Goal: Task Accomplishment & Management: Manage account settings

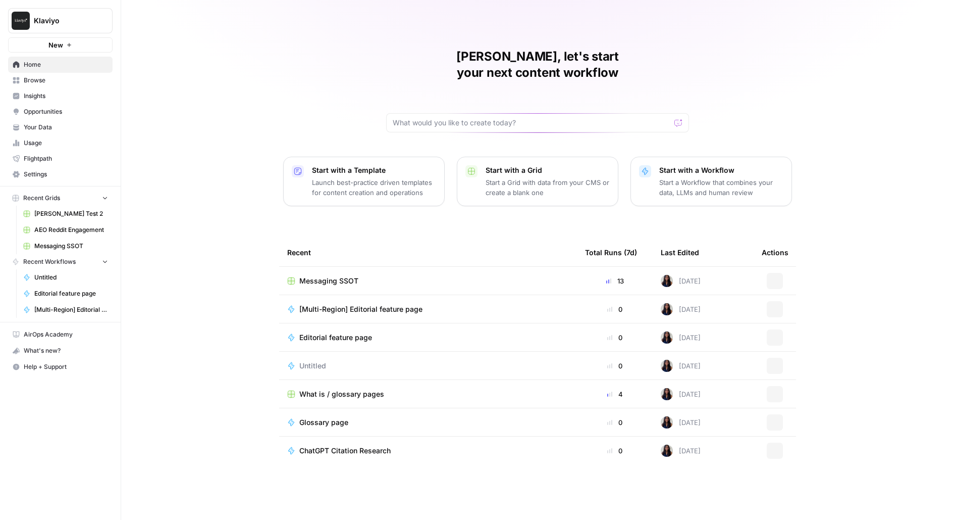
click at [35, 24] on span "Klaviyo" at bounding box center [64, 21] width 61 height 10
type input "bui"
click button "AirOps Builders" at bounding box center [92, 76] width 162 height 16
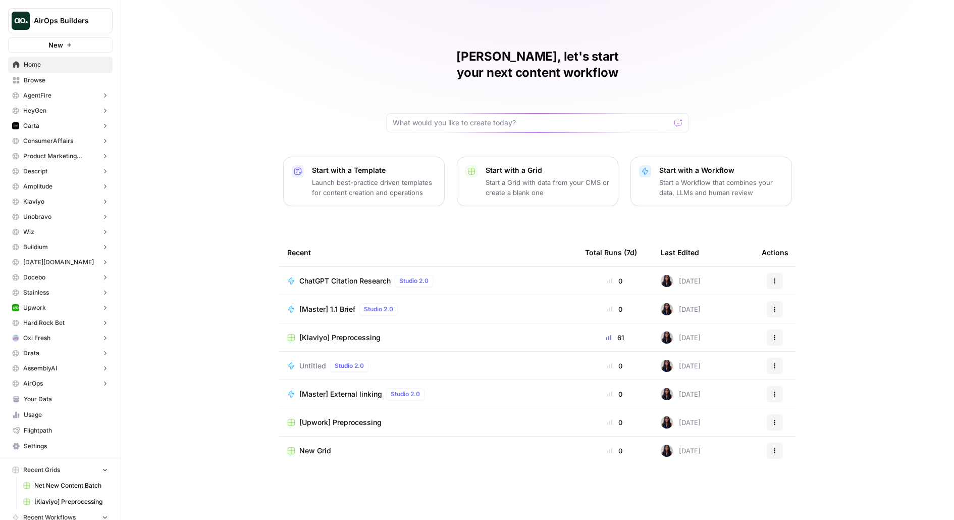
click at [30, 445] on span "Settings" at bounding box center [66, 445] width 84 height 9
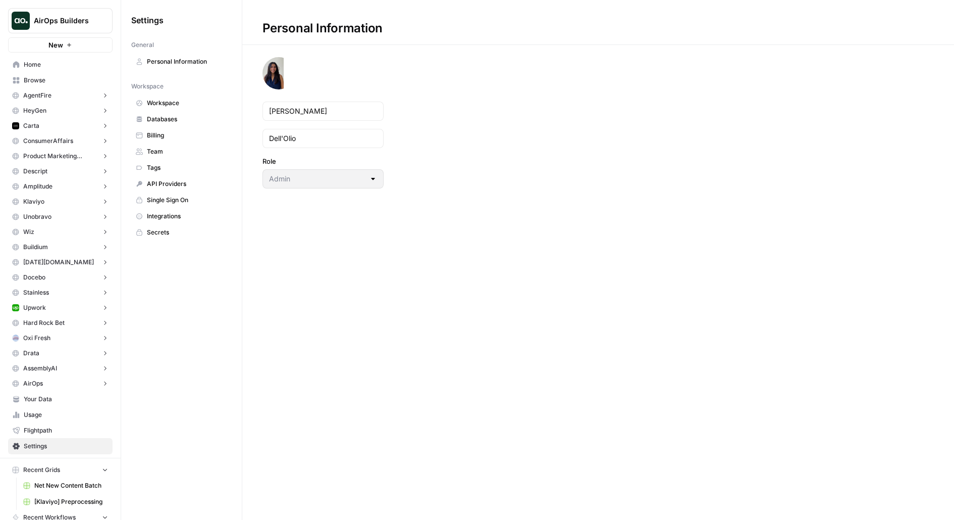
click at [166, 147] on span "Team" at bounding box center [187, 151] width 80 height 9
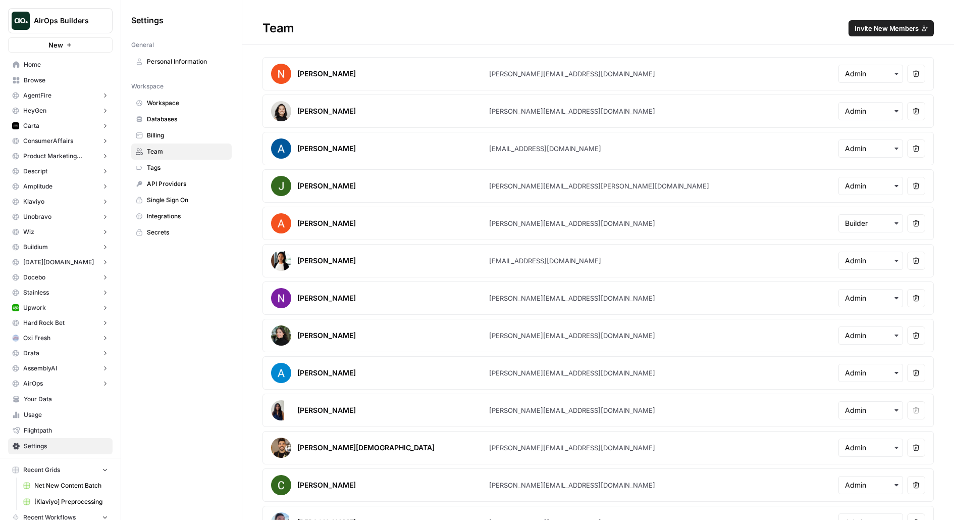
click at [157, 228] on span "Secrets" at bounding box center [187, 232] width 80 height 9
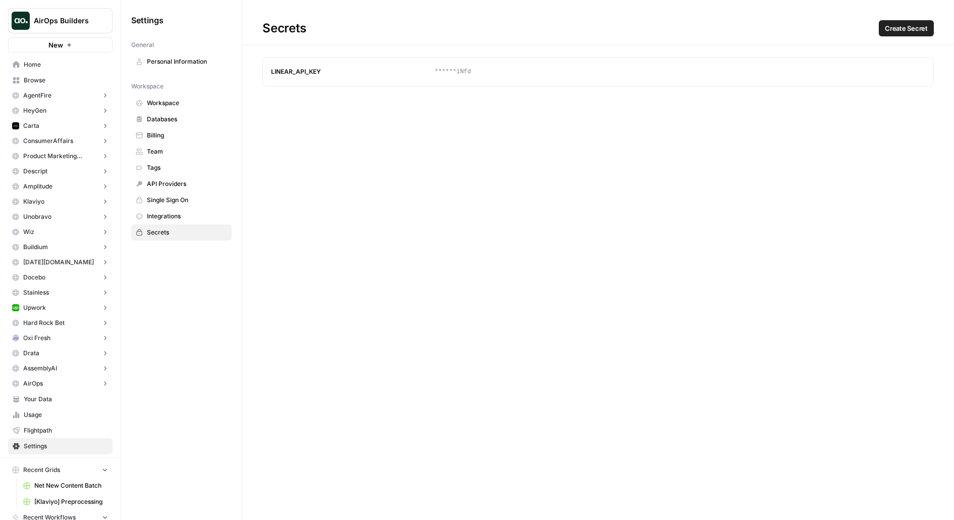
click at [171, 101] on span "Workspace" at bounding box center [187, 102] width 80 height 9
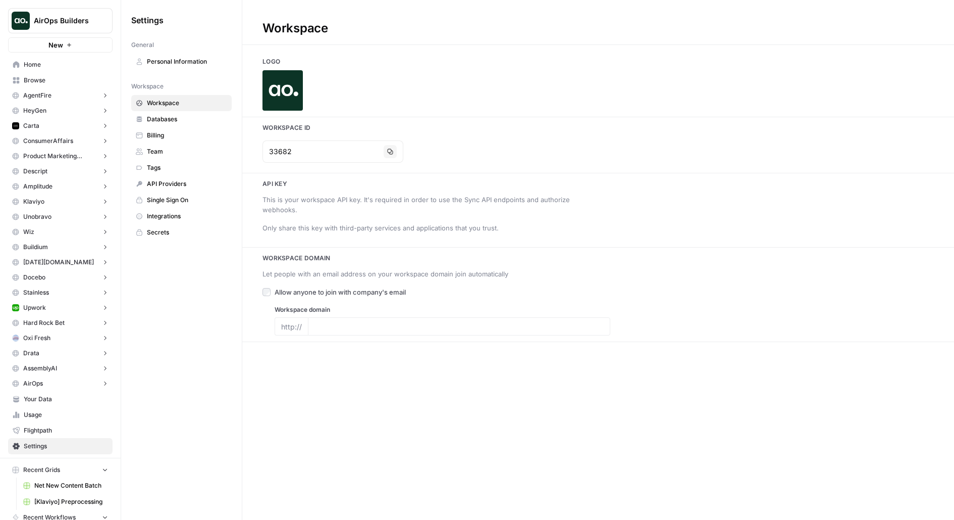
type input "airops.com"
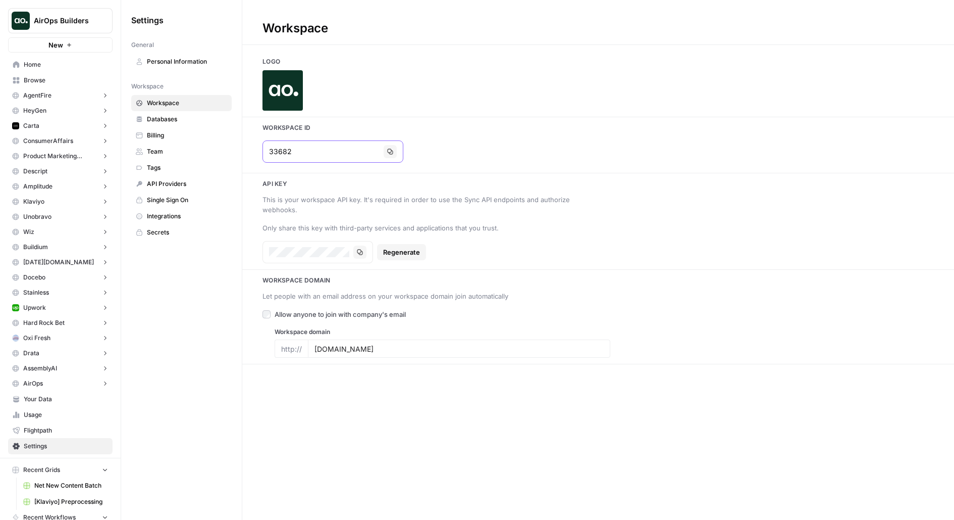
click at [293, 153] on input "33682" at bounding box center [324, 151] width 111 height 10
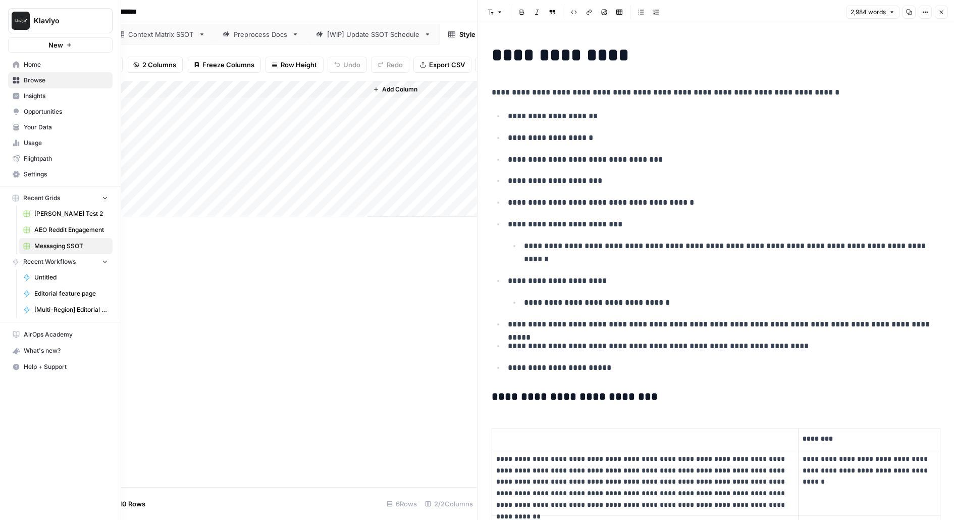
click at [17, 173] on icon at bounding box center [16, 174] width 7 height 7
click at [26, 43] on button "New" at bounding box center [60, 44] width 105 height 15
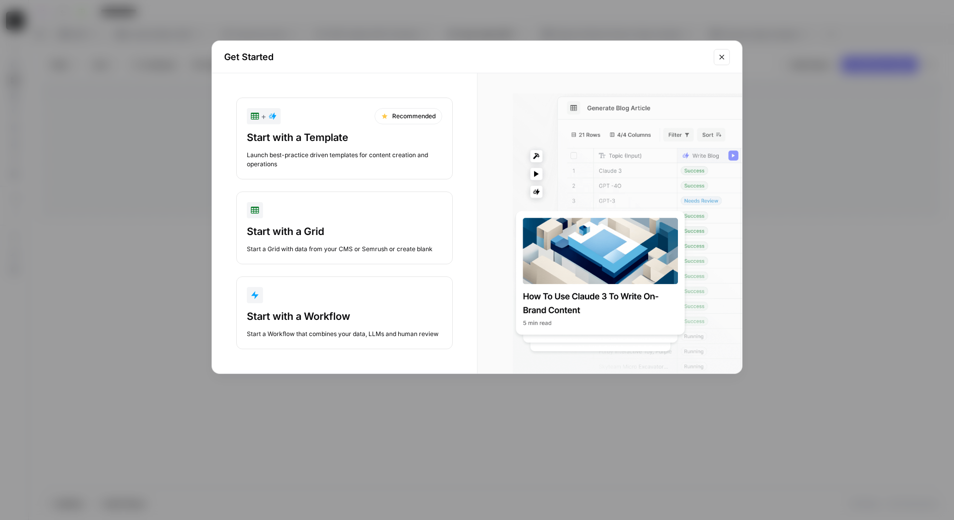
click at [121, 197] on div "Get Started + Recommended Start with a Template Launch best-practice driven tem…" at bounding box center [477, 260] width 954 height 520
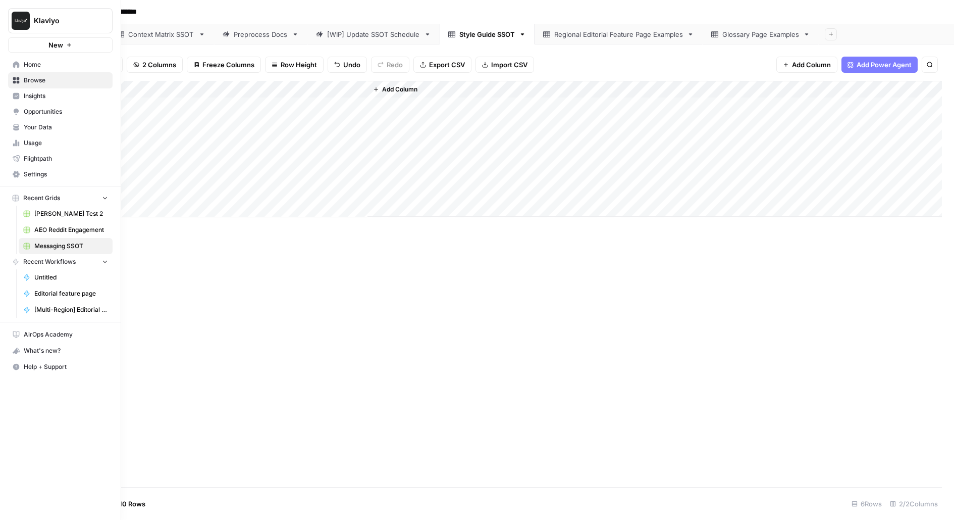
click at [42, 42] on button "New" at bounding box center [60, 44] width 105 height 15
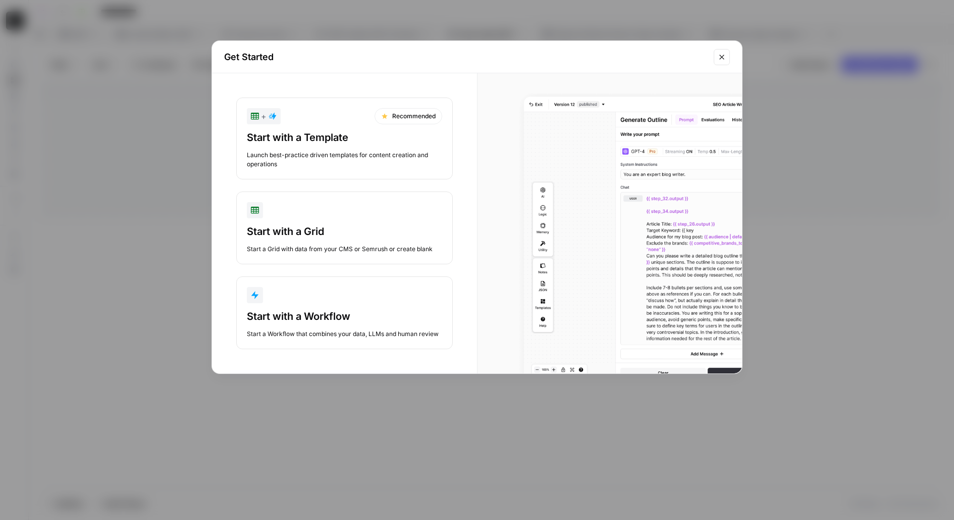
click at [319, 323] on div "Start with a Workflow Start a Workflow that combines your data, LLMs and human …" at bounding box center [344, 323] width 195 height 29
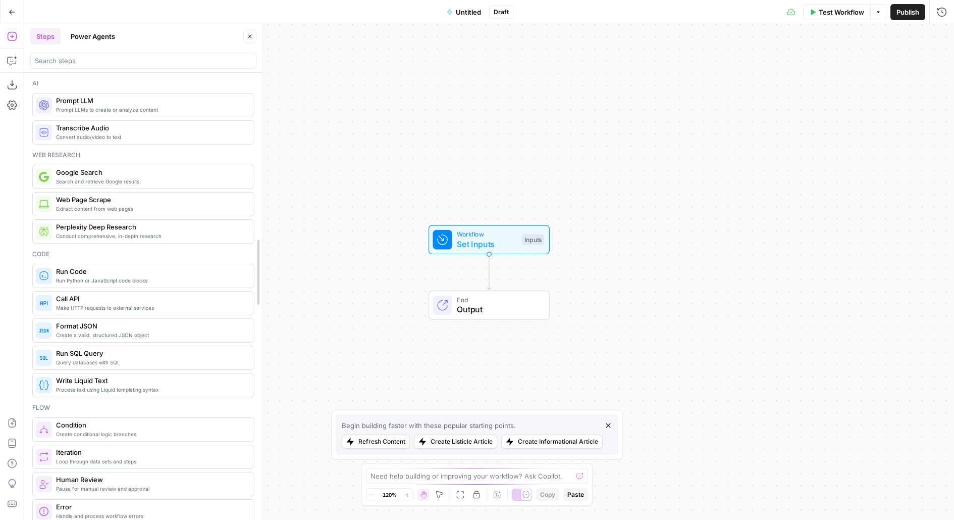
drag, startPoint x: 327, startPoint y: 84, endPoint x: 216, endPoint y: 79, distance: 110.7
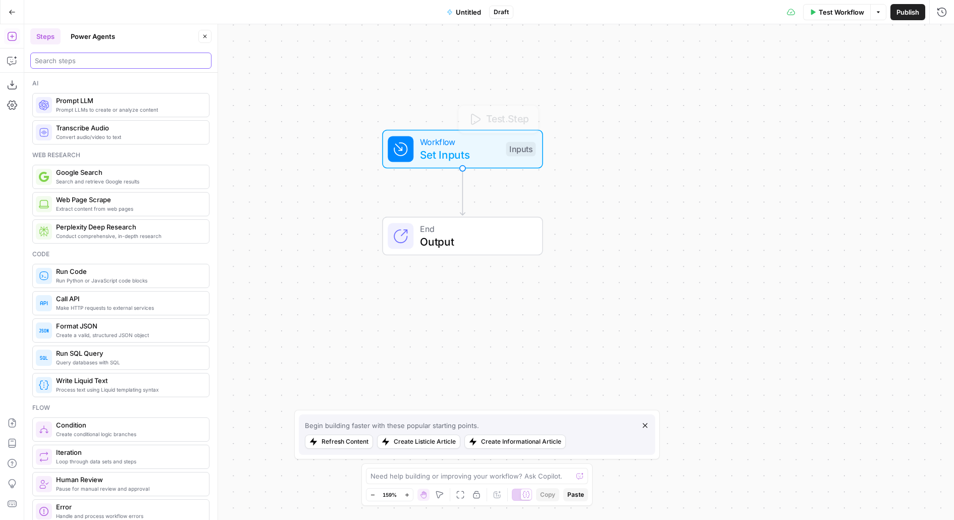
click at [95, 60] on input "search" at bounding box center [121, 61] width 172 height 10
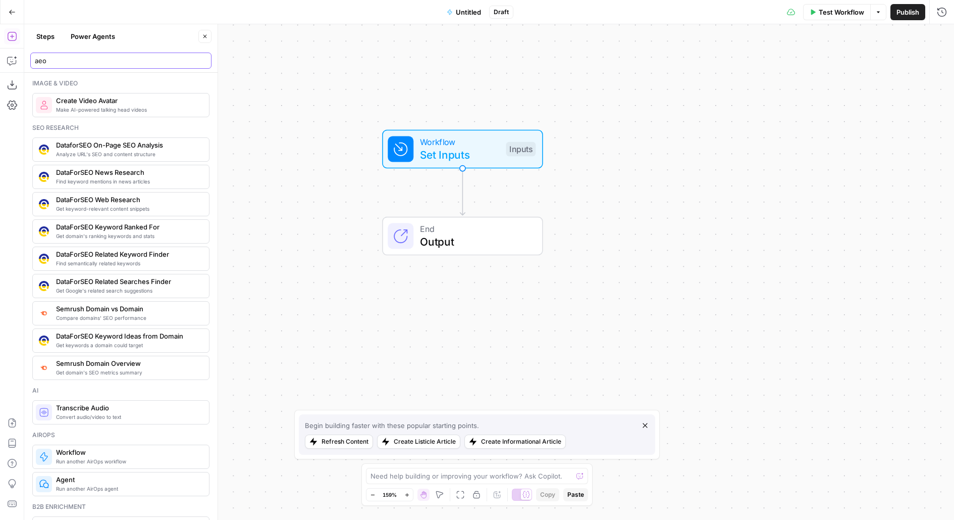
type input "aeo"
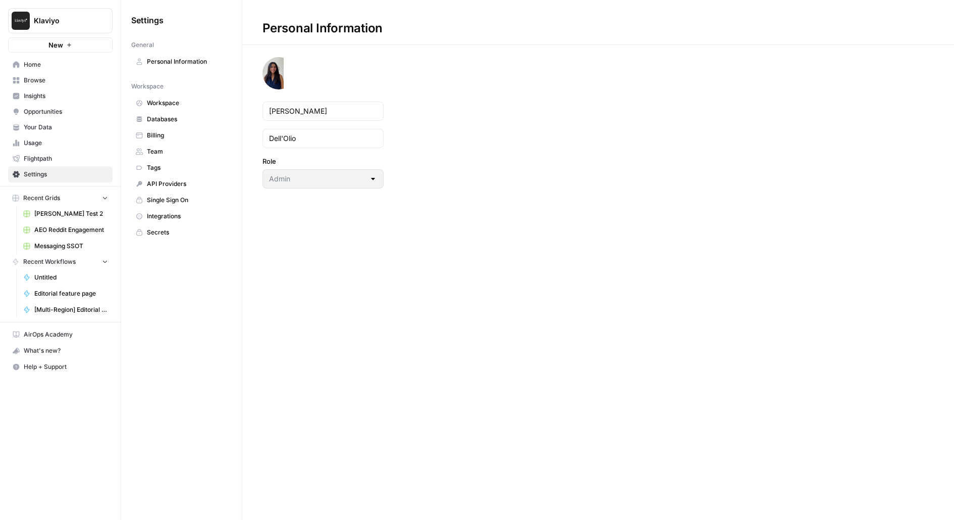
click at [177, 103] on span "Workspace" at bounding box center [187, 102] width 80 height 9
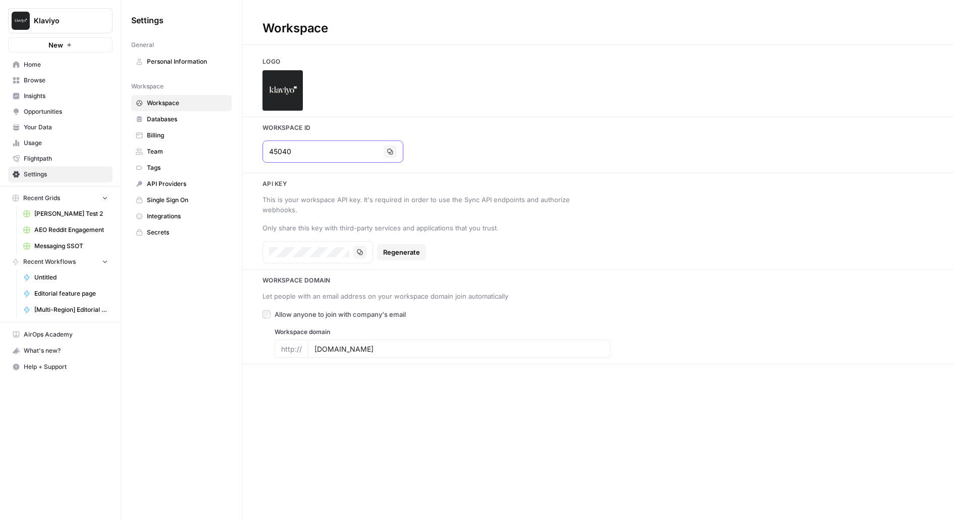
click at [387, 150] on icon "button" at bounding box center [390, 151] width 6 height 6
click at [35, 97] on span "Insights" at bounding box center [66, 95] width 84 height 9
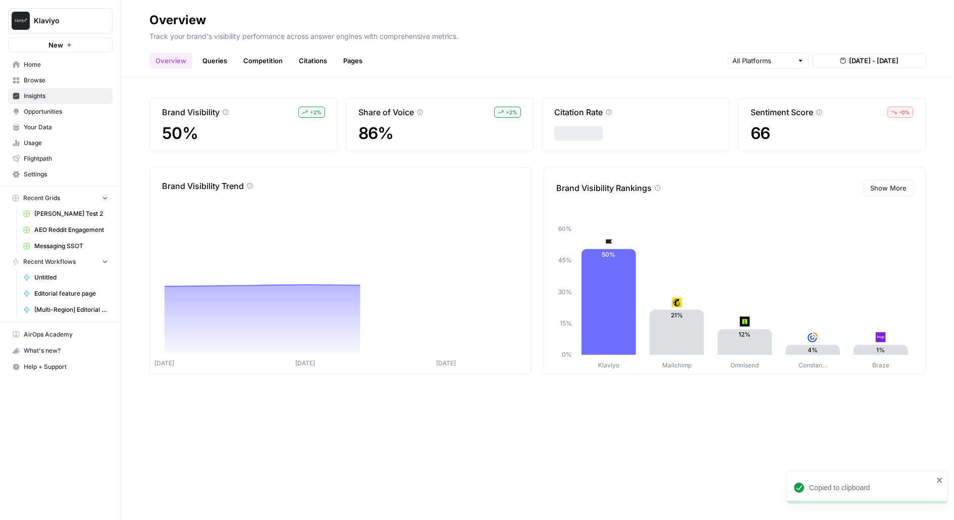
click at [35, 113] on span "Opportunities" at bounding box center [66, 111] width 84 height 9
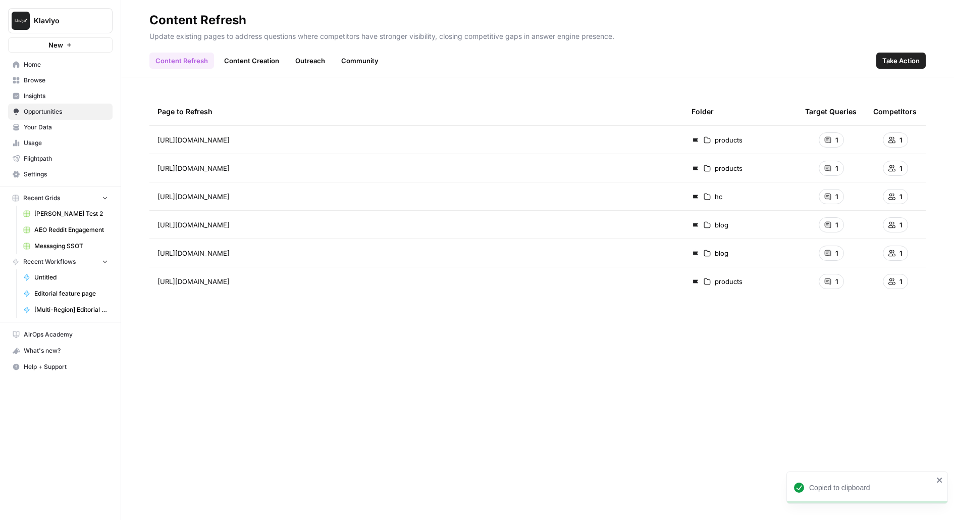
click at [246, 55] on link "Content Creation" at bounding box center [251, 61] width 67 height 16
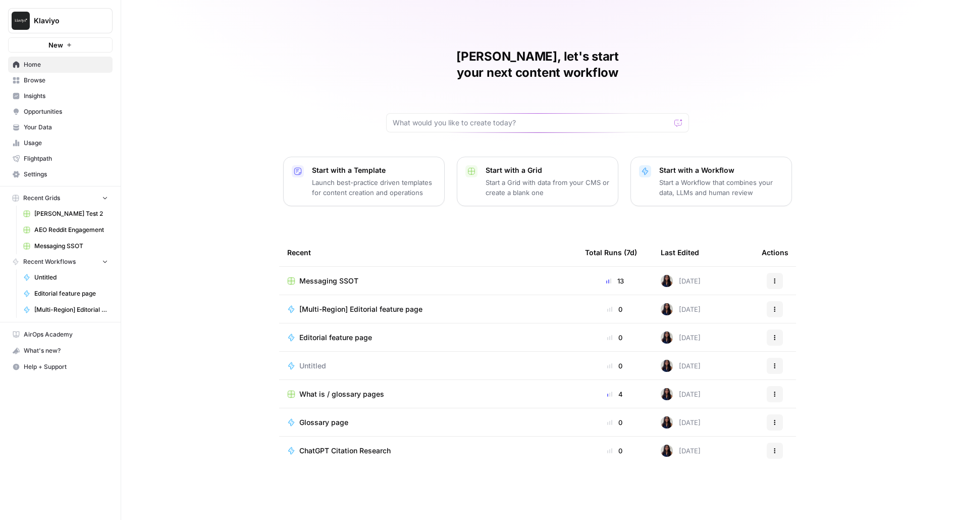
click at [75, 24] on span "Klaviyo" at bounding box center [64, 21] width 61 height 10
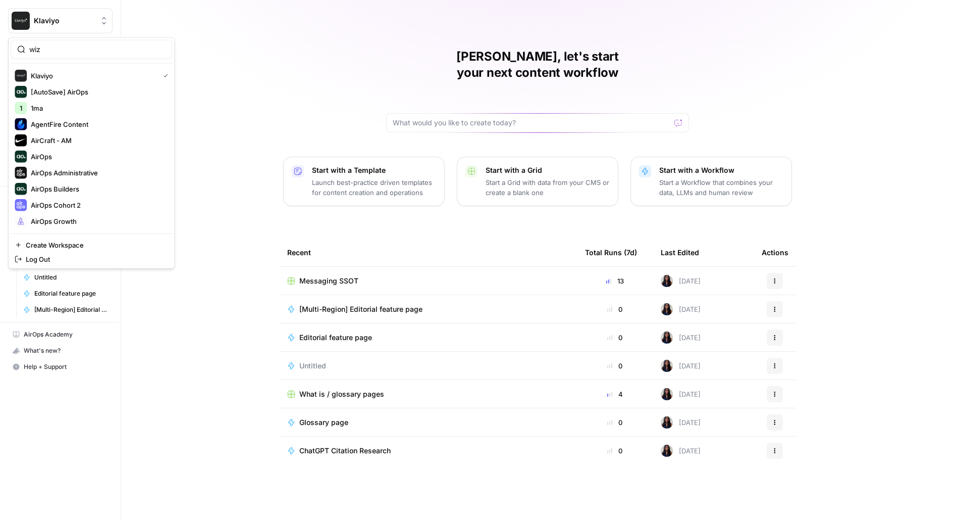
type input "wiz"
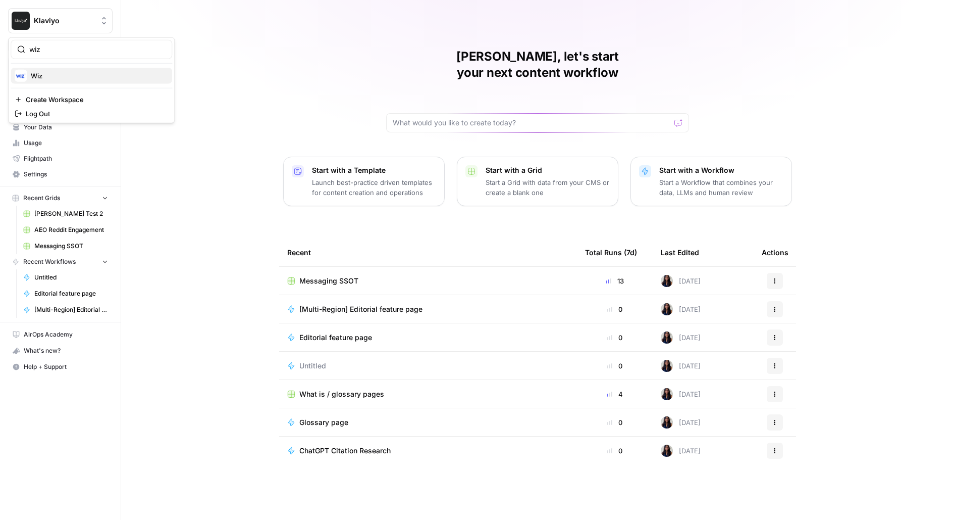
click button "Wiz" at bounding box center [92, 76] width 162 height 16
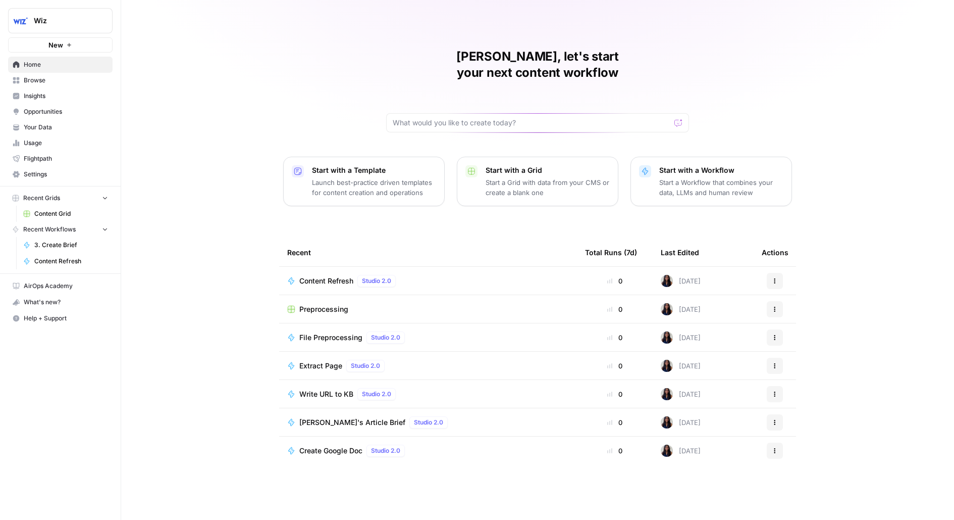
click at [84, 45] on button "New" at bounding box center [60, 44] width 105 height 15
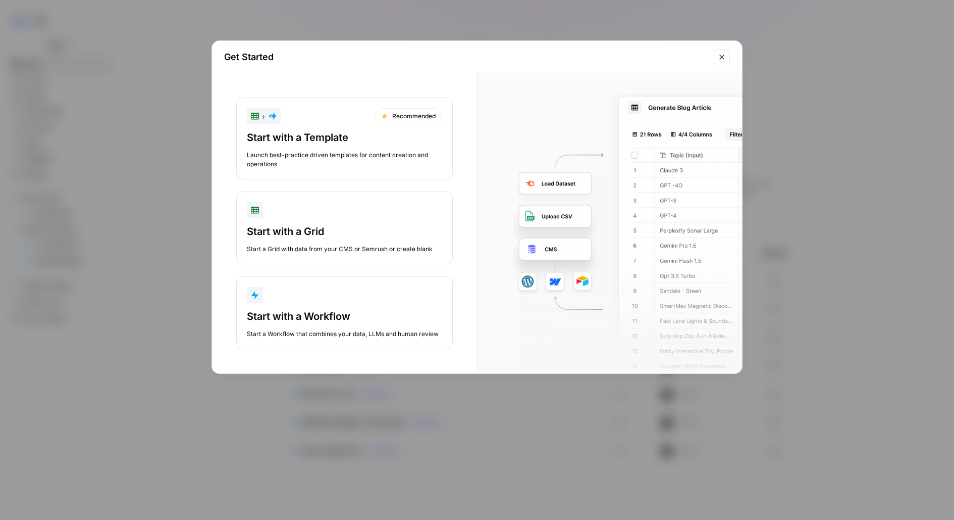
click at [309, 222] on button "Start with a Grid Start a Grid with data from your CMS or Semrush or create bla…" at bounding box center [344, 227] width 217 height 73
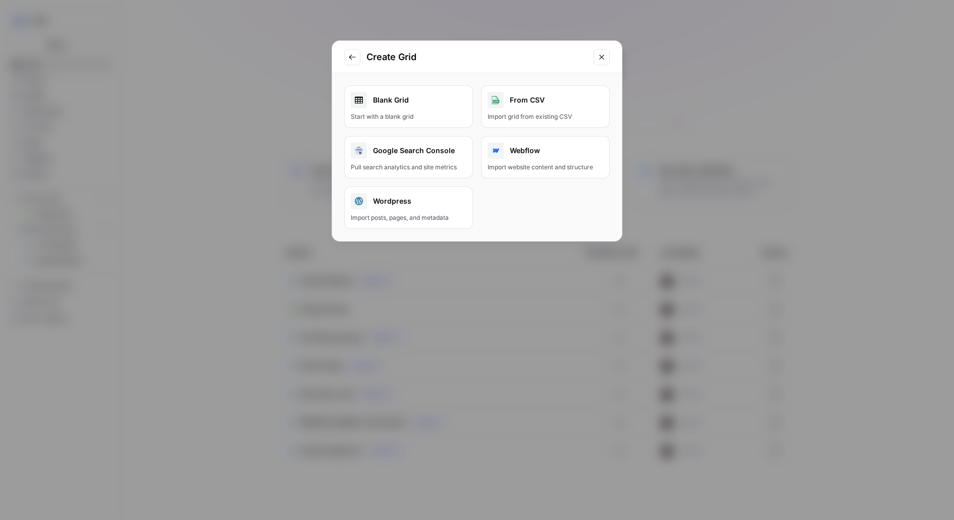
click at [519, 112] on div "Import grid from existing CSV" at bounding box center [546, 116] width 116 height 9
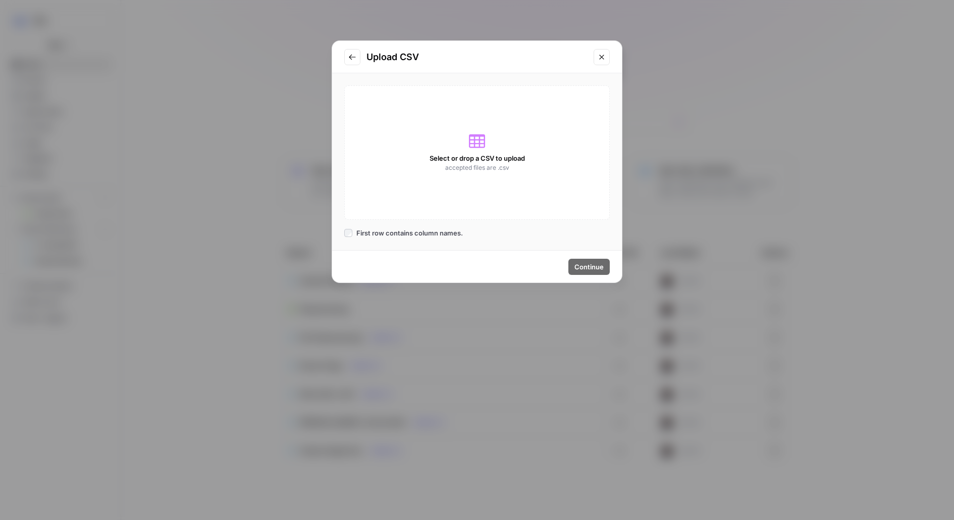
click at [430, 163] on div "Select or drop a CSV to upload accepted files are .csv" at bounding box center [477, 152] width 266 height 134
click at [451, 160] on span "Select or drop a CSV to upload" at bounding box center [477, 158] width 95 height 10
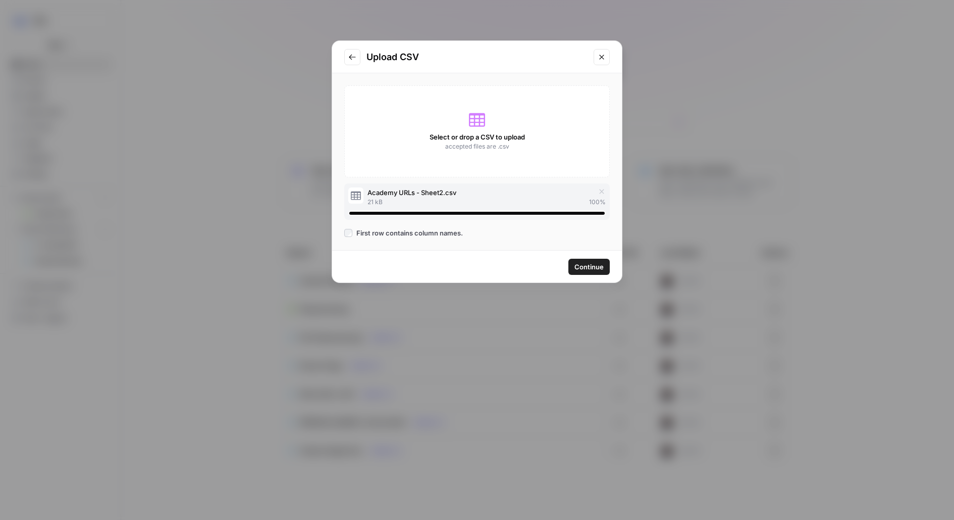
click at [598, 263] on span "Continue" at bounding box center [589, 267] width 29 height 10
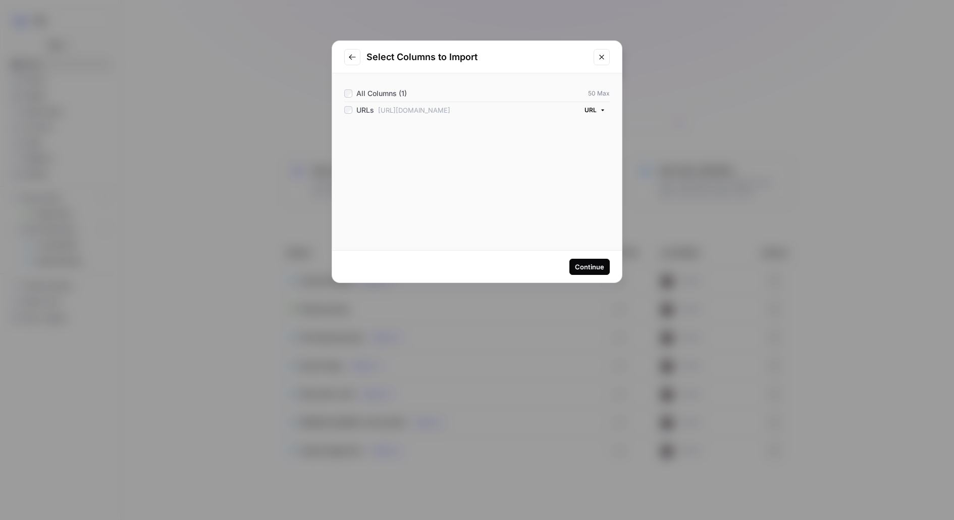
click at [589, 266] on div "Continue" at bounding box center [589, 267] width 29 height 10
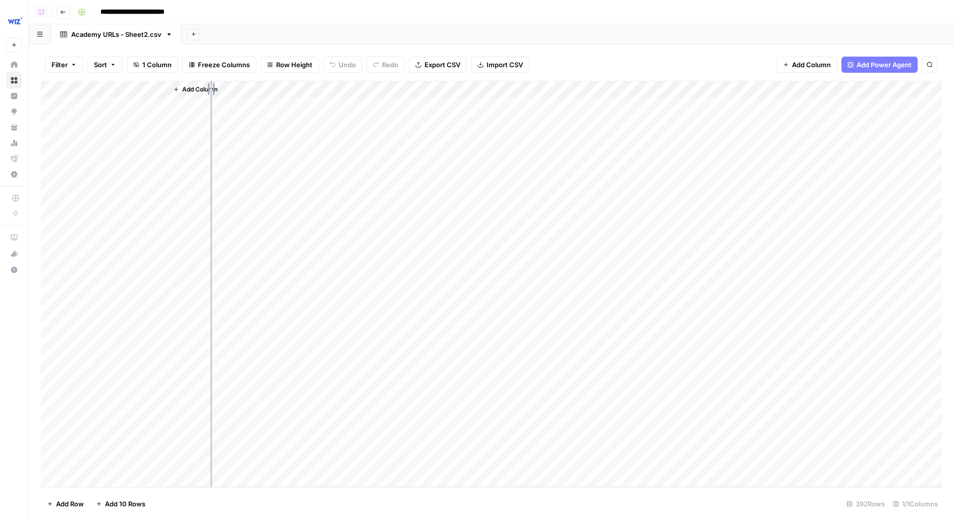
drag, startPoint x: 165, startPoint y: 89, endPoint x: 332, endPoint y: 89, distance: 166.6
click at [332, 89] on div "Add Column" at bounding box center [491, 284] width 901 height 406
click at [149, 11] on input "**********" at bounding box center [149, 12] width 107 height 16
click at [160, 11] on input "**********" at bounding box center [149, 12] width 107 height 16
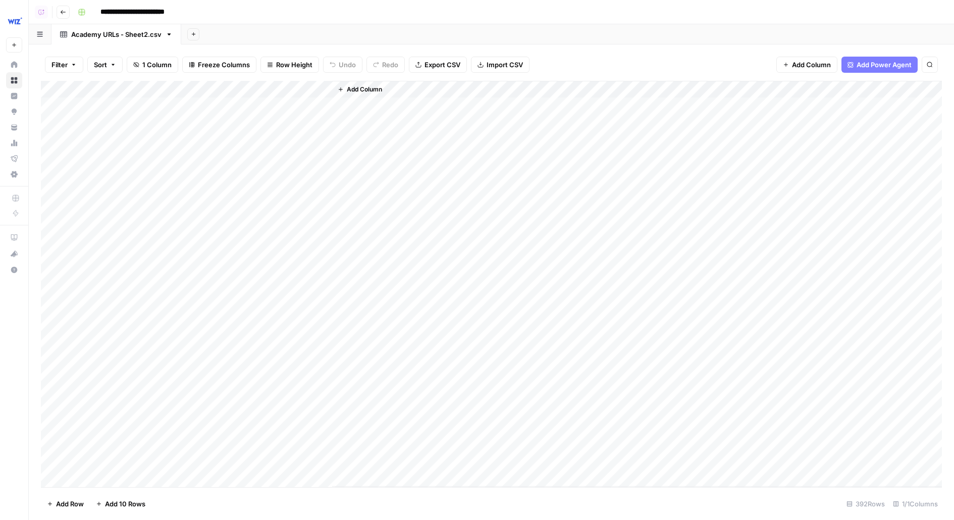
drag, startPoint x: 151, startPoint y: 10, endPoint x: 239, endPoint y: 9, distance: 87.9
click at [239, 10] on div "**********" at bounding box center [509, 12] width 871 height 16
click at [136, 13] on input "**********" at bounding box center [126, 12] width 61 height 16
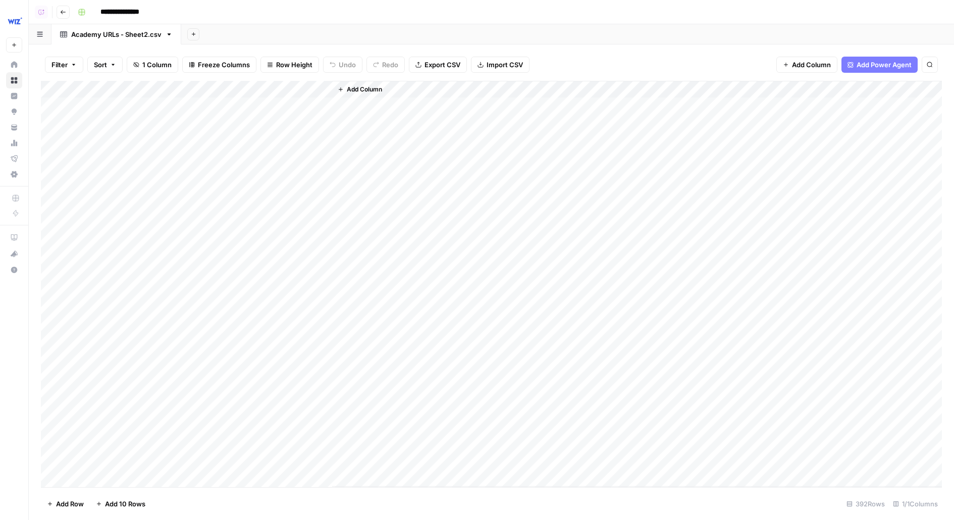
click at [97, 32] on div "Academy URLs - Sheet2.csv" at bounding box center [116, 34] width 90 height 10
type input "**********"
click at [97, 32] on div "Academy URLs - Sheet2.csv" at bounding box center [116, 34] width 90 height 10
click at [98, 39] on input "**********" at bounding box center [116, 34] width 91 height 13
drag, startPoint x: 103, startPoint y: 33, endPoint x: 241, endPoint y: 31, distance: 138.4
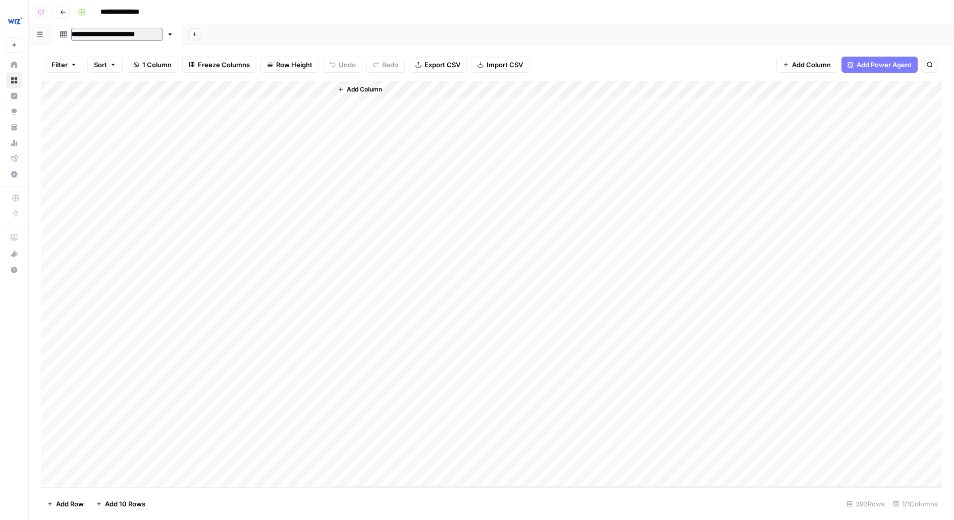
click at [241, 31] on div "**********" at bounding box center [492, 34] width 926 height 20
type input "**********"
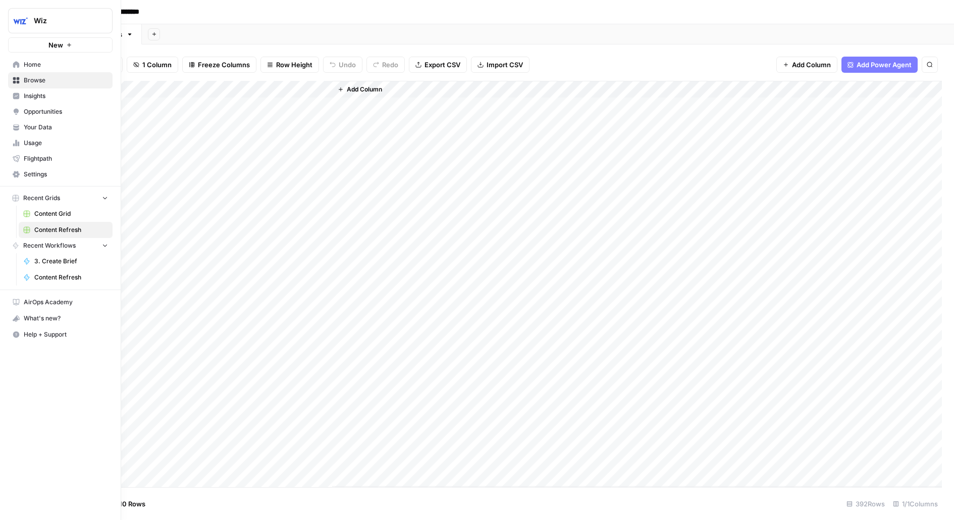
click at [45, 126] on span "Your Data" at bounding box center [66, 127] width 84 height 9
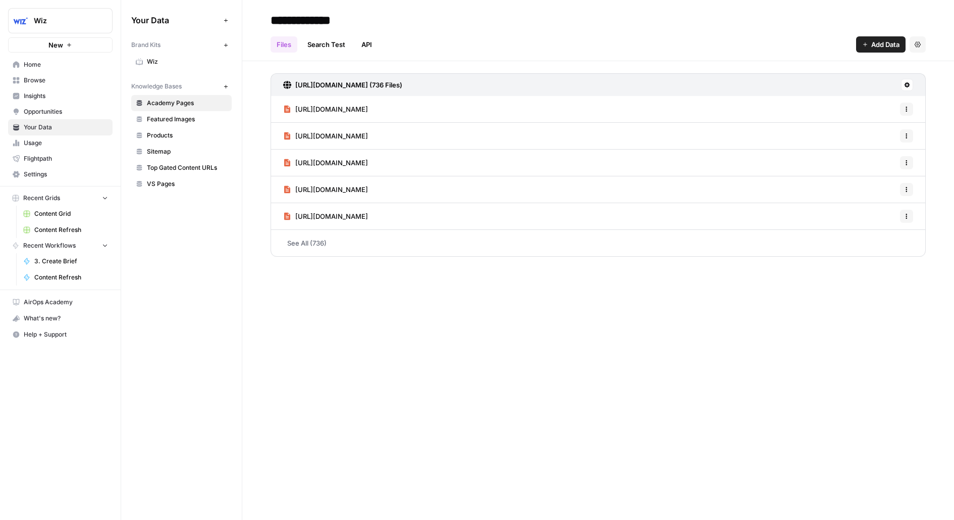
click at [222, 85] on button "New" at bounding box center [226, 86] width 12 height 12
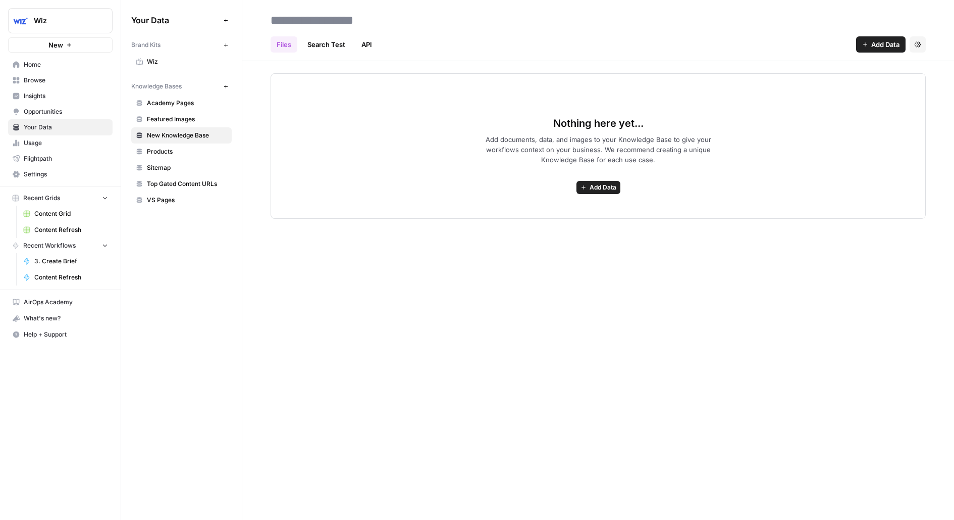
click at [319, 24] on input at bounding box center [348, 20] width 162 height 20
type input "********"
click at [473, 245] on div "******** Files Search Test API Add Data Settings Nothing here yet... Add docume…" at bounding box center [598, 260] width 712 height 520
click at [599, 185] on span "Add Data" at bounding box center [603, 187] width 27 height 9
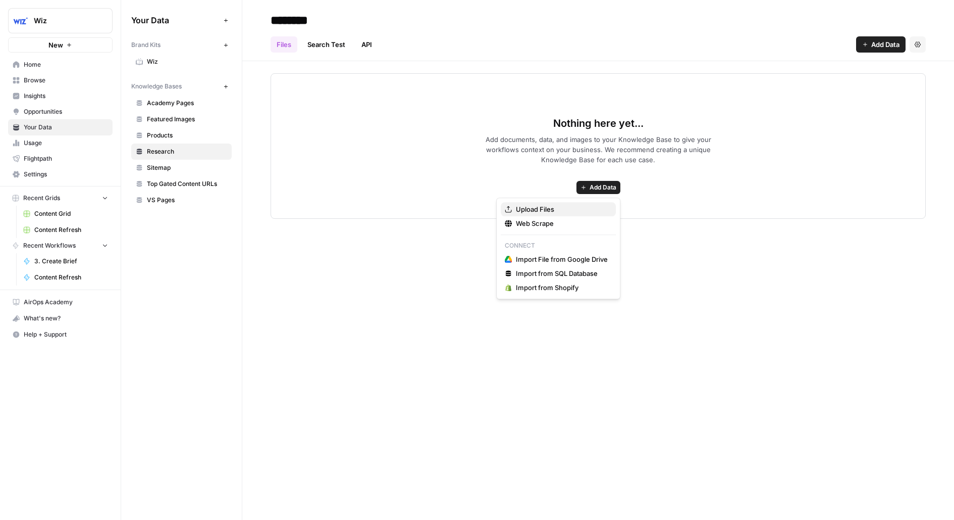
click at [536, 208] on span "Upload Files" at bounding box center [562, 209] width 92 height 10
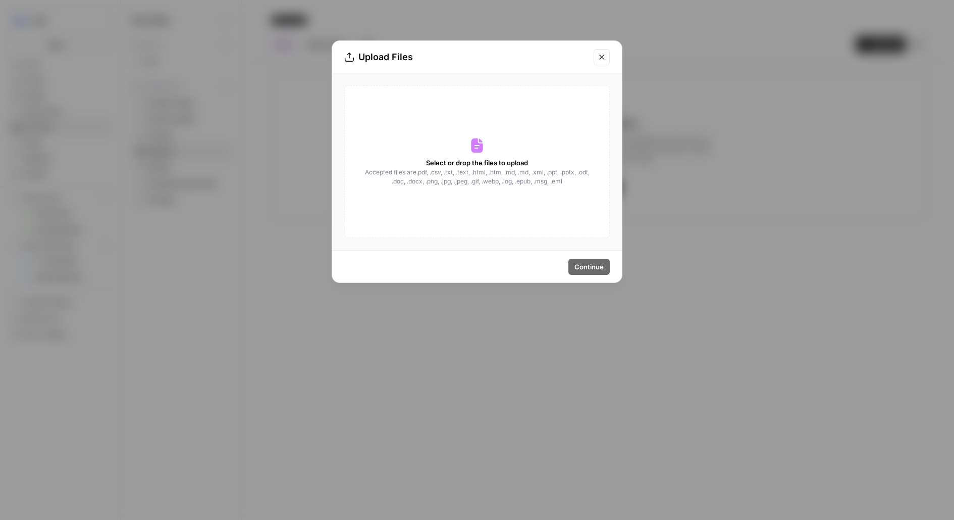
click at [597, 56] on button "Close modal" at bounding box center [602, 57] width 16 height 16
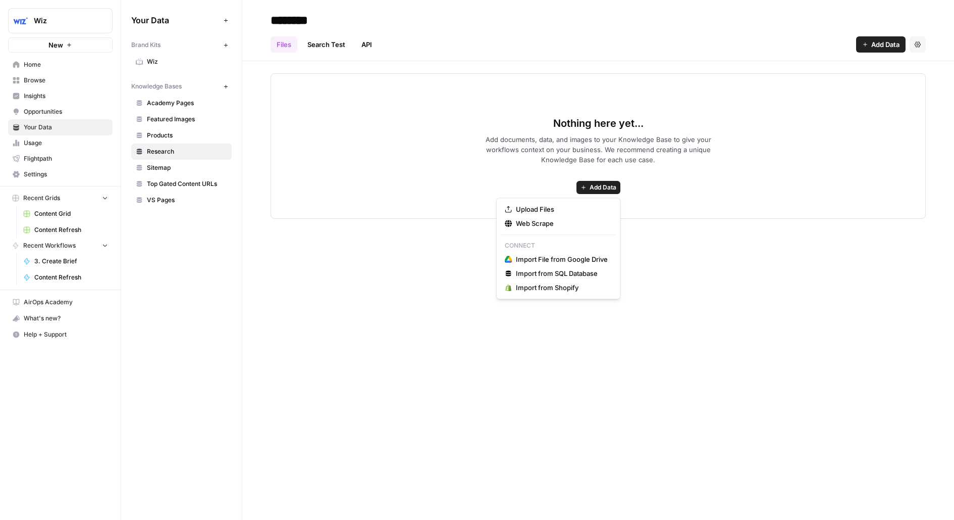
click at [590, 183] on span "Add Data" at bounding box center [603, 187] width 27 height 9
click at [546, 216] on button "Web Scrape" at bounding box center [558, 223] width 115 height 14
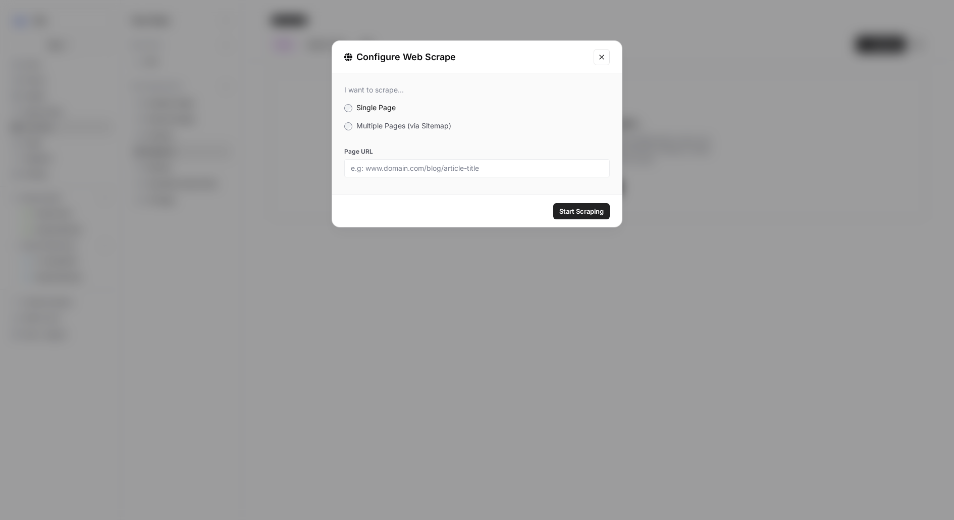
click at [382, 119] on div "I want to scrape... Single Page Multiple Pages (via Sitemap) Page URL" at bounding box center [477, 131] width 290 height 116
click at [394, 124] on span "Multiple Pages (via Sitemap)" at bounding box center [403, 125] width 95 height 9
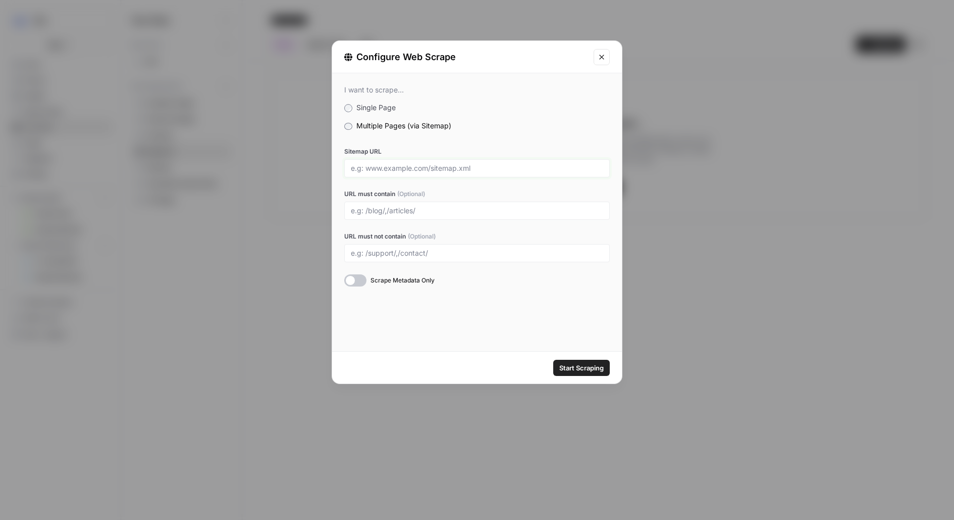
click at [393, 168] on input "Sitemap URL" at bounding box center [477, 168] width 252 height 9
paste input "https://www.wiz.io/blog/tag/research"
drag, startPoint x: 415, startPoint y: 168, endPoint x: 555, endPoint y: 168, distance: 140.4
click at [555, 168] on input "https://www.wiz.io/blog/tag/research" at bounding box center [477, 168] width 252 height 9
type input "https://www.wiz.io/blog/tag/research"
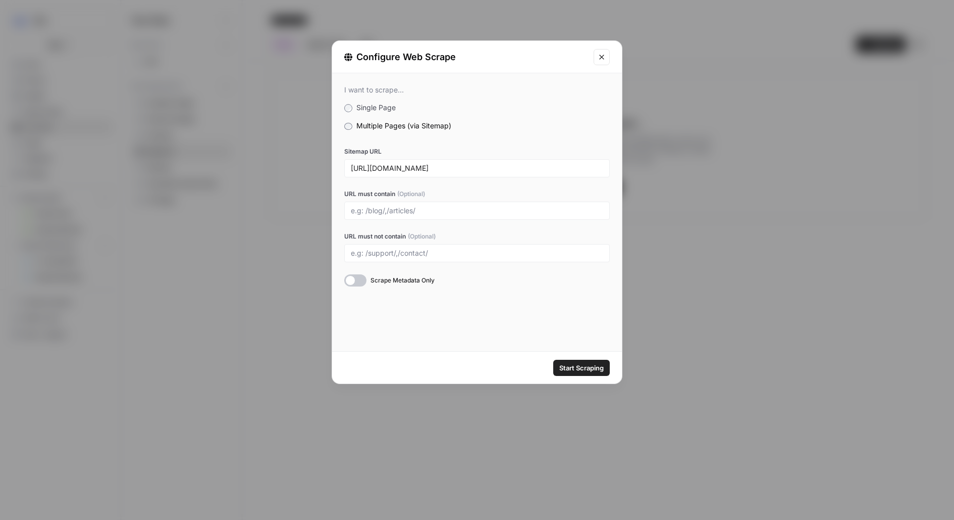
click at [603, 58] on icon "Close modal" at bounding box center [601, 57] width 5 height 5
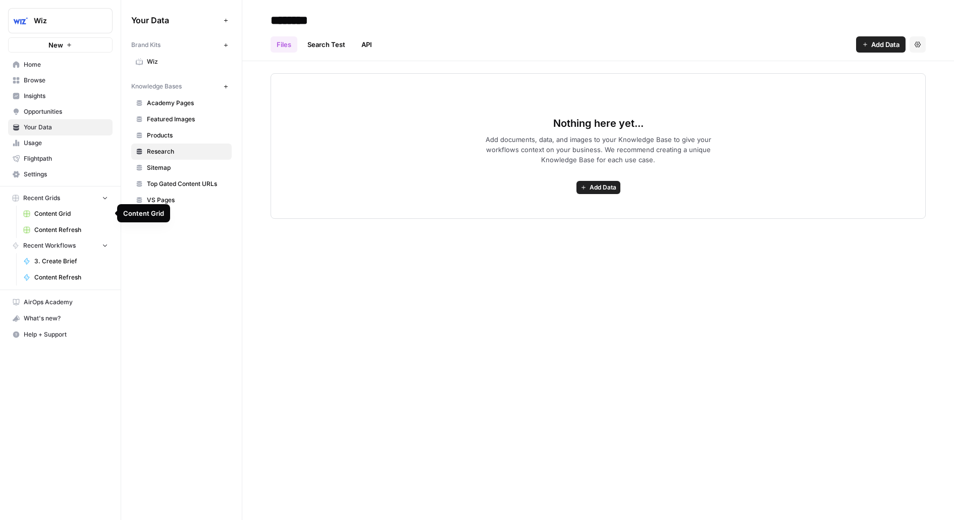
click at [42, 230] on span "Content Refresh" at bounding box center [71, 229] width 74 height 9
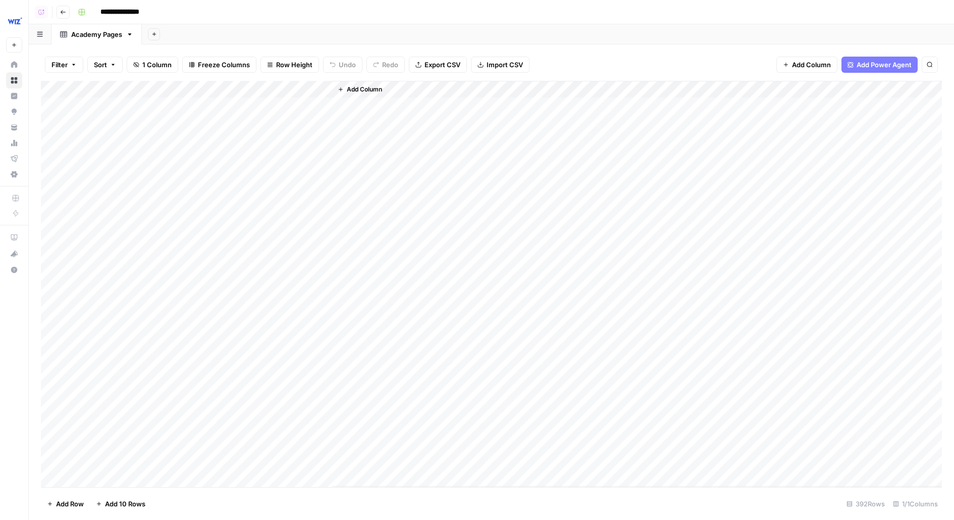
click at [378, 90] on span "Add Column" at bounding box center [364, 89] width 35 height 9
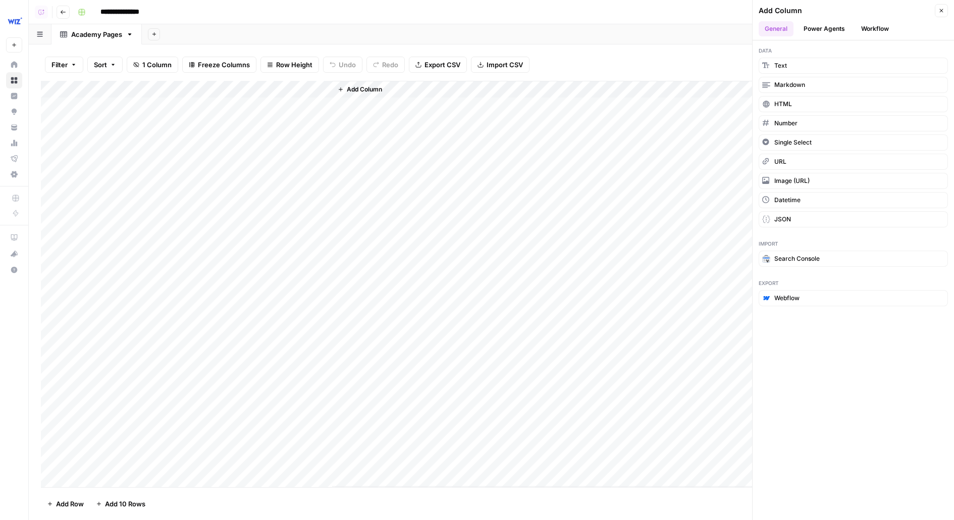
click at [872, 23] on button "Workflow" at bounding box center [875, 28] width 40 height 15
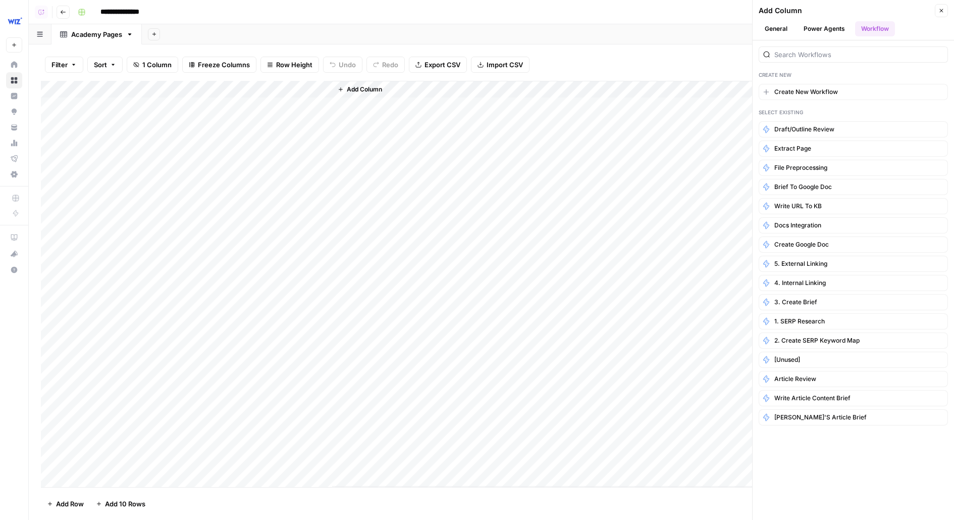
click at [367, 89] on span "Add Column" at bounding box center [364, 89] width 35 height 9
click at [835, 31] on button "Power Agents" at bounding box center [825, 28] width 54 height 15
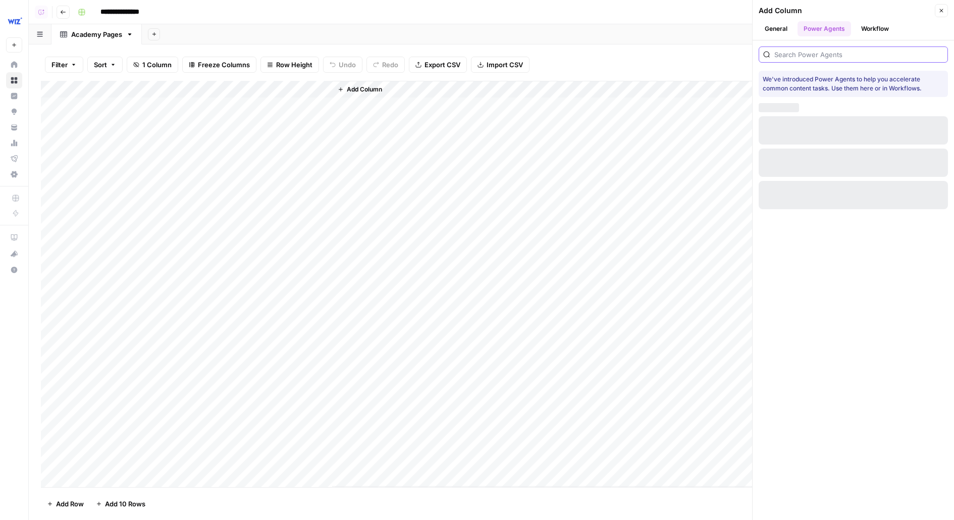
click at [810, 56] on input "search" at bounding box center [859, 54] width 169 height 10
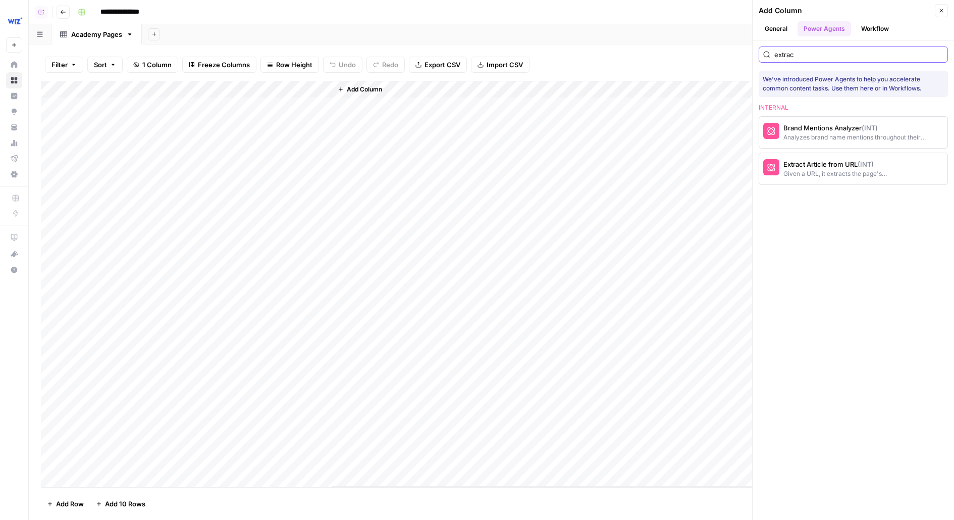
type input "extrac"
click at [811, 180] on button "Extract Article from URL (INT) Given a URL, it extracts the page's title, descr…" at bounding box center [826, 168] width 134 height 31
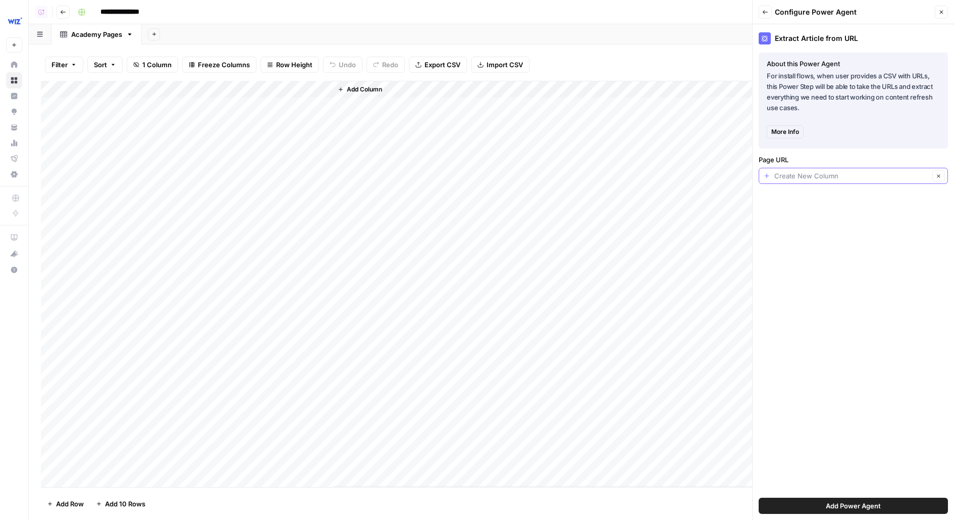
click at [805, 179] on input "Page URL" at bounding box center [852, 176] width 155 height 10
click at [800, 233] on span "URLs" at bounding box center [851, 231] width 168 height 10
type input "URLs"
click at [789, 503] on button "Add Power Agent" at bounding box center [853, 505] width 189 height 16
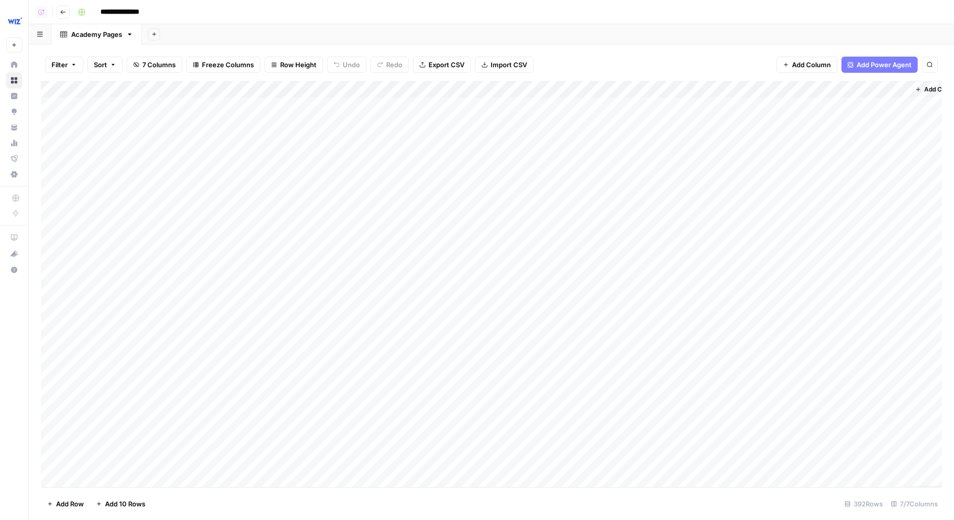
click at [409, 87] on div "Add Column" at bounding box center [491, 284] width 901 height 406
click at [385, 187] on span "Fork Power Agent" at bounding box center [395, 188] width 88 height 10
click at [430, 108] on div "Add Column" at bounding box center [491, 284] width 901 height 406
click at [424, 129] on div "Add Column" at bounding box center [491, 284] width 901 height 406
click at [400, 120] on div "Add Column" at bounding box center [491, 284] width 901 height 406
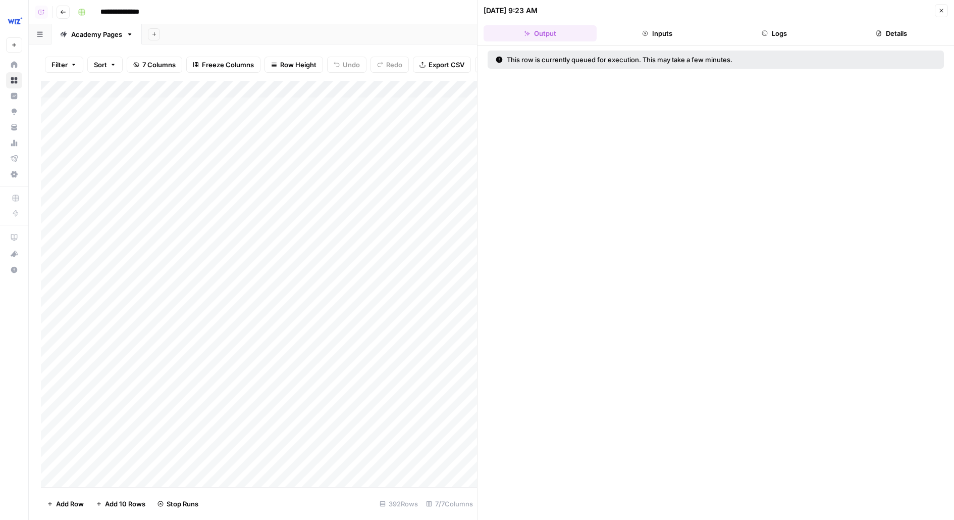
click at [941, 12] on icon "button" at bounding box center [942, 11] width 6 height 6
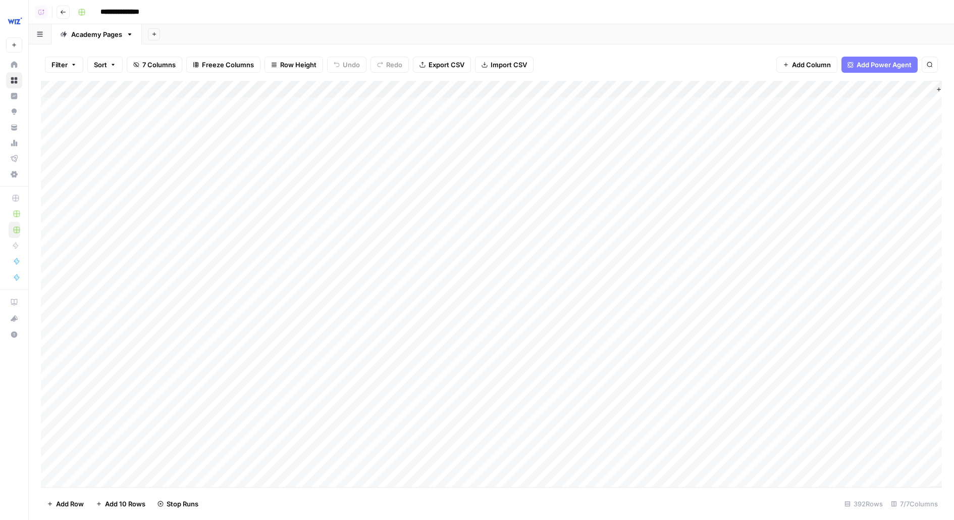
scroll to position [0, 44]
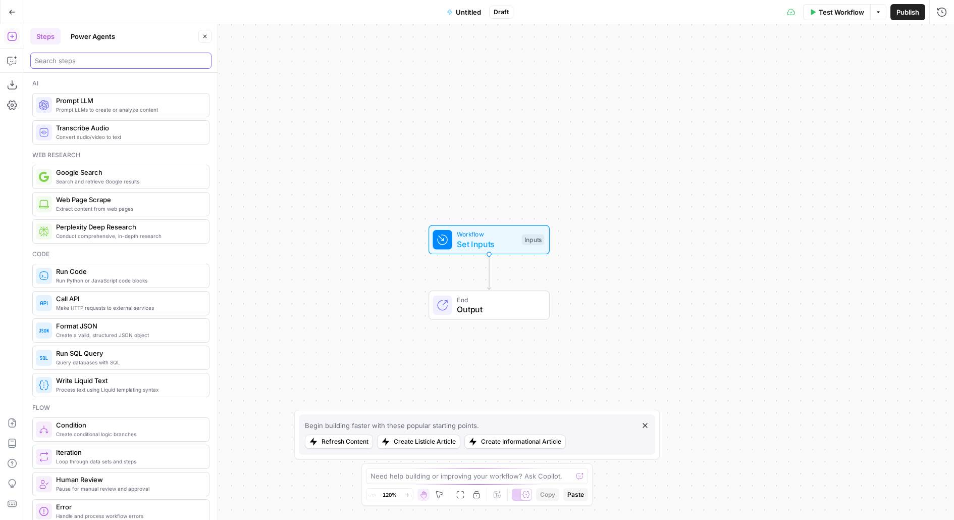
click at [139, 59] on input "search" at bounding box center [121, 61] width 172 height 10
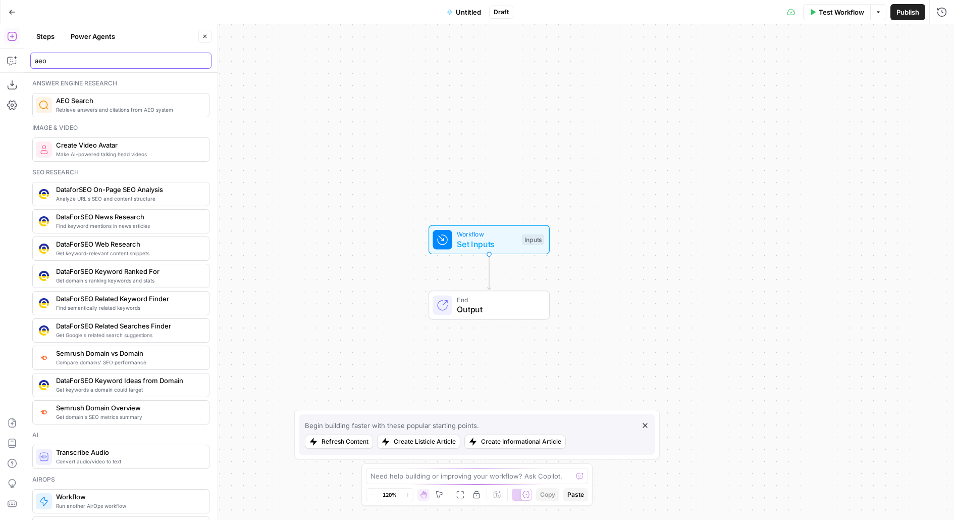
type input "aeo"
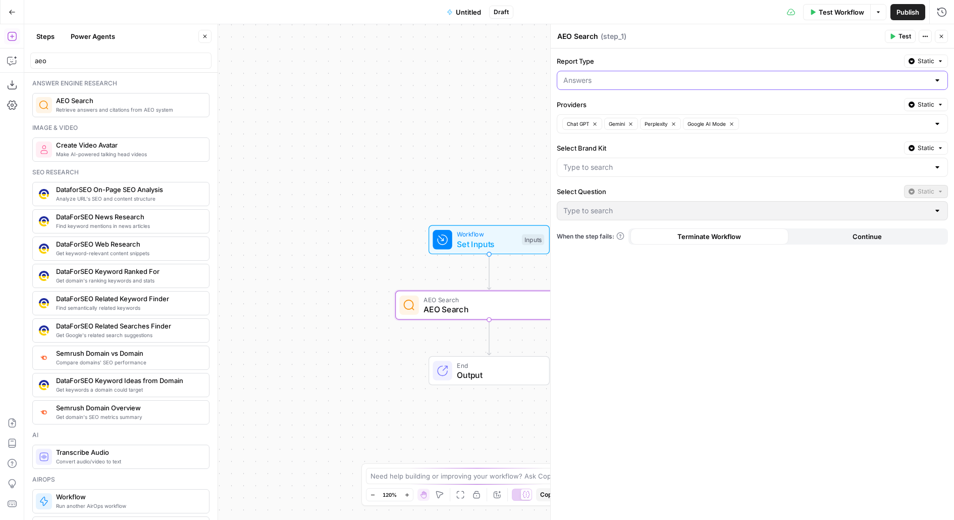
click at [687, 82] on input "Report Type" at bounding box center [747, 80] width 366 height 10
type input "Answers"
click at [938, 57] on button "Static" at bounding box center [926, 61] width 44 height 13
click at [758, 59] on label "Report Type" at bounding box center [728, 61] width 343 height 10
click at [758, 75] on input "Answers" at bounding box center [747, 80] width 366 height 10
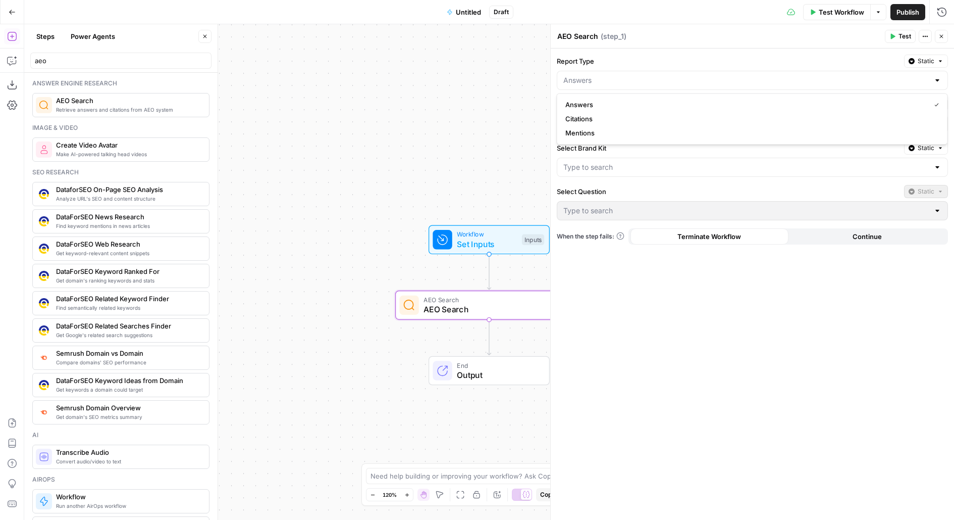
type input "Answers"
click at [828, 47] on header "AEO Search AEO Search ( step_1 ) Test Actions Close" at bounding box center [752, 36] width 403 height 24
click at [930, 107] on span "Static" at bounding box center [926, 104] width 17 height 9
click at [823, 96] on div "Report Type Static Answers Providers Static Chat GPT Gemini Perplexity Google A…" at bounding box center [752, 283] width 403 height 471
click at [769, 170] on div at bounding box center [752, 167] width 391 height 19
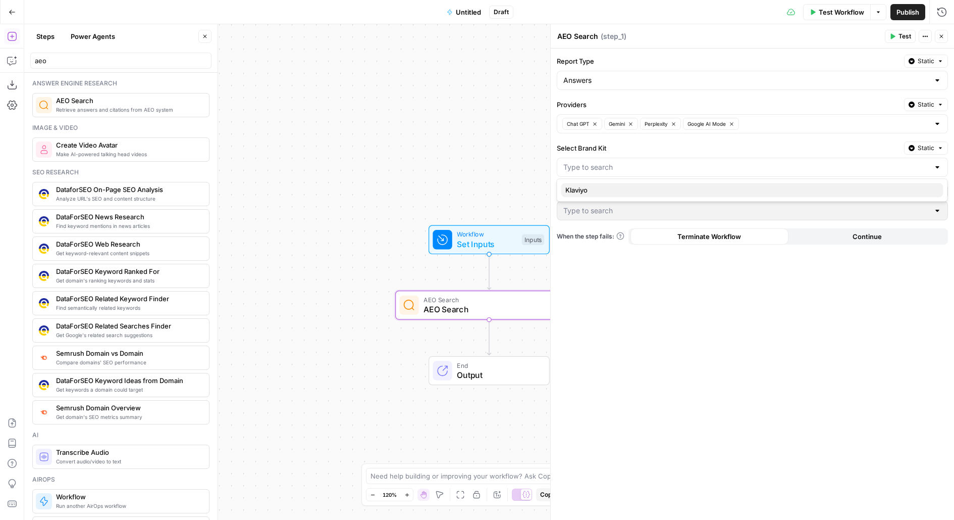
click at [689, 183] on button "Klaviyo" at bounding box center [752, 190] width 382 height 14
type input "Klaviyo"
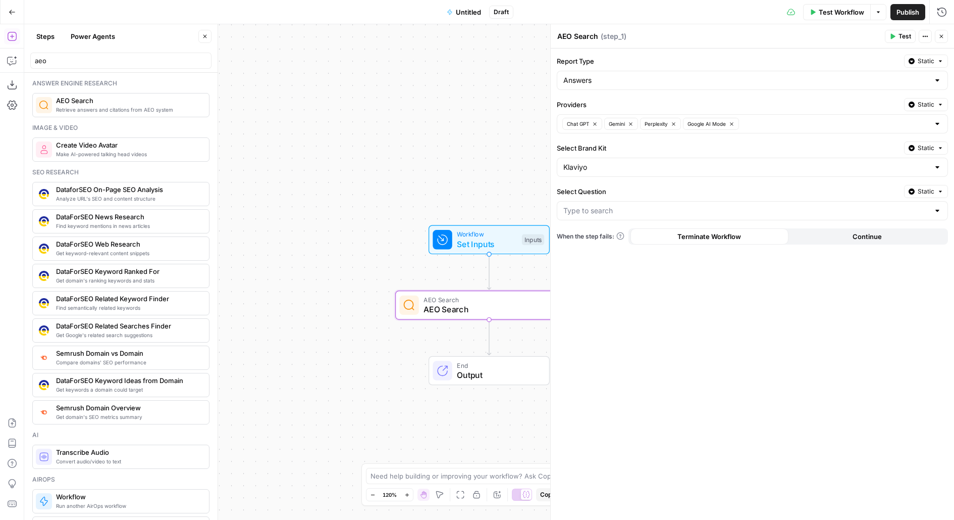
click at [661, 202] on div at bounding box center [752, 210] width 391 height 19
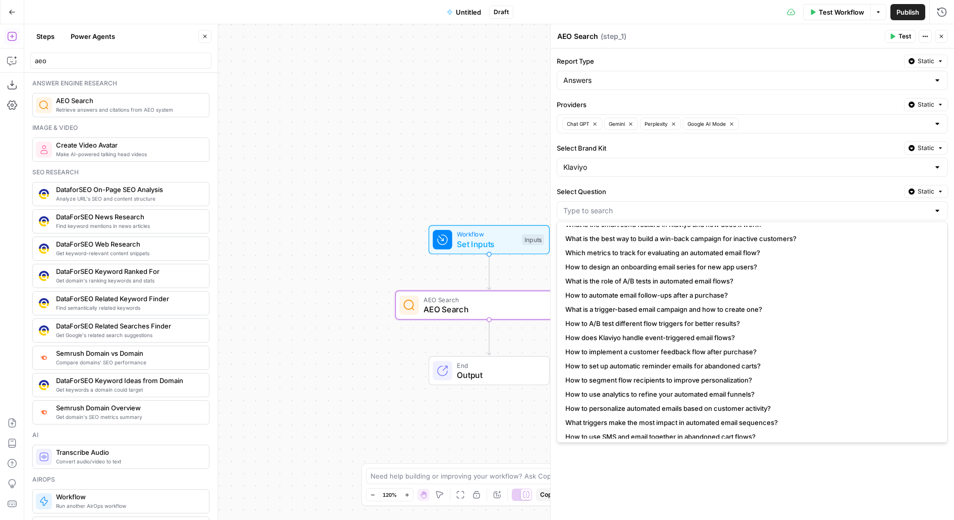
scroll to position [478, 0]
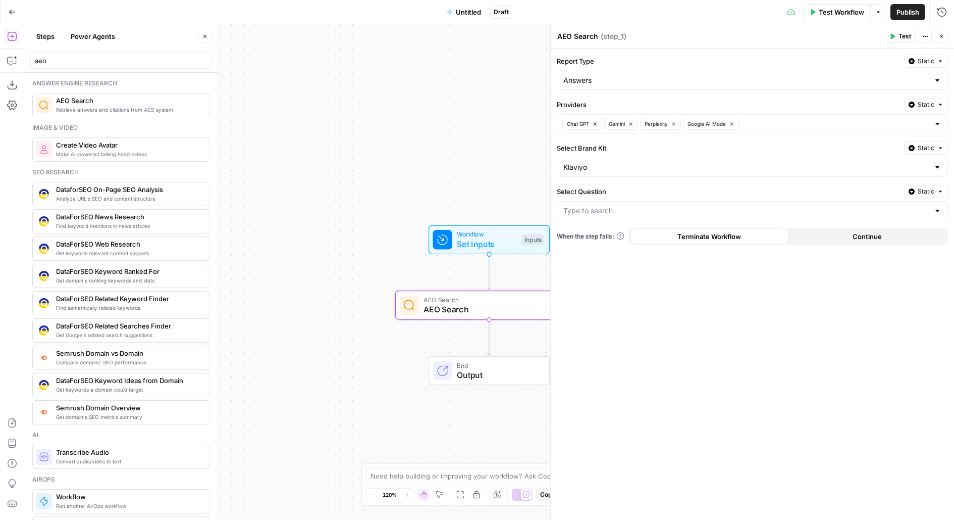
click at [934, 197] on div "Select Question Static" at bounding box center [752, 202] width 391 height 35
click at [933, 189] on span "Static" at bounding box center [926, 191] width 17 height 9
click at [911, 235] on span "Liquid" at bounding box center [907, 233] width 57 height 10
click at [927, 187] on span "Liquid" at bounding box center [925, 191] width 17 height 9
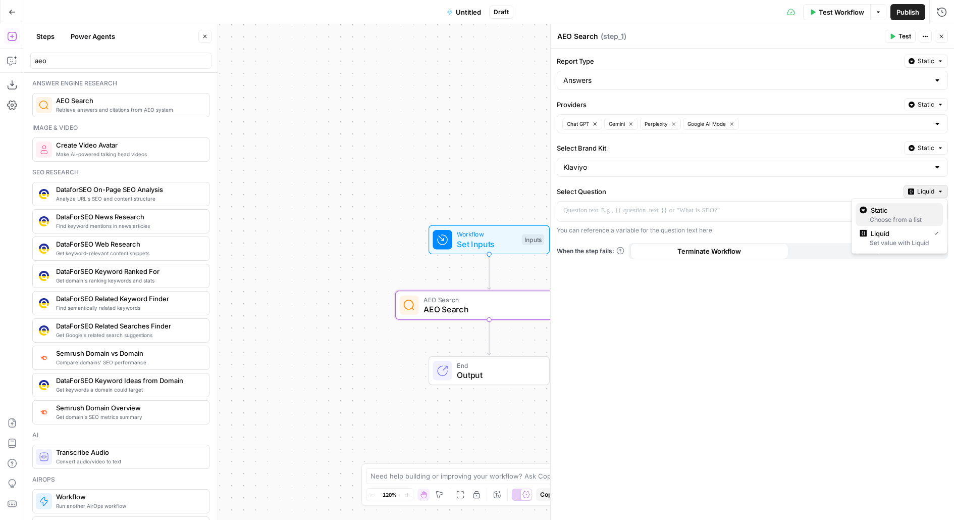
click at [924, 209] on span "Static" at bounding box center [903, 210] width 64 height 10
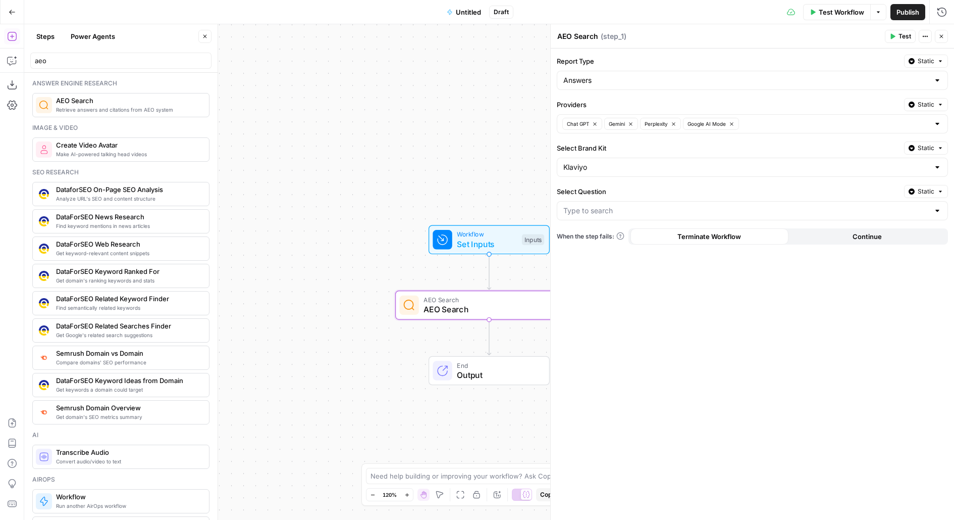
click at [722, 191] on label "Select Question" at bounding box center [728, 191] width 343 height 10
click at [722, 206] on input "Select Question" at bounding box center [747, 211] width 366 height 10
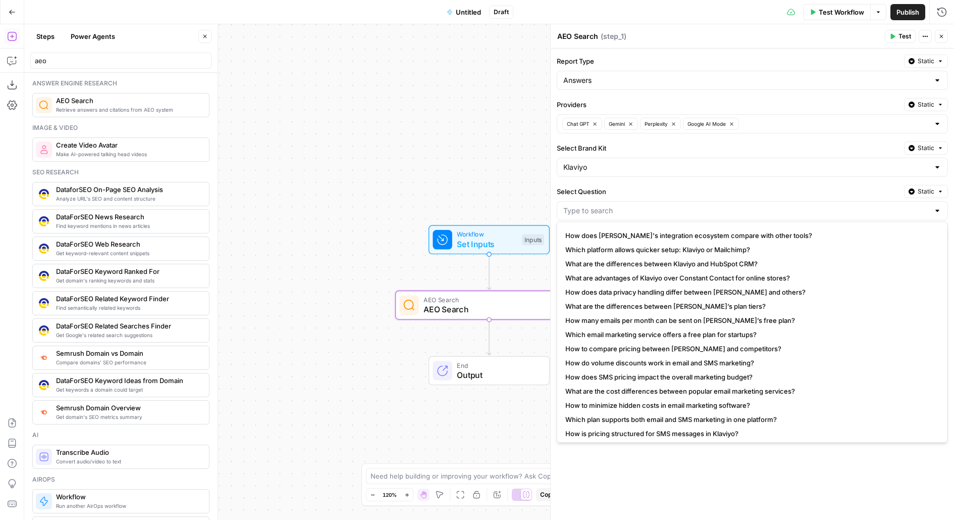
scroll to position [2507, 0]
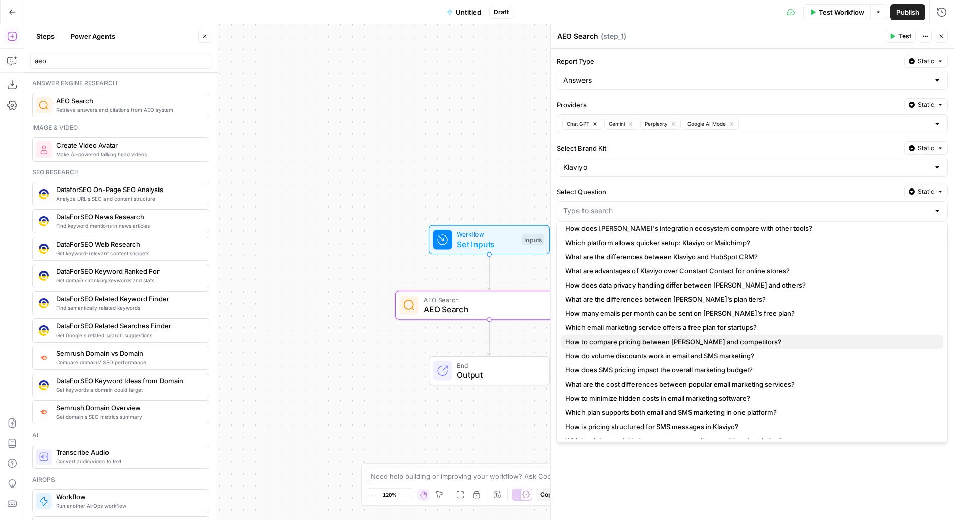
click at [657, 342] on span "How to compare pricing between Klaviyo and competitors?" at bounding box center [751, 341] width 370 height 10
type input "How to compare pricing between Klaviyo and competitors?"
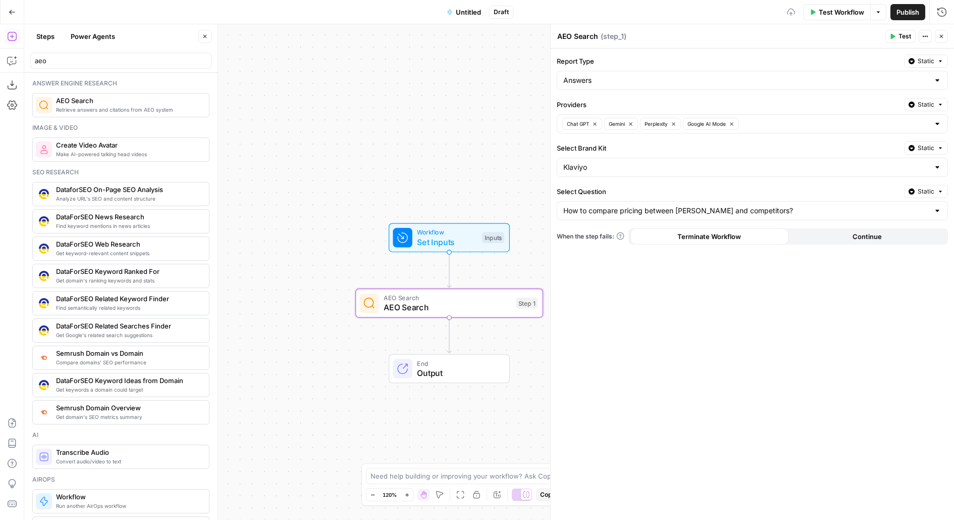
drag, startPoint x: 457, startPoint y: 157, endPoint x: 323, endPoint y: 116, distance: 139.8
click at [324, 117] on div "Workflow Set Inputs Inputs AEO Search AEO Search Step 1 End Output" at bounding box center [489, 271] width 930 height 495
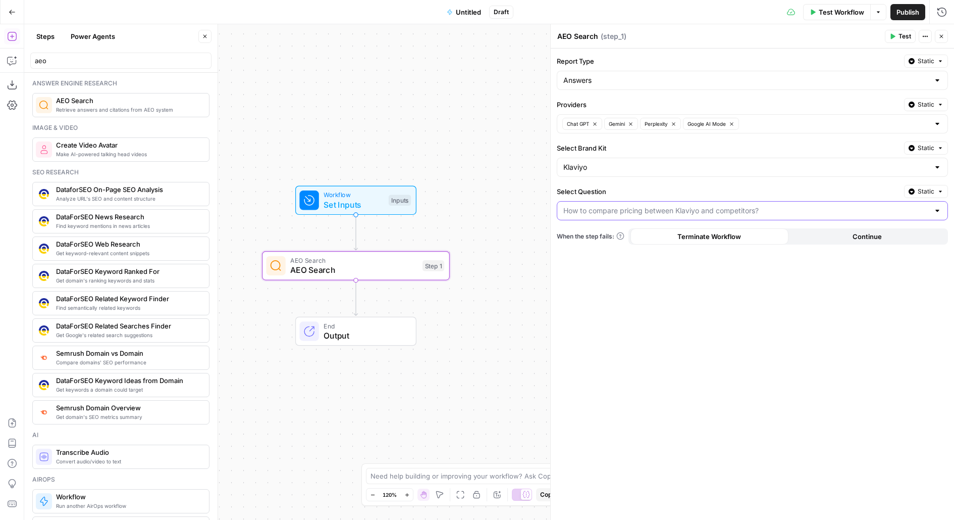
click at [840, 206] on input "Select Question" at bounding box center [747, 211] width 366 height 10
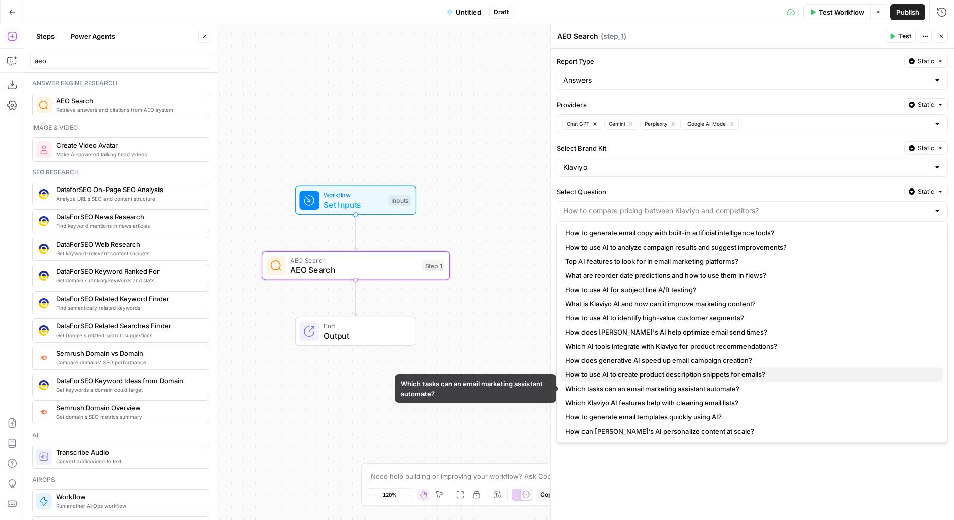
click at [716, 376] on span "How to use AI to create product description snippets for emails?" at bounding box center [751, 374] width 370 height 10
type input "How to use AI to create product description snippets for emails?"
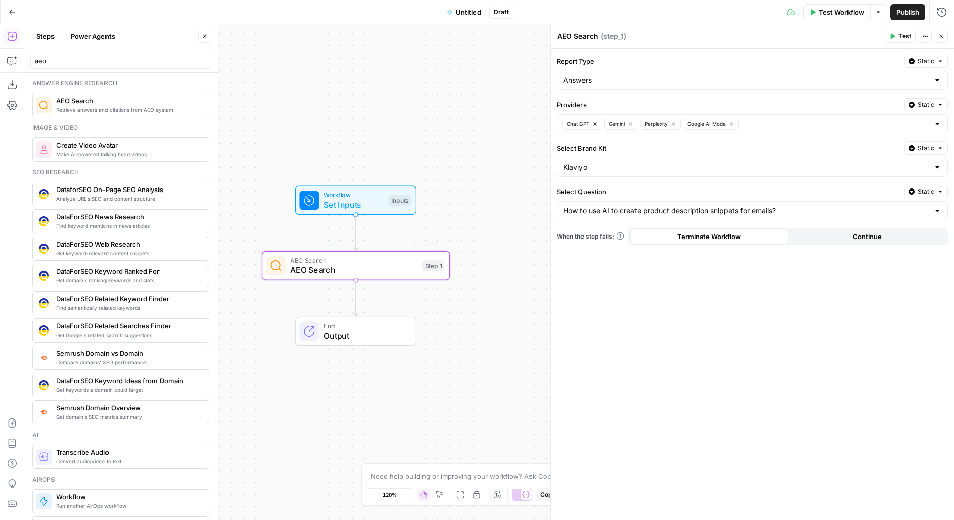
click at [427, 242] on span "Test" at bounding box center [432, 243] width 15 height 11
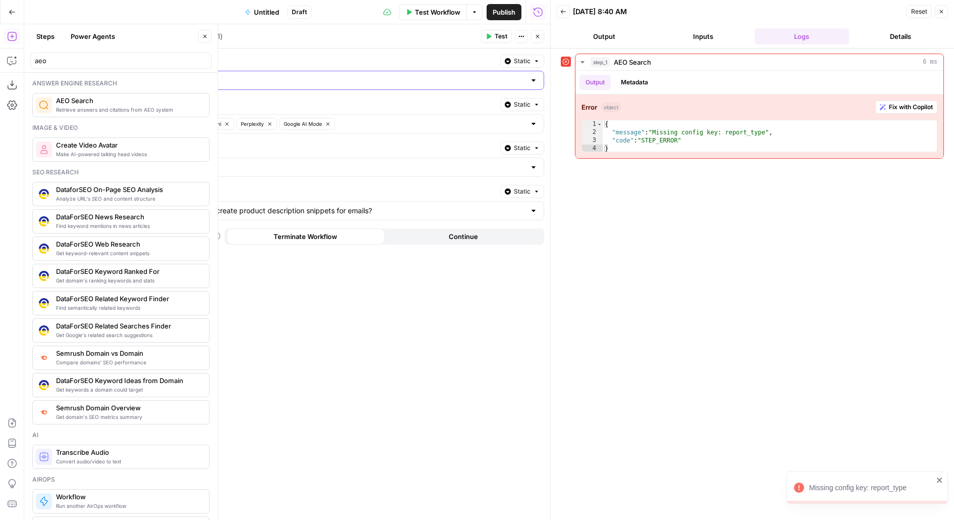
click at [459, 81] on input "Report Type" at bounding box center [343, 80] width 366 height 10
click at [449, 111] on button "Answers" at bounding box center [349, 104] width 382 height 14
type input "Answers"
click at [499, 37] on span "Test" at bounding box center [501, 36] width 13 height 9
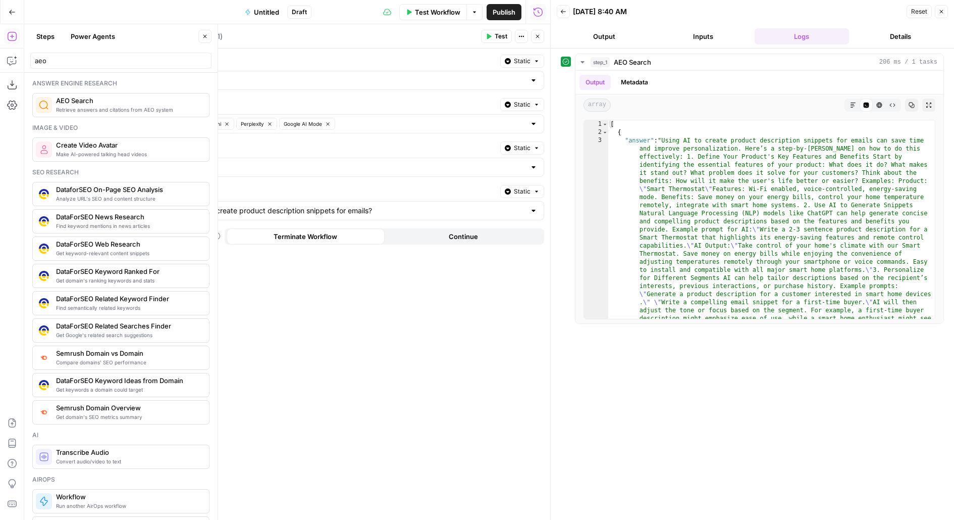
click at [204, 41] on button "Close" at bounding box center [204, 36] width 13 height 13
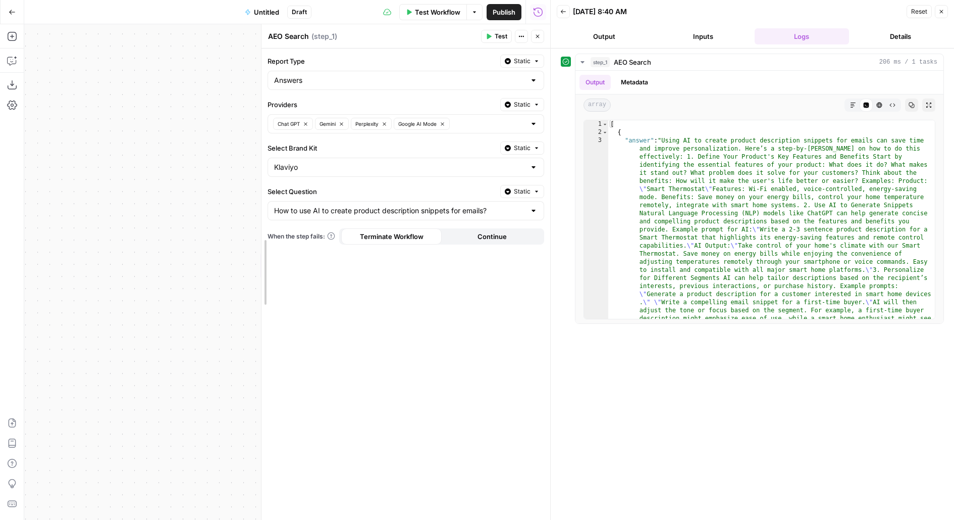
drag, startPoint x: 146, startPoint y: 220, endPoint x: 270, endPoint y: 224, distance: 124.3
type textarea "*"
click at [603, 133] on span "Toggle code folding, rows 2 through 5" at bounding box center [605, 132] width 6 height 8
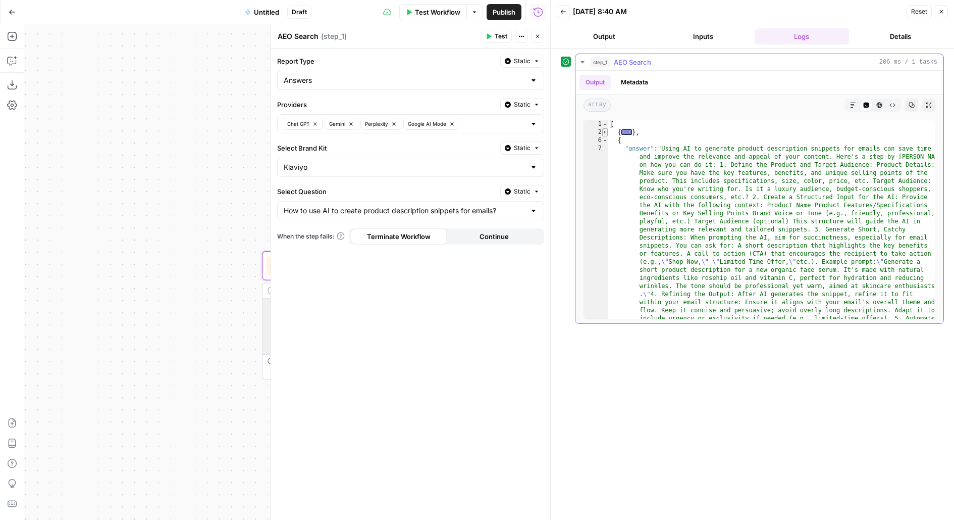
click at [603, 131] on span "Toggle code folding, rows 2 through 5" at bounding box center [605, 132] width 6 height 8
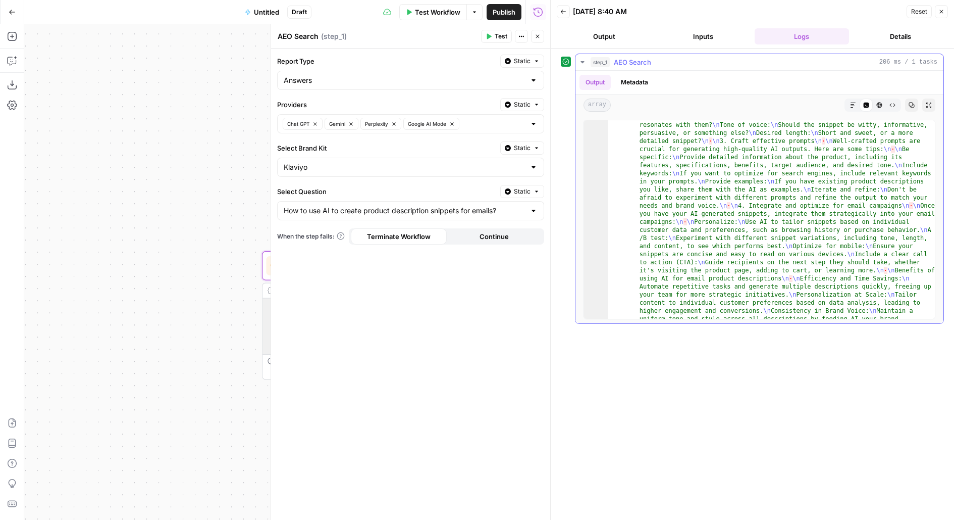
scroll to position [9519, 0]
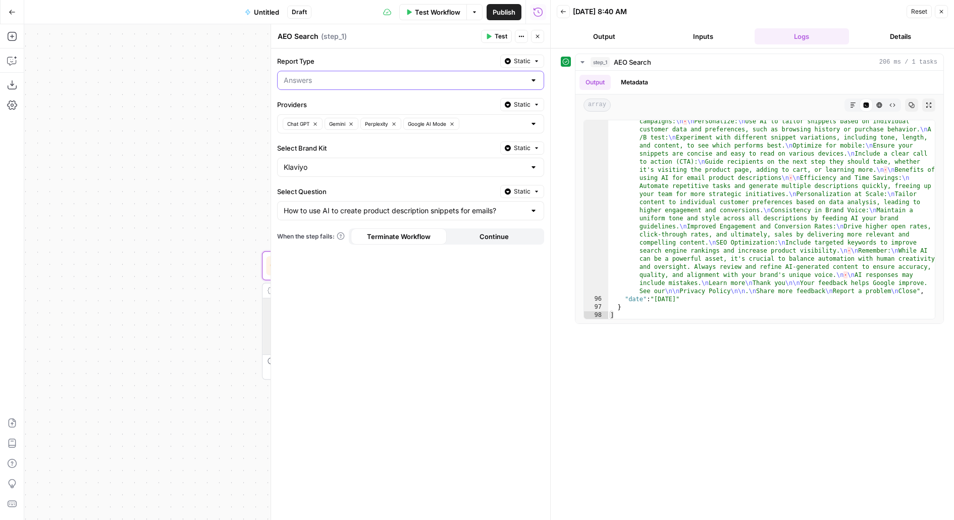
click at [347, 77] on input "Report Type" at bounding box center [405, 80] width 242 height 10
click at [319, 117] on span "Citations" at bounding box center [409, 119] width 246 height 10
type input "Citations"
click at [493, 34] on button "Test" at bounding box center [496, 36] width 31 height 13
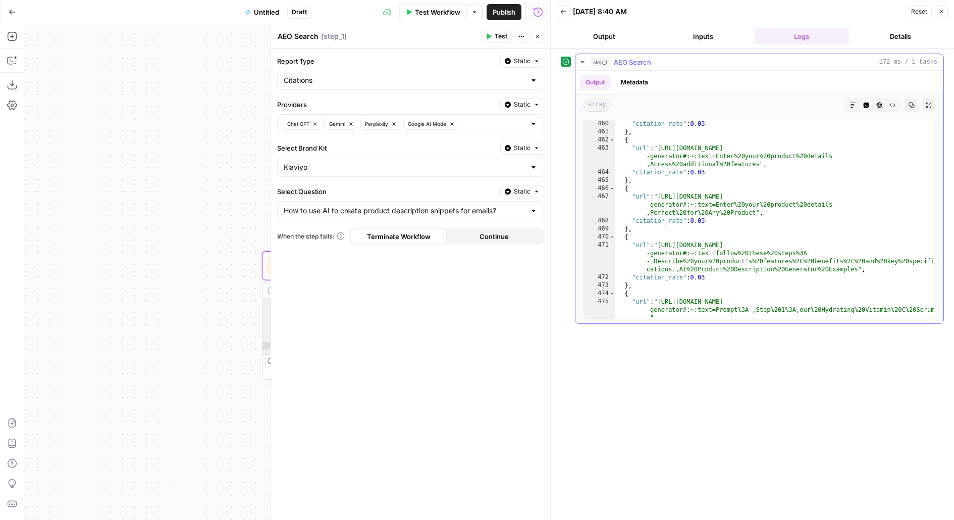
scroll to position [4600, 0]
type textarea "**********"
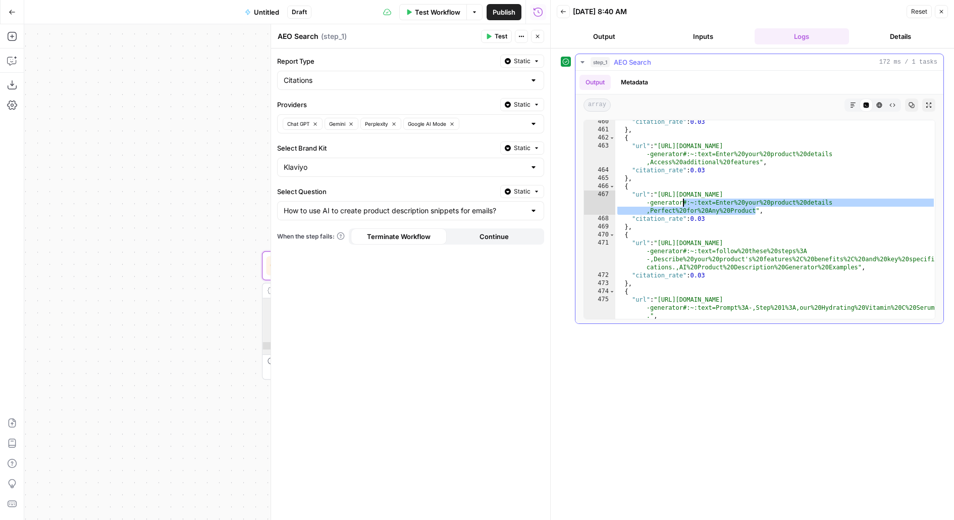
drag, startPoint x: 756, startPoint y: 209, endPoint x: 681, endPoint y: 202, distance: 76.0
click at [681, 202] on div ""citation_rate" : 0.03 } , { "url" : "https://www.grammarly.com/ai/ai-writing-t…" at bounding box center [776, 225] width 321 height 215
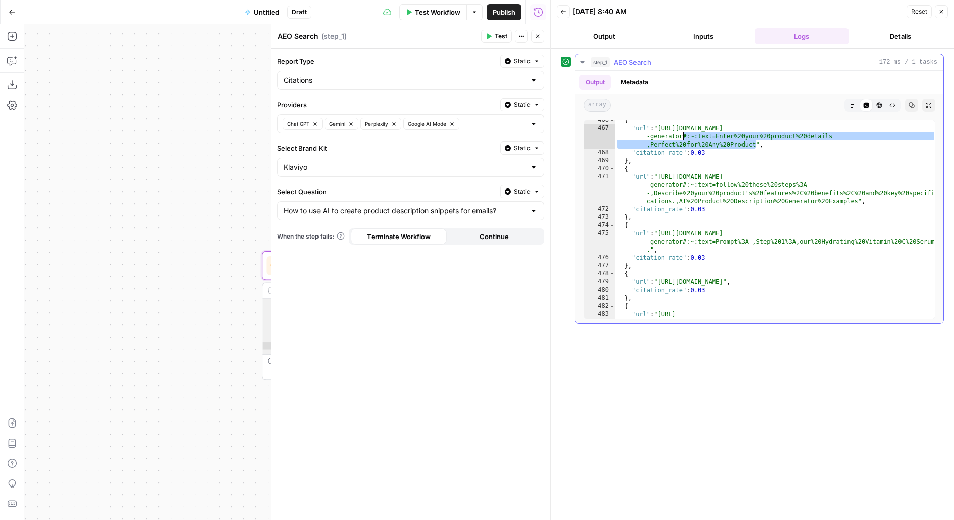
scroll to position [4664, 0]
click at [540, 35] on icon "button" at bounding box center [538, 36] width 6 height 6
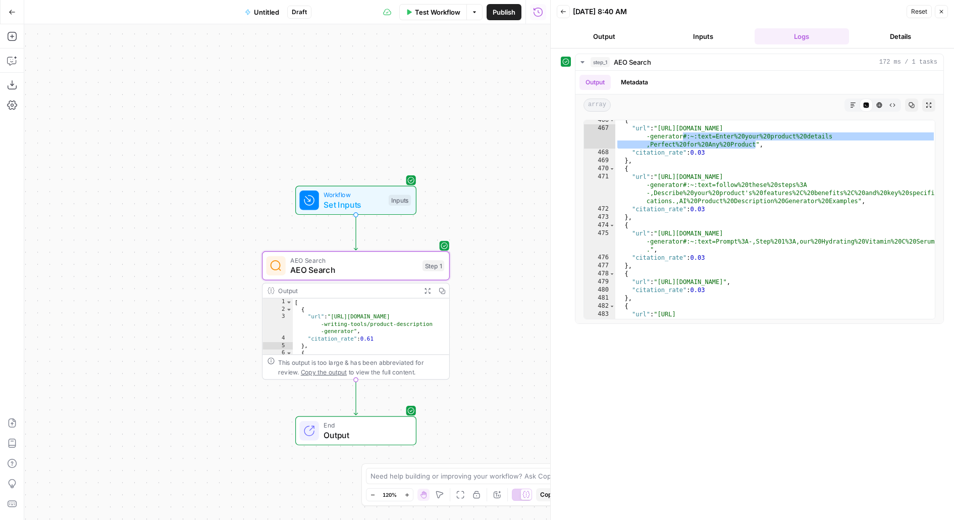
click at [178, 338] on div "Workflow Set Inputs Inputs AEO Search AEO Search Step 1 Output Expand Output Co…" at bounding box center [287, 271] width 526 height 495
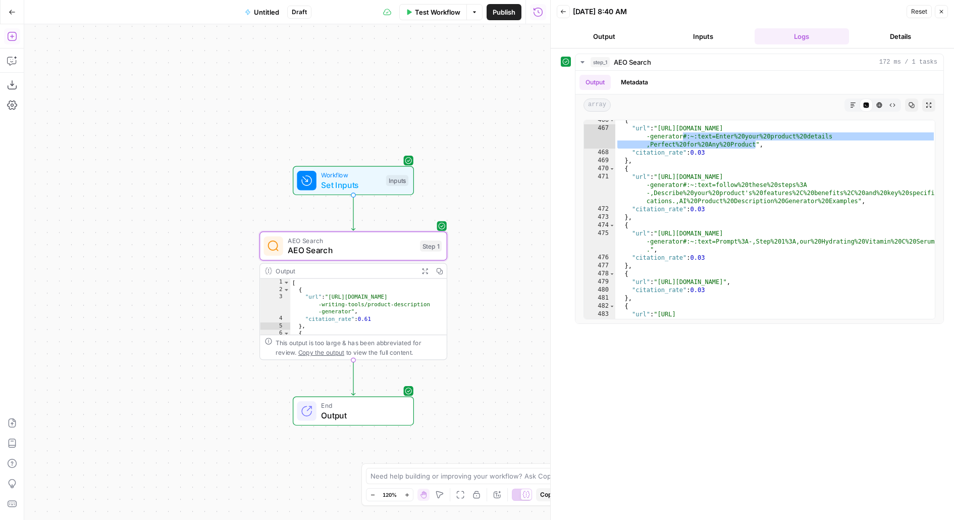
click at [11, 34] on icon "button" at bounding box center [12, 36] width 10 height 10
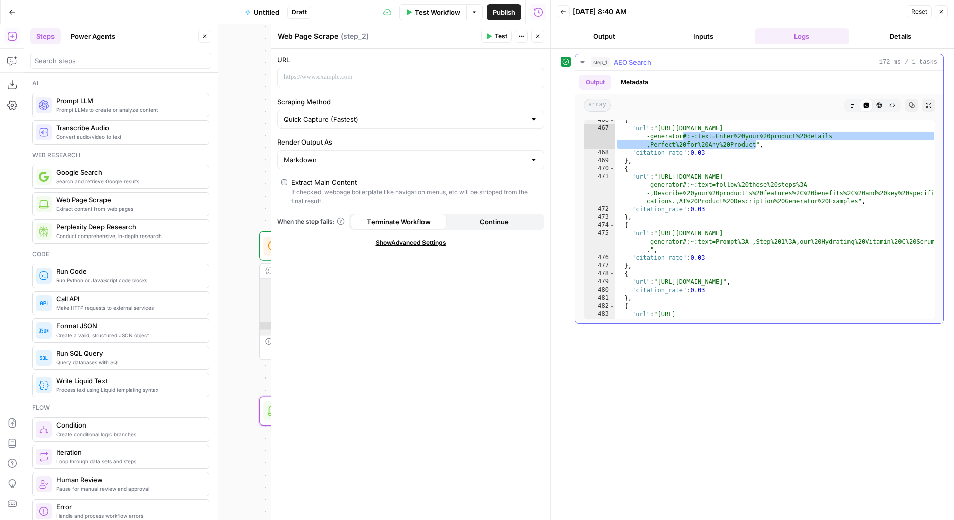
click at [727, 138] on div "{ "url" : "https://www.grammarly.com/ai/ai-writing-tools/product-description -g…" at bounding box center [776, 227] width 321 height 223
drag, startPoint x: 661, startPoint y: 123, endPoint x: 754, endPoint y: 143, distance: 95.0
click at [754, 143] on div "{ "url" : "https://www.grammarly.com/ai/ai-writing-tools/product-description -g…" at bounding box center [776, 227] width 321 height 223
click at [333, 78] on p at bounding box center [403, 77] width 238 height 10
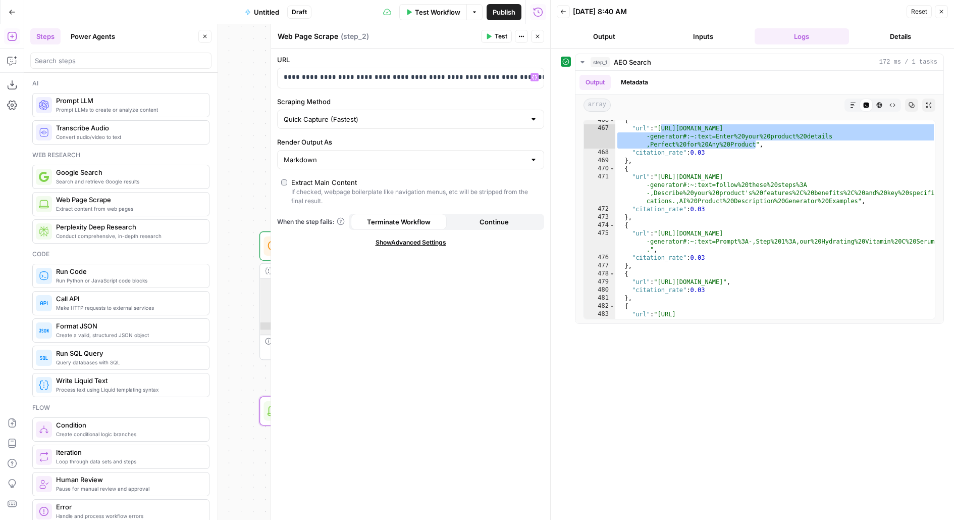
click at [503, 36] on span "Test" at bounding box center [501, 36] width 13 height 9
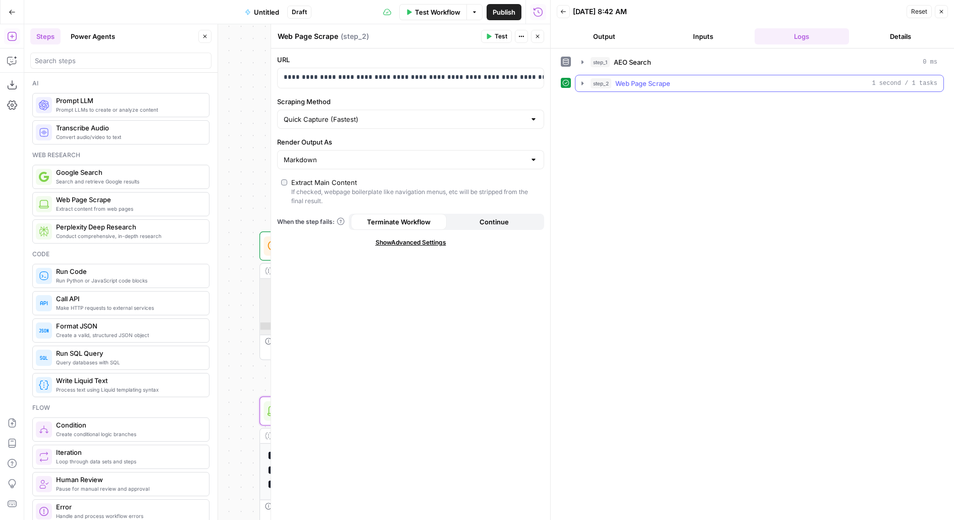
click at [689, 78] on div "step_2 Web Page Scrape 1 second / 1 tasks" at bounding box center [764, 83] width 347 height 10
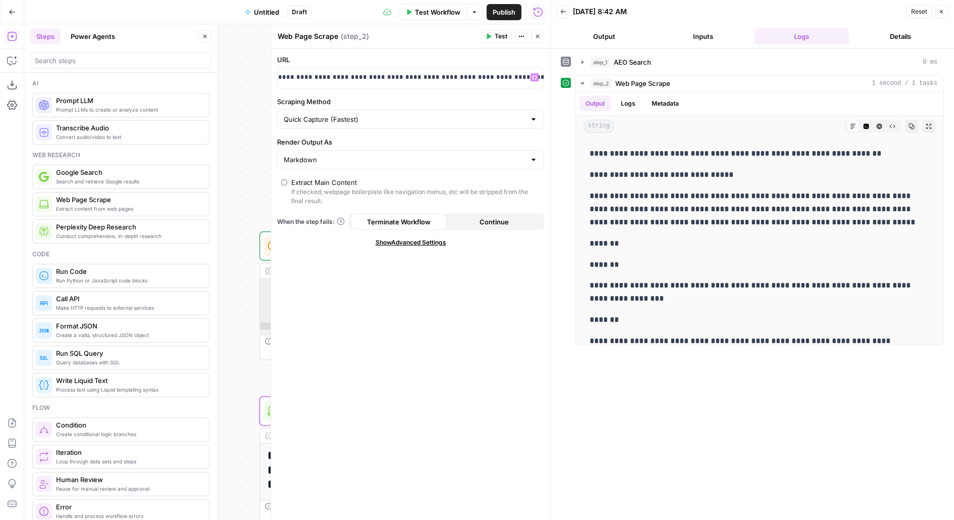
scroll to position [0, 216]
click at [622, 68] on button "step_1 AEO Search 0 ms" at bounding box center [760, 62] width 368 height 16
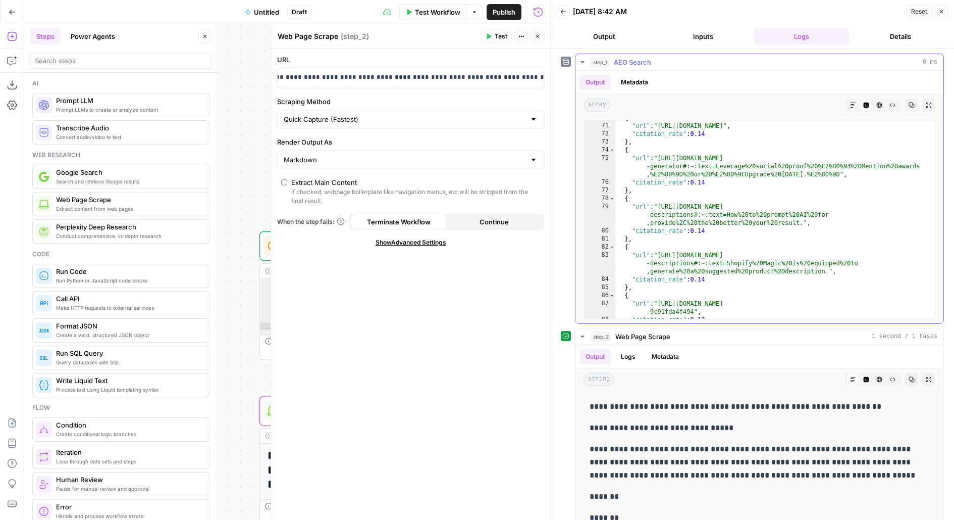
scroll to position [778, 0]
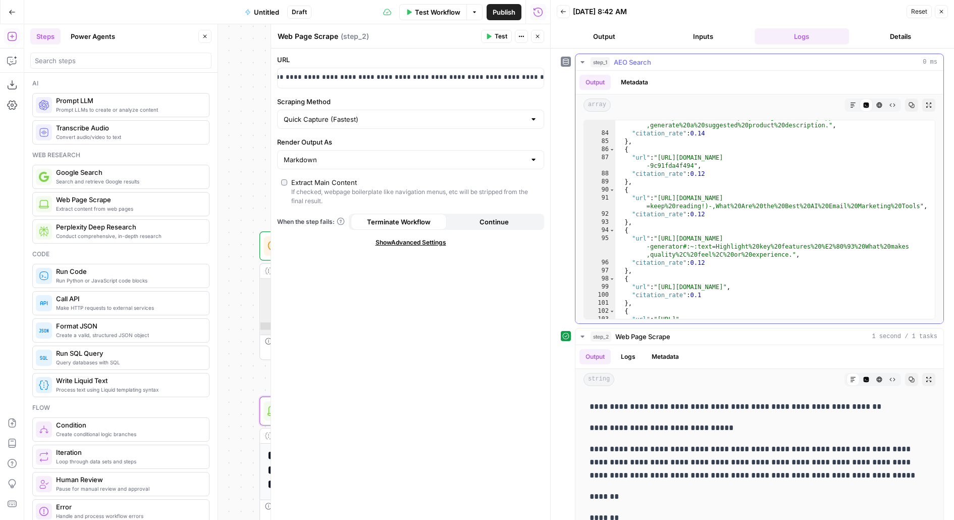
type textarea "**********"
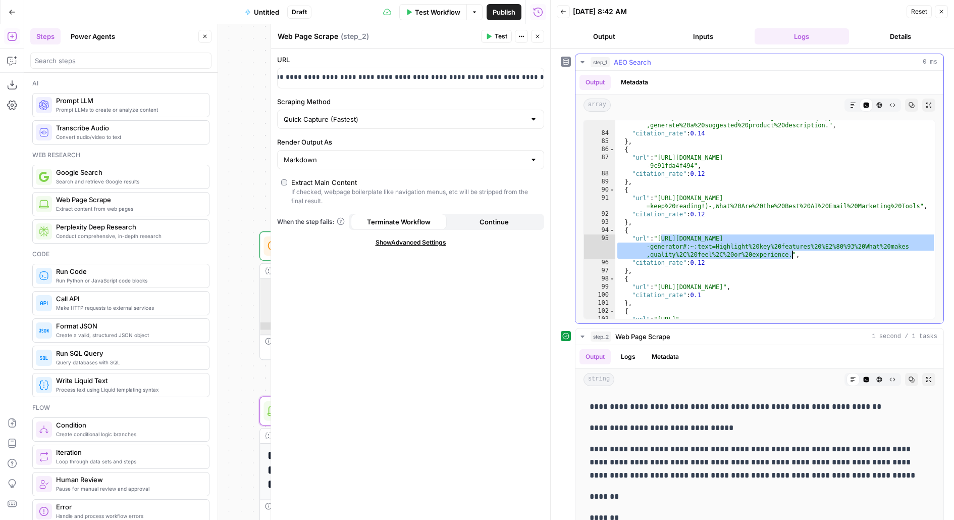
drag, startPoint x: 661, startPoint y: 236, endPoint x: 789, endPoint y: 252, distance: 128.8
click at [789, 252] on div ""url" : "https://www.uschamber.com/co/start/strategy/ai-tools-for-product -desc…" at bounding box center [776, 220] width 321 height 231
click at [310, 78] on p "**********" at bounding box center [195, 77] width 254 height 10
click at [306, 78] on p "**********" at bounding box center [187, 77] width 238 height 10
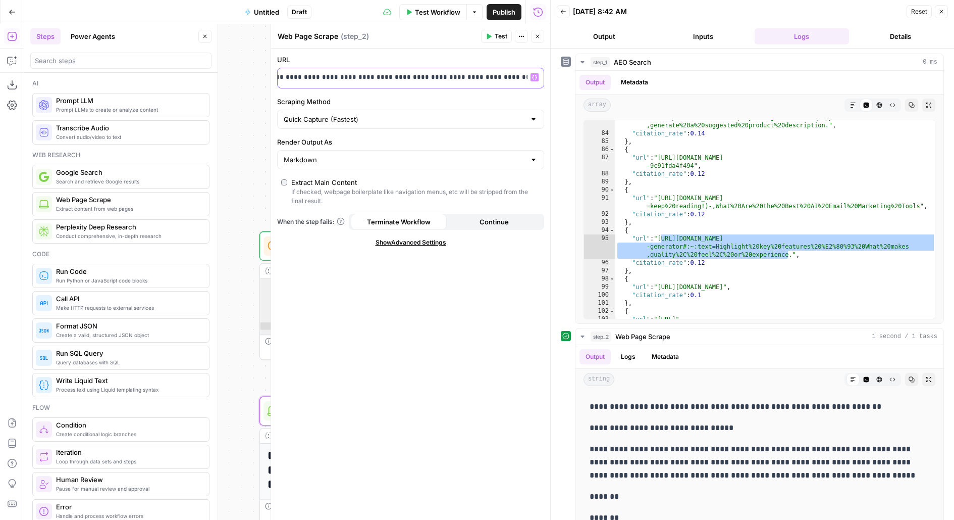
paste div
click at [499, 36] on div "Publish P" at bounding box center [504, 33] width 30 height 9
click at [501, 36] on span "Test" at bounding box center [501, 36] width 13 height 9
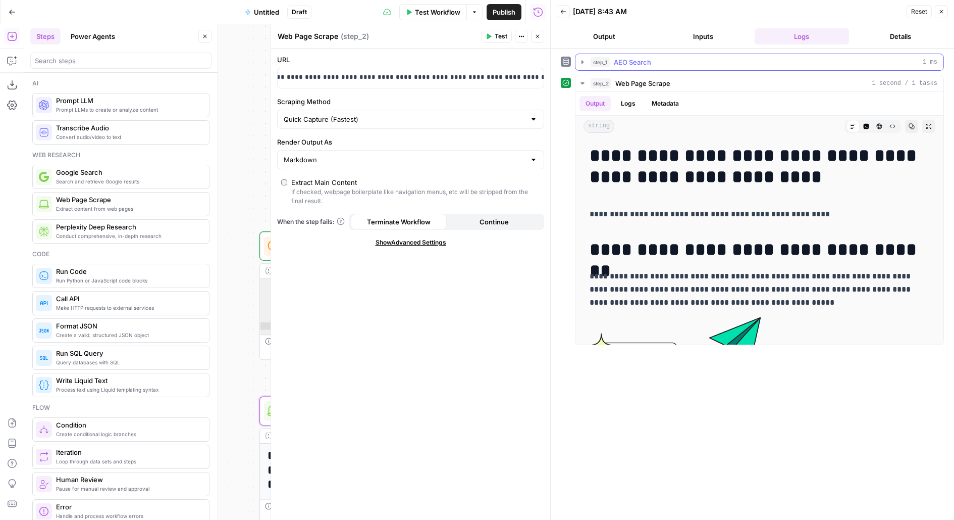
click at [688, 57] on div "step_1 AEO Search 1 ms" at bounding box center [764, 62] width 347 height 10
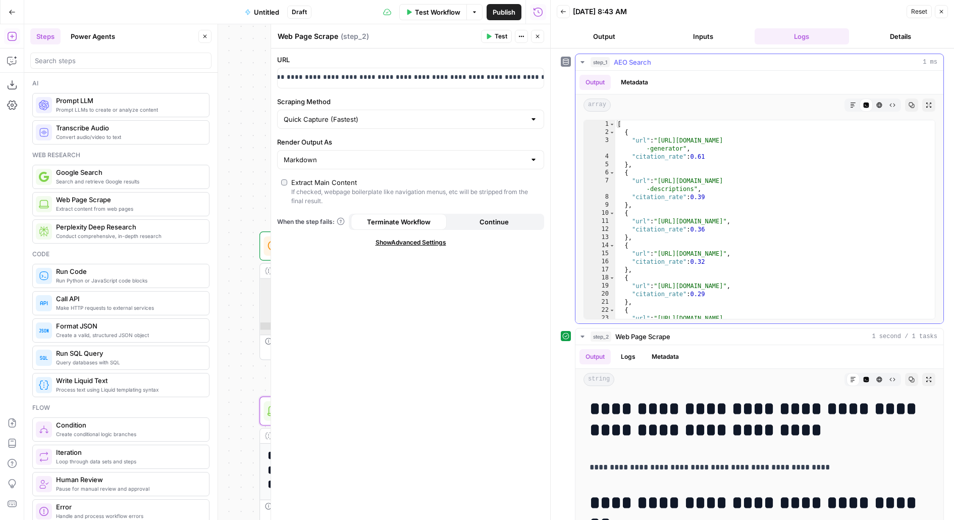
type textarea "**********"
drag, startPoint x: 661, startPoint y: 286, endPoint x: 894, endPoint y: 284, distance: 233.3
click at [894, 284] on div "[ { "url" : "https://www.grammarly.com/ai/ai-writing-tools/product-description …" at bounding box center [776, 231] width 321 height 223
click at [160, 79] on p "**********" at bounding box center [32, 77] width 254 height 10
click at [143, 79] on p "**********" at bounding box center [24, 77] width 238 height 10
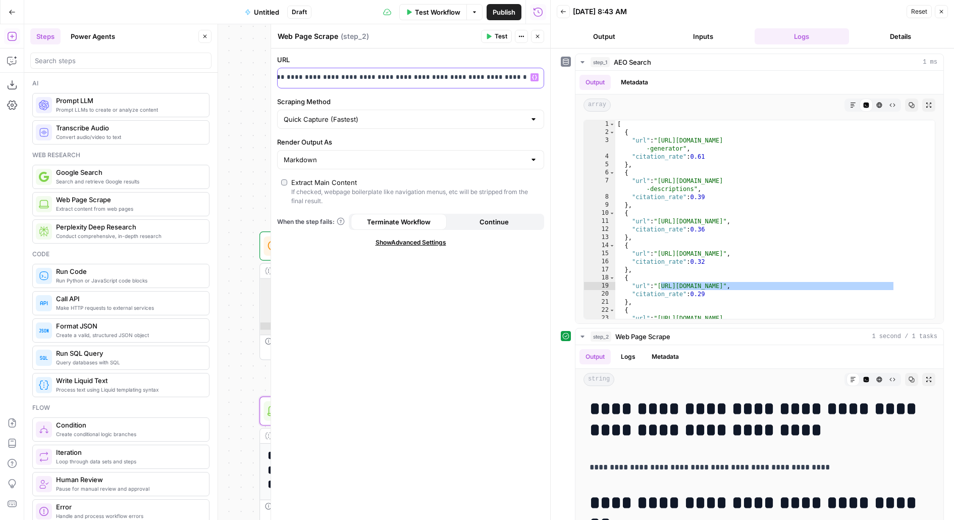
click at [143, 79] on p "**********" at bounding box center [24, 77] width 238 height 10
click at [490, 37] on icon "button" at bounding box center [489, 37] width 5 height 6
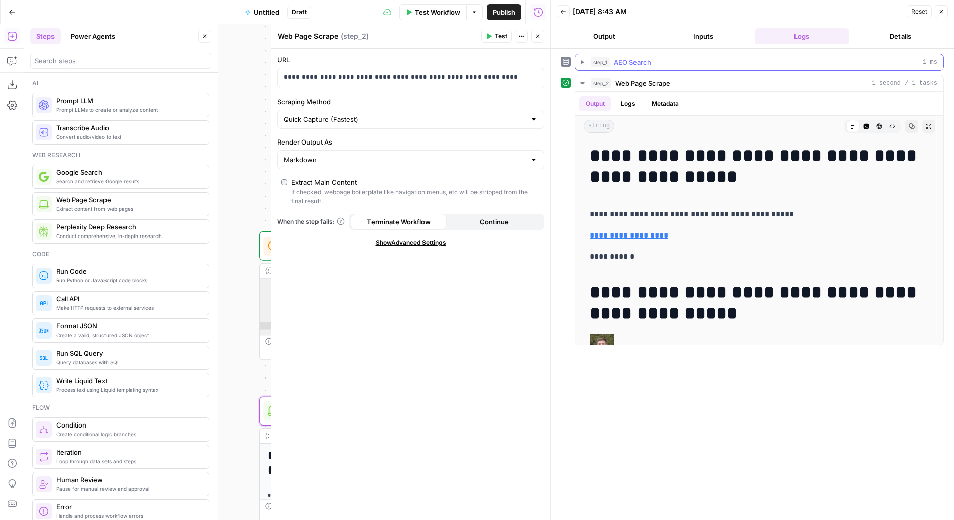
click at [692, 64] on div "step_1 AEO Search 1 ms" at bounding box center [764, 62] width 347 height 10
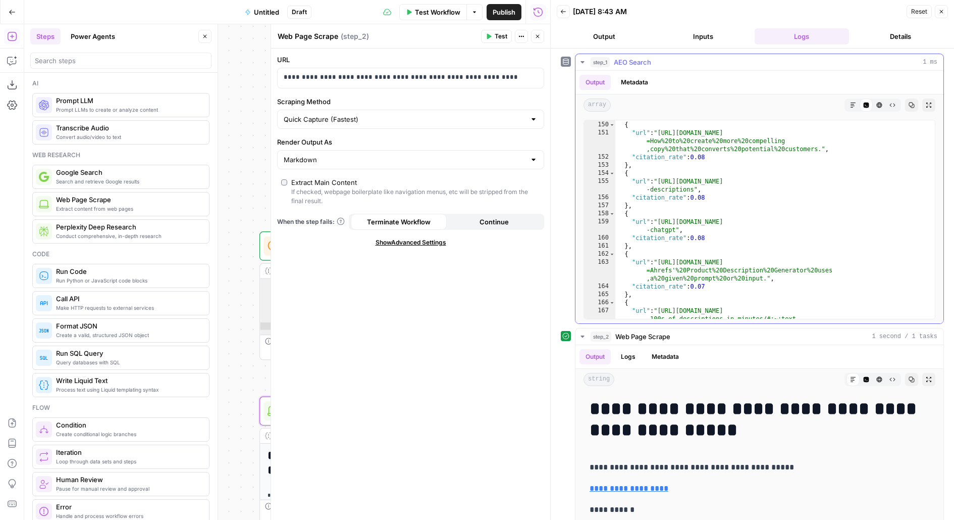
scroll to position [1481, 0]
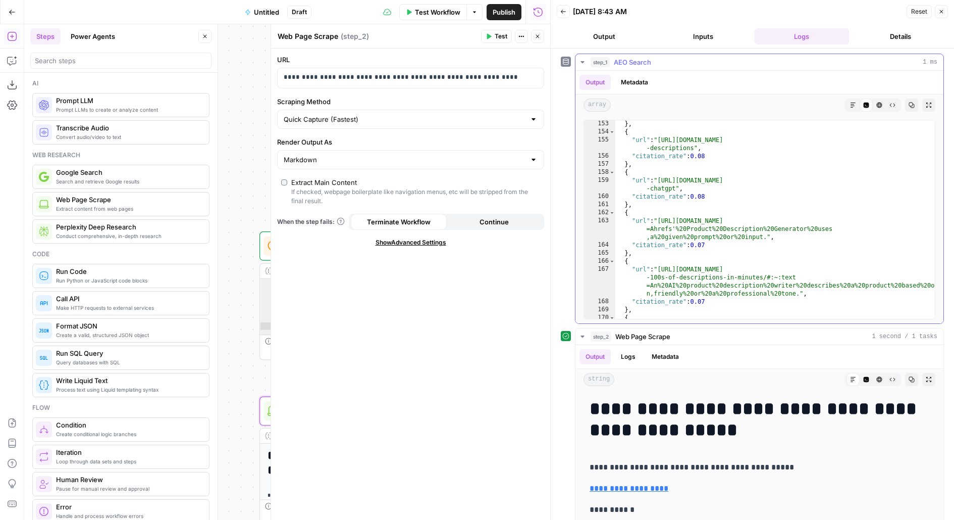
type textarea "**********"
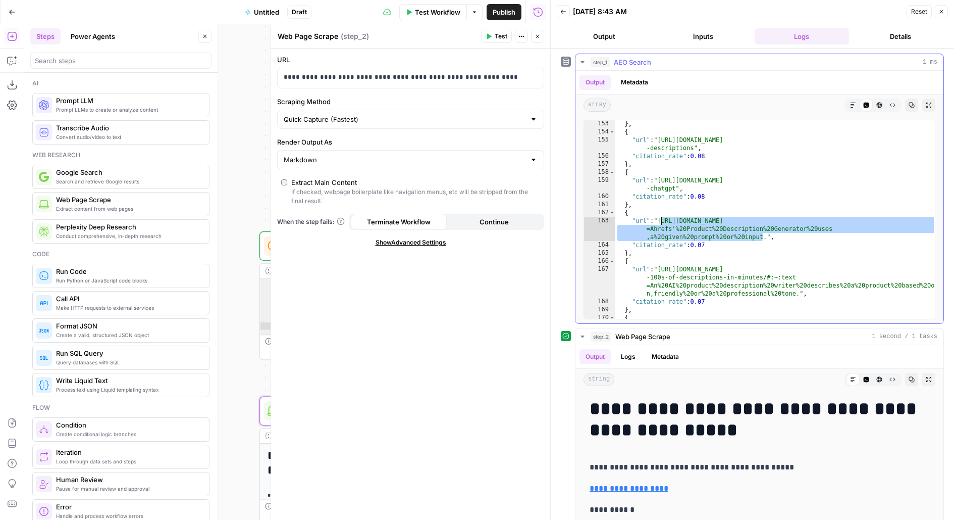
drag, startPoint x: 764, startPoint y: 236, endPoint x: 660, endPoint y: 217, distance: 105.8
click at [660, 217] on div "} , { "url" : "https://www.uschamber.com/co/grow/marketing/ai-tools-for-product…" at bounding box center [776, 235] width 321 height 231
click at [512, 76] on p "**********" at bounding box center [411, 77] width 254 height 10
click at [512, 76] on p "**********" at bounding box center [403, 77] width 238 height 10
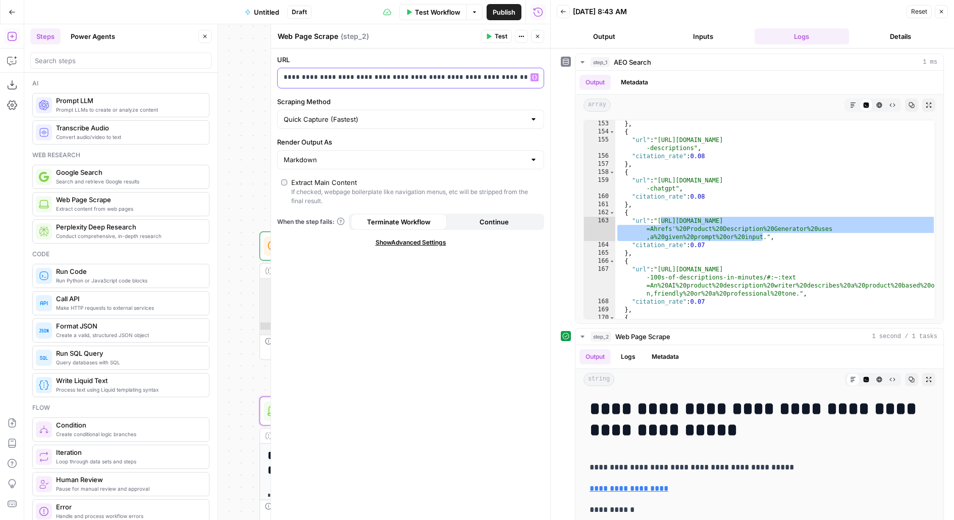
scroll to position [0, 292]
click at [502, 38] on span "Test" at bounding box center [501, 36] width 13 height 9
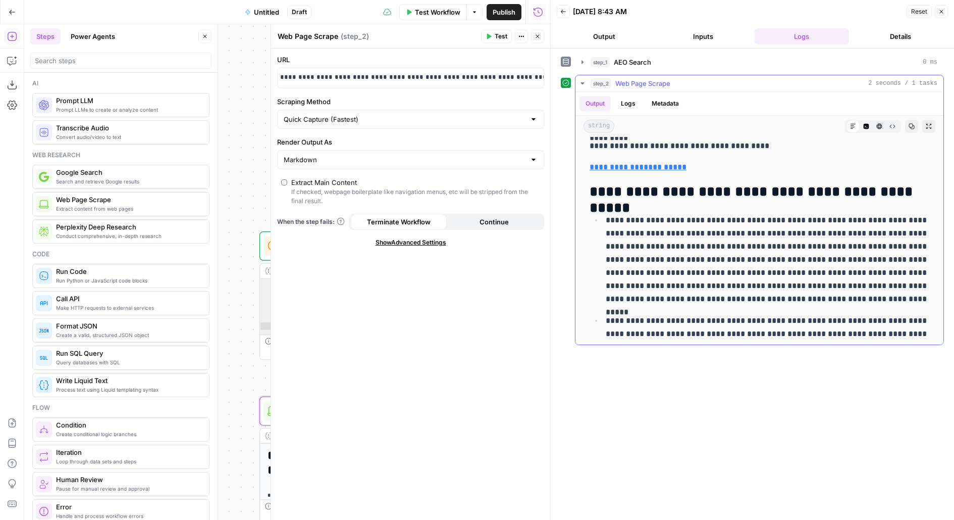
scroll to position [323, 0]
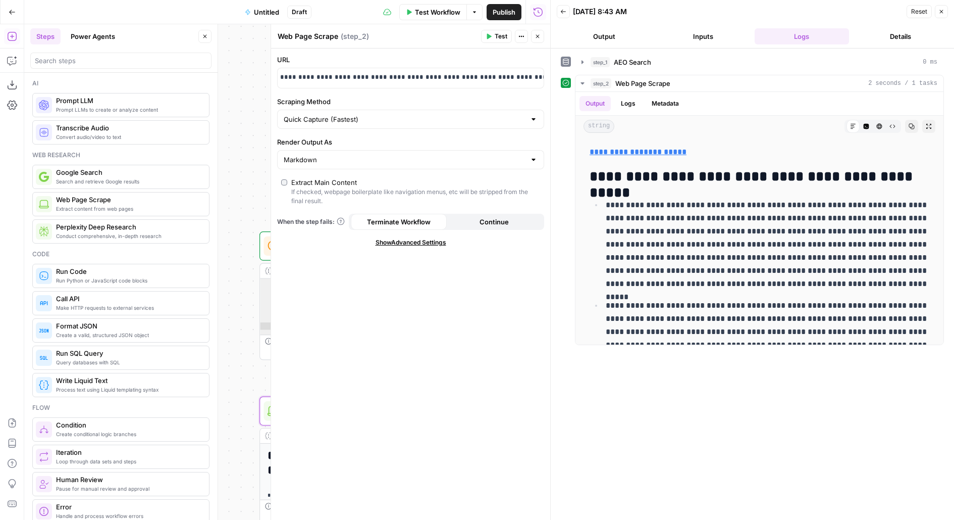
click at [536, 38] on icon "button" at bounding box center [538, 37] width 4 height 4
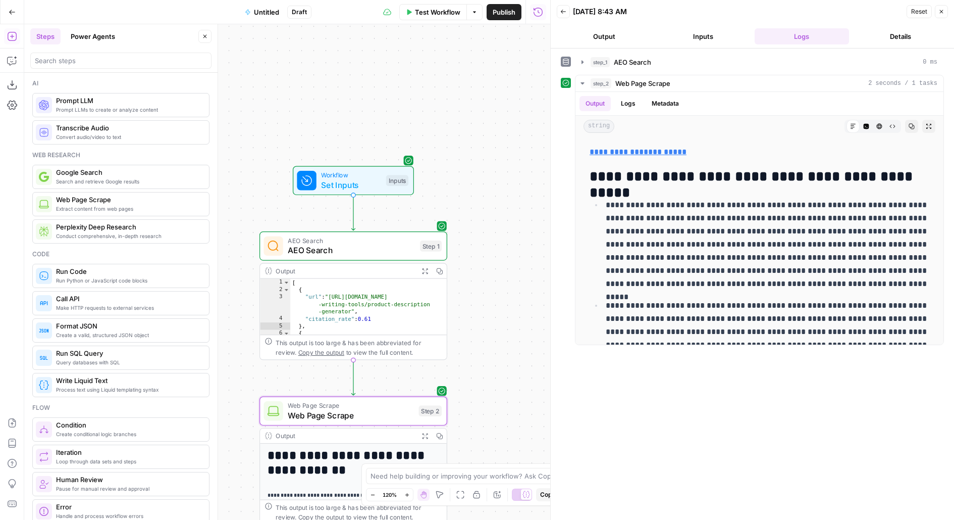
click at [337, 254] on span "AEO Search" at bounding box center [351, 250] width 127 height 12
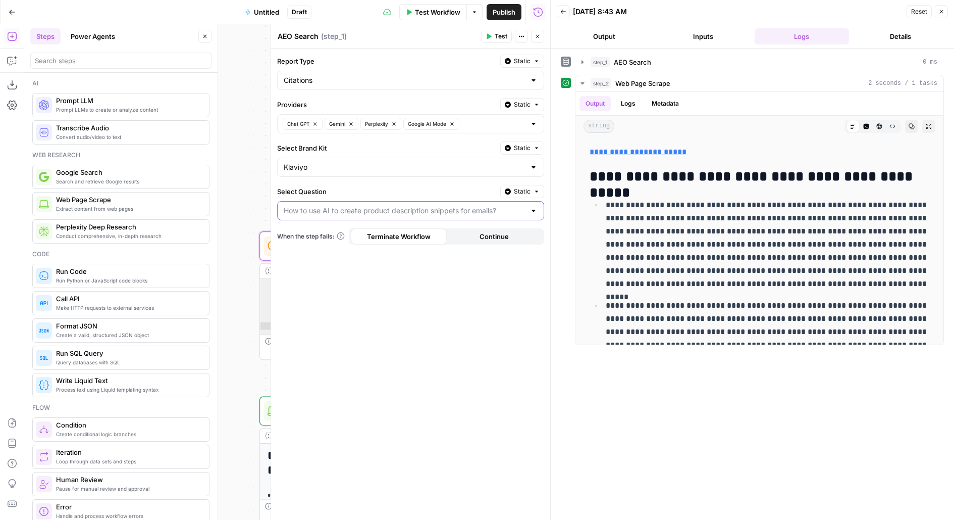
click at [434, 210] on input "Select Question" at bounding box center [405, 211] width 242 height 10
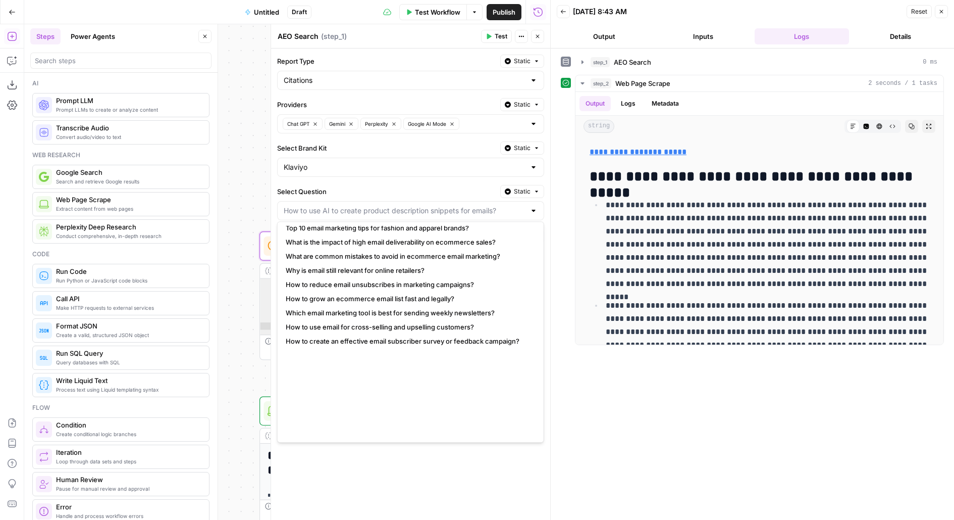
scroll to position [5606, 0]
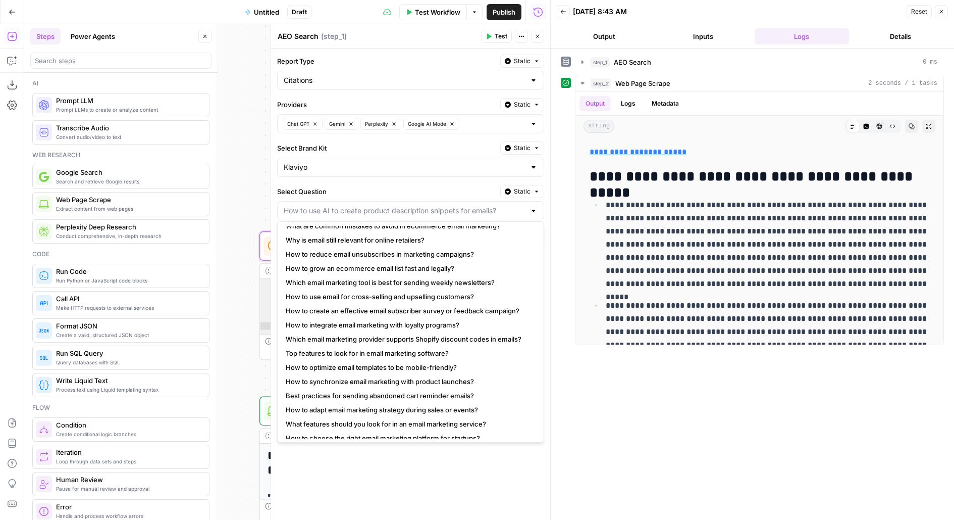
type input "How to use AI to create product description snippets for emails?"
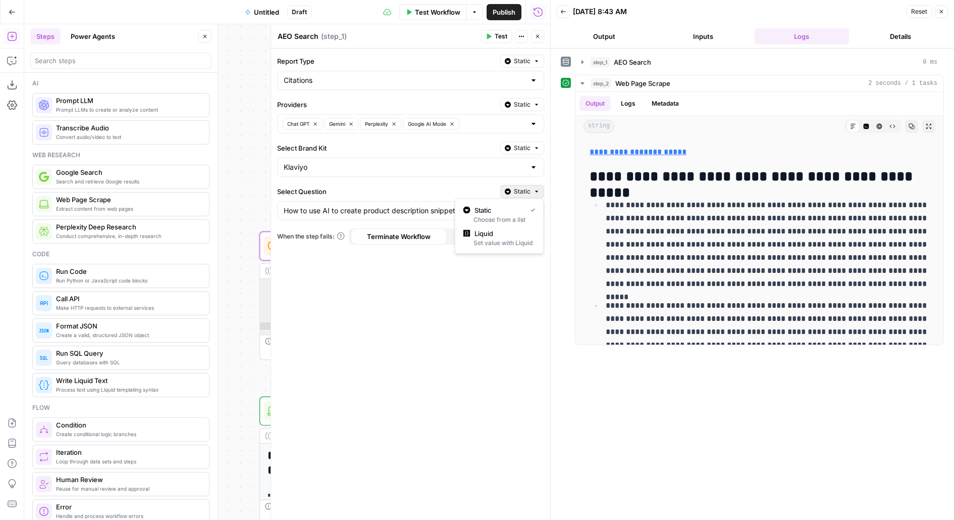
click at [533, 190] on button "Static" at bounding box center [522, 191] width 44 height 13
click at [529, 237] on span "Liquid" at bounding box center [503, 233] width 57 height 10
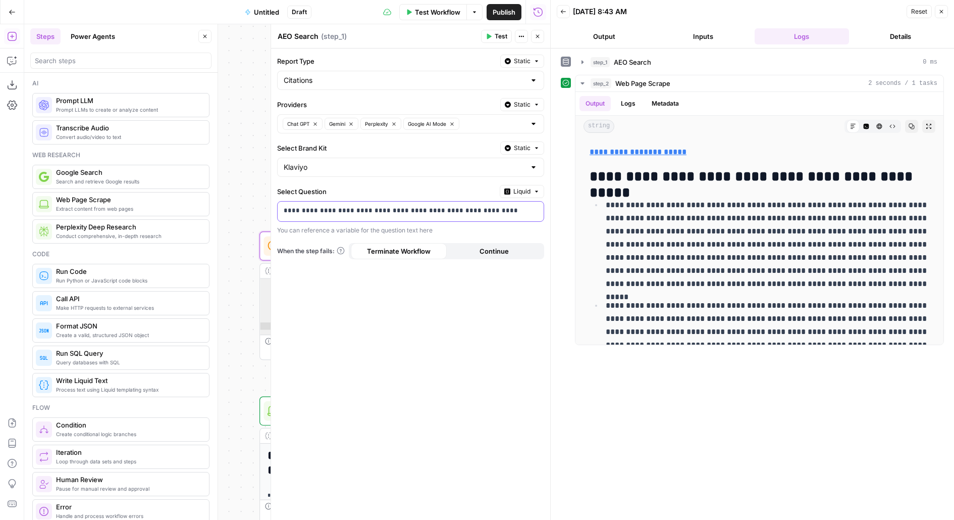
click at [514, 209] on p "**********" at bounding box center [411, 211] width 254 height 10
click at [515, 191] on span "Liquid" at bounding box center [522, 191] width 17 height 9
click at [483, 304] on div "**********" at bounding box center [410, 283] width 279 height 471
click at [538, 37] on icon "button" at bounding box center [538, 36] width 6 height 6
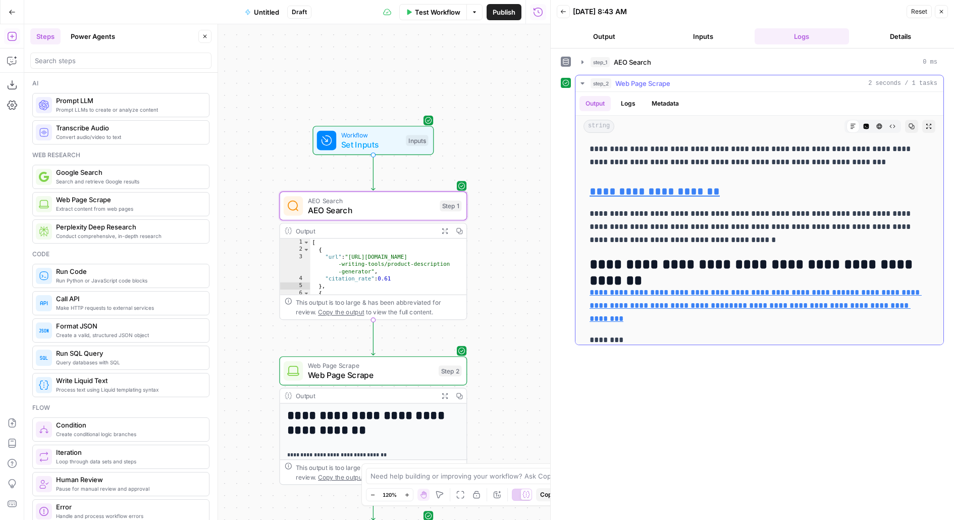
scroll to position [1229, 0]
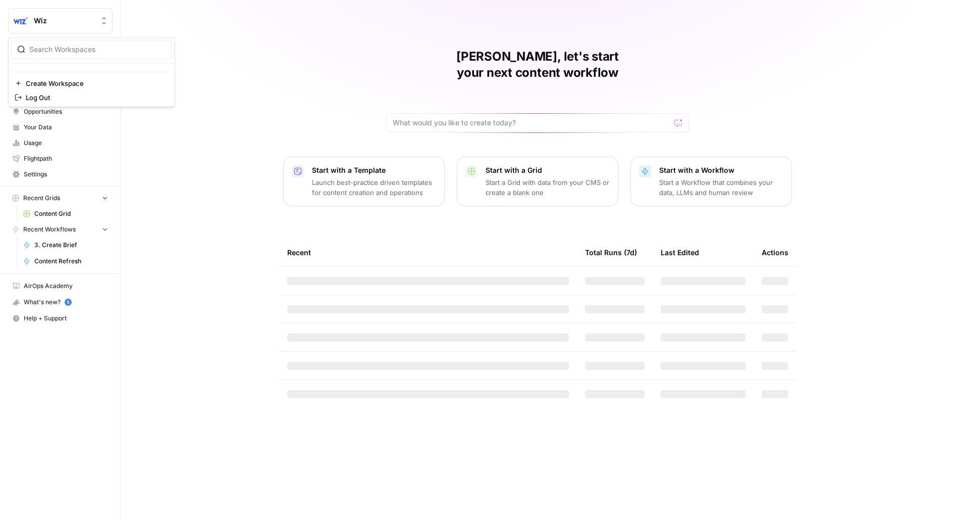
click at [69, 15] on button "Wiz" at bounding box center [60, 20] width 105 height 25
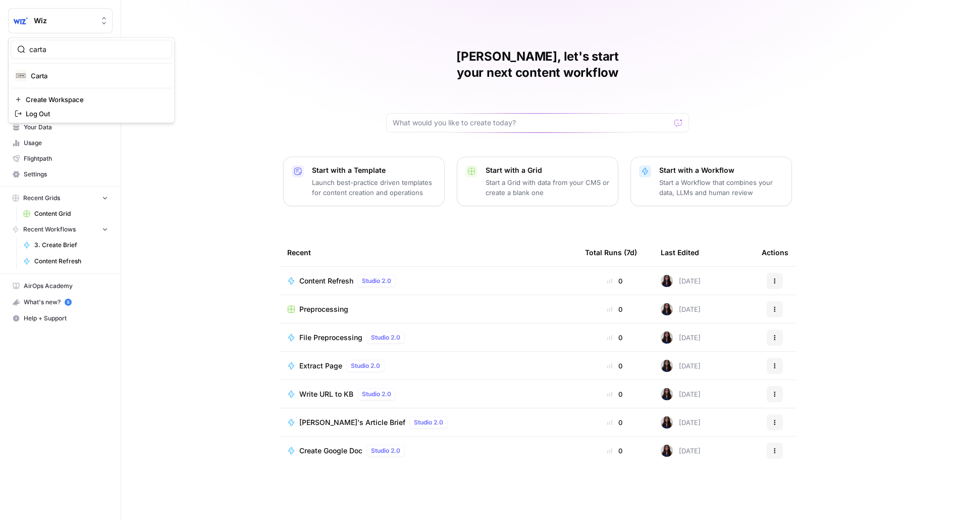
type input "carta"
click button "Carta" at bounding box center [92, 76] width 162 height 16
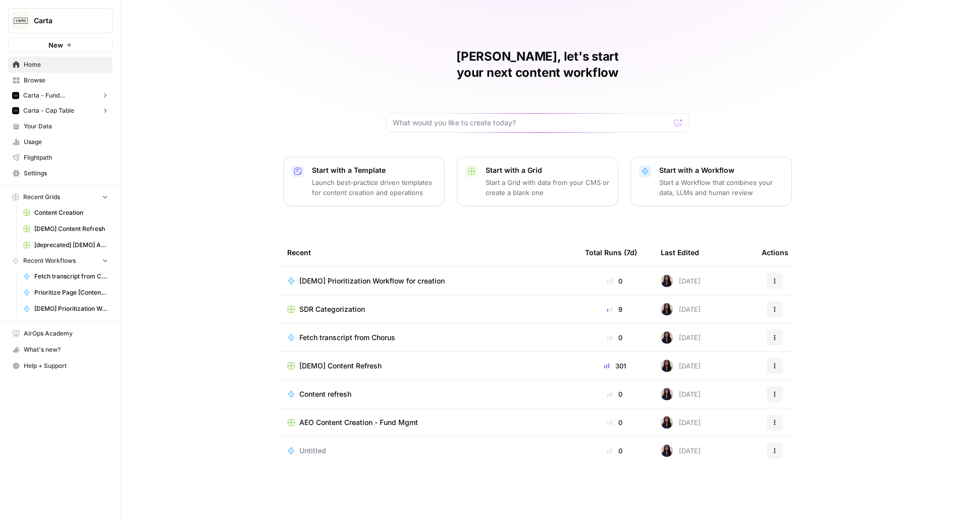
click at [87, 81] on span "Browse" at bounding box center [66, 80] width 84 height 9
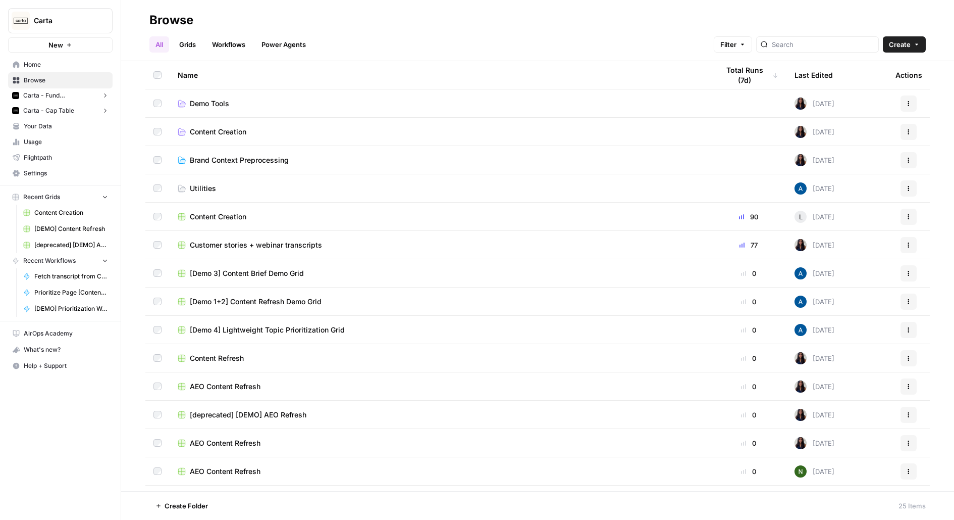
click at [66, 130] on span "Your Data" at bounding box center [66, 126] width 84 height 9
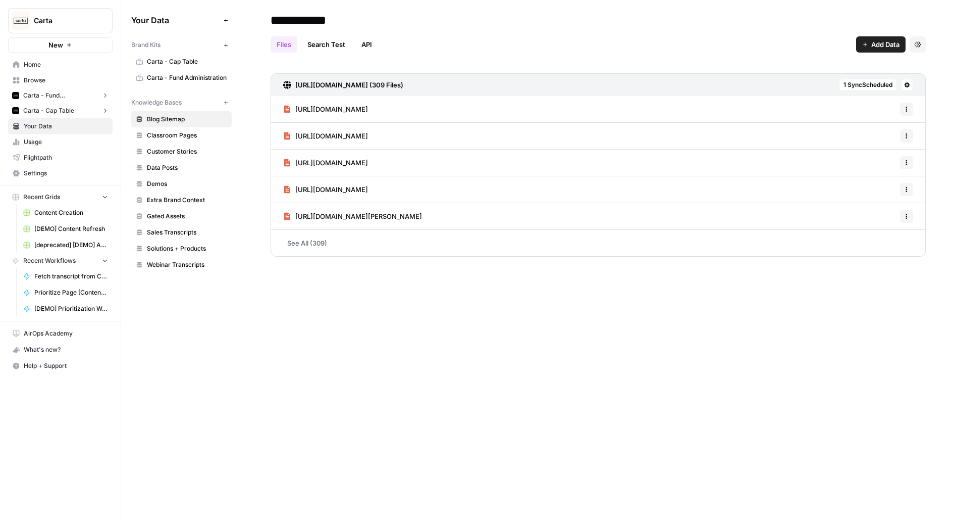
click at [221, 64] on span "Carta - Cap Table" at bounding box center [187, 61] width 80 height 9
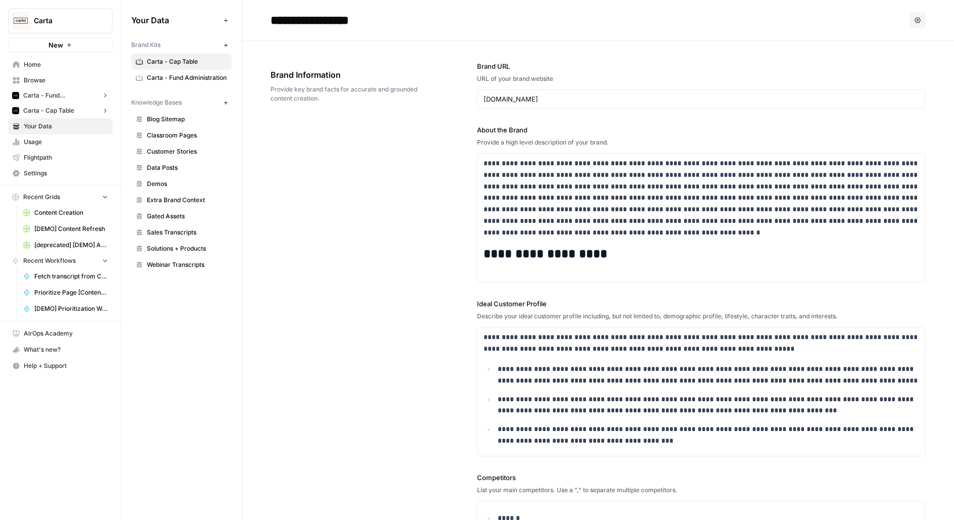
click at [34, 88] on button "Carta - Fund Administration" at bounding box center [60, 95] width 105 height 15
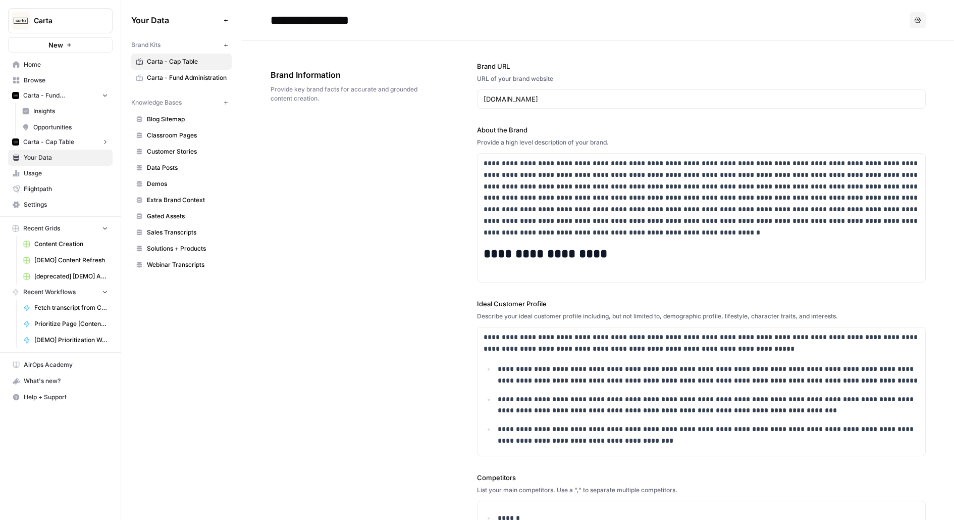
click at [28, 82] on span "Browse" at bounding box center [66, 80] width 84 height 9
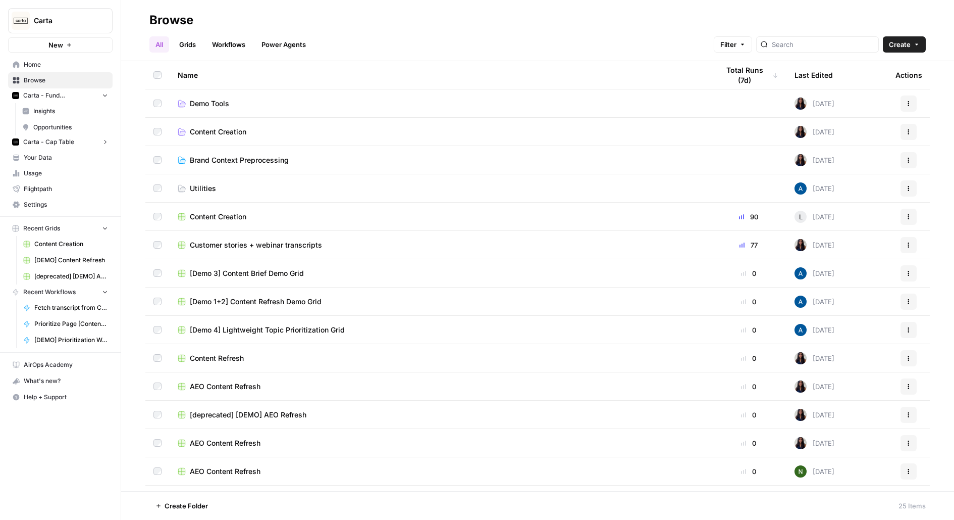
click at [207, 130] on span "Content Creation" at bounding box center [218, 132] width 57 height 10
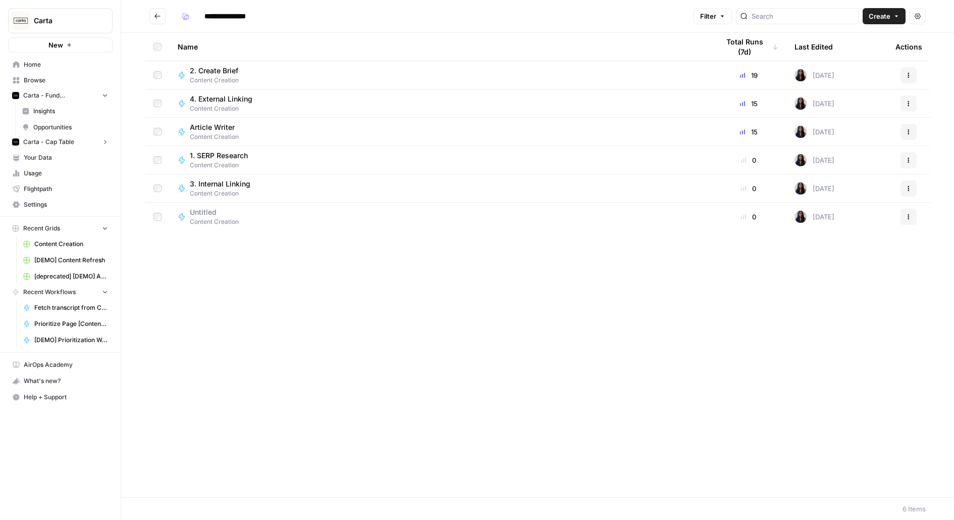
click at [162, 14] on button "Go back" at bounding box center [157, 16] width 16 height 16
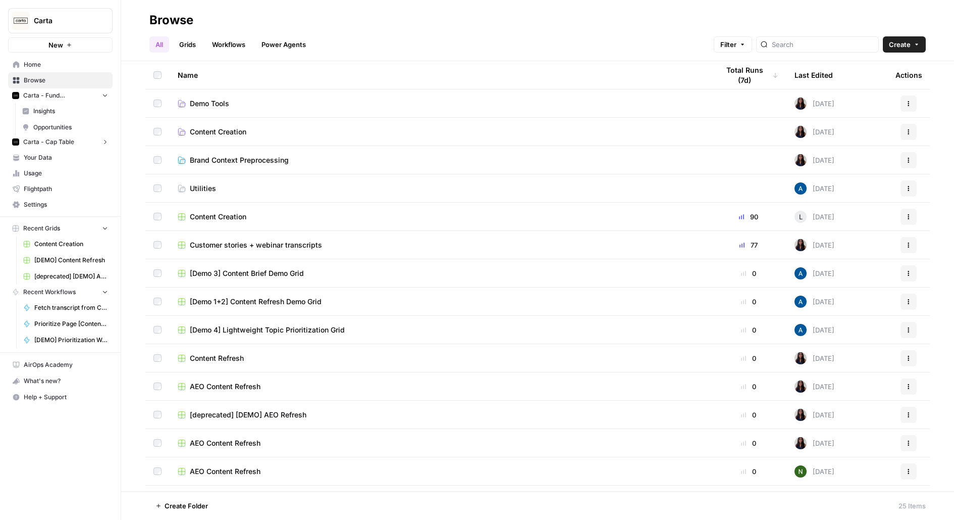
click at [246, 46] on link "Workflows" at bounding box center [228, 44] width 45 height 16
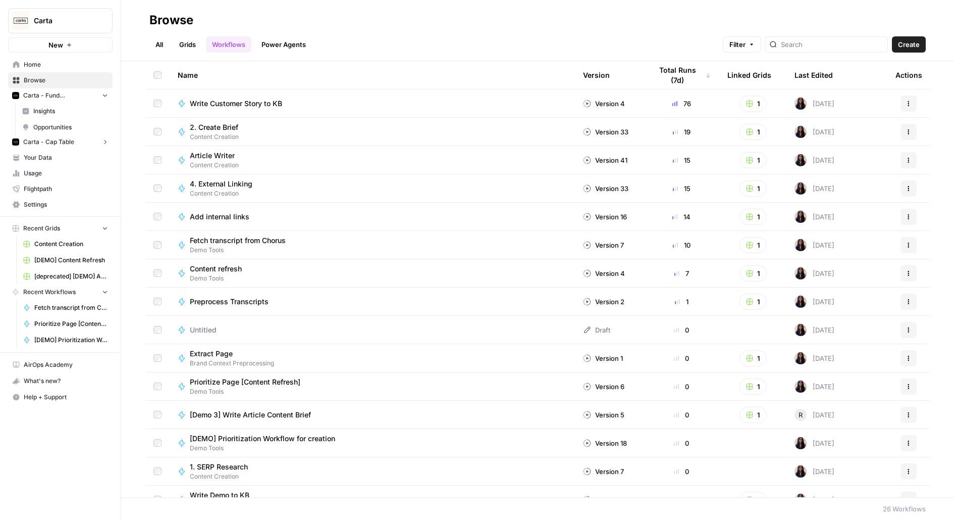
click at [188, 47] on link "Grids" at bounding box center [187, 44] width 29 height 16
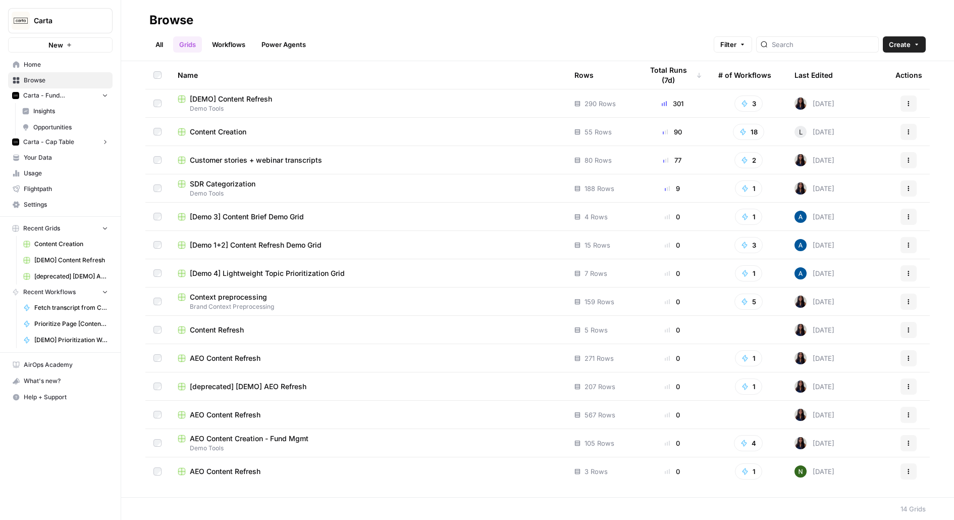
click at [164, 46] on link "All" at bounding box center [159, 44] width 20 height 16
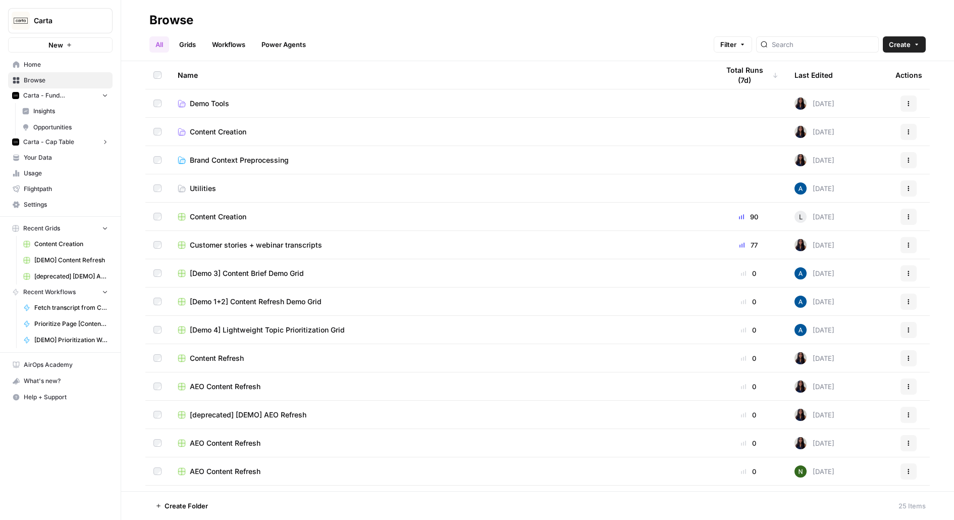
click at [210, 105] on span "Demo Tools" at bounding box center [209, 103] width 39 height 10
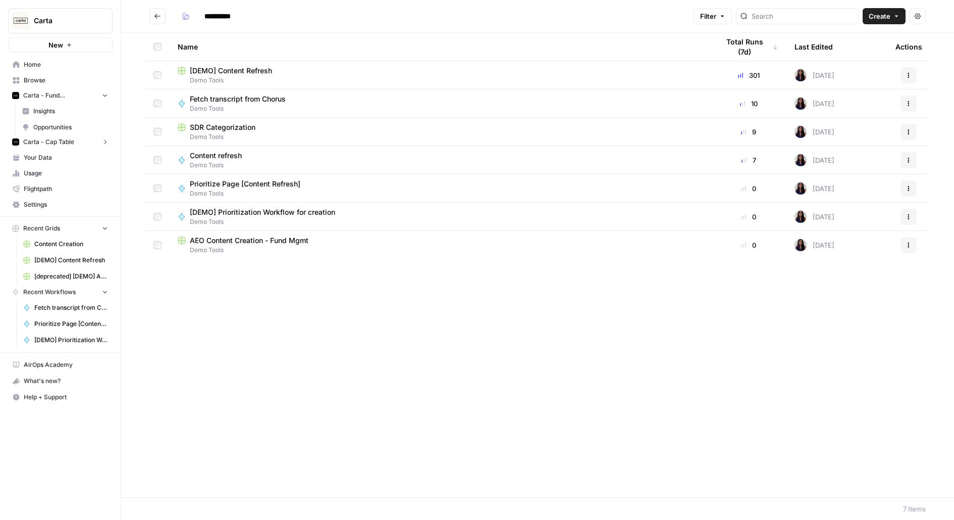
click at [280, 96] on span "Fetch transcript from Chorus" at bounding box center [238, 99] width 96 height 10
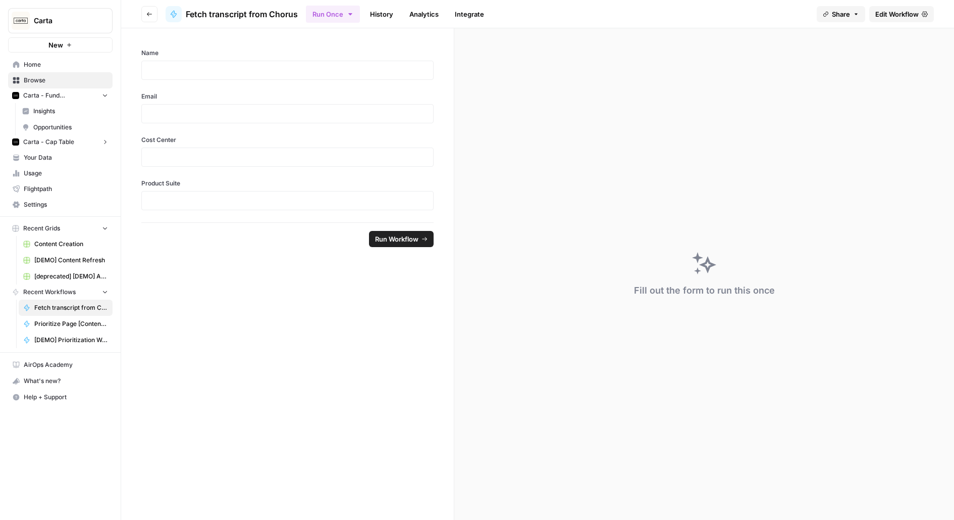
click at [151, 16] on icon "button" at bounding box center [149, 14] width 6 height 6
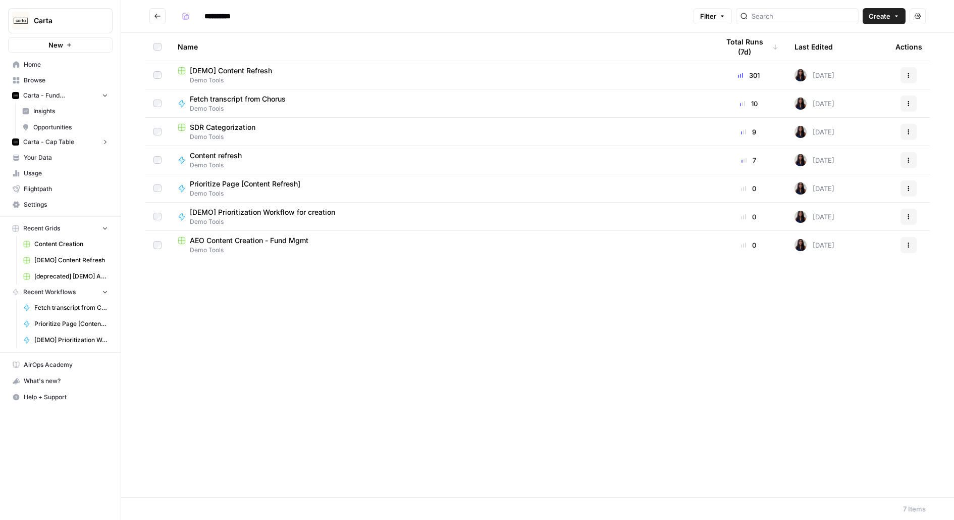
click at [59, 160] on span "Your Data" at bounding box center [66, 157] width 84 height 9
click at [219, 101] on span "Fetch transcript from Chorus" at bounding box center [238, 99] width 96 height 10
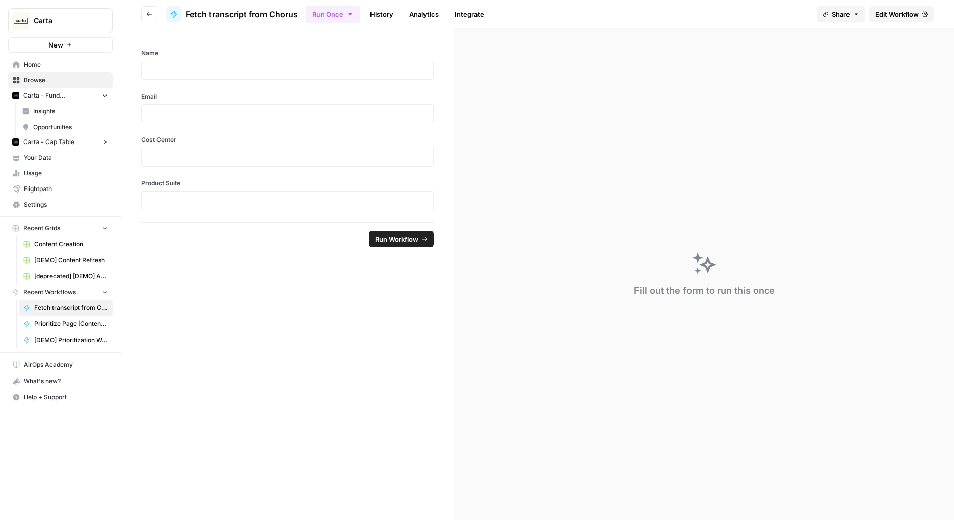
click at [910, 14] on span "Edit Workflow" at bounding box center [897, 14] width 43 height 10
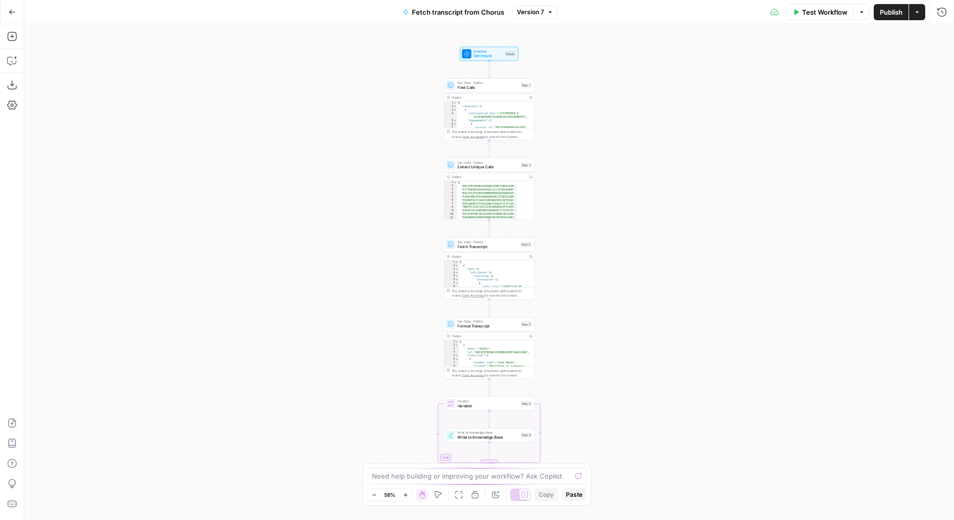
drag, startPoint x: 676, startPoint y: 429, endPoint x: 676, endPoint y: 183, distance: 246.4
click at [676, 188] on div "Workflow Set Inputs Inputs Run Code · Python Find Calls Step 7 Output Copy 1 2 …" at bounding box center [489, 271] width 930 height 495
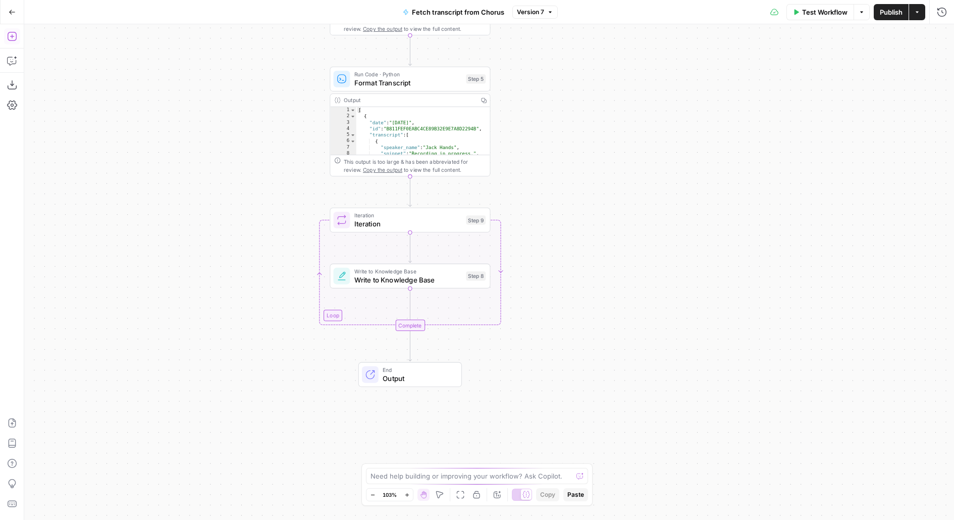
click at [16, 34] on icon "button" at bounding box center [11, 36] width 9 height 9
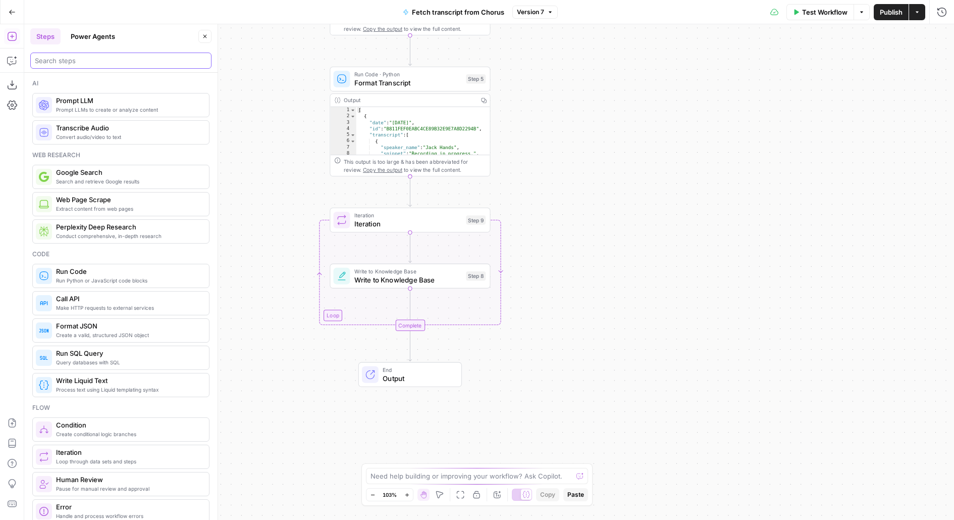
click at [106, 60] on input "search" at bounding box center [121, 61] width 172 height 10
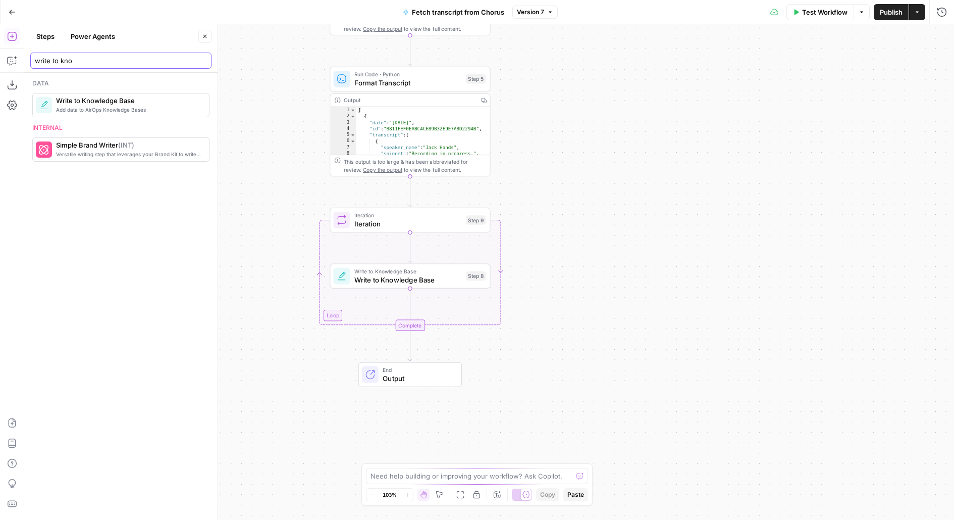
type input "write to kno"
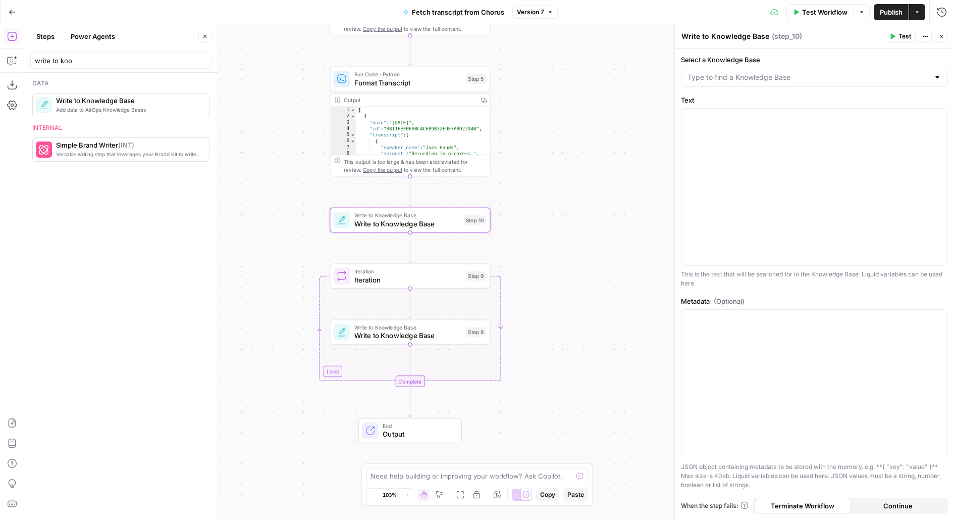
click at [202, 33] on icon "button" at bounding box center [205, 36] width 6 height 6
click at [872, 156] on div at bounding box center [815, 187] width 266 height 157
click at [774, 77] on input "Select a Knowledge Base" at bounding box center [809, 77] width 242 height 10
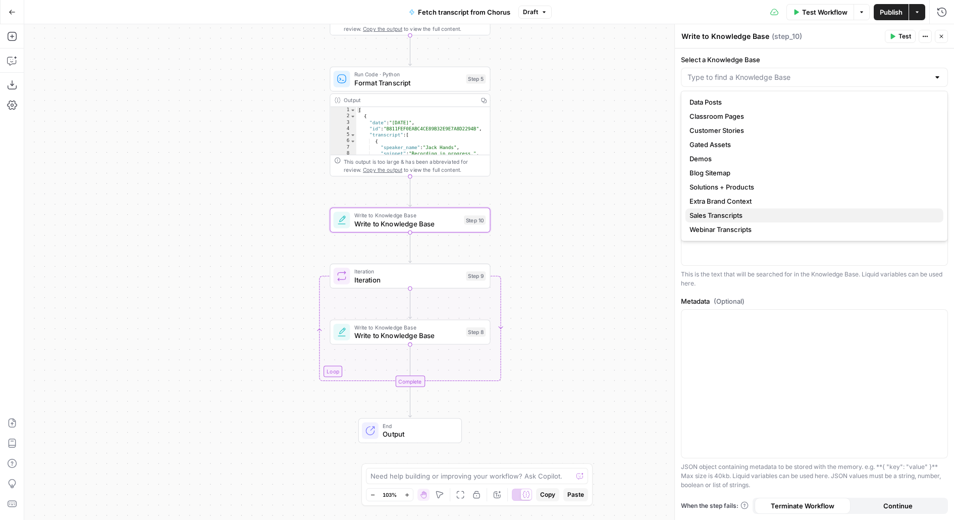
click at [758, 218] on span "Sales Transcripts" at bounding box center [813, 215] width 246 height 10
type input "Sales Transcripts"
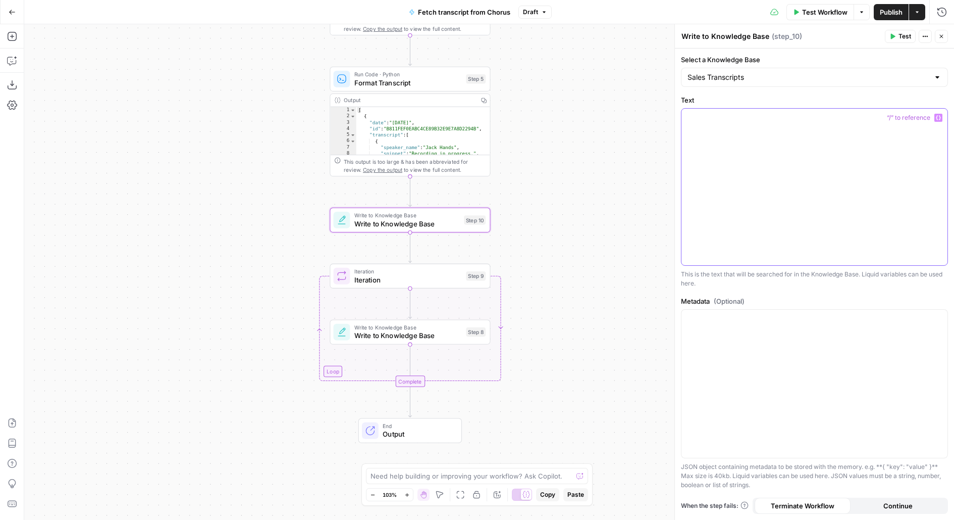
click at [736, 168] on div at bounding box center [815, 187] width 266 height 157
click at [886, 142] on div "*" at bounding box center [815, 187] width 266 height 157
click at [783, 407] on div at bounding box center [815, 383] width 266 height 147
click at [897, 35] on button "Test" at bounding box center [900, 36] width 31 height 13
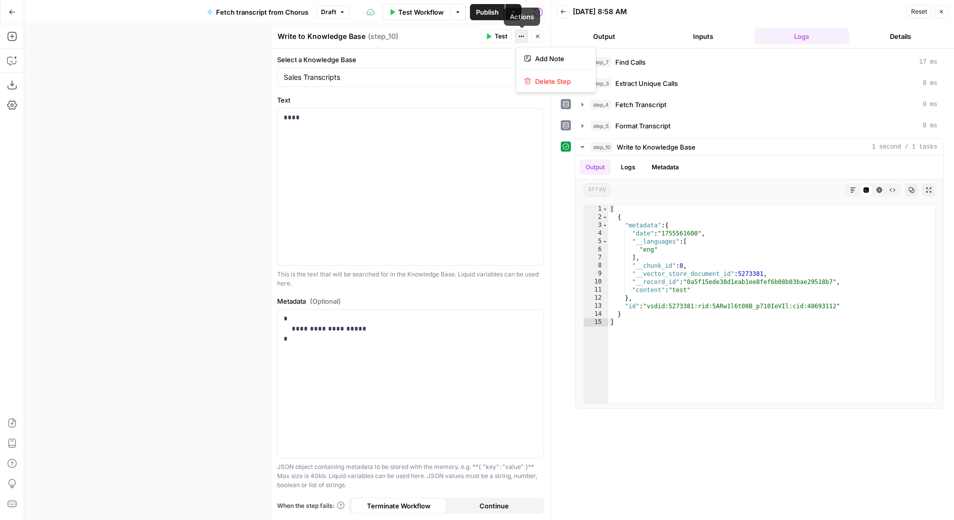
click at [526, 42] on button "Actions" at bounding box center [521, 36] width 13 height 13
click at [537, 80] on span "Delete Step" at bounding box center [559, 81] width 48 height 10
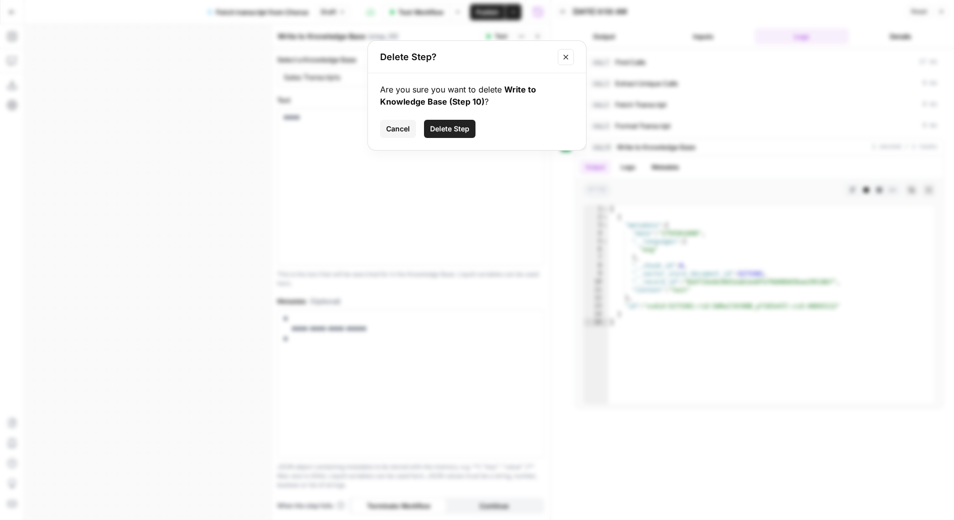
click at [462, 126] on span "Delete Step" at bounding box center [449, 129] width 39 height 10
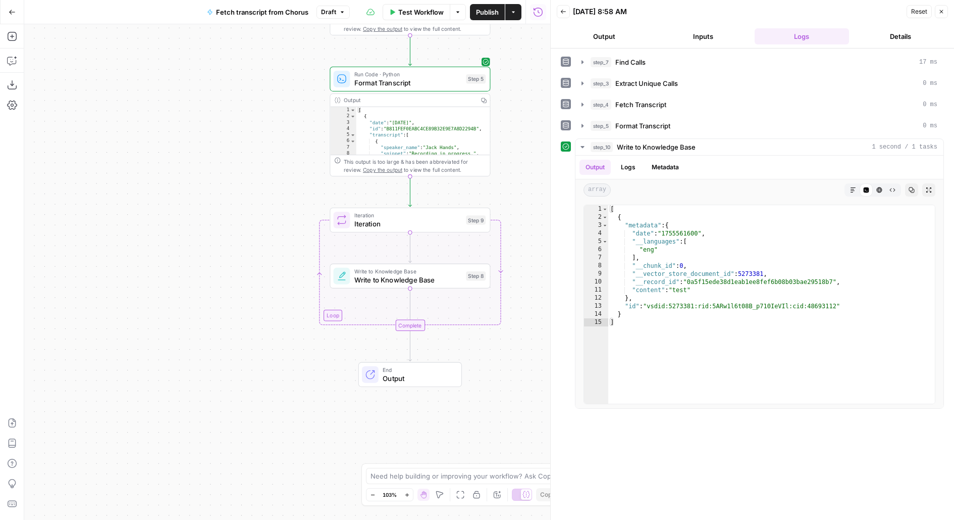
click at [498, 14] on span "Publish" at bounding box center [487, 12] width 23 height 10
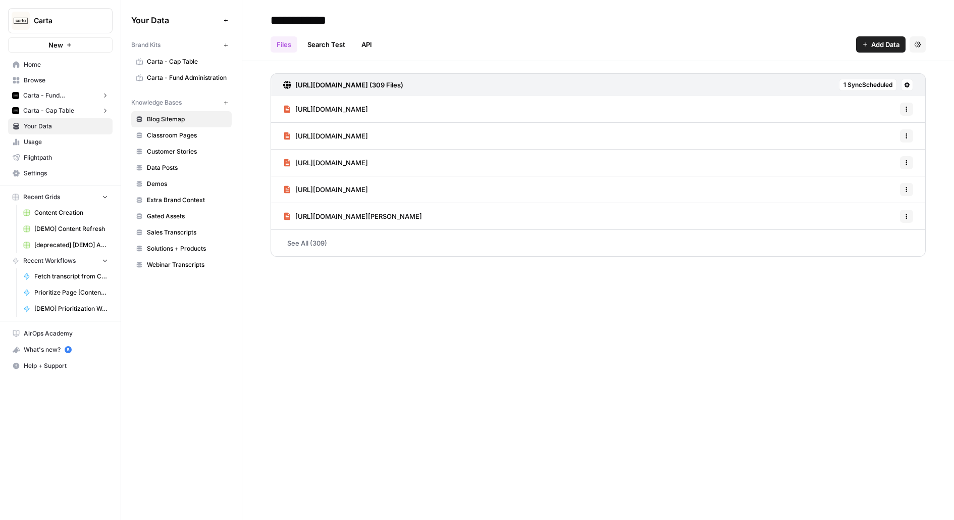
click at [381, 500] on div "**********" at bounding box center [598, 260] width 712 height 520
click at [200, 231] on span "Sales Transcripts" at bounding box center [187, 232] width 80 height 9
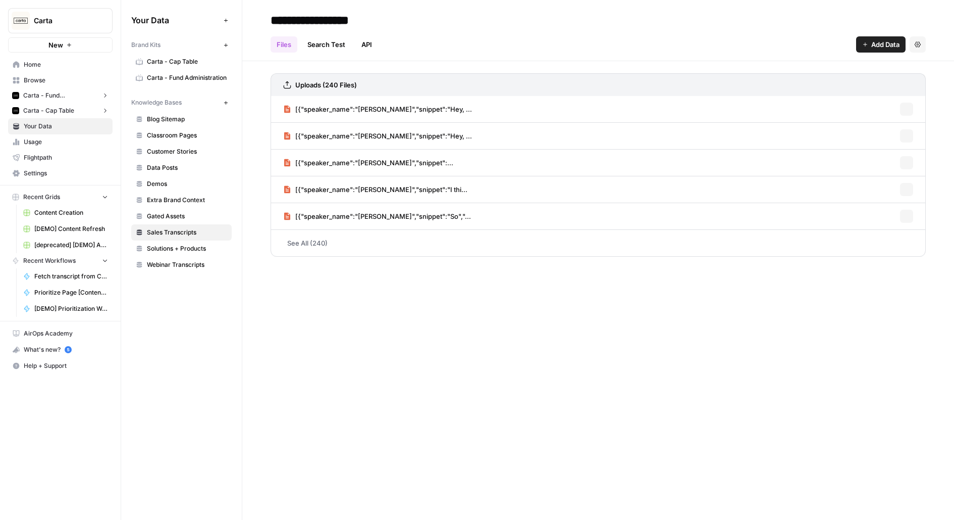
click at [399, 117] on link "[{"speaker_name":"[PERSON_NAME]","snippet":"Hey, ..." at bounding box center [377, 109] width 189 height 26
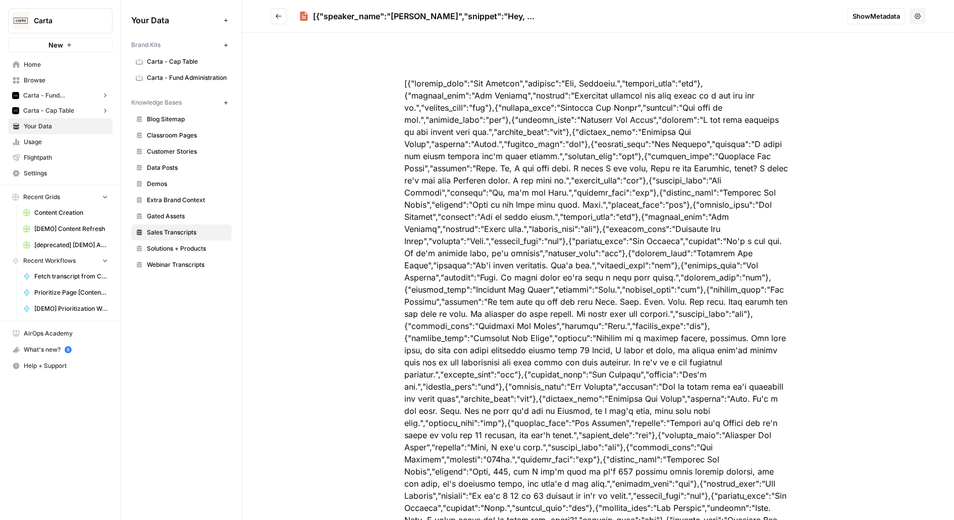
click at [883, 17] on span "Show Metadata" at bounding box center [876, 16] width 47 height 10
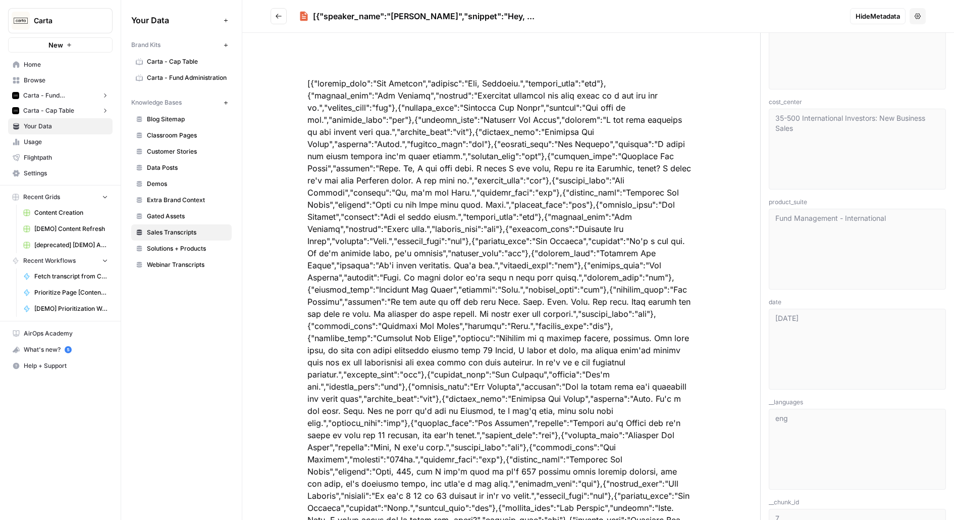
scroll to position [291, 0]
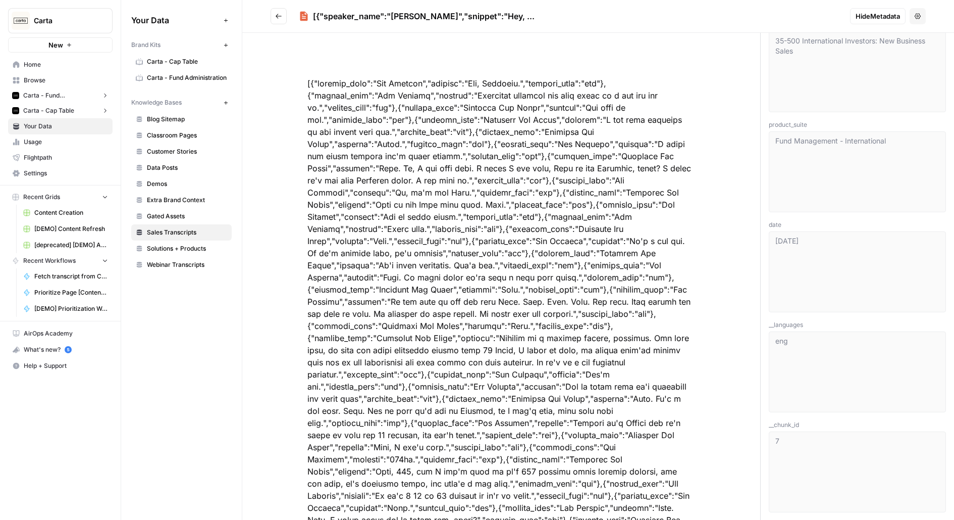
click at [800, 228] on span "date" at bounding box center [857, 224] width 177 height 9
click at [71, 73] on link "Browse" at bounding box center [60, 80] width 105 height 16
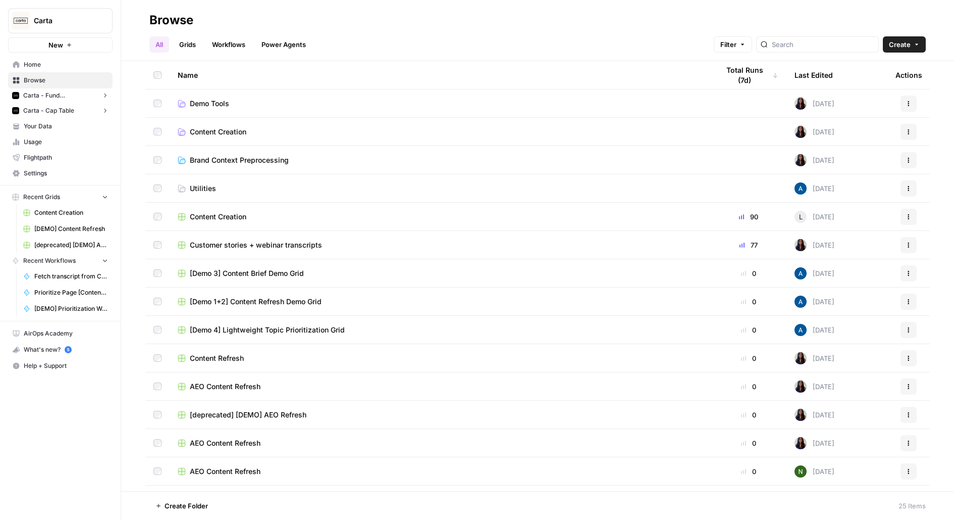
click at [211, 101] on span "Demo Tools" at bounding box center [209, 103] width 39 height 10
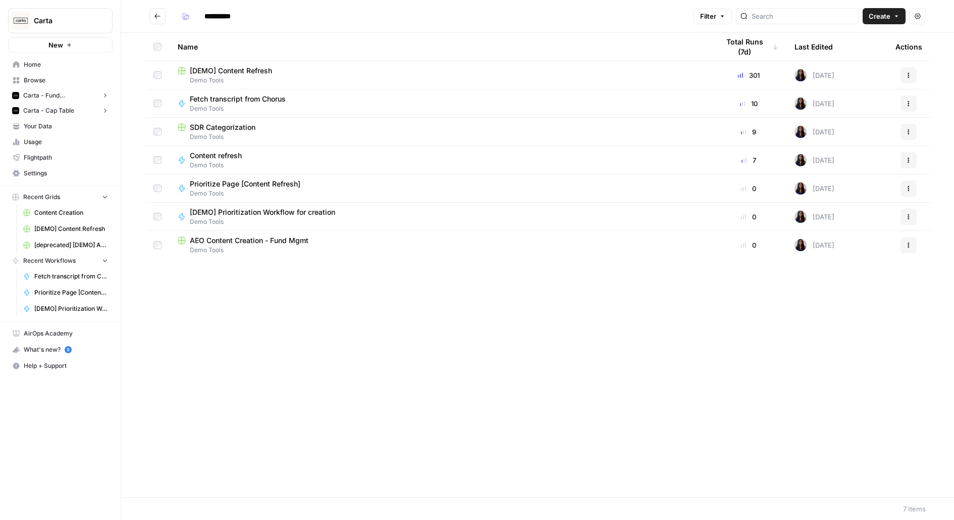
click at [226, 101] on span "Fetch transcript from Chorus" at bounding box center [238, 99] width 96 height 10
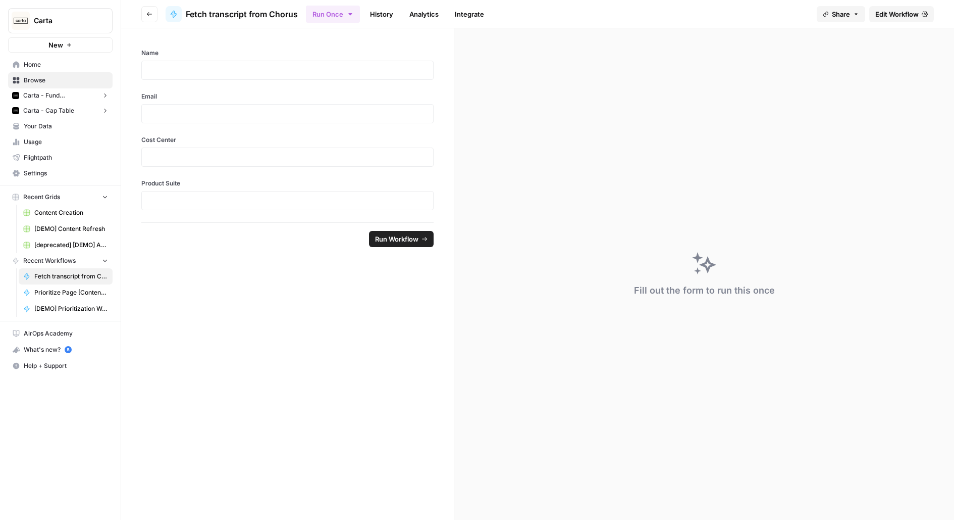
click at [892, 14] on span "Edit Workflow" at bounding box center [897, 14] width 43 height 10
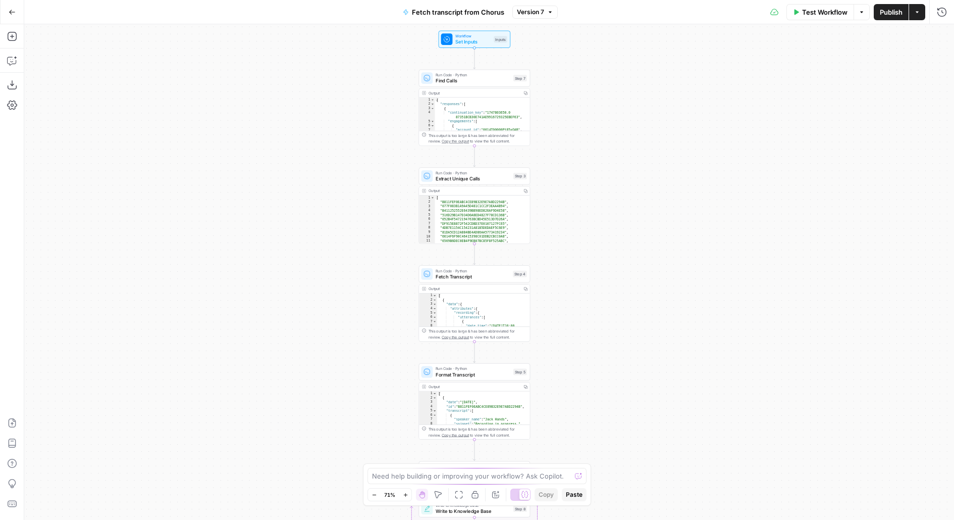
click at [14, 10] on icon "button" at bounding box center [12, 12] width 7 height 7
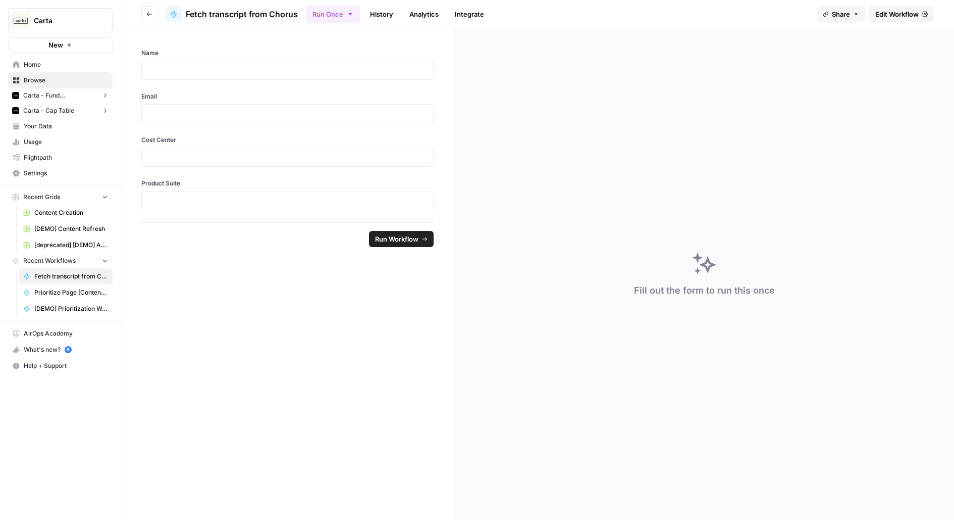
click at [147, 5] on header "Go back Fetch transcript from Chorus Run Once History Analytics Integrate Share…" at bounding box center [537, 14] width 833 height 28
click at [149, 20] on button "Go back" at bounding box center [149, 14] width 16 height 16
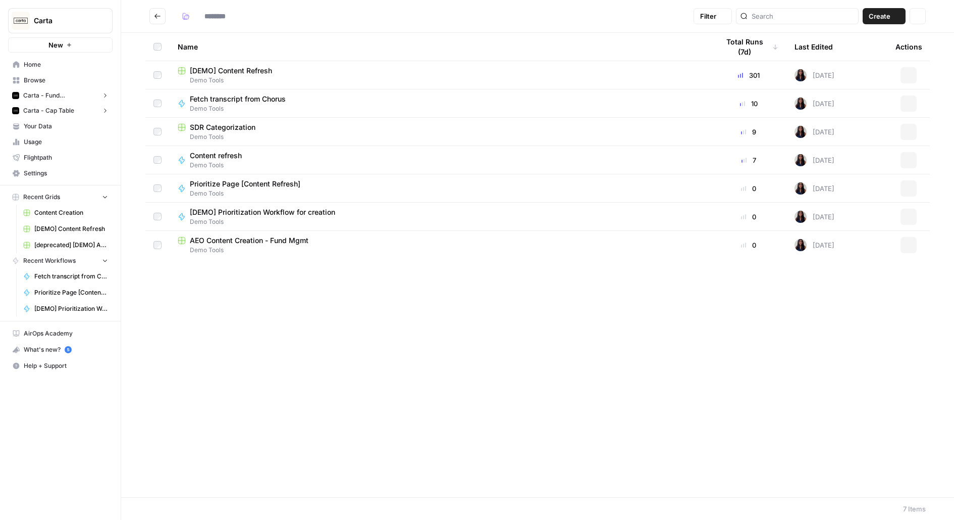
type input "**********"
click at [250, 216] on span "[DEMO] Prioritization Workflow for creation" at bounding box center [262, 212] width 145 height 10
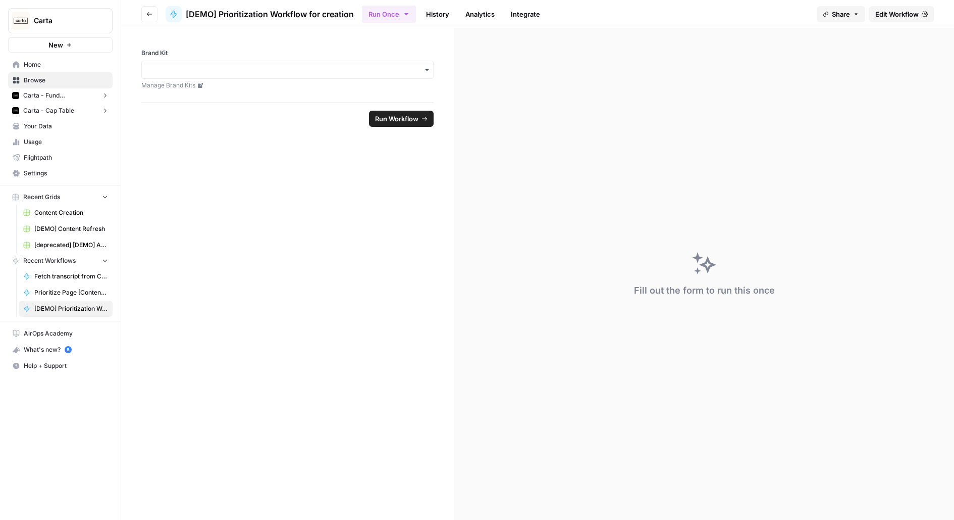
click at [886, 14] on span "Edit Workflow" at bounding box center [897, 14] width 43 height 10
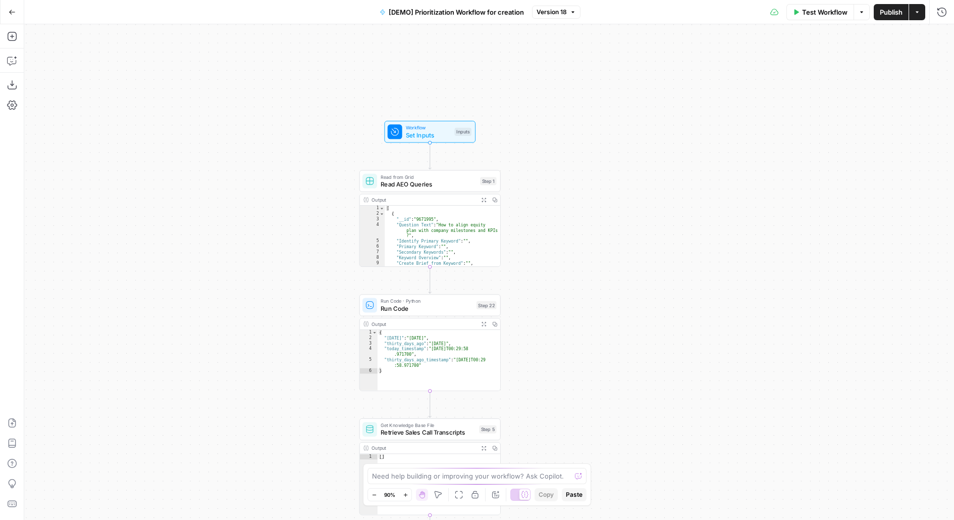
drag, startPoint x: 548, startPoint y: 383, endPoint x: 548, endPoint y: 70, distance: 313.1
click at [548, 70] on div "Workflow Set Inputs Inputs Read from Grid Read AEO Queries Step 1 Output Expand…" at bounding box center [489, 271] width 930 height 495
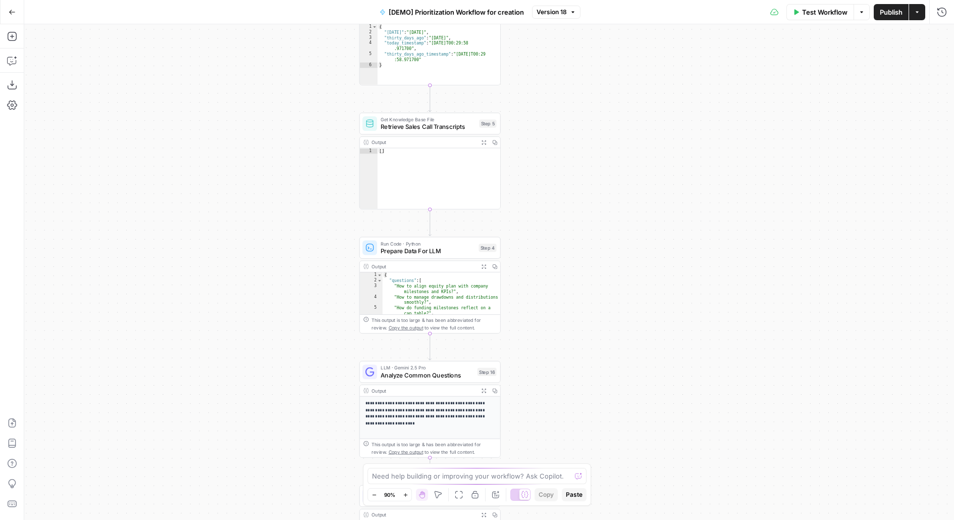
click at [423, 137] on div "Output Expand Output Copy" at bounding box center [430, 143] width 140 height 12
click at [423, 129] on span "Retrieve Sales Call Transcripts" at bounding box center [428, 126] width 95 height 9
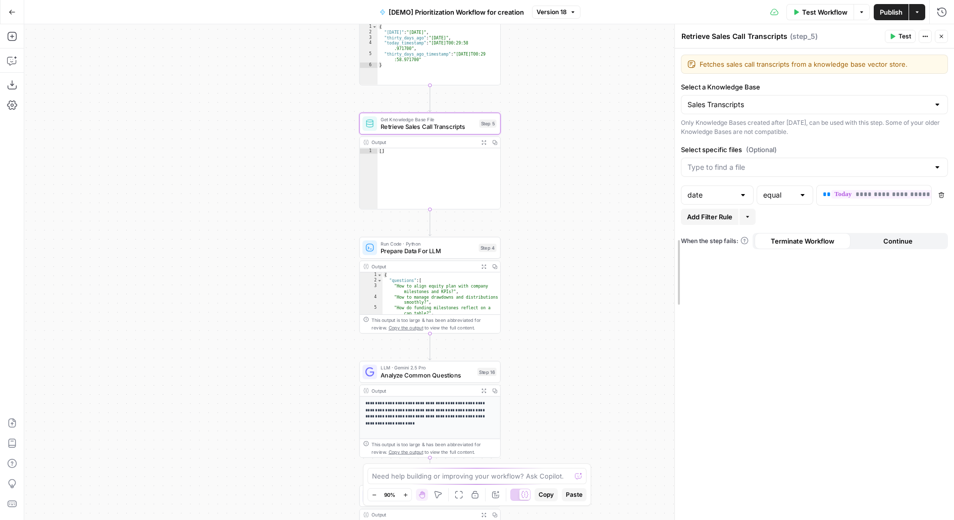
drag, startPoint x: 676, startPoint y: 247, endPoint x: 599, endPoint y: 249, distance: 77.3
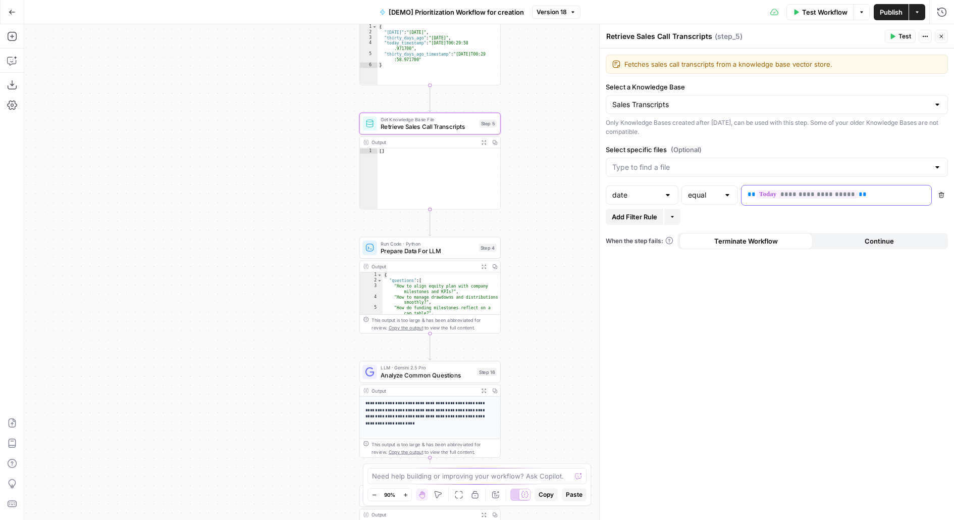
click at [887, 195] on p "**********" at bounding box center [829, 194] width 162 height 10
click at [693, 165] on input "Select specific files (Optional)" at bounding box center [770, 167] width 317 height 10
click at [731, 132] on div "Only Knowledge Bases created after June 1st, 2024, can be used with this step. …" at bounding box center [777, 127] width 342 height 18
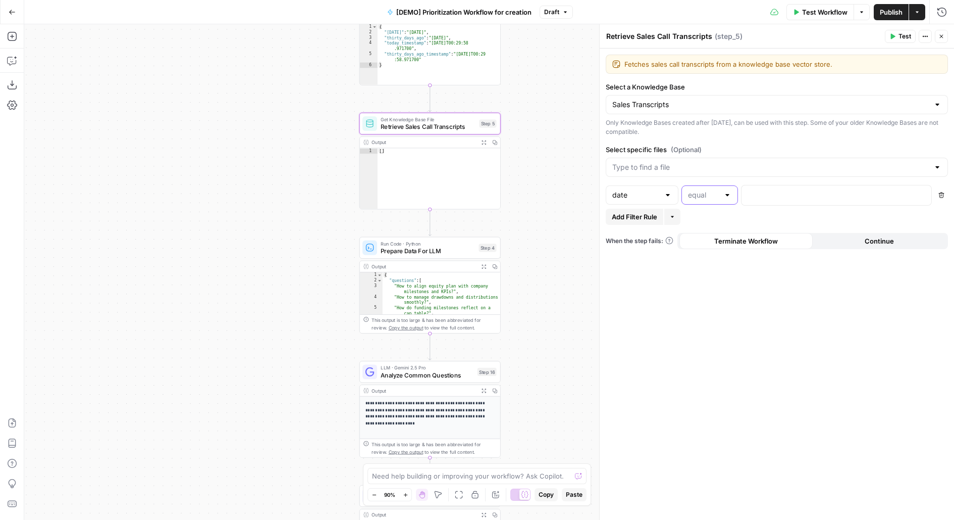
click at [702, 198] on input "text" at bounding box center [703, 195] width 31 height 10
click at [709, 233] on span "greater than" at bounding box center [707, 233] width 35 height 10
type input "greater than"
click at [753, 196] on p at bounding box center [829, 194] width 162 height 10
click at [651, 215] on span "Add Filter Rule" at bounding box center [634, 217] width 45 height 10
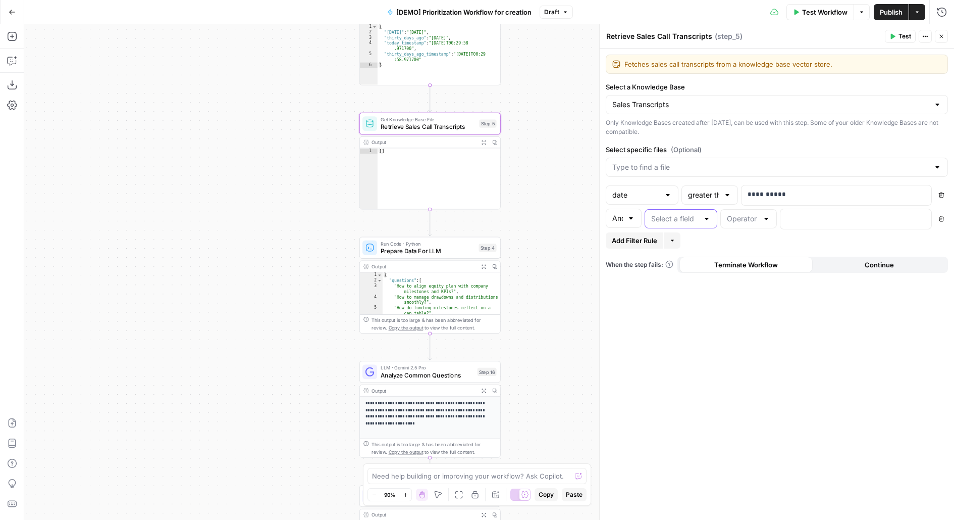
click at [673, 217] on input "text" at bounding box center [674, 219] width 47 height 10
click at [677, 269] on span "date" at bounding box center [679, 270] width 52 height 10
type input "date"
click at [794, 214] on p at bounding box center [848, 218] width 123 height 10
click at [798, 218] on p "**********" at bounding box center [848, 218] width 123 height 10
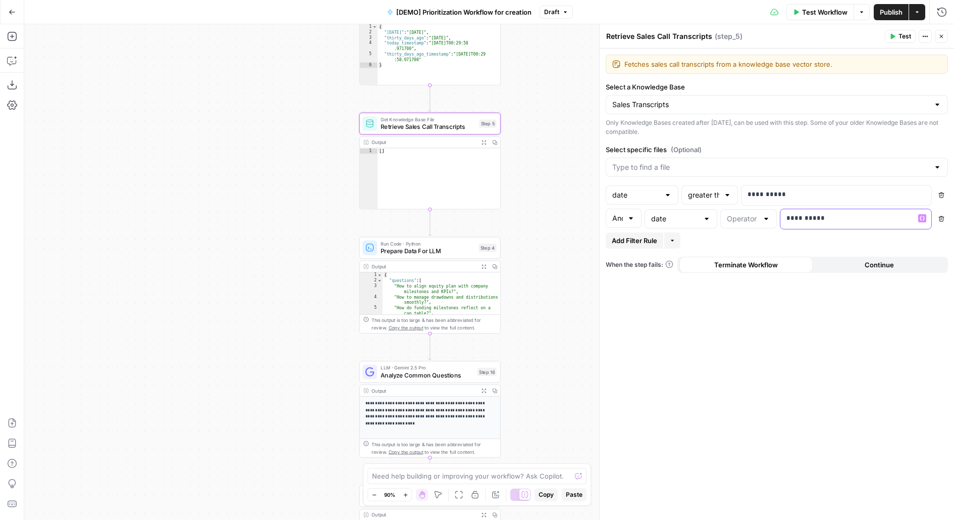
click at [798, 218] on p "**********" at bounding box center [848, 218] width 123 height 10
click at [910, 35] on span "Test" at bounding box center [905, 36] width 13 height 9
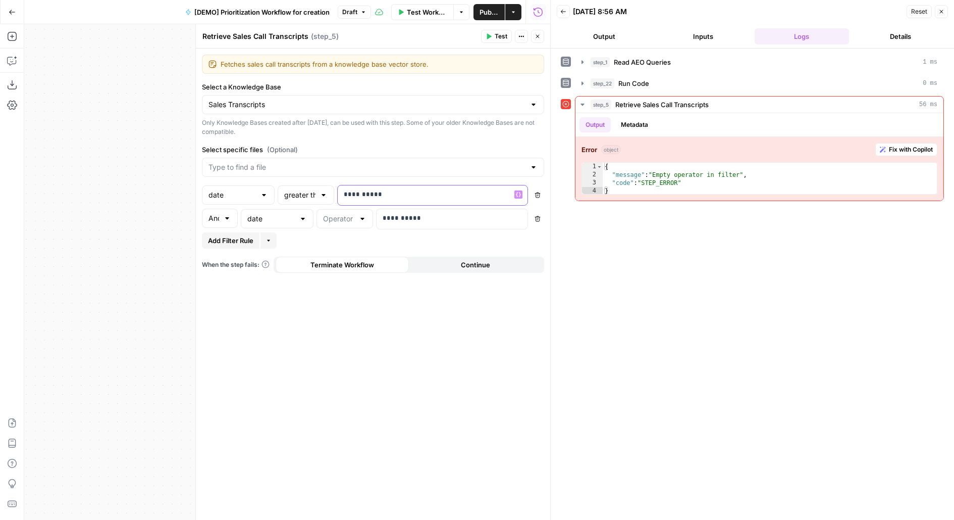
click at [368, 194] on p "**********" at bounding box center [425, 194] width 162 height 10
copy p "**********"
click at [378, 194] on p "**********" at bounding box center [425, 194] width 162 height 10
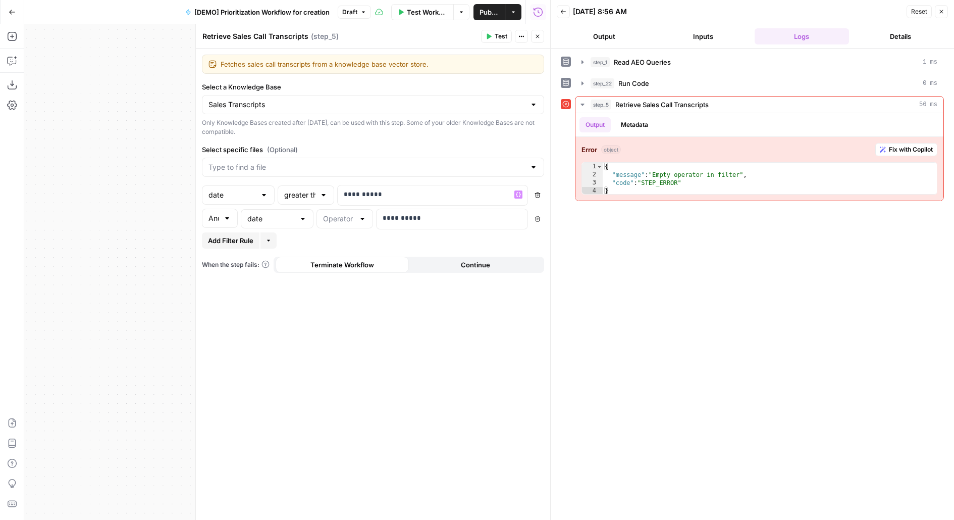
click at [542, 215] on button "Delete" at bounding box center [537, 218] width 13 height 13
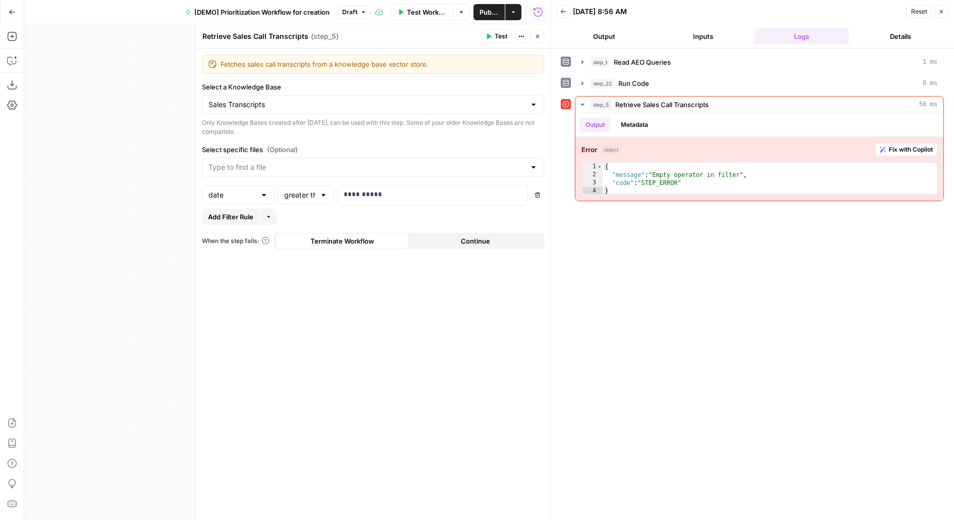
click at [503, 35] on span "Test" at bounding box center [501, 36] width 13 height 9
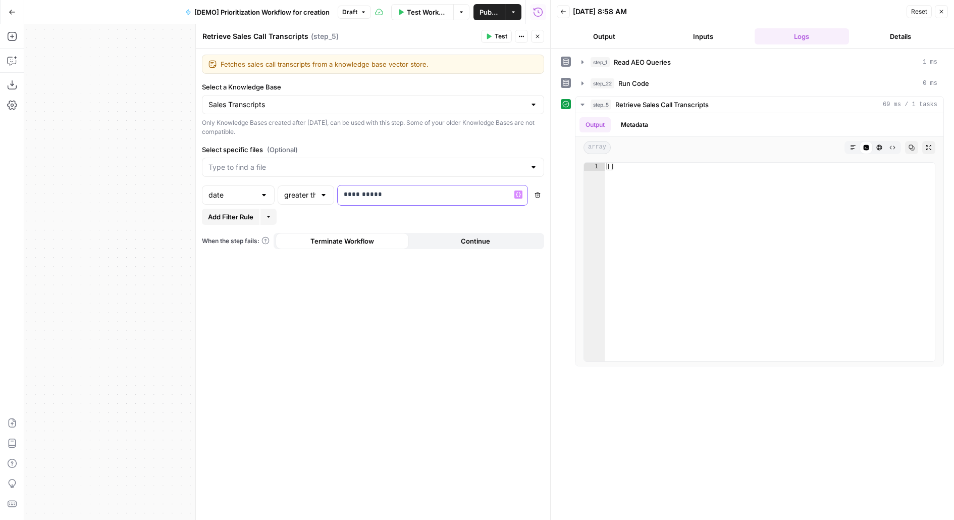
click at [352, 198] on p "**********" at bounding box center [433, 194] width 178 height 10
click at [406, 195] on p "**********" at bounding box center [425, 194] width 162 height 10
click at [305, 193] on input "text" at bounding box center [299, 195] width 31 height 10
click at [301, 219] on span "less than" at bounding box center [303, 219] width 35 height 10
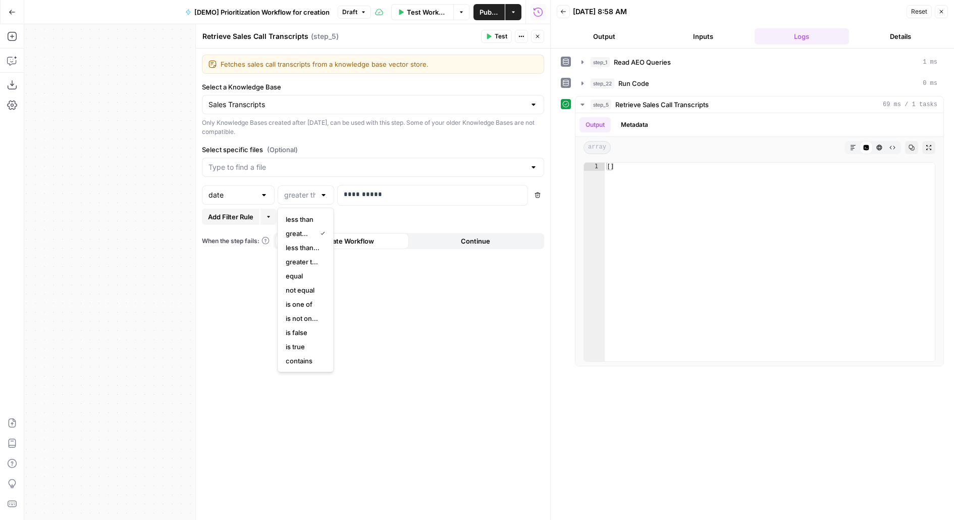
type input "less than"
click at [502, 37] on span "Test" at bounding box center [501, 36] width 13 height 9
click at [323, 196] on div at bounding box center [324, 195] width 8 height 10
click at [310, 273] on span "equal" at bounding box center [303, 276] width 35 height 10
type input "equal"
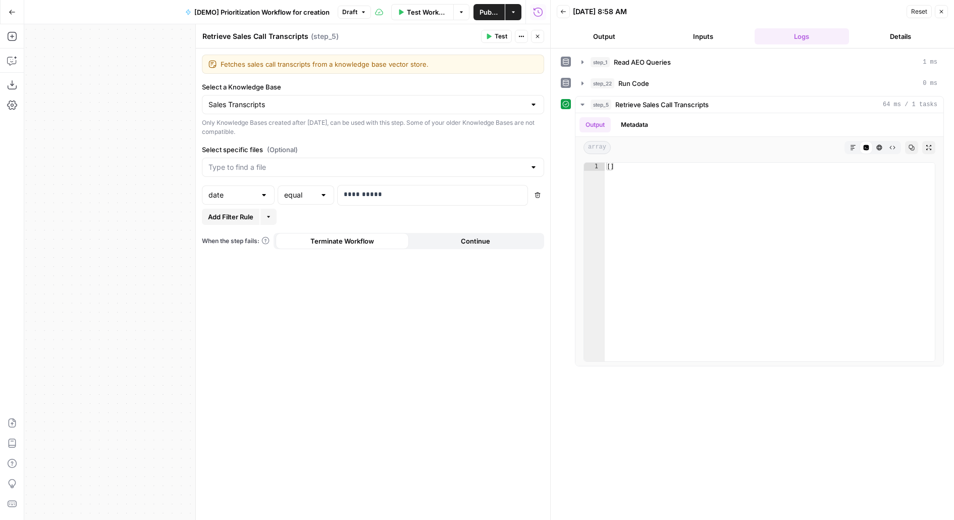
click at [499, 34] on span "Test" at bounding box center [501, 36] width 13 height 9
click at [315, 197] on input "text" at bounding box center [299, 195] width 31 height 10
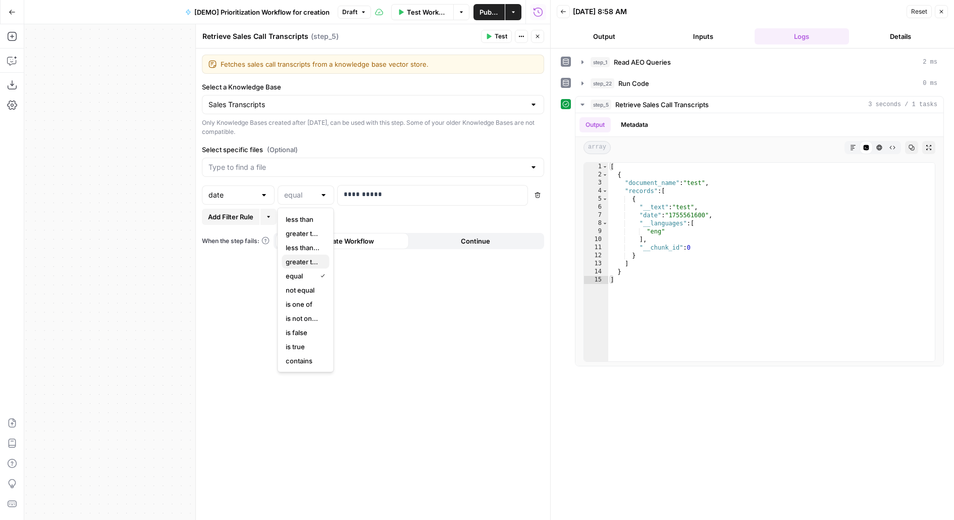
click at [308, 260] on span "greater than or equal to" at bounding box center [303, 262] width 35 height 10
type input "greater than or equal to"
click at [366, 196] on p "**********" at bounding box center [433, 194] width 178 height 10
click at [366, 196] on p "**********" at bounding box center [425, 194] width 162 height 10
click at [499, 38] on span "Test" at bounding box center [501, 36] width 13 height 9
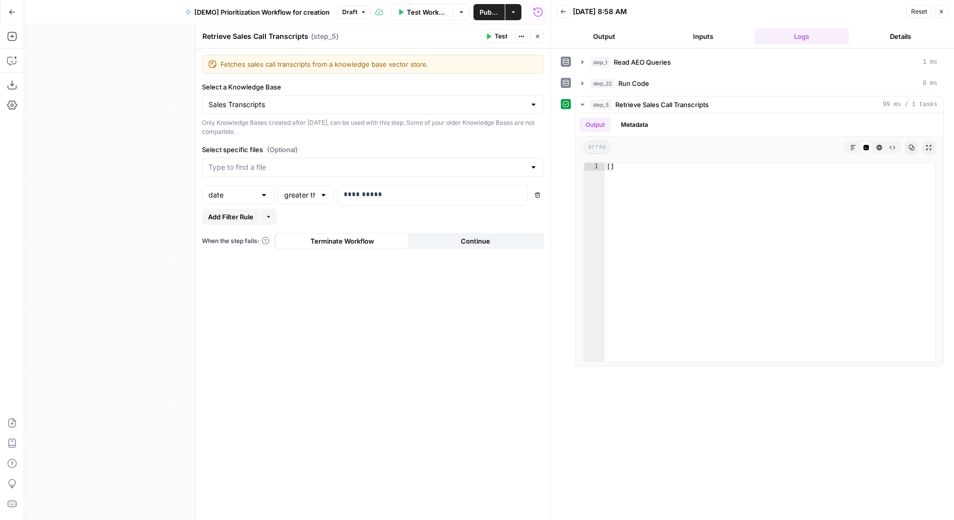
click at [538, 193] on icon "button" at bounding box center [538, 195] width 6 height 6
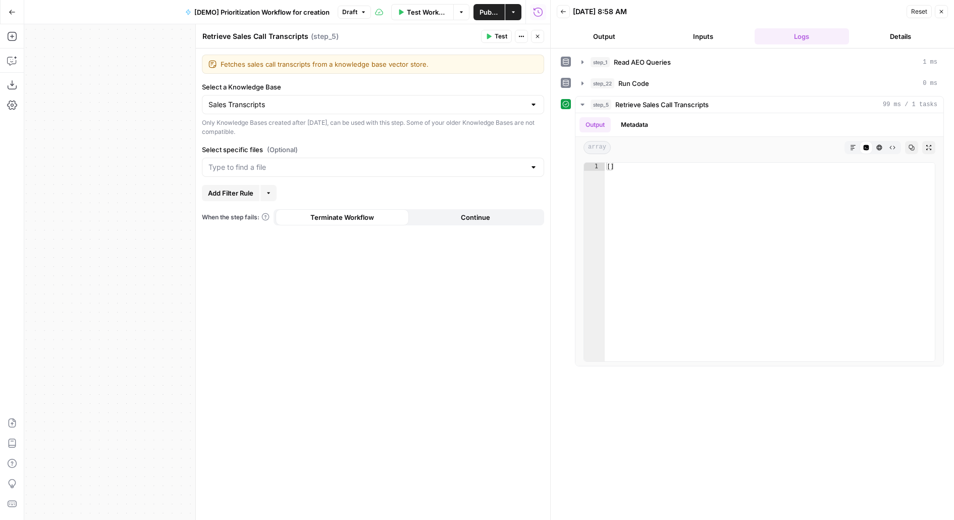
click at [541, 35] on icon "button" at bounding box center [538, 36] width 6 height 6
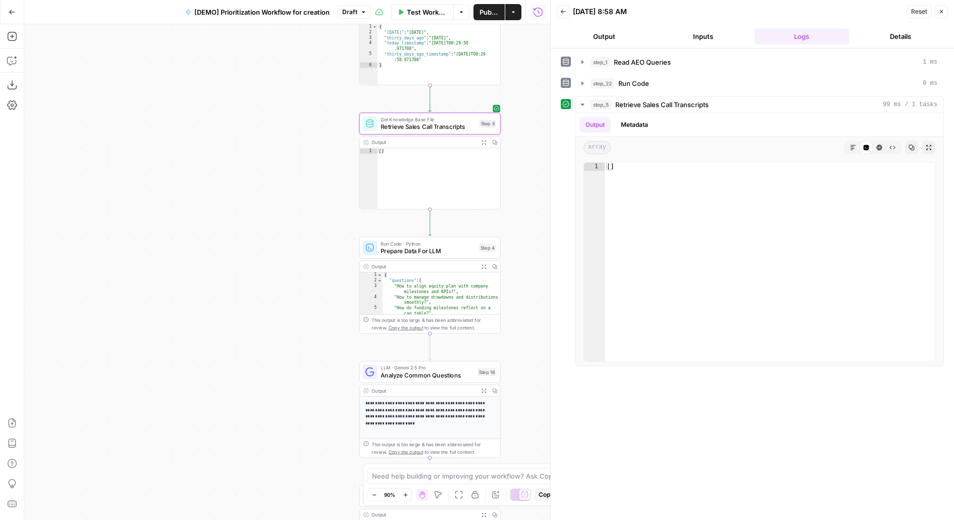
click at [490, 15] on span "Publish" at bounding box center [490, 12] width 20 height 10
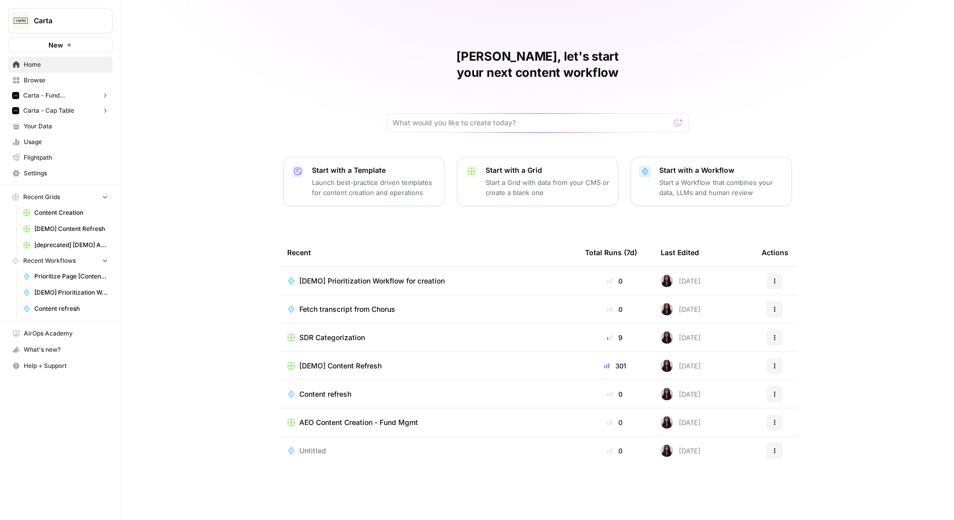
click at [42, 169] on span "Settings" at bounding box center [66, 173] width 84 height 9
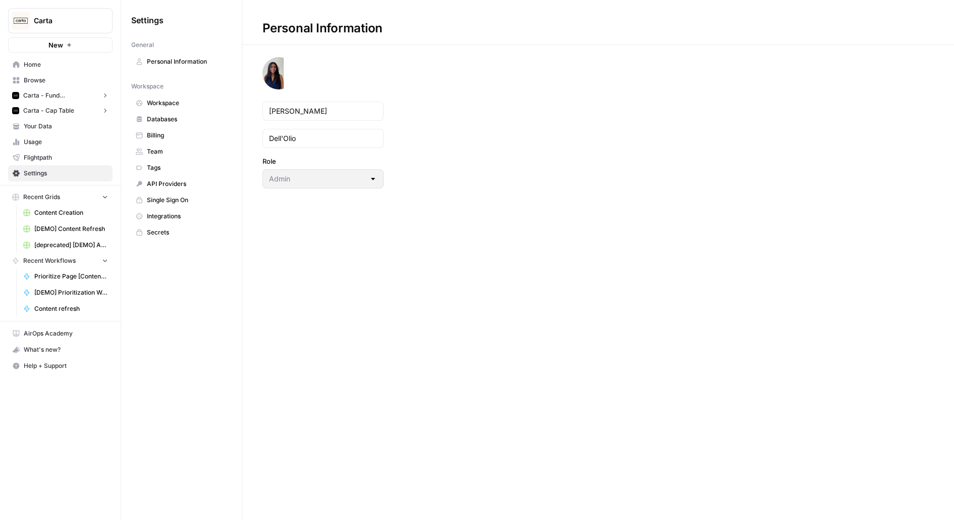
click at [164, 155] on link "Team" at bounding box center [181, 151] width 100 height 16
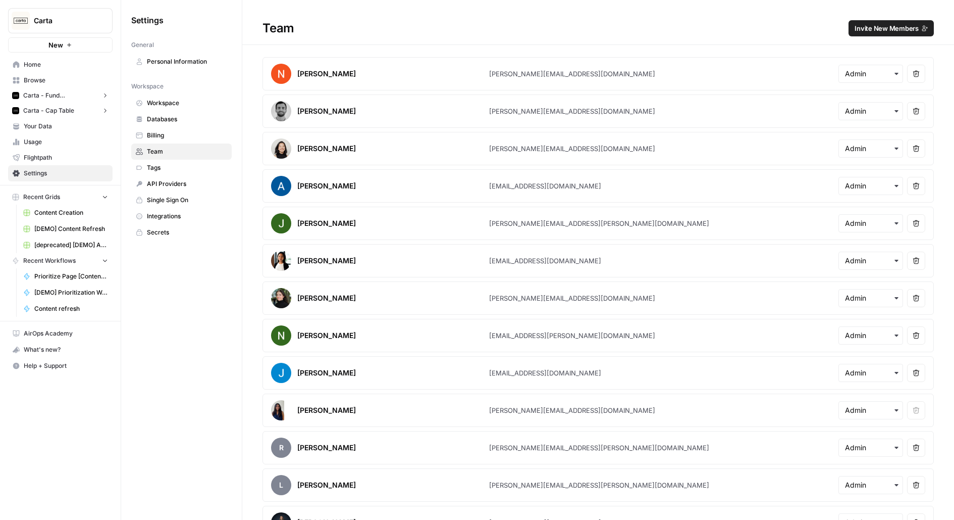
click at [874, 30] on span "Invite New Members" at bounding box center [887, 28] width 64 height 10
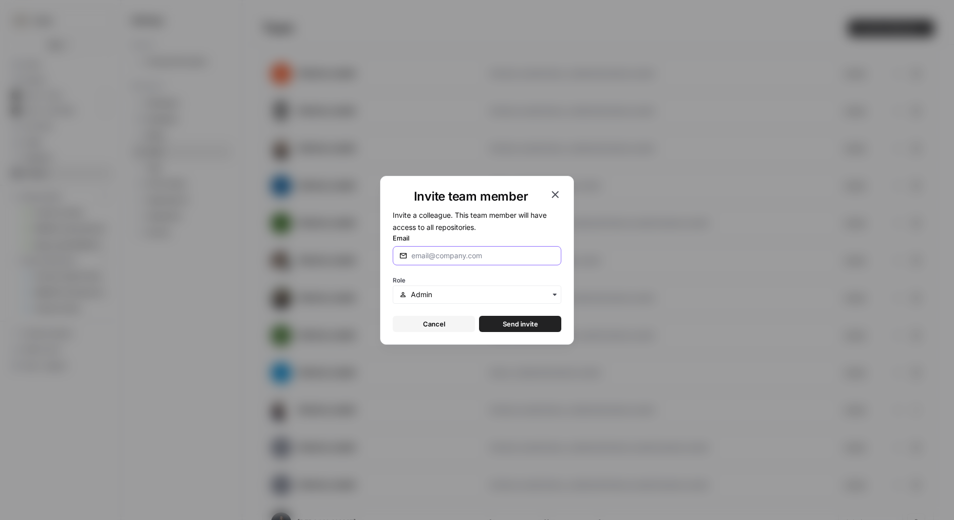
click at [433, 254] on input "Email" at bounding box center [483, 255] width 143 height 10
type input "[EMAIL_ADDRESS][DOMAIN_NAME]"
click at [479, 316] on button "Send invite" at bounding box center [520, 324] width 82 height 16
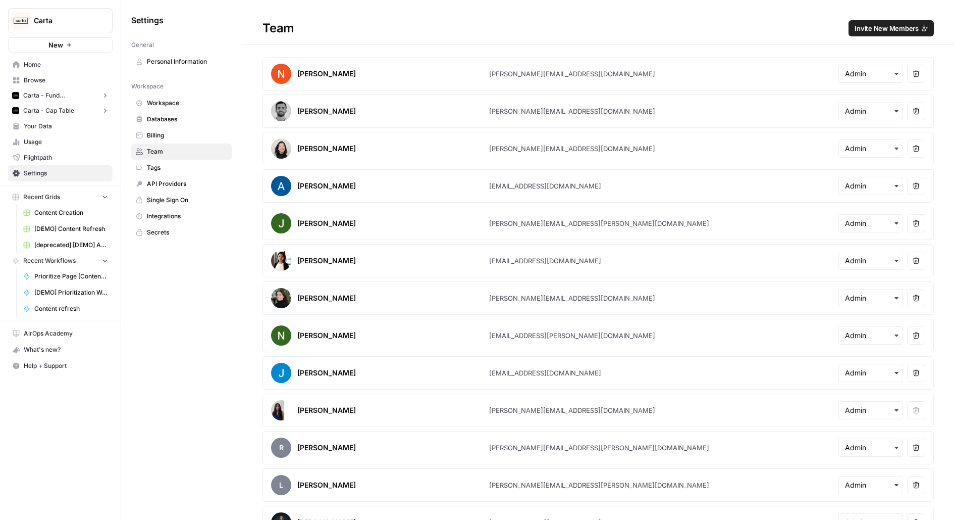
click at [34, 76] on span "Browse" at bounding box center [66, 80] width 84 height 9
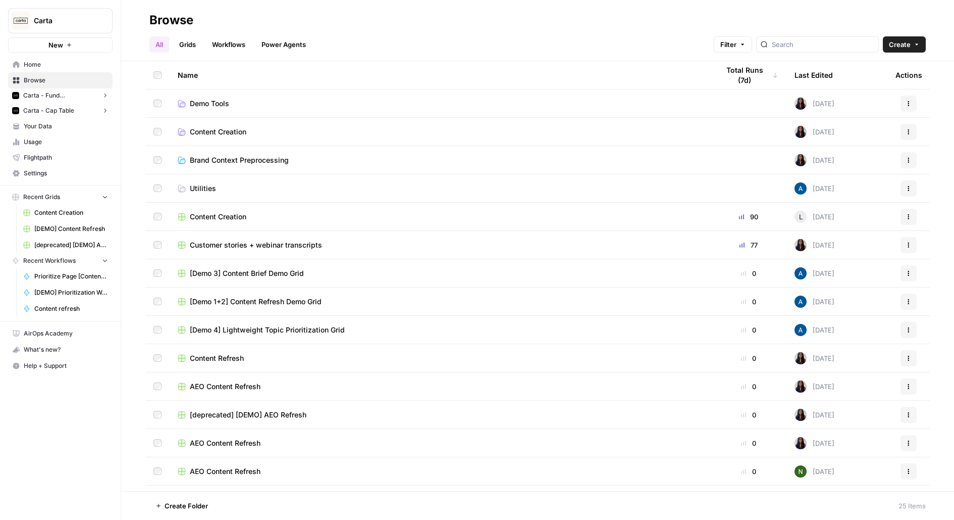
click at [208, 103] on span "Demo Tools" at bounding box center [209, 103] width 39 height 10
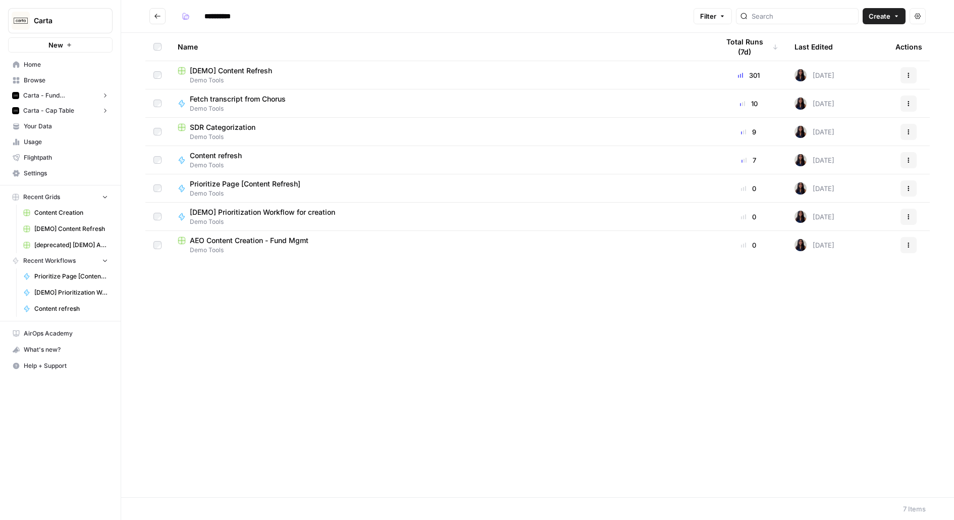
click at [244, 130] on span "SDR Categorization" at bounding box center [223, 127] width 66 height 10
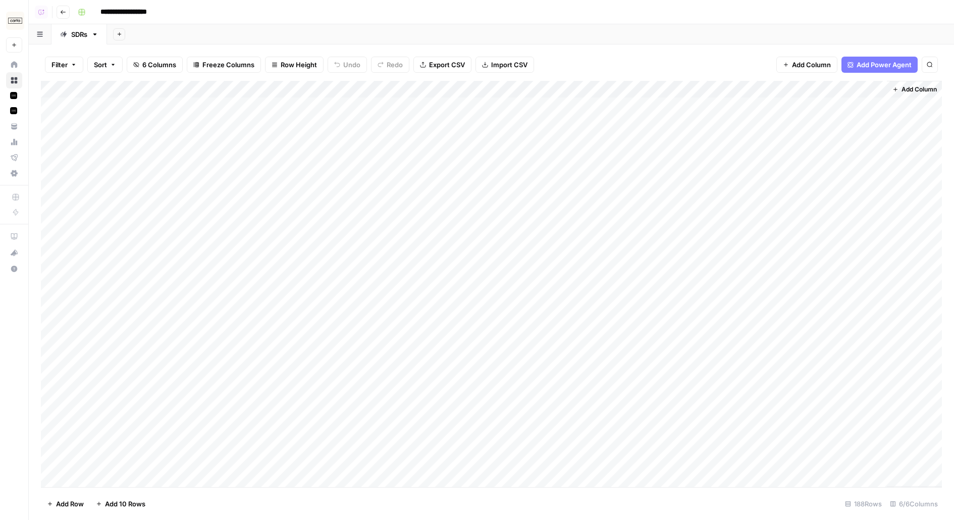
click at [64, 8] on button "Go back" at bounding box center [63, 12] width 13 height 13
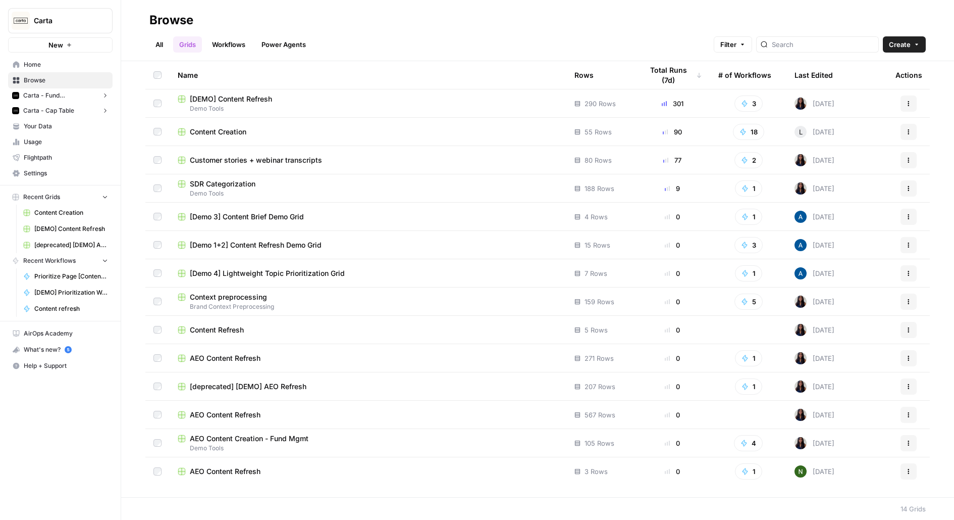
click at [36, 65] on span "Home" at bounding box center [66, 64] width 84 height 9
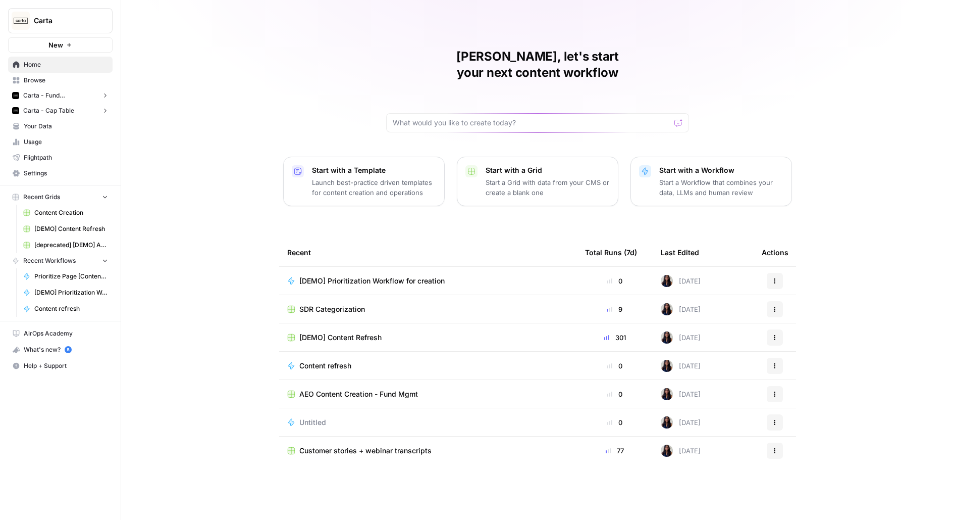
click at [47, 82] on span "Browse" at bounding box center [66, 80] width 84 height 9
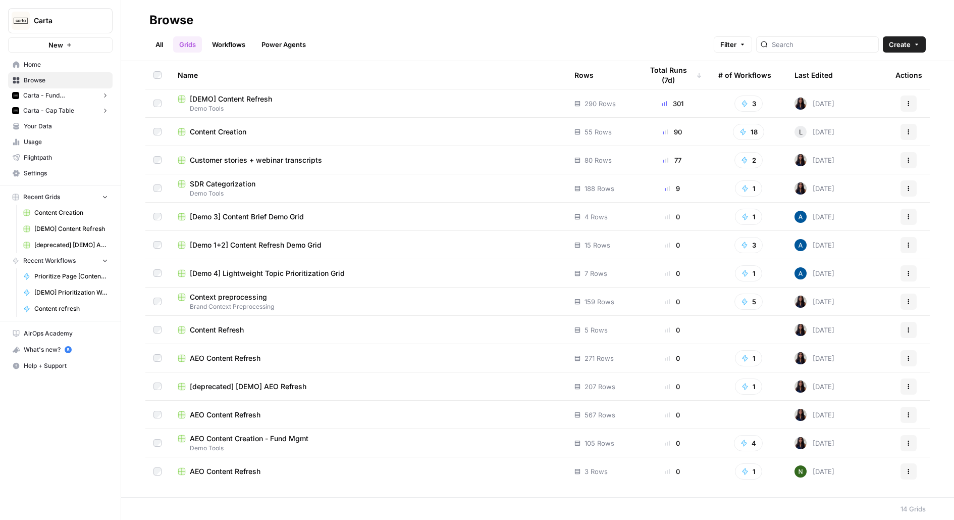
click at [164, 45] on link "All" at bounding box center [159, 44] width 20 height 16
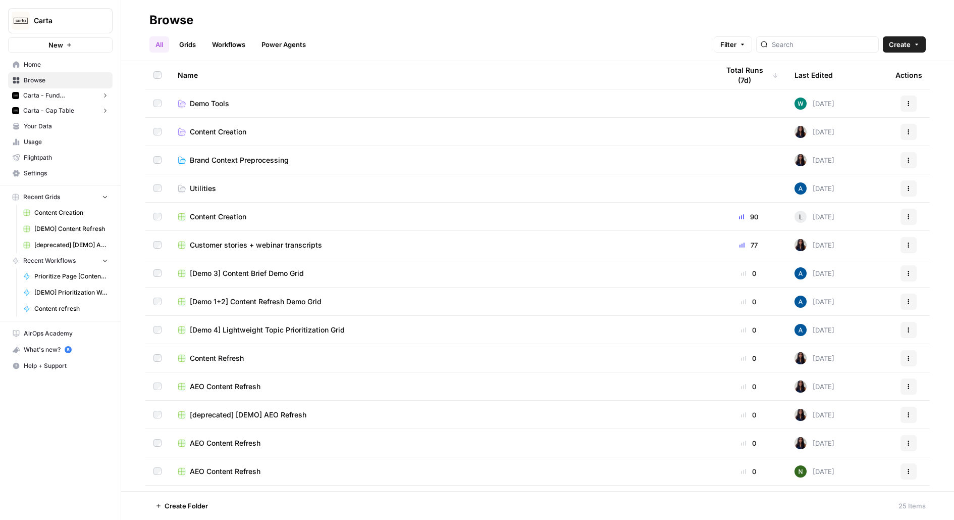
click at [236, 105] on link "Demo Tools" at bounding box center [440, 103] width 525 height 10
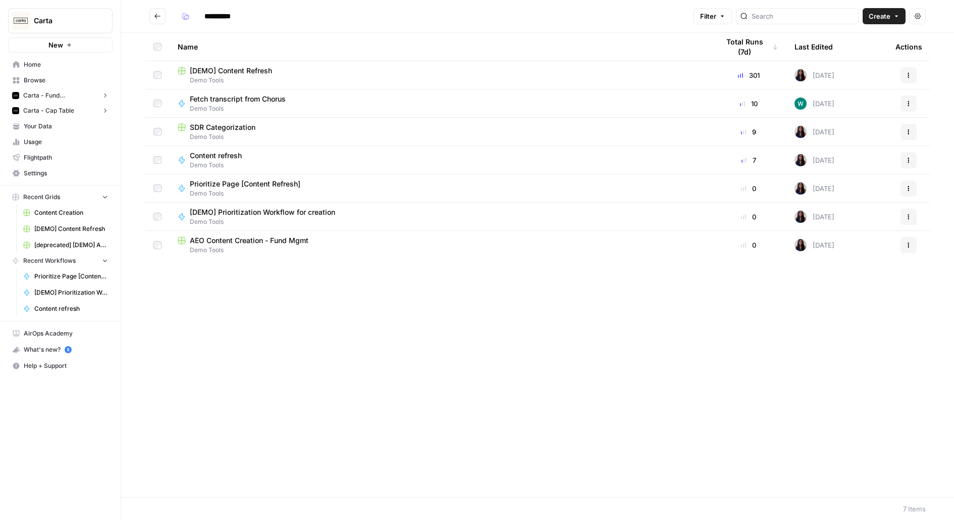
click at [214, 189] on span "Demo Tools" at bounding box center [249, 193] width 119 height 9
click at [246, 220] on span "Demo Tools" at bounding box center [266, 221] width 153 height 9
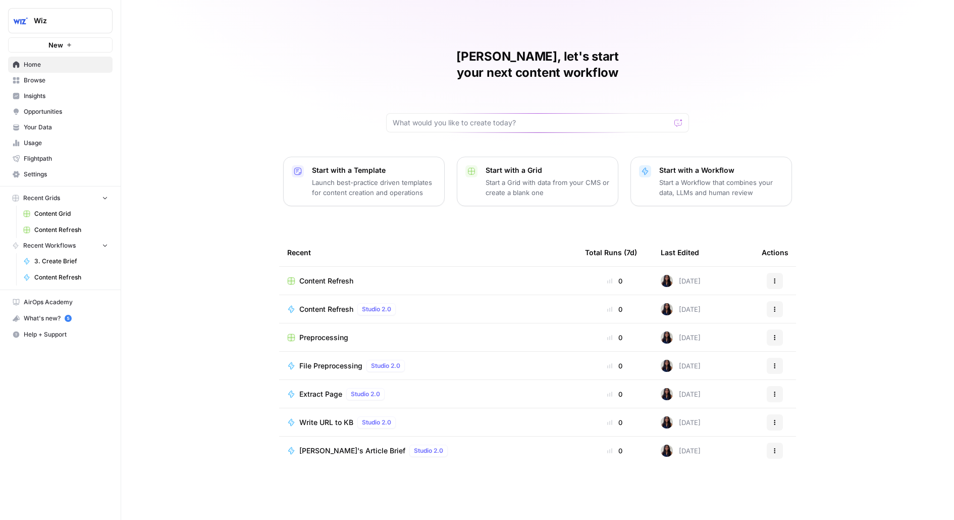
click at [65, 29] on button "Wiz" at bounding box center [60, 20] width 105 height 25
type input "cart"
click button "Carta" at bounding box center [92, 76] width 162 height 16
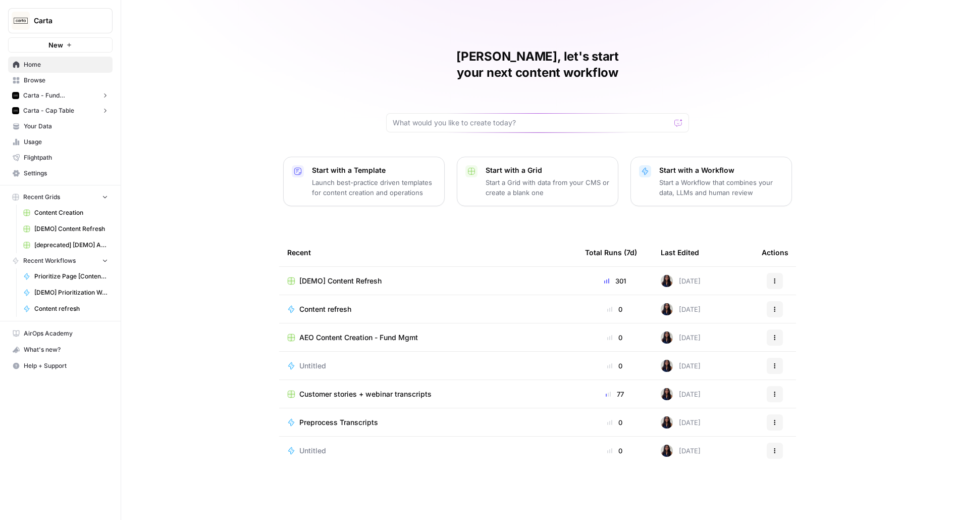
click at [54, 215] on span "Content Creation" at bounding box center [71, 212] width 74 height 9
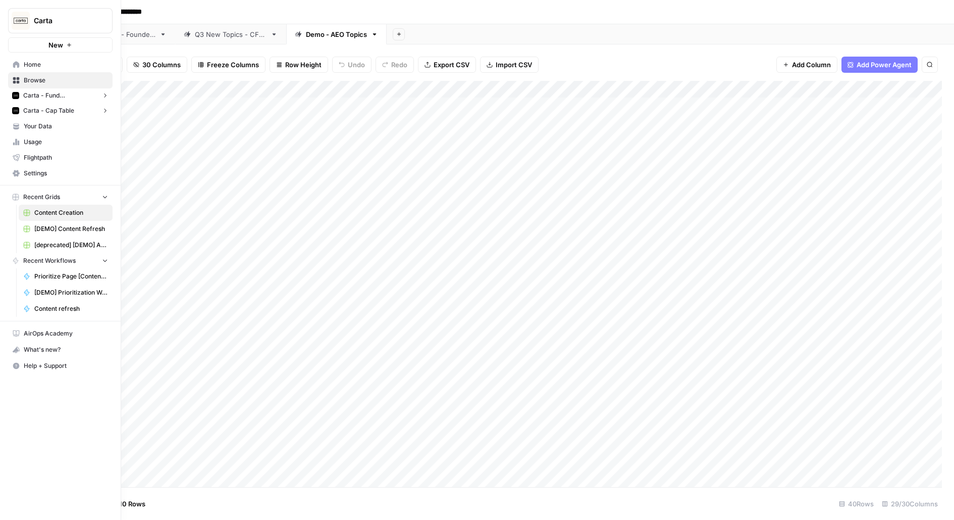
click at [37, 230] on span "[DEMO] Content Refresh" at bounding box center [71, 228] width 74 height 9
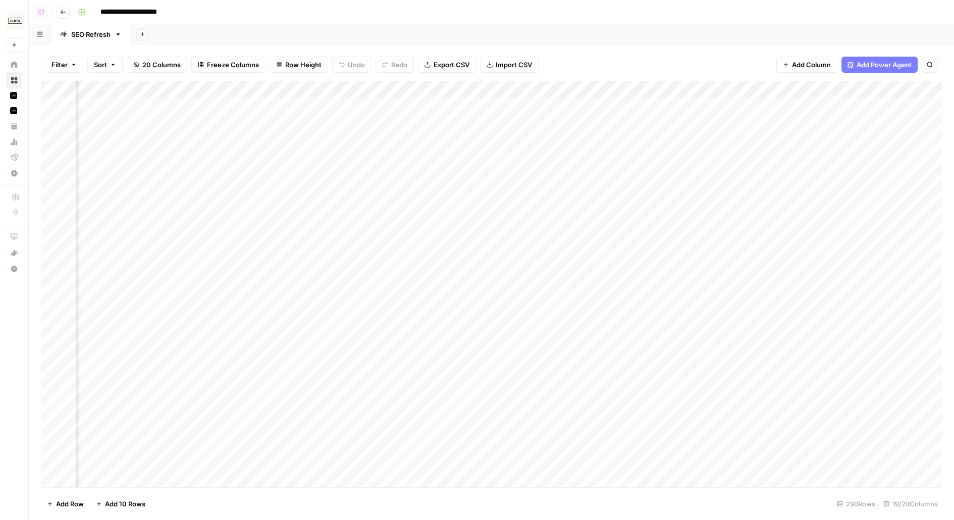
scroll to position [0, 243]
click at [669, 82] on div "Add Column" at bounding box center [491, 284] width 901 height 406
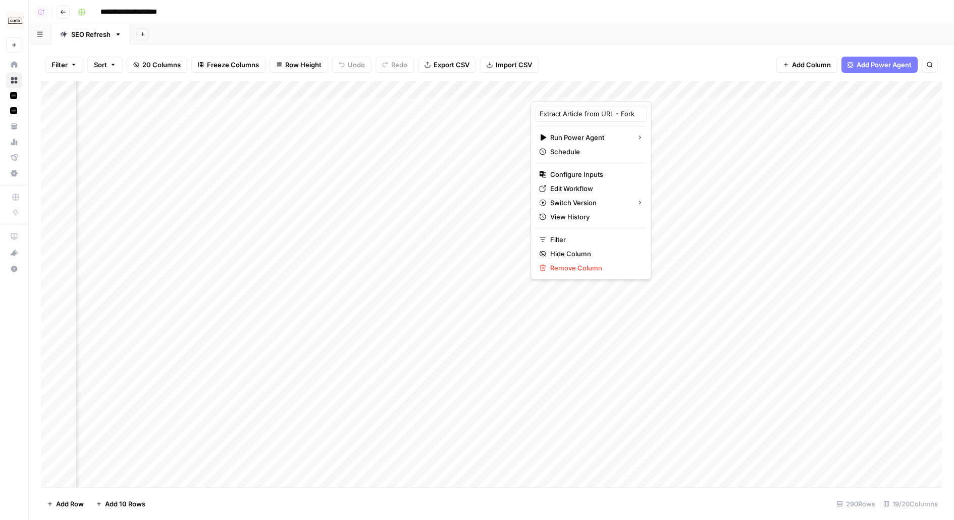
click at [595, 187] on span "Edit Workflow" at bounding box center [594, 188] width 88 height 10
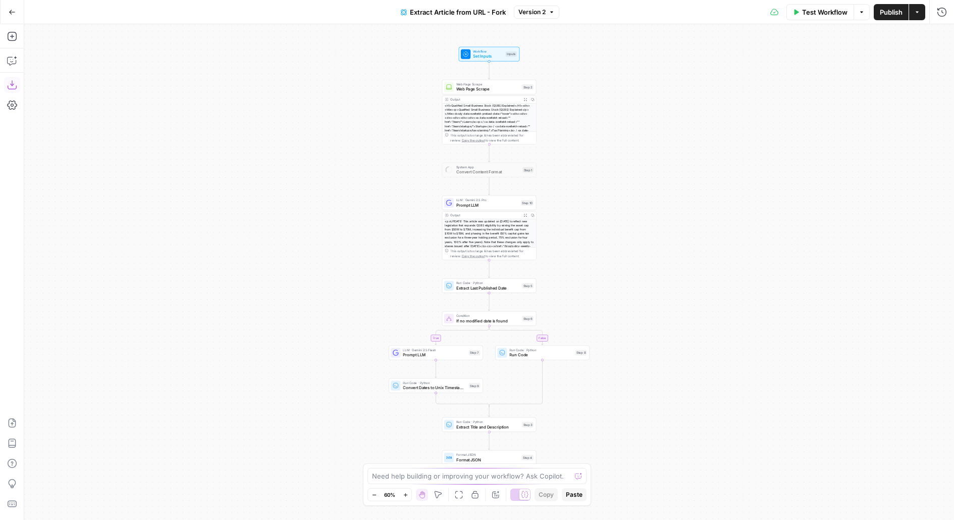
click at [15, 81] on icon "button" at bounding box center [12, 85] width 10 height 10
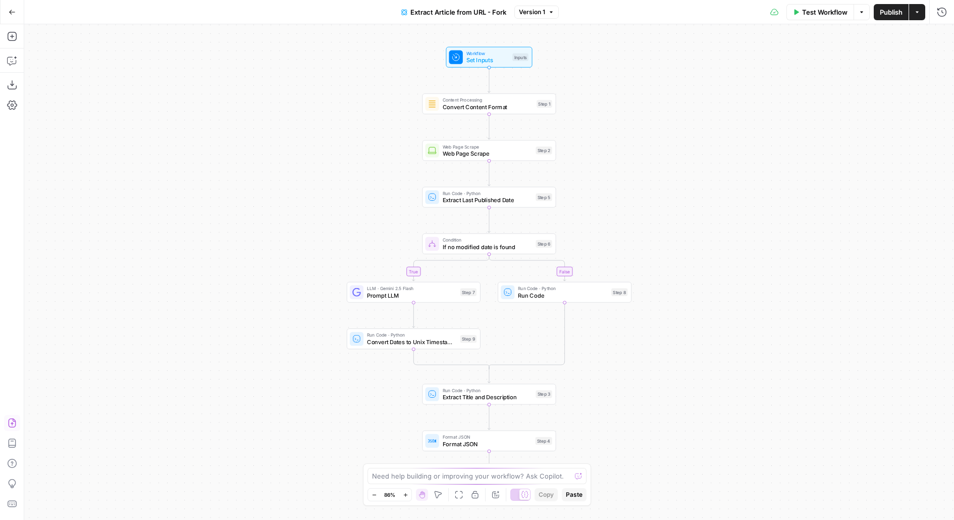
click at [5, 421] on button "Import JSON" at bounding box center [12, 423] width 16 height 16
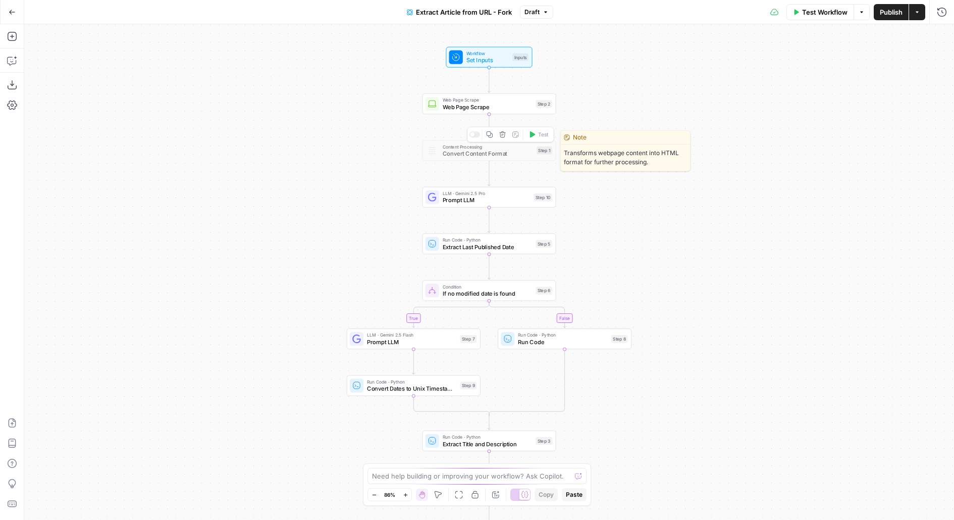
click at [503, 133] on icon "button" at bounding box center [502, 134] width 7 height 7
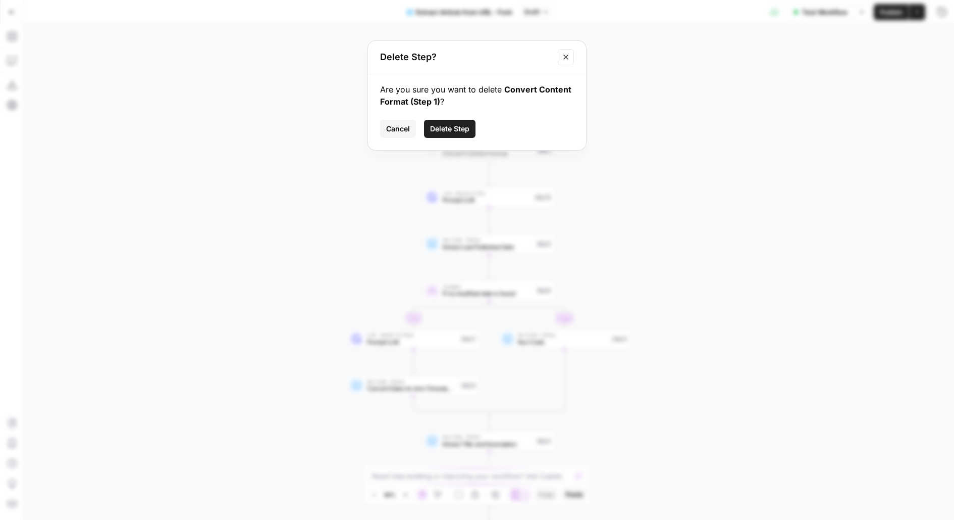
click at [437, 138] on div "Are you sure you want to delete Convert Content Format (Step 1) ? Cancel Delete…" at bounding box center [477, 111] width 218 height 77
click at [436, 133] on span "Delete Step" at bounding box center [449, 129] width 39 height 10
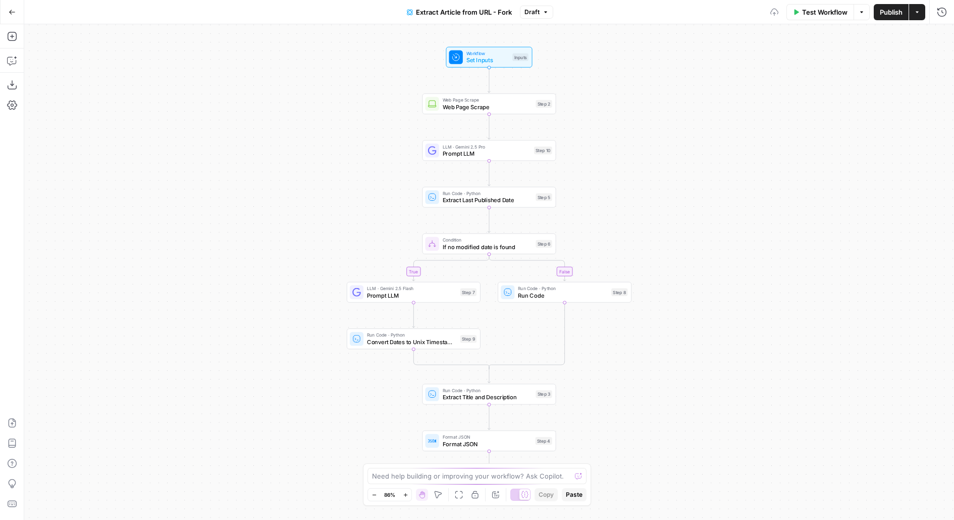
click at [888, 16] on span "Publish" at bounding box center [891, 12] width 23 height 10
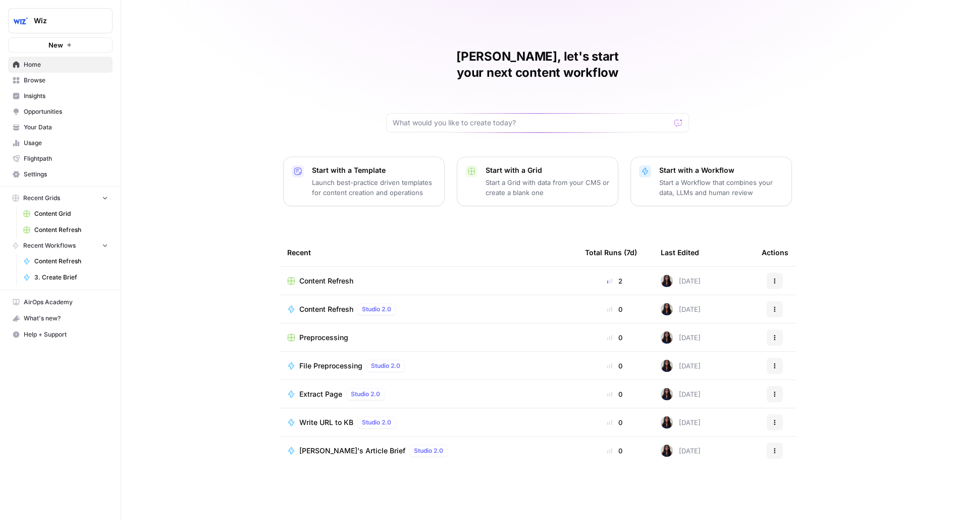
click at [71, 28] on button "Wiz" at bounding box center [60, 20] width 105 height 25
type input "build"
click button "AirOps Builders" at bounding box center [92, 76] width 162 height 16
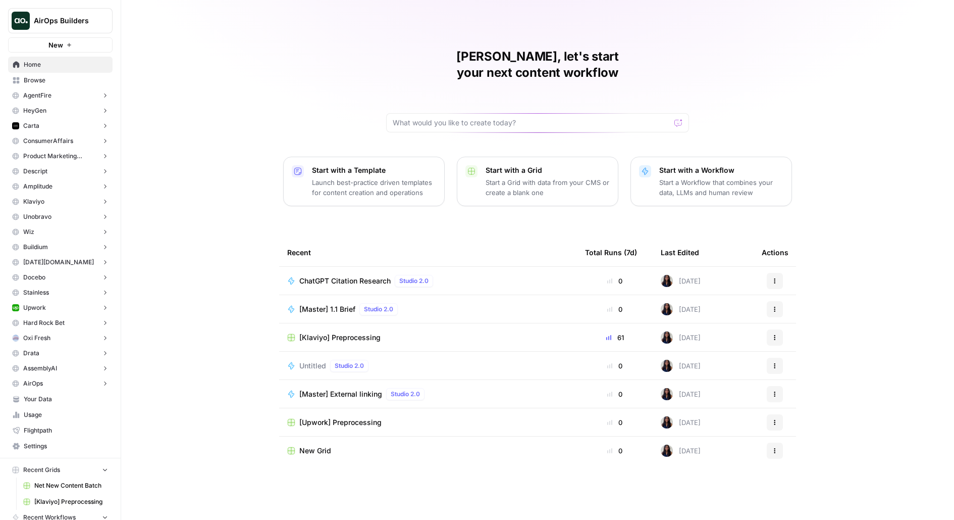
click at [61, 80] on span "Browse" at bounding box center [66, 80] width 84 height 9
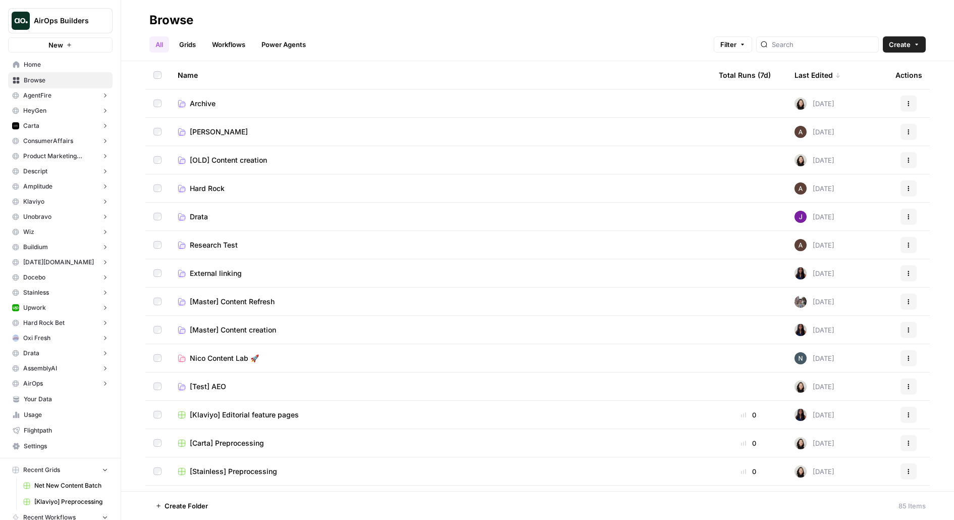
scroll to position [111, 0]
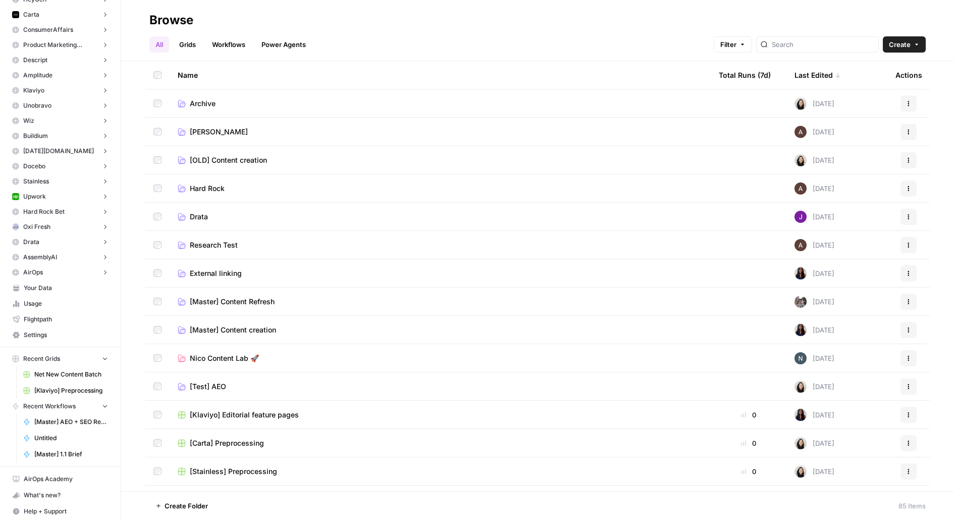
click at [42, 370] on span "Net New Content Batch" at bounding box center [71, 374] width 74 height 9
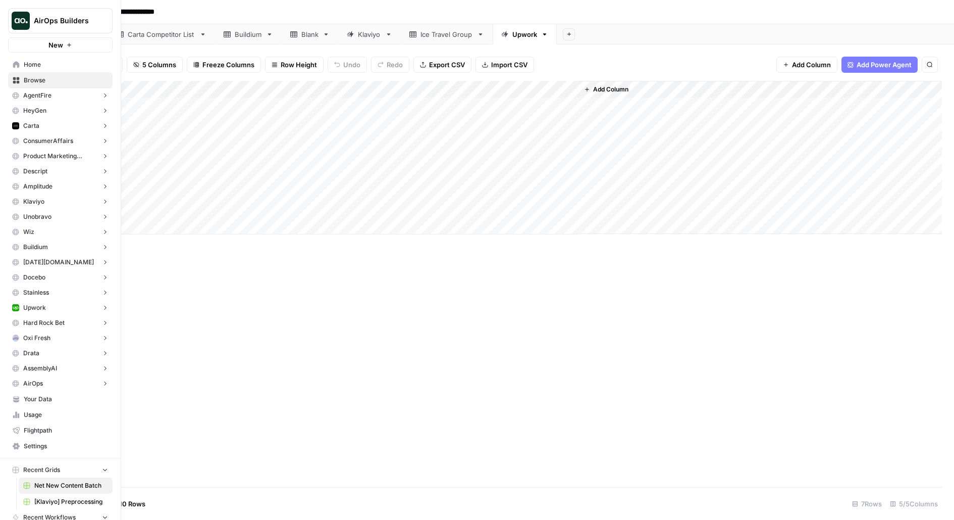
click at [49, 74] on link "Browse" at bounding box center [60, 80] width 105 height 16
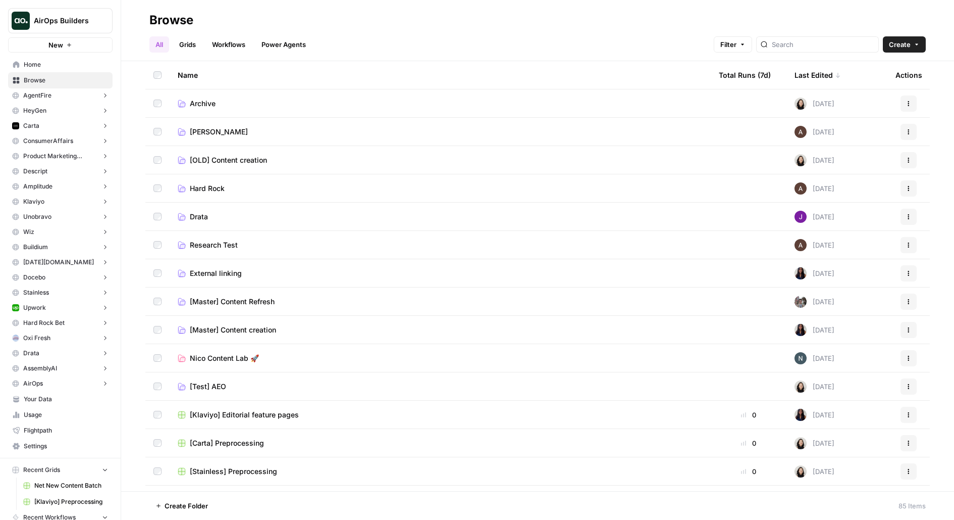
click at [247, 332] on span "[Master] Content creation" at bounding box center [233, 330] width 86 height 10
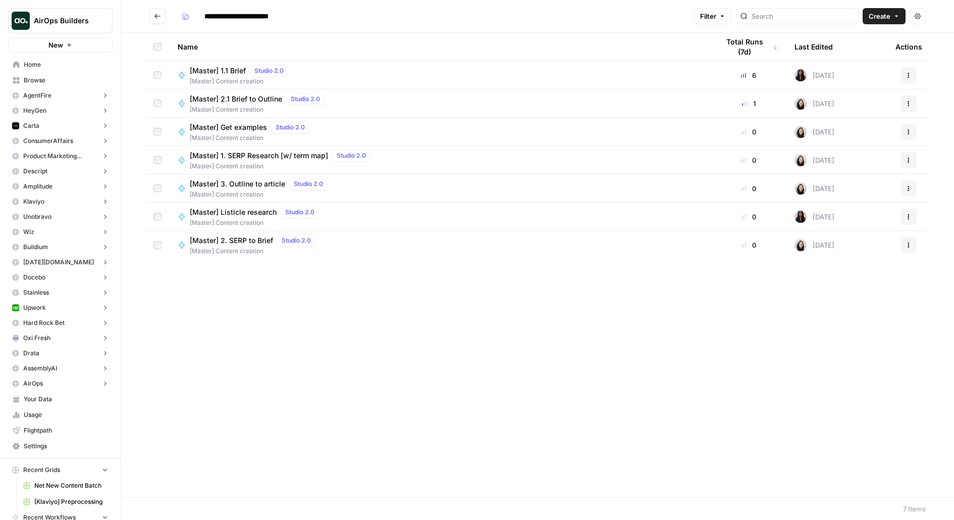
click at [154, 16] on icon "Go back" at bounding box center [157, 16] width 7 height 7
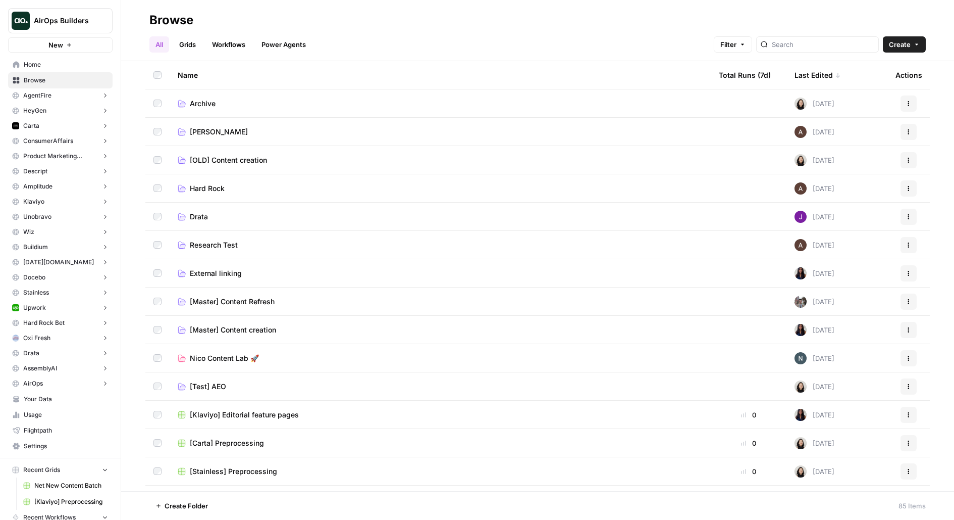
click at [258, 303] on span "[Master] Content Refresh" at bounding box center [232, 301] width 85 height 10
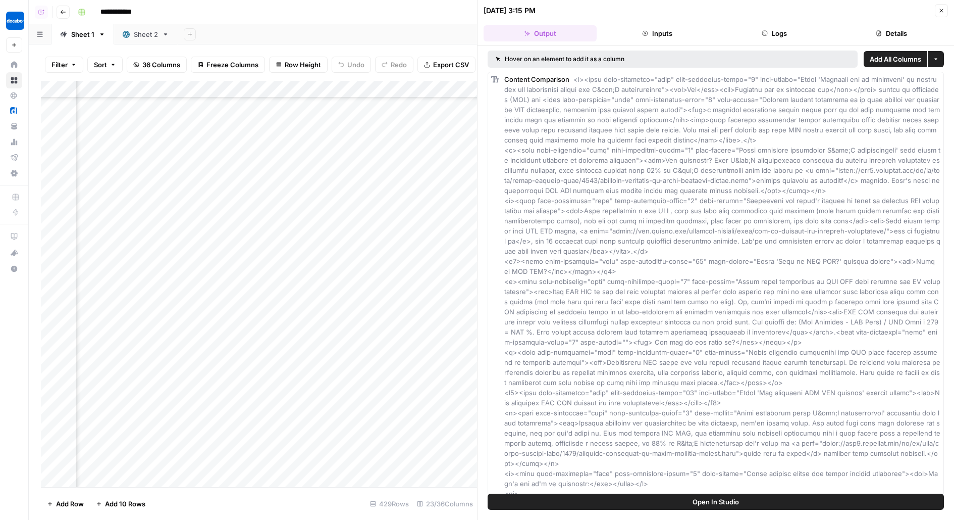
scroll to position [9051, 276]
click at [204, 113] on div "Add Column" at bounding box center [259, 284] width 436 height 406
click at [207, 112] on div "Add Column" at bounding box center [259, 284] width 436 height 406
click at [791, 31] on button "Logs" at bounding box center [774, 33] width 113 height 16
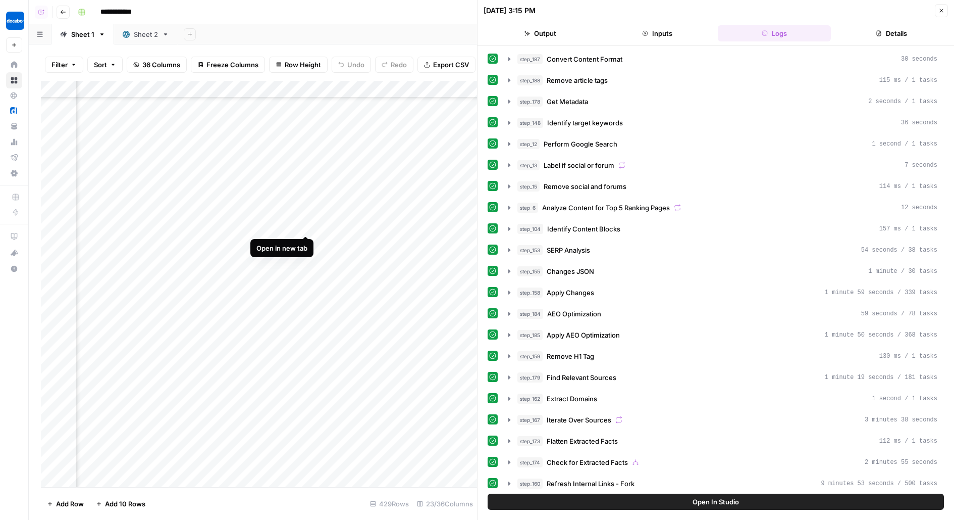
scroll to position [8948, 288]
click at [191, 216] on div "Add Column" at bounding box center [259, 284] width 436 height 406
click at [196, 219] on div "Add Column" at bounding box center [259, 284] width 436 height 406
click at [202, 213] on div "Add Column" at bounding box center [259, 284] width 436 height 406
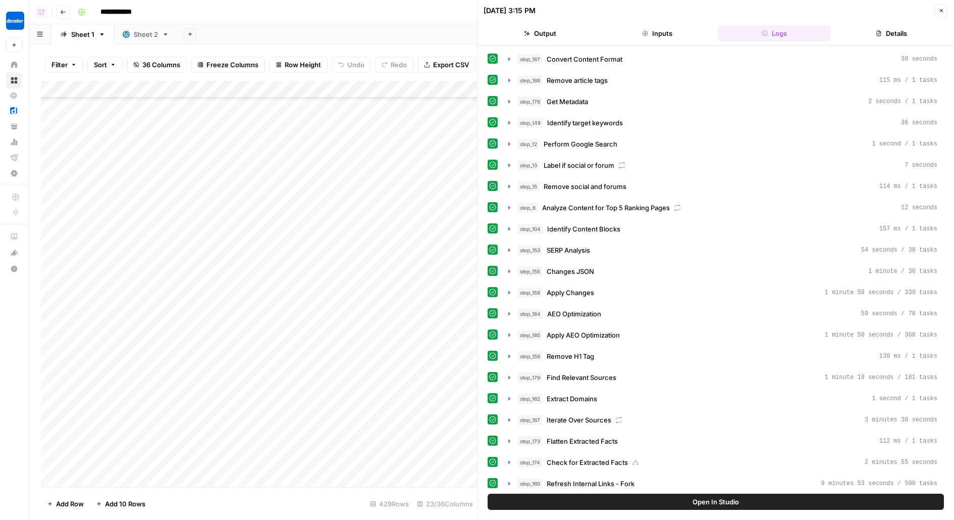
click at [939, 5] on button "Close" at bounding box center [941, 10] width 13 height 13
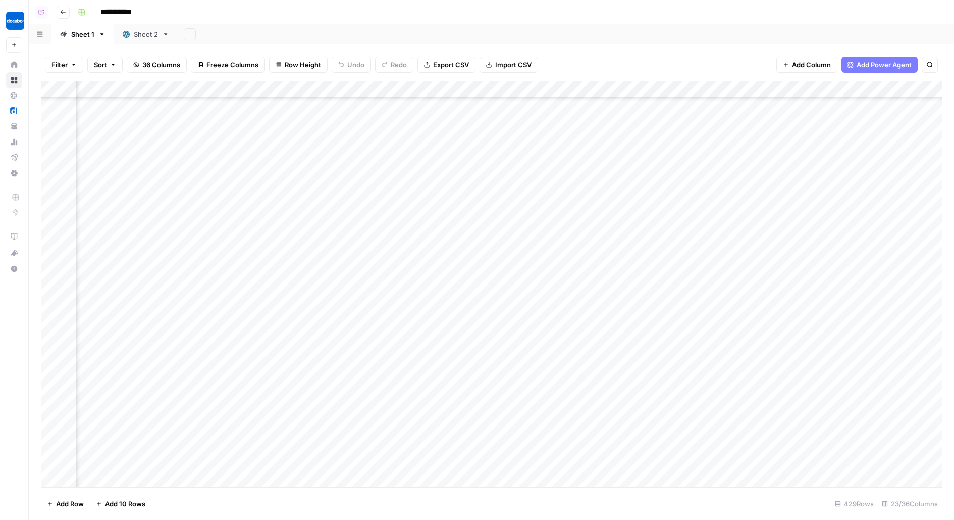
scroll to position [8950, 0]
click at [297, 225] on div "Add Column" at bounding box center [491, 284] width 901 height 406
click at [301, 214] on textarea "**********" at bounding box center [318, 215] width 199 height 14
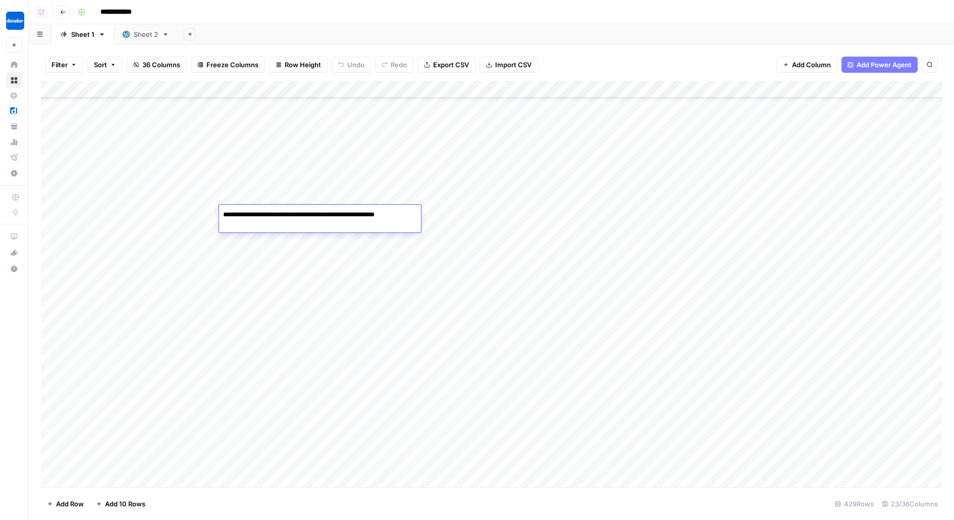
click at [322, 250] on div "Add Column" at bounding box center [491, 284] width 901 height 406
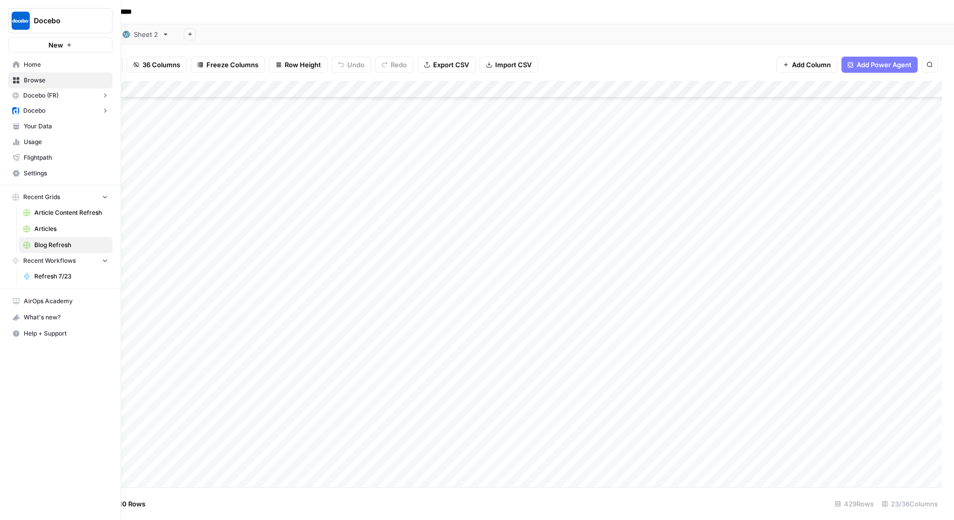
click at [55, 77] on span "Browse" at bounding box center [66, 80] width 84 height 9
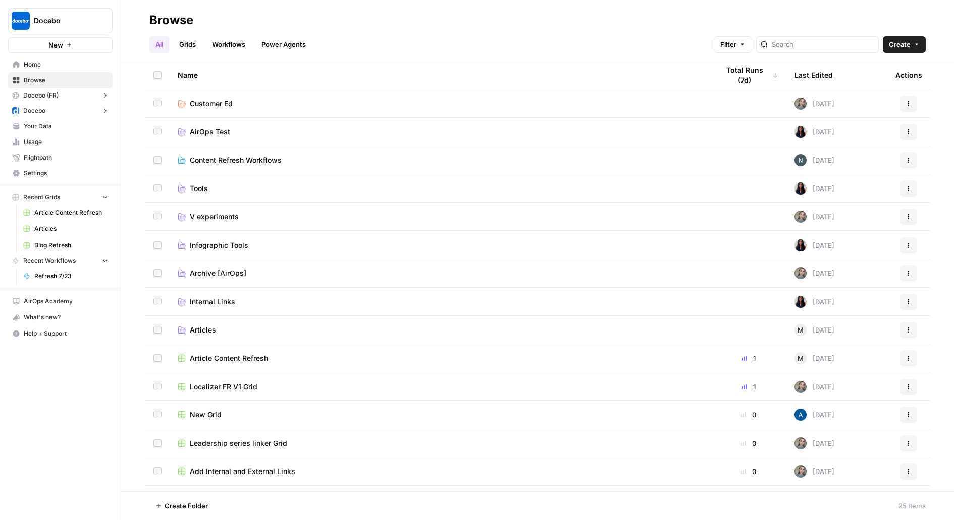
click at [186, 41] on link "Grids" at bounding box center [187, 44] width 29 height 16
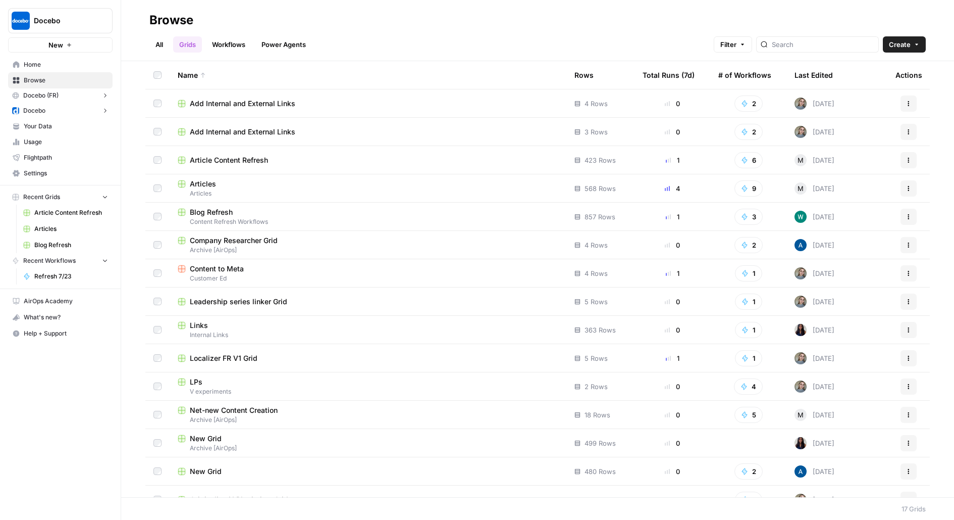
click at [162, 43] on link "All" at bounding box center [159, 44] width 20 height 16
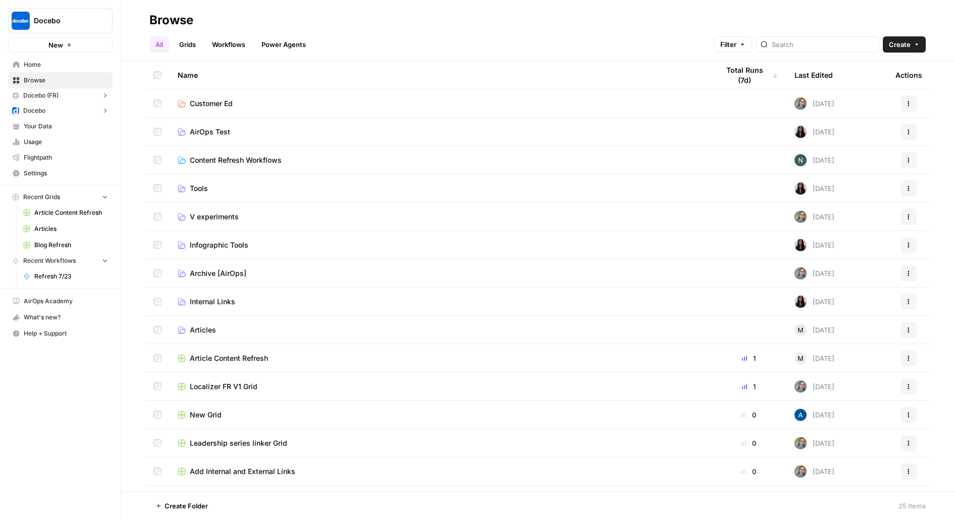
click at [203, 160] on span "Content Refresh Workflows" at bounding box center [236, 160] width 92 height 10
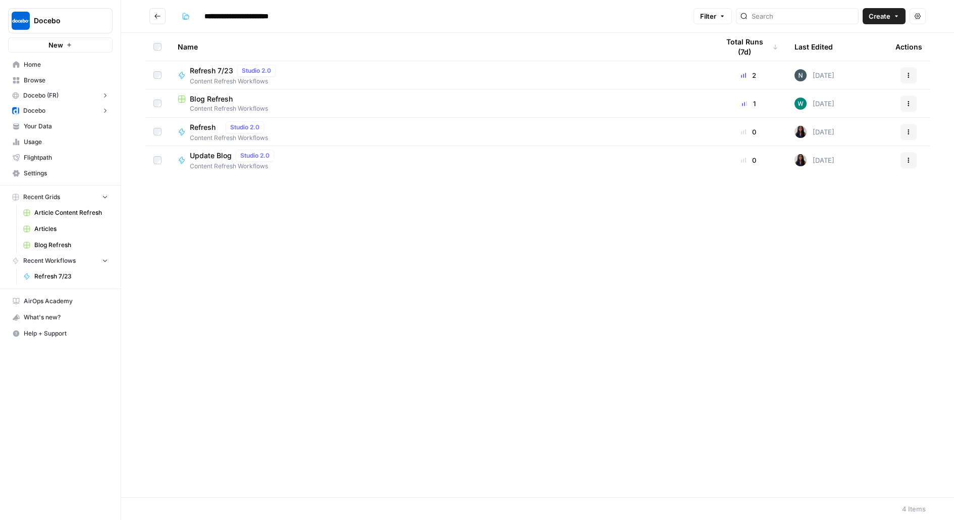
click at [33, 78] on span "Browse" at bounding box center [66, 80] width 84 height 9
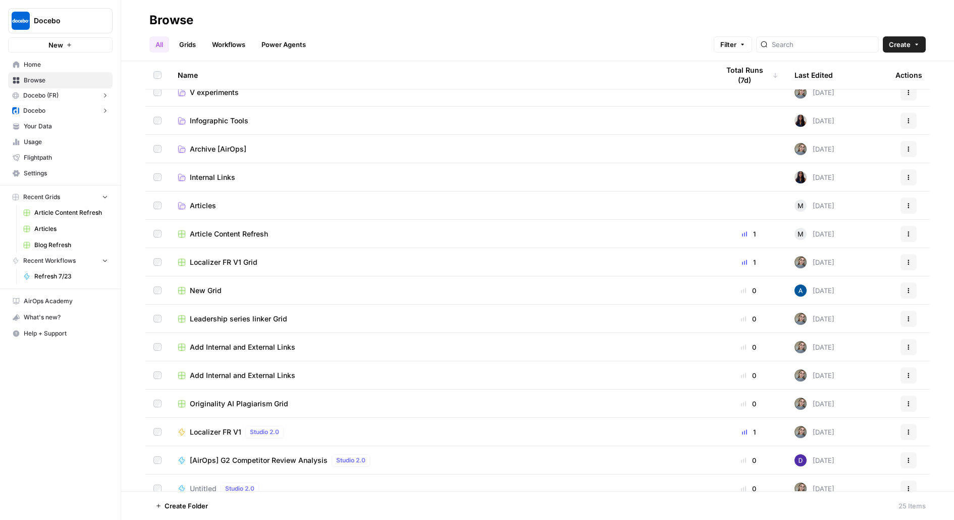
scroll to position [116, 0]
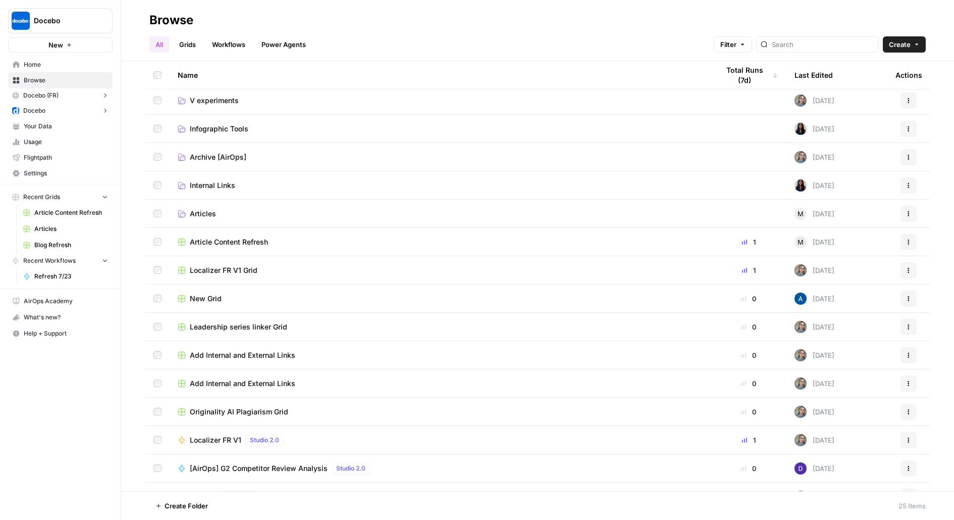
click at [208, 210] on span "Articles" at bounding box center [203, 214] width 26 height 10
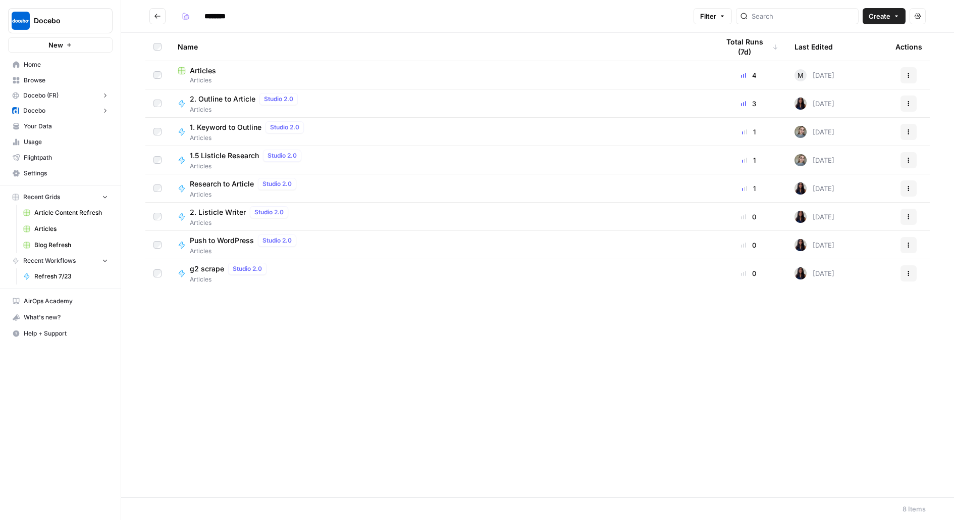
click at [220, 70] on div "Articles" at bounding box center [440, 71] width 525 height 10
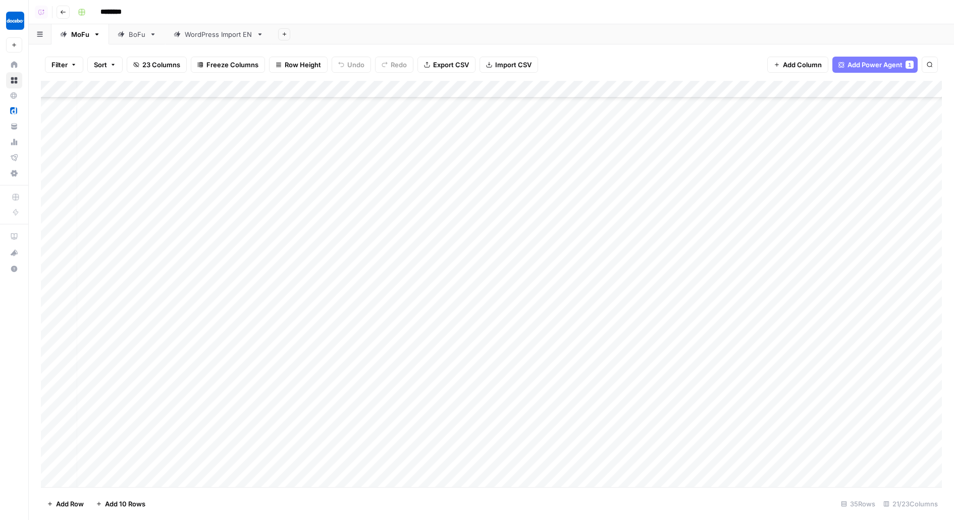
scroll to position [227, 0]
click at [137, 39] on link "BoFu" at bounding box center [137, 34] width 56 height 20
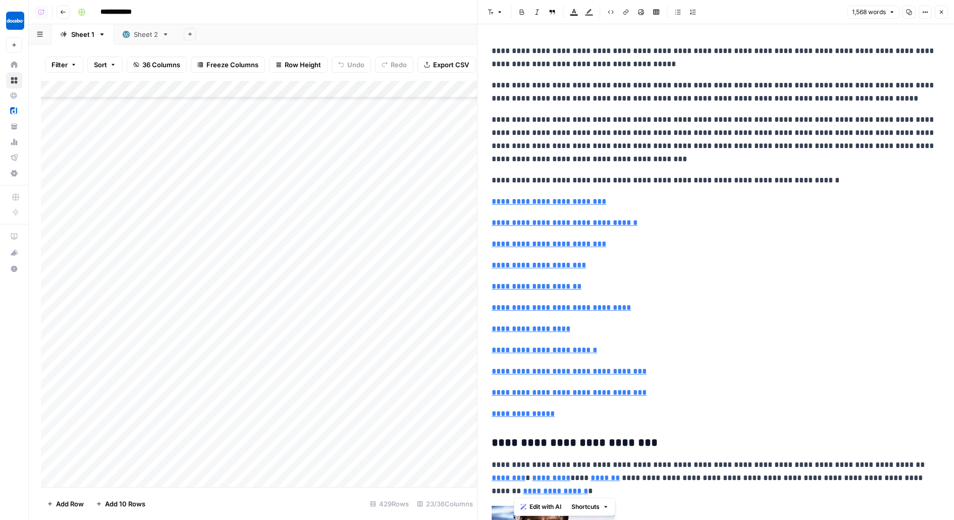
scroll to position [8372, 0]
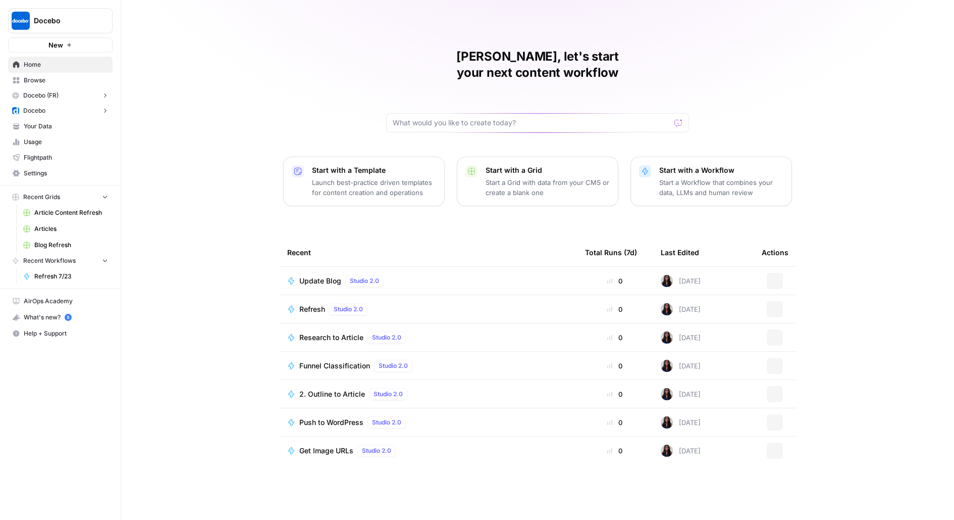
click at [63, 24] on span "Docebo" at bounding box center [64, 21] width 61 height 10
type input "klavi"
click button "Klaviyo" at bounding box center [92, 76] width 162 height 16
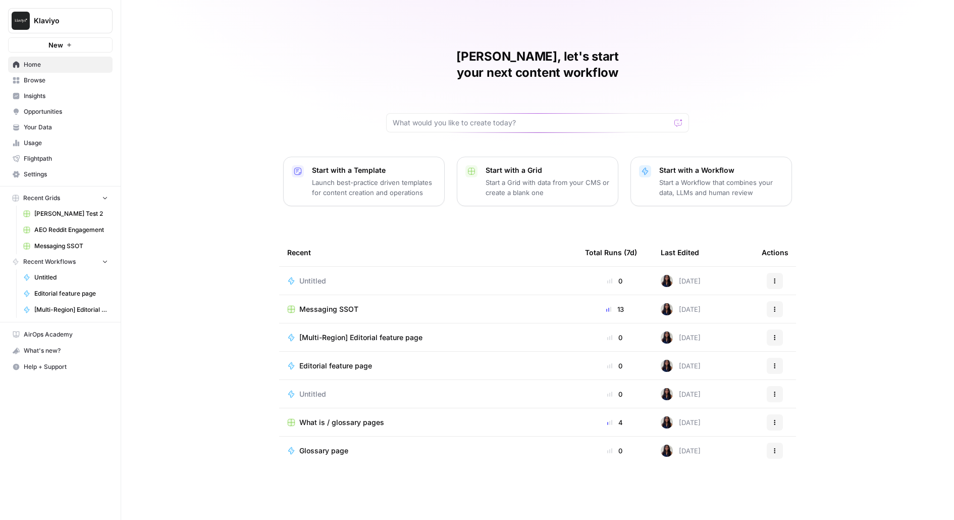
click at [176, 93] on div "Melanie, let's start your next content workflow Start with a Template Launch be…" at bounding box center [537, 260] width 833 height 520
click at [69, 78] on span "Browse" at bounding box center [66, 80] width 84 height 9
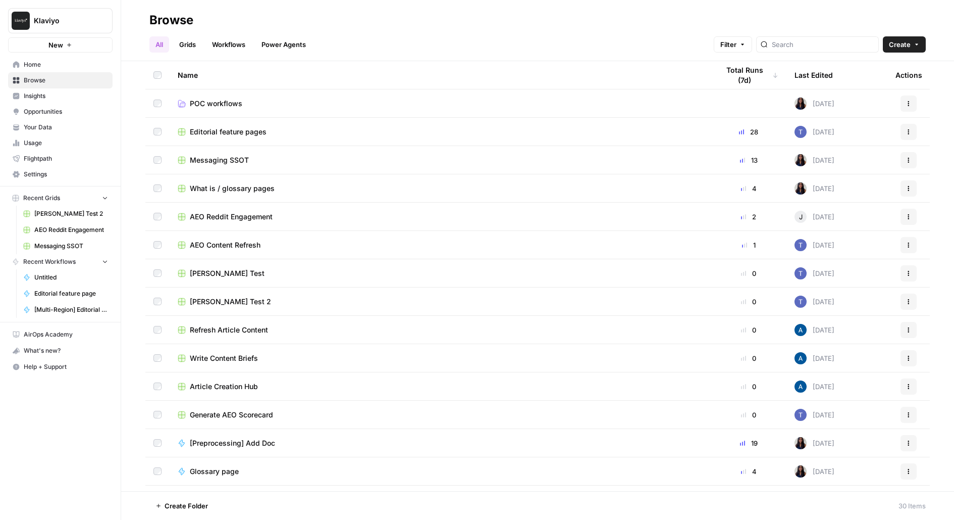
click at [58, 128] on span "Your Data" at bounding box center [66, 127] width 84 height 9
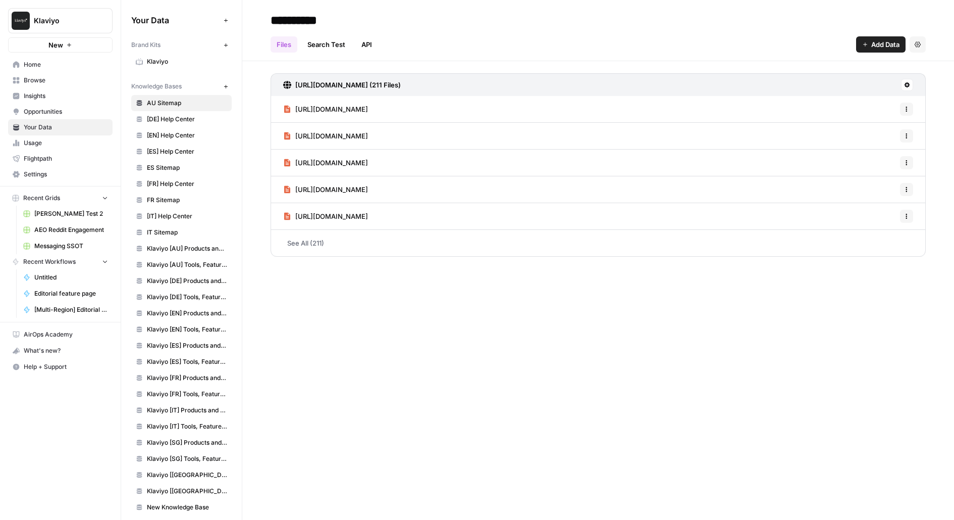
click at [152, 66] on span "Klaviyo" at bounding box center [187, 61] width 80 height 9
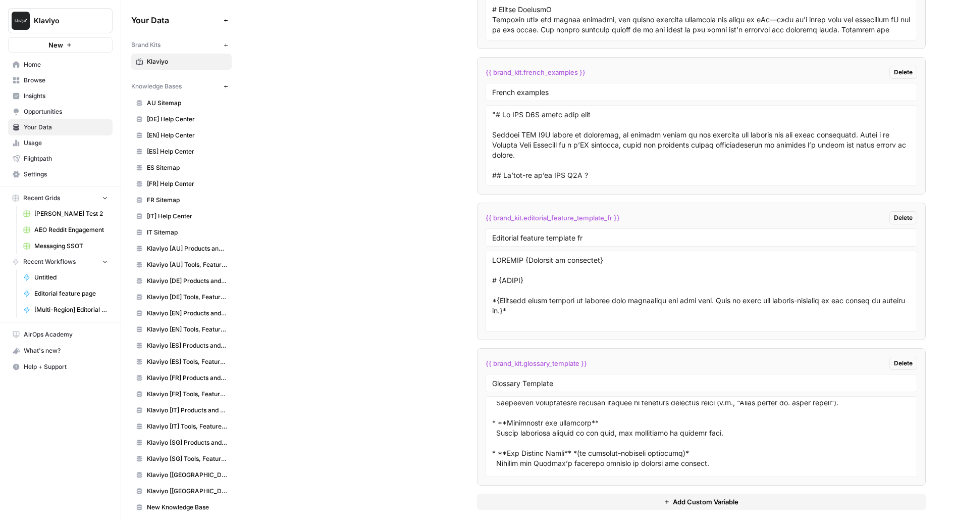
scroll to position [250, 0]
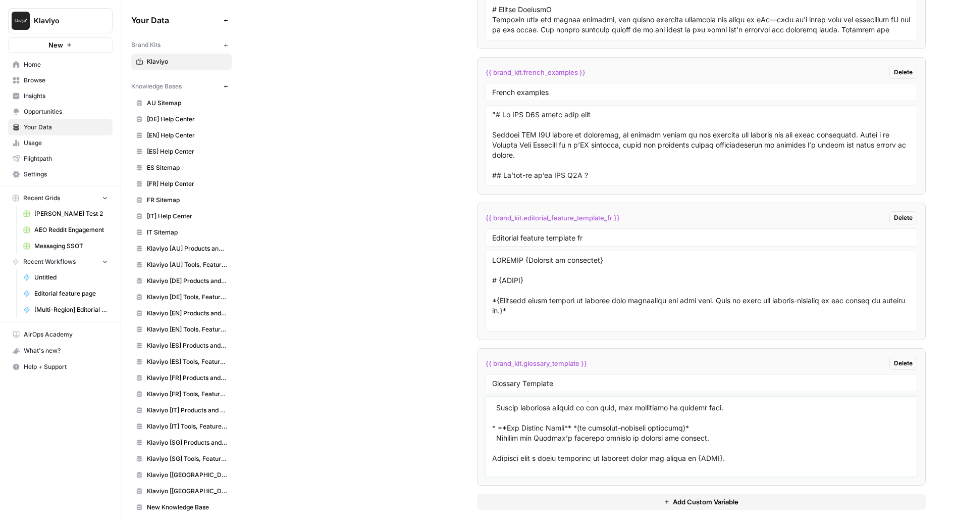
click at [517, 401] on textarea at bounding box center [701, 436] width 419 height 72
click at [88, 245] on span "Messaging SSOT" at bounding box center [71, 245] width 74 height 9
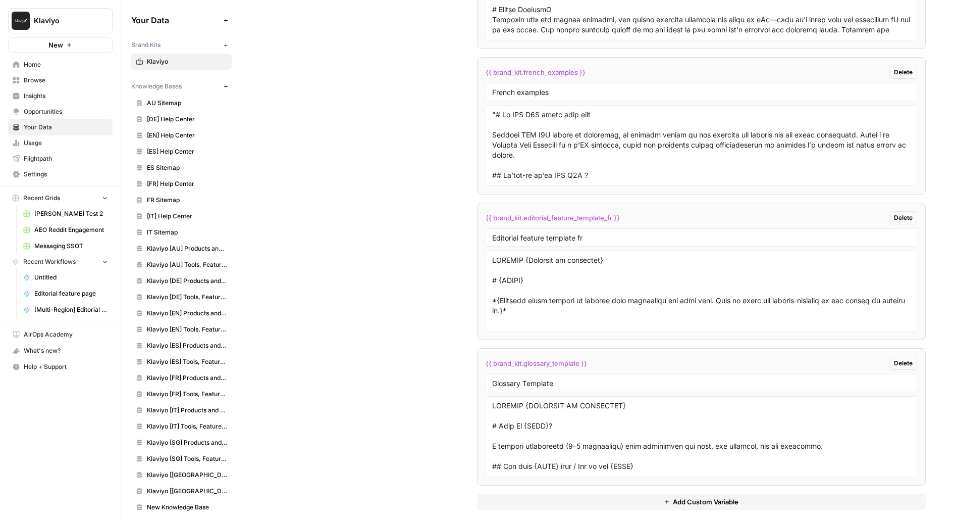
drag, startPoint x: 490, startPoint y: 397, endPoint x: 563, endPoint y: 471, distance: 103.5
click at [563, 472] on li "{{ brand_kit.glossary_template }} Delete Glossary Template" at bounding box center [701, 416] width 449 height 137
drag, startPoint x: 635, startPoint y: 450, endPoint x: 451, endPoint y: 343, distance: 212.3
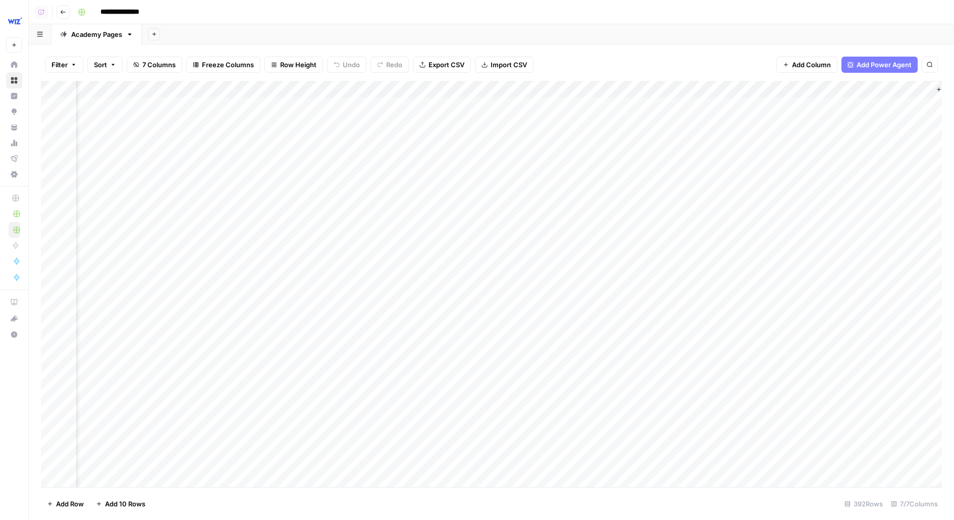
scroll to position [0, 44]
click at [560, 87] on div "Add Column" at bounding box center [491, 284] width 901 height 406
click at [566, 186] on span "Remove Column" at bounding box center [586, 188] width 88 height 10
click at [440, 106] on span "Delete" at bounding box center [441, 104] width 22 height 10
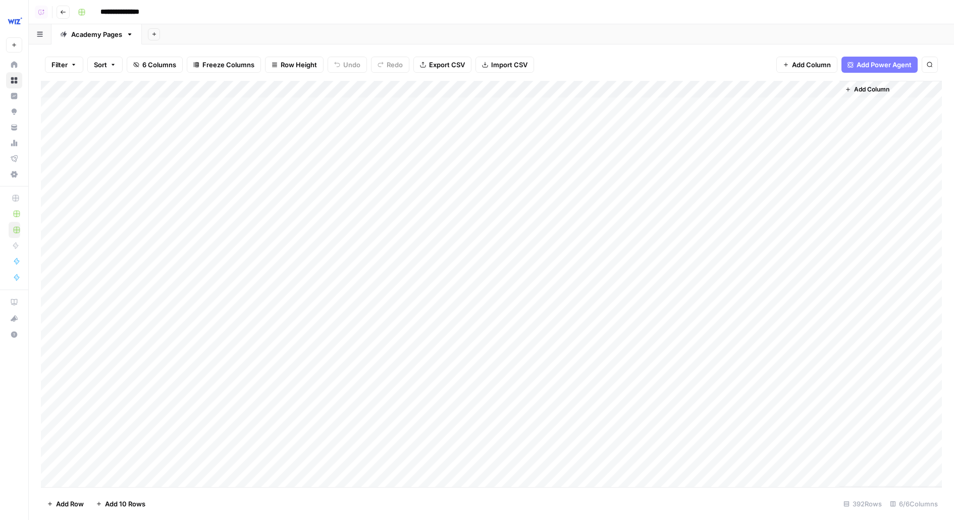
click at [602, 95] on div "Add Column" at bounding box center [491, 284] width 901 height 406
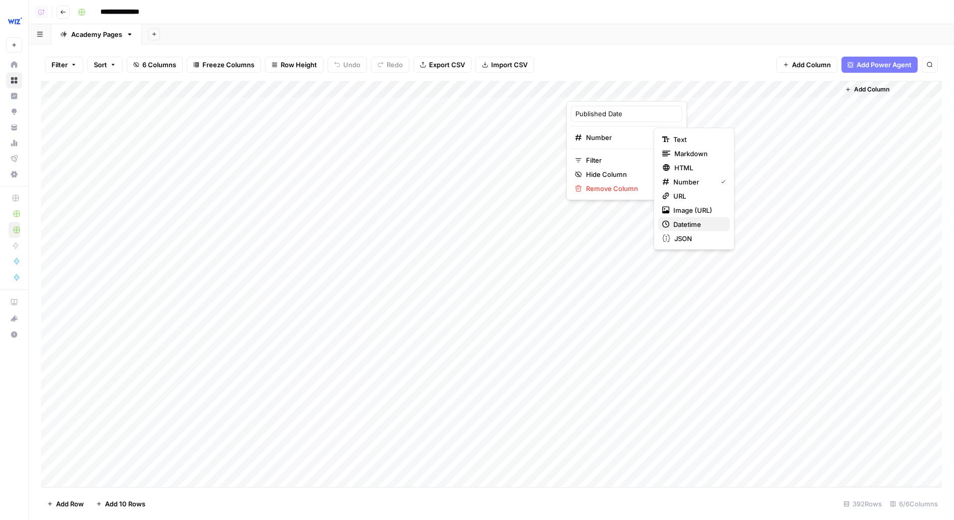
click at [688, 222] on span "Datetime" at bounding box center [698, 224] width 48 height 10
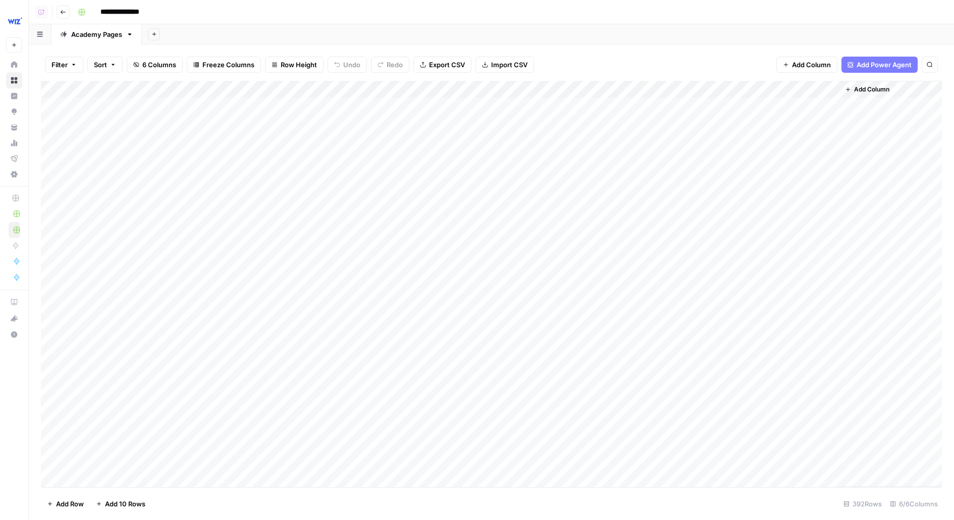
click at [685, 91] on div "Add Column" at bounding box center [491, 284] width 901 height 406
click at [691, 190] on span "Remove Column" at bounding box center [721, 188] width 88 height 10
click at [421, 103] on div "Cancel Delete" at bounding box center [477, 104] width 194 height 18
click at [437, 105] on span "Delete" at bounding box center [441, 104] width 22 height 10
click at [741, 106] on div "Add Column" at bounding box center [491, 284] width 901 height 406
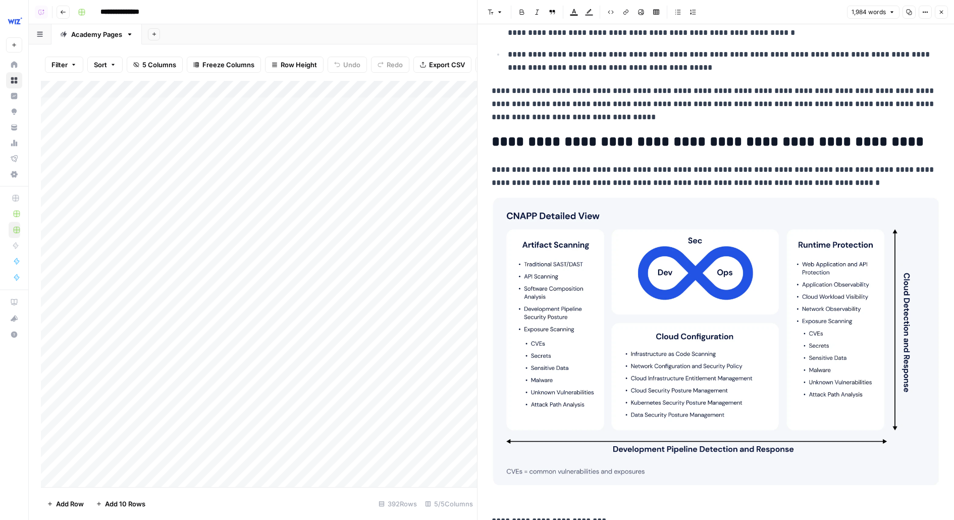
scroll to position [4188, 0]
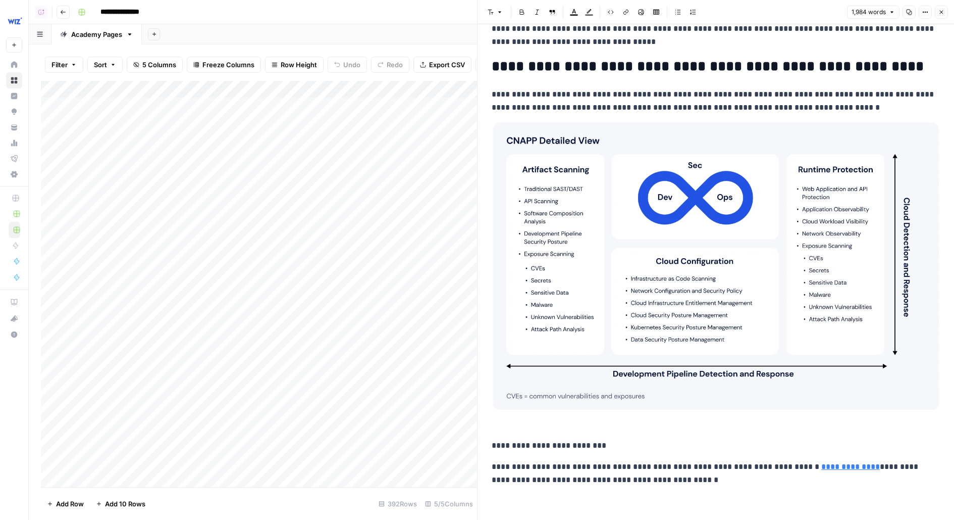
click at [926, 9] on button "Options" at bounding box center [925, 12] width 13 height 13
click at [897, 100] on button "Code" at bounding box center [892, 107] width 72 height 14
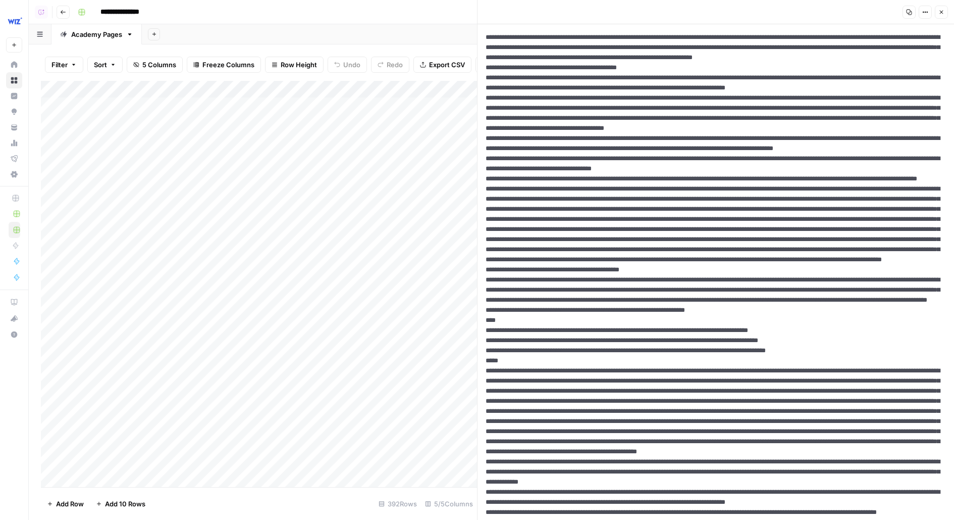
click at [943, 14] on icon "button" at bounding box center [942, 12] width 6 height 6
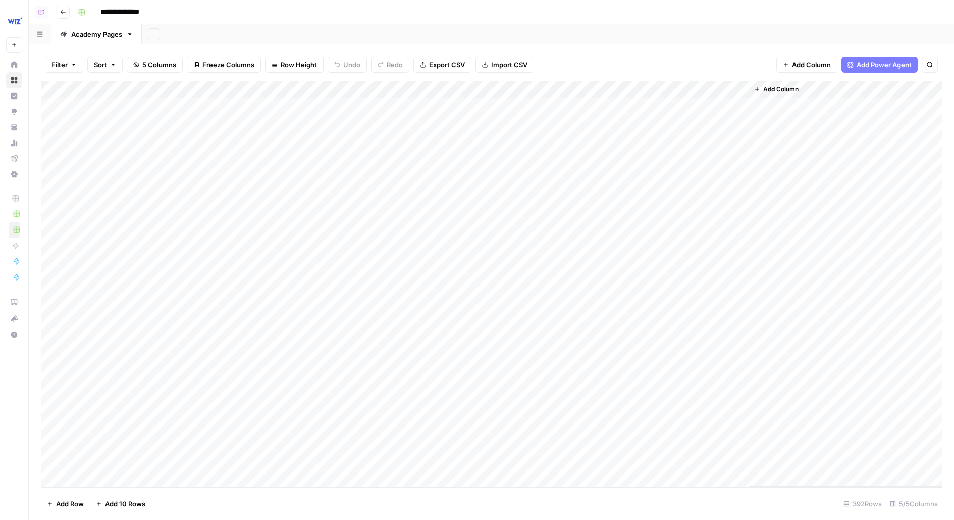
click at [319, 109] on div "Add Column" at bounding box center [491, 284] width 901 height 406
click at [741, 109] on div "Add Column" at bounding box center [491, 284] width 901 height 406
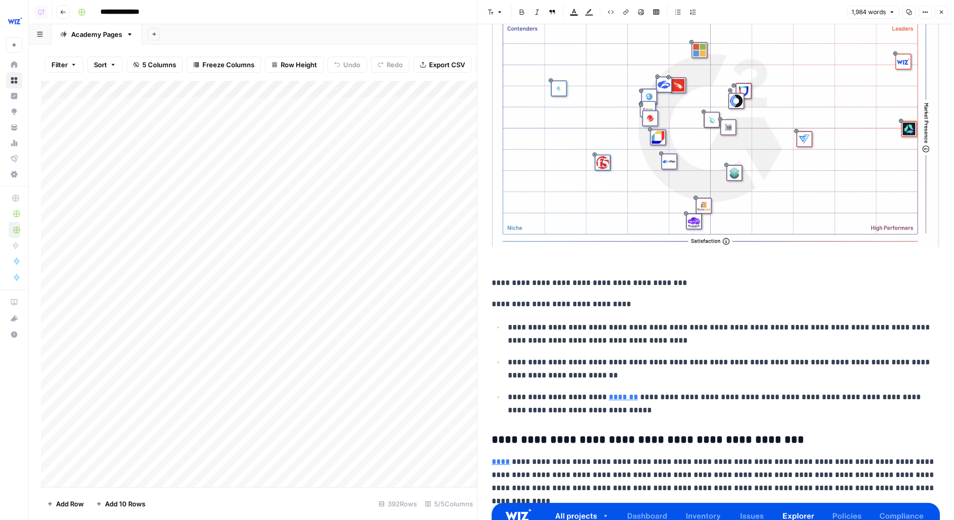
scroll to position [1353, 0]
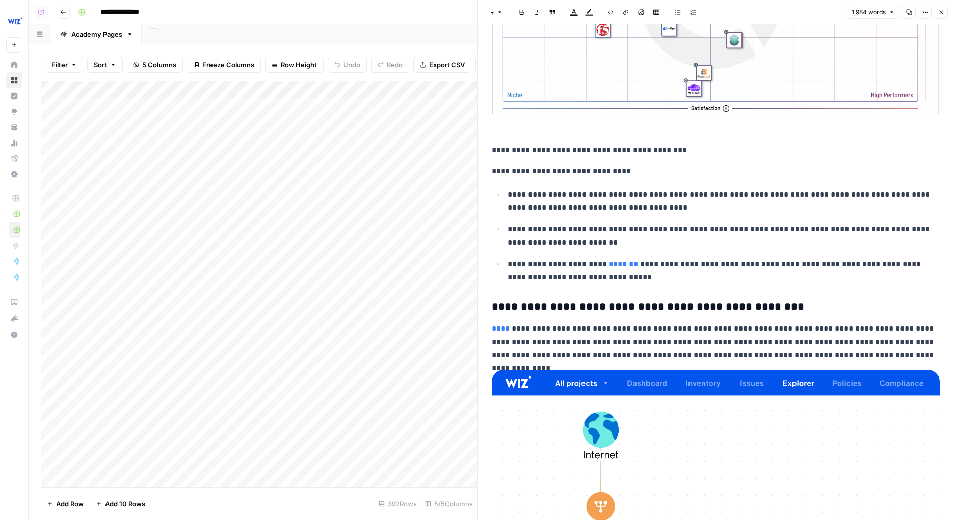
click at [940, 12] on icon "button" at bounding box center [942, 12] width 6 height 6
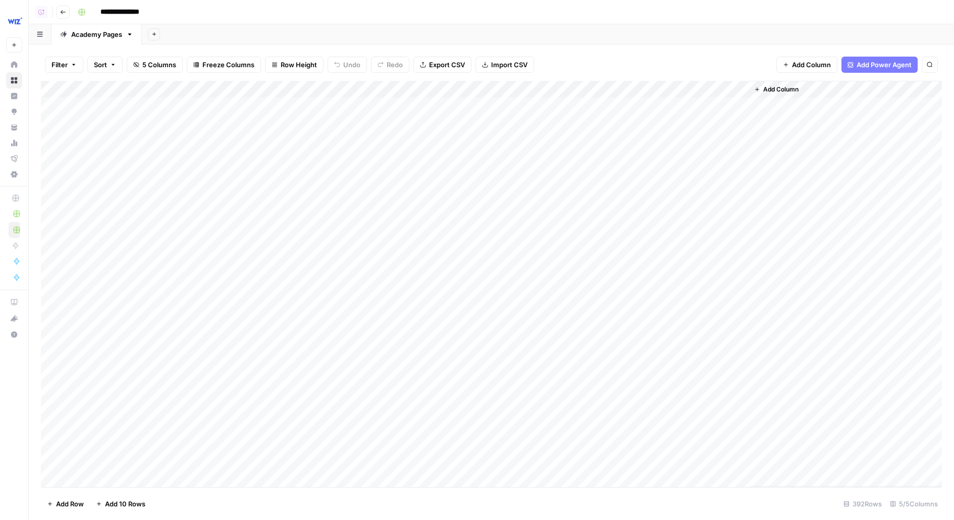
click at [798, 83] on button "Add Column" at bounding box center [776, 89] width 53 height 13
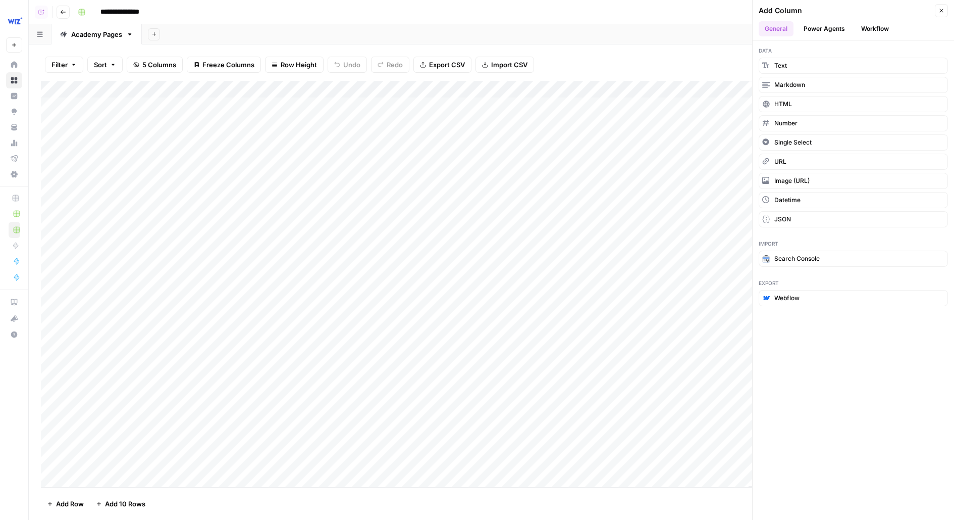
click at [881, 26] on button "Workflow" at bounding box center [875, 28] width 40 height 15
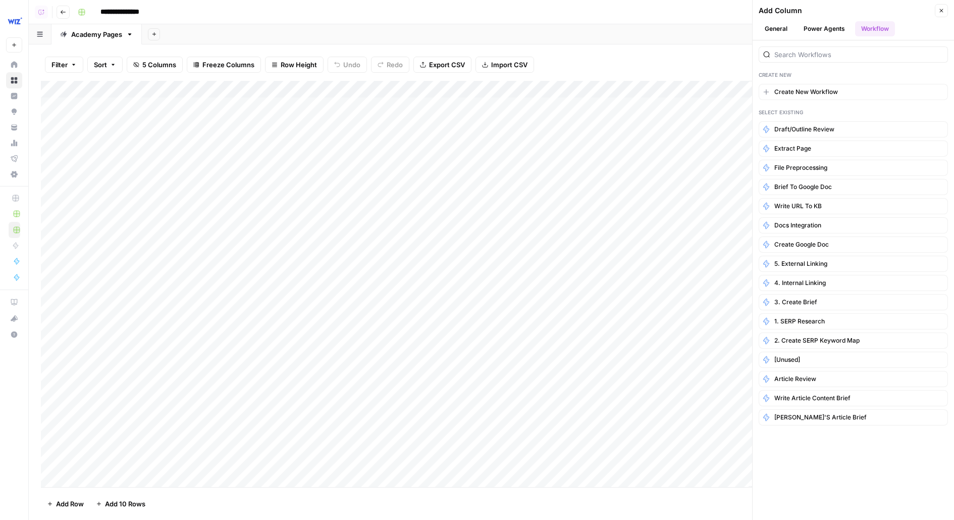
click at [624, 44] on div "Add Sheet" at bounding box center [548, 34] width 812 height 20
click at [945, 10] on button "Close" at bounding box center [941, 10] width 13 height 13
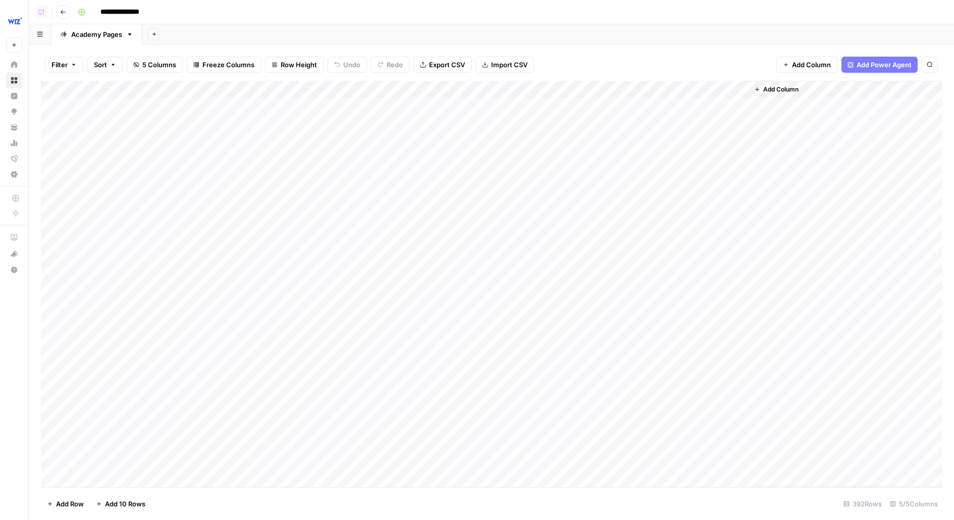
click at [783, 93] on span "Add Column" at bounding box center [780, 89] width 35 height 9
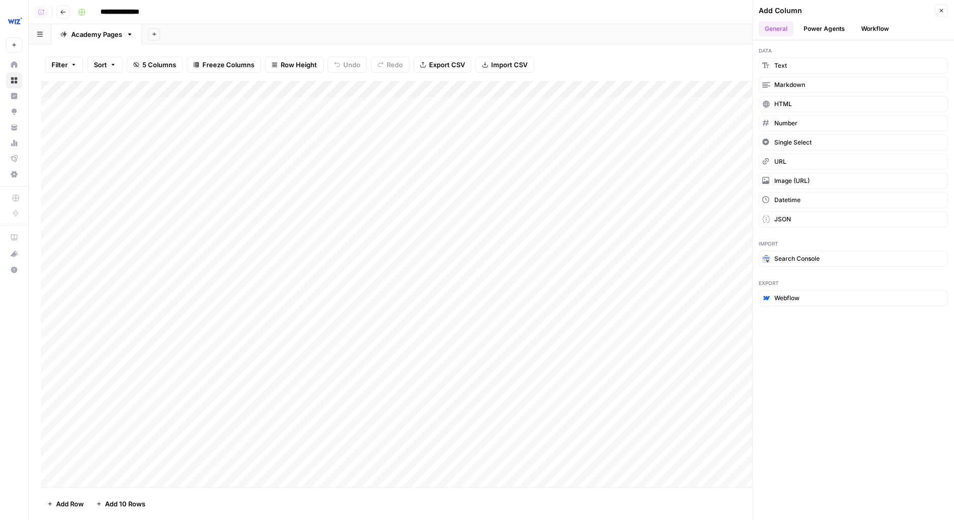
click at [880, 32] on button "Workflow" at bounding box center [875, 28] width 40 height 15
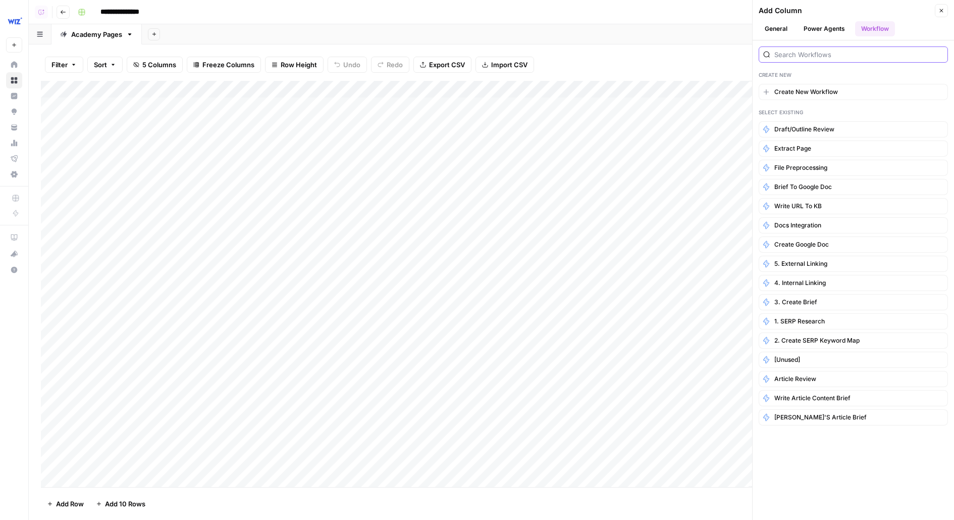
click at [856, 53] on input "search" at bounding box center [859, 54] width 169 height 10
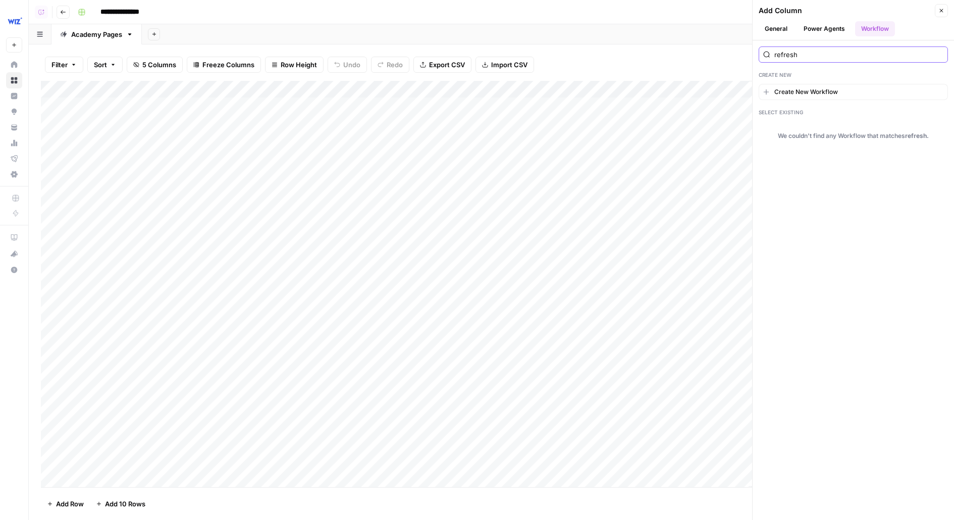
type input "refresh"
click at [806, 94] on span "Create New Workflow" at bounding box center [807, 91] width 64 height 9
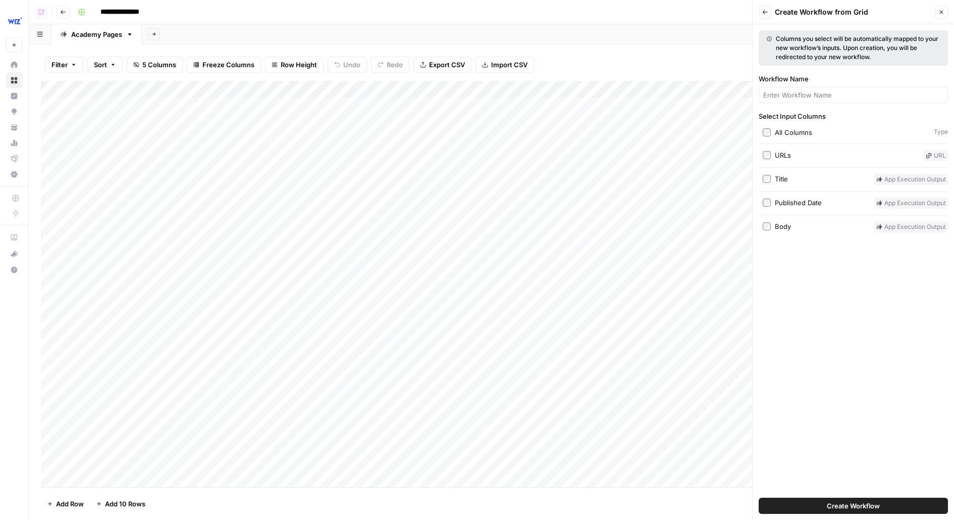
click at [772, 225] on label "Body" at bounding box center [817, 226] width 108 height 11
click at [803, 99] on input "Workflow Name" at bounding box center [853, 95] width 180 height 10
type input "Content Refresh"
click at [759, 497] on button "Create Workflow" at bounding box center [853, 505] width 189 height 16
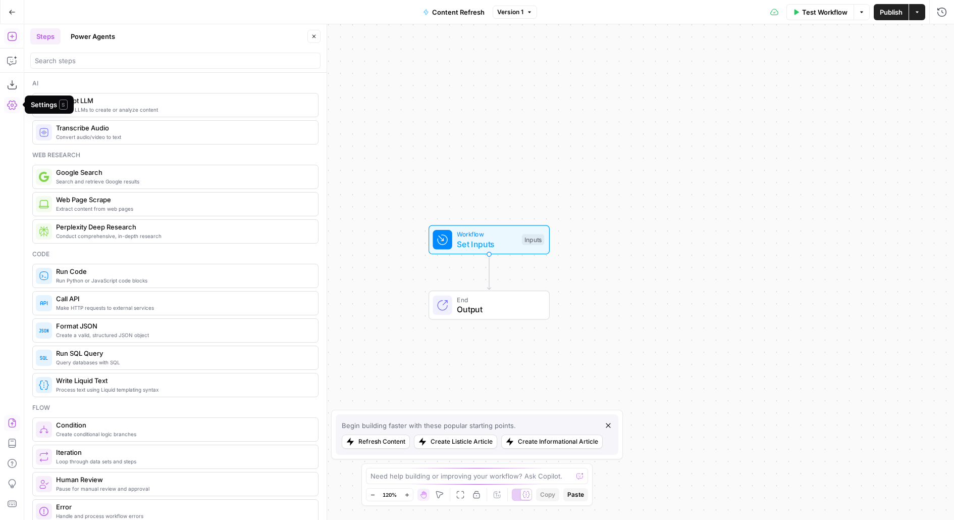
click at [11, 424] on icon "button" at bounding box center [12, 423] width 10 height 10
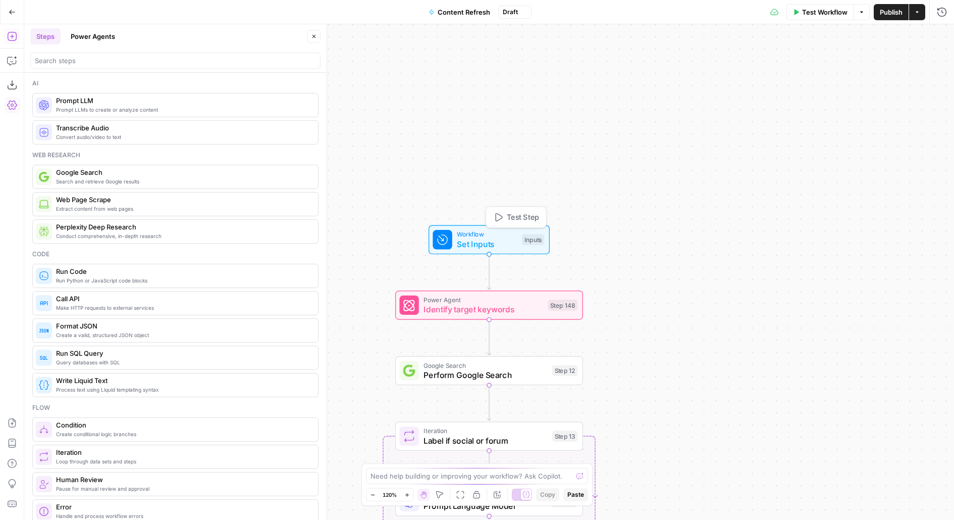
click at [478, 240] on span "Set Inputs" at bounding box center [487, 244] width 60 height 12
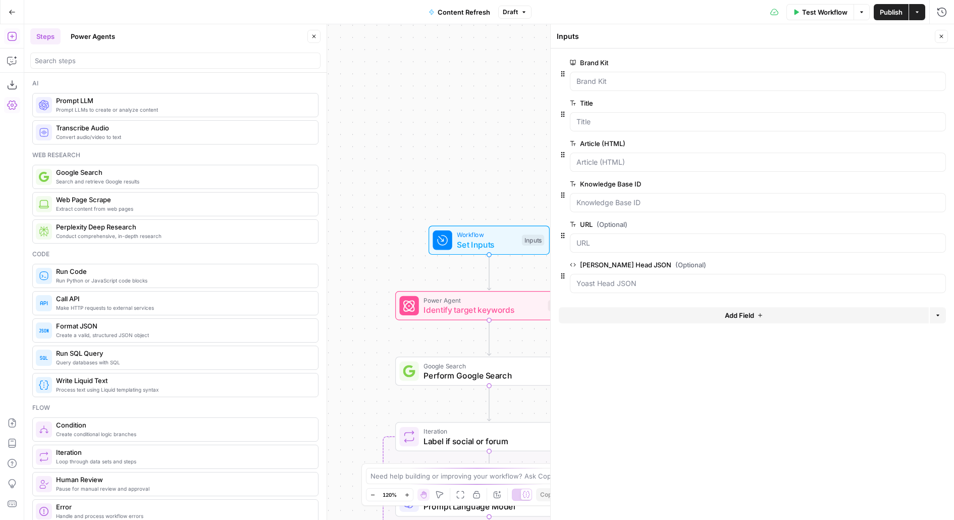
drag, startPoint x: 489, startPoint y: 148, endPoint x: 404, endPoint y: 38, distance: 139.3
click at [457, 117] on div "true false false true false true Workflow Set Inputs Inputs Power Agent Identif…" at bounding box center [489, 271] width 930 height 495
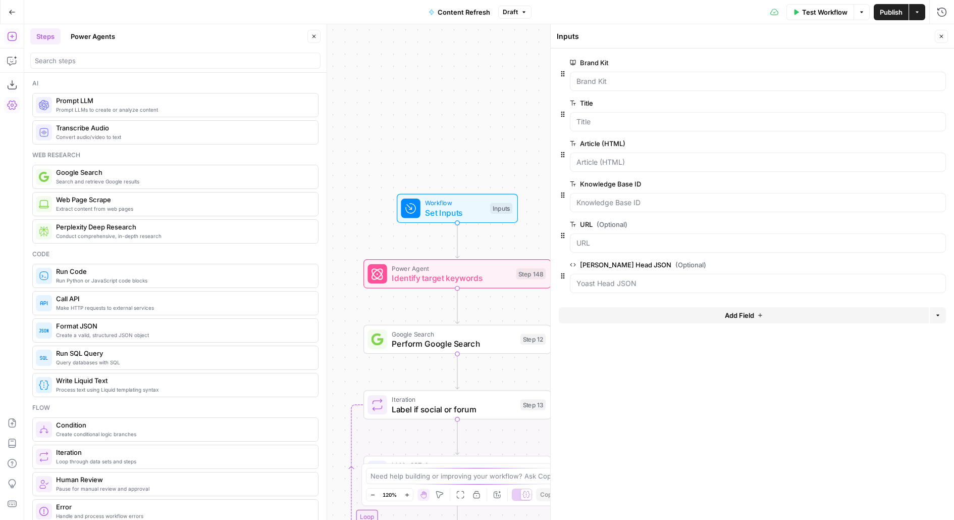
click at [318, 38] on button "Close" at bounding box center [314, 36] width 13 height 13
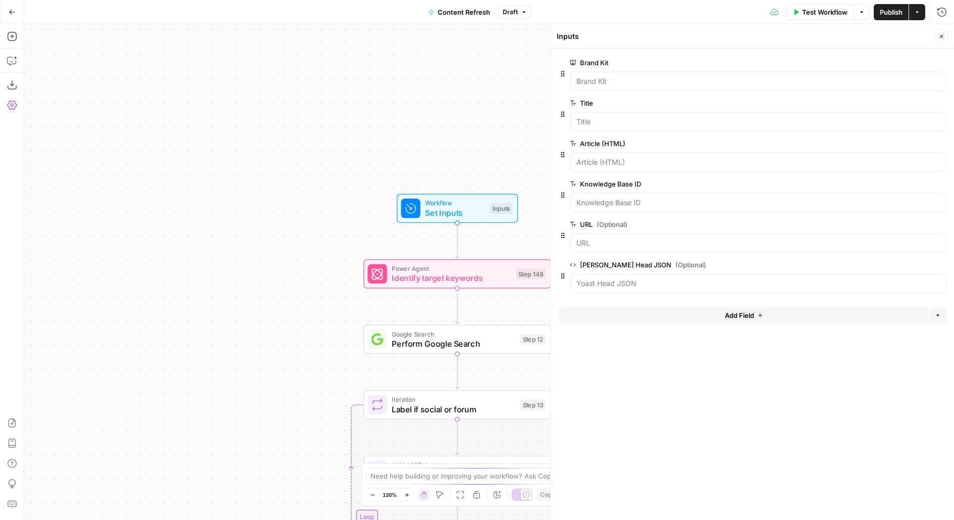
drag, startPoint x: 541, startPoint y: 151, endPoint x: 439, endPoint y: 34, distance: 155.3
click at [440, 34] on div "true false false true false true Workflow Set Inputs Inputs Power Agent Identif…" at bounding box center [489, 271] width 930 height 495
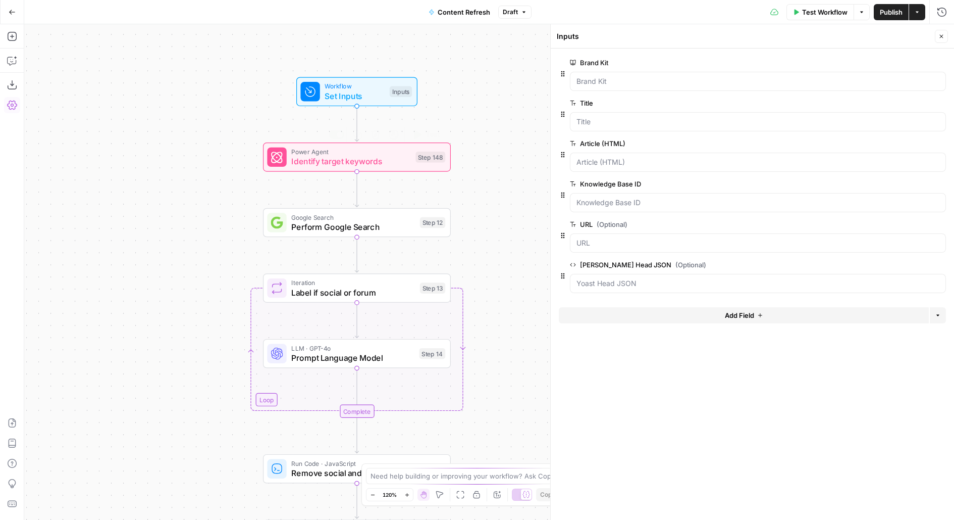
click at [395, 165] on span "Identify target keywords" at bounding box center [350, 161] width 119 height 12
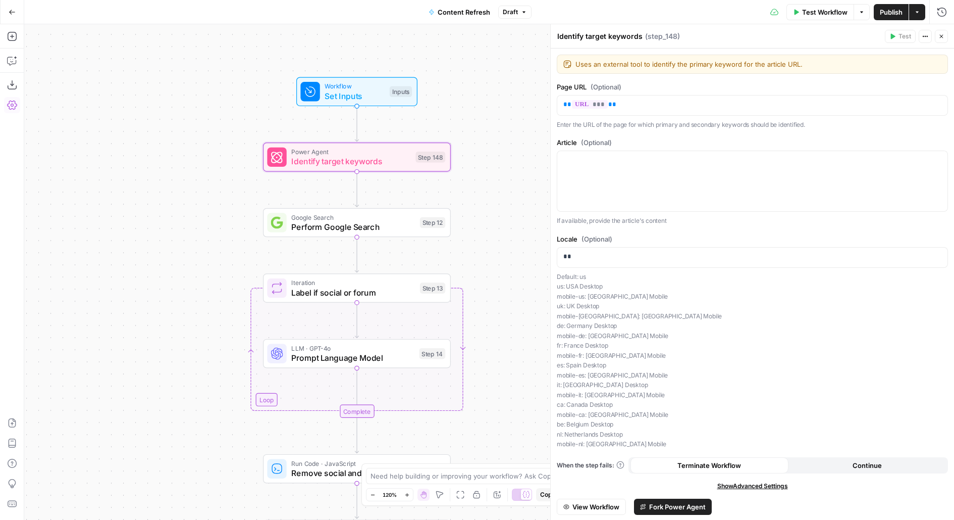
drag, startPoint x: 497, startPoint y: 218, endPoint x: 497, endPoint y: 171, distance: 47.0
click at [497, 171] on div "true false false true false true Workflow Set Inputs Inputs Power Agent Identif…" at bounding box center [489, 271] width 930 height 495
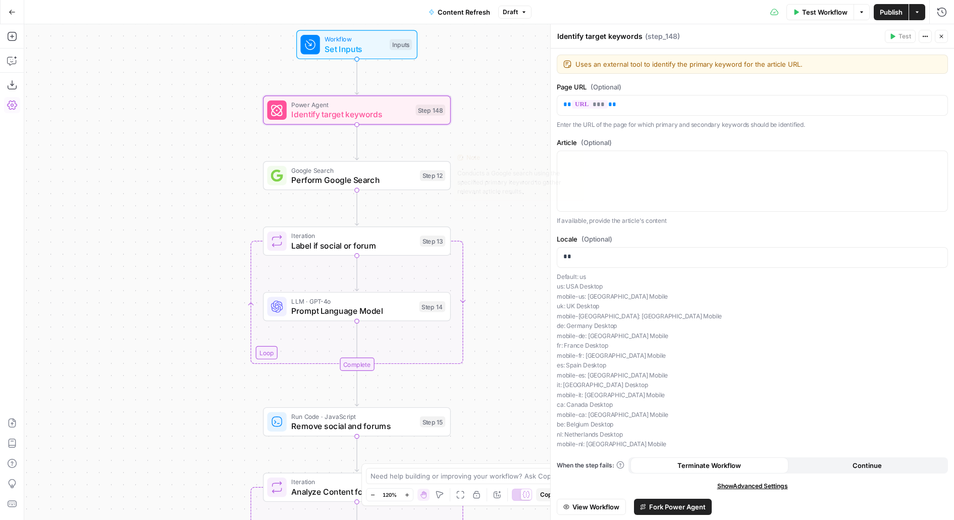
click at [432, 178] on div "Step 12" at bounding box center [432, 175] width 25 height 11
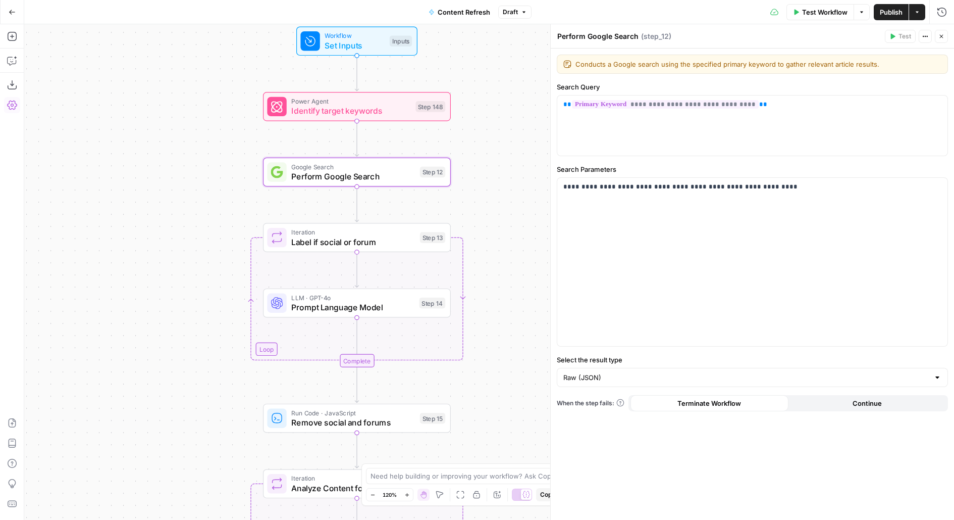
drag, startPoint x: 495, startPoint y: 218, endPoint x: 495, endPoint y: 130, distance: 87.4
click at [495, 130] on div "true false false true false true Workflow Set Inputs Inputs Power Agent Identif…" at bounding box center [489, 271] width 930 height 495
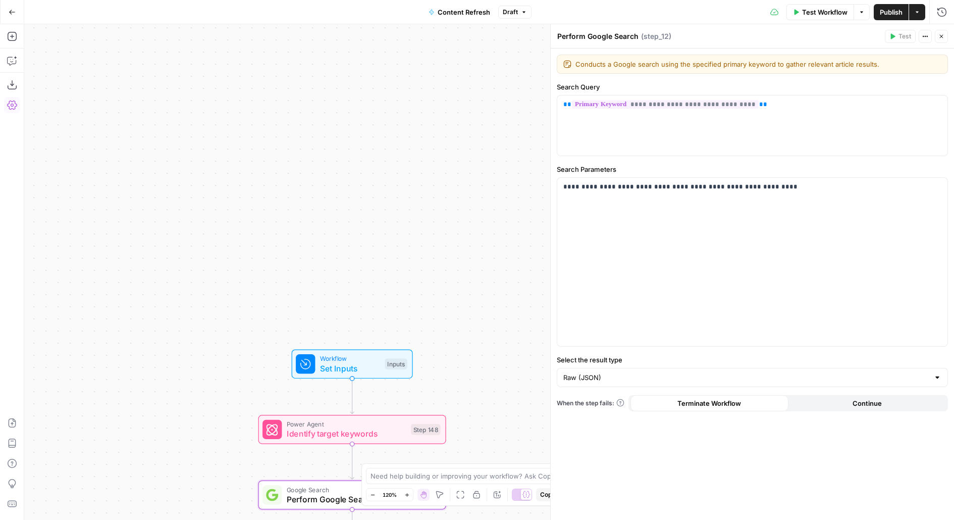
click at [377, 371] on span "Set Inputs" at bounding box center [350, 368] width 60 height 12
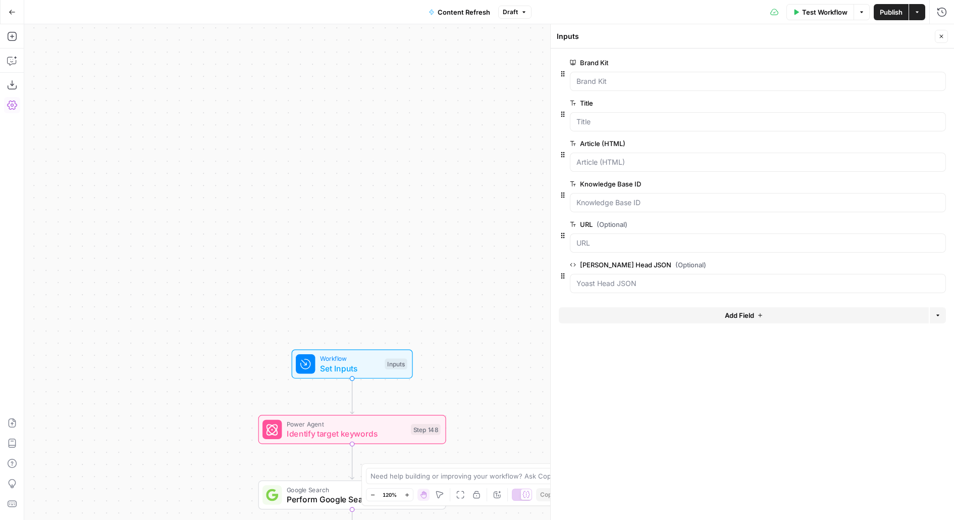
click at [823, 9] on span "Test Workflow" at bounding box center [824, 12] width 45 height 10
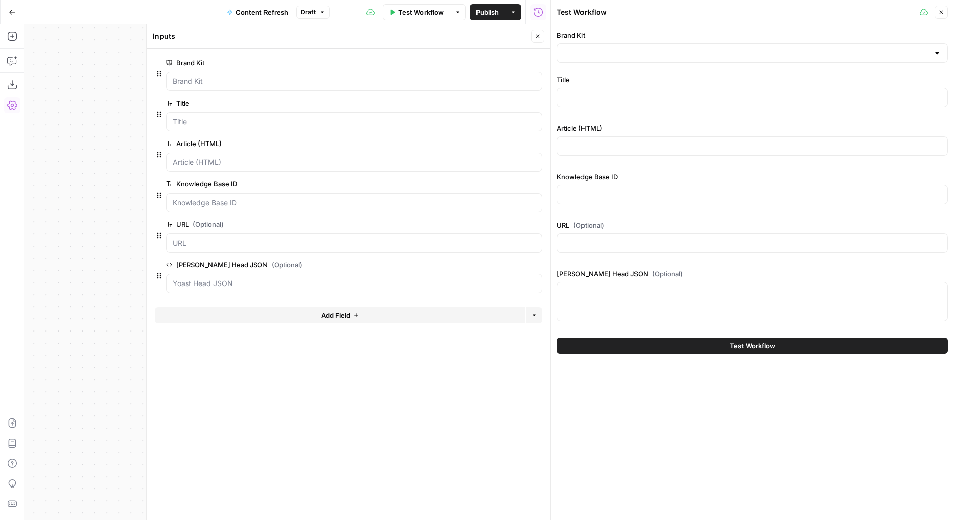
click at [536, 35] on icon "button" at bounding box center [538, 36] width 6 height 6
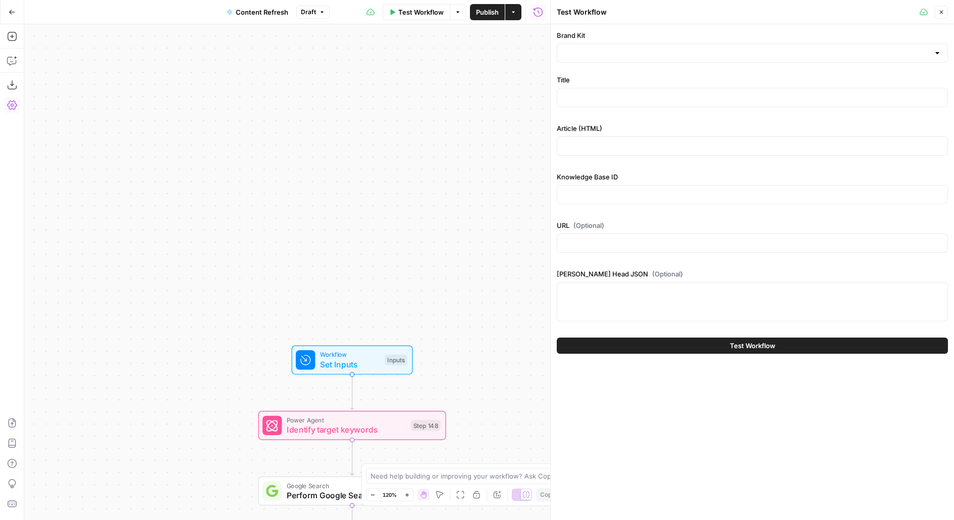
drag, startPoint x: 497, startPoint y: 335, endPoint x: 497, endPoint y: -25, distance: 359.5
click at [497, 0] on html "Wiz New Home Browse Insights Opportunities Your Data Usage Flightpath Settings …" at bounding box center [477, 260] width 954 height 520
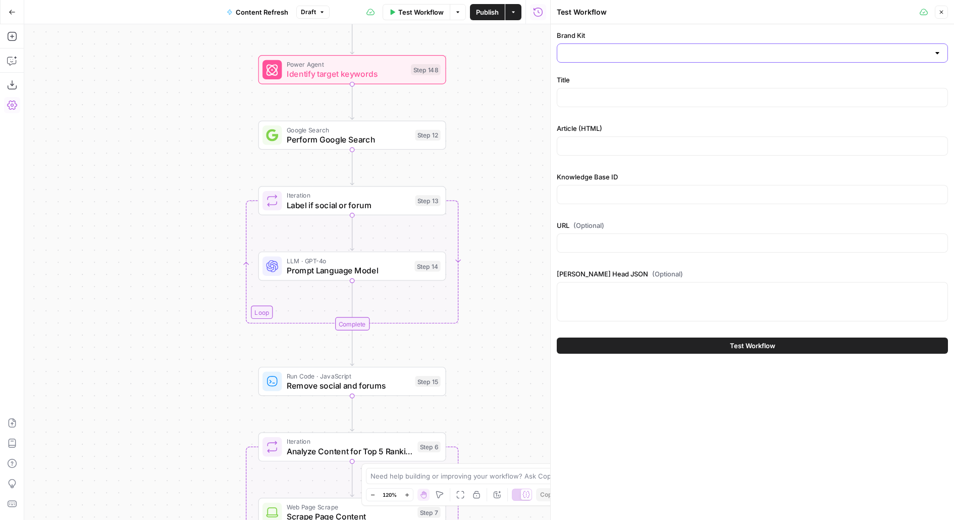
click at [599, 52] on input "Brand Kit" at bounding box center [747, 53] width 366 height 10
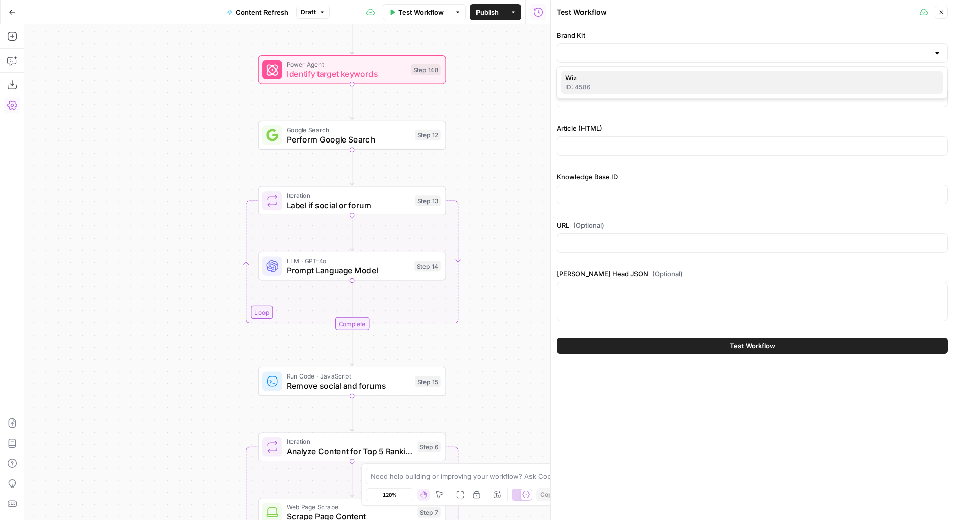
click at [596, 87] on div "ID: 4586" at bounding box center [753, 87] width 374 height 9
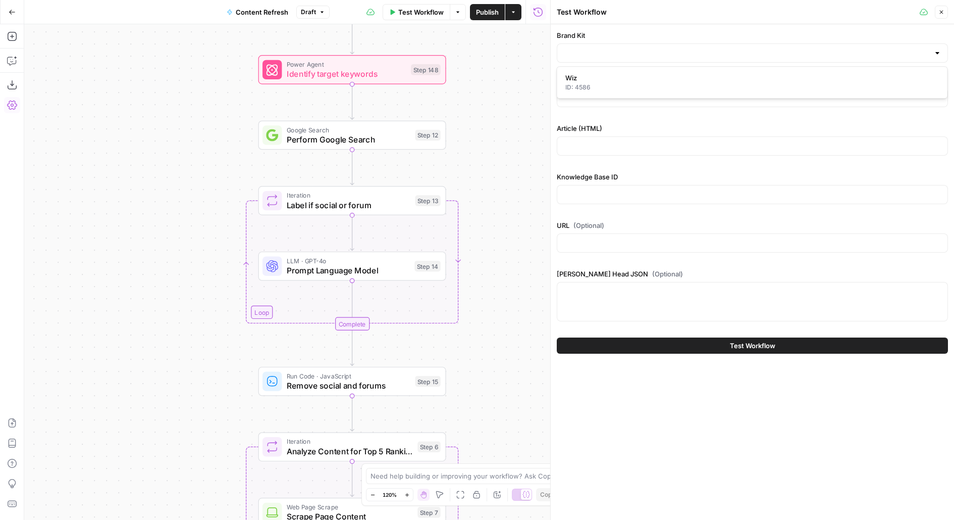
type input "Wiz"
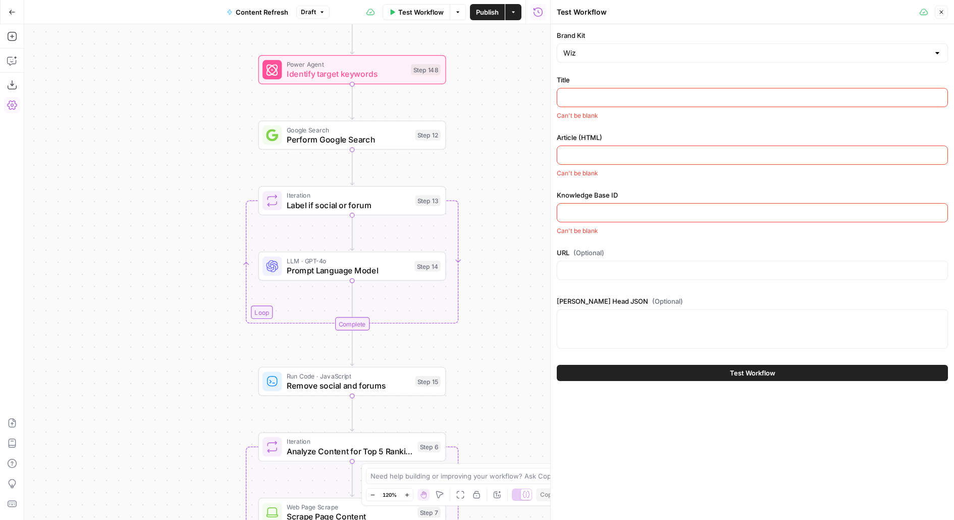
click at [590, 101] on input "Title" at bounding box center [753, 97] width 378 height 10
click at [561, 265] on div at bounding box center [752, 270] width 391 height 19
paste input "https://www.wiz.io/academy/wiz-alternatives"
type input "https://www.wiz.io/academy/wiz-alternatives"
click at [683, 101] on input "Title" at bounding box center [753, 97] width 378 height 10
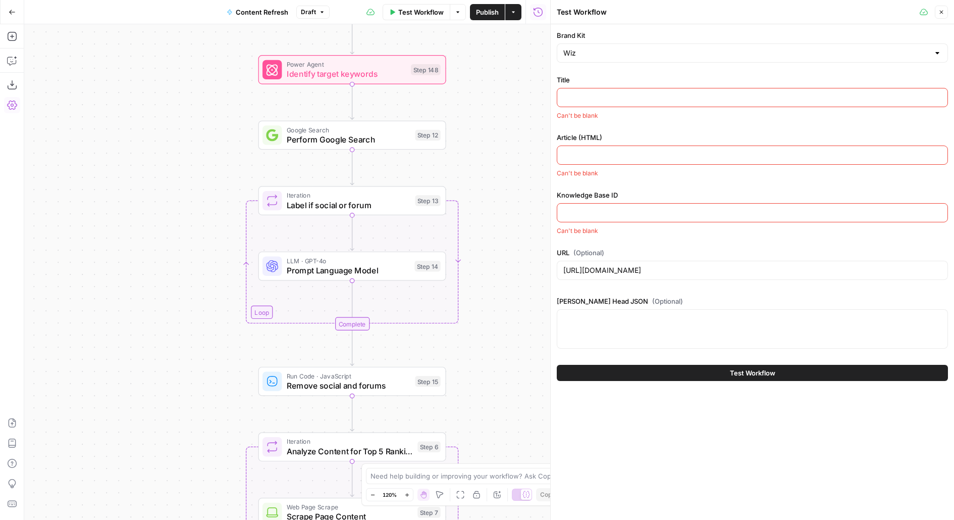
paste input "Wiz Alternatives: Why there’s no exact substitute | Wiz"
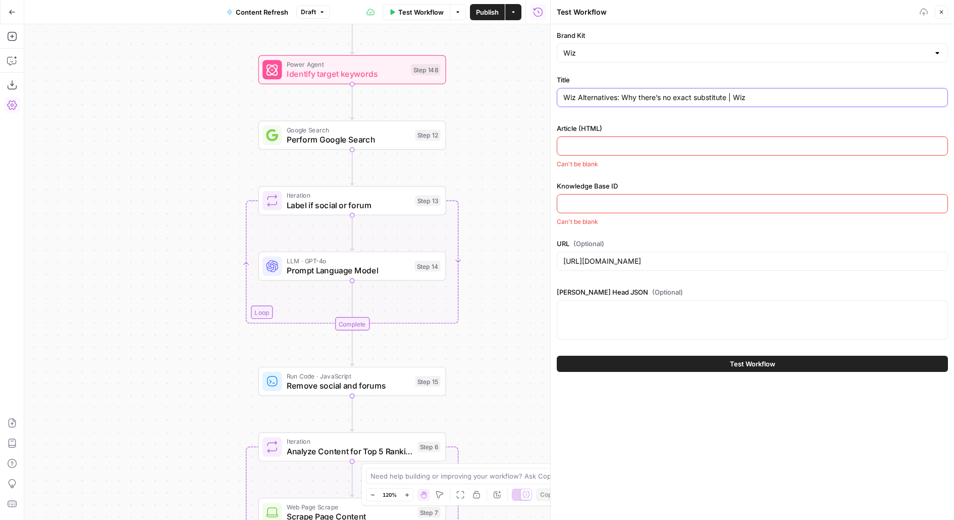
type input "Wiz Alternatives: Why there’s no exact substitute | Wiz"
click at [585, 136] on div at bounding box center [752, 145] width 391 height 19
paste input "<p>Looking for a Wiz alternative? Whether you're doing due diligence or trying …"
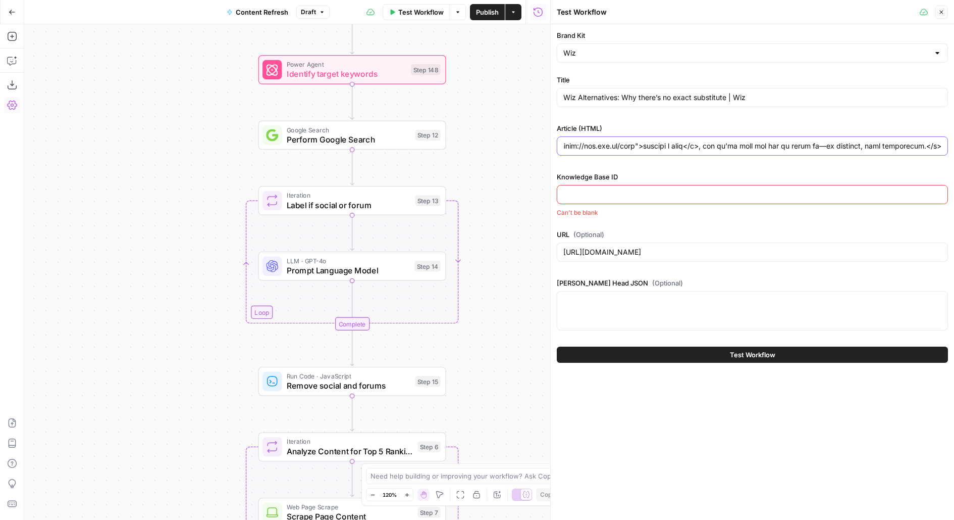
type input "<p>Looking for a Wiz alternative? Whether you're doing due diligence or trying …"
click at [582, 198] on div at bounding box center [752, 194] width 391 height 19
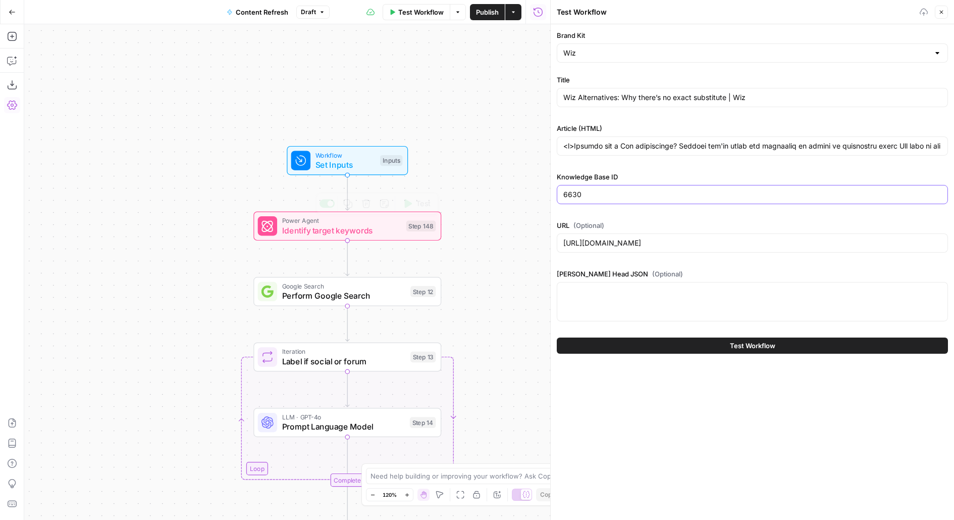
type input "6630"
click at [366, 161] on span "Set Inputs" at bounding box center [346, 165] width 60 height 12
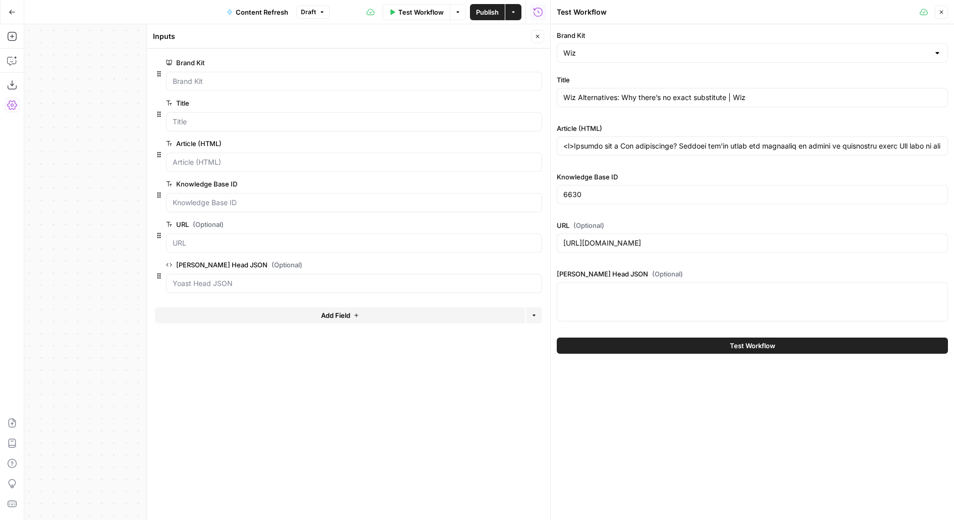
click at [535, 262] on icon "button" at bounding box center [537, 265] width 6 height 6
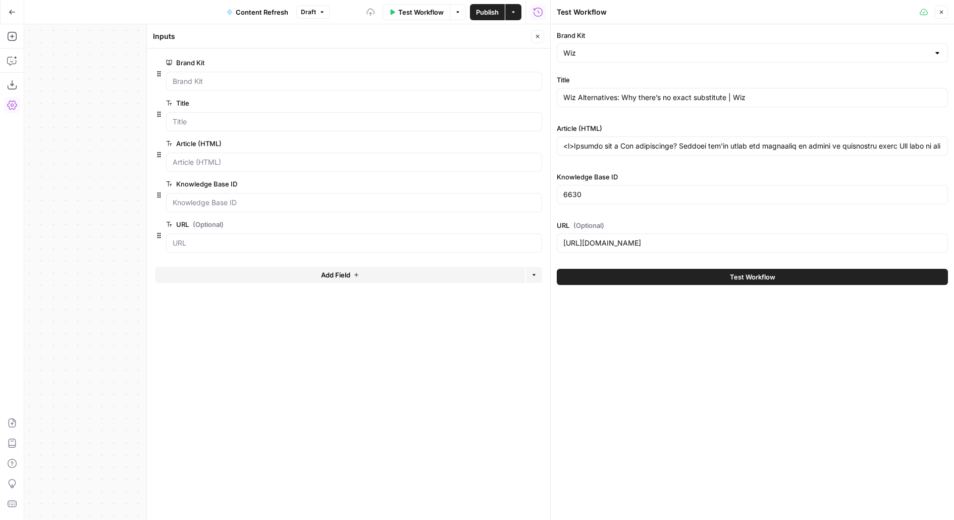
click at [539, 37] on icon "button" at bounding box center [538, 36] width 6 height 6
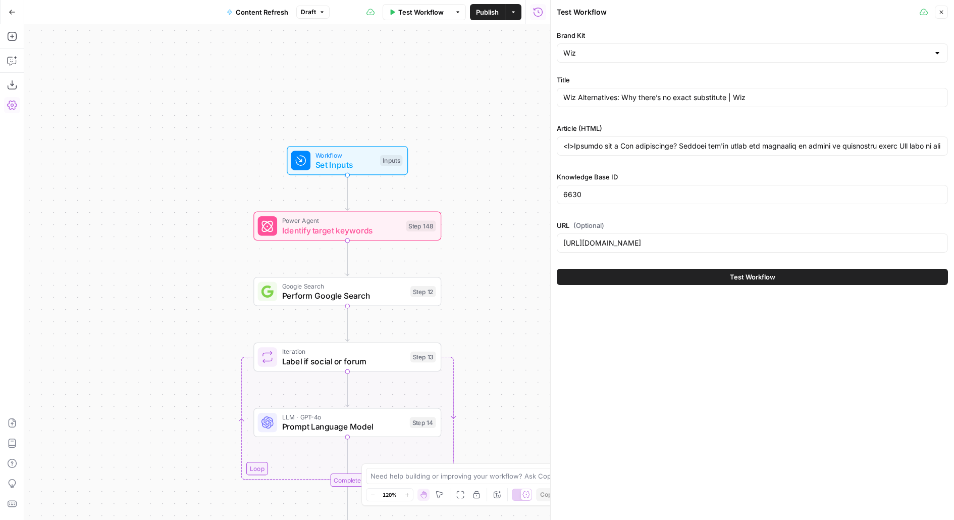
click at [944, 9] on icon "button" at bounding box center [942, 12] width 6 height 6
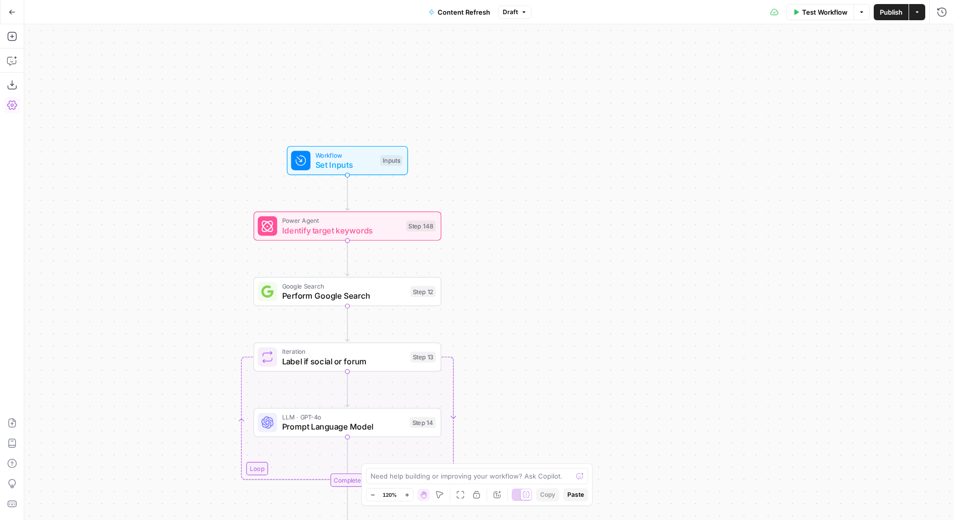
click at [822, 10] on span "Test Workflow" at bounding box center [824, 12] width 45 height 10
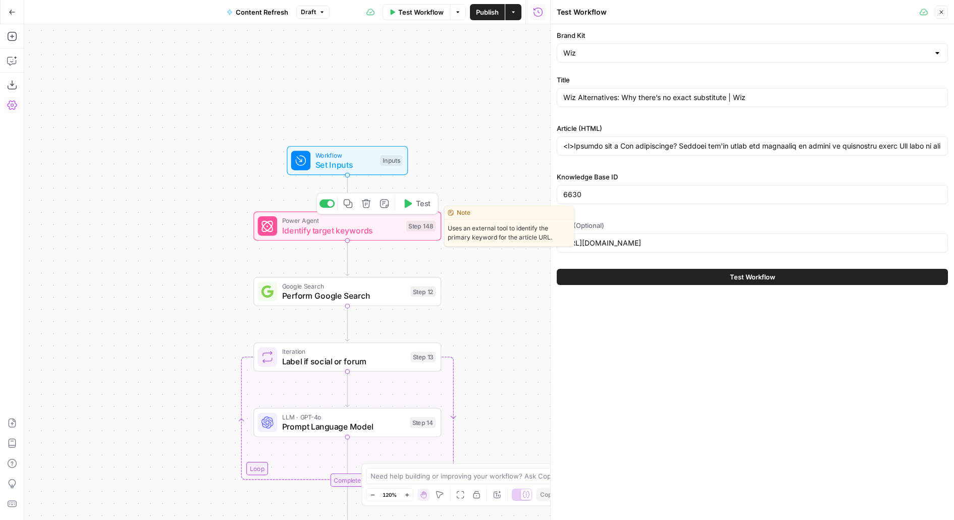
click at [419, 205] on span "Test" at bounding box center [423, 203] width 15 height 11
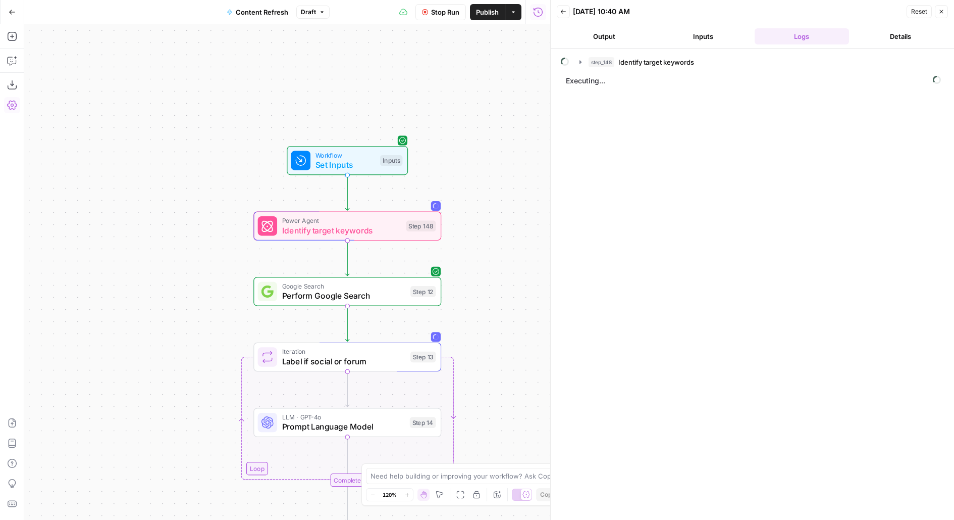
click at [646, 57] on span "Identify target keywords" at bounding box center [657, 62] width 76 height 10
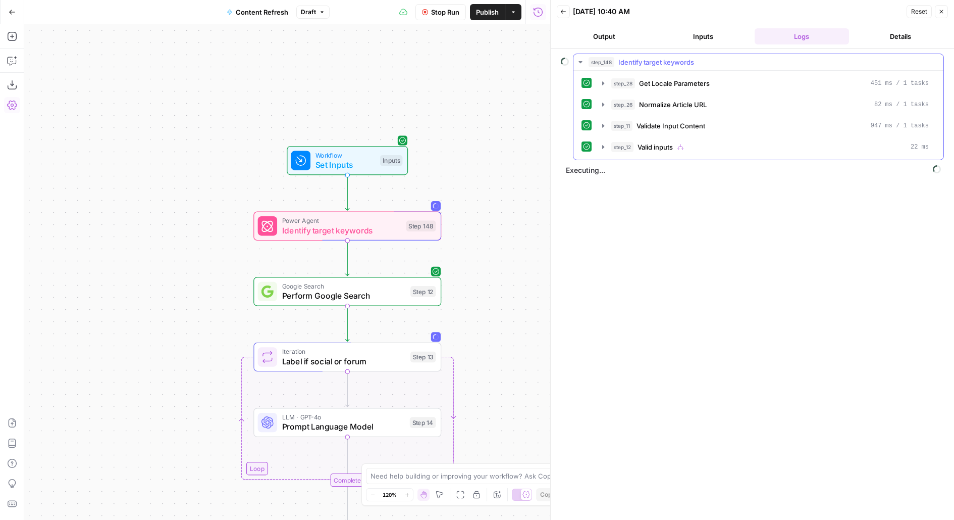
click at [636, 91] on div "step_28 Get Locale Parameters 451 ms / 1 tasks step_26 Normalize Article URL 82…" at bounding box center [759, 115] width 354 height 81
click at [636, 88] on button "step_28 Get Locale Parameters 451 ms / 1 tasks" at bounding box center [765, 83] width 339 height 16
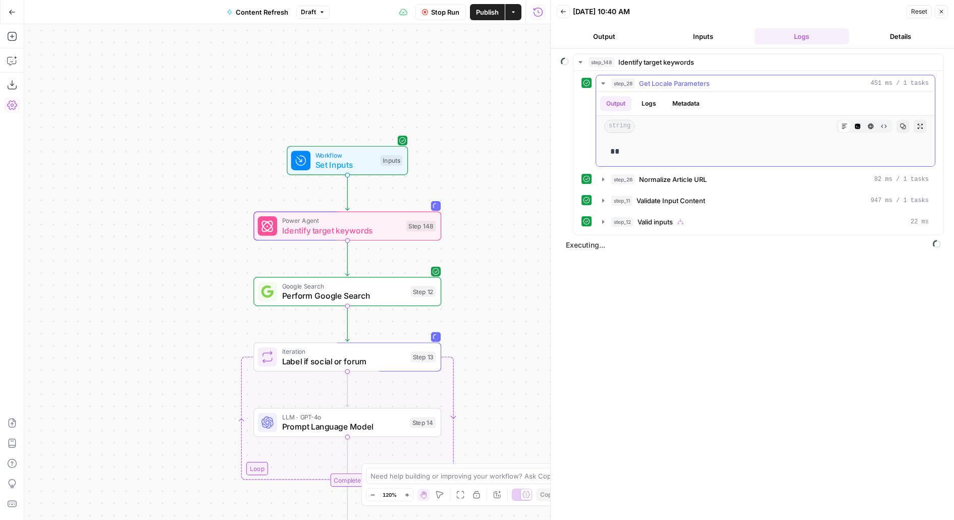
click at [636, 88] on button "step_28 Get Locale Parameters 451 ms / 1 tasks" at bounding box center [765, 83] width 339 height 16
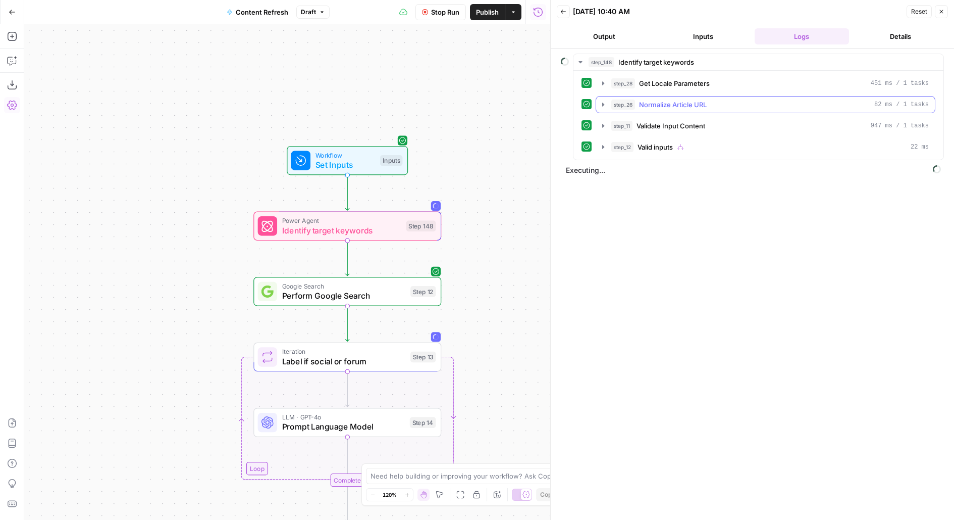
click at [639, 103] on div "step_26 Normalize Article URL 82 ms / 1 tasks" at bounding box center [770, 104] width 318 height 10
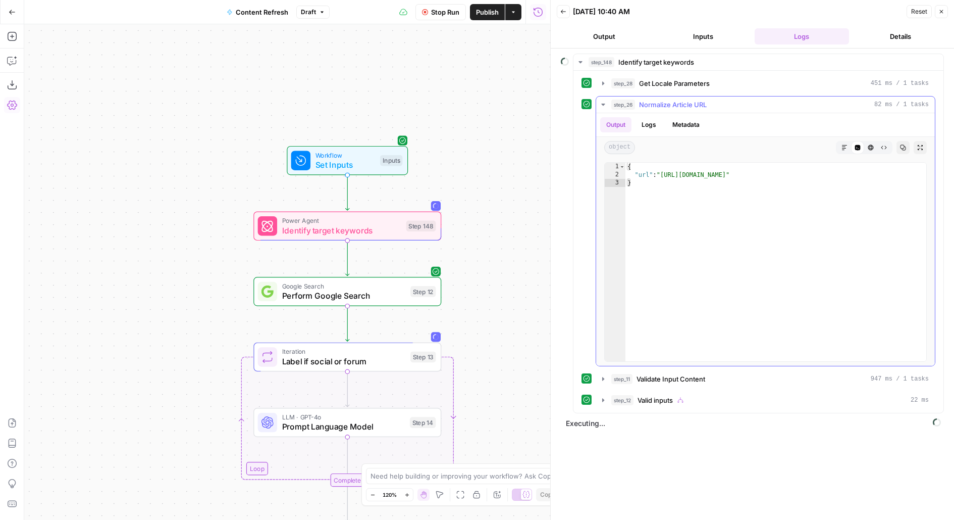
click at [640, 104] on span "Normalize Article URL" at bounding box center [673, 104] width 68 height 10
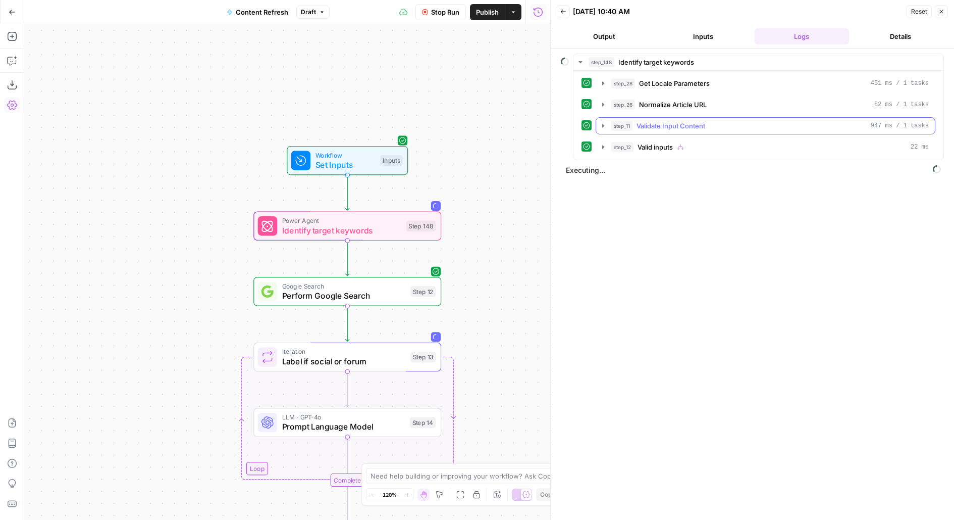
click at [641, 125] on span "Validate Input Content" at bounding box center [671, 126] width 69 height 10
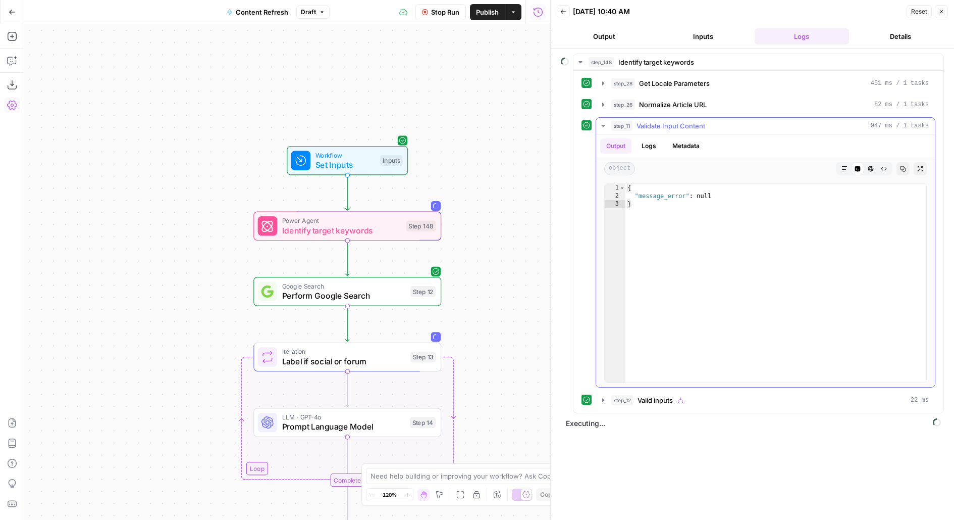
click at [643, 125] on span "Validate Input Content" at bounding box center [671, 126] width 69 height 10
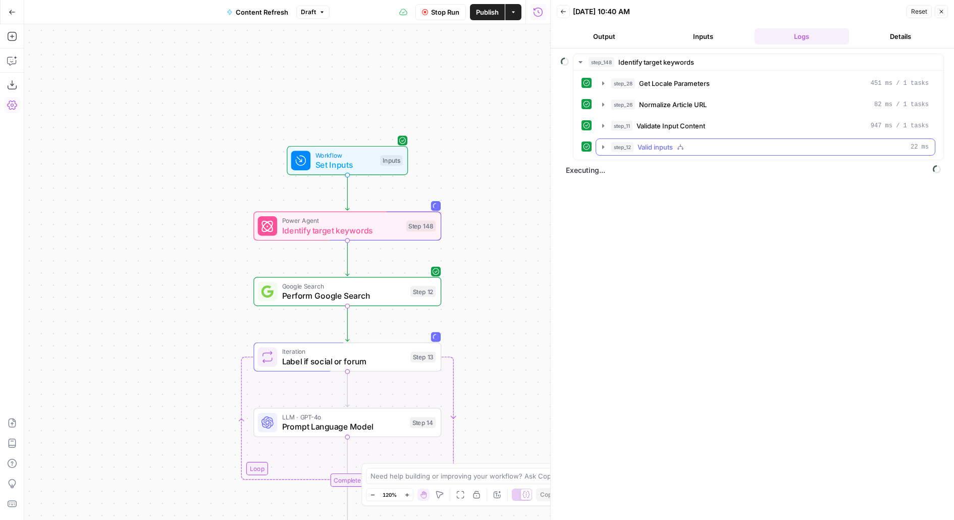
click at [643, 148] on span "Valid inputs" at bounding box center [655, 147] width 35 height 10
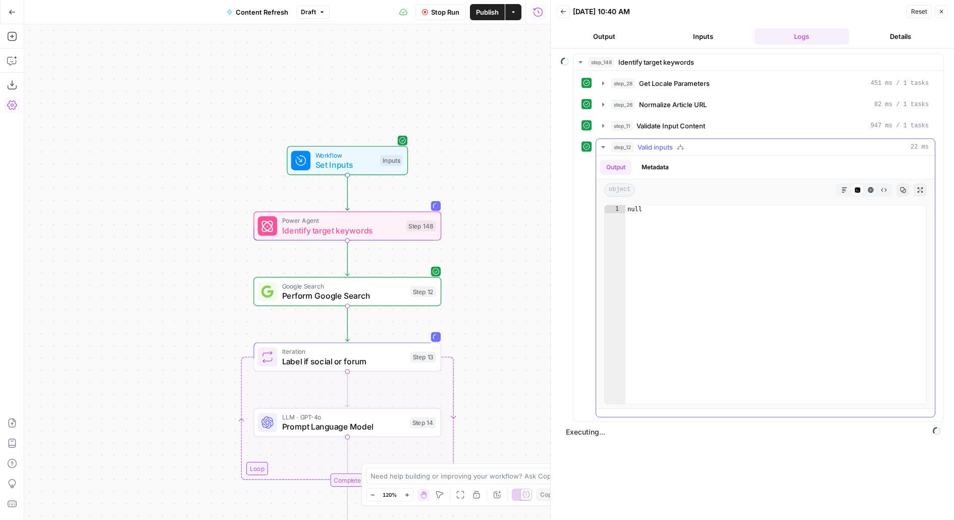
click at [643, 148] on span "Valid inputs" at bounding box center [655, 147] width 35 height 10
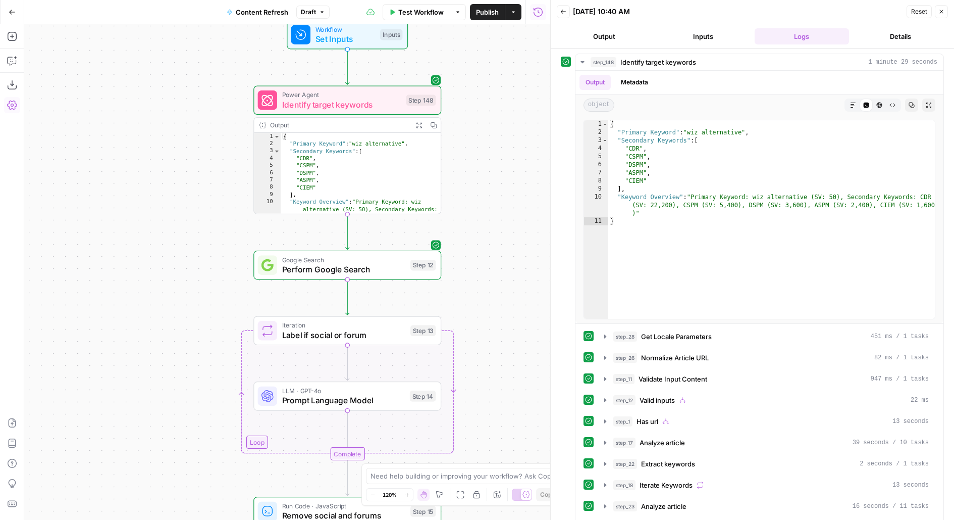
drag, startPoint x: 519, startPoint y: 339, endPoint x: 519, endPoint y: 214, distance: 125.7
click at [519, 214] on div "true false false true false true Workflow Set Inputs Inputs Power Agent Identif…" at bounding box center [287, 271] width 526 height 495
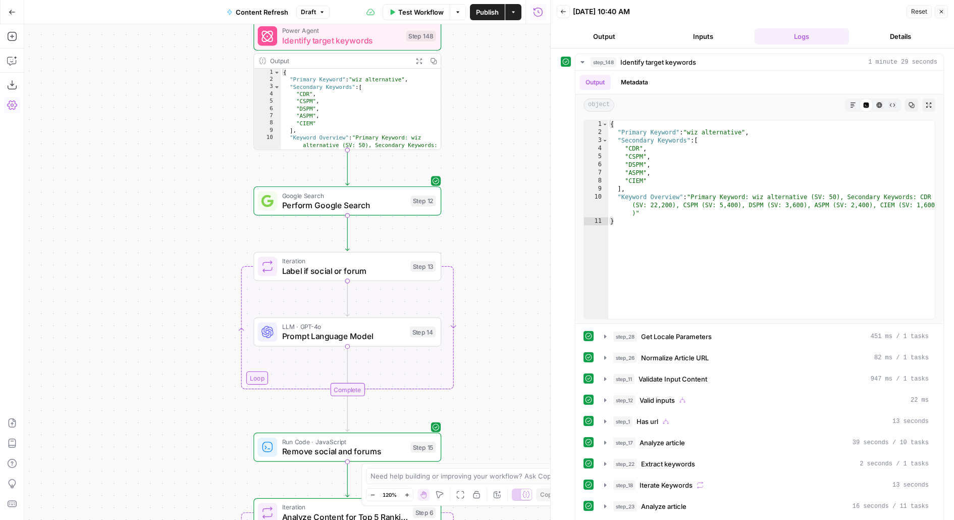
drag, startPoint x: 501, startPoint y: 287, endPoint x: 500, endPoint y: 209, distance: 78.3
click at [500, 209] on div "true false false true false true Workflow Set Inputs Inputs Power Agent Identif…" at bounding box center [287, 271] width 526 height 495
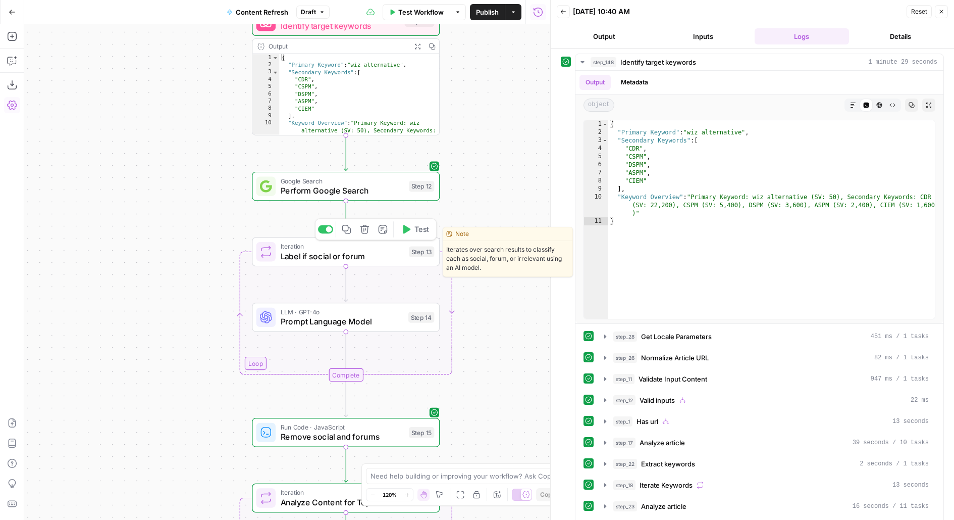
click at [418, 232] on span "Test" at bounding box center [422, 229] width 15 height 11
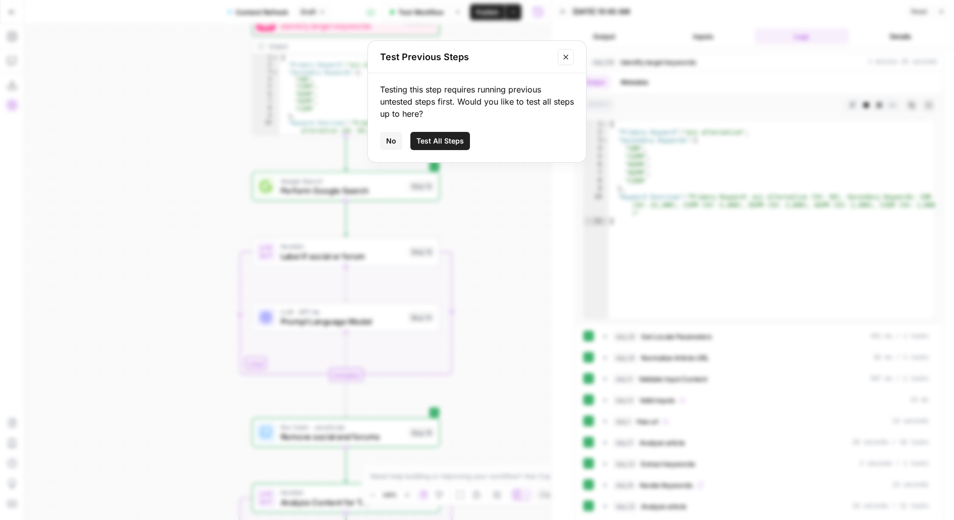
click at [565, 58] on icon "Close modal" at bounding box center [566, 57] width 8 height 8
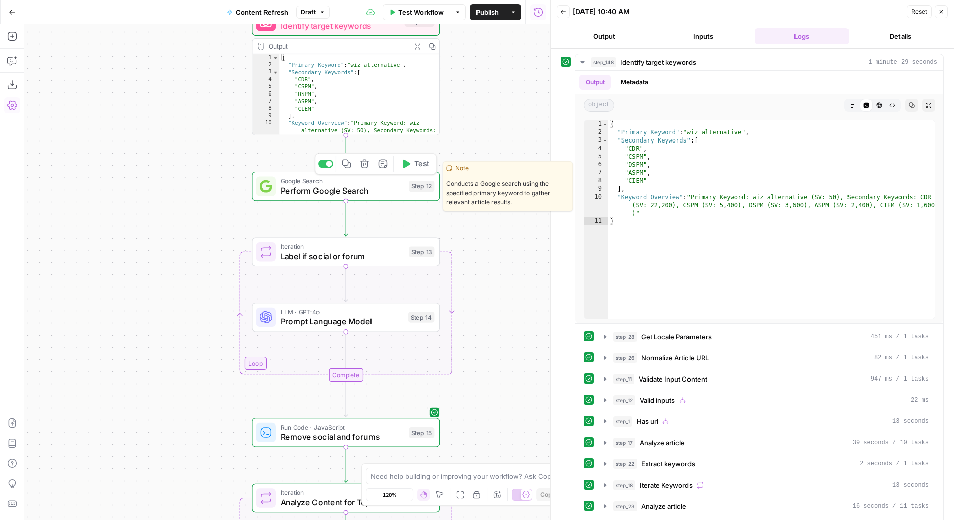
click at [409, 161] on icon "button" at bounding box center [406, 164] width 10 height 10
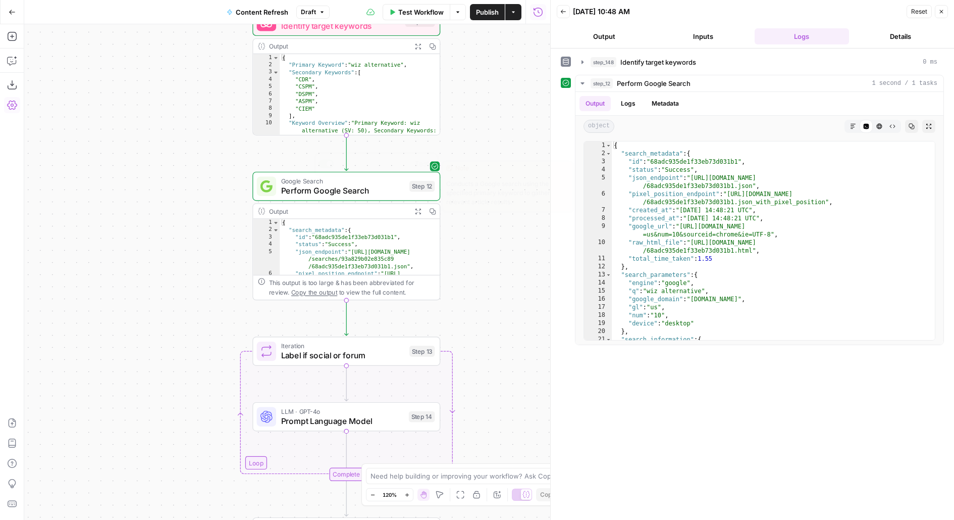
drag, startPoint x: 487, startPoint y: 276, endPoint x: 487, endPoint y: 115, distance: 161.1
click at [487, 116] on div "true false false true false true Workflow Set Inputs Inputs Power Agent Identif…" at bounding box center [287, 271] width 526 height 495
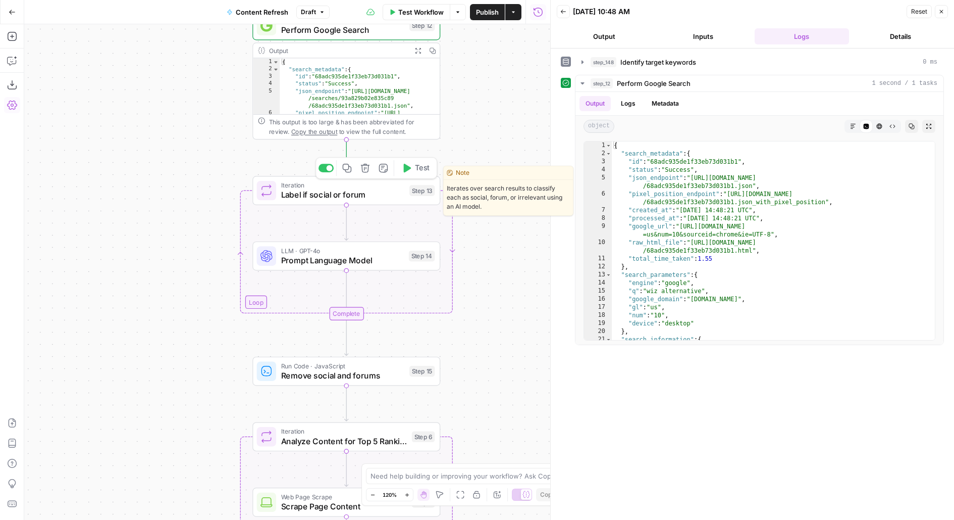
click at [423, 170] on span "Test" at bounding box center [422, 168] width 15 height 11
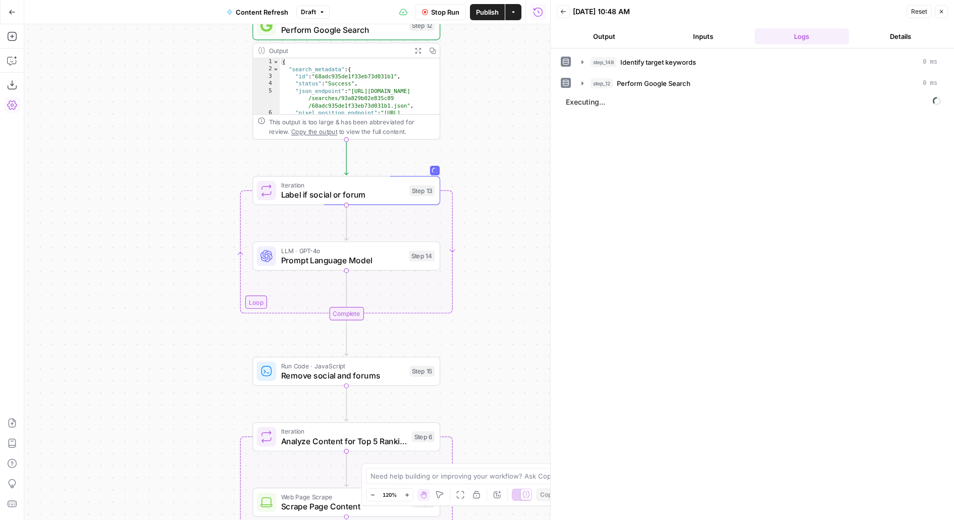
drag, startPoint x: 494, startPoint y: 229, endPoint x: 494, endPoint y: 95, distance: 134.3
click at [494, 95] on div "true false false true false true Workflow Set Inputs Inputs Power Agent Identif…" at bounding box center [287, 271] width 526 height 495
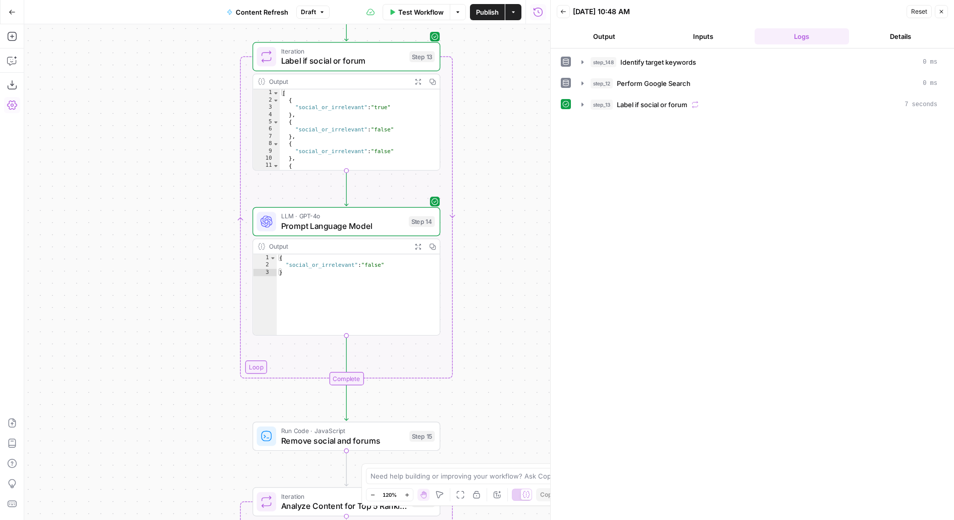
drag, startPoint x: 524, startPoint y: 299, endPoint x: 523, endPoint y: 155, distance: 144.9
click at [524, 155] on div "true false false true false true Workflow Set Inputs Inputs Power Agent Identif…" at bounding box center [287, 271] width 526 height 495
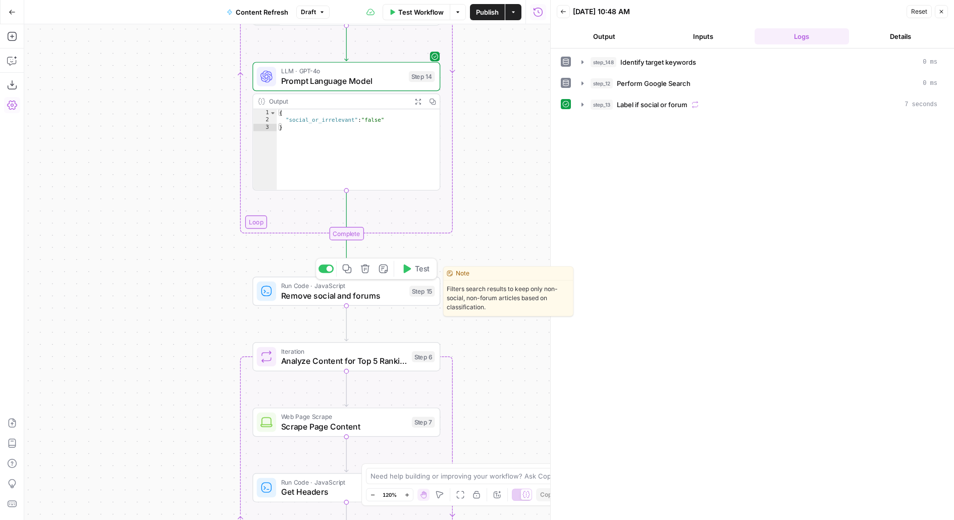
click at [425, 269] on span "Test" at bounding box center [422, 268] width 15 height 11
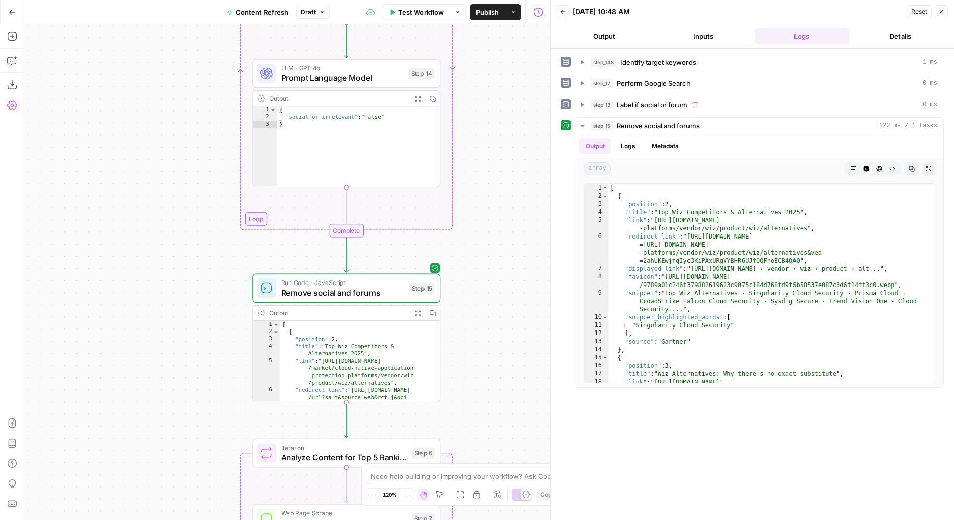
drag, startPoint x: 523, startPoint y: 360, endPoint x: 523, endPoint y: 199, distance: 161.1
click at [523, 199] on div "true false false true false true Workflow Set Inputs Inputs Power Agent Identif…" at bounding box center [287, 271] width 526 height 495
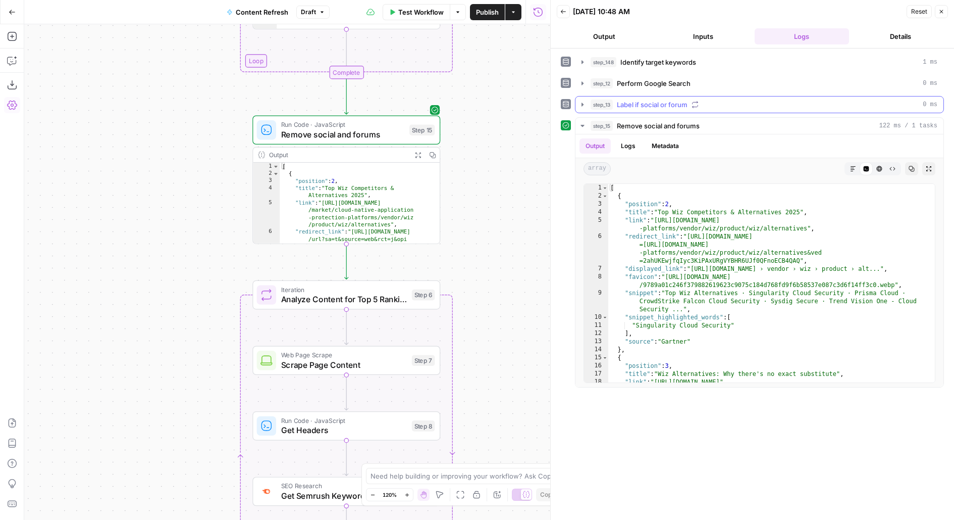
click at [664, 104] on span "Label if social or forum" at bounding box center [652, 104] width 71 height 10
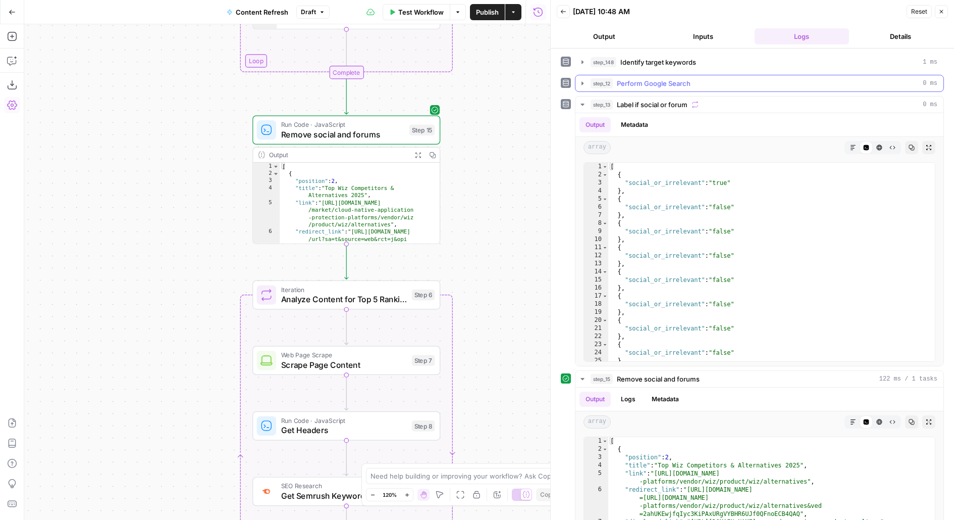
click at [691, 78] on div "step_12 Perform Google Search 0 ms" at bounding box center [764, 83] width 347 height 10
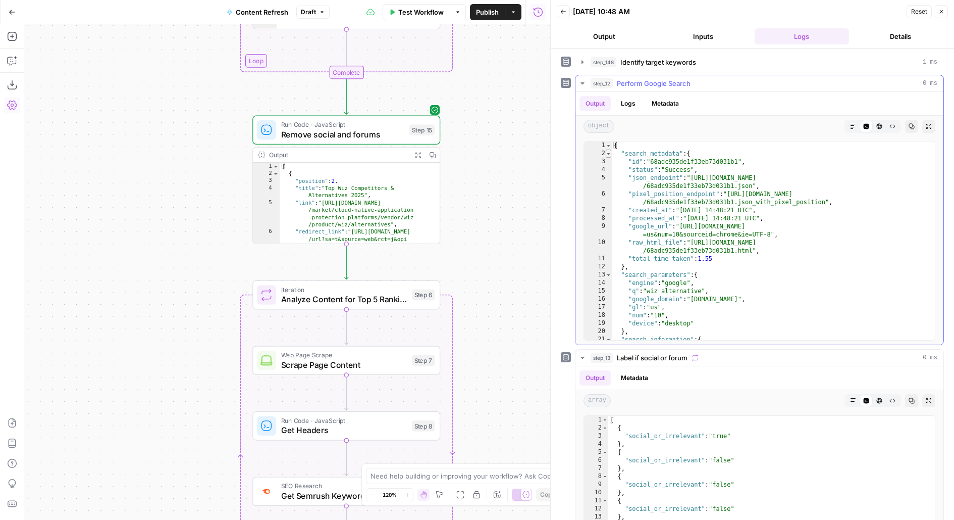
click at [610, 151] on span "Toggle code folding, rows 2 through 12" at bounding box center [609, 153] width 6 height 8
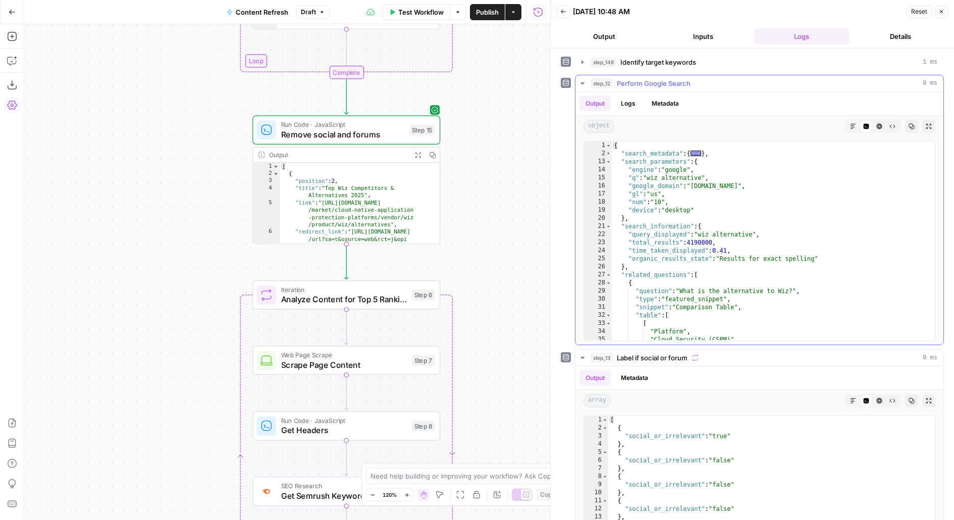
click at [610, 159] on div "13" at bounding box center [598, 162] width 28 height 8
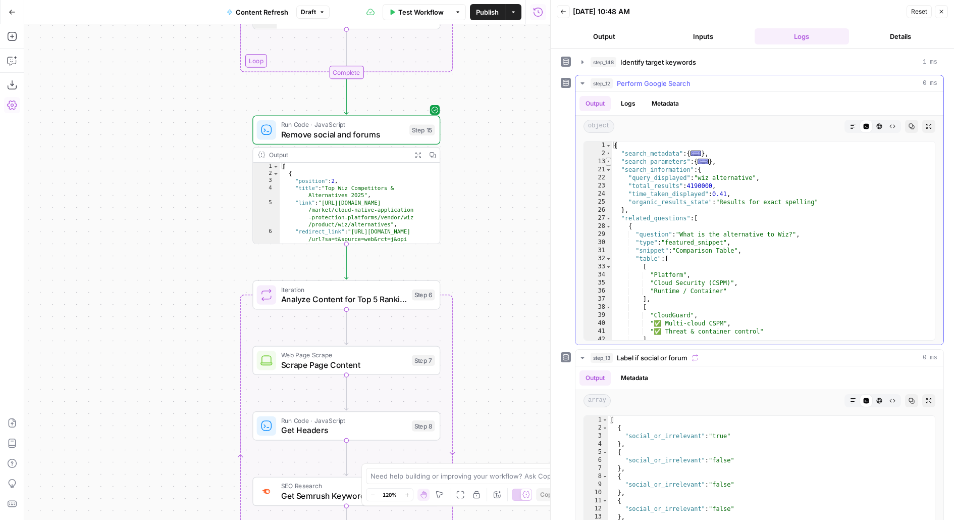
click at [608, 161] on span "Toggle code folding, rows 13 through 20" at bounding box center [609, 162] width 6 height 8
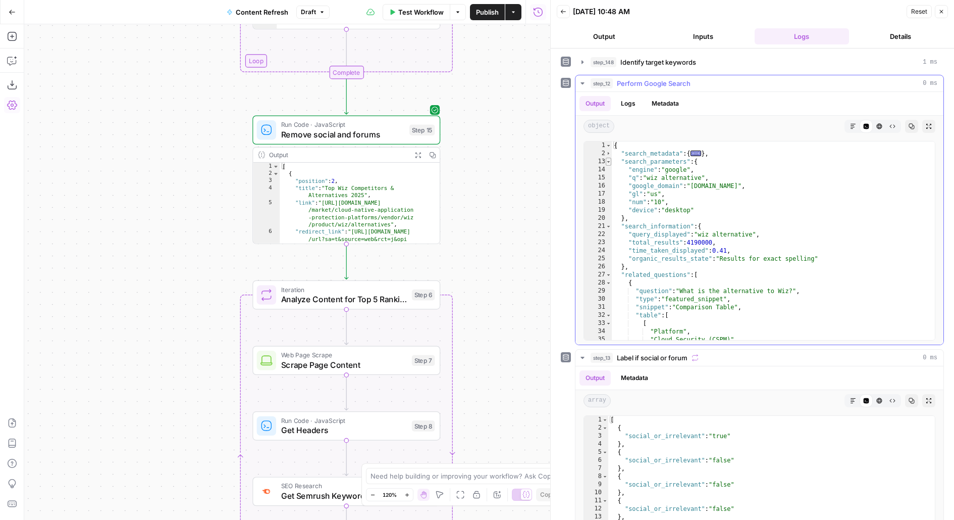
click at [608, 161] on span "Toggle code folding, rows 13 through 20" at bounding box center [609, 162] width 6 height 8
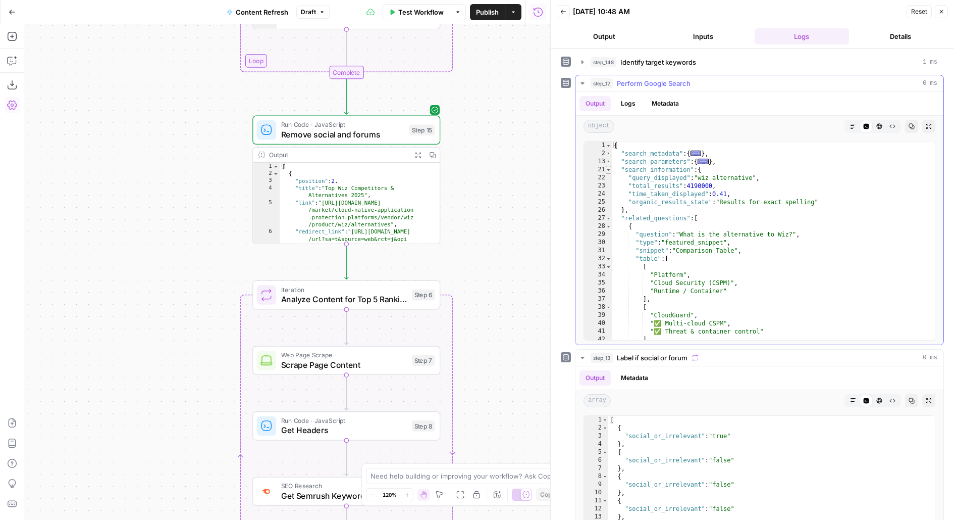
click at [608, 170] on span "Toggle code folding, rows 21 through 26" at bounding box center [609, 170] width 6 height 8
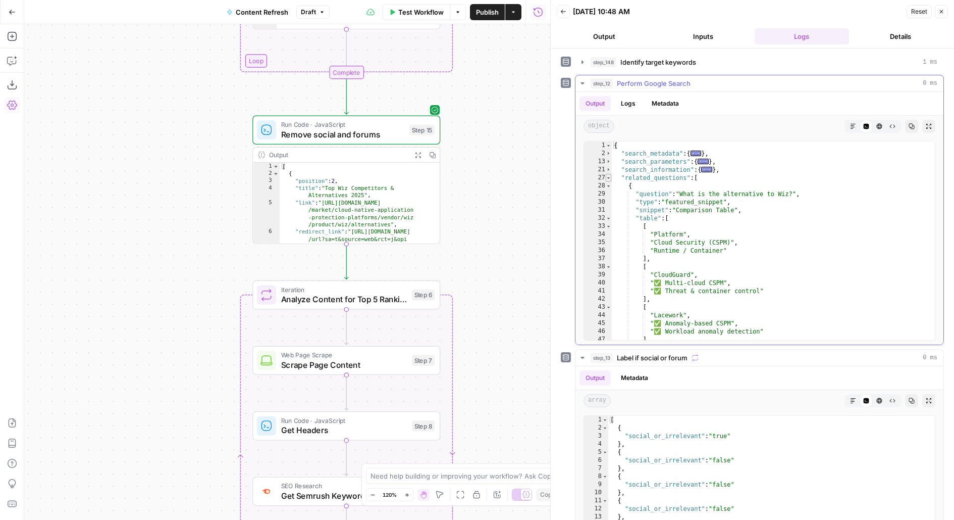
click at [608, 177] on span "Toggle code folding, rows 27 through 121" at bounding box center [609, 178] width 6 height 8
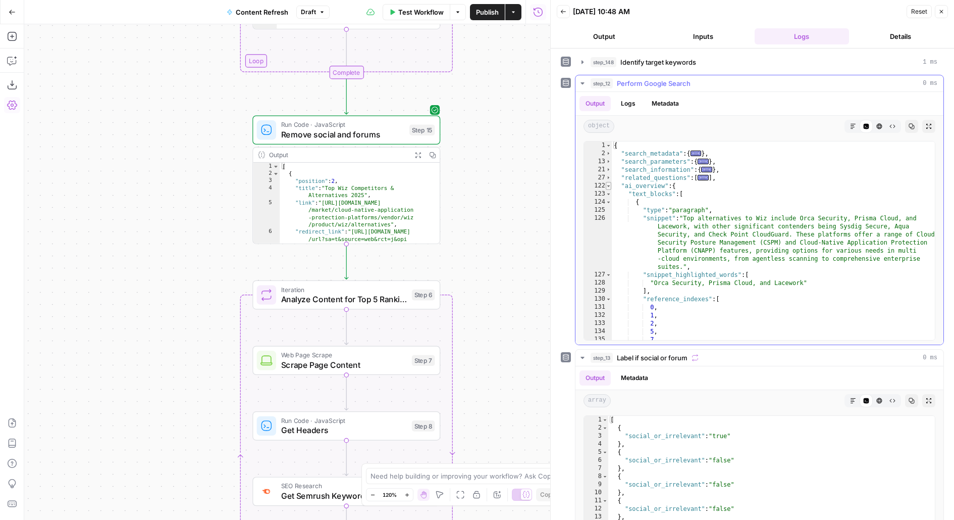
click at [608, 185] on span "Toggle code folding, rows 122 through 380" at bounding box center [609, 186] width 6 height 8
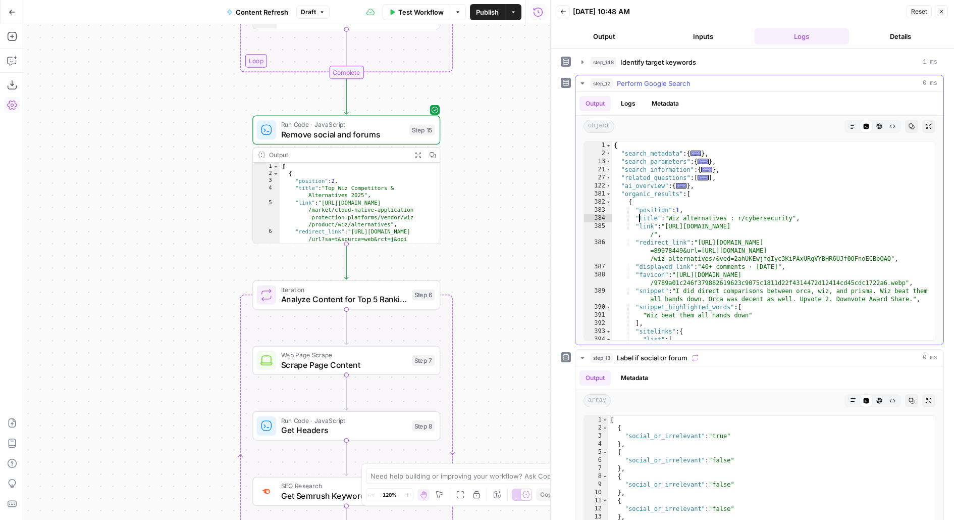
drag, startPoint x: 638, startPoint y: 217, endPoint x: 658, endPoint y: 278, distance: 64.8
click at [658, 278] on div "{ "search_metadata" : { ... } , "search_parameters" : { ... } , "search_informa…" at bounding box center [774, 248] width 324 height 215
type textarea "**********"
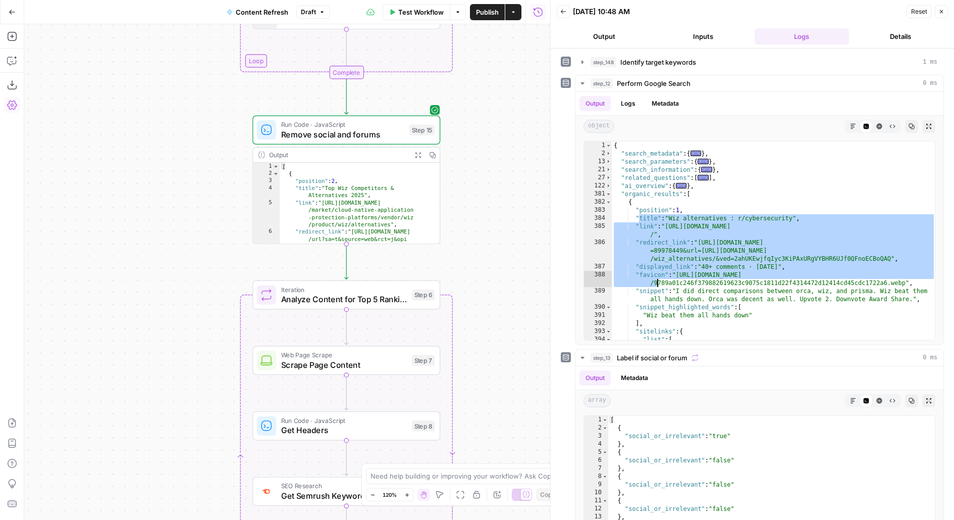
drag, startPoint x: 489, startPoint y: 366, endPoint x: 489, endPoint y: 260, distance: 106.0
click at [489, 260] on div "true false false true false true Workflow Set Inputs Inputs Power Agent Identif…" at bounding box center [287, 271] width 526 height 495
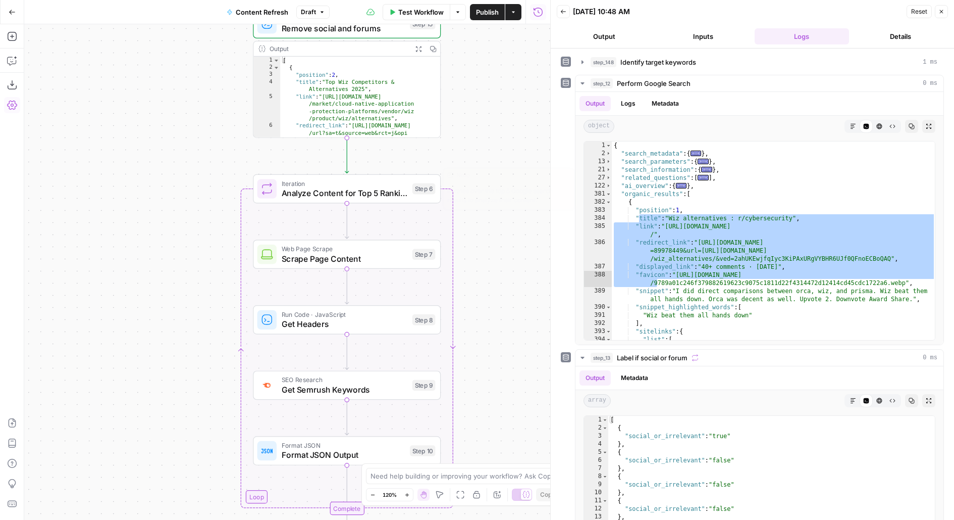
click at [416, 168] on span "Test" at bounding box center [423, 166] width 15 height 11
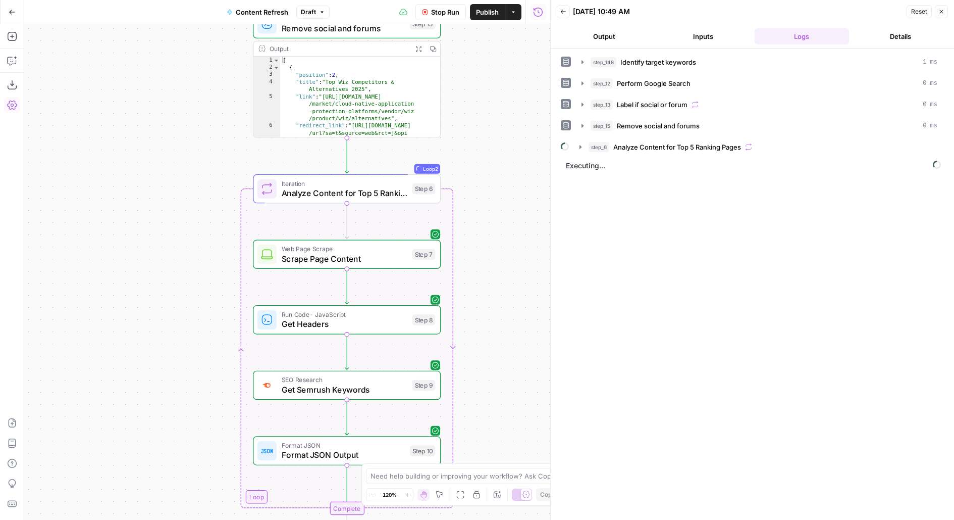
drag, startPoint x: 493, startPoint y: 304, endPoint x: 493, endPoint y: 105, distance: 199.4
click at [493, 152] on div "true false false true false true Workflow Set Inputs Inputs Power Agent Identif…" at bounding box center [287, 271] width 526 height 495
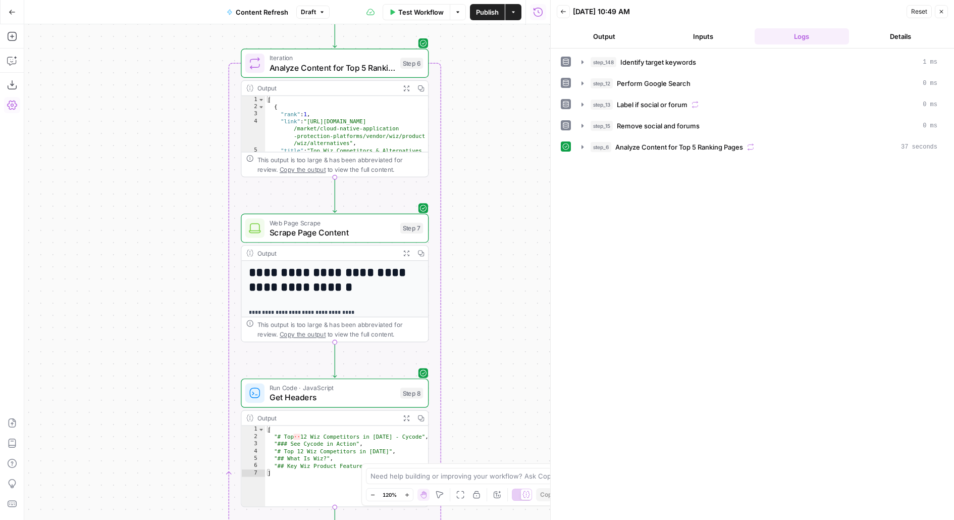
drag, startPoint x: 513, startPoint y: 259, endPoint x: 513, endPoint y: 17, distance: 241.4
click at [513, 18] on div "Go Back Content Refresh Draft Test Workflow Options Publish Actions Run History…" at bounding box center [275, 260] width 550 height 520
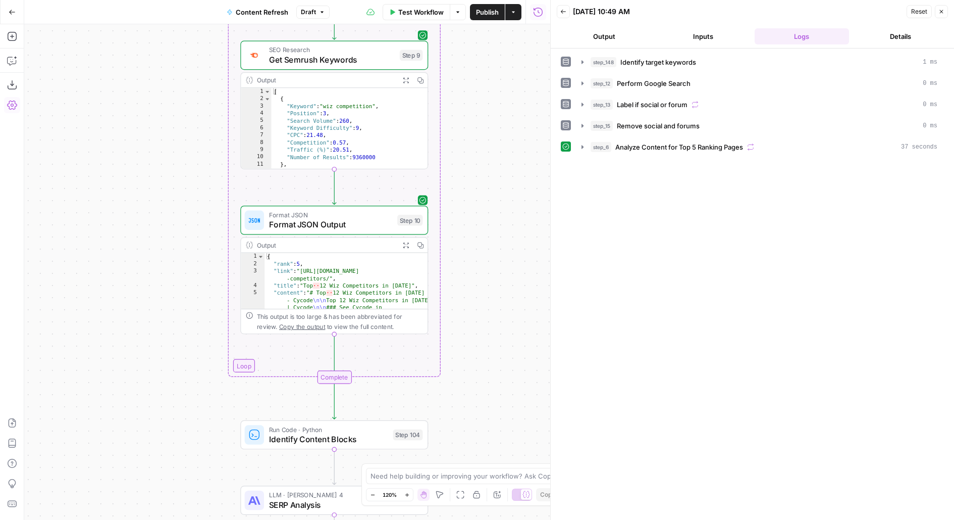
drag, startPoint x: 495, startPoint y: 265, endPoint x: 495, endPoint y: 86, distance: 179.3
click at [495, 86] on div "true false false true false true Workflow Set Inputs Inputs Power Agent Identif…" at bounding box center [287, 271] width 526 height 495
drag, startPoint x: 478, startPoint y: 171, endPoint x: 478, endPoint y: 108, distance: 62.6
click at [478, 108] on div "true false false true false true Workflow Set Inputs Inputs Power Agent Identif…" at bounding box center [287, 271] width 526 height 495
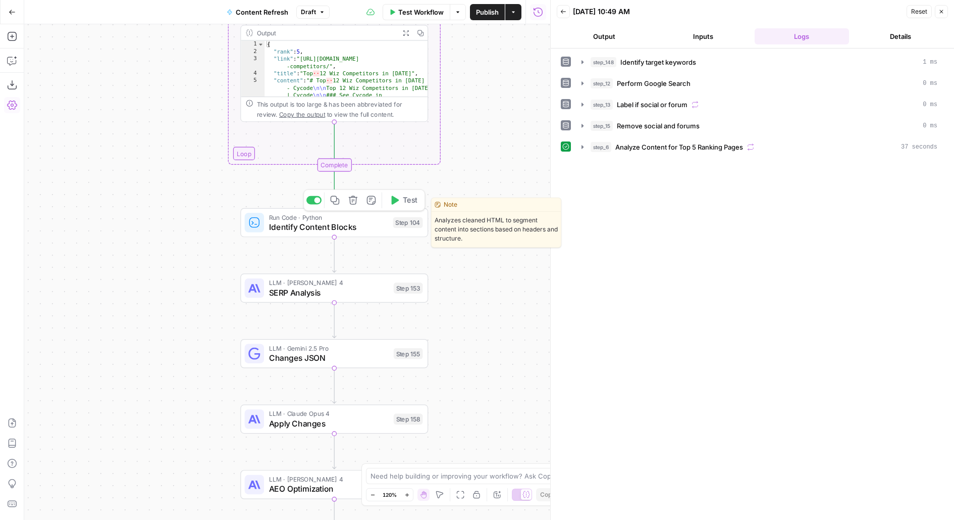
click at [403, 201] on span "Test" at bounding box center [410, 199] width 15 height 11
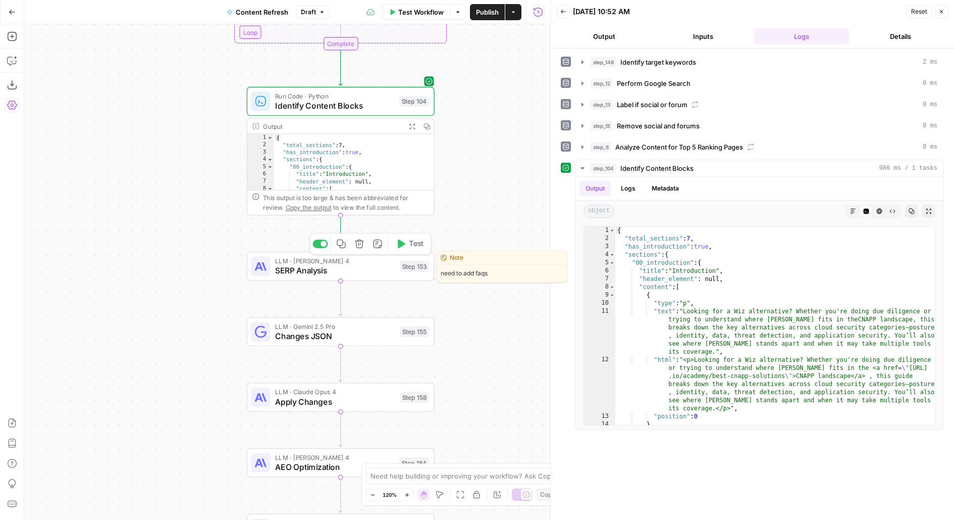
click at [405, 241] on icon "button" at bounding box center [401, 244] width 10 height 10
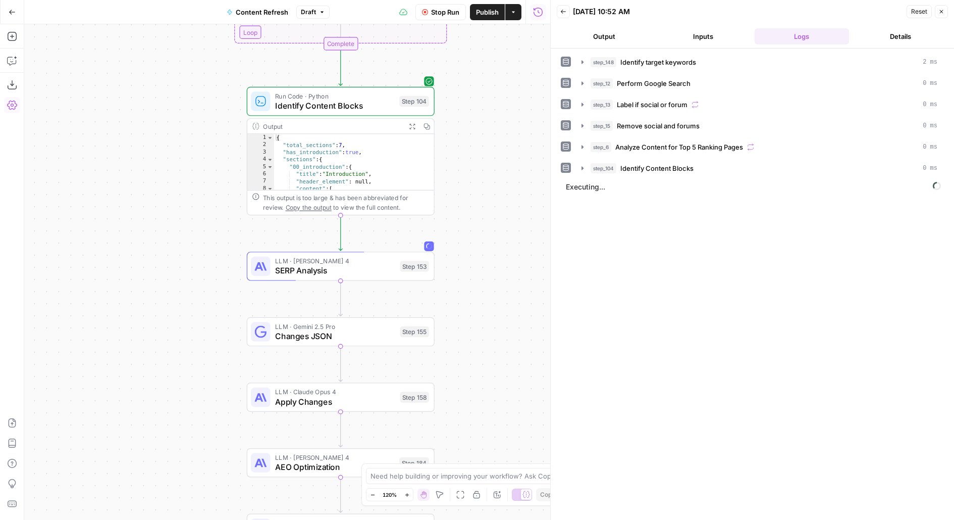
click at [379, 270] on span "SERP Analysis" at bounding box center [335, 270] width 120 height 12
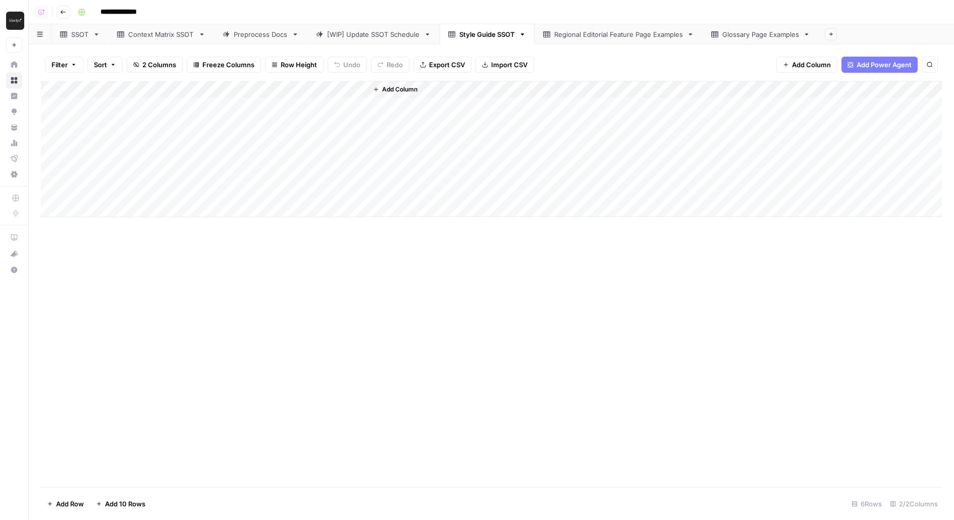
click at [69, 35] on div "SSOT" at bounding box center [74, 34] width 29 height 10
drag, startPoint x: 195, startPoint y: 102, endPoint x: 193, endPoint y: 354, distance: 252.5
click at [193, 355] on div "Add Column" at bounding box center [491, 243] width 901 height 325
drag, startPoint x: 299, startPoint y: 118, endPoint x: 299, endPoint y: 391, distance: 273.2
click at [299, 391] on div "Add Column" at bounding box center [491, 243] width 901 height 325
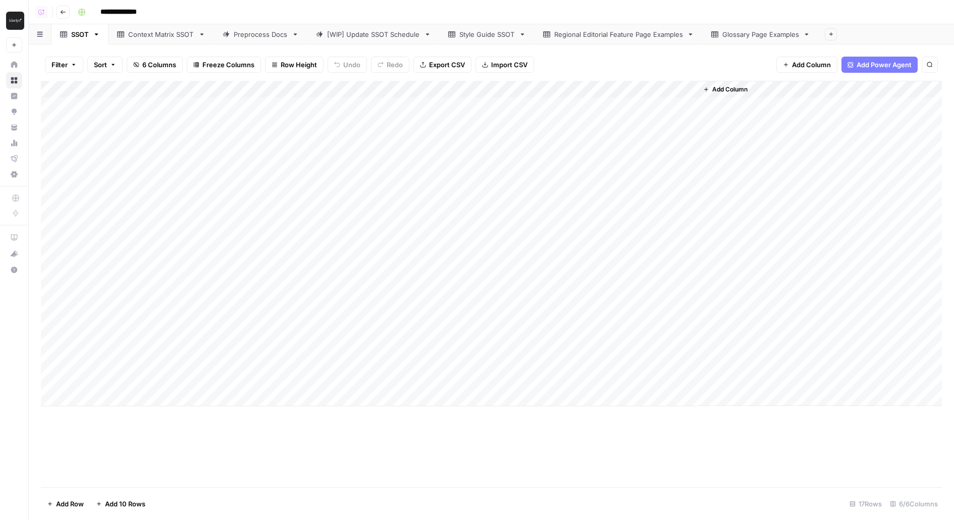
drag, startPoint x: 381, startPoint y: 109, endPoint x: 383, endPoint y: 484, distance: 375.7
click at [384, 484] on div "Add Column" at bounding box center [491, 284] width 901 height 406
click at [484, 363] on div "Add Column" at bounding box center [491, 243] width 901 height 325
drag, startPoint x: 508, startPoint y: 375, endPoint x: 402, endPoint y: 357, distance: 108.0
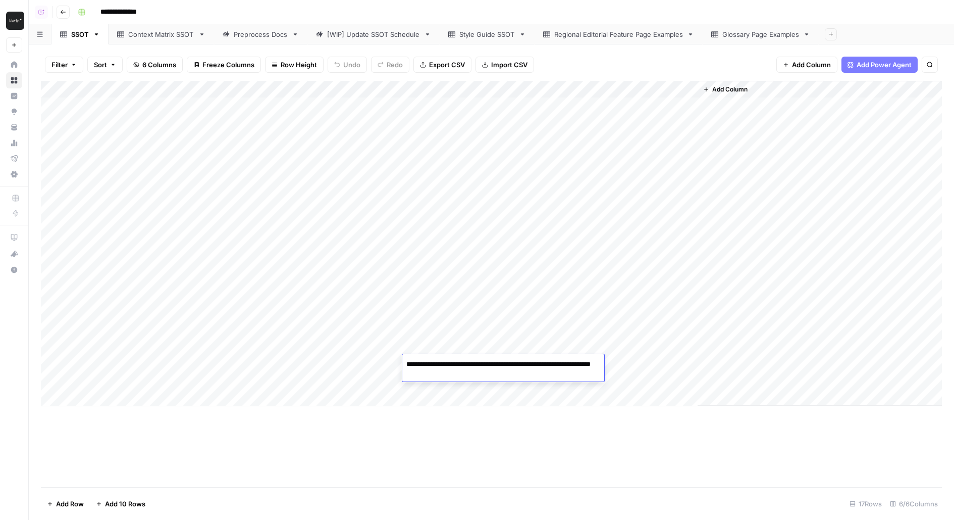
click at [402, 357] on textarea "**********" at bounding box center [503, 369] width 202 height 24
click at [689, 362] on div "Add Column" at bounding box center [491, 243] width 901 height 325
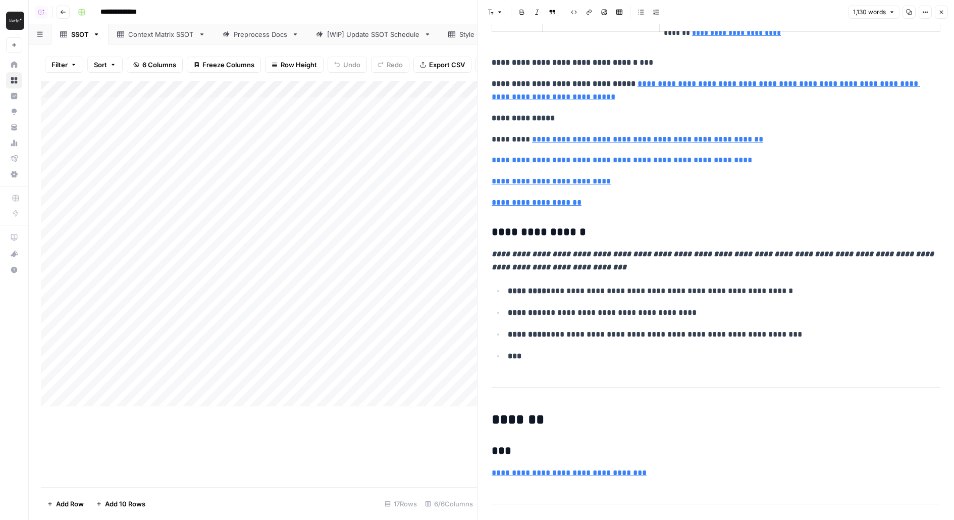
scroll to position [1053, 0]
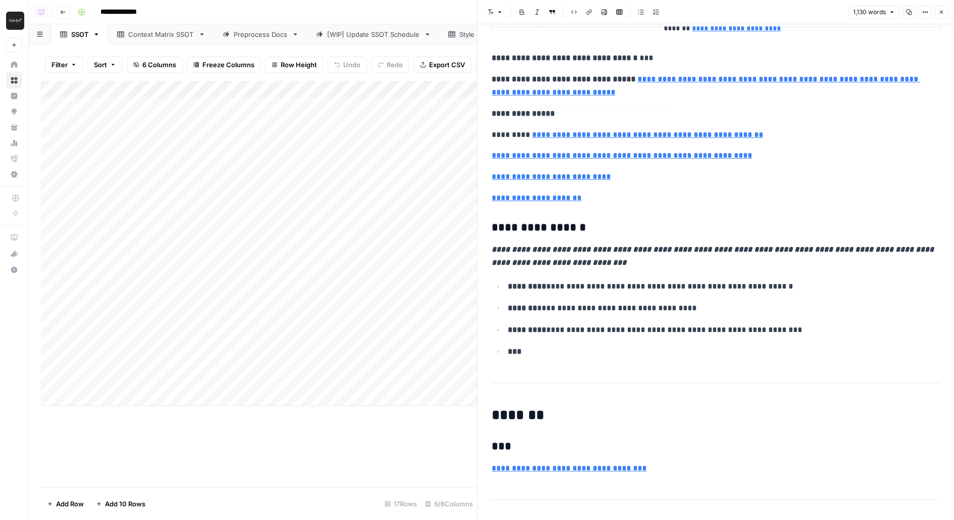
type input "https://www.google.com/url?q=https://docs.google.com/document/d/1N7VcixN-sODopc…"
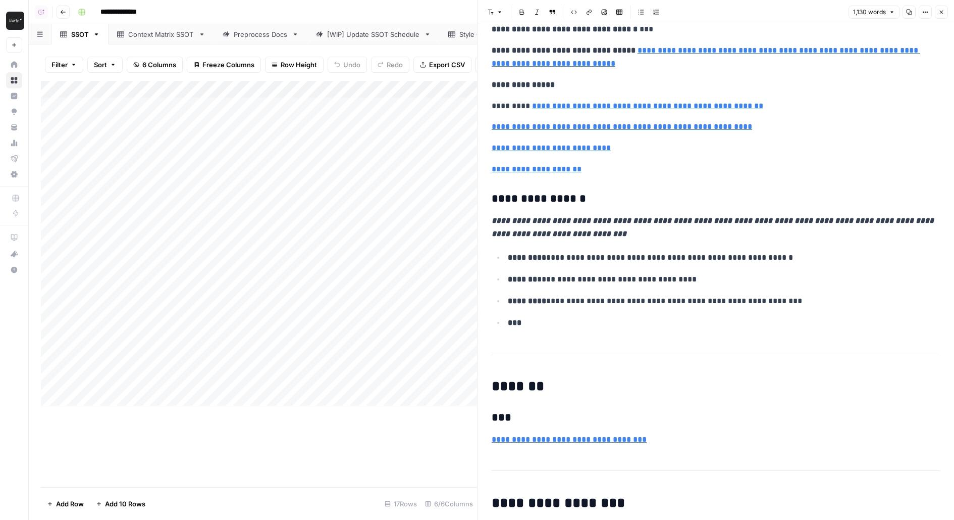
scroll to position [1086, 0]
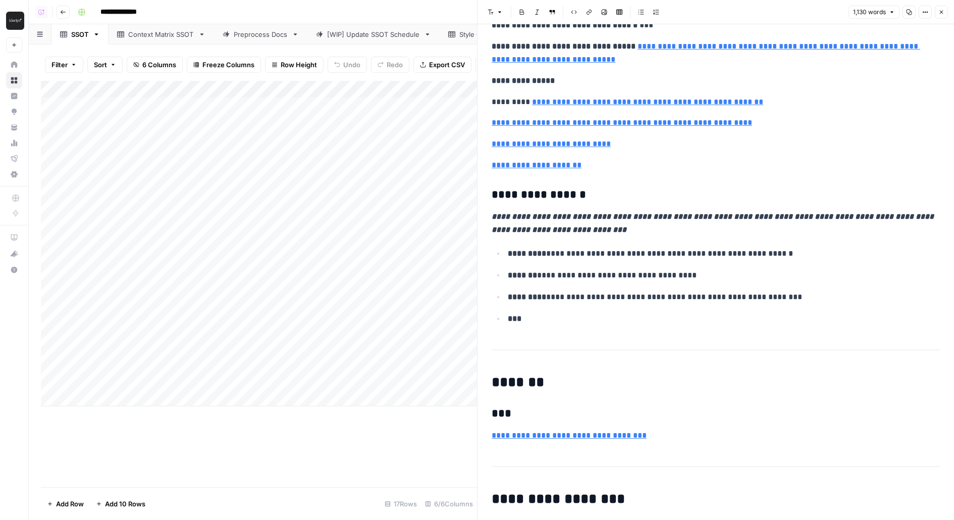
click at [242, 34] on div "Preprocess Docs" at bounding box center [261, 34] width 54 height 10
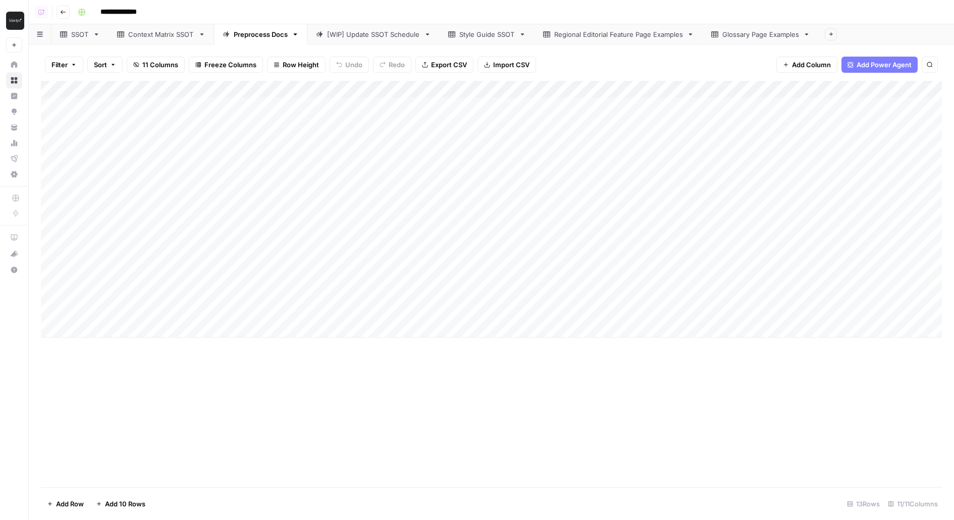
click at [116, 327] on div "Add Column" at bounding box center [491, 209] width 901 height 257
click at [373, 398] on div "Add Column" at bounding box center [491, 284] width 901 height 406
click at [78, 37] on div "SSOT" at bounding box center [80, 34] width 18 height 10
click at [275, 28] on link "Preprocess Docs" at bounding box center [260, 34] width 93 height 20
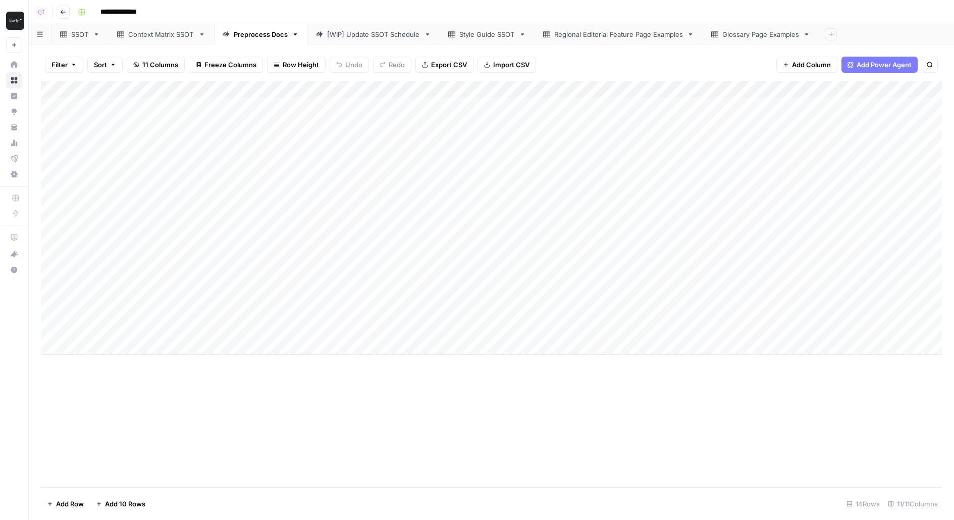
click at [483, 34] on div "Style Guide SSOT" at bounding box center [487, 34] width 56 height 10
drag, startPoint x: 144, startPoint y: 106, endPoint x: 375, endPoint y: 200, distance: 249.1
click at [375, 200] on div "Add Column" at bounding box center [491, 149] width 901 height 136
click at [124, 177] on div "Add Column" at bounding box center [491, 149] width 901 height 136
click at [101, 173] on div "Add Column" at bounding box center [491, 149] width 901 height 136
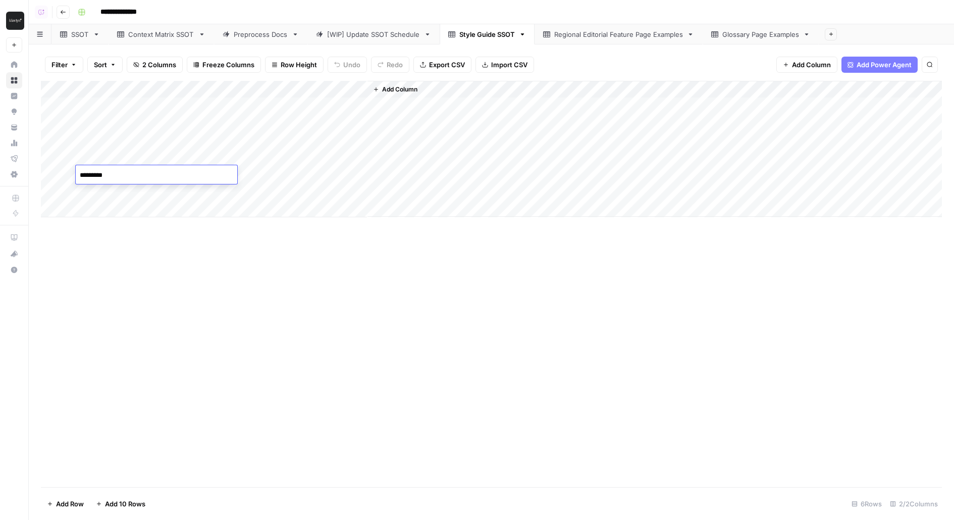
type textarea "**********"
click at [198, 321] on div "Add Column" at bounding box center [491, 284] width 901 height 406
click at [87, 191] on div "Add Column" at bounding box center [491, 149] width 901 height 136
click at [92, 172] on div "Add Column" at bounding box center [491, 149] width 901 height 136
click at [365, 189] on div "Add Column" at bounding box center [491, 149] width 901 height 136
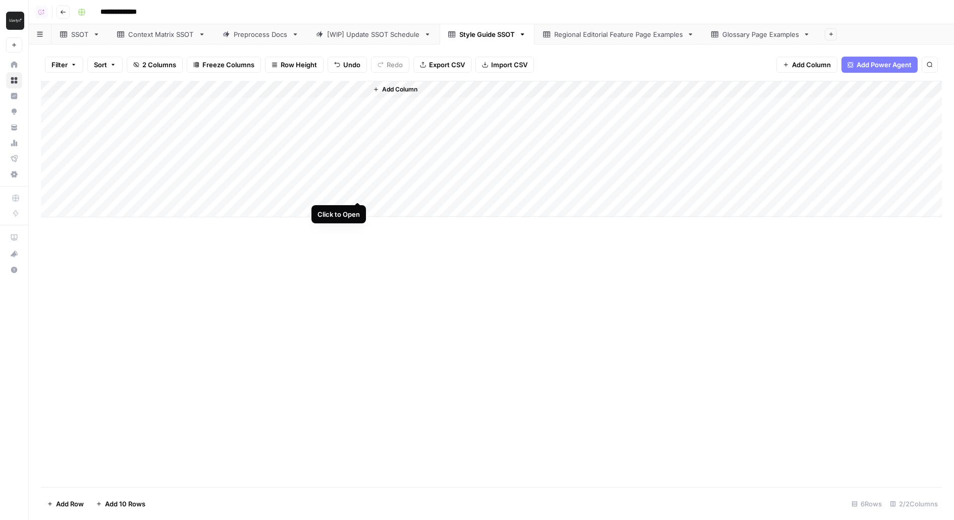
click at [360, 190] on div "Add Column" at bounding box center [491, 149] width 901 height 136
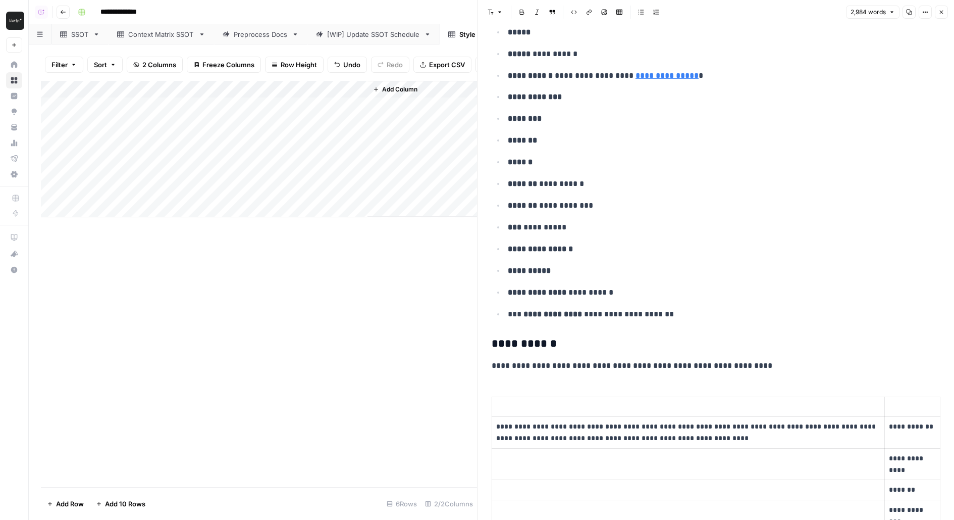
scroll to position [1321, 0]
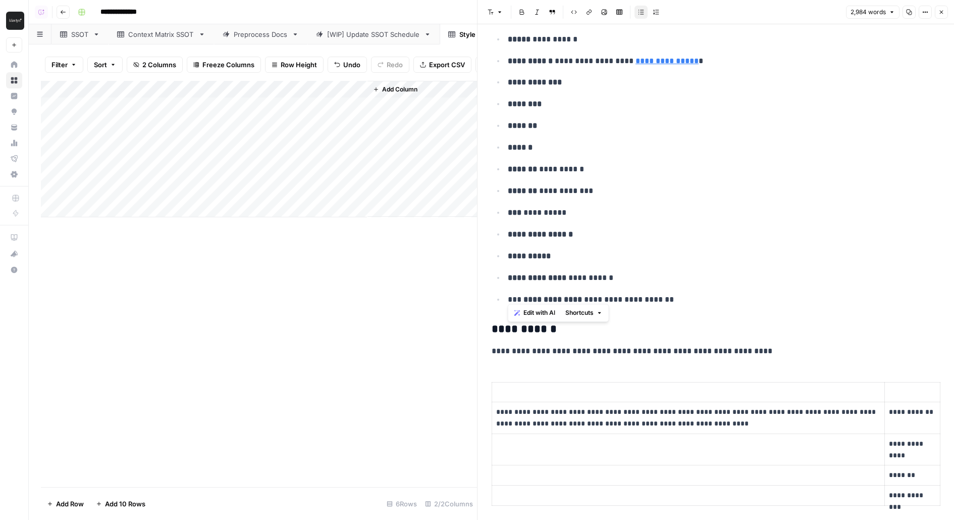
drag, startPoint x: 507, startPoint y: 296, endPoint x: 678, endPoint y: 290, distance: 170.3
click at [678, 293] on p "**********" at bounding box center [724, 299] width 432 height 13
click at [682, 293] on p "**********" at bounding box center [724, 299] width 432 height 13
click at [944, 17] on button "Close" at bounding box center [941, 12] width 13 height 13
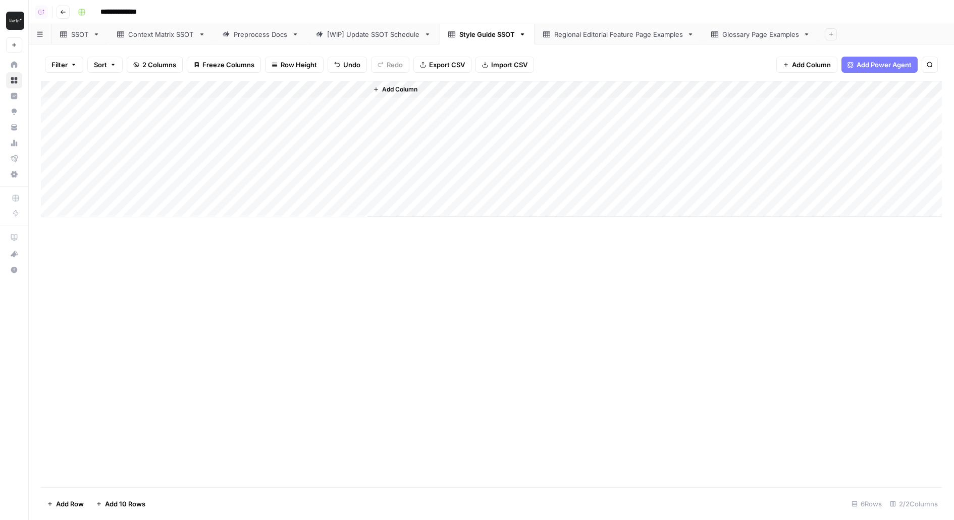
click at [626, 36] on div "Regional Editorial Feature Page Examples" at bounding box center [618, 34] width 129 height 10
click at [357, 122] on div "Add Column" at bounding box center [491, 149] width 901 height 136
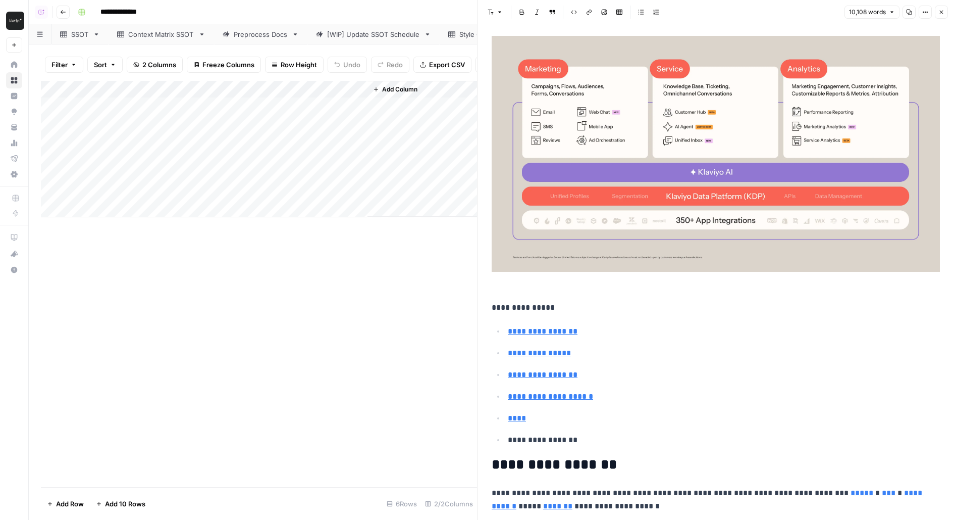
scroll to position [755, 0]
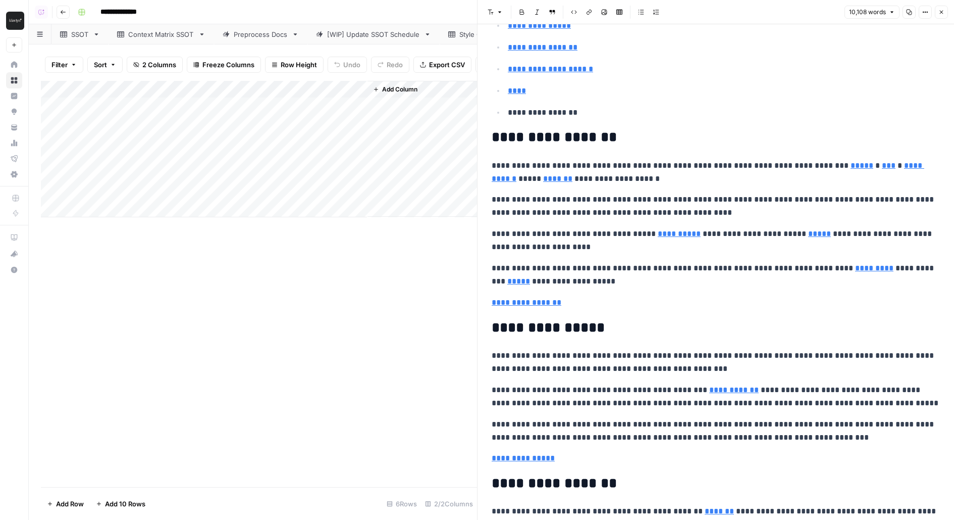
click at [943, 12] on icon "button" at bounding box center [942, 12] width 6 height 6
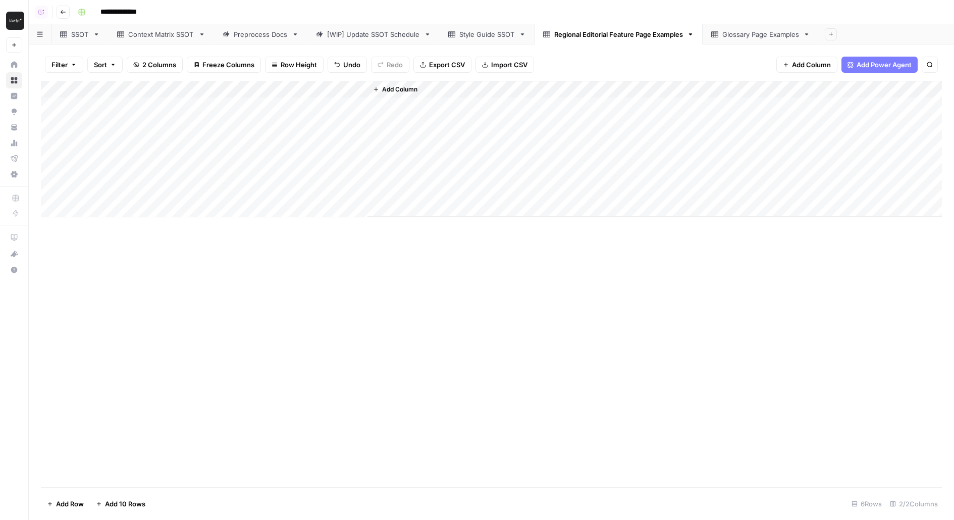
click at [718, 27] on link "Glossary Page Examples" at bounding box center [761, 34] width 116 height 20
click at [600, 34] on div "Regional Editorial Feature Page Examples" at bounding box center [618, 34] width 129 height 10
click at [359, 126] on div "Add Column" at bounding box center [491, 149] width 901 height 136
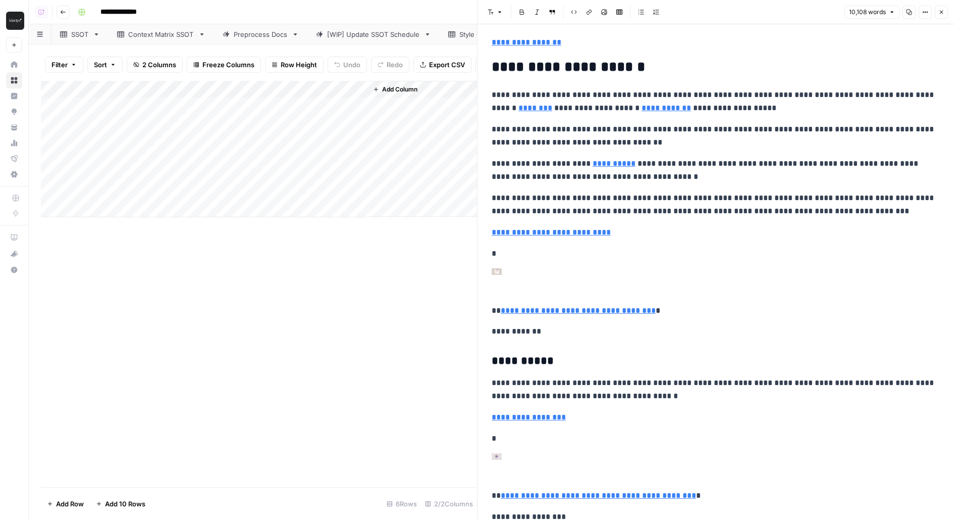
scroll to position [1443, 0]
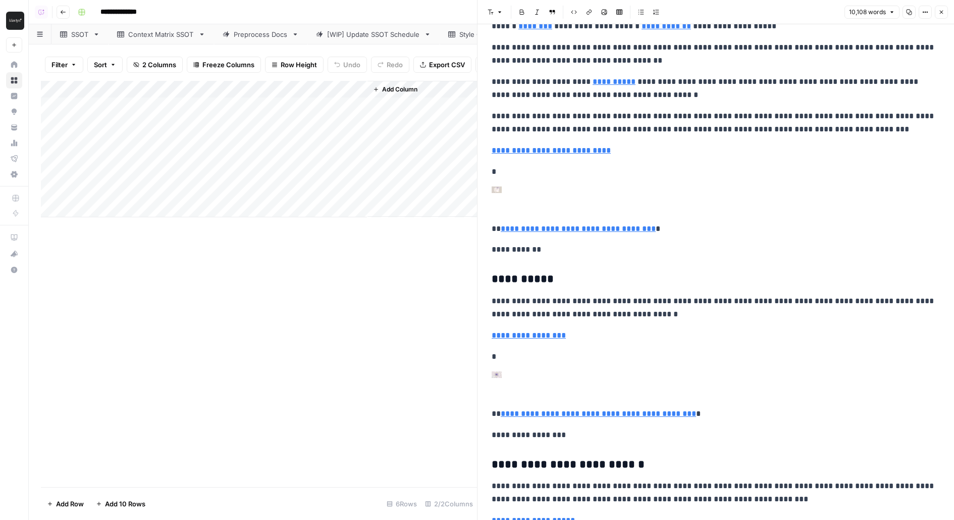
click at [942, 15] on button "Close" at bounding box center [941, 12] width 13 height 13
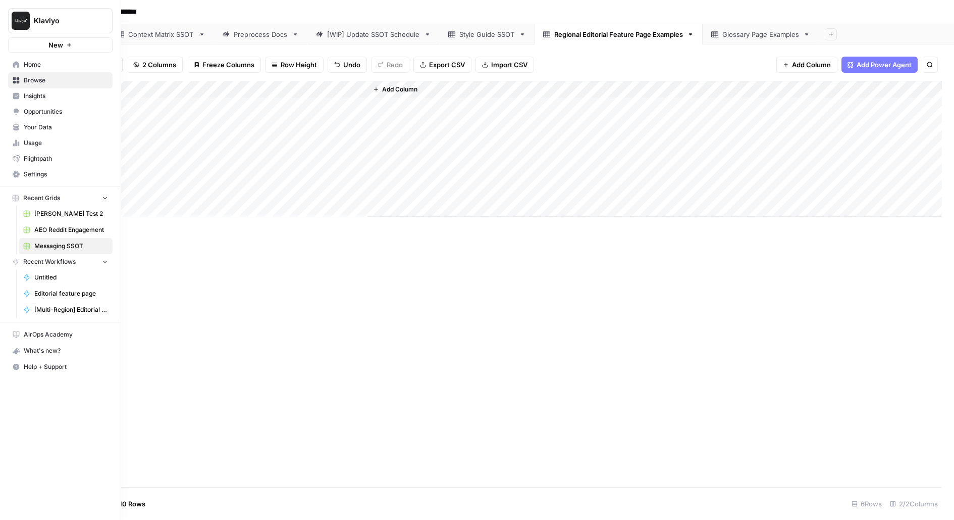
click at [29, 129] on span "Your Data" at bounding box center [66, 127] width 84 height 9
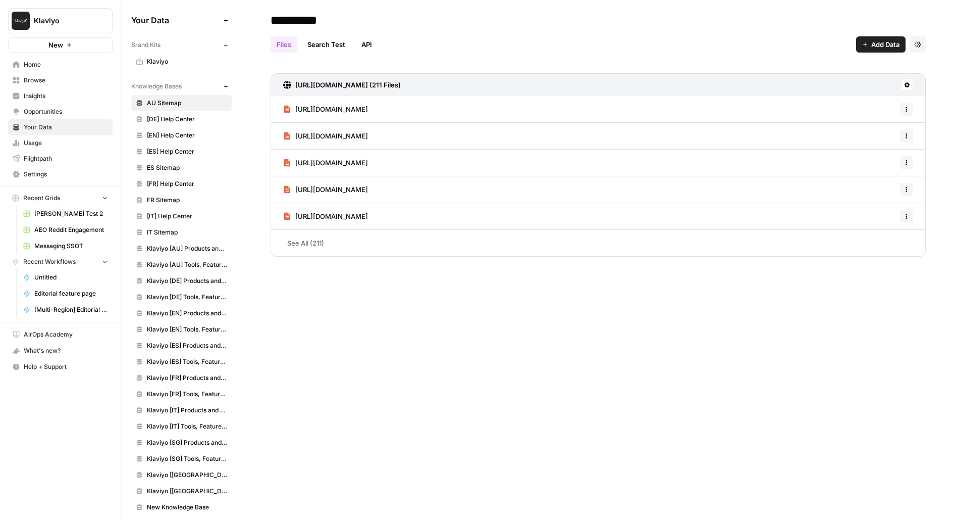
click at [178, 63] on span "Klaviyo" at bounding box center [187, 61] width 80 height 9
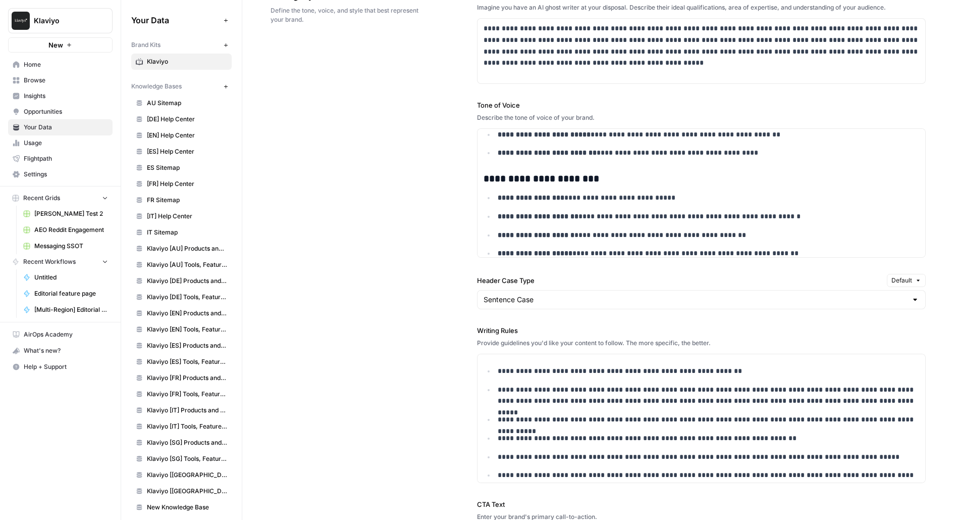
scroll to position [684, 0]
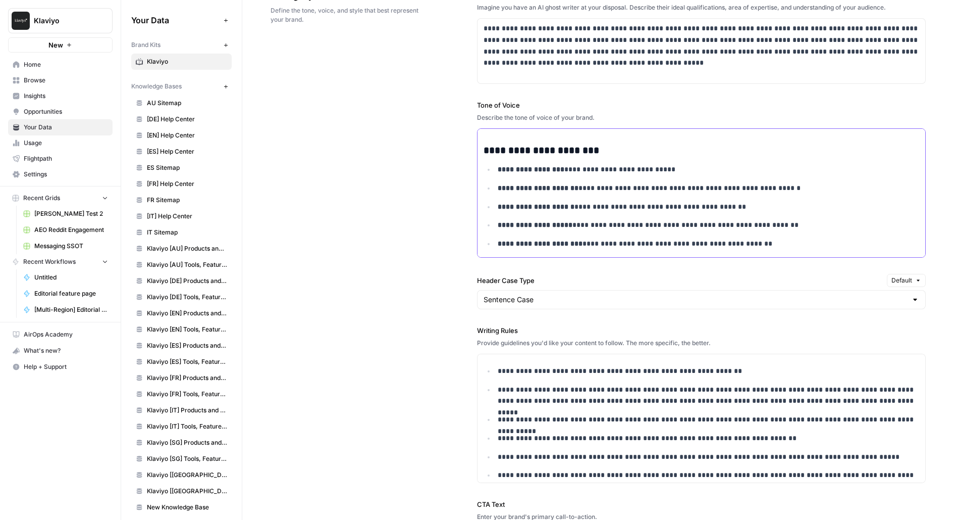
drag, startPoint x: 682, startPoint y: 171, endPoint x: 483, endPoint y: 167, distance: 199.0
click at [484, 168] on ul "**********" at bounding box center [702, 206] width 436 height 85
drag, startPoint x: 662, startPoint y: 186, endPoint x: 636, endPoint y: 185, distance: 26.8
click at [636, 186] on p "**********" at bounding box center [709, 188] width 422 height 12
click at [609, 184] on p "**********" at bounding box center [709, 188] width 422 height 12
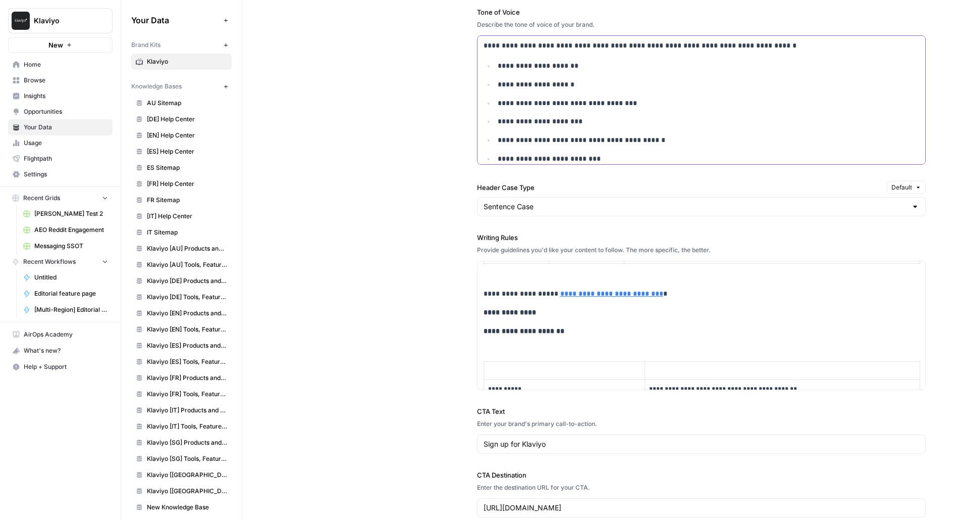
scroll to position [1794, 0]
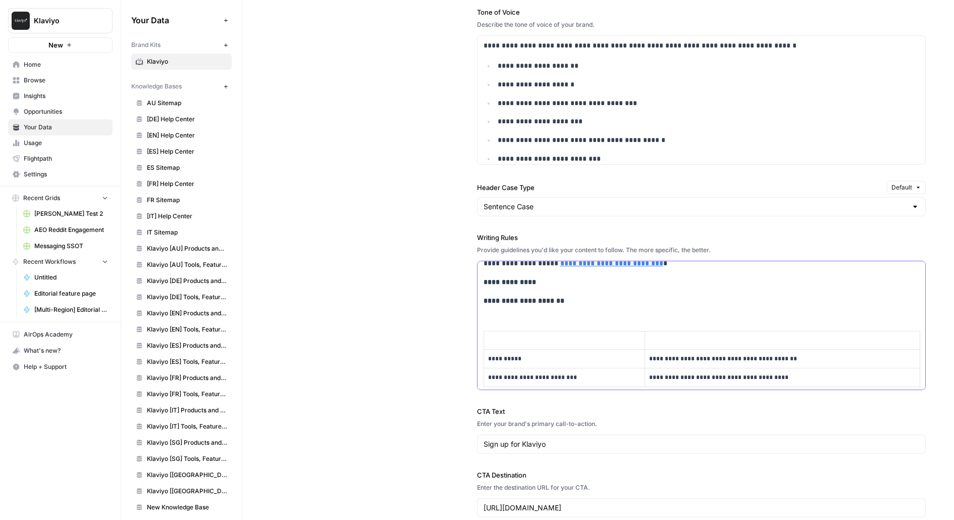
click at [545, 297] on strong "**********" at bounding box center [524, 300] width 81 height 7
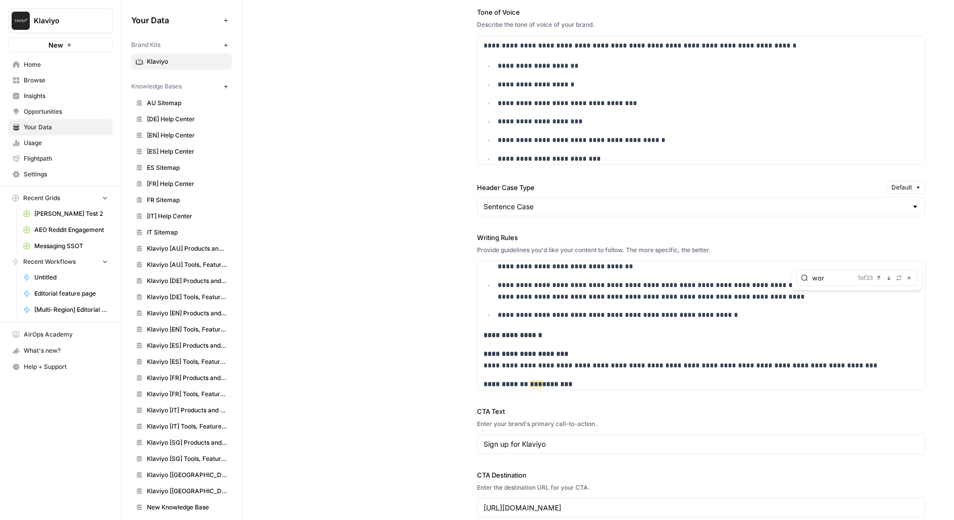
type input "wor"
click at [905, 113] on ul "**********" at bounding box center [702, 167] width 436 height 215
click at [559, 329] on p "**********" at bounding box center [702, 335] width 436 height 12
type input "words to avoi"
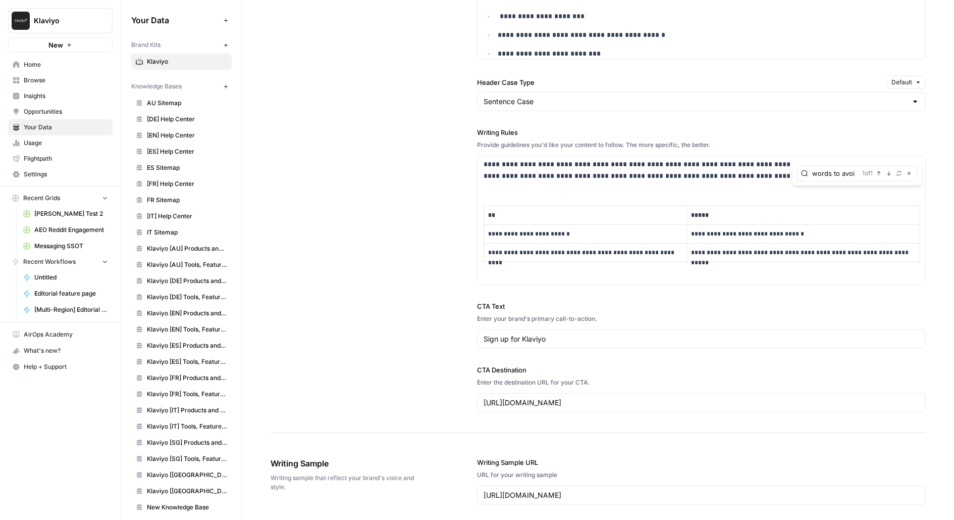
scroll to position [1220, 0]
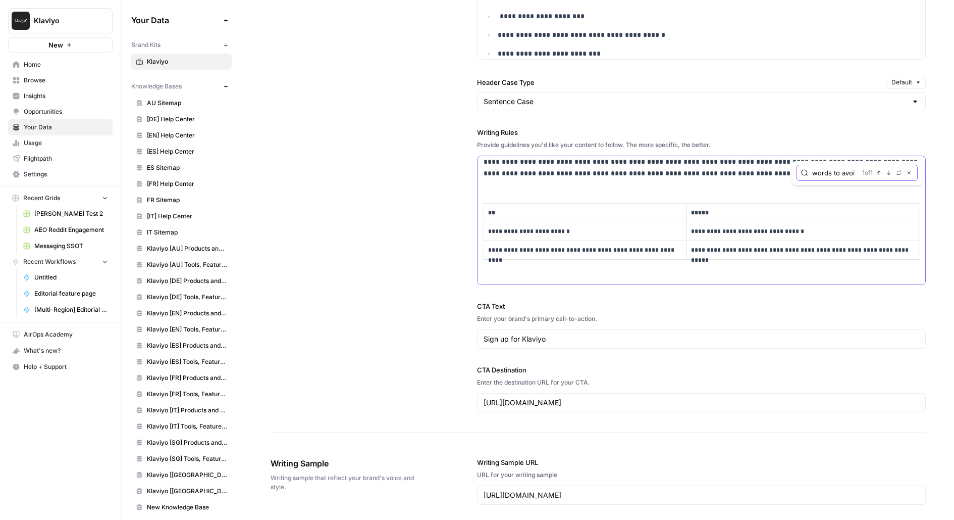
click at [910, 170] on icon "button" at bounding box center [909, 172] width 5 height 5
click at [38, 80] on span "Browse" at bounding box center [66, 80] width 84 height 9
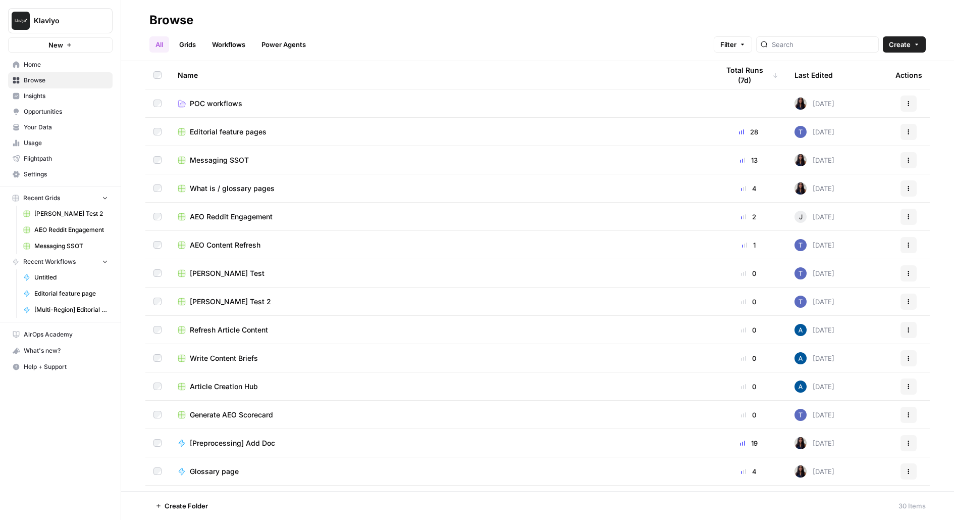
click at [223, 193] on td "What is / glossary pages" at bounding box center [440, 188] width 541 height 28
click at [224, 189] on span "What is / glossary pages" at bounding box center [232, 188] width 85 height 10
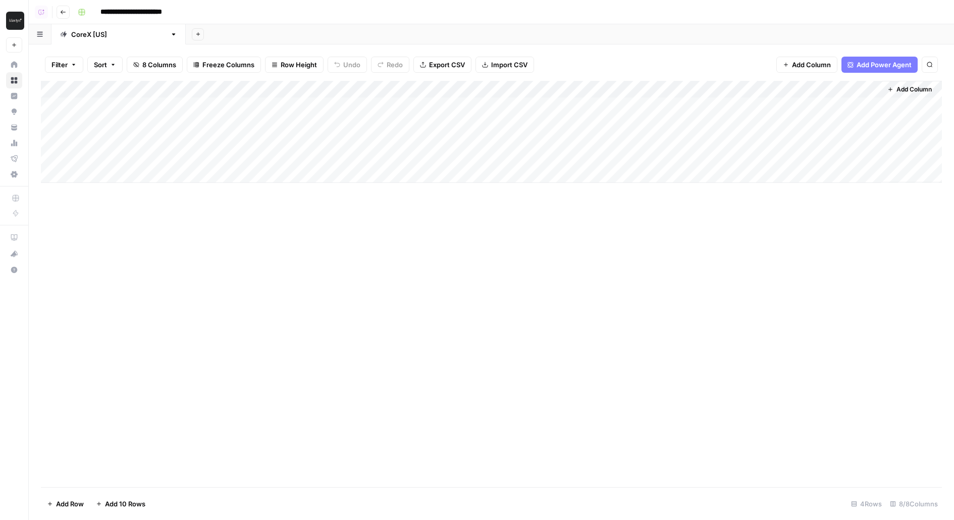
drag, startPoint x: 158, startPoint y: 103, endPoint x: 158, endPoint y: 160, distance: 56.6
click at [158, 160] on div "Add Column" at bounding box center [491, 132] width 901 height 102
drag, startPoint x: 753, startPoint y: 107, endPoint x: 753, endPoint y: 153, distance: 47.0
click at [753, 153] on div "Add Column" at bounding box center [491, 132] width 901 height 102
click at [599, 104] on div "Add Column" at bounding box center [491, 132] width 901 height 102
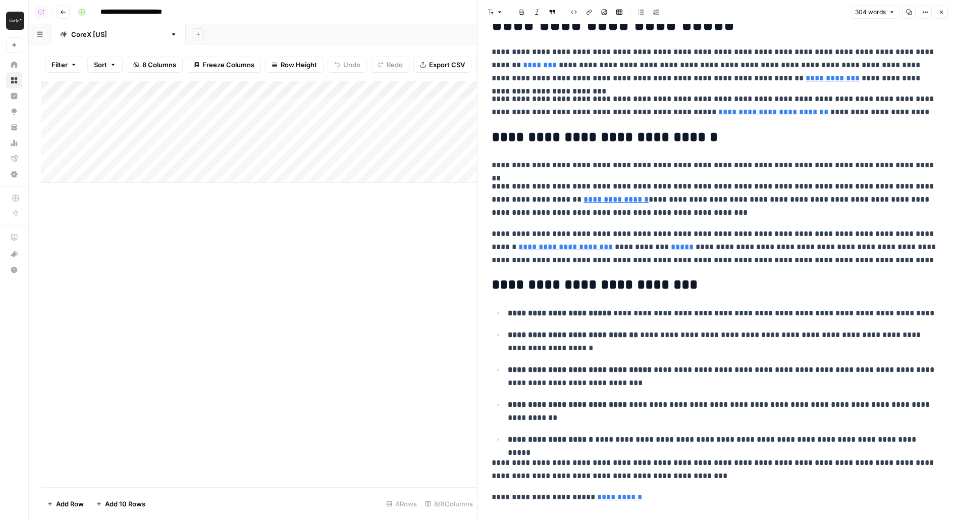
scroll to position [61, 0]
click at [947, 14] on button "Close" at bounding box center [941, 12] width 13 height 13
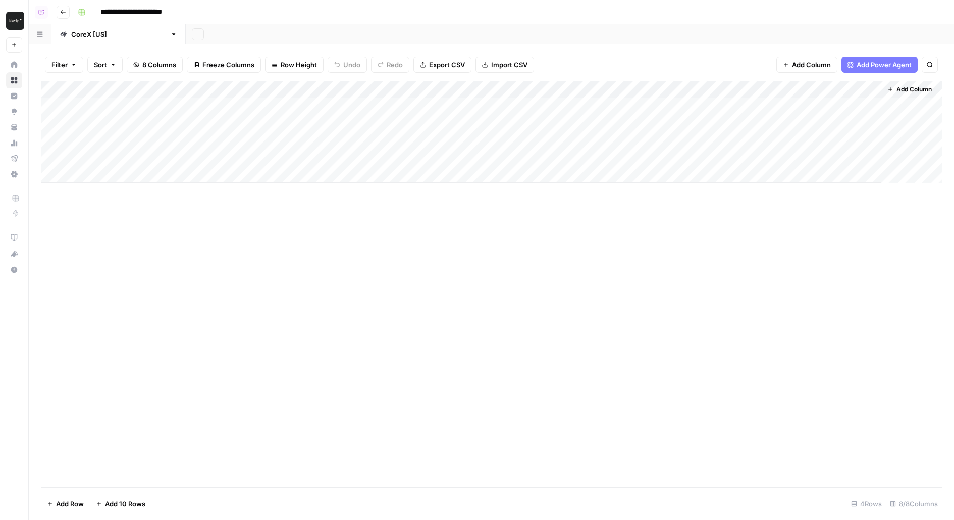
click at [492, 88] on div "Add Column" at bounding box center [491, 132] width 901 height 102
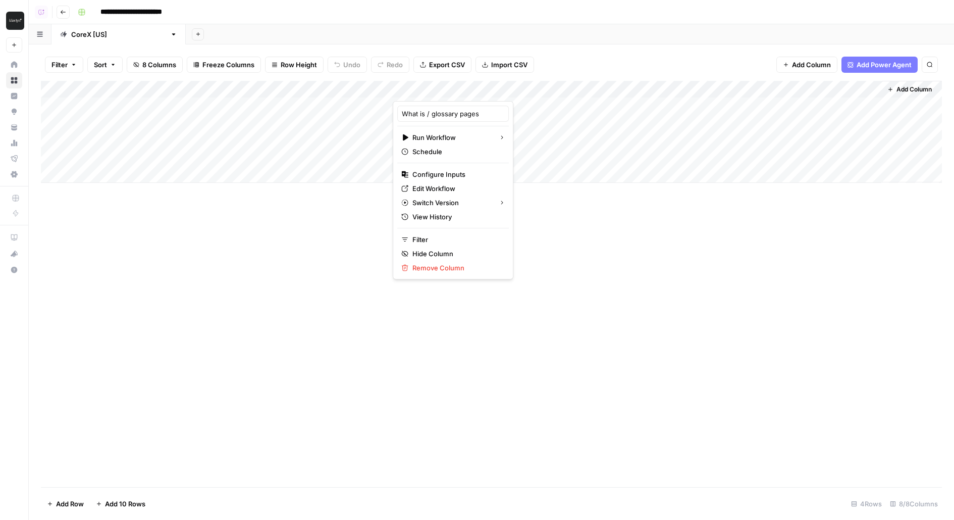
drag, startPoint x: 554, startPoint y: 52, endPoint x: 525, endPoint y: 84, distance: 43.2
click at [553, 52] on div "Filter Sort 8 Columns Freeze Columns Row Height Undo Redo Export CSV Import CSV…" at bounding box center [491, 64] width 901 height 32
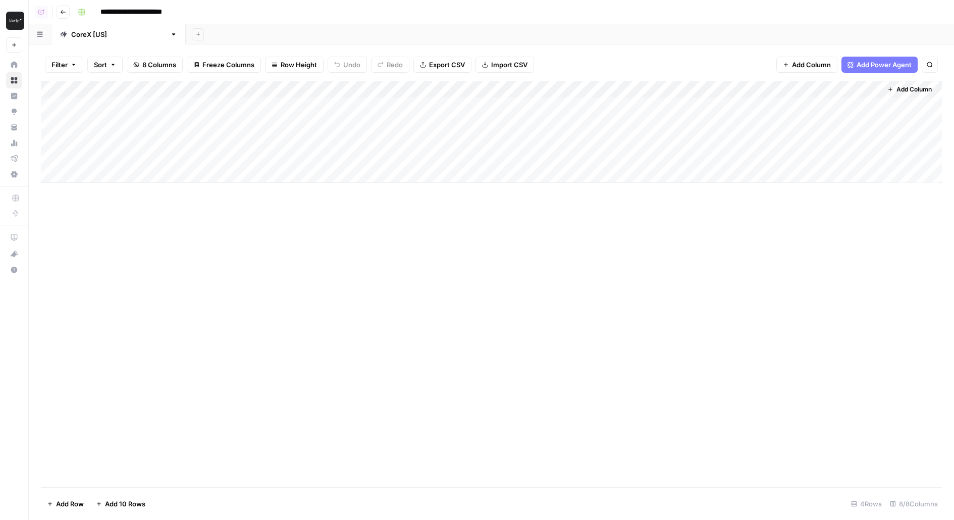
click at [497, 107] on div "Add Column" at bounding box center [491, 132] width 901 height 102
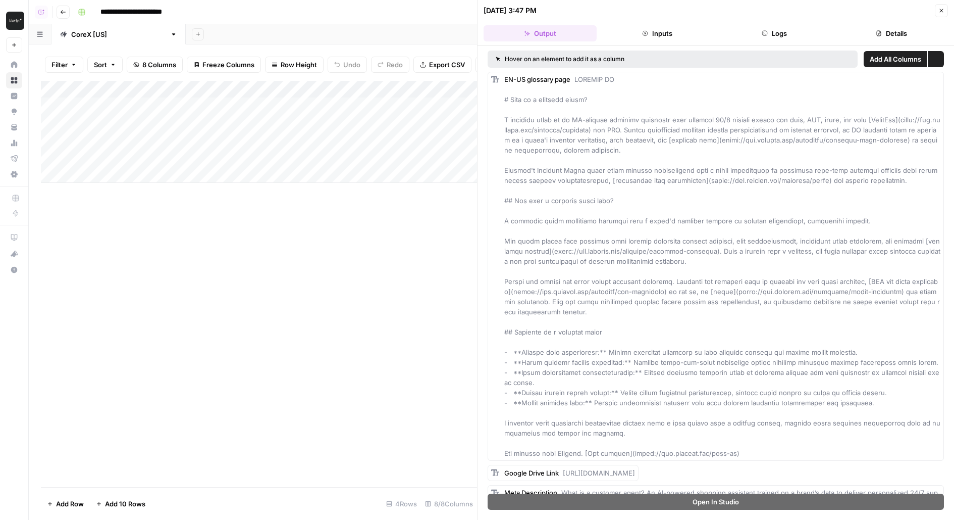
click at [774, 33] on button "Logs" at bounding box center [774, 33] width 113 height 16
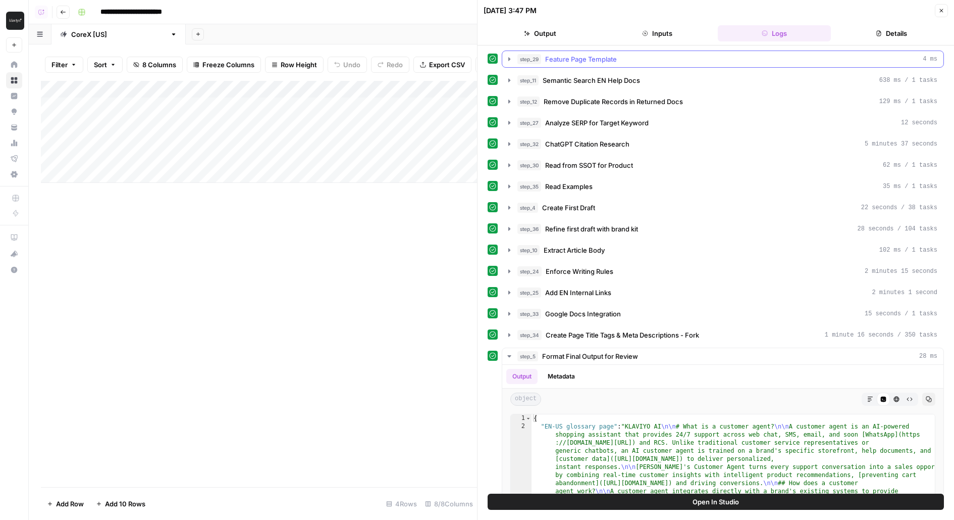
click at [566, 60] on span "Feature Page Template" at bounding box center [581, 59] width 72 height 10
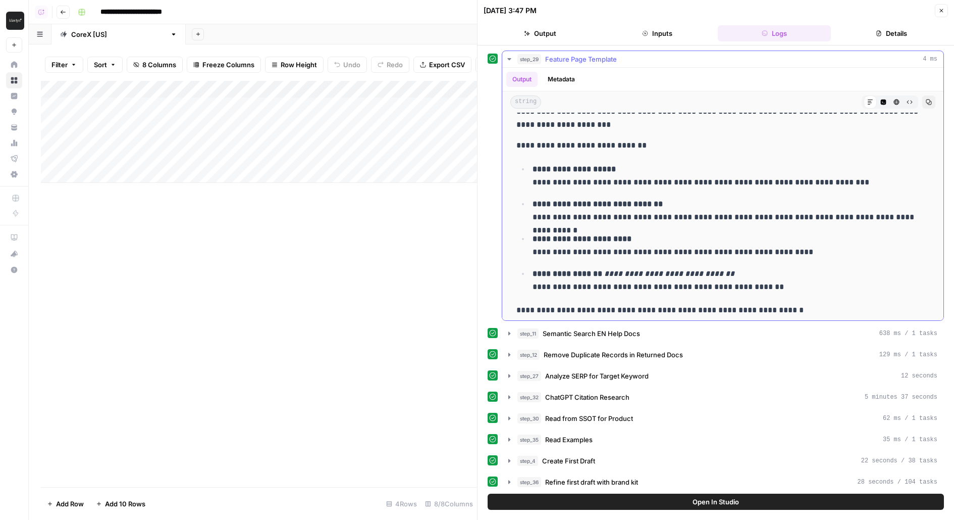
scroll to position [222, 0]
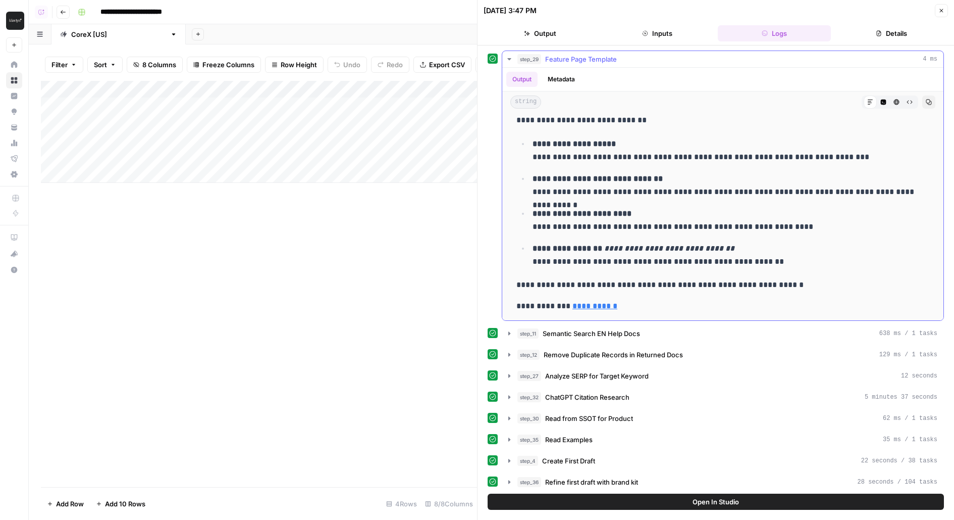
click at [544, 59] on div "step_29 Feature Page Template 4 ms" at bounding box center [728, 59] width 420 height 10
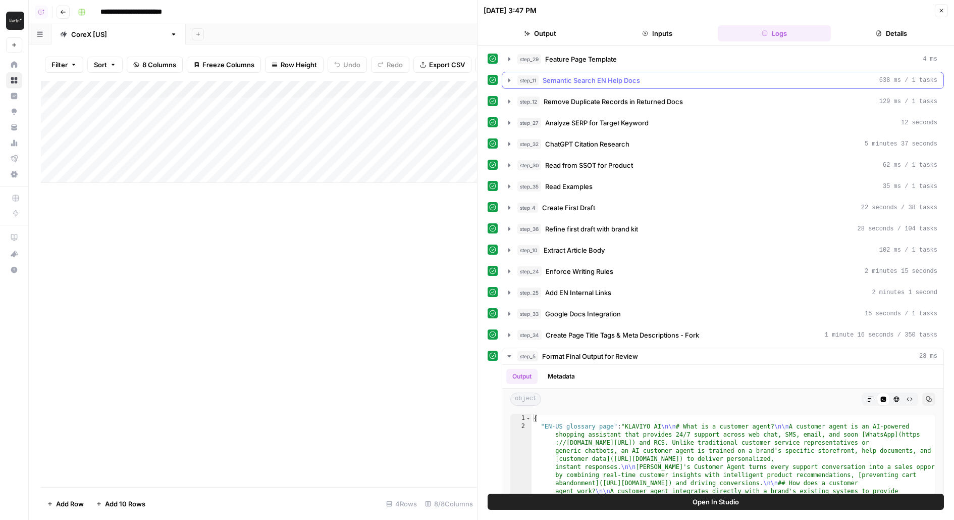
click at [579, 81] on span "Semantic Search EN Help Docs" at bounding box center [591, 80] width 97 height 10
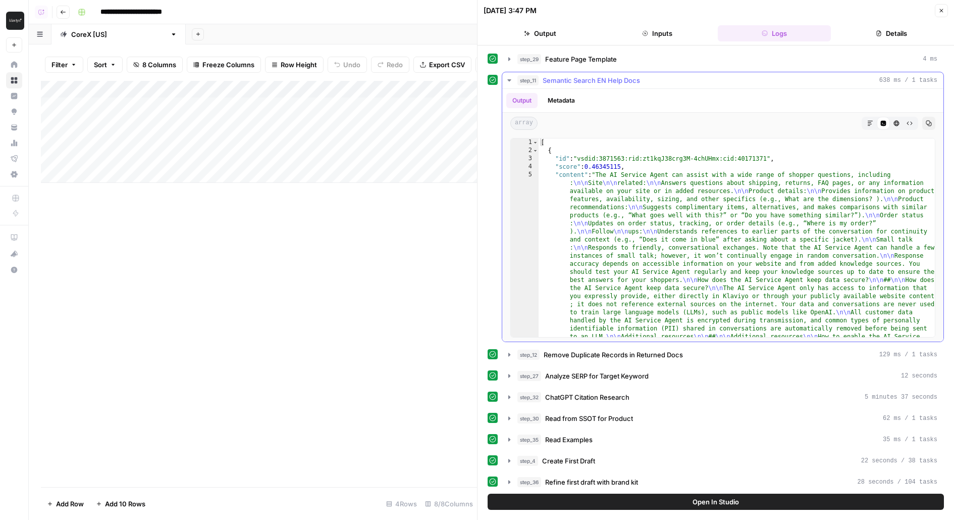
click at [575, 79] on span "Semantic Search EN Help Docs" at bounding box center [591, 80] width 97 height 10
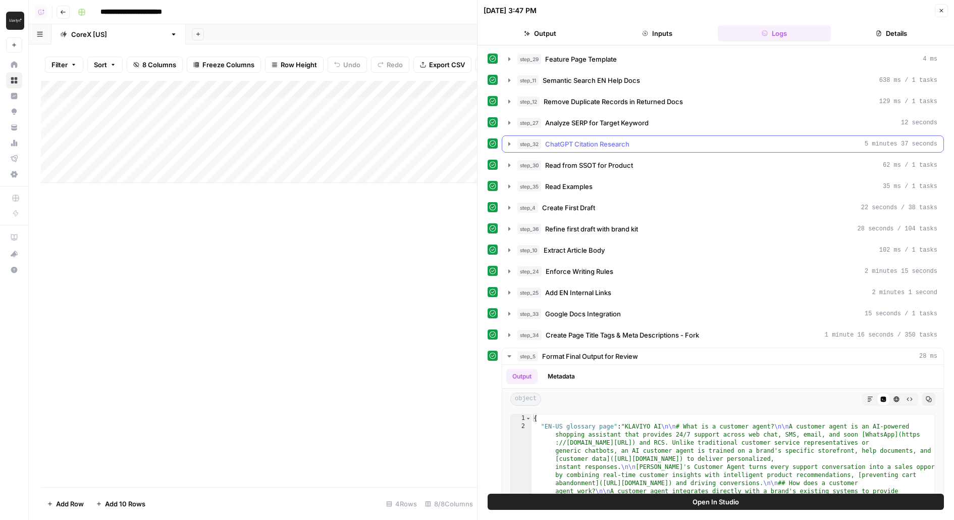
click at [599, 146] on span "ChatGPT Citation Research" at bounding box center [587, 144] width 84 height 10
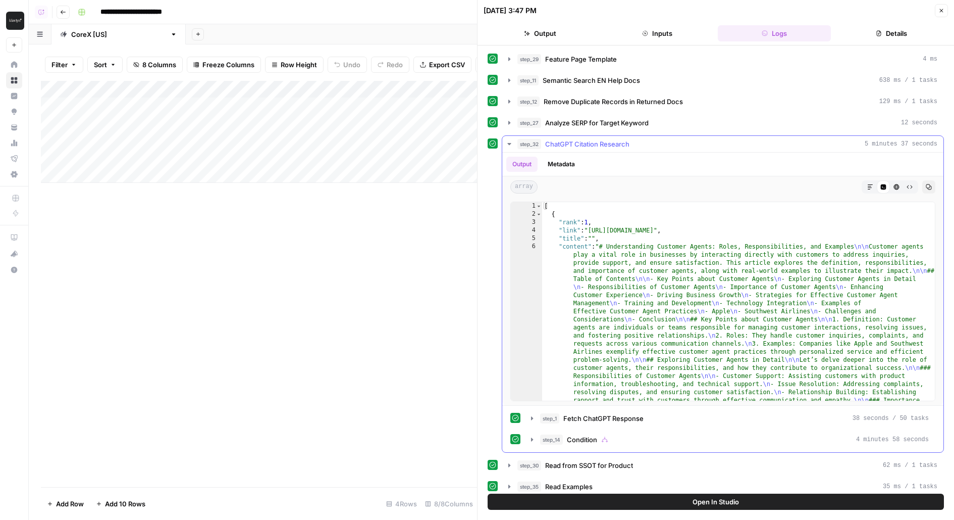
click at [597, 142] on span "ChatGPT Citation Research" at bounding box center [587, 144] width 84 height 10
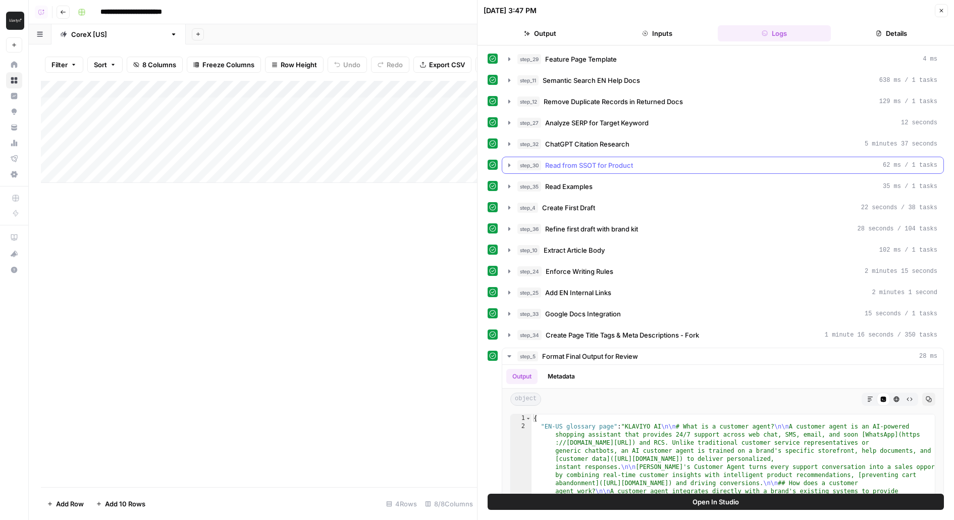
click at [545, 165] on div "step_30 Read from SSOT for Product 62 ms / 1 tasks" at bounding box center [728, 165] width 420 height 10
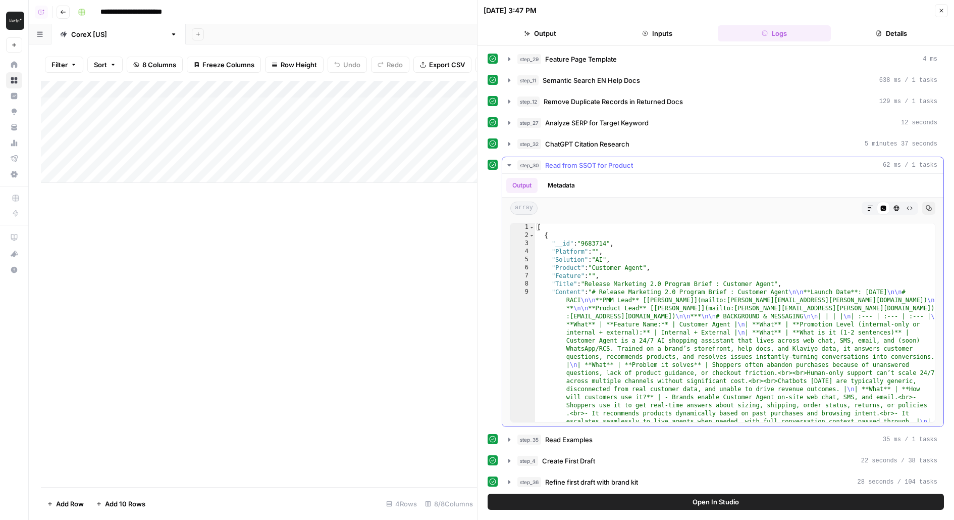
type textarea "**********"
drag, startPoint x: 560, startPoint y: 261, endPoint x: 663, endPoint y: 261, distance: 103.0
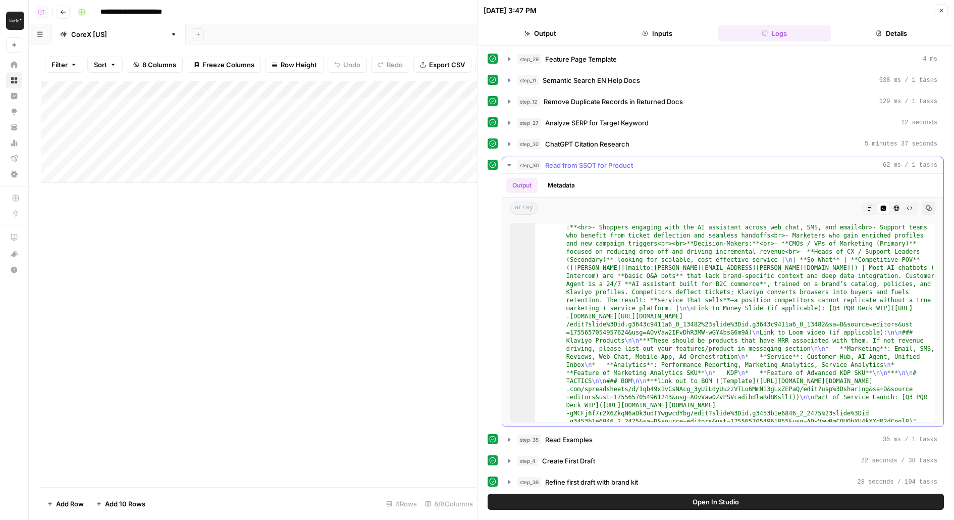
scroll to position [350, 0]
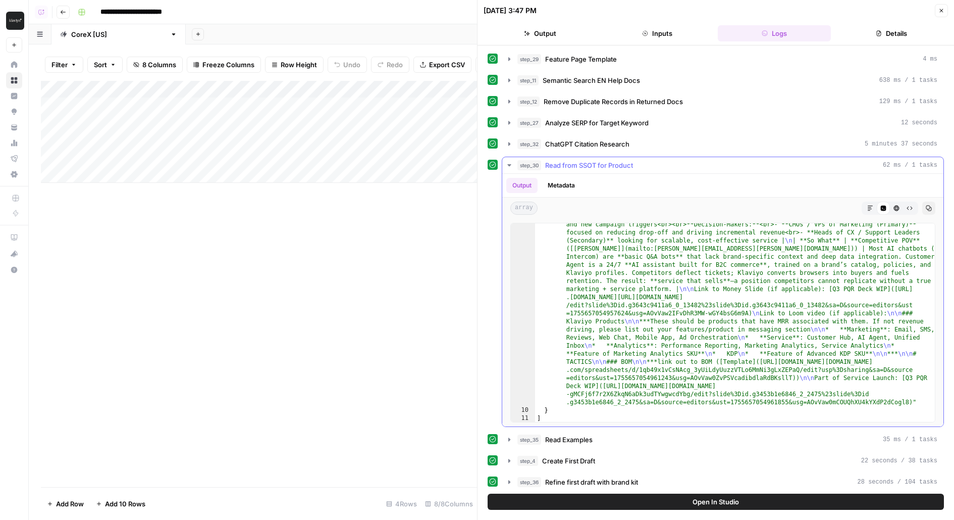
click at [580, 160] on span "Read from SSOT for Product" at bounding box center [589, 165] width 88 height 10
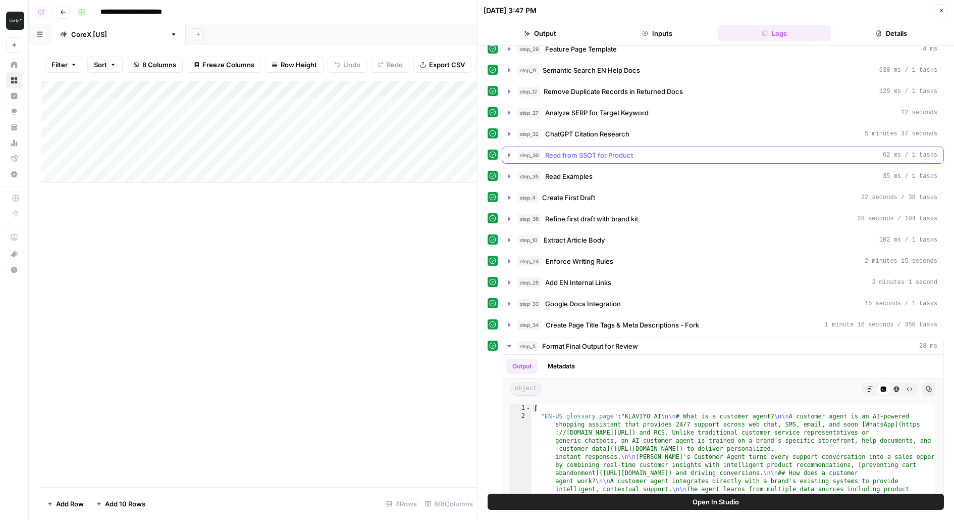
scroll to position [0, 0]
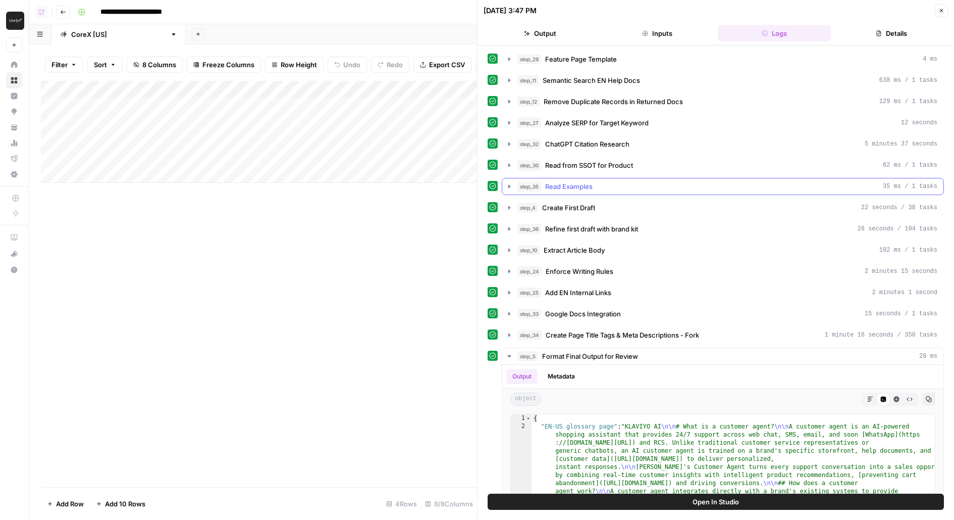
click at [580, 181] on span "Read Examples" at bounding box center [568, 186] width 47 height 10
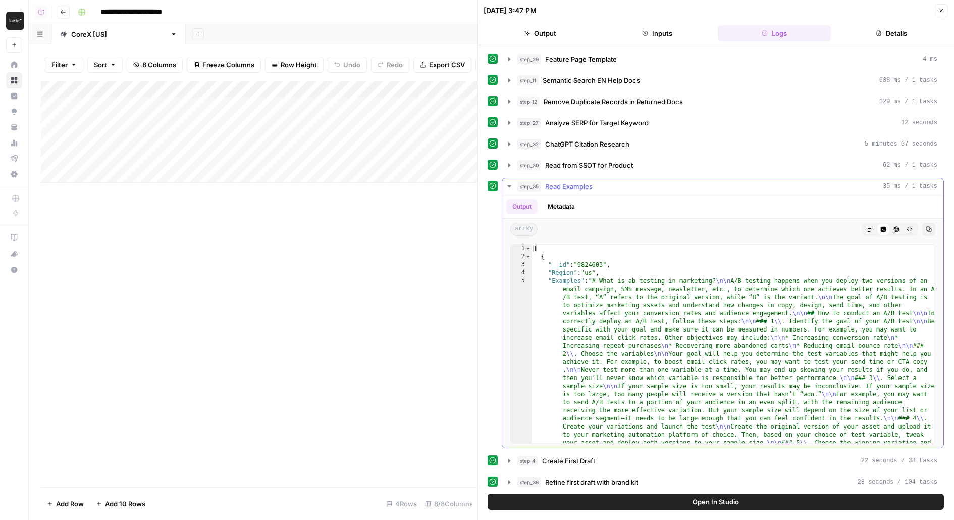
click at [614, 186] on div "step_35 Read Examples 35 ms / 1 tasks" at bounding box center [728, 186] width 420 height 10
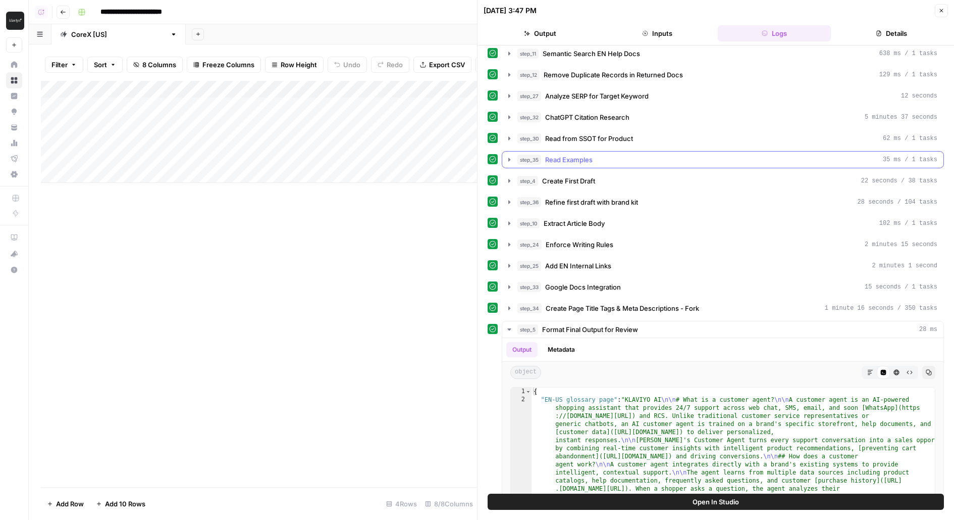
scroll to position [40, 0]
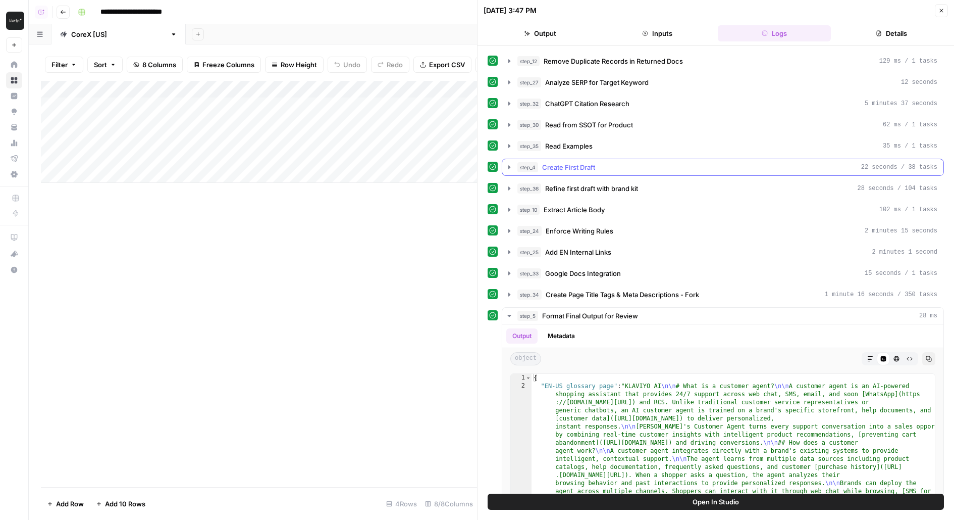
click at [567, 162] on span "Create First Draft" at bounding box center [568, 167] width 53 height 10
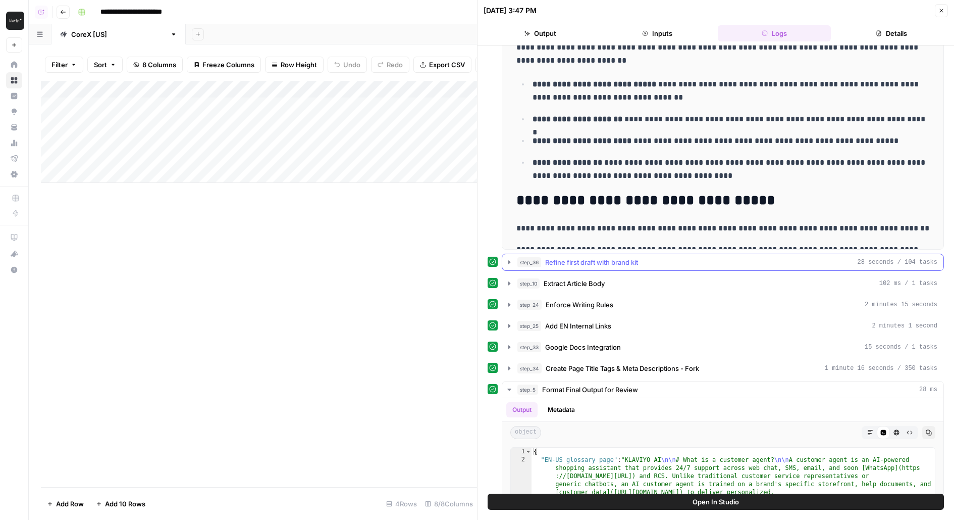
scroll to position [220, 0]
click at [893, 34] on button "Details" at bounding box center [891, 33] width 113 height 16
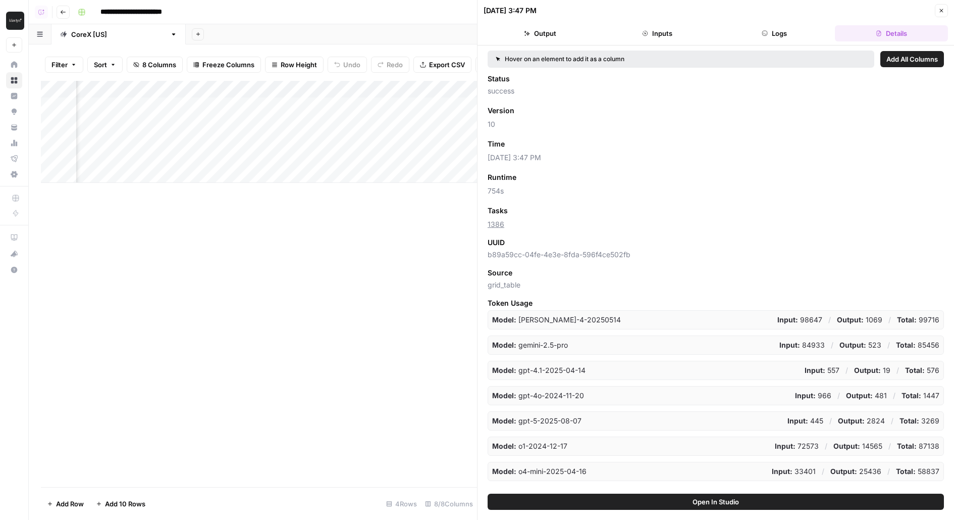
scroll to position [0, 140]
click at [770, 36] on button "Logs" at bounding box center [774, 33] width 113 height 16
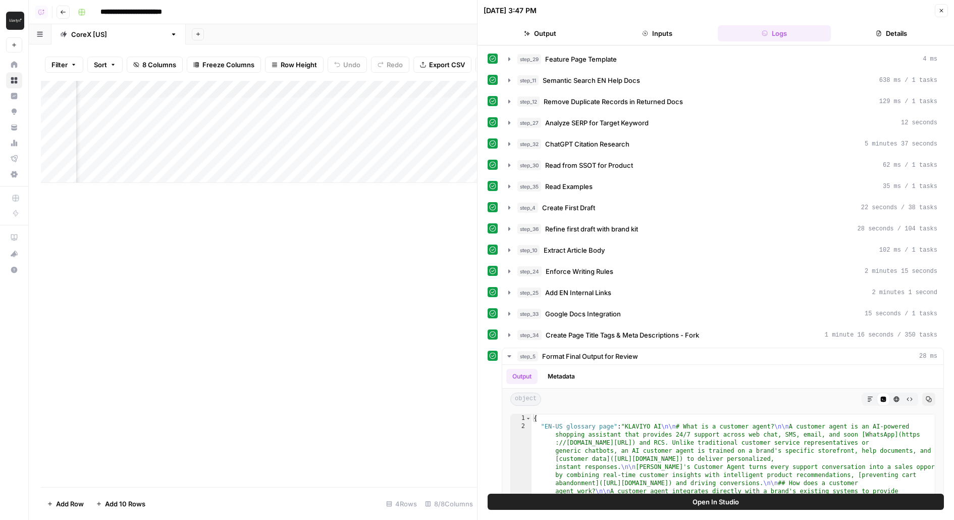
scroll to position [0, 0]
drag, startPoint x: 133, startPoint y: 107, endPoint x: 278, endPoint y: 159, distance: 153.8
click at [278, 159] on div "Add Column" at bounding box center [259, 132] width 436 height 102
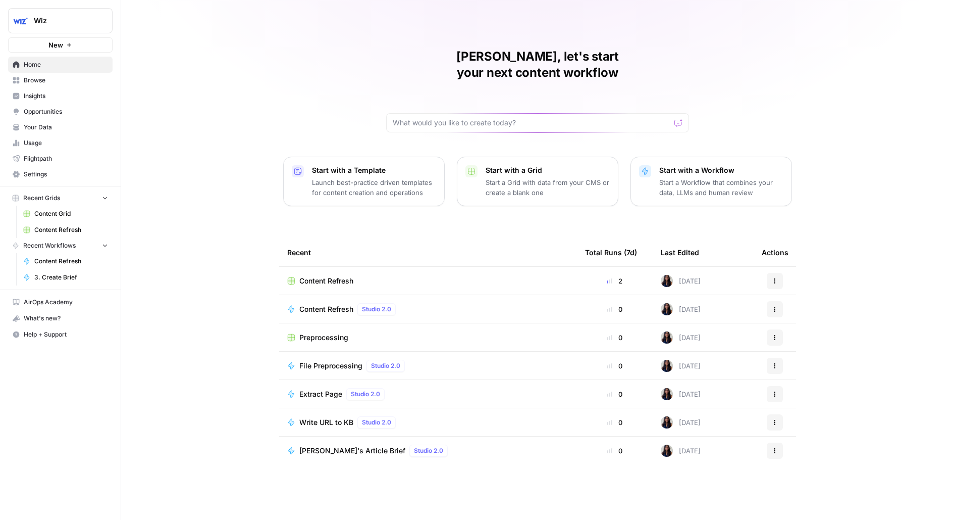
click at [36, 86] on link "Browse" at bounding box center [60, 80] width 105 height 16
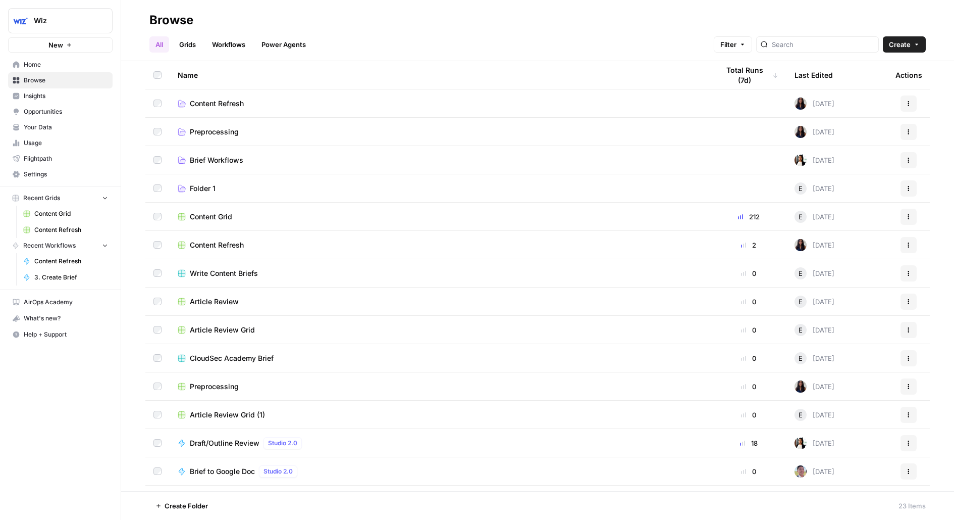
click at [75, 32] on button "Wiz" at bounding box center [60, 20] width 105 height 25
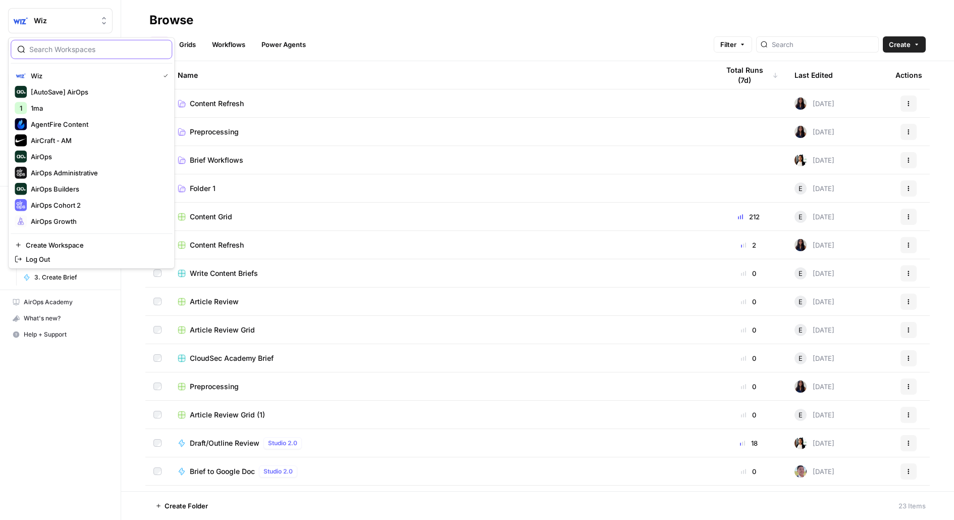
click at [73, 47] on input "search" at bounding box center [97, 49] width 136 height 10
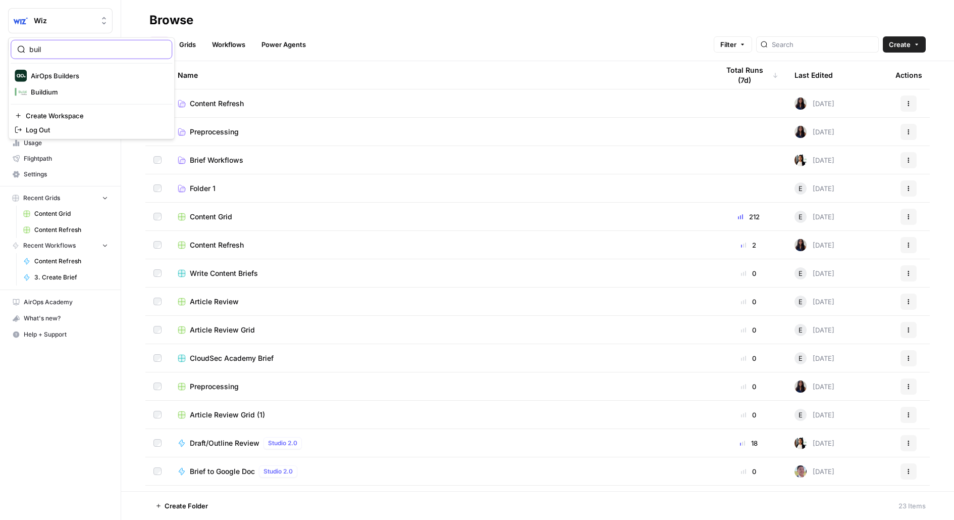
type input "buil"
click button "AirOps Builders" at bounding box center [92, 76] width 162 height 16
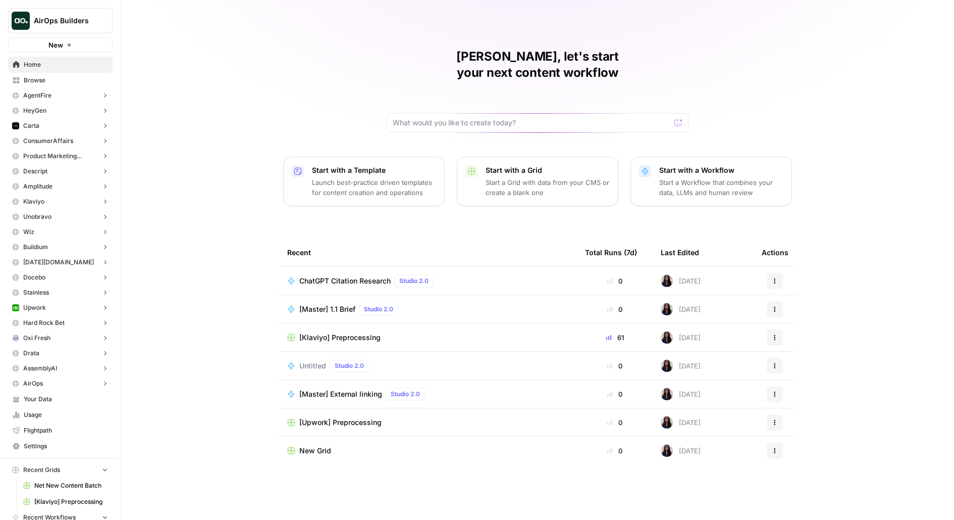
click at [58, 77] on span "Browse" at bounding box center [66, 80] width 84 height 9
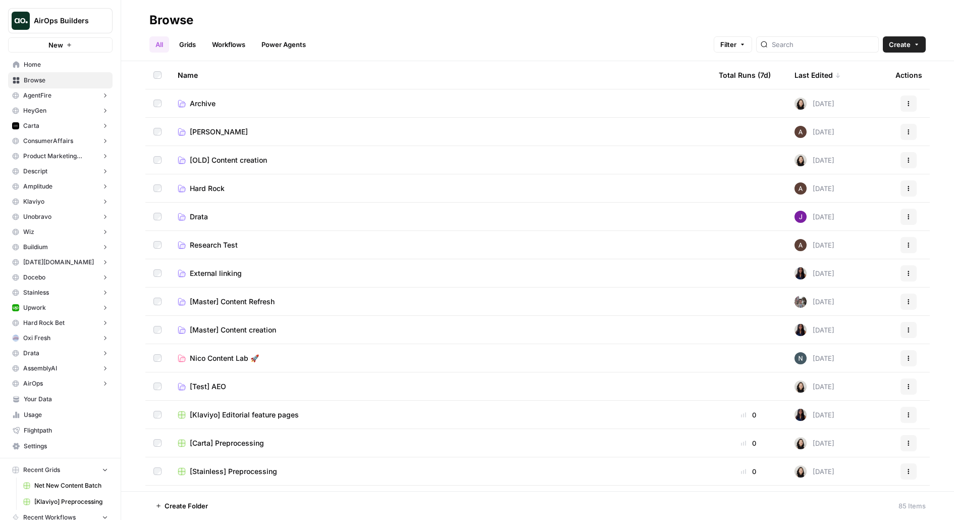
click at [190, 302] on span "[Master] Content Refresh" at bounding box center [232, 301] width 85 height 10
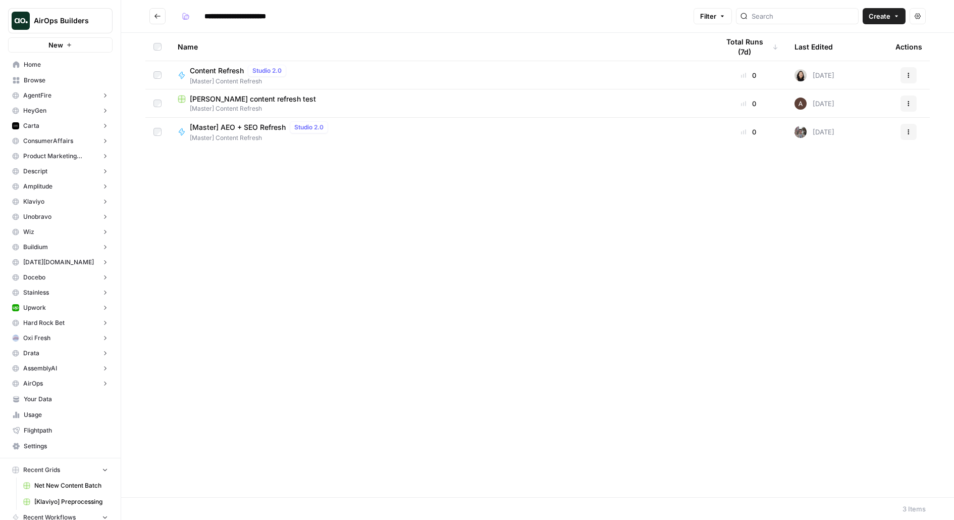
click at [243, 132] on div "[Master] AEO + SEO Refresh Studio 2.0" at bounding box center [261, 127] width 142 height 12
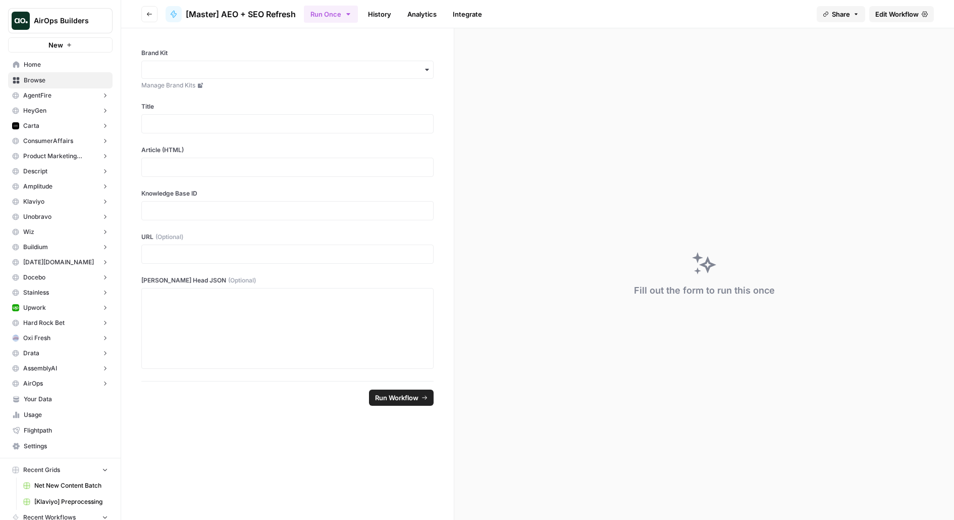
click at [913, 14] on span "Edit Workflow" at bounding box center [897, 14] width 43 height 10
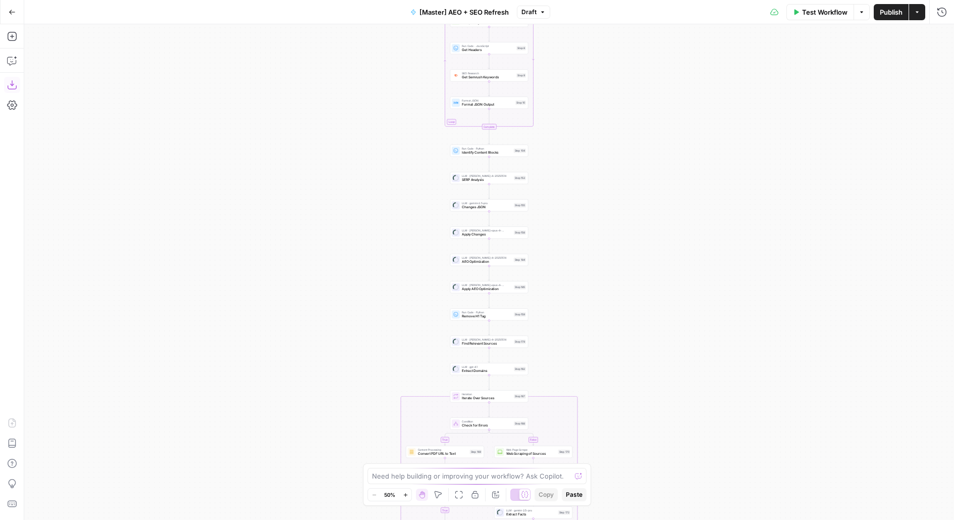
click at [15, 85] on icon "button" at bounding box center [12, 85] width 10 height 10
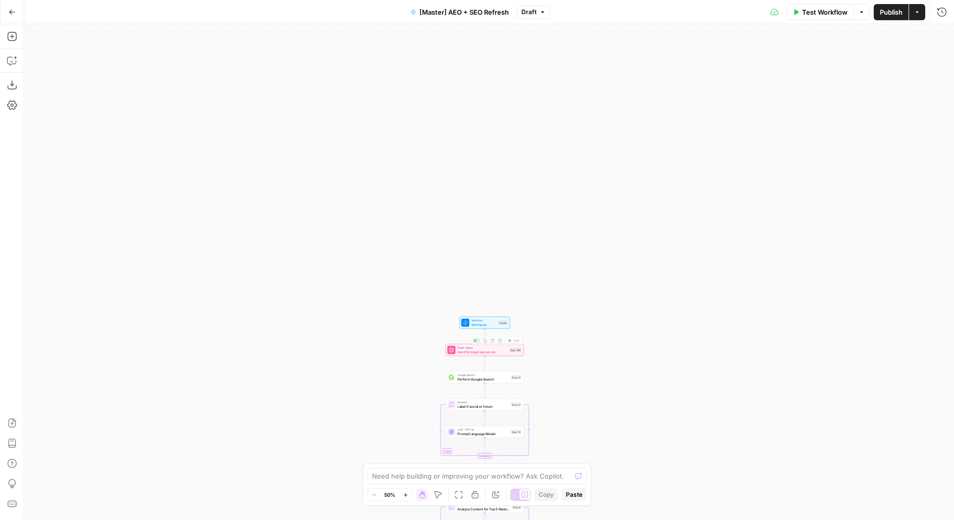
click at [503, 324] on div "Inputs" at bounding box center [503, 322] width 10 height 5
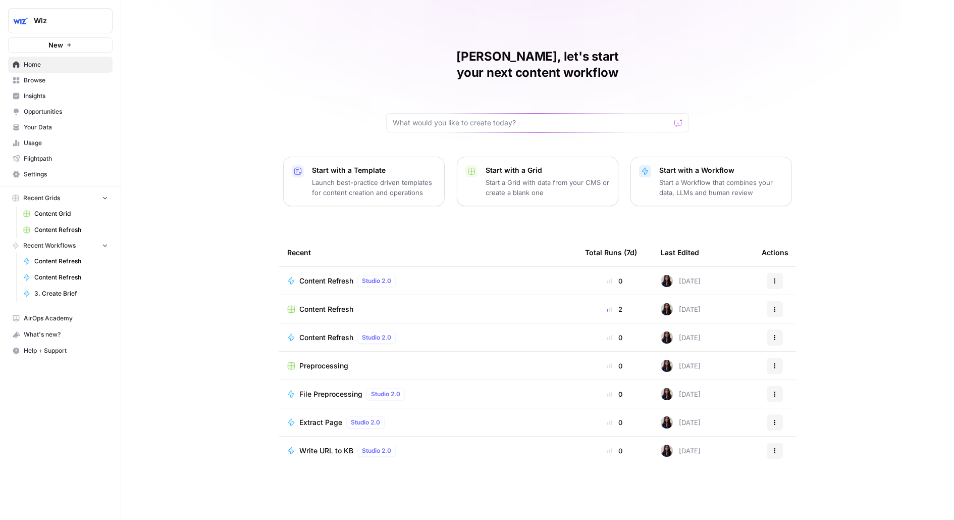
click at [76, 228] on span "Content Refresh" at bounding box center [71, 229] width 74 height 9
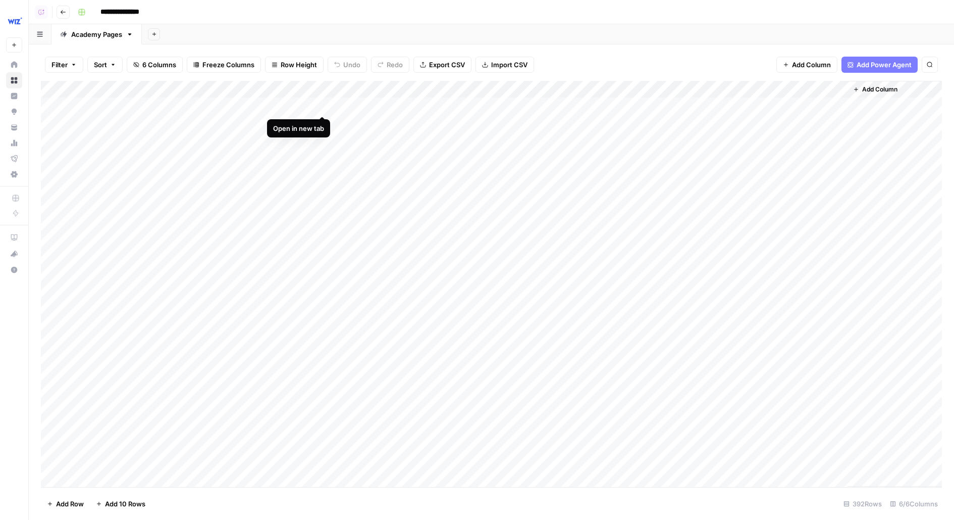
click at [323, 104] on div "Add Column" at bounding box center [491, 284] width 901 height 406
click at [540, 106] on div "Add Column" at bounding box center [491, 284] width 901 height 406
click at [698, 43] on div "Add Sheet" at bounding box center [548, 34] width 812 height 20
click at [738, 107] on div "Add Column" at bounding box center [491, 284] width 901 height 406
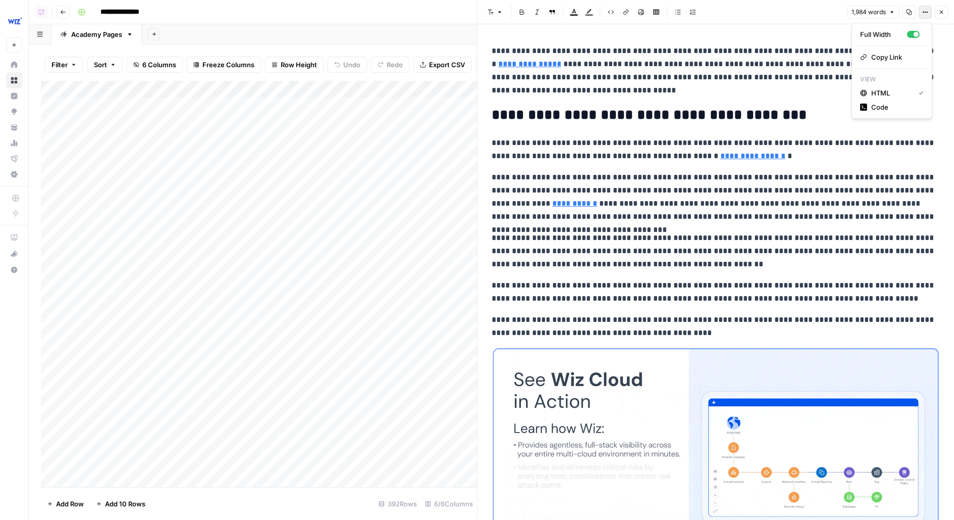
click at [924, 14] on icon "button" at bounding box center [926, 12] width 6 height 6
click at [891, 106] on span "Code" at bounding box center [896, 107] width 48 height 10
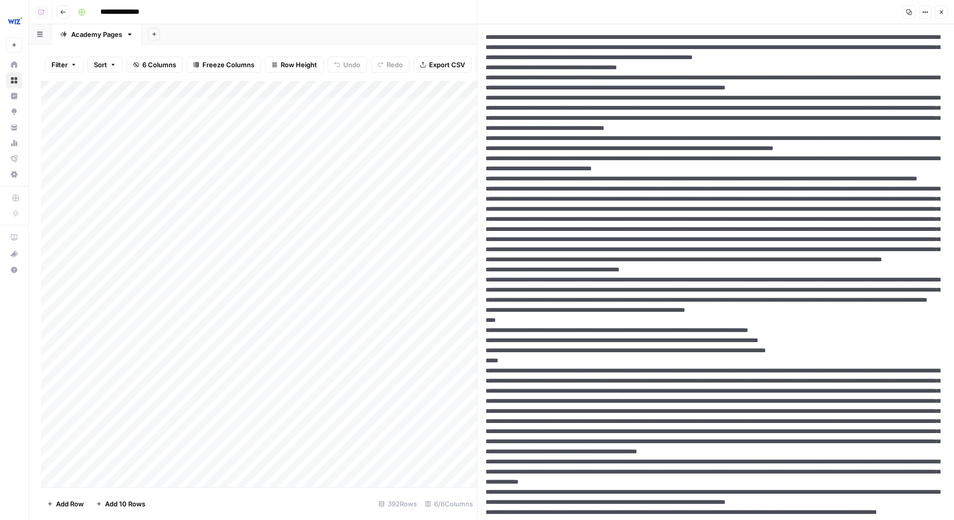
click at [911, 13] on icon "button" at bounding box center [910, 13] width 6 height 6
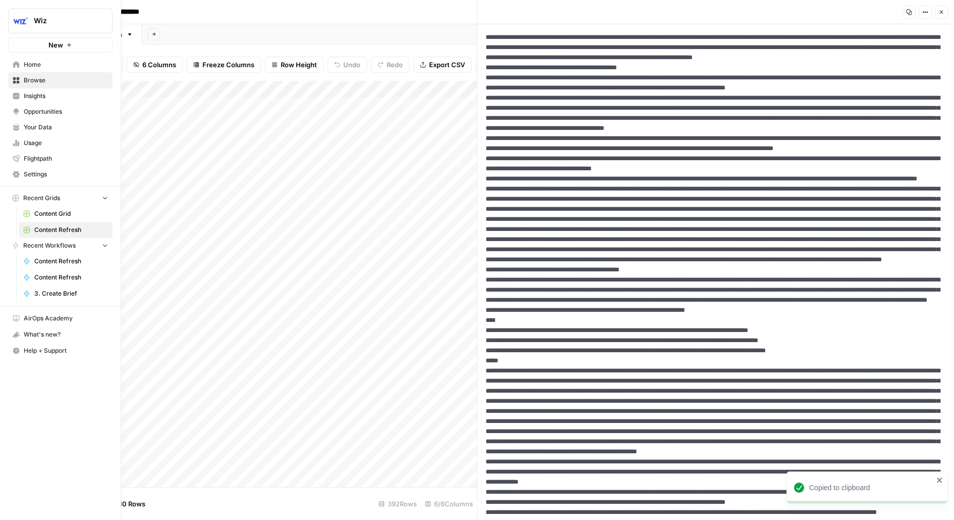
click at [48, 128] on span "Your Data" at bounding box center [66, 127] width 84 height 9
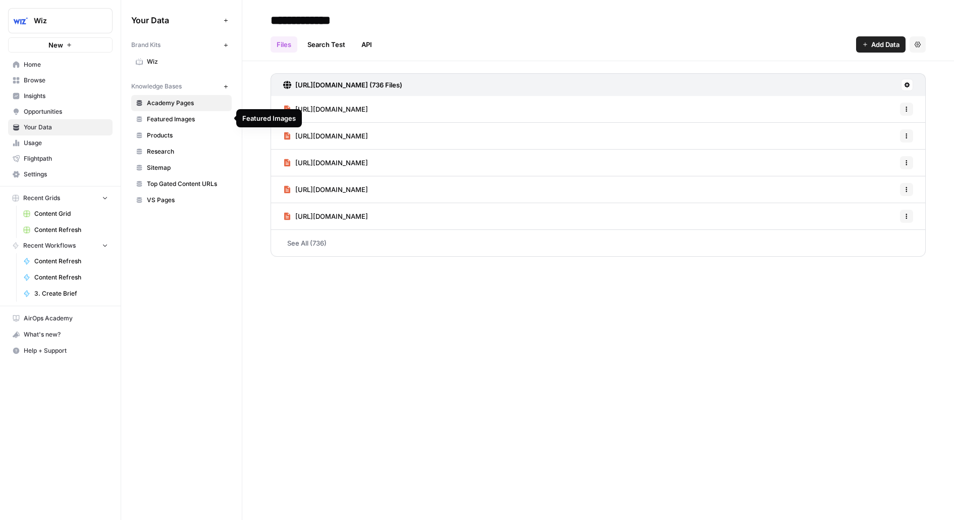
click at [175, 117] on span "Featured Images" at bounding box center [187, 119] width 80 height 9
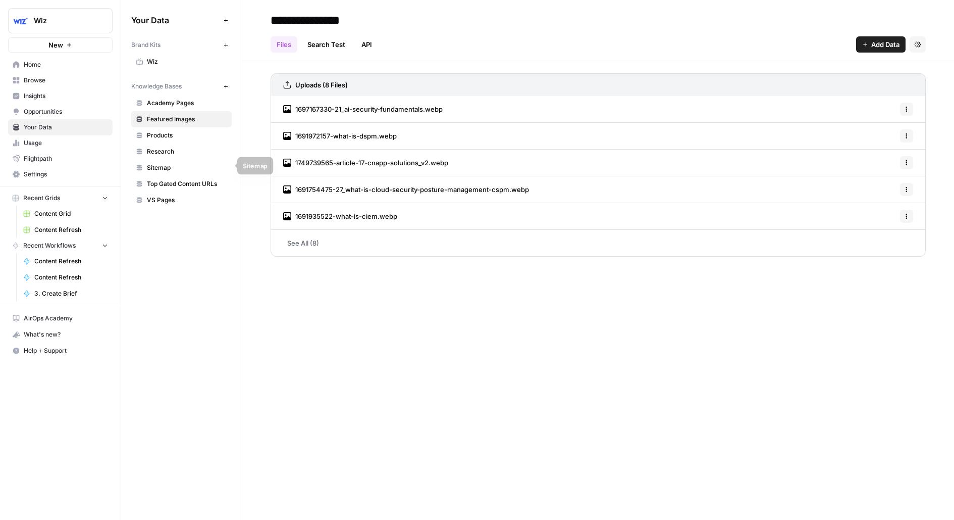
click at [156, 169] on span "Sitemap" at bounding box center [187, 167] width 80 height 9
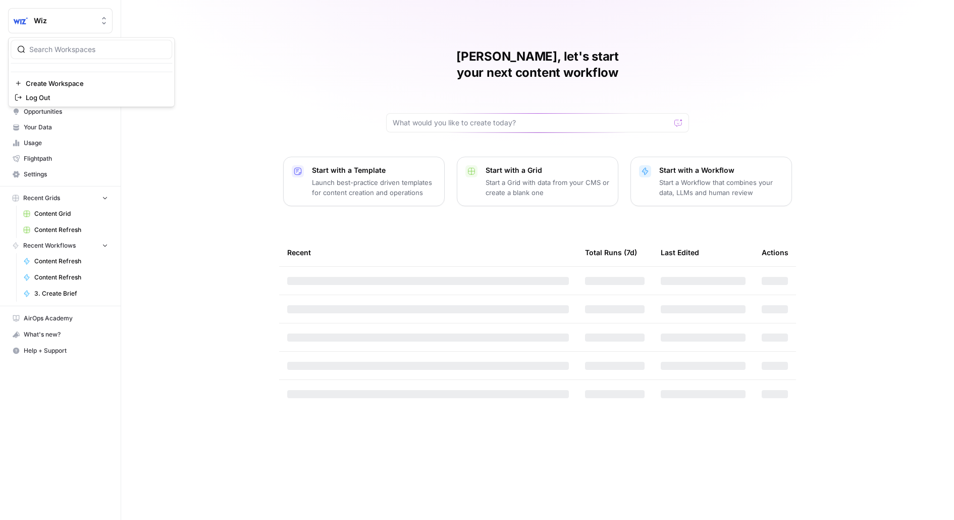
click at [47, 26] on button "Wiz" at bounding box center [60, 20] width 105 height 25
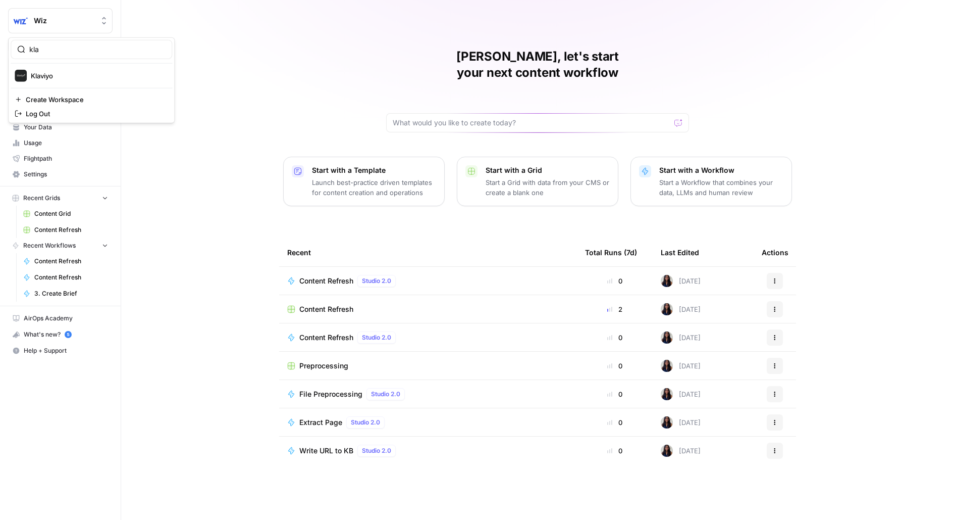
type input "kla"
click button "Klaviyo" at bounding box center [92, 76] width 162 height 16
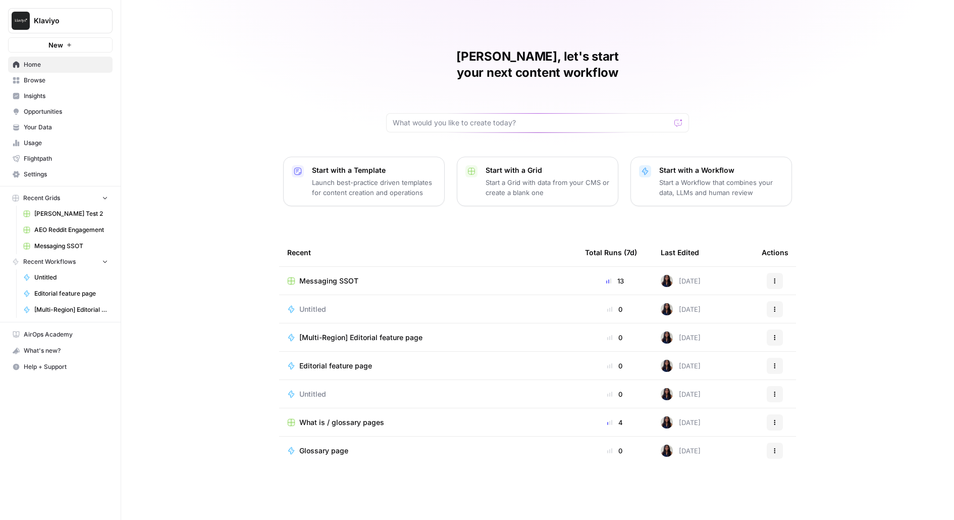
click at [309, 276] on span "Messaging SSOT" at bounding box center [328, 281] width 59 height 10
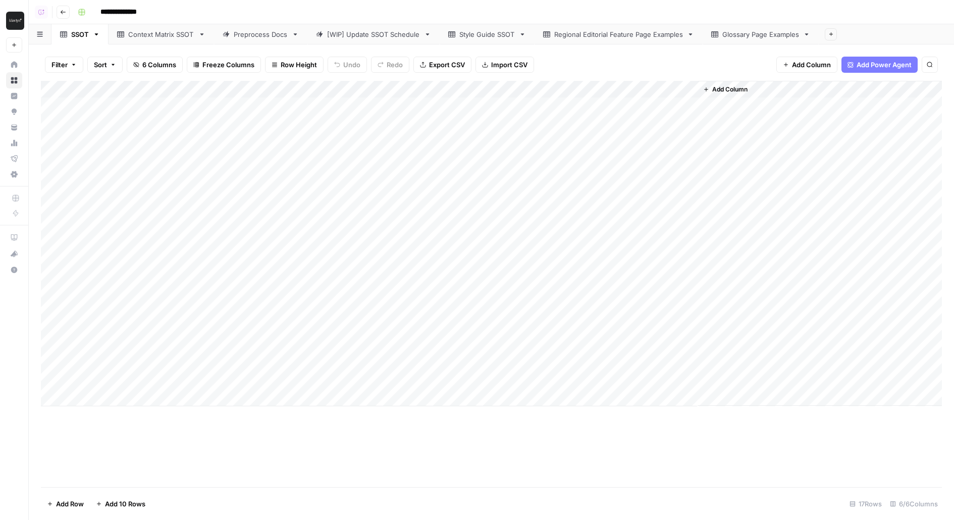
click at [486, 35] on div "Style Guide SSOT" at bounding box center [487, 34] width 56 height 10
drag, startPoint x: 167, startPoint y: 104, endPoint x: 160, endPoint y: 200, distance: 96.7
click at [160, 200] on div "Add Column" at bounding box center [491, 149] width 901 height 136
click at [359, 124] on div "Add Column" at bounding box center [491, 149] width 901 height 136
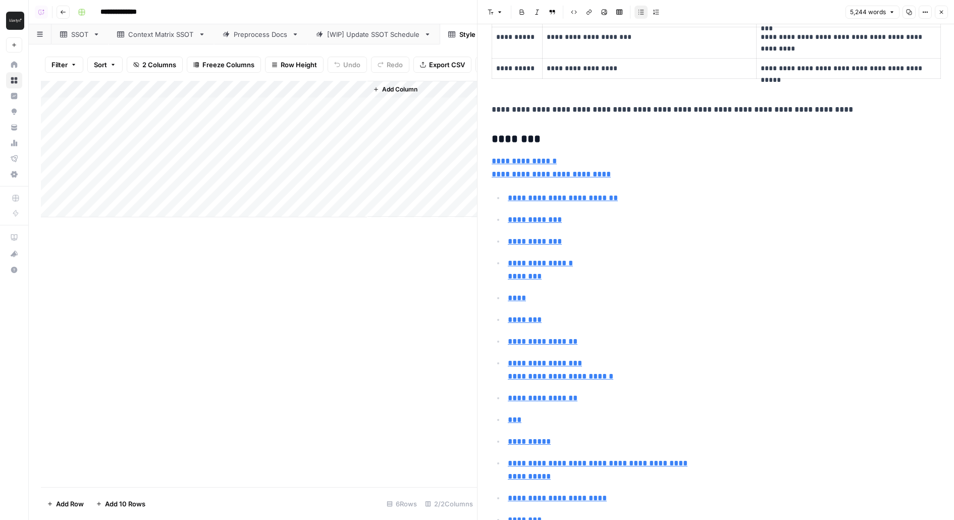
scroll to position [692, 0]
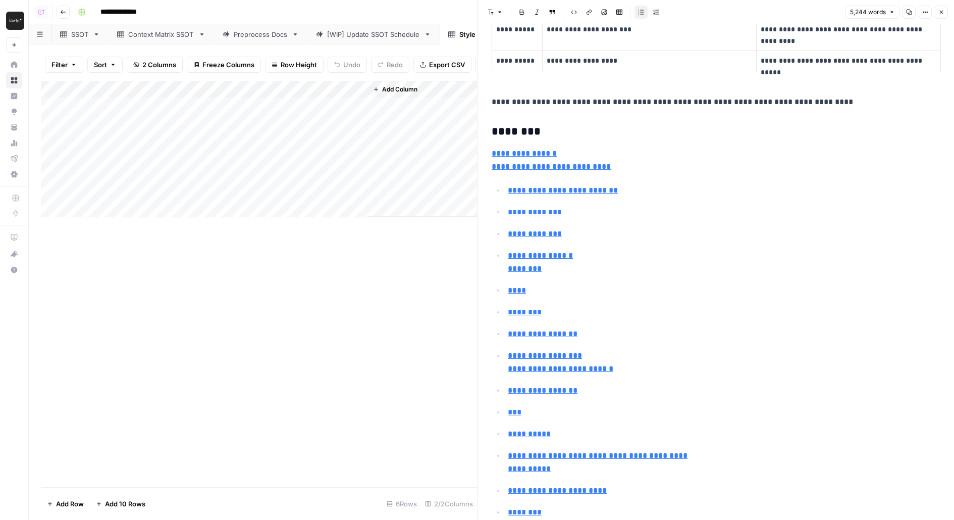
click at [944, 11] on icon "button" at bounding box center [942, 12] width 6 height 6
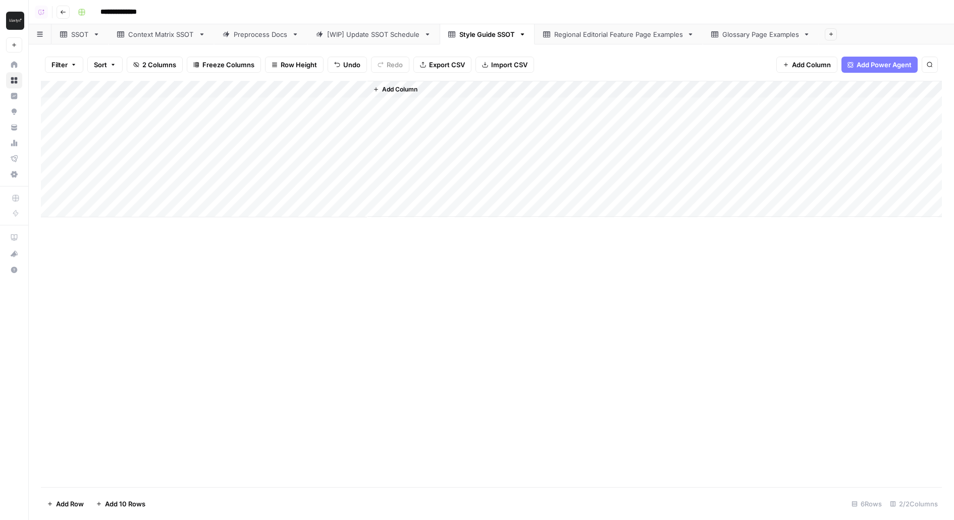
click at [10, 76] on link "Browse" at bounding box center [14, 80] width 16 height 16
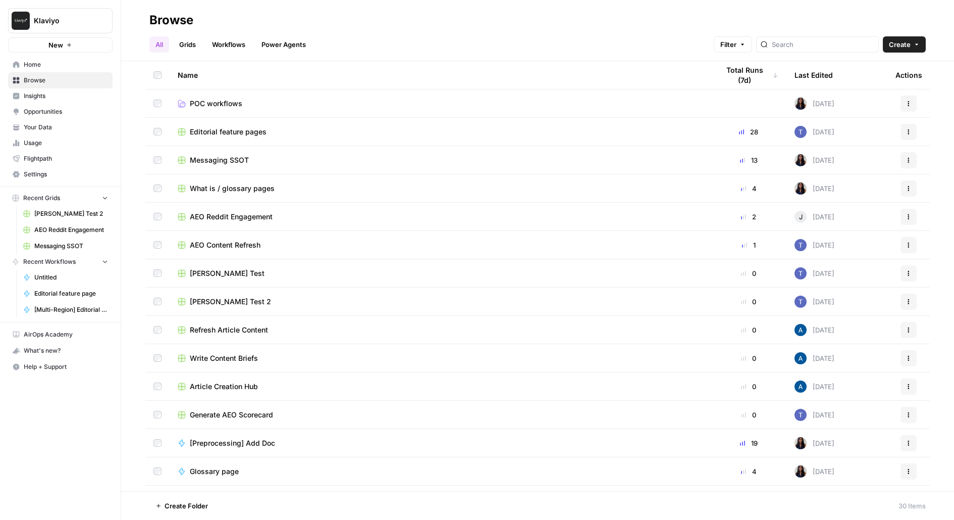
click at [243, 132] on span "Editorial feature pages" at bounding box center [228, 132] width 77 height 10
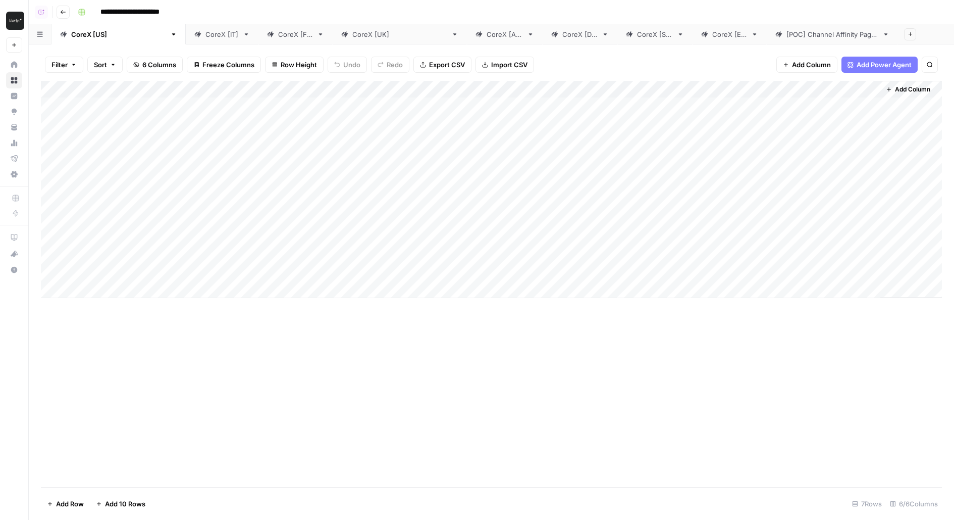
click at [278, 32] on div "CoreX [FR]" at bounding box center [295, 34] width 35 height 10
click at [59, 26] on link "CoreX [US]" at bounding box center [119, 34] width 134 height 20
click at [75, 26] on link "CoreX [US]" at bounding box center [119, 34] width 134 height 20
click at [194, 32] on div "CoreX [IT]" at bounding box center [216, 34] width 44 height 10
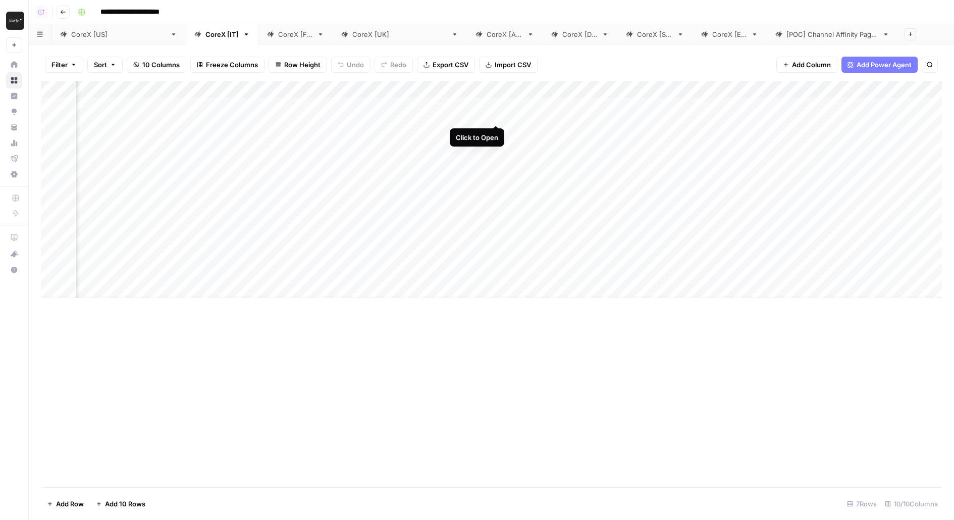
click at [495, 108] on div "Add Column" at bounding box center [491, 189] width 901 height 217
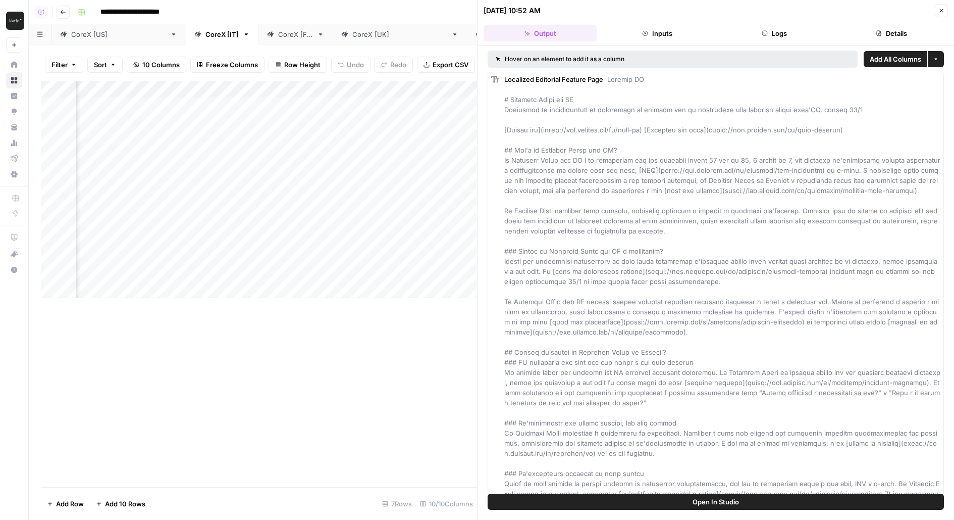
click at [766, 32] on icon "button" at bounding box center [765, 33] width 6 height 6
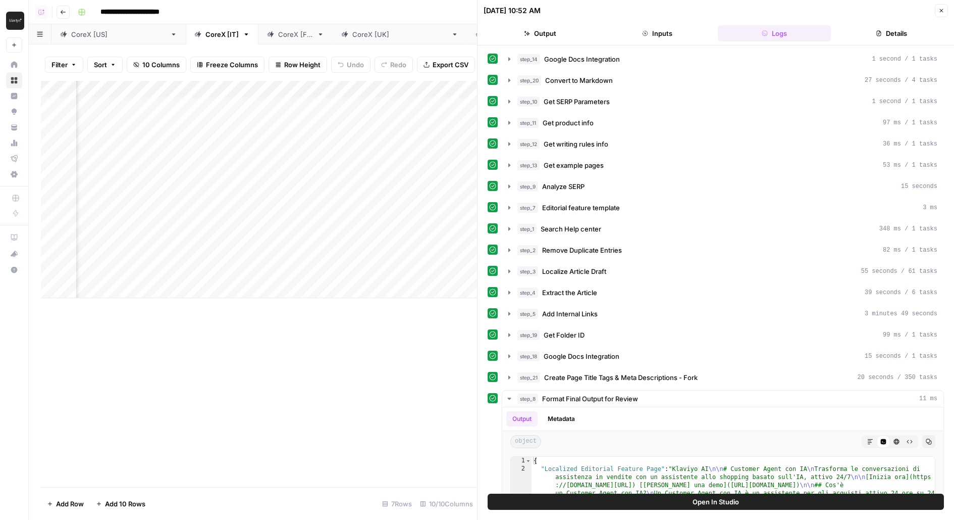
scroll to position [0, 126]
click at [555, 268] on span "Localize Article Draft" at bounding box center [574, 271] width 64 height 10
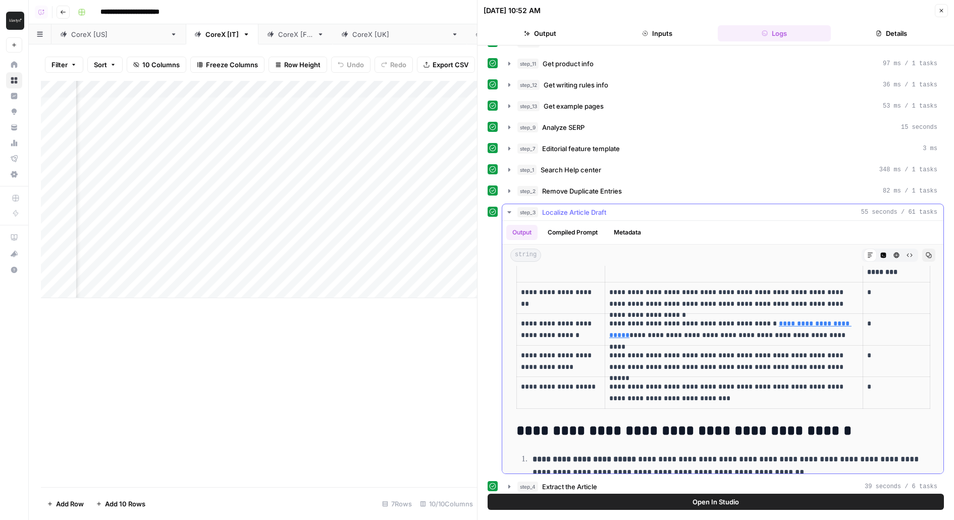
scroll to position [1150, 0]
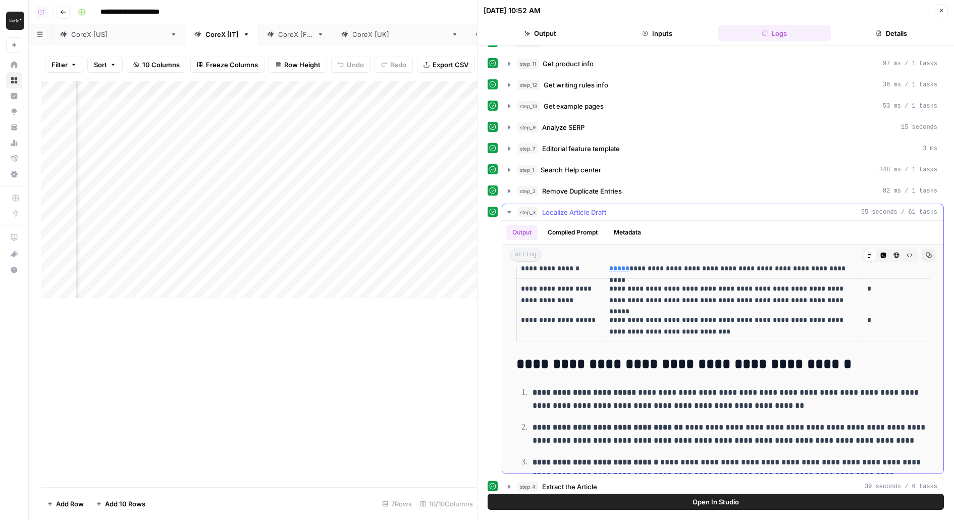
click at [633, 207] on div "step_3 Localize Article Draft 55 seconds / 61 tasks" at bounding box center [728, 212] width 420 height 10
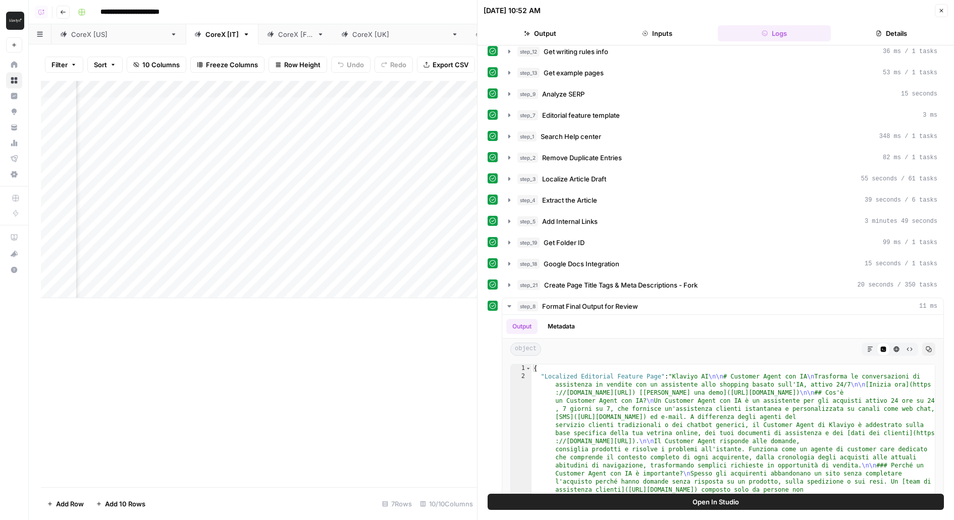
scroll to position [87, 0]
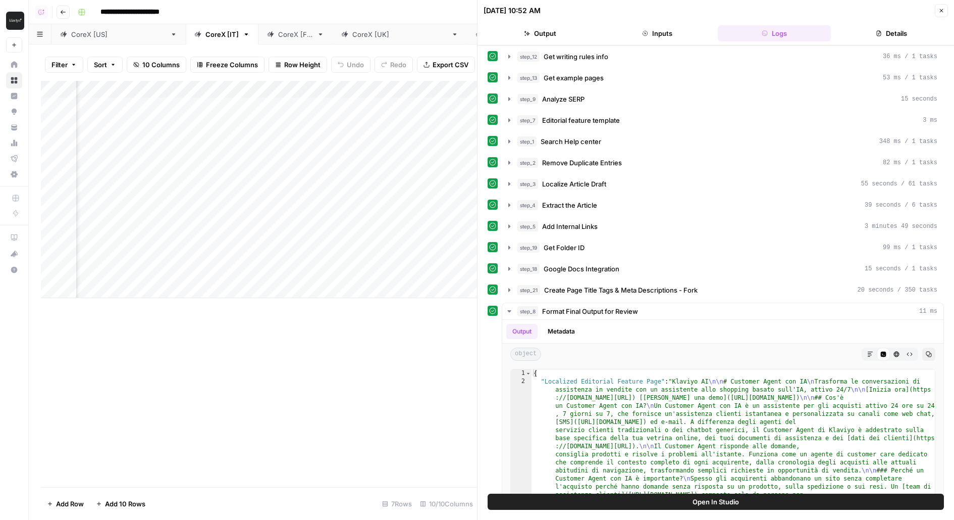
click at [938, 13] on button "Close" at bounding box center [941, 10] width 13 height 13
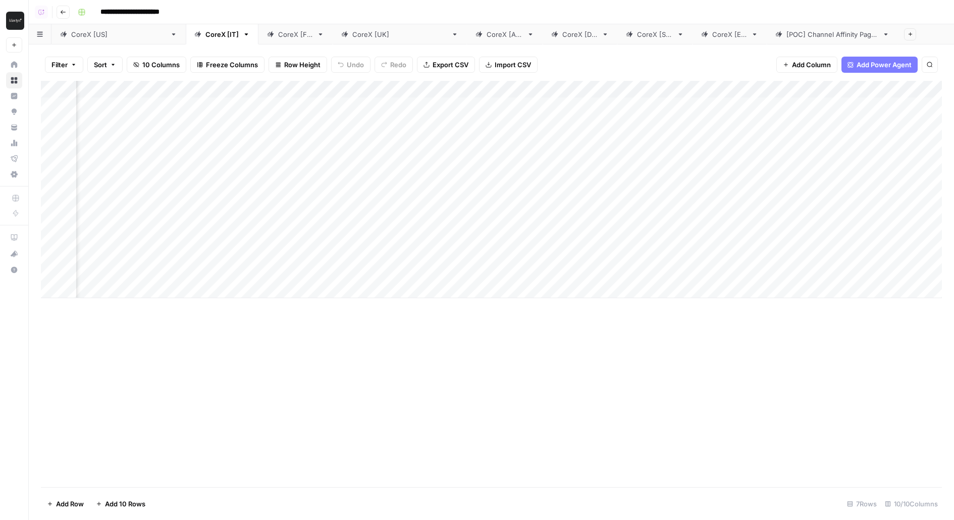
click at [89, 32] on div "CoreX [US]" at bounding box center [118, 34] width 95 height 10
click at [496, 131] on div "Add Column" at bounding box center [491, 189] width 901 height 217
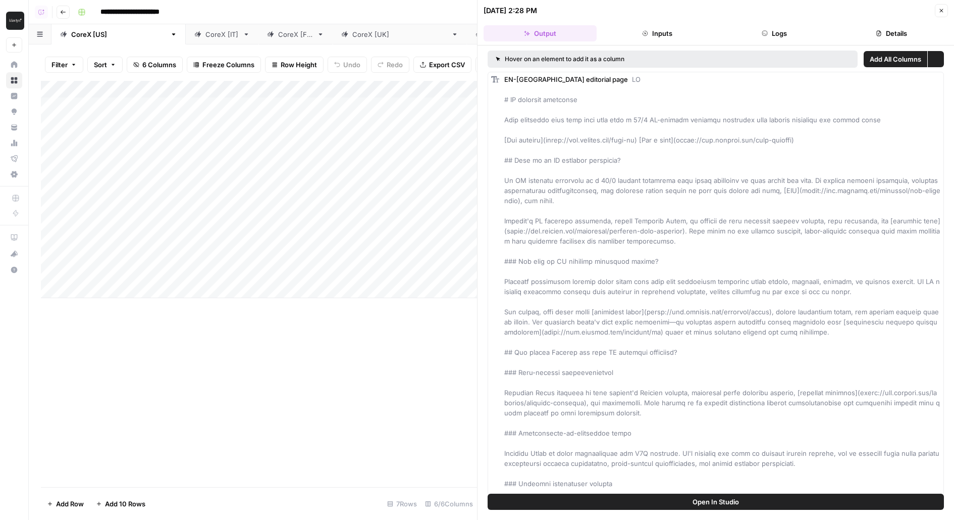
click at [780, 29] on button "Logs" at bounding box center [774, 33] width 113 height 16
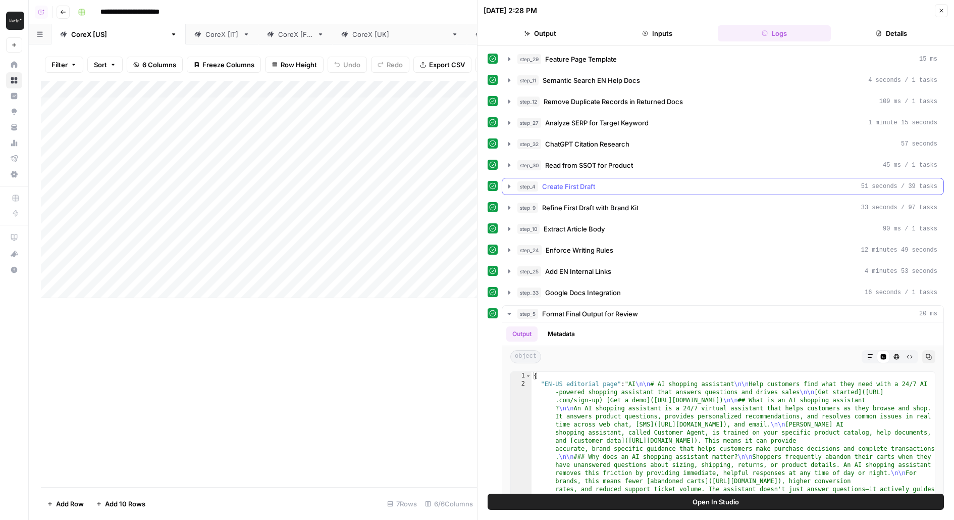
click at [527, 181] on span "step_4" at bounding box center [528, 186] width 21 height 10
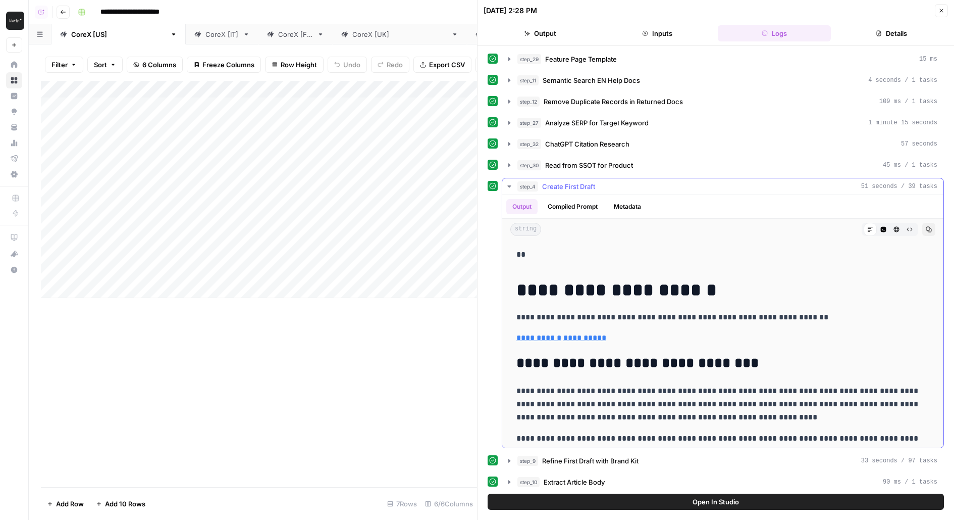
click at [622, 185] on div "step_4 Create First Draft 51 seconds / 39 tasks" at bounding box center [728, 186] width 420 height 10
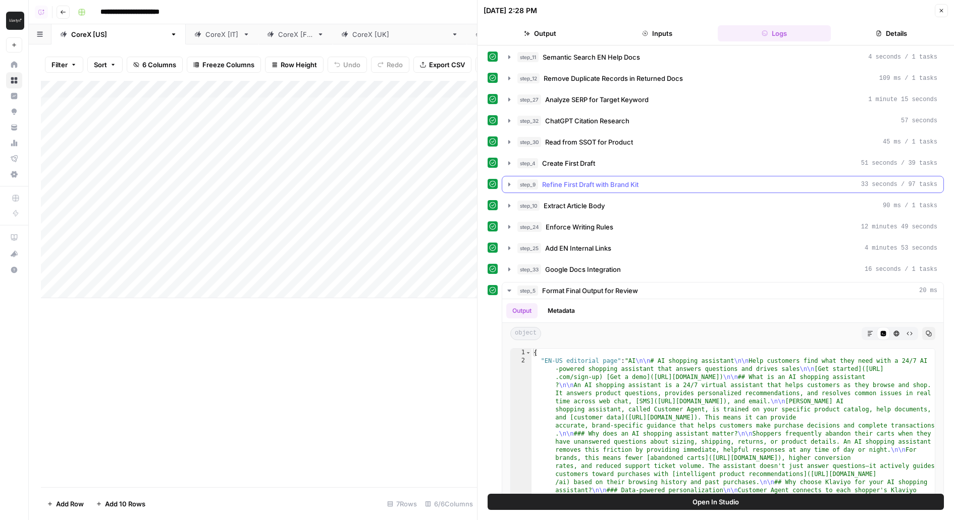
scroll to position [28, 0]
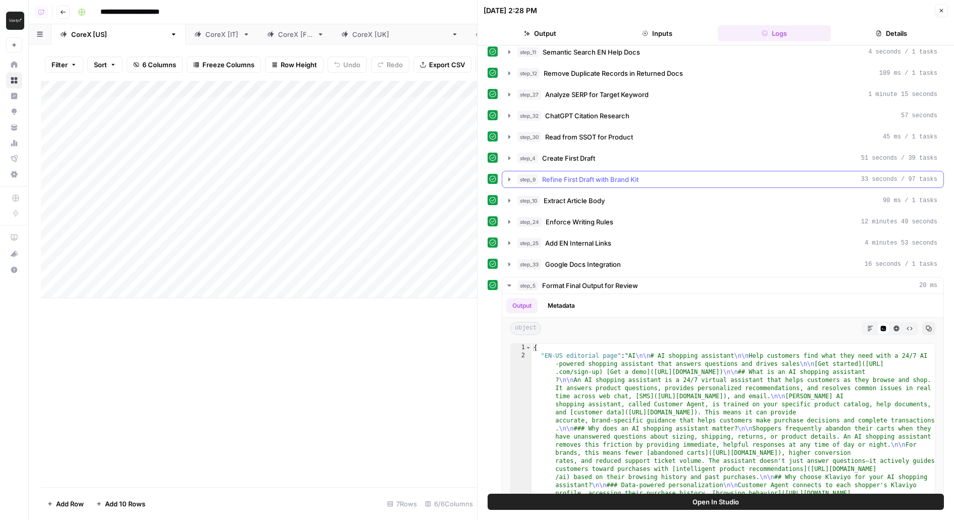
click at [584, 171] on button "step_9 Refine First Draft with Brand Kit 33 seconds / 97 tasks" at bounding box center [722, 179] width 441 height 16
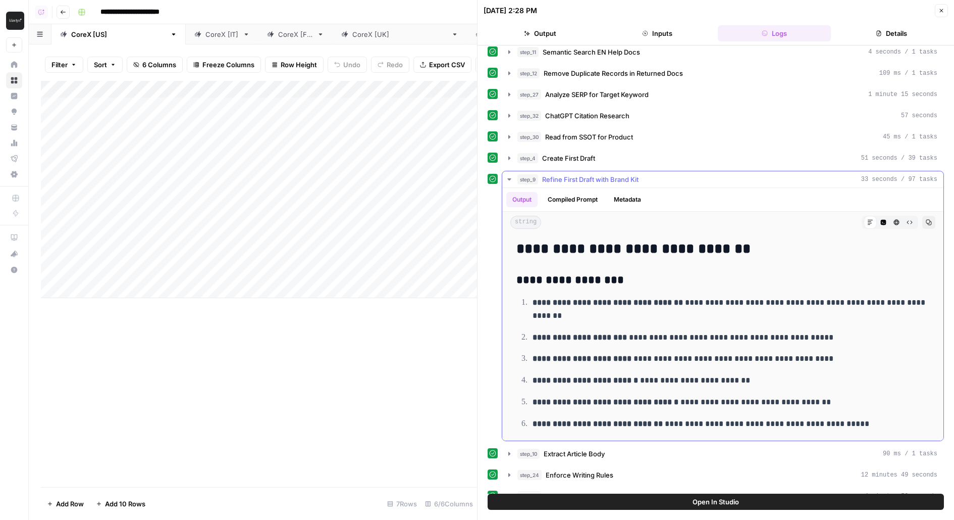
drag, startPoint x: 519, startPoint y: 242, endPoint x: 765, endPoint y: 249, distance: 246.5
click at [766, 249] on h2 "**********" at bounding box center [724, 249] width 414 height 16
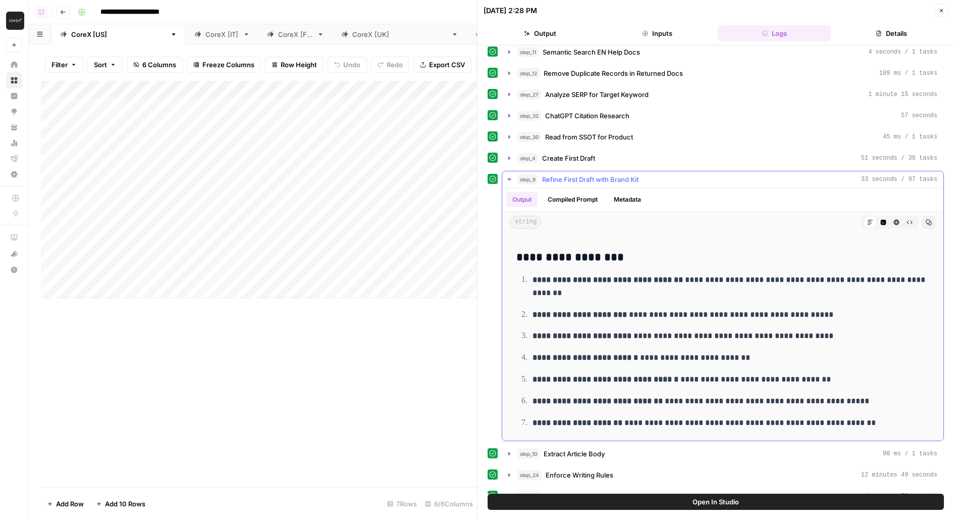
scroll to position [29, 0]
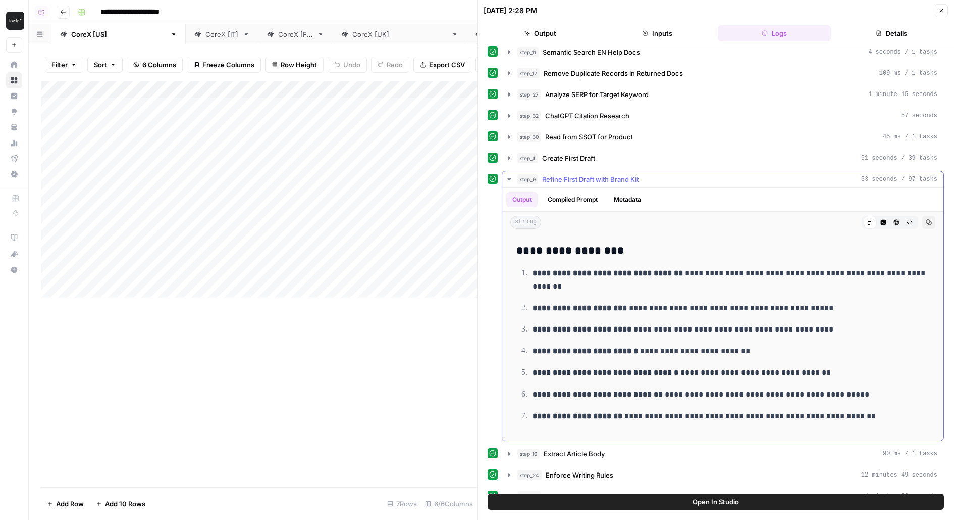
drag, startPoint x: 535, startPoint y: 267, endPoint x: 575, endPoint y: 289, distance: 45.2
click at [575, 289] on ol "**********" at bounding box center [723, 344] width 413 height 157
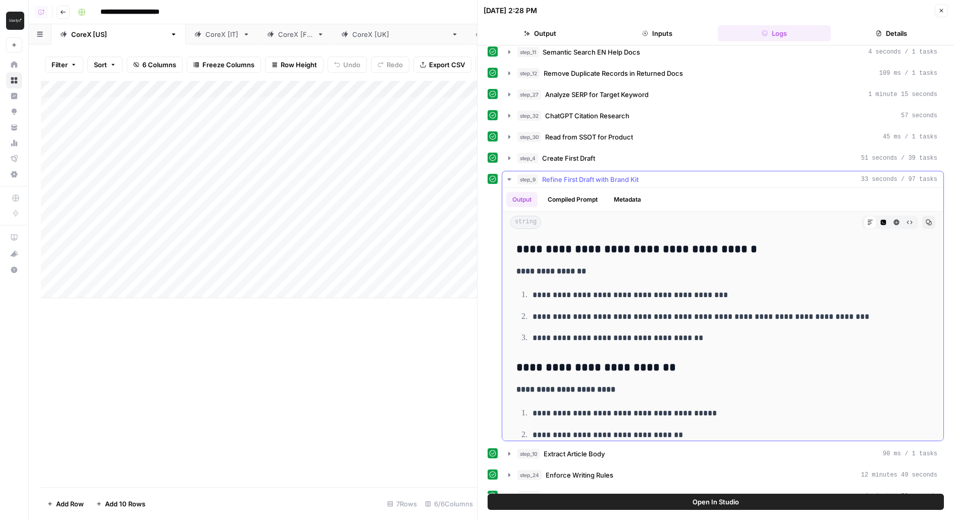
scroll to position [226, 0]
drag, startPoint x: 524, startPoint y: 245, endPoint x: 739, endPoint y: 248, distance: 215.1
click at [740, 248] on h3 "**********" at bounding box center [724, 249] width 414 height 14
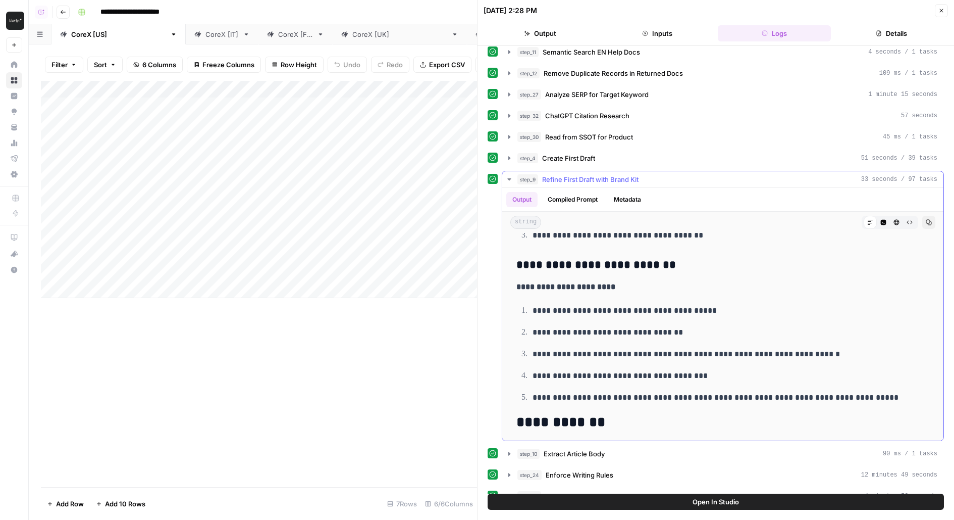
scroll to position [329, 0]
drag, startPoint x: 515, startPoint y: 261, endPoint x: 688, endPoint y: 269, distance: 173.4
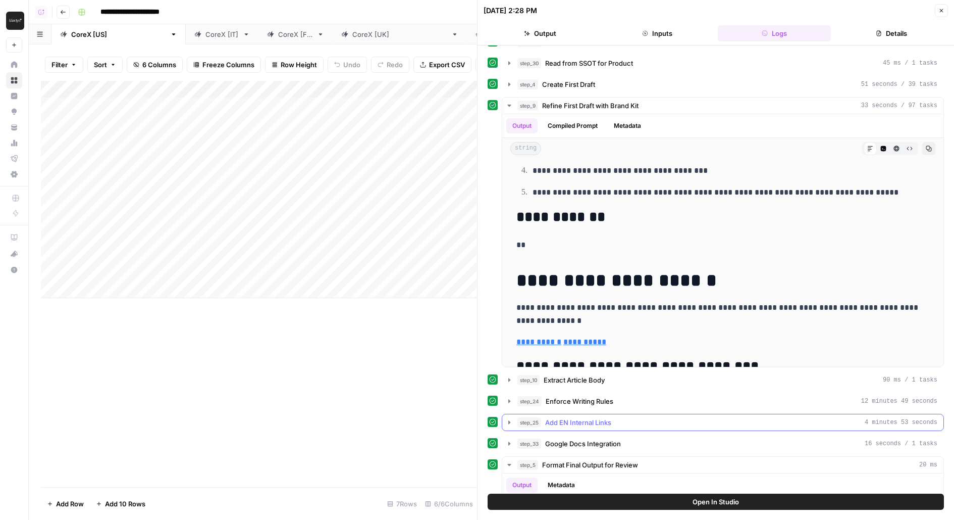
scroll to position [148, 0]
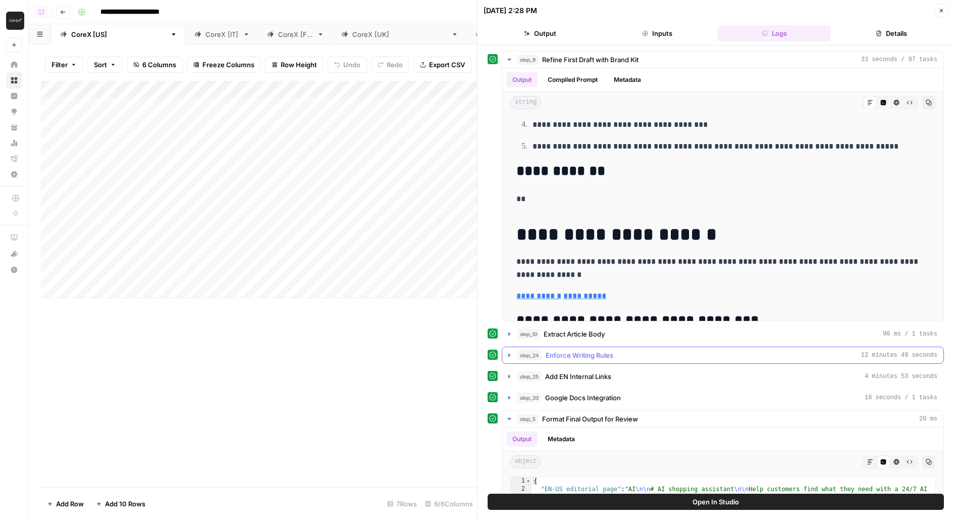
click at [553, 350] on span "Enforce Writing Rules" at bounding box center [580, 355] width 68 height 10
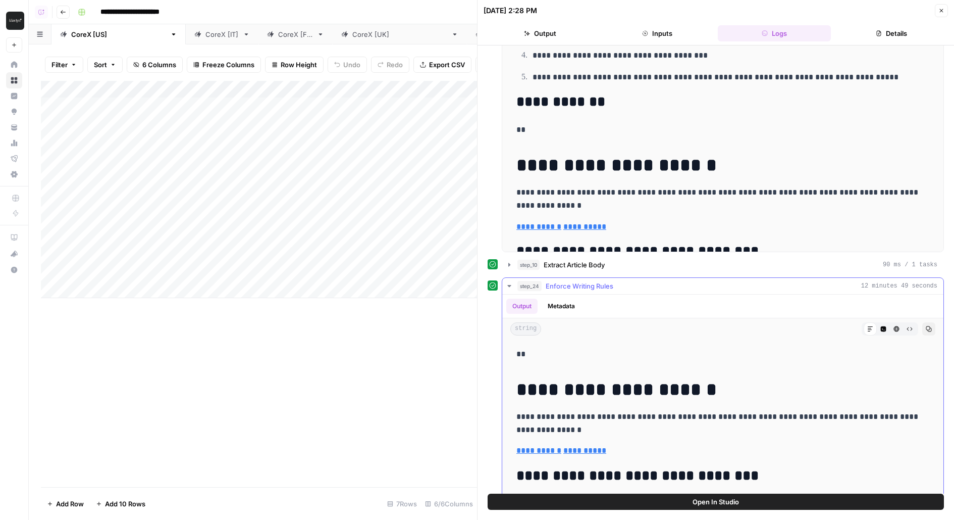
scroll to position [224, 0]
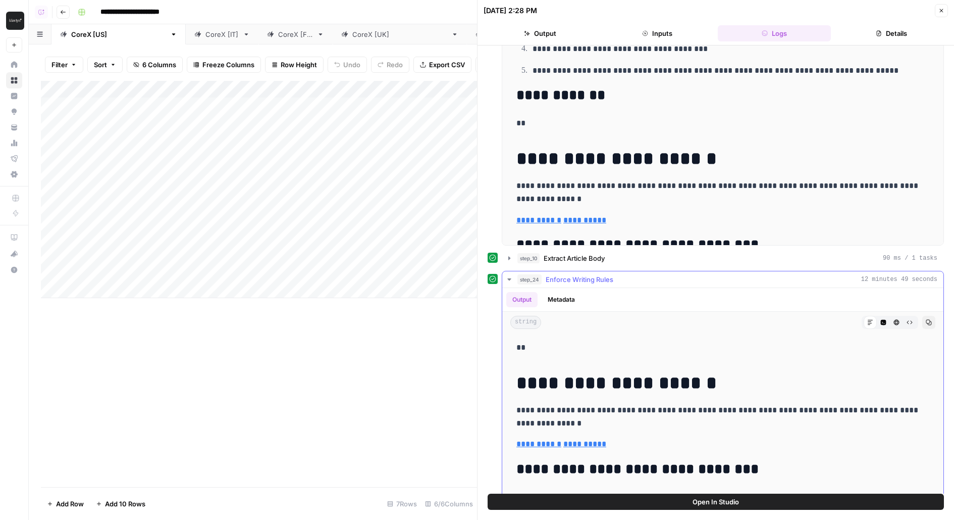
click at [620, 275] on div "step_24 Enforce Writing Rules 12 minutes 49 seconds" at bounding box center [728, 279] width 420 height 10
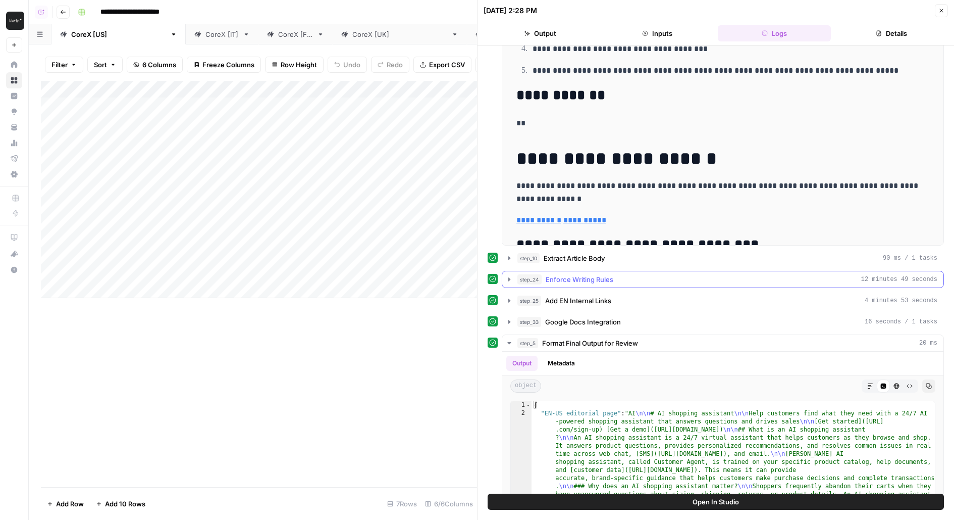
scroll to position [0, 0]
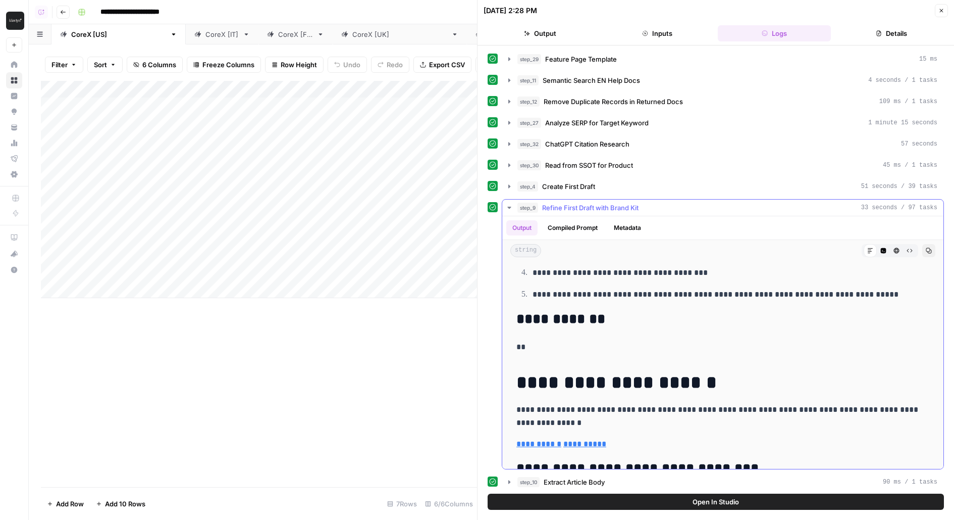
click at [591, 202] on span "Refine First Draft with Brand Kit" at bounding box center [590, 207] width 96 height 10
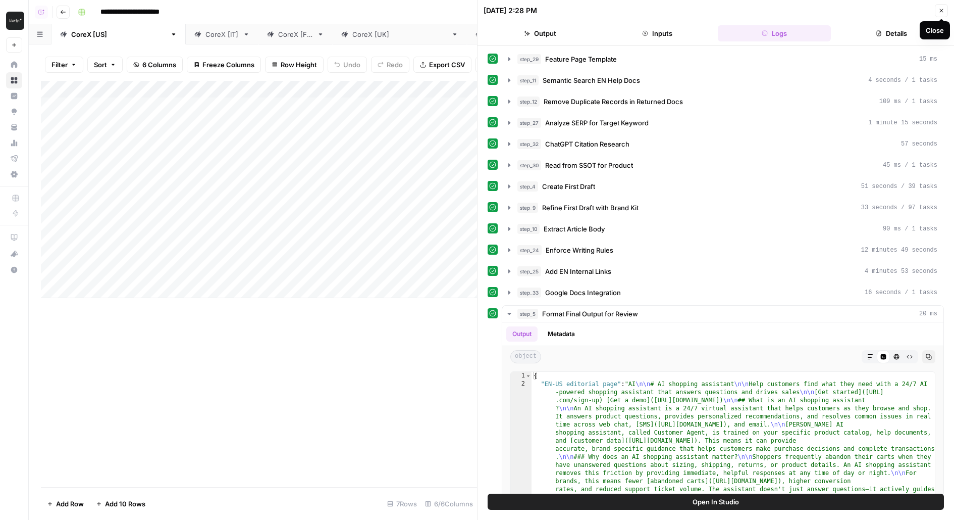
click at [945, 9] on button "Close" at bounding box center [941, 10] width 13 height 13
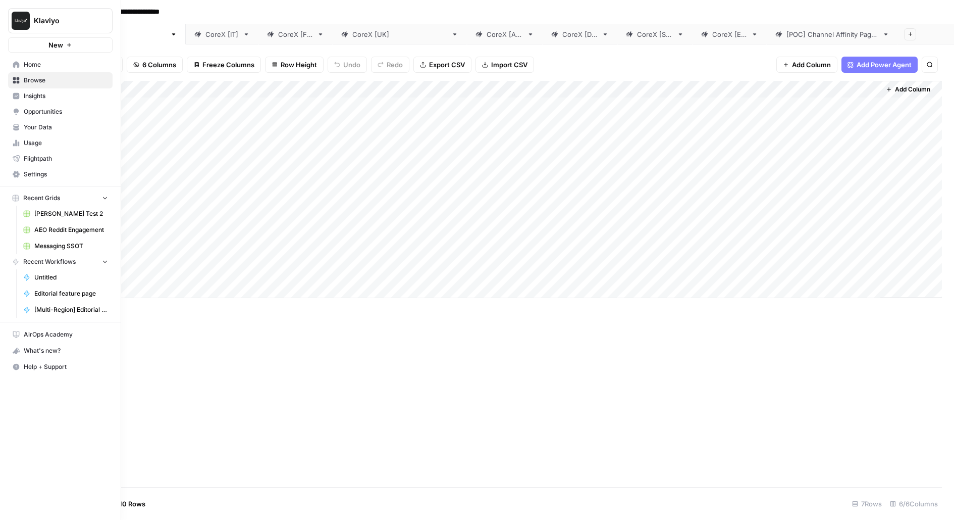
click at [39, 122] on link "Your Data" at bounding box center [60, 127] width 105 height 16
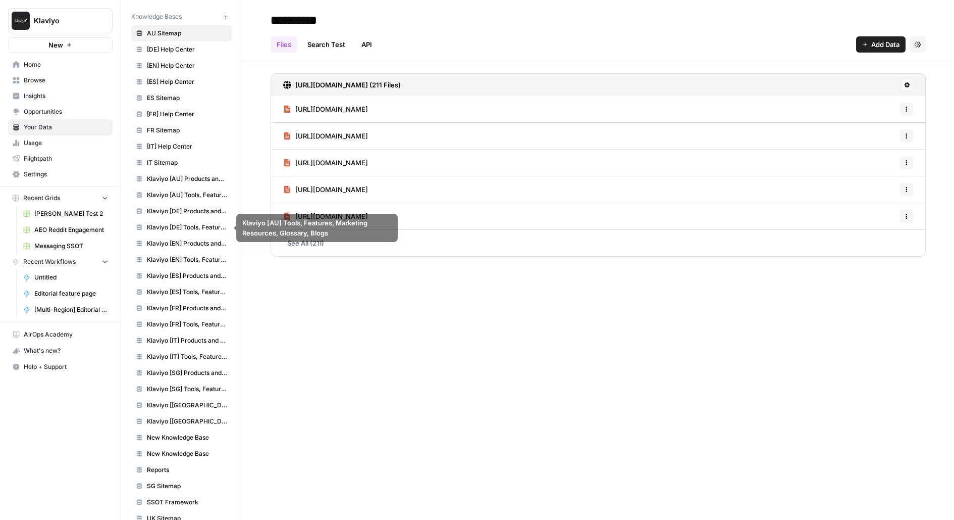
scroll to position [91, 0]
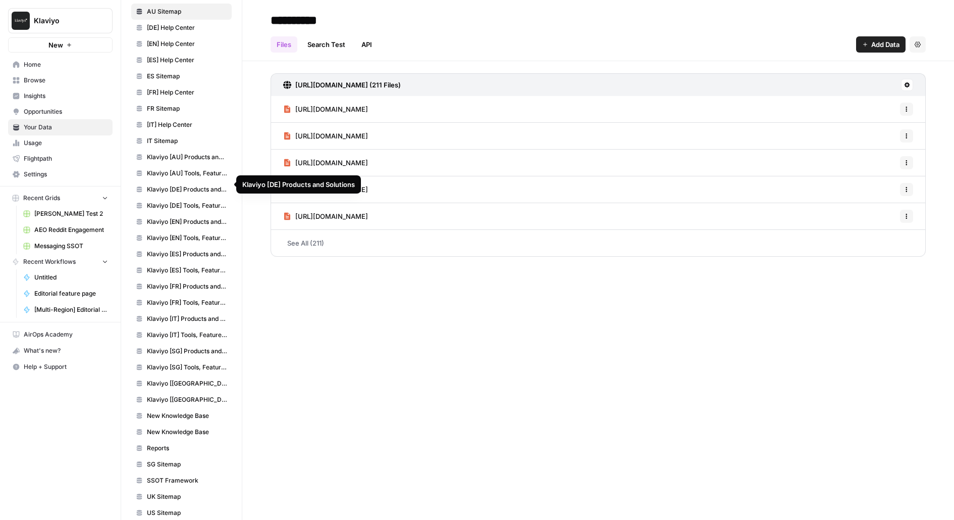
click at [208, 172] on span "Klaviyo [AU] Tools, Features, Marketing Resources, Glossary, Blogs" at bounding box center [187, 173] width 80 height 9
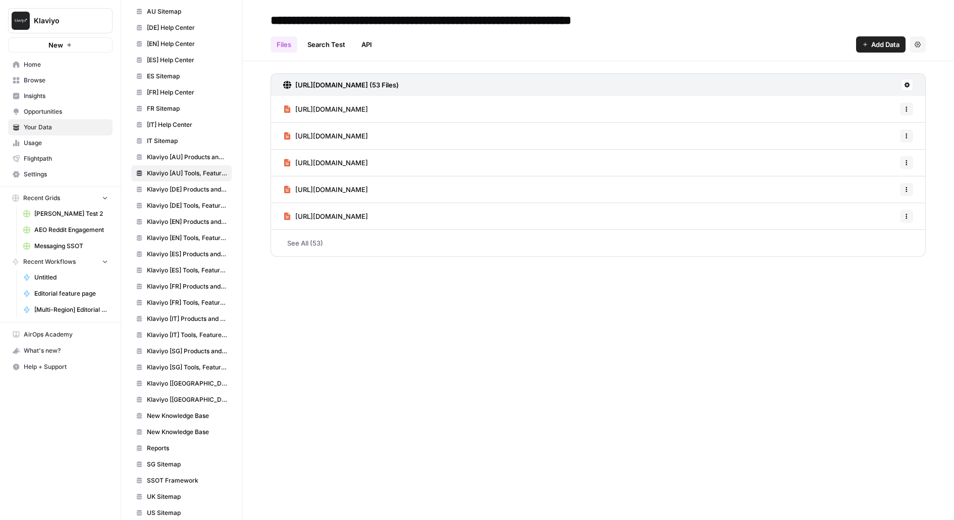
click at [188, 217] on span "Klaviyo [EN] Products and Solutions" at bounding box center [187, 221] width 80 height 9
click at [189, 282] on span "Klaviyo [FR] Products and Solutions" at bounding box center [187, 286] width 80 height 9
click at [50, 245] on span "Messaging SSOT" at bounding box center [71, 245] width 74 height 9
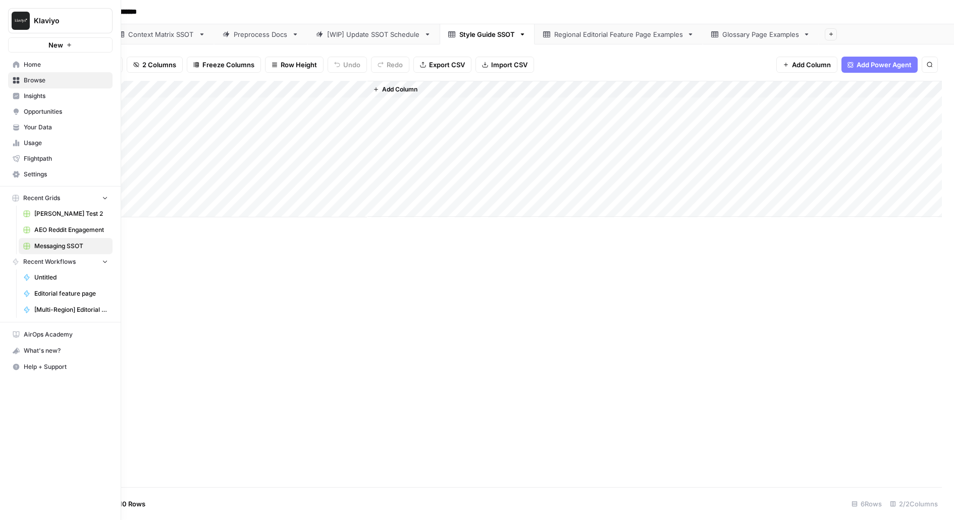
click at [49, 126] on span "Your Data" at bounding box center [66, 127] width 84 height 9
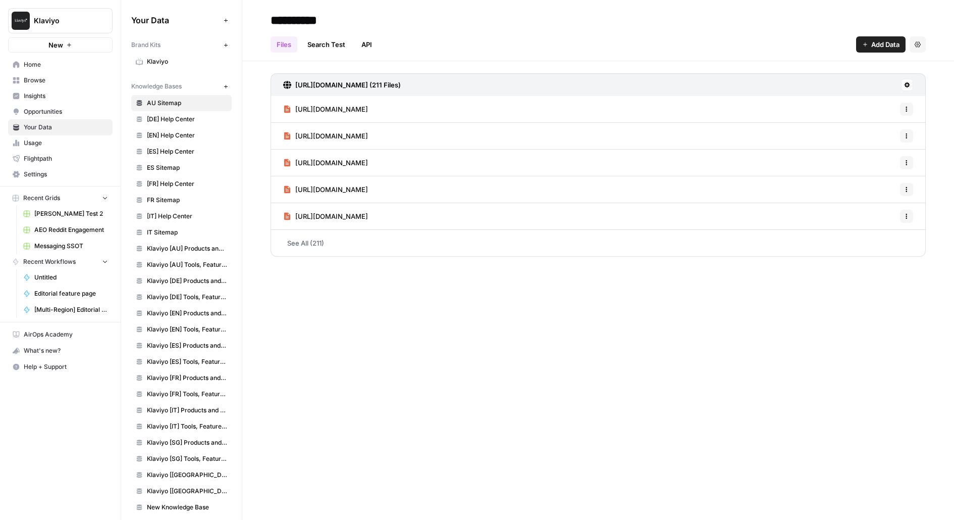
click at [179, 58] on span "Klaviyo" at bounding box center [187, 61] width 80 height 9
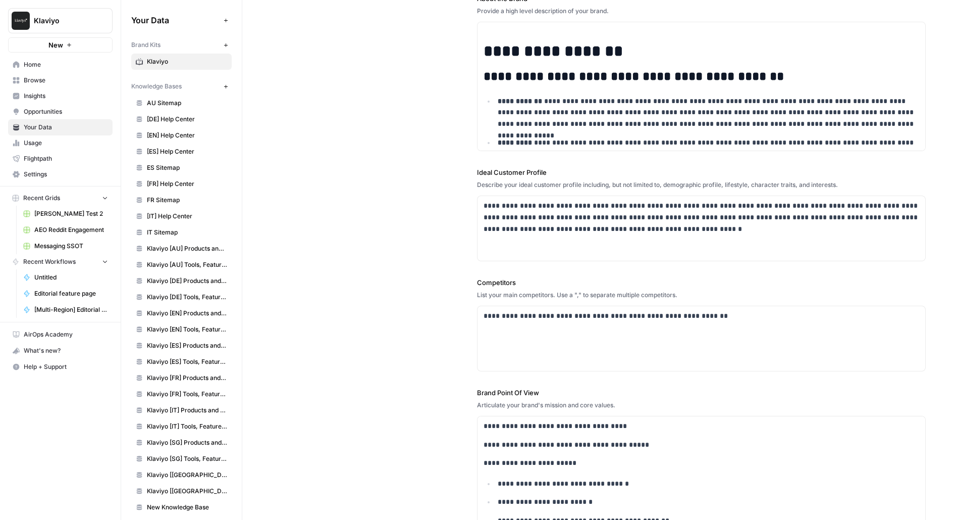
scroll to position [132, 0]
click at [53, 245] on span "Messaging SSOT" at bounding box center [71, 245] width 74 height 9
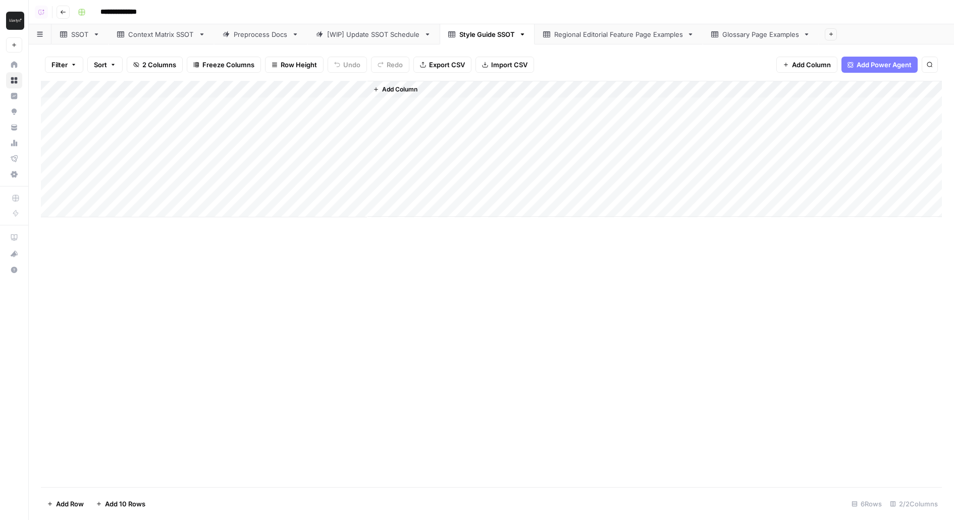
click at [73, 34] on div "SSOT" at bounding box center [80, 34] width 18 height 10
click at [560, 26] on link "Regional Editorial Feature Page Examples" at bounding box center [619, 34] width 168 height 20
click at [475, 33] on div "Style Guide SSOT" at bounding box center [487, 34] width 56 height 10
click at [266, 41] on link "Preprocess Docs" at bounding box center [260, 34] width 93 height 20
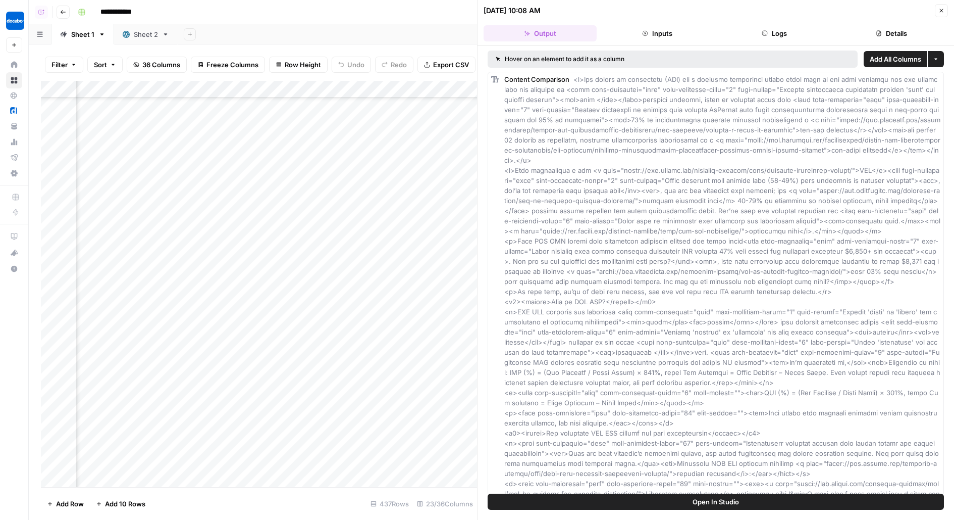
scroll to position [9051, 1542]
click at [792, 26] on button "Logs" at bounding box center [774, 33] width 113 height 16
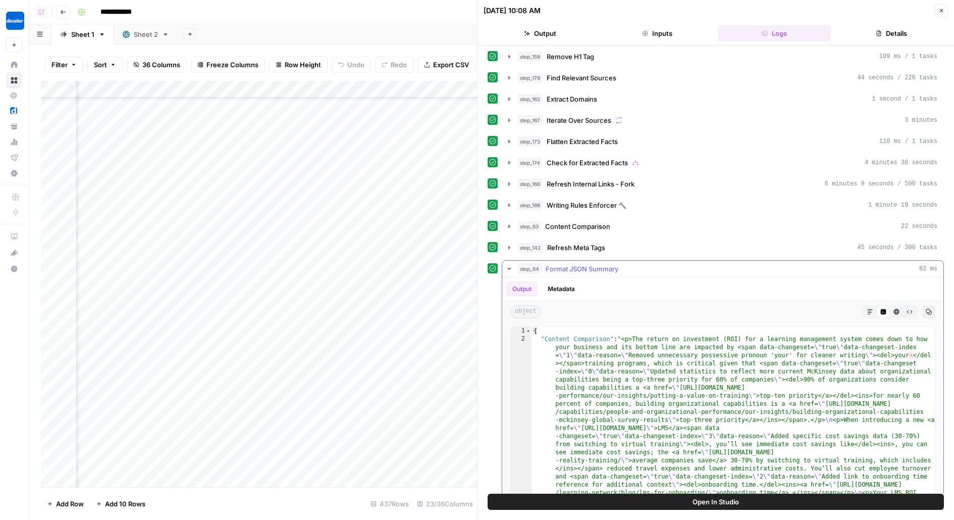
scroll to position [331, 0]
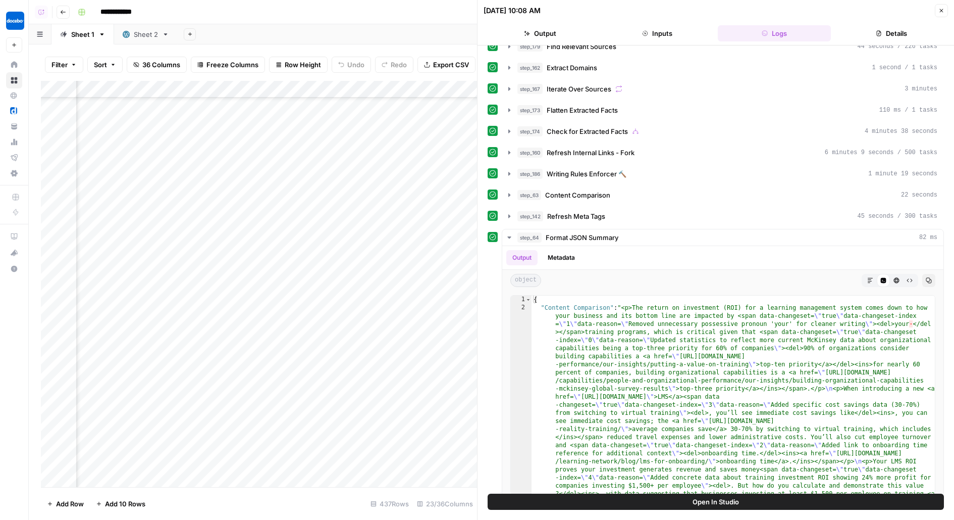
click at [636, 147] on div "step_160 Refresh Internal Links - Fork 6 minutes 9 seconds / 500 tasks" at bounding box center [728, 152] width 420 height 10
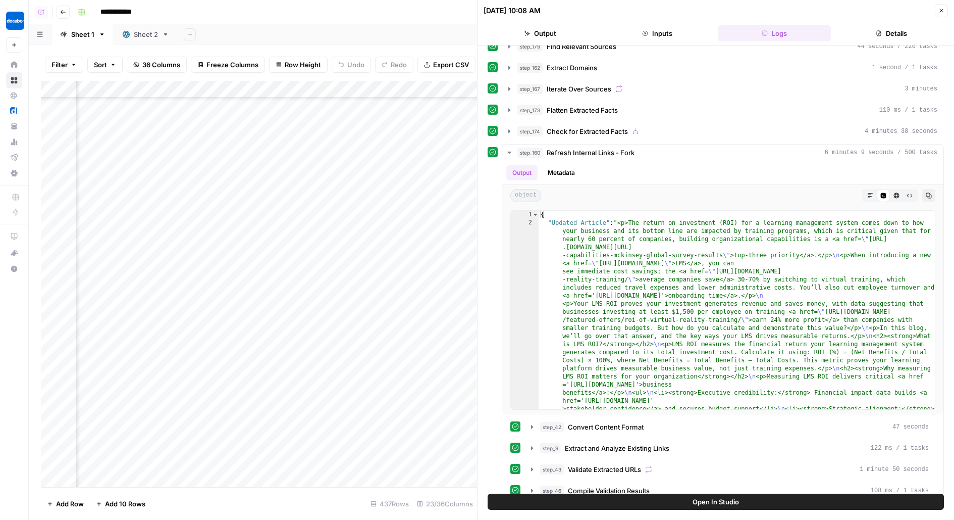
click at [580, 501] on button "Open In Studio" at bounding box center [716, 501] width 456 height 16
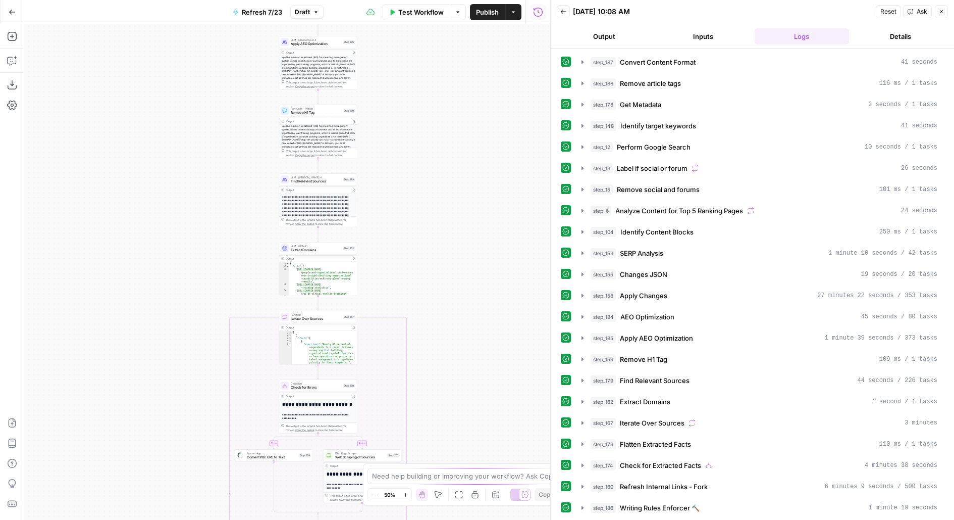
drag, startPoint x: 452, startPoint y: 349, endPoint x: 493, endPoint y: 78, distance: 273.6
click at [493, 78] on div "true false true false true false Workflow Set Inputs Inputs System App Convert …" at bounding box center [287, 271] width 526 height 495
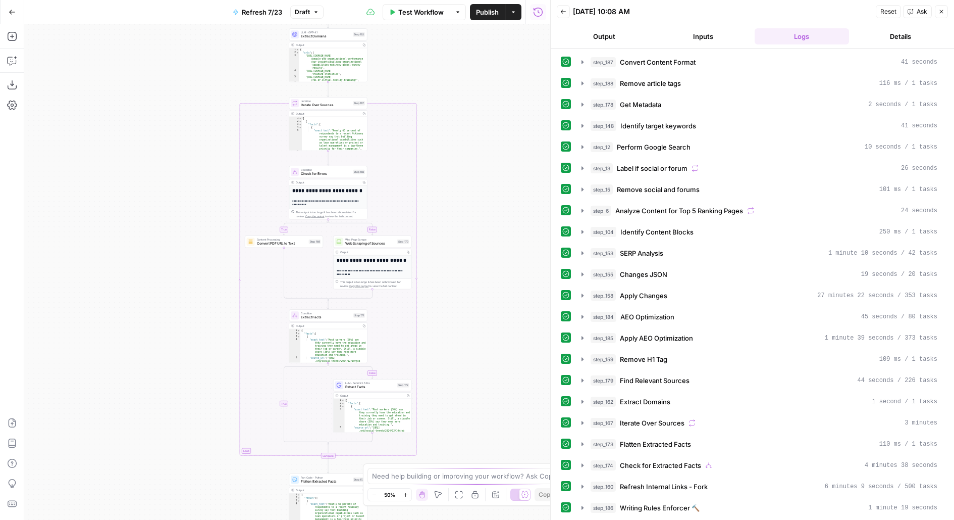
drag, startPoint x: 434, startPoint y: 167, endPoint x: 434, endPoint y: 56, distance: 111.6
click at [434, 61] on div "true false true false true false Workflow Set Inputs Inputs Content Processing …" at bounding box center [287, 271] width 526 height 495
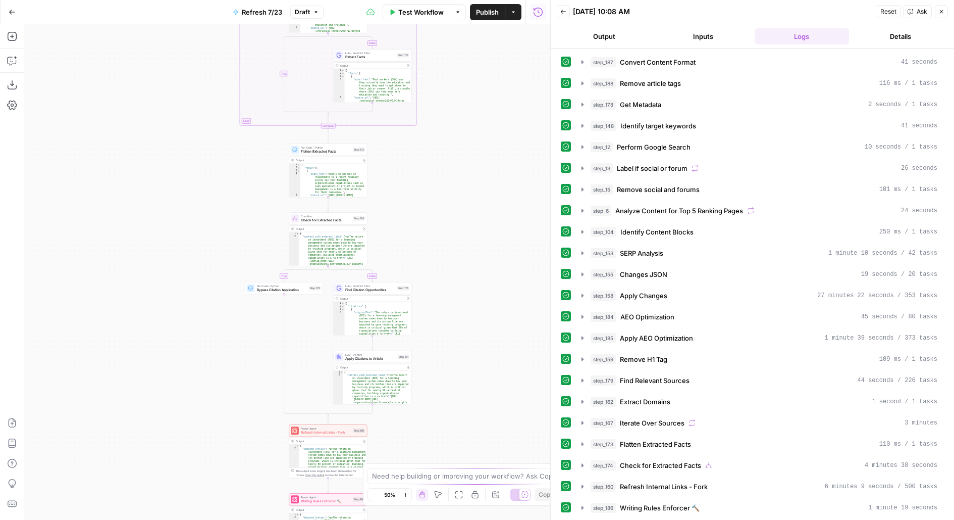
drag, startPoint x: 444, startPoint y: 243, endPoint x: 444, endPoint y: 40, distance: 203.0
click at [444, 44] on div "true false true false true false Workflow Set Inputs Inputs Content Processing …" at bounding box center [287, 271] width 526 height 495
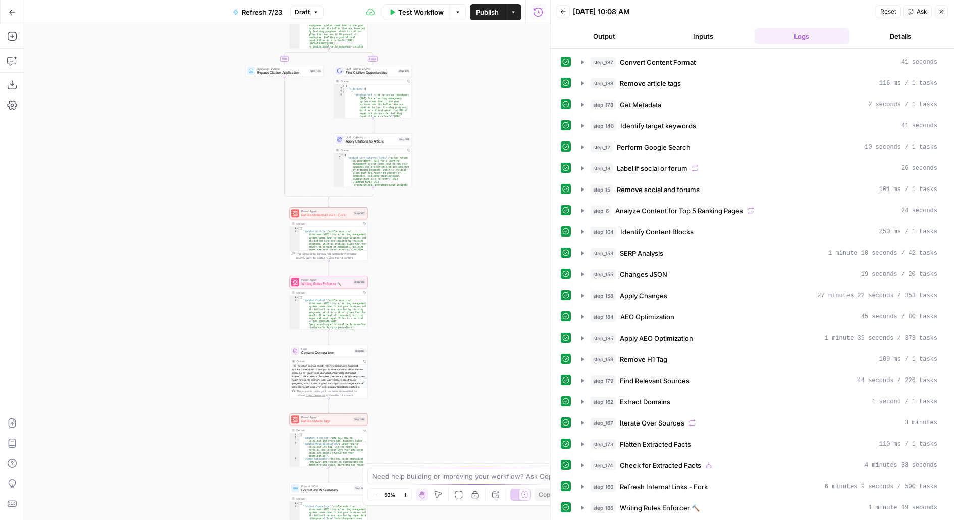
drag, startPoint x: 450, startPoint y: 254, endPoint x: 450, endPoint y: 119, distance: 135.3
click at [450, 120] on div "true false true false true false Workflow Set Inputs Inputs Content Processing …" at bounding box center [287, 271] width 526 height 495
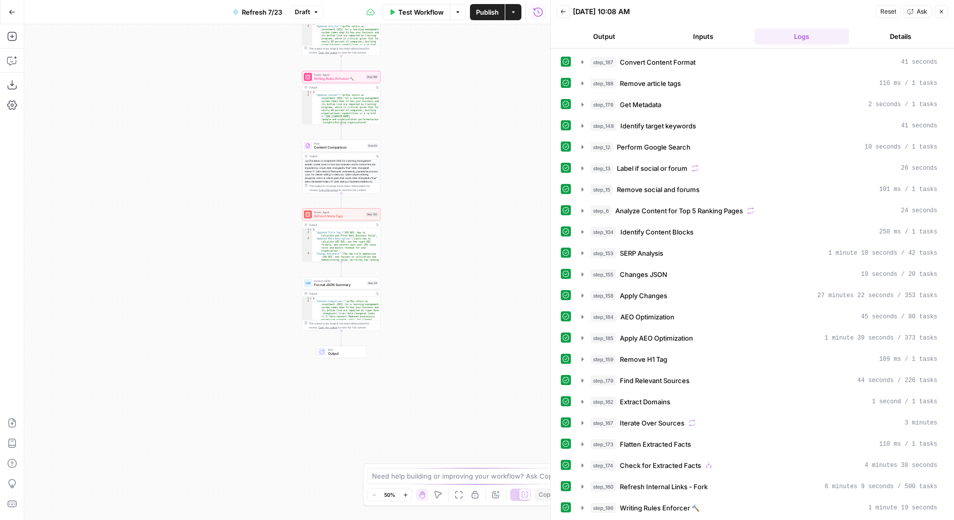
drag, startPoint x: 400, startPoint y: 374, endPoint x: 418, endPoint y: 152, distance: 222.4
click at [418, 152] on div "true false true false true false Workflow Set Inputs Inputs Content Processing …" at bounding box center [287, 271] width 526 height 495
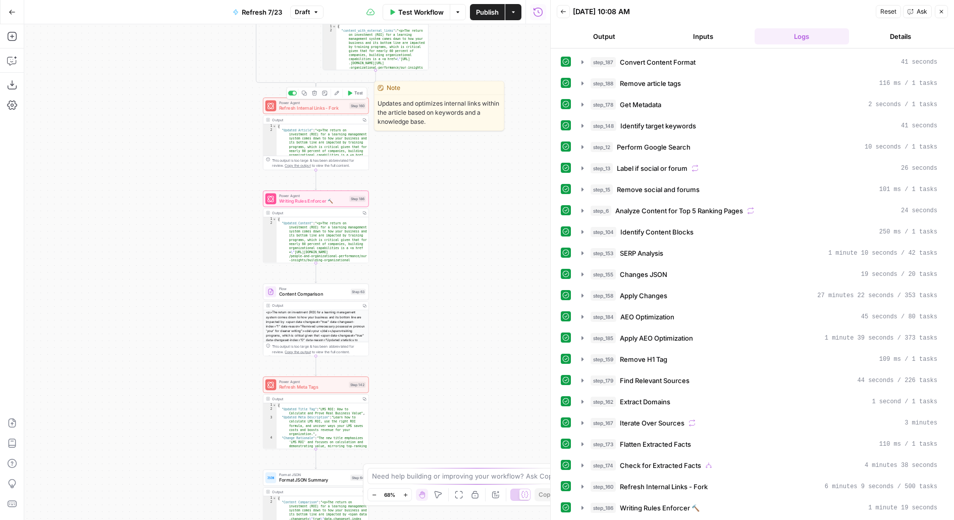
click at [330, 109] on span "Refresh Internal Links - Fork" at bounding box center [313, 108] width 68 height 7
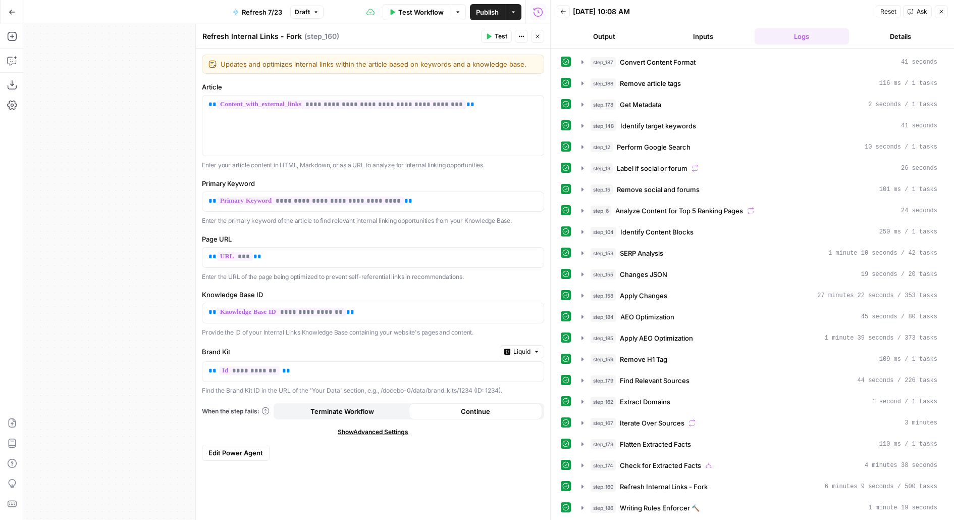
click at [314, 11] on icon "button" at bounding box center [316, 12] width 6 height 6
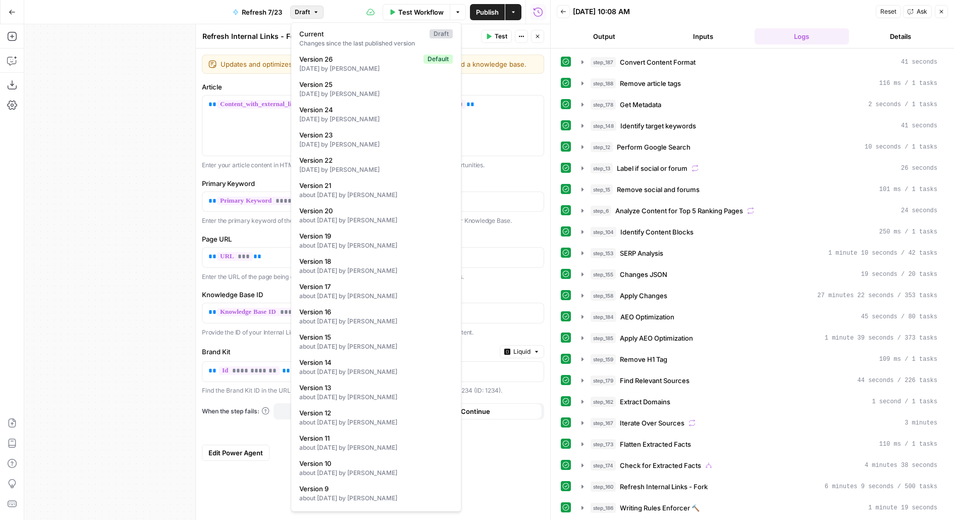
click at [314, 11] on icon "button" at bounding box center [316, 12] width 6 height 6
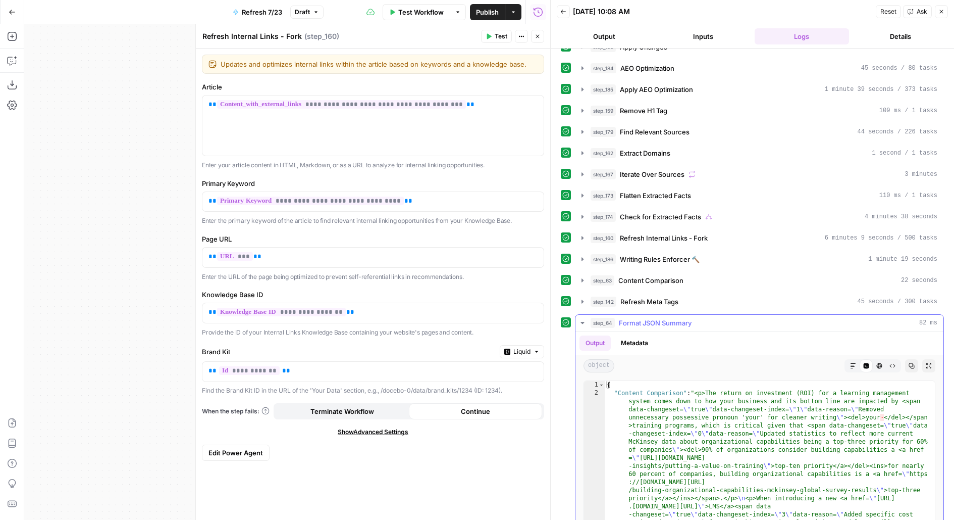
scroll to position [308, 0]
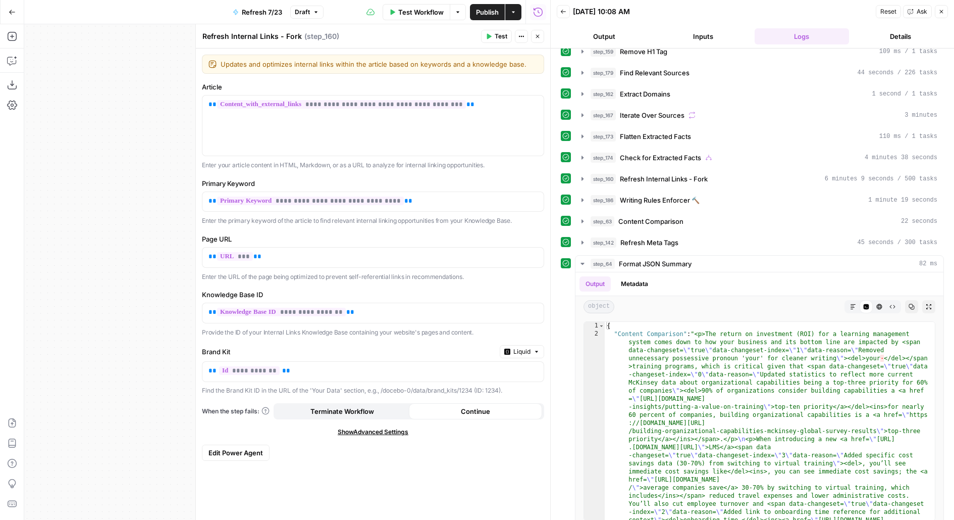
click at [304, 11] on span "Draft" at bounding box center [302, 12] width 15 height 9
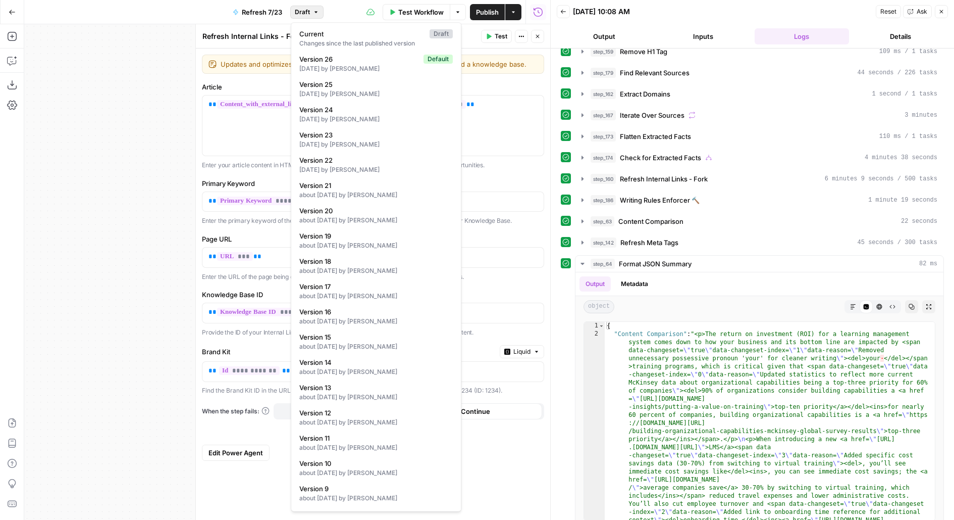
click at [304, 11] on span "Draft" at bounding box center [302, 12] width 15 height 9
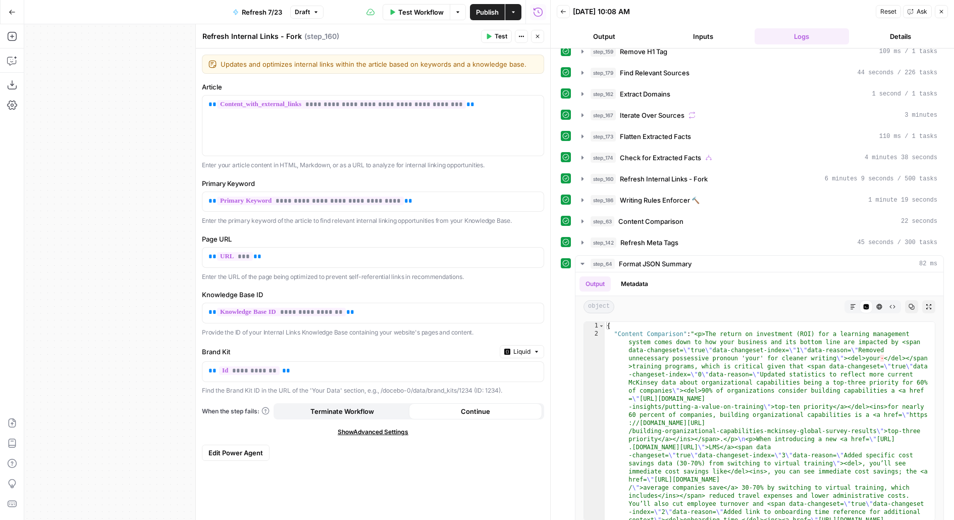
click at [249, 444] on button "Edit Power Agent" at bounding box center [236, 452] width 68 height 16
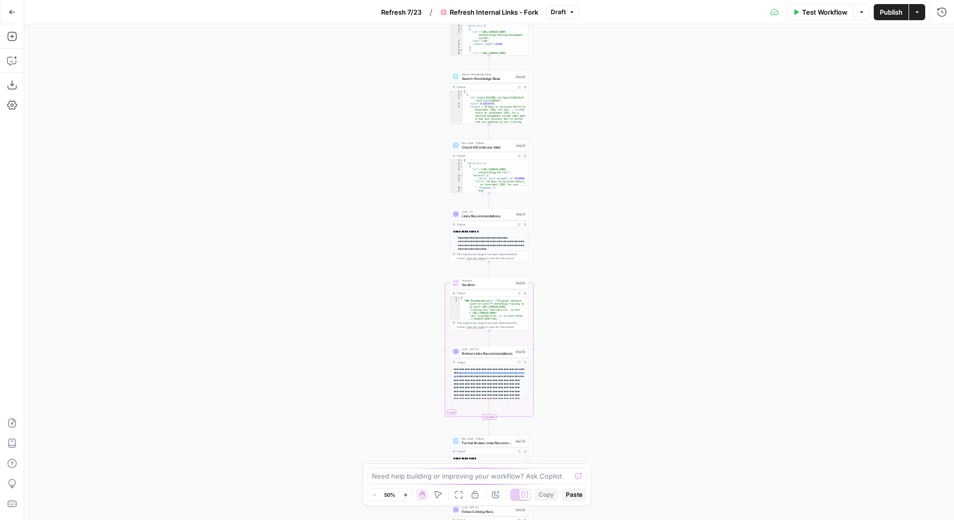
click at [554, 14] on span "Draft" at bounding box center [558, 12] width 15 height 9
click at [561, 14] on span "Draft" at bounding box center [558, 12] width 15 height 9
click at [412, 12] on span "Refresh 7/23" at bounding box center [401, 12] width 40 height 10
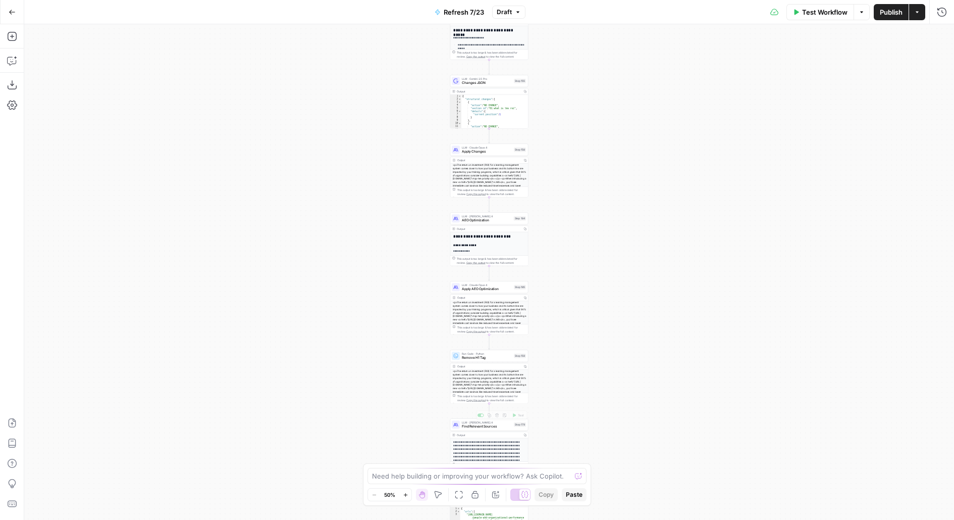
drag, startPoint x: 595, startPoint y: 335, endPoint x: 534, endPoint y: 123, distance: 220.7
click at [535, 131] on div "true false true false true false Workflow Set Inputs Inputs Content Processing …" at bounding box center [489, 271] width 930 height 495
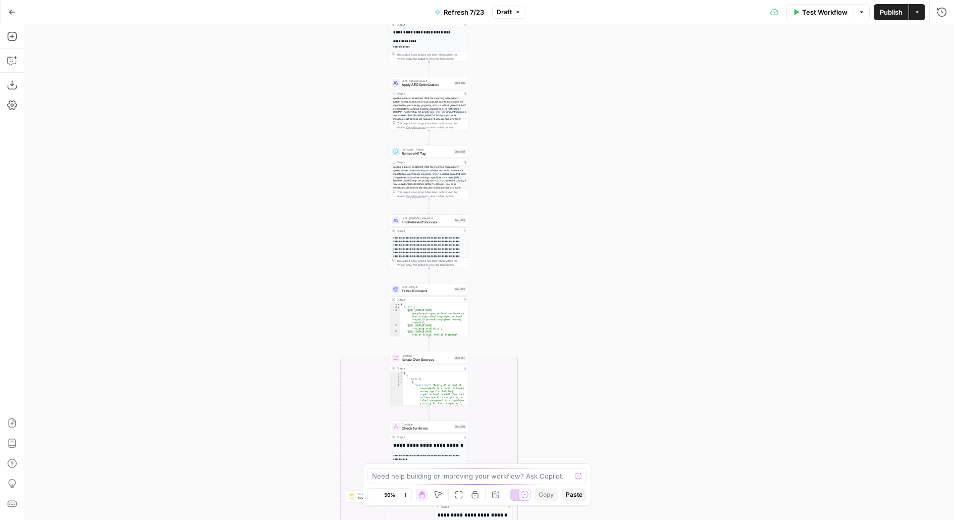
drag, startPoint x: 552, startPoint y: 328, endPoint x: 552, endPoint y: 57, distance: 270.6
click at [552, 89] on div "true false true false true false Workflow Set Inputs Inputs Content Processing …" at bounding box center [489, 271] width 930 height 495
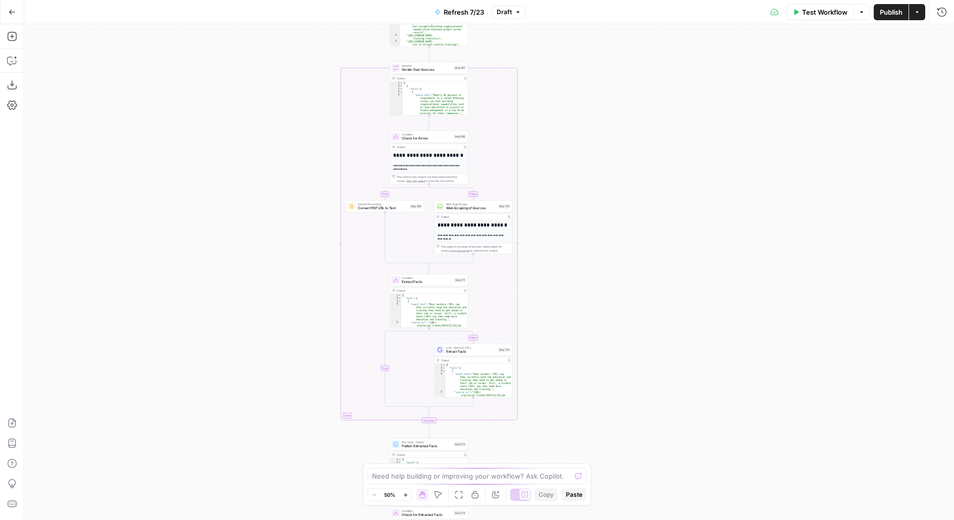
drag, startPoint x: 559, startPoint y: 380, endPoint x: 559, endPoint y: 147, distance: 232.8
click at [560, 147] on div "true false true false true false Workflow Set Inputs Inputs Content Processing …" at bounding box center [489, 271] width 930 height 495
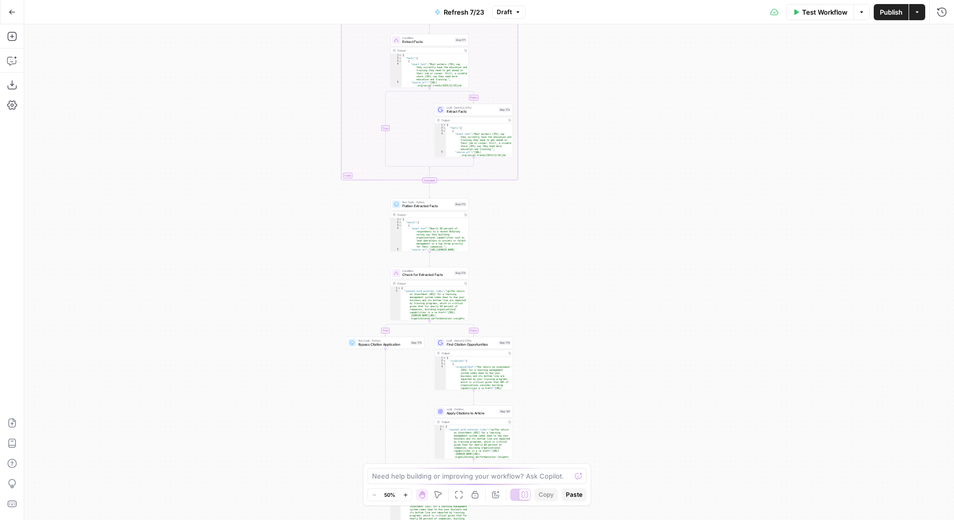
drag, startPoint x: 559, startPoint y: 380, endPoint x: 559, endPoint y: 73, distance: 307.0
click at [559, 83] on div "true false true false true false Workflow Set Inputs Inputs Content Processing …" at bounding box center [489, 271] width 930 height 495
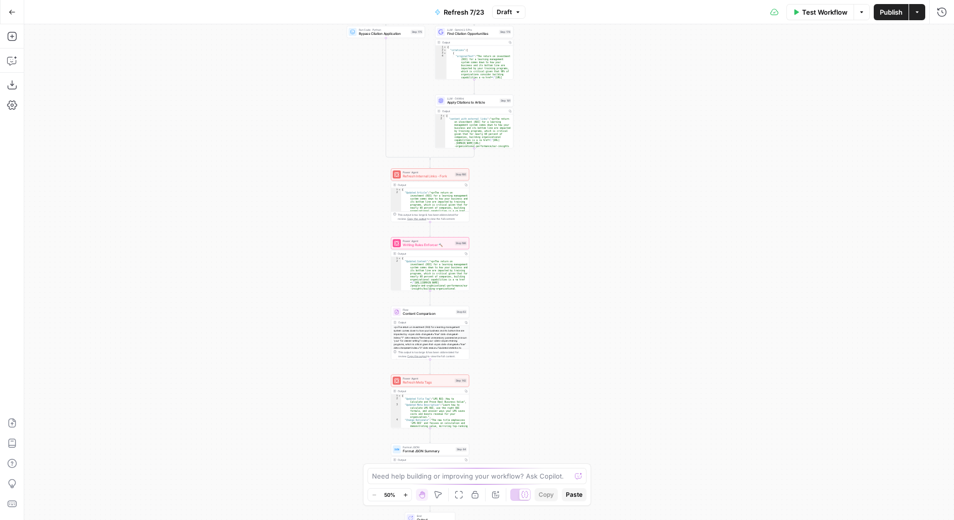
drag, startPoint x: 560, startPoint y: 372, endPoint x: 560, endPoint y: 114, distance: 258.0
click at [560, 118] on div "true false true false true false Workflow Set Inputs Inputs Content Processing …" at bounding box center [489, 271] width 930 height 495
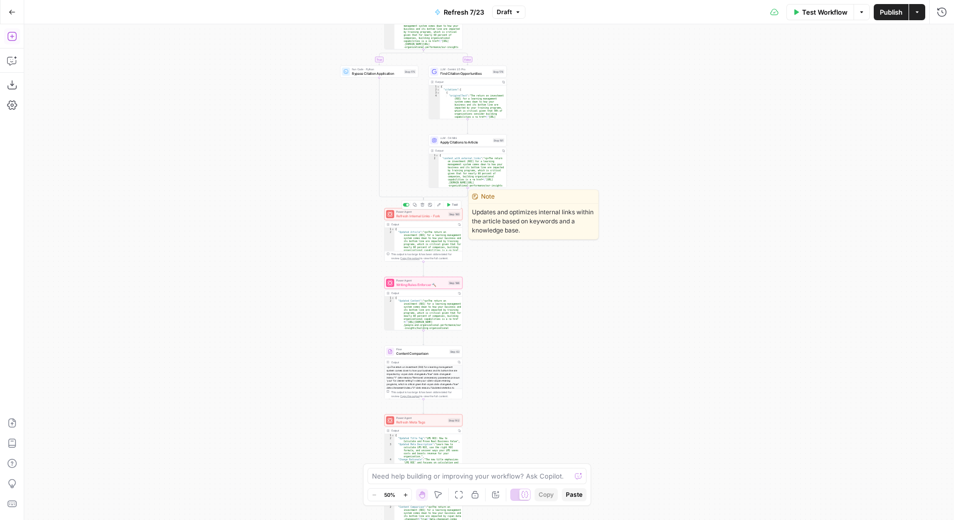
click at [428, 216] on span "Refresh Internal Links - Fork" at bounding box center [421, 215] width 50 height 5
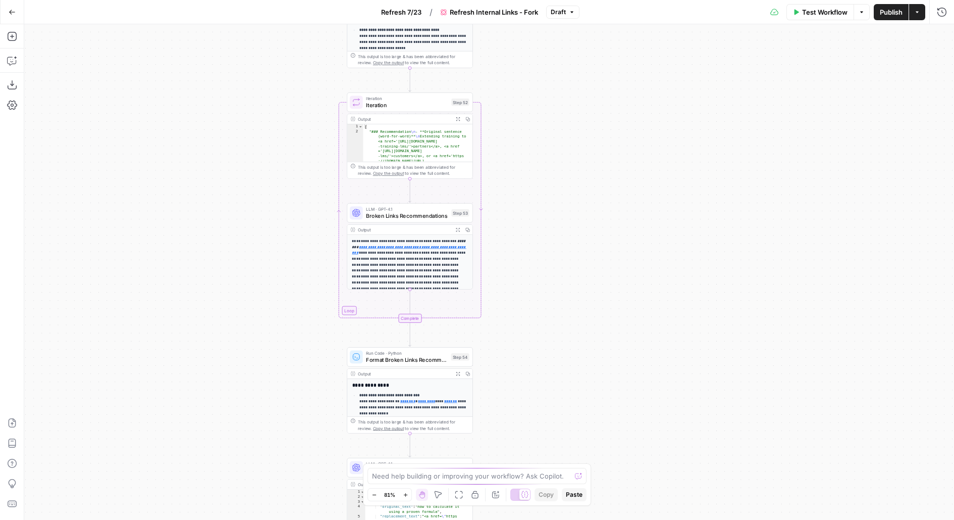
click at [387, 210] on span "LLM · GPT-4.1" at bounding box center [407, 209] width 82 height 7
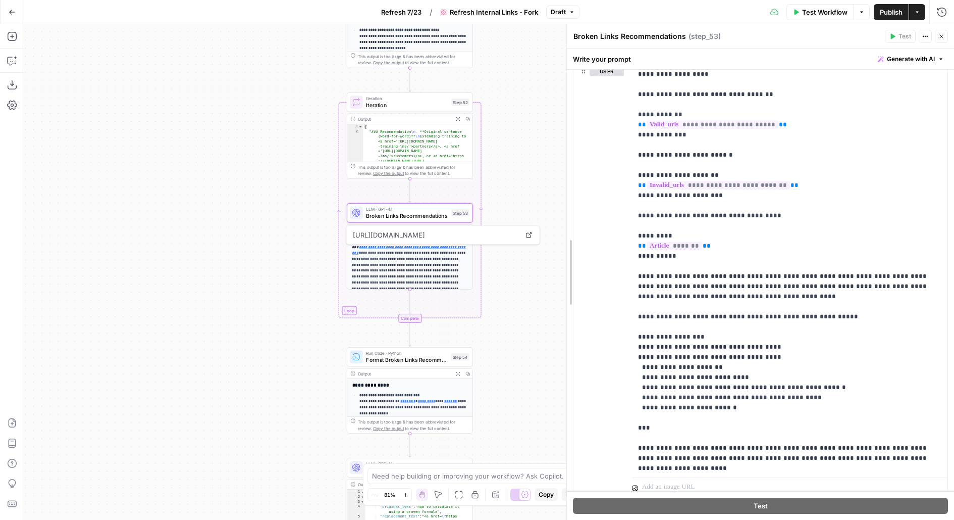
scroll to position [31, 0]
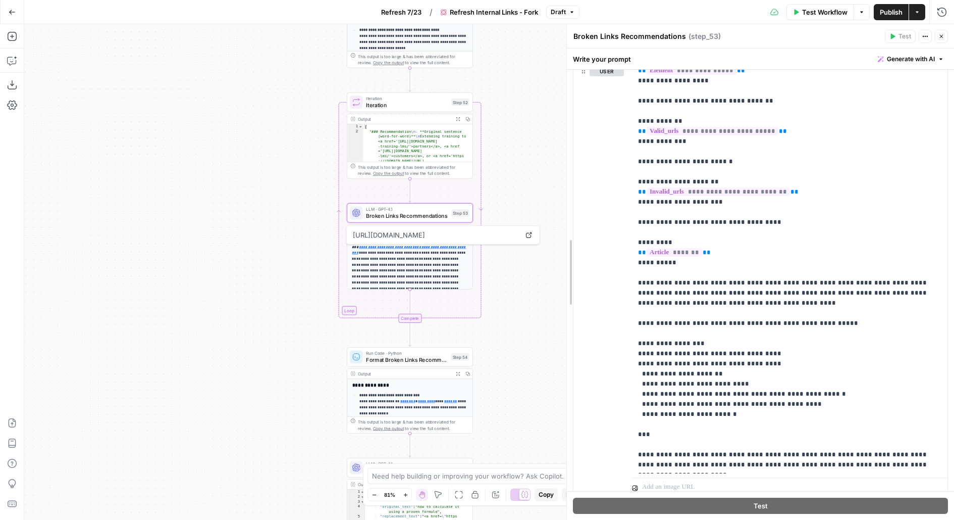
drag, startPoint x: 598, startPoint y: 196, endPoint x: 545, endPoint y: 196, distance: 53.5
click at [545, 196] on body "Docebo New Home Browse Docebo (FR) Insights Opportunities Docebo Insights Oppor…" at bounding box center [477, 260] width 954 height 520
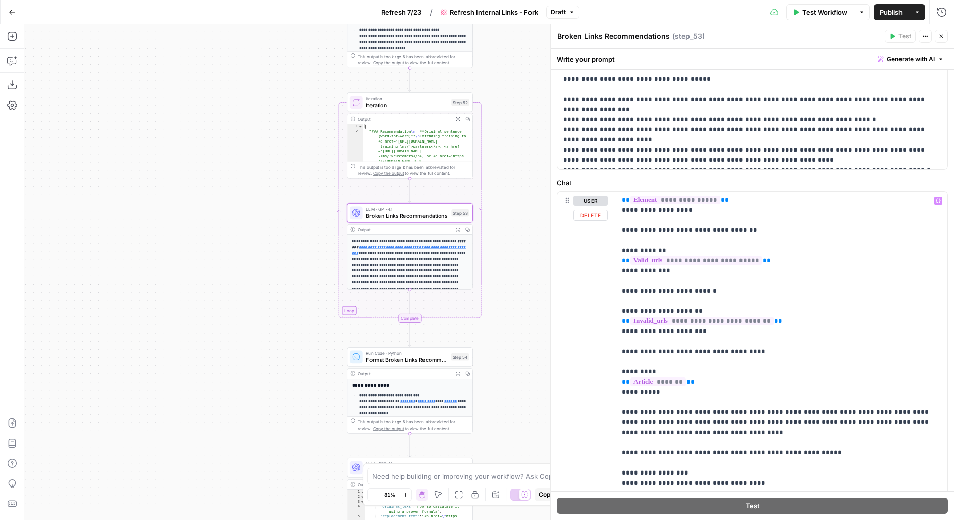
scroll to position [0, 0]
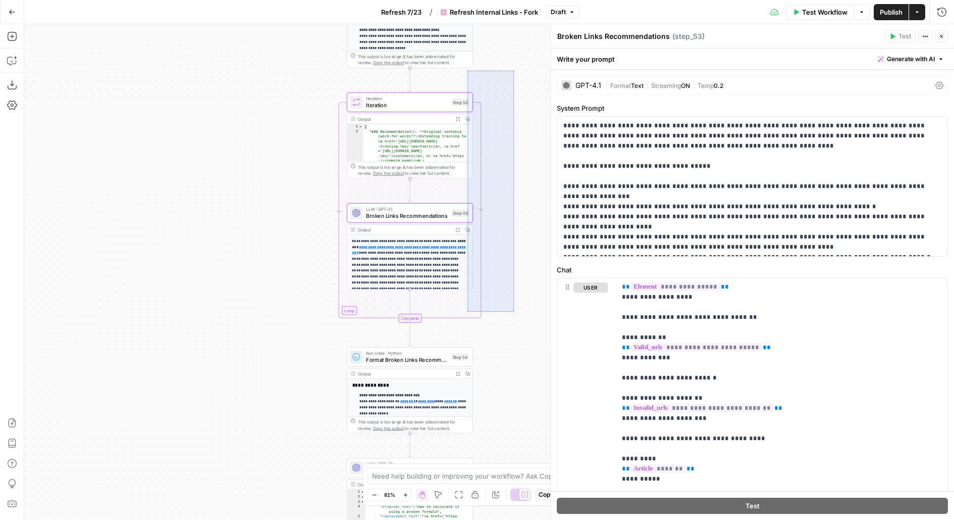
drag, startPoint x: 514, startPoint y: 87, endPoint x: 468, endPoint y: 311, distance: 228.9
click at [468, 311] on div "true false Workflow Set Inputs Inputs Content Processing Convert Content Format…" at bounding box center [489, 271] width 930 height 495
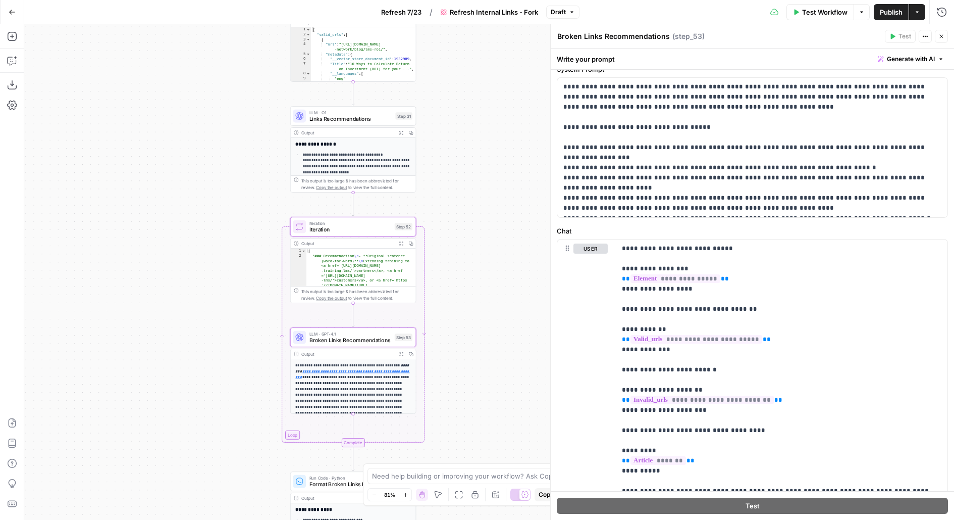
click at [387, 111] on span "LLM · O1" at bounding box center [351, 112] width 83 height 7
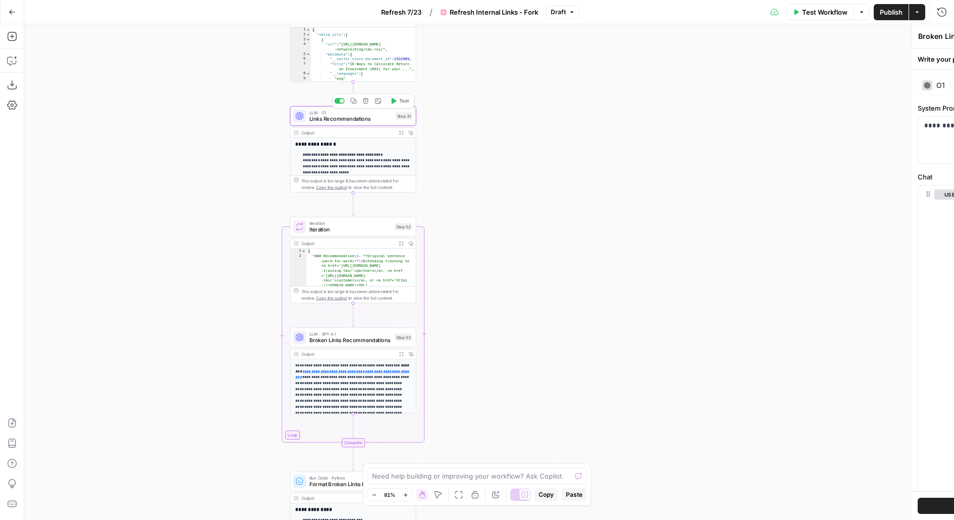
type textarea "Links Recommendations"
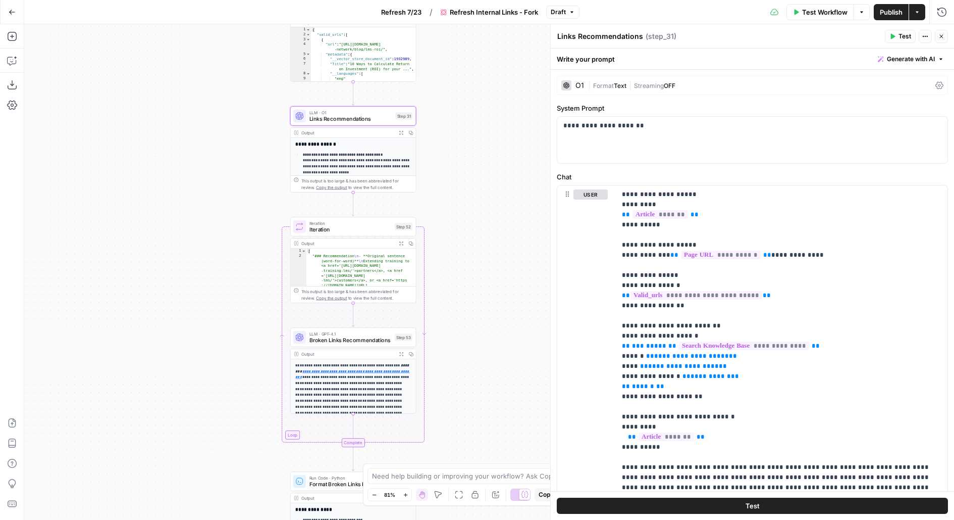
click at [378, 228] on span "Iteration" at bounding box center [351, 229] width 82 height 8
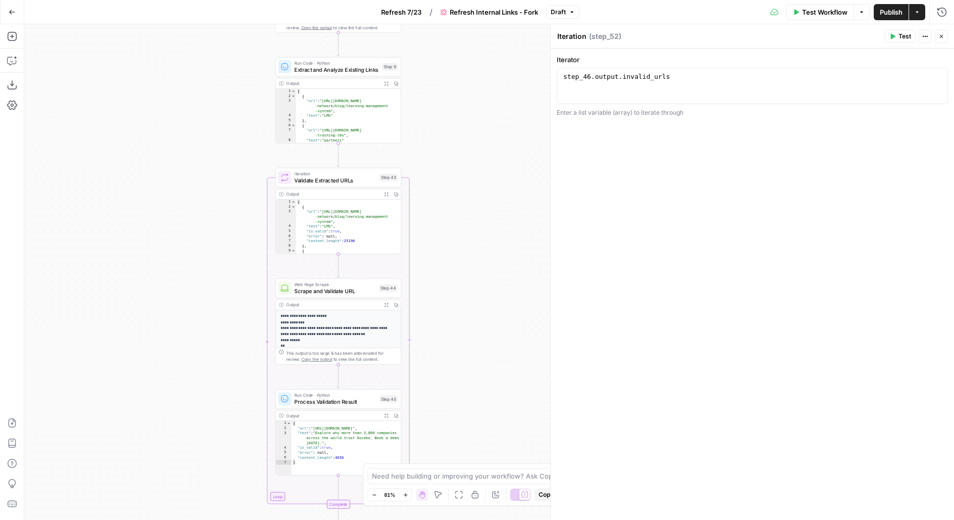
click at [555, 13] on span "Draft" at bounding box center [558, 12] width 15 height 9
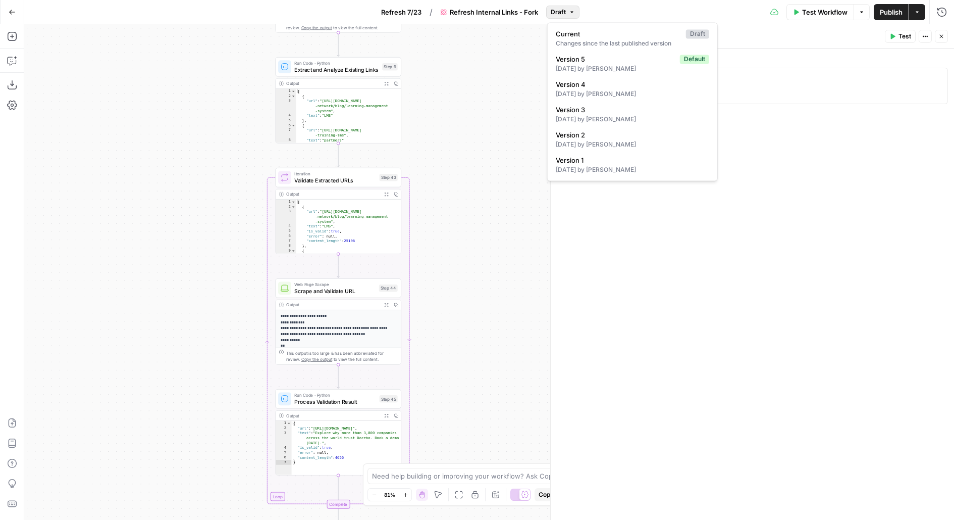
click at [555, 13] on span "Draft" at bounding box center [558, 12] width 15 height 9
click at [884, 17] on button "Publish" at bounding box center [891, 12] width 35 height 16
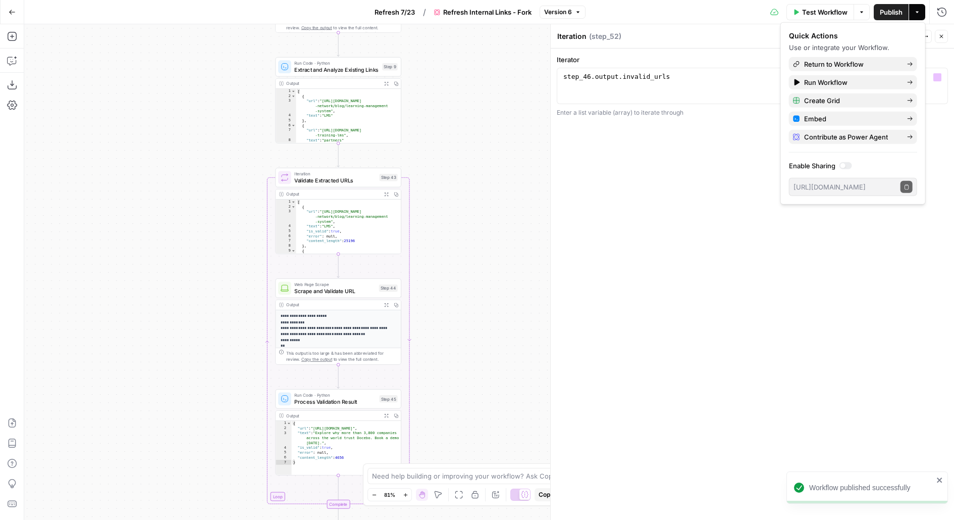
click at [566, 18] on button "Version 6" at bounding box center [563, 12] width 46 height 13
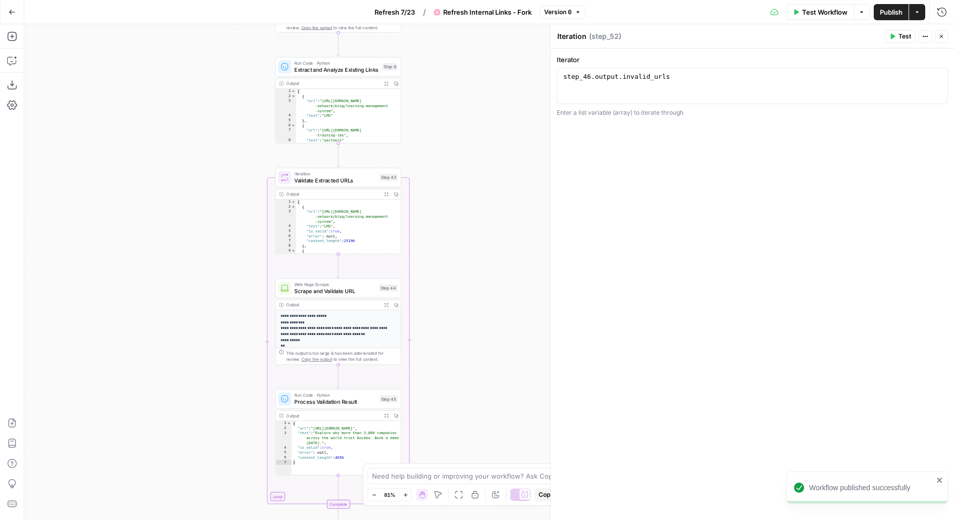
click at [573, 12] on button "Version 6" at bounding box center [563, 12] width 46 height 13
drag, startPoint x: 458, startPoint y: 307, endPoint x: 457, endPoint y: 129, distance: 178.2
click at [458, 129] on div "true false Workflow Set Inputs Inputs Content Processing Convert Content Format…" at bounding box center [489, 271] width 930 height 495
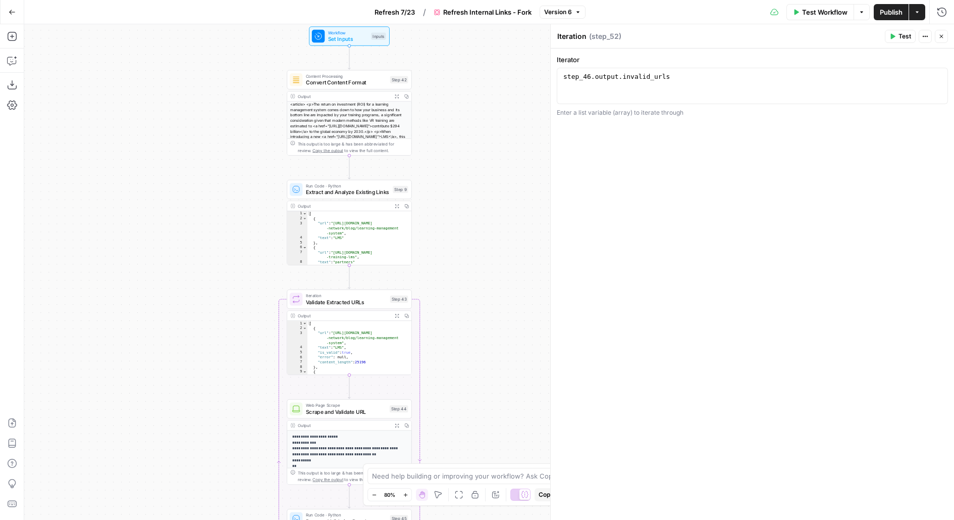
click at [364, 194] on span "Extract and Analyze Existing Links" at bounding box center [348, 192] width 84 height 8
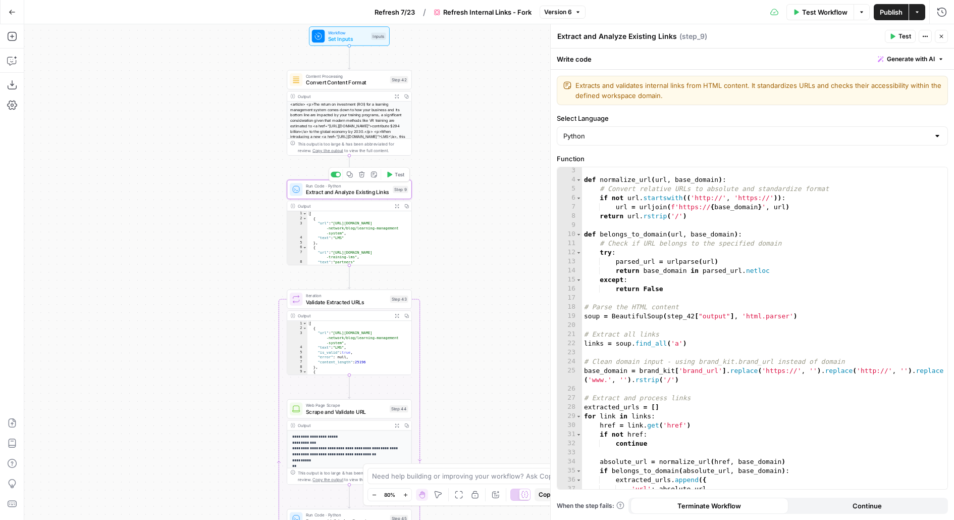
scroll to position [132, 0]
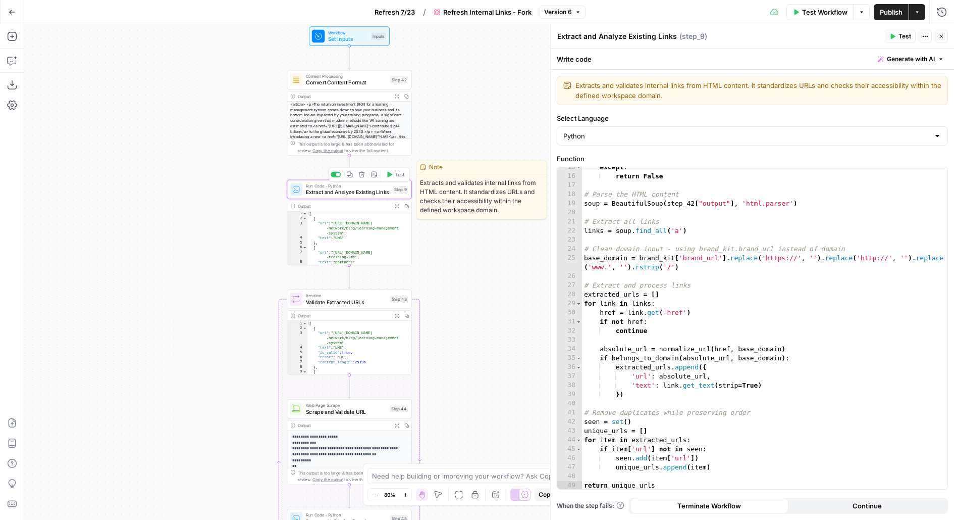
click at [389, 175] on icon "button" at bounding box center [389, 175] width 5 height 6
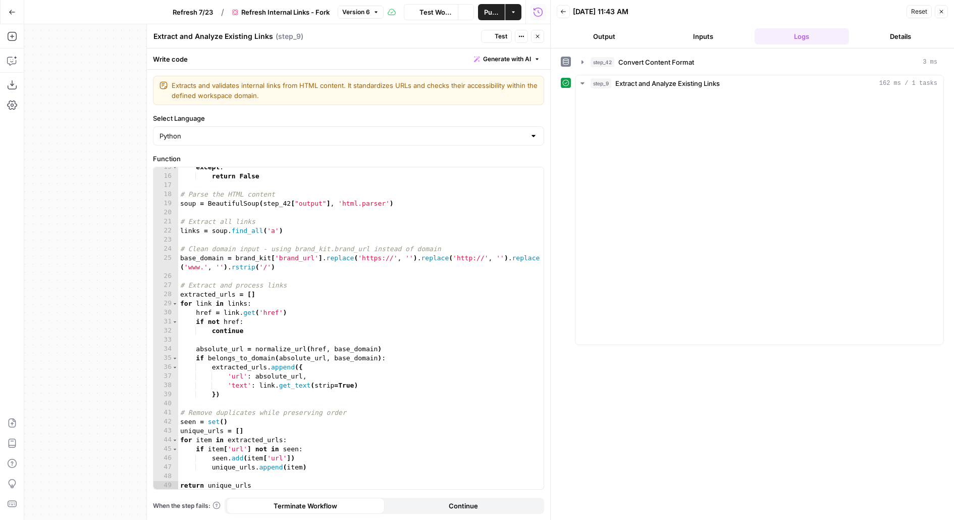
click at [537, 36] on icon "button" at bounding box center [538, 36] width 6 height 6
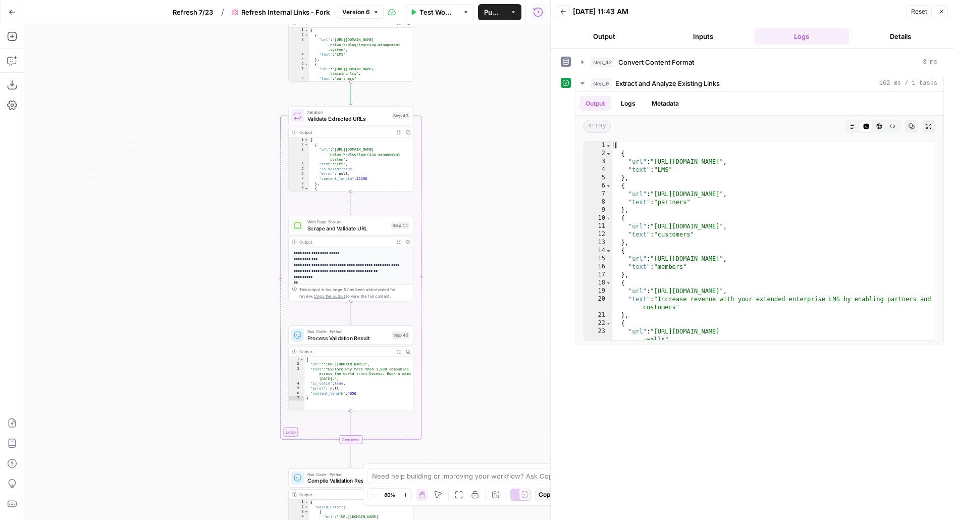
drag, startPoint x: 468, startPoint y: 448, endPoint x: 469, endPoint y: 245, distance: 203.5
click at [469, 245] on div "true false Workflow Set Inputs Inputs Content Processing Convert Content Format…" at bounding box center [287, 271] width 526 height 495
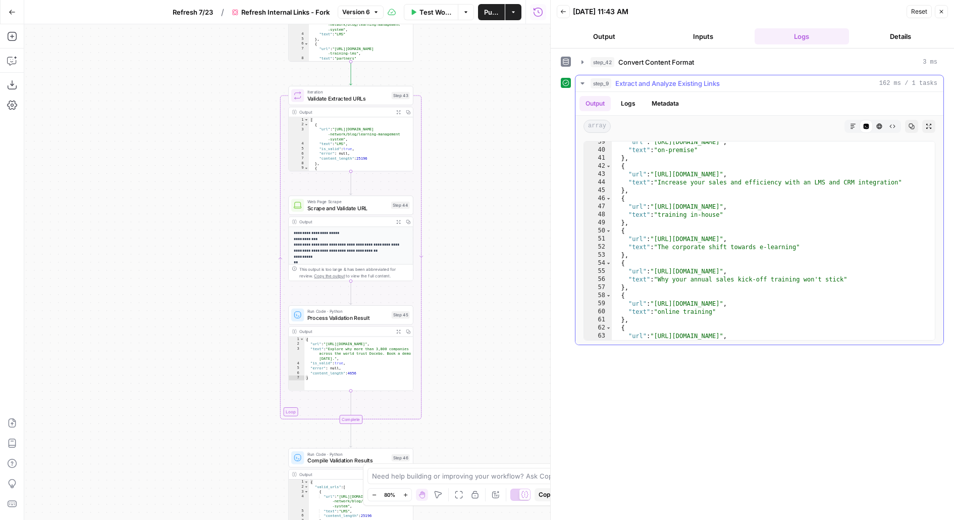
scroll to position [369, 0]
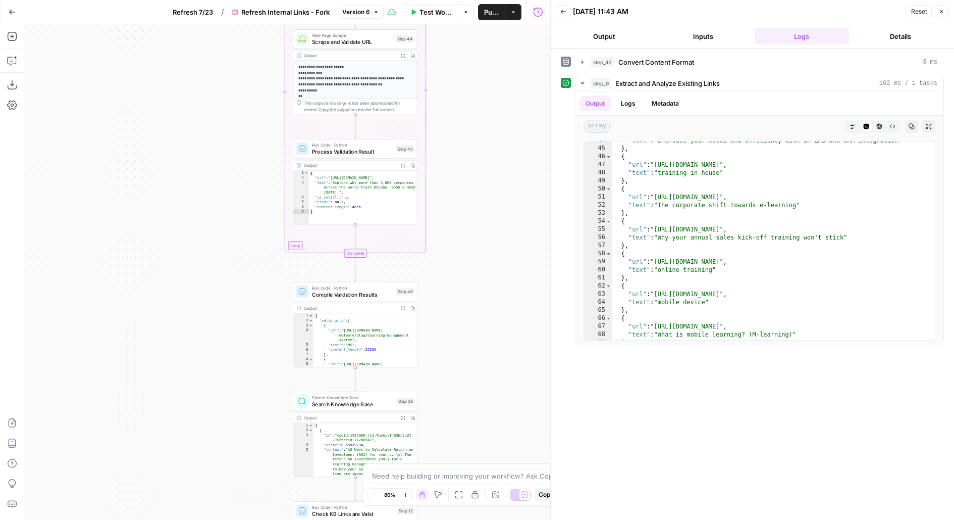
drag, startPoint x: 483, startPoint y: 281, endPoint x: 472, endPoint y: 149, distance: 132.3
click at [473, 150] on div "true false Workflow Set Inputs Inputs Content Processing Convert Content Format…" at bounding box center [287, 271] width 526 height 495
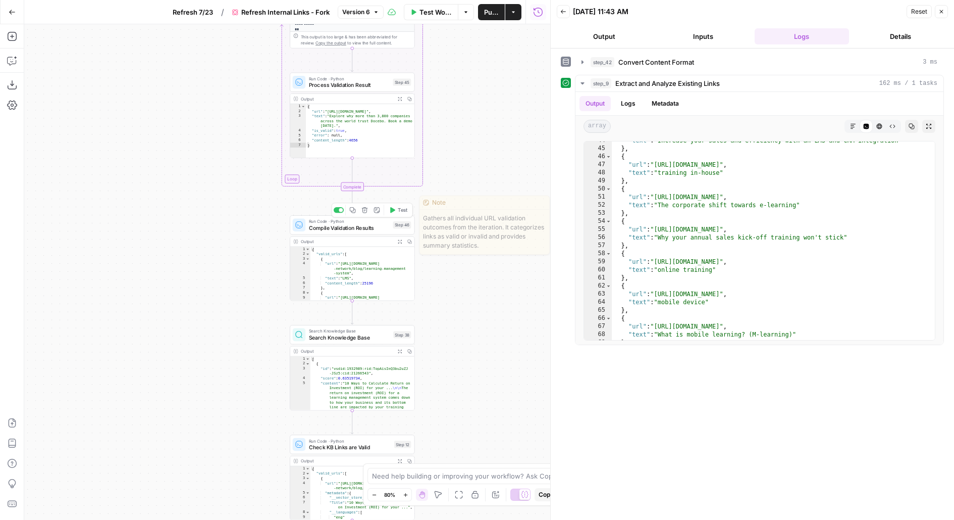
click at [398, 228] on div "Run Code · Python Compile Validation Results Step 46 Copy step Delete step Edit…" at bounding box center [352, 225] width 119 height 14
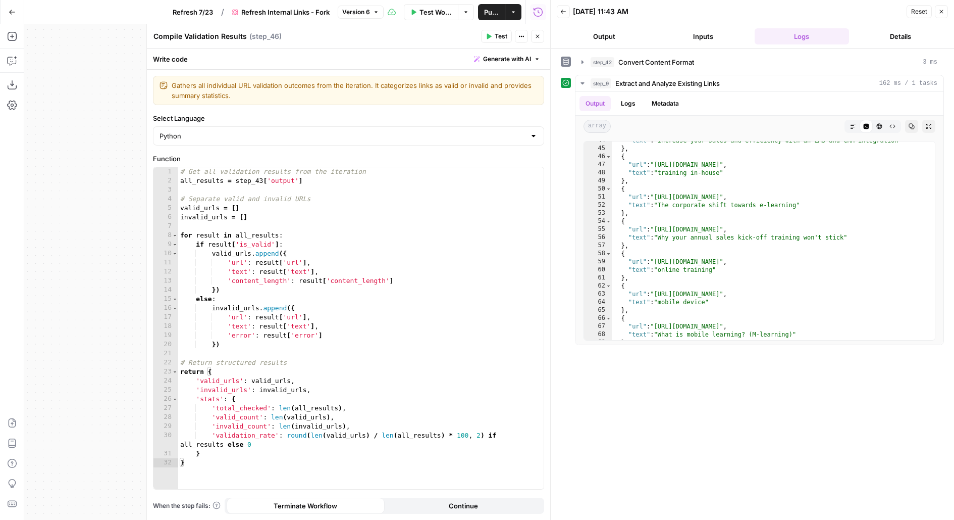
click at [535, 35] on icon "button" at bounding box center [538, 36] width 6 height 6
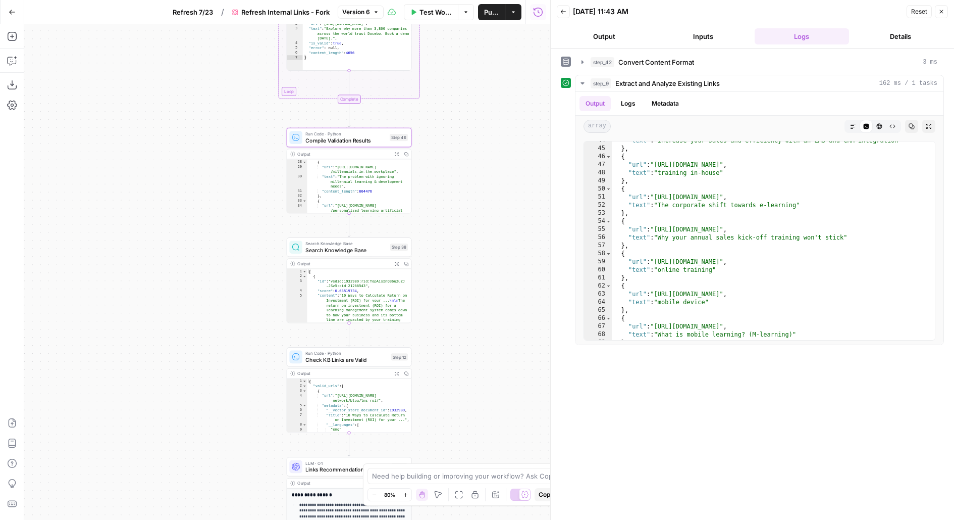
scroll to position [218, 0]
drag, startPoint x: 475, startPoint y: 347, endPoint x: 475, endPoint y: 206, distance: 141.4
click at [475, 206] on div "true false Workflow Set Inputs Inputs Content Processing Convert Content Format…" at bounding box center [287, 271] width 526 height 495
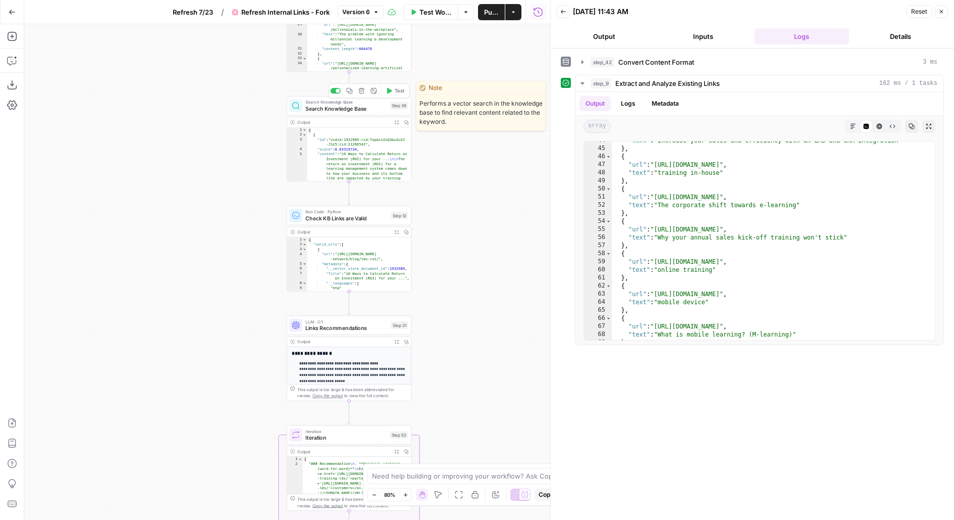
click at [385, 109] on span "Search Knowledge Base" at bounding box center [345, 109] width 81 height 8
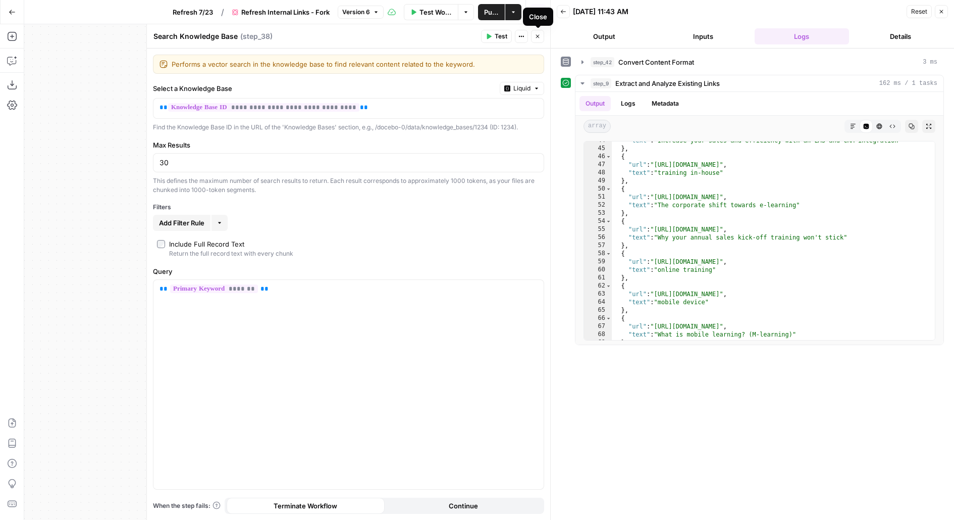
click at [536, 32] on button "Close" at bounding box center [537, 36] width 13 height 13
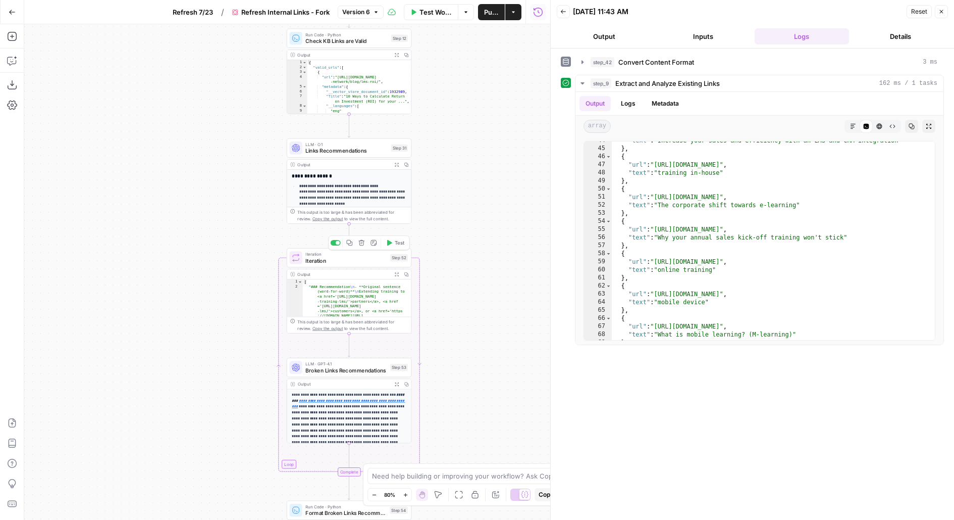
click at [372, 261] on span "Iteration" at bounding box center [345, 261] width 81 height 8
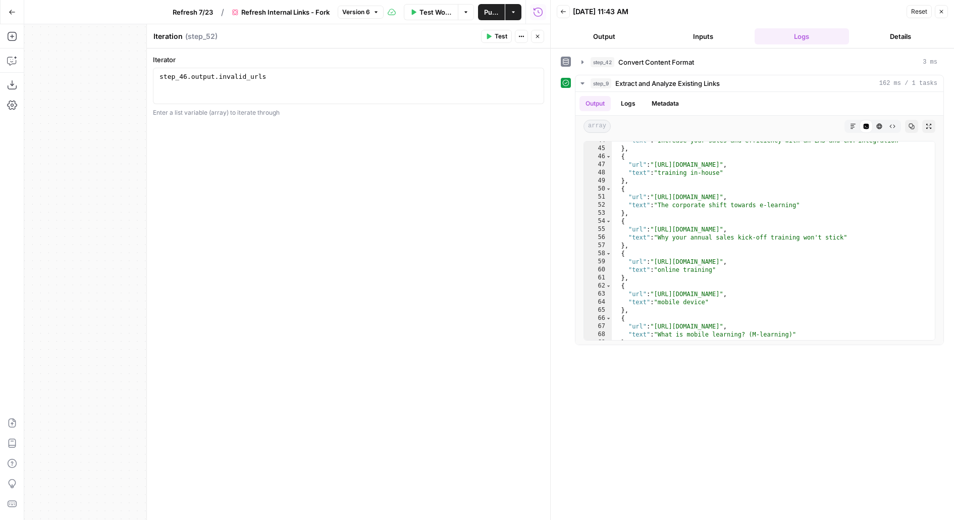
click at [542, 38] on button "Close" at bounding box center [537, 36] width 13 height 13
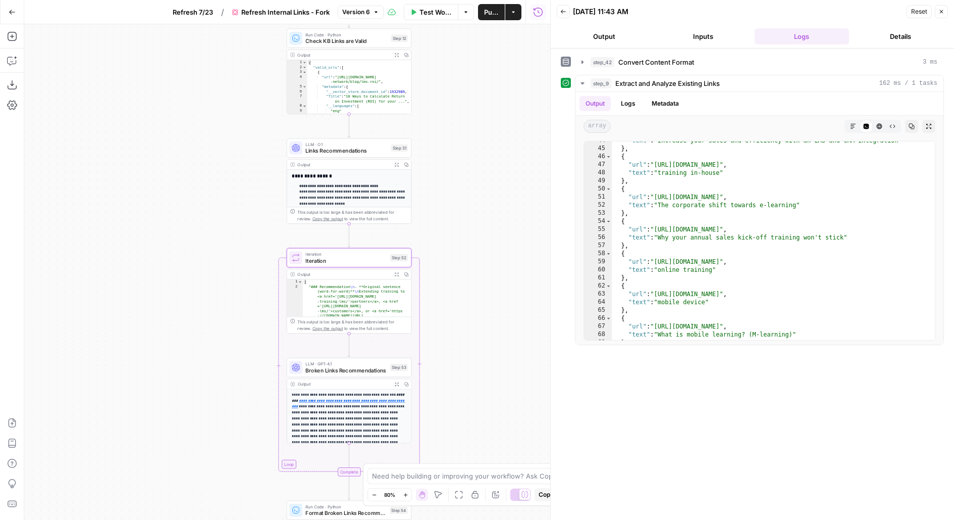
drag, startPoint x: 471, startPoint y: 334, endPoint x: 478, endPoint y: 136, distance: 198.1
click at [478, 136] on div "true false Workflow Set Inputs Inputs Content Processing Convert Content Format…" at bounding box center [287, 271] width 526 height 495
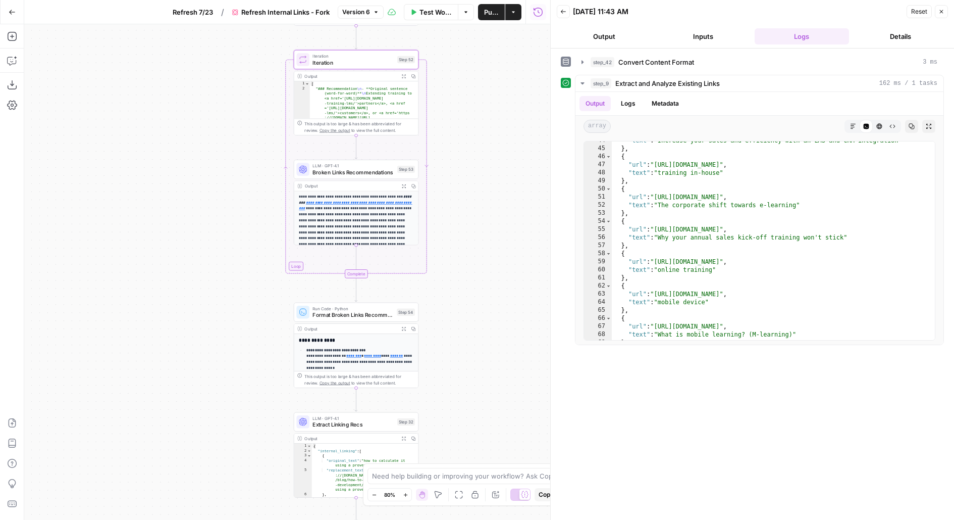
click at [380, 176] on div "LLM · GPT-4.1 Broken Links Recommendations Step 53 Copy step Delete step Add No…" at bounding box center [356, 169] width 125 height 19
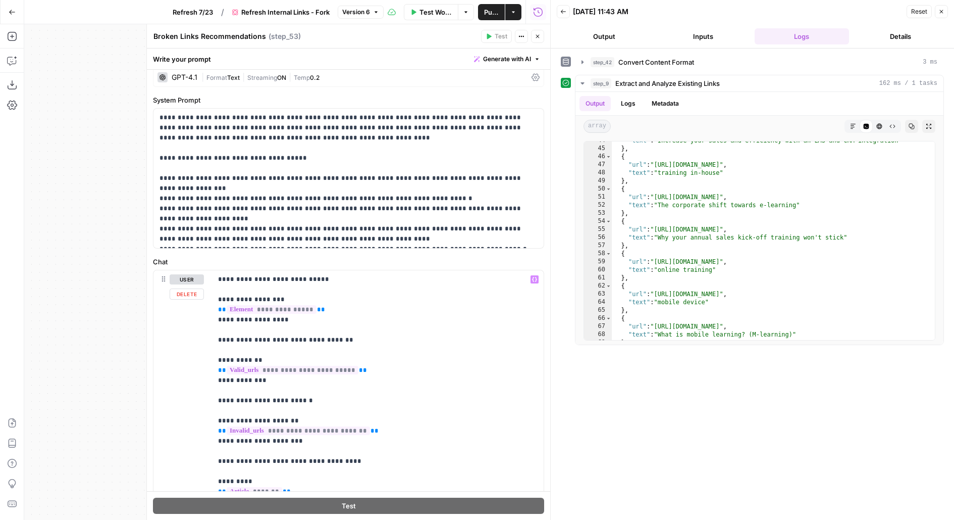
scroll to position [0, 0]
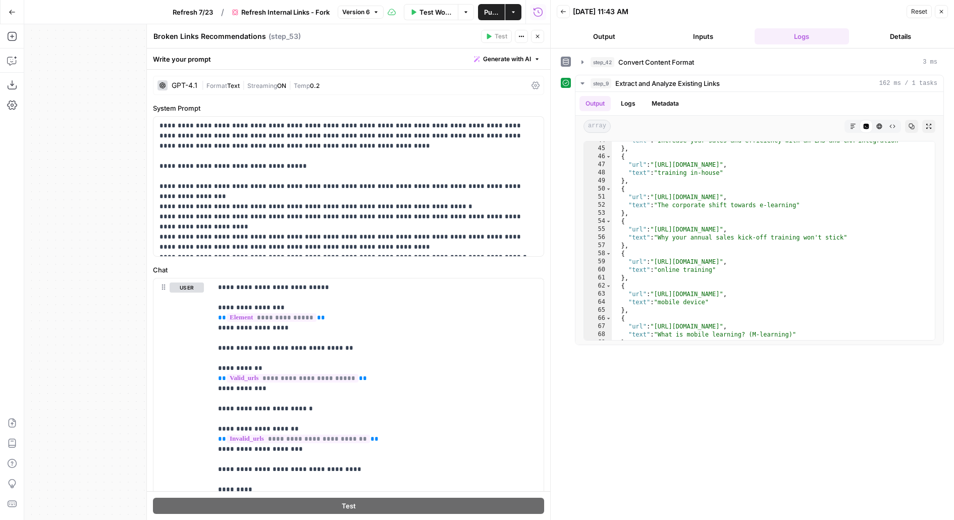
click at [946, 9] on button "Close" at bounding box center [941, 11] width 13 height 13
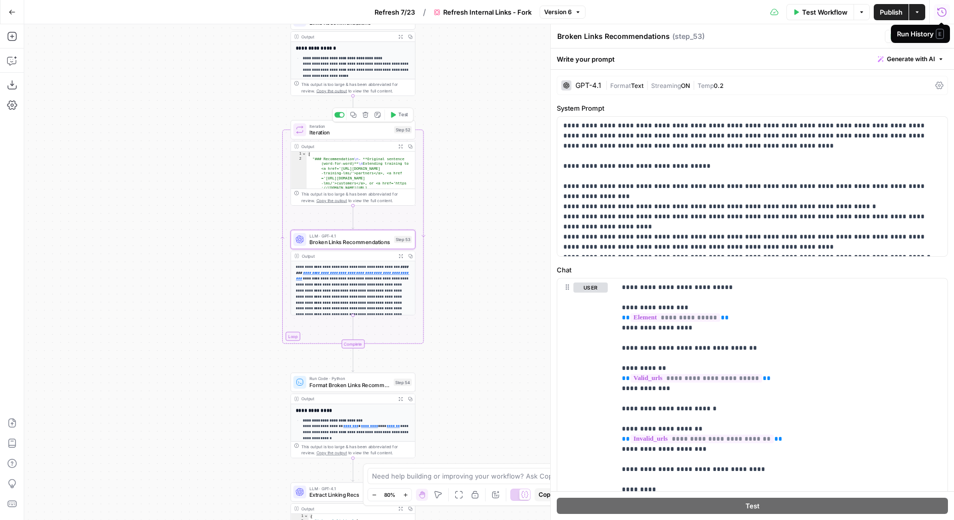
click at [381, 133] on span "Iteration" at bounding box center [350, 132] width 81 height 8
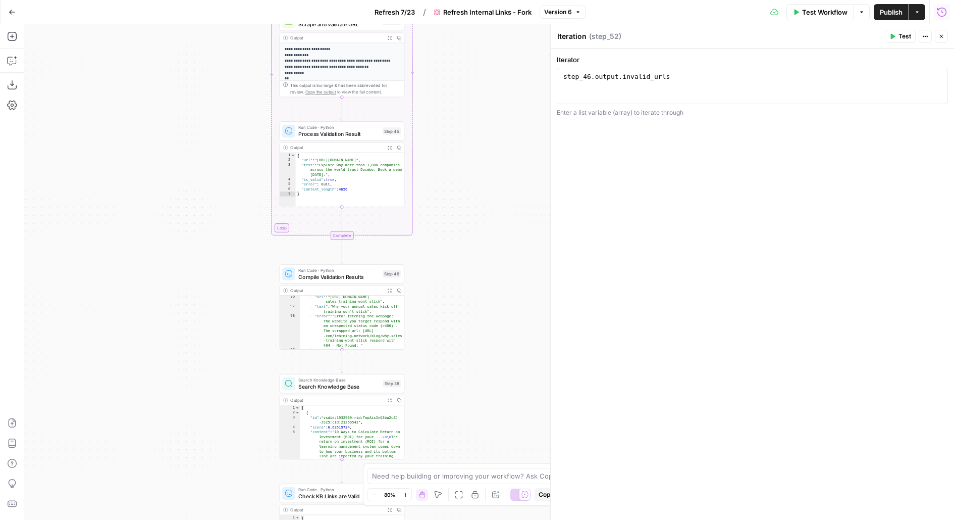
scroll to position [1107, 0]
click at [390, 292] on icon "button" at bounding box center [389, 290] width 5 height 5
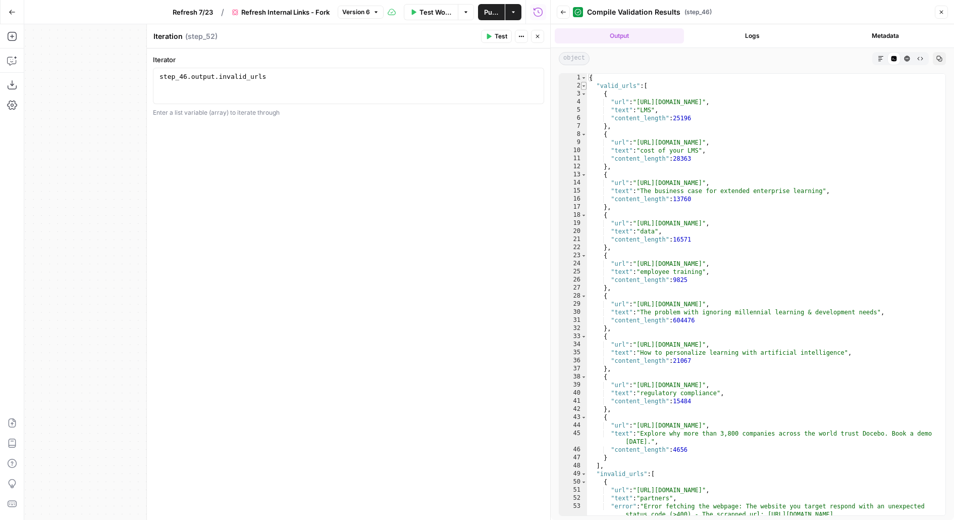
click at [584, 87] on span "Toggle code folding, rows 2 through 48" at bounding box center [584, 86] width 6 height 8
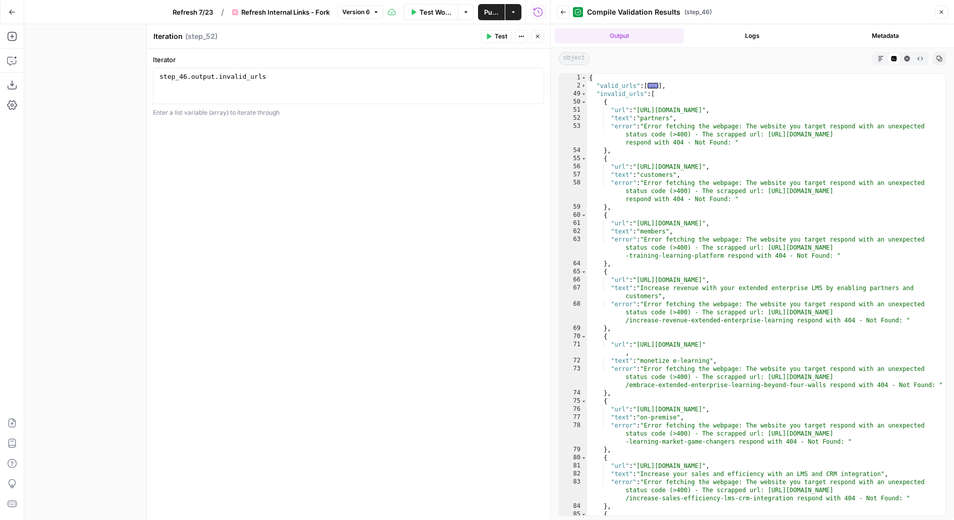
click at [539, 38] on icon "button" at bounding box center [538, 36] width 6 height 6
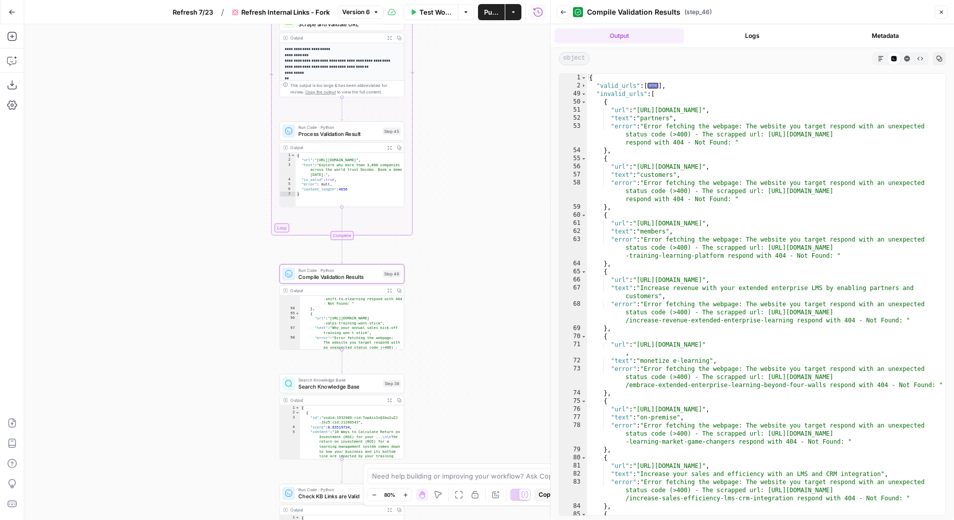
drag, startPoint x: 521, startPoint y: 316, endPoint x: 521, endPoint y: 65, distance: 251.0
click at [521, 66] on div "true false Workflow Set Inputs Inputs Content Processing Convert Content Format…" at bounding box center [287, 271] width 526 height 495
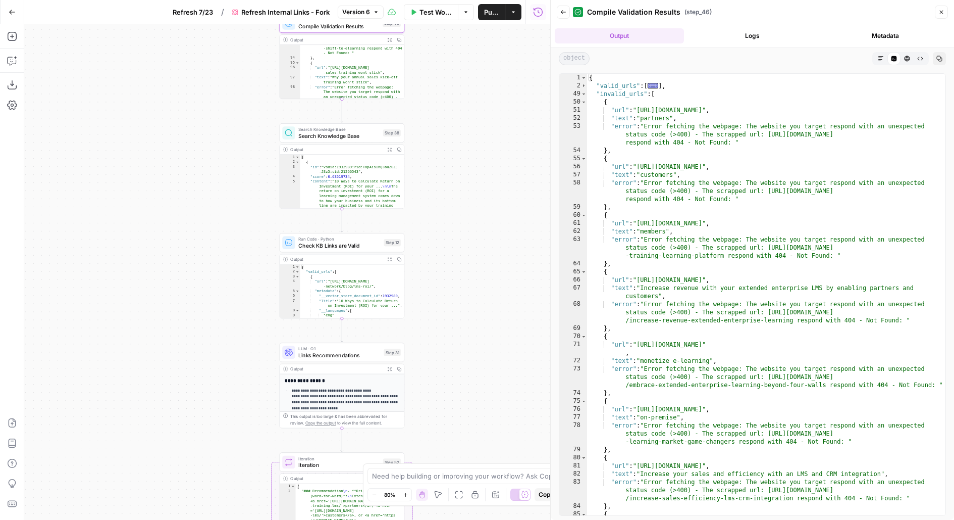
drag, startPoint x: 491, startPoint y: 399, endPoint x: 491, endPoint y: 3, distance: 396.4
click at [491, 3] on div "Go Back Refresh 7/23 / Refresh Internal Links - Fork Version 6 Test Workflow Op…" at bounding box center [275, 260] width 550 height 520
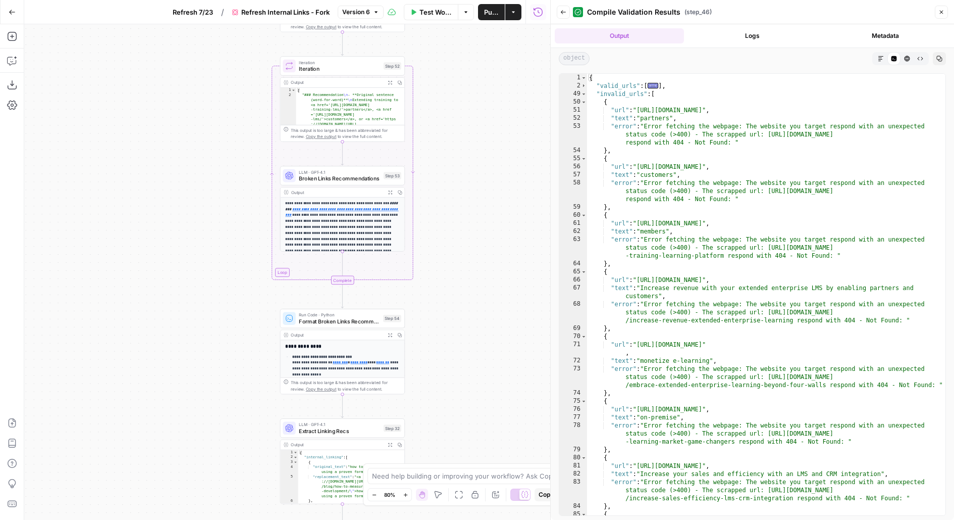
click at [348, 181] on span "Broken Links Recommendations" at bounding box center [339, 178] width 81 height 8
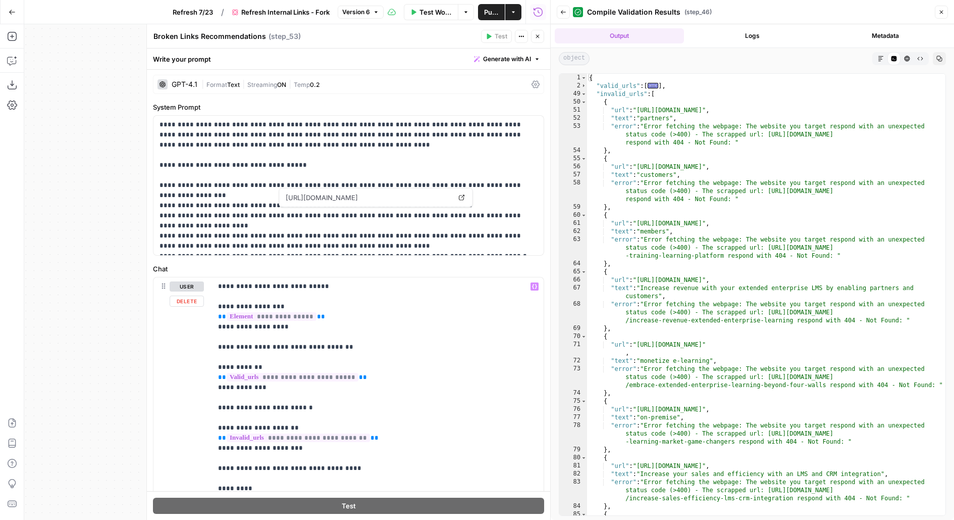
scroll to position [0, 0]
click at [465, 118] on div "**********" at bounding box center [348, 186] width 390 height 139
type textarea "**********"
click at [713, 176] on div "{ "valid_urls" : [ ... ] , "invalid_urls" : [ { "url" : "https://www.docebo.com…" at bounding box center [766, 303] width 359 height 458
click at [461, 200] on icon at bounding box center [462, 197] width 6 height 6
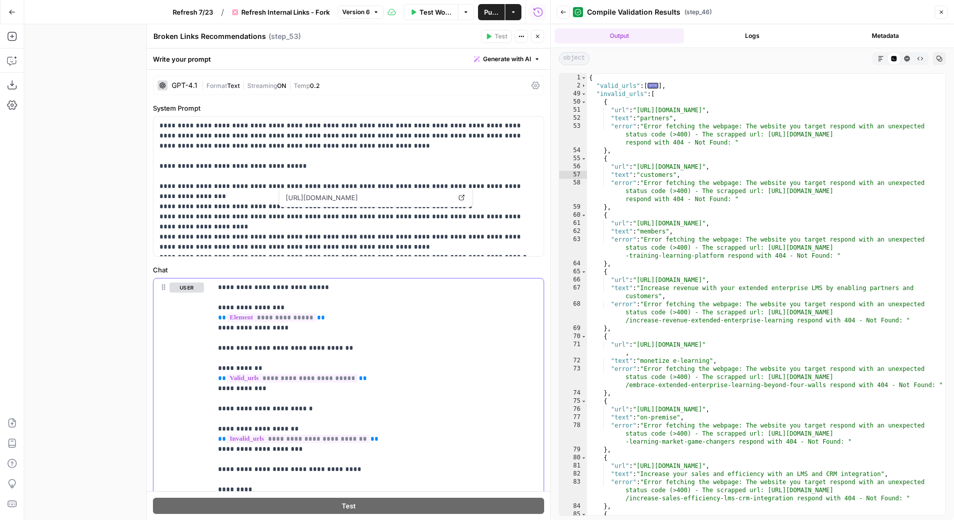
click at [477, 355] on p "**********" at bounding box center [378, 499] width 320 height 434
click at [373, 162] on p "**********" at bounding box center [349, 186] width 379 height 131
click at [538, 32] on button "Close" at bounding box center [537, 36] width 13 height 13
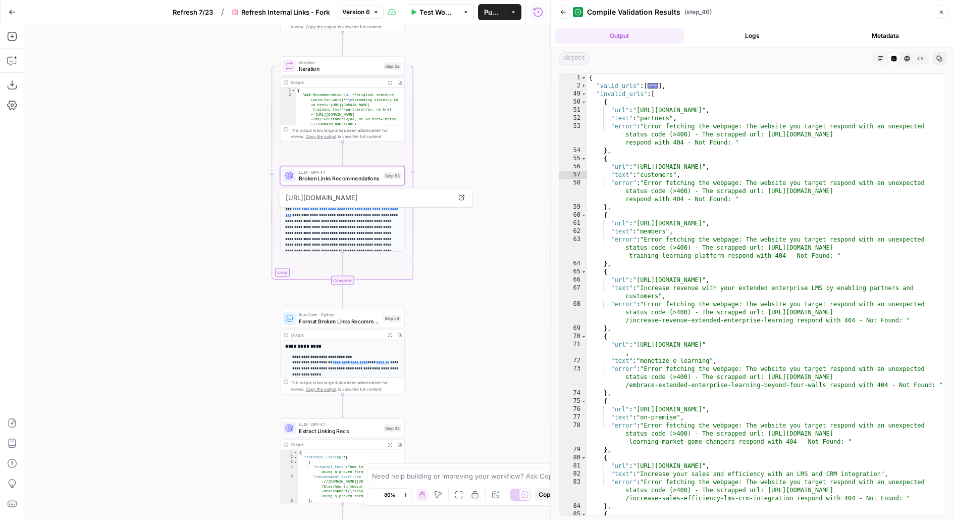
click at [527, 364] on div "true false Workflow Set Inputs Inputs Content Processing Convert Content Format…" at bounding box center [287, 271] width 526 height 495
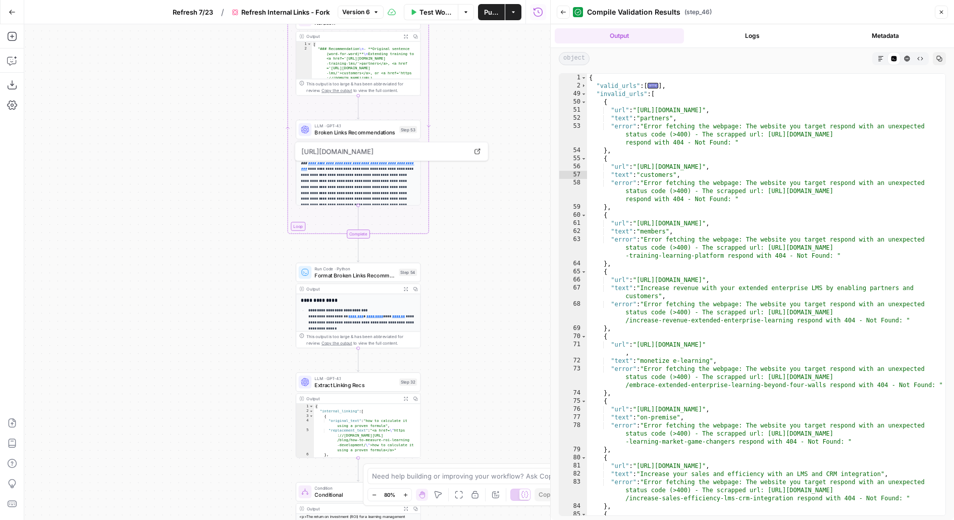
click at [344, 131] on span "Broken Links Recommendations" at bounding box center [355, 132] width 81 height 8
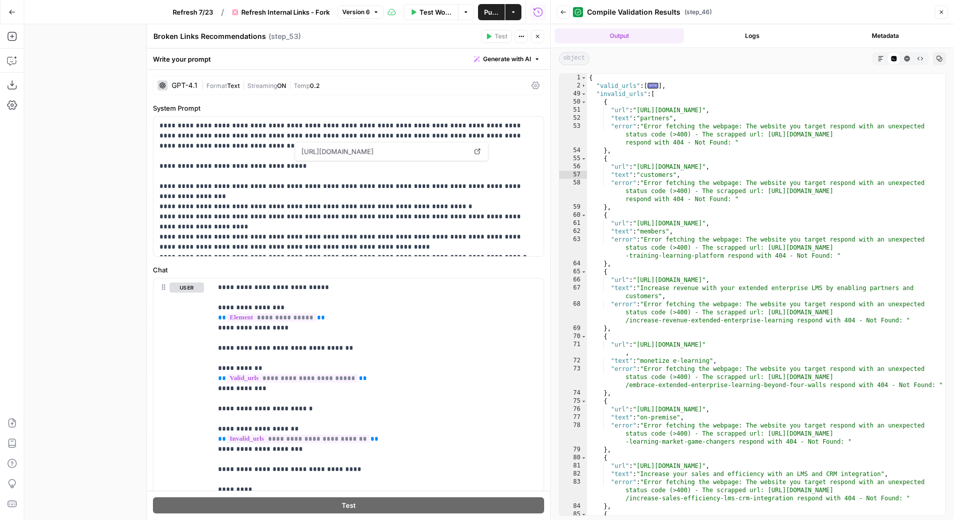
click at [538, 37] on icon "button" at bounding box center [538, 36] width 6 height 6
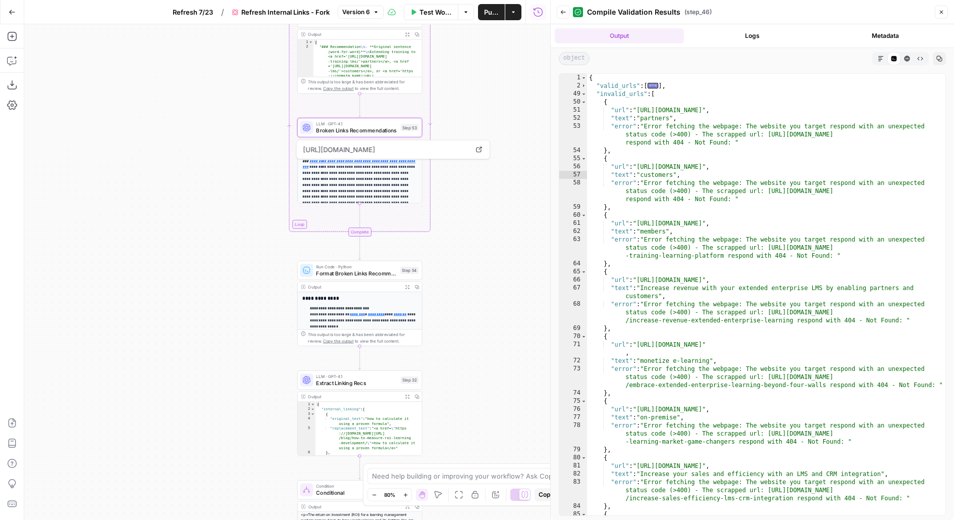
drag, startPoint x: 495, startPoint y: 263, endPoint x: 488, endPoint y: 53, distance: 210.7
click at [488, 53] on div "true false Workflow Set Inputs Inputs Content Processing Convert Content Format…" at bounding box center [287, 271] width 526 height 495
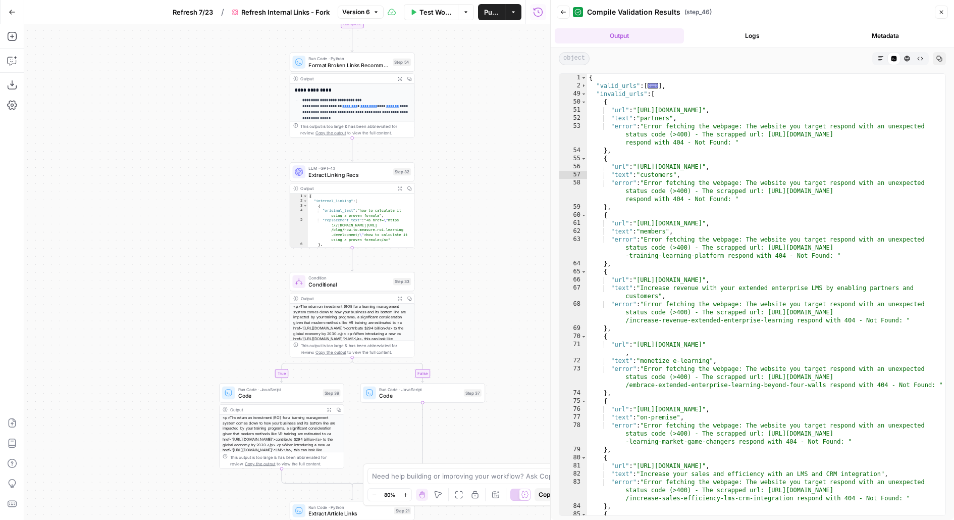
click at [944, 18] on button "Close" at bounding box center [941, 12] width 13 height 13
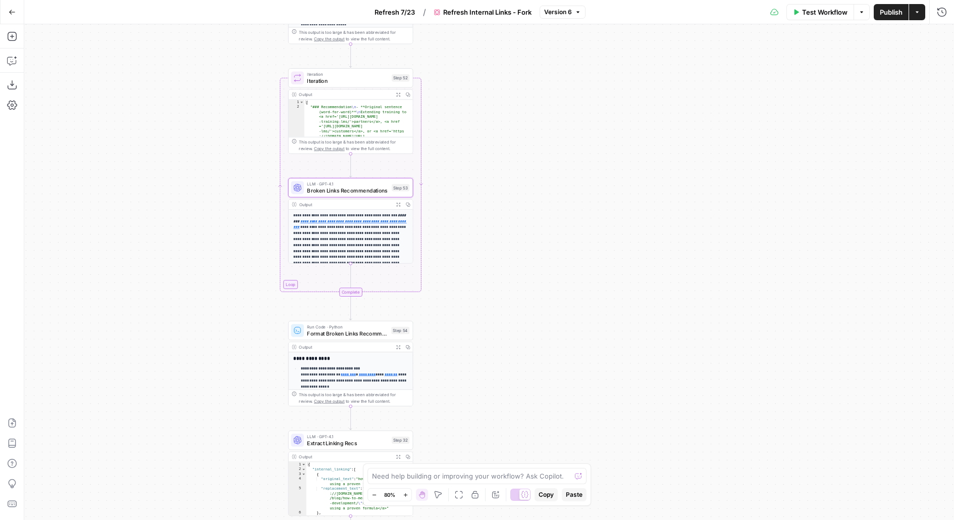
drag, startPoint x: 483, startPoint y: 124, endPoint x: 481, endPoint y: 396, distance: 271.7
click at [481, 396] on div "true false Workflow Set Inputs Inputs Content Processing Convert Content Format…" at bounding box center [489, 271] width 930 height 495
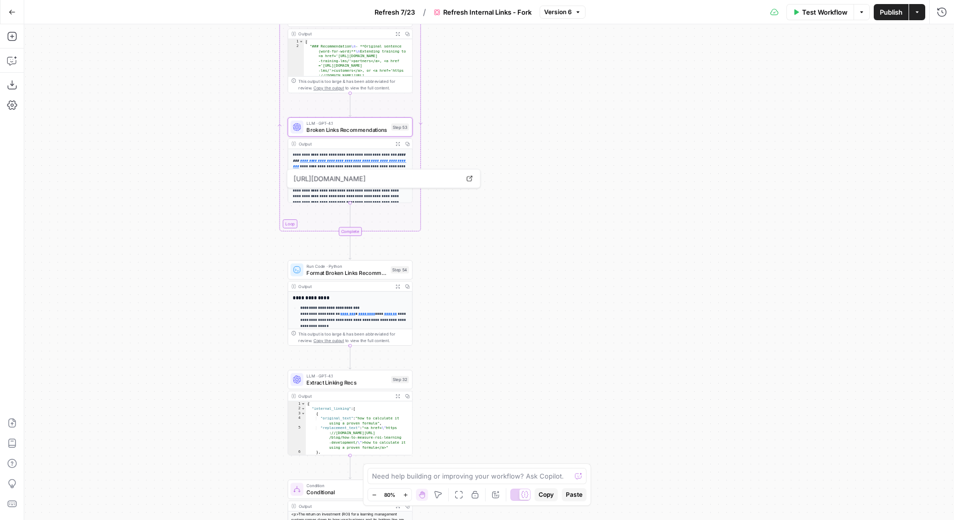
drag, startPoint x: 514, startPoint y: 370, endPoint x: 514, endPoint y: 200, distance: 170.2
click at [514, 200] on div "true false Workflow Set Inputs Inputs Content Processing Convert Content Format…" at bounding box center [489, 271] width 930 height 495
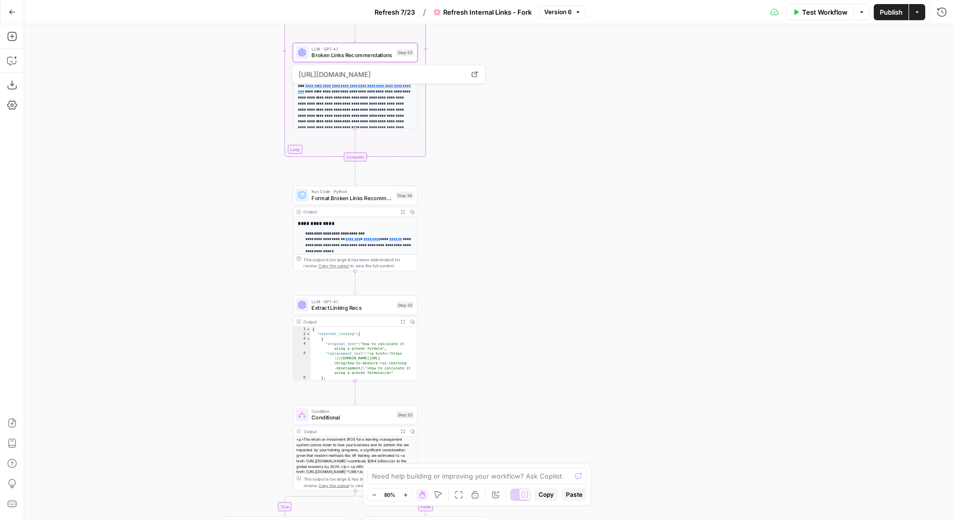
click at [378, 54] on span "Broken Links Recommendations" at bounding box center [352, 55] width 81 height 8
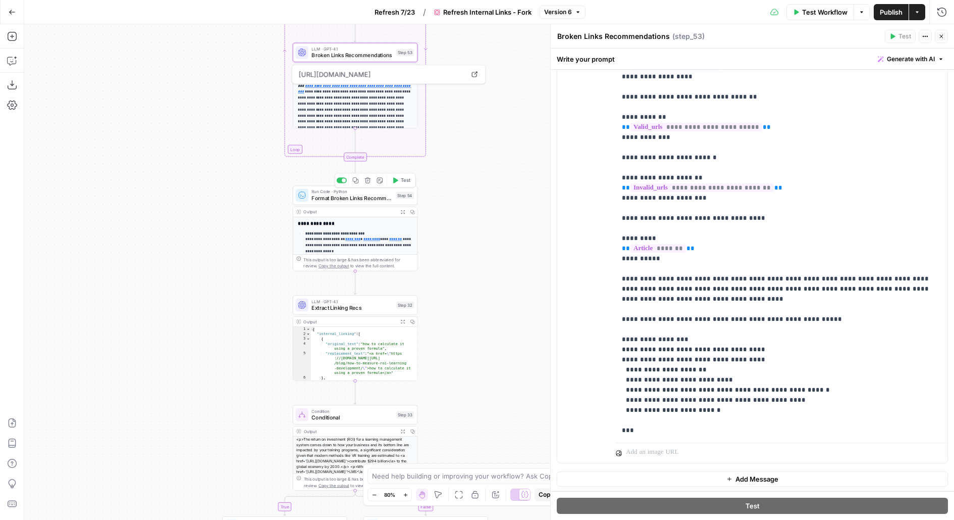
click at [403, 183] on span "Test" at bounding box center [406, 180] width 10 height 7
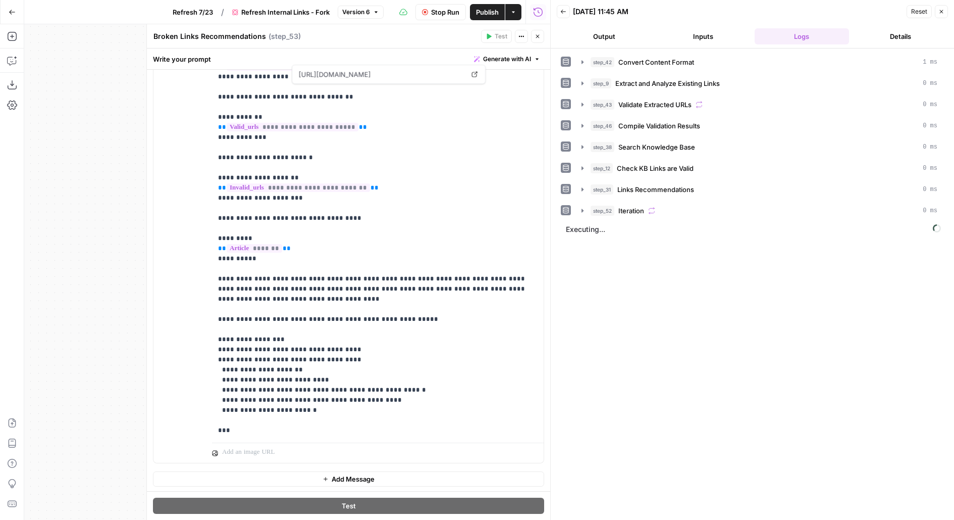
click at [536, 35] on icon "button" at bounding box center [538, 36] width 6 height 6
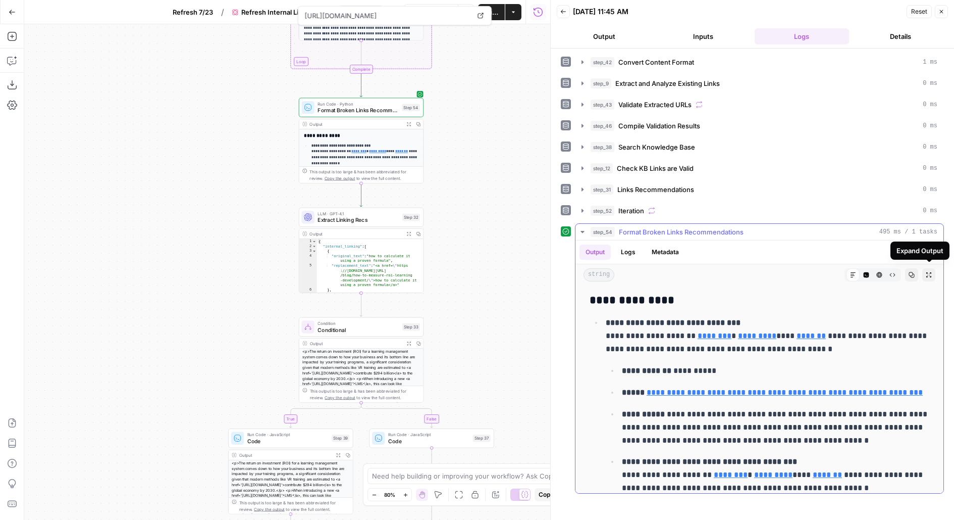
click at [929, 272] on icon "button" at bounding box center [929, 275] width 6 height 6
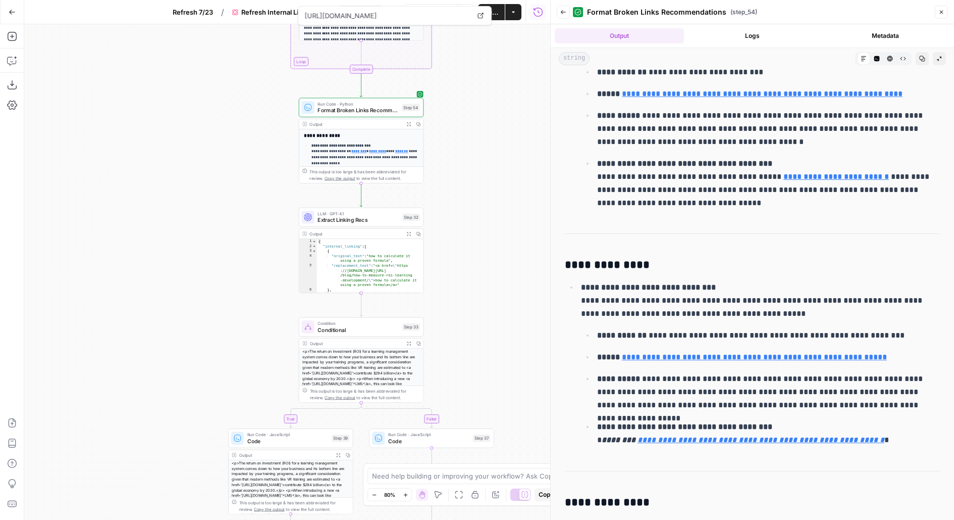
scroll to position [3489, 0]
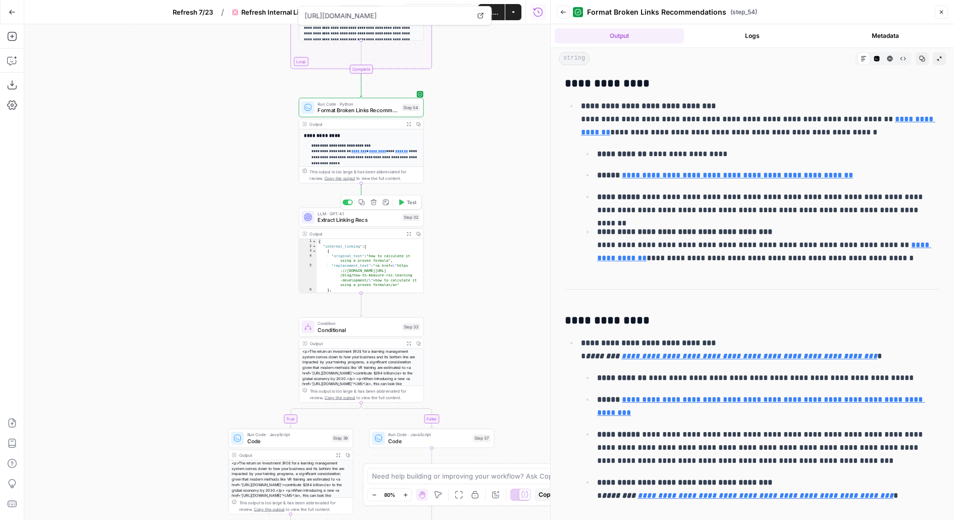
click at [407, 203] on span "Test" at bounding box center [412, 201] width 10 height 7
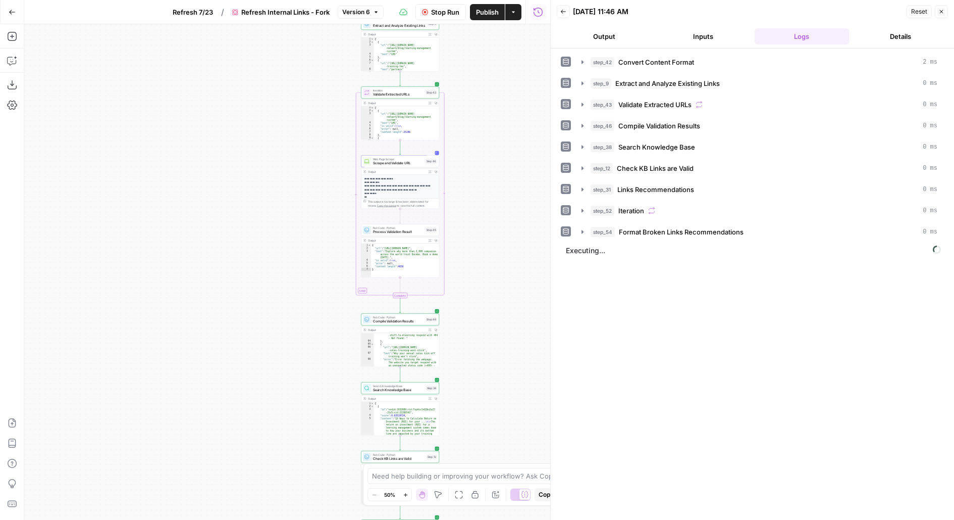
drag, startPoint x: 500, startPoint y: 216, endPoint x: 480, endPoint y: 164, distance: 55.3
click at [480, 165] on div "true false Workflow Set Inputs Inputs Content Processing Convert Content Format…" at bounding box center [287, 271] width 526 height 495
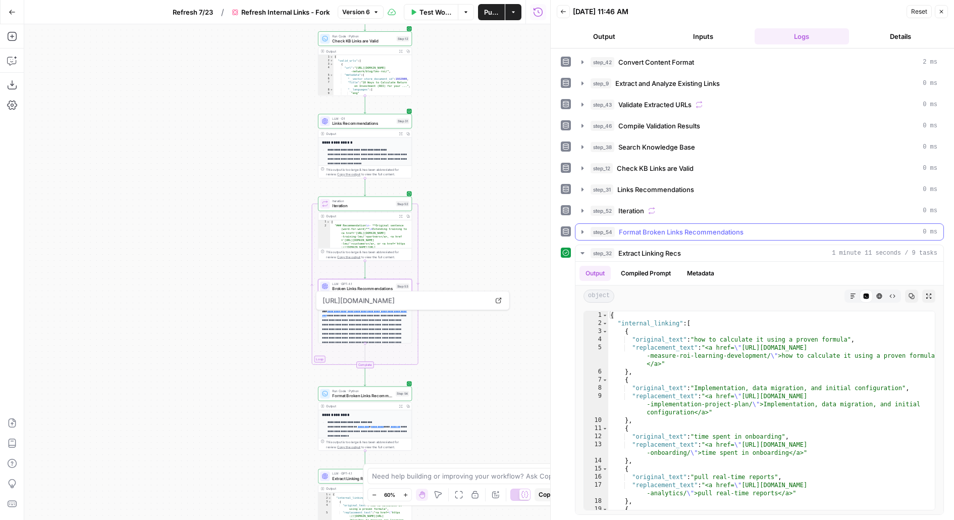
click at [796, 229] on div "step_54 Format Broken Links Recommendations 0 ms" at bounding box center [764, 232] width 347 height 10
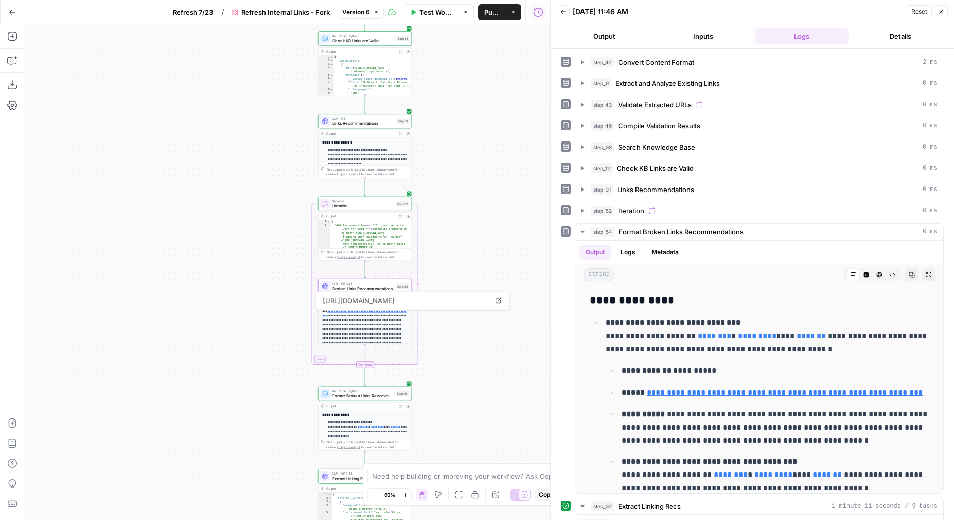
drag, startPoint x: 471, startPoint y: 412, endPoint x: 471, endPoint y: 236, distance: 175.2
click at [471, 236] on div "true false Workflow Set Inputs Inputs Content Processing Convert Content Format…" at bounding box center [287, 271] width 526 height 495
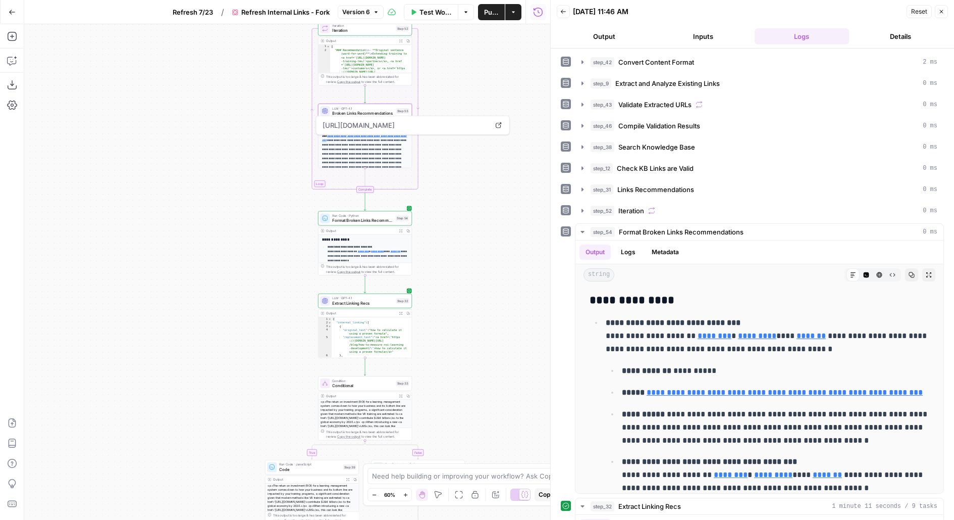
click at [471, 397] on div "true false Workflow Set Inputs Inputs Content Processing Convert Content Format…" at bounding box center [287, 271] width 526 height 495
click at [524, 147] on div "true false Workflow Set Inputs Inputs Content Processing Convert Content Format…" at bounding box center [287, 271] width 526 height 495
click at [569, 122] on icon at bounding box center [565, 125] width 7 height 7
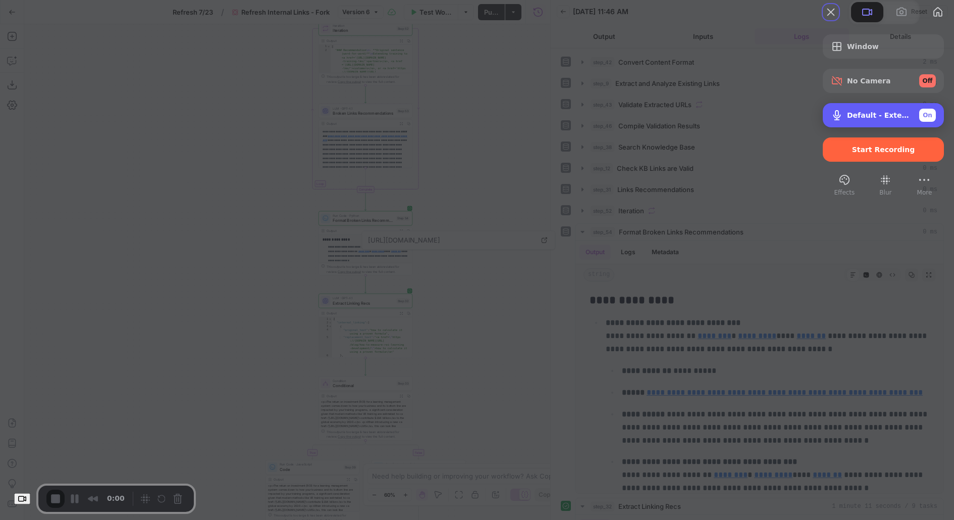
click at [847, 119] on span "Default - External Microphone (Built-in)" at bounding box center [879, 115] width 64 height 8
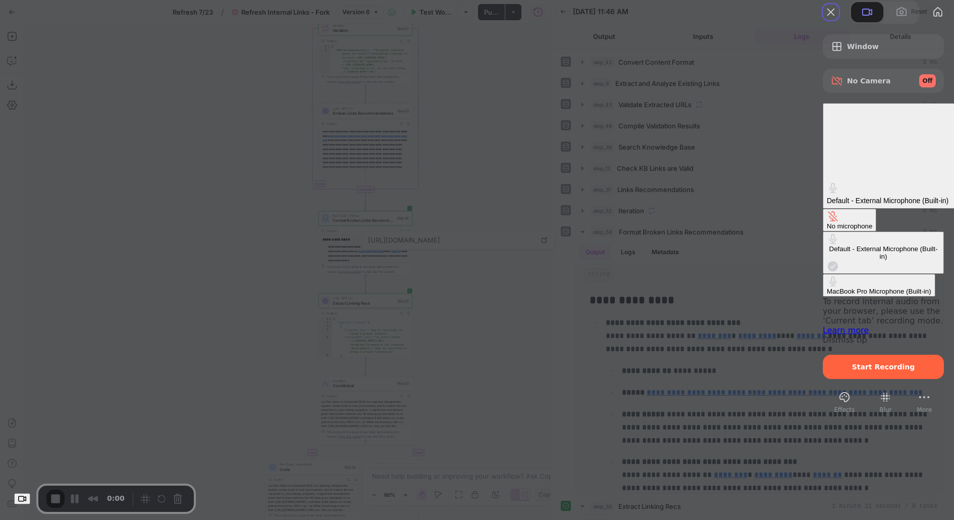
click at [823, 209] on button "No microphone" at bounding box center [850, 220] width 54 height 23
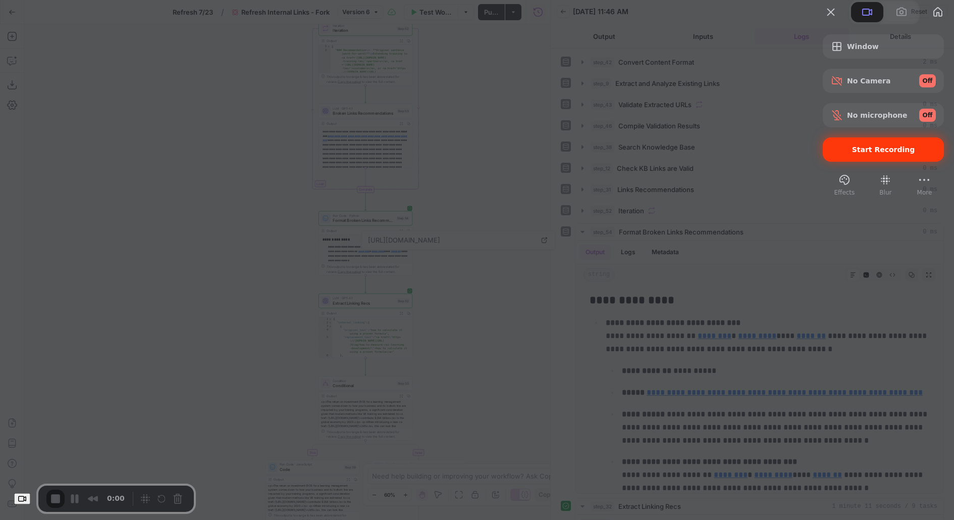
click at [852, 153] on span "Start Recording" at bounding box center [883, 149] width 63 height 8
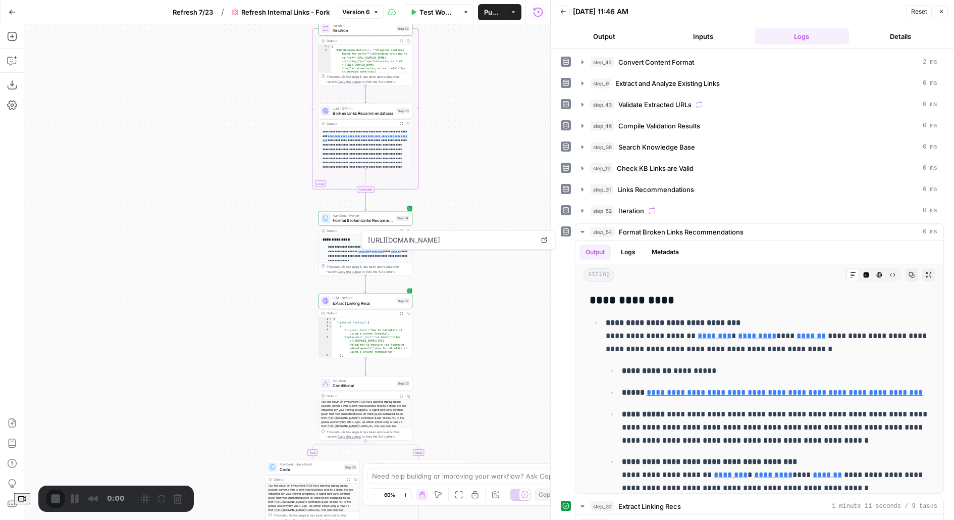
click at [493, 88] on div "true false Workflow Set Inputs Inputs Content Processing Convert Content Format…" at bounding box center [287, 271] width 526 height 495
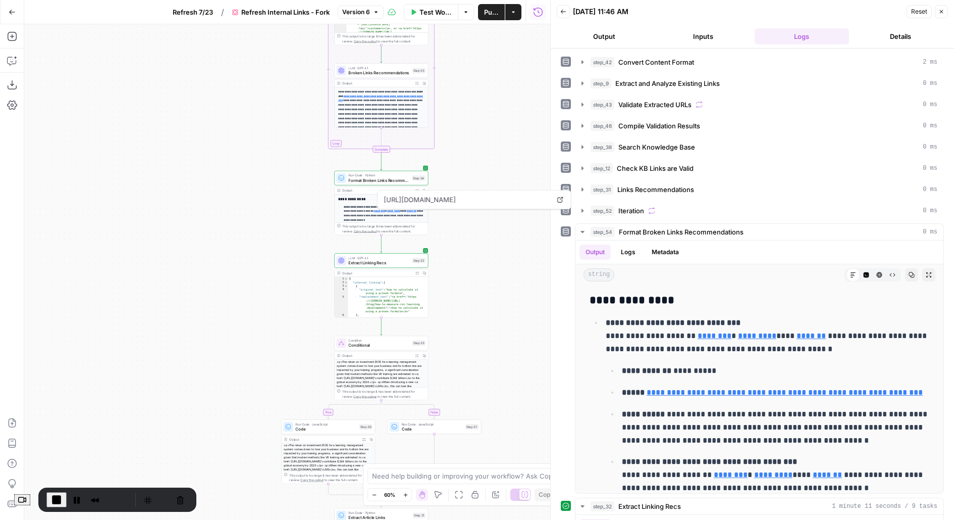
drag, startPoint x: 496, startPoint y: 349, endPoint x: 413, endPoint y: 220, distance: 153.8
click at [414, 221] on div "true false Workflow Set Inputs Inputs Content Processing Convert Content Format…" at bounding box center [287, 271] width 526 height 495
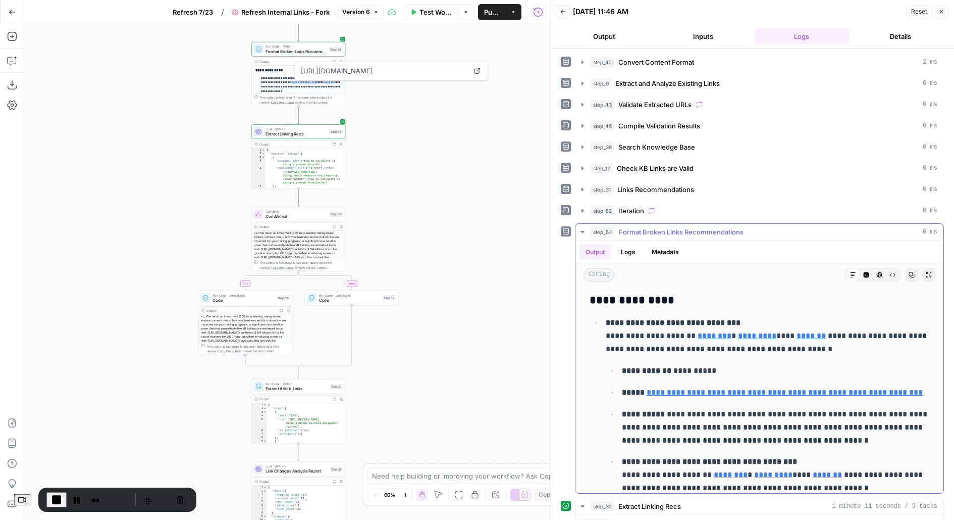
click at [655, 227] on span "Format Broken Links Recommendations" at bounding box center [681, 232] width 125 height 10
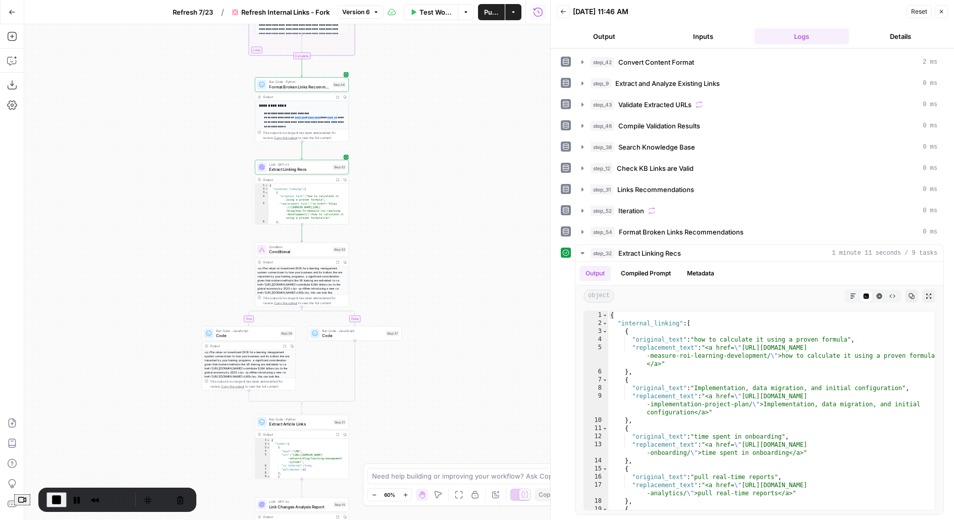
drag, startPoint x: 450, startPoint y: 325, endPoint x: 450, endPoint y: 144, distance: 180.3
click at [450, 159] on div "true false Workflow Set Inputs Inputs Content Processing Convert Content Format…" at bounding box center [287, 271] width 526 height 495
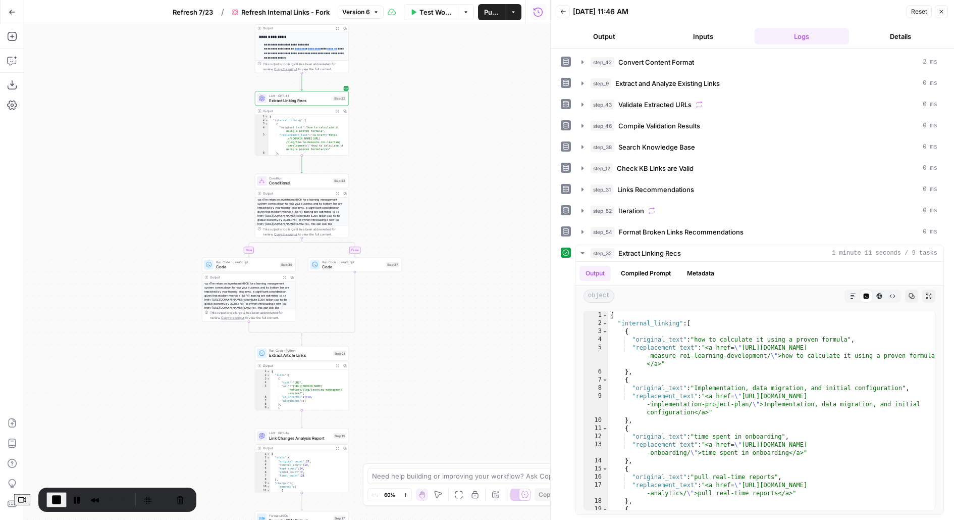
click at [56, 492] on button "End Recording" at bounding box center [56, 499] width 20 height 15
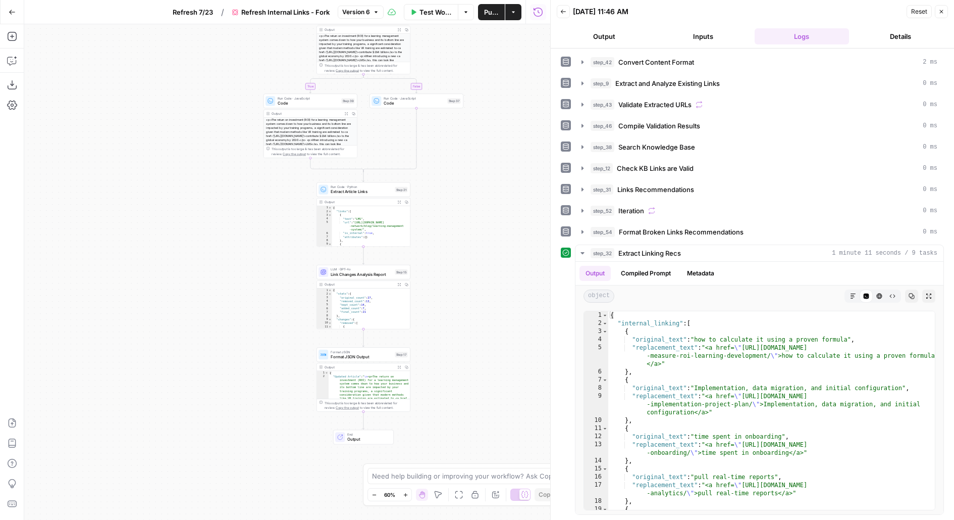
drag, startPoint x: 453, startPoint y: 375, endPoint x: 516, endPoint y: 194, distance: 190.8
click at [516, 194] on div "true false Workflow Set Inputs Inputs Content Processing Convert Content Format…" at bounding box center [287, 271] width 526 height 495
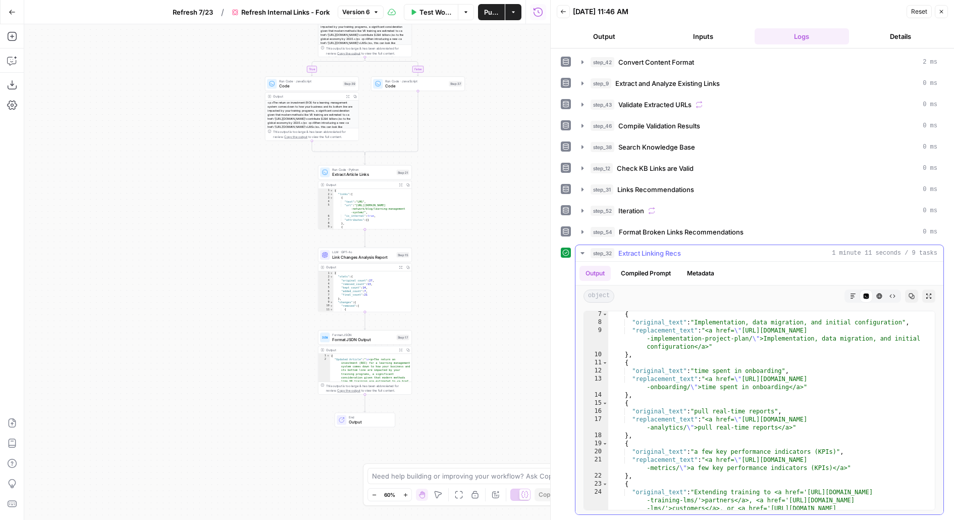
scroll to position [84, 0]
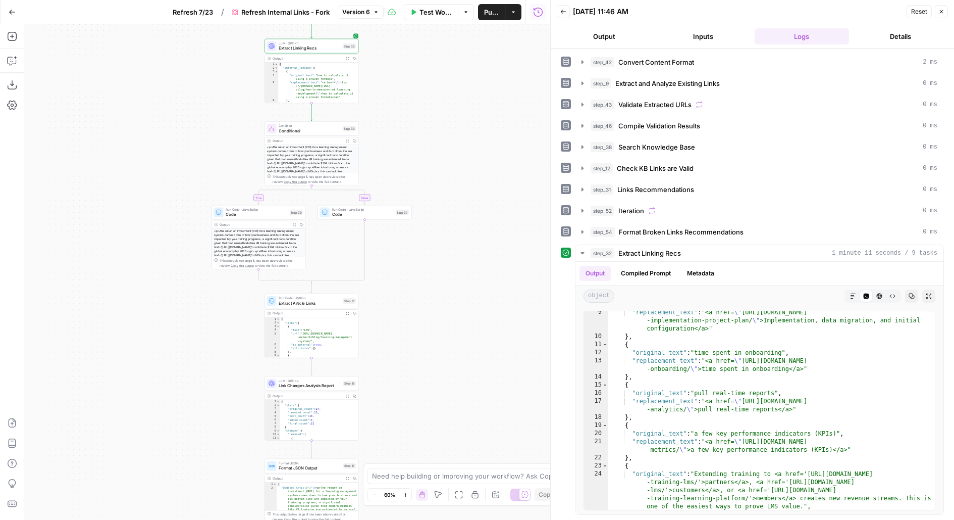
click at [488, 13] on span "Publish" at bounding box center [491, 12] width 15 height 10
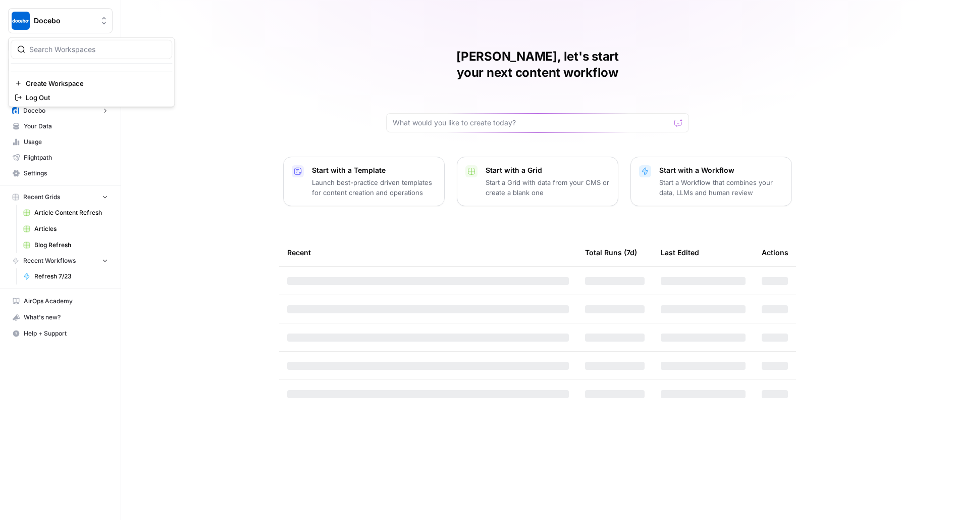
click at [88, 16] on span "Docebo" at bounding box center [64, 21] width 61 height 10
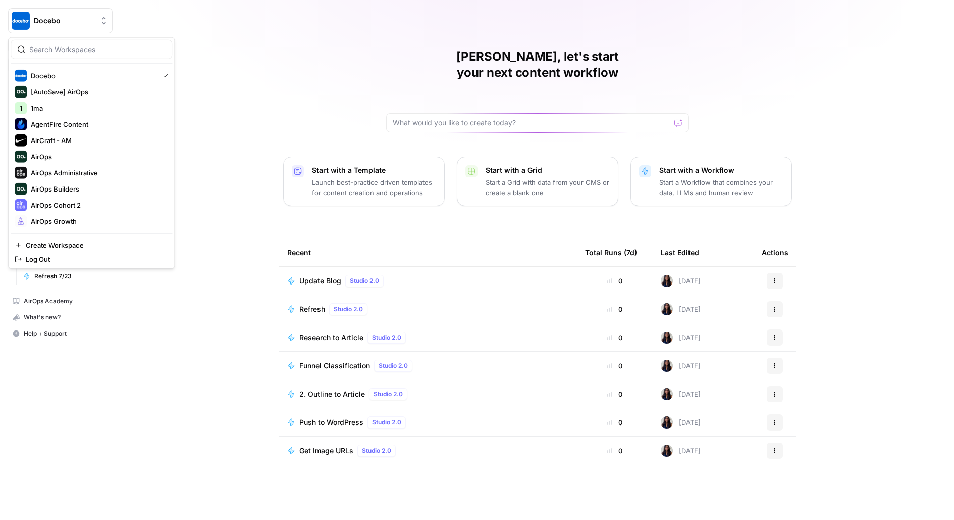
click at [118, 56] on div at bounding box center [92, 49] width 162 height 19
type input "rhino"
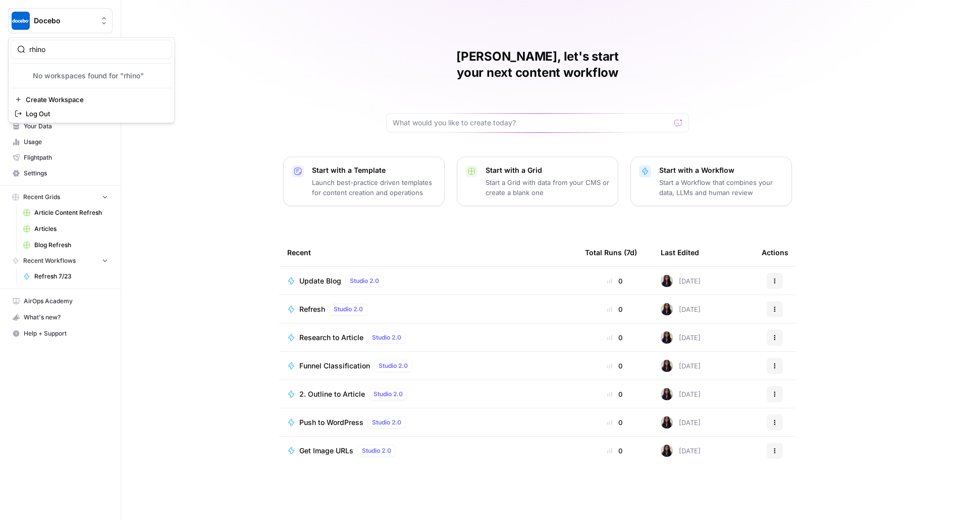
click at [294, 116] on div "[PERSON_NAME], let's start your next content workflow Start with a Template Lau…" at bounding box center [537, 260] width 833 height 520
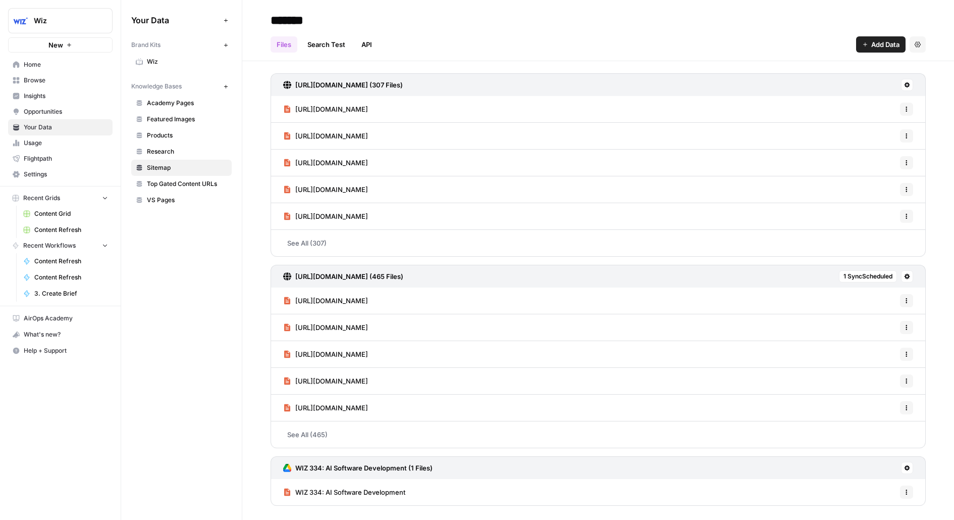
click at [184, 239] on div "Your Data Add Data Brand Kits New Wiz Knowledge Bases New Academy Pages Feature…" at bounding box center [181, 260] width 121 height 520
click at [40, 18] on span "Wiz" at bounding box center [64, 21] width 61 height 10
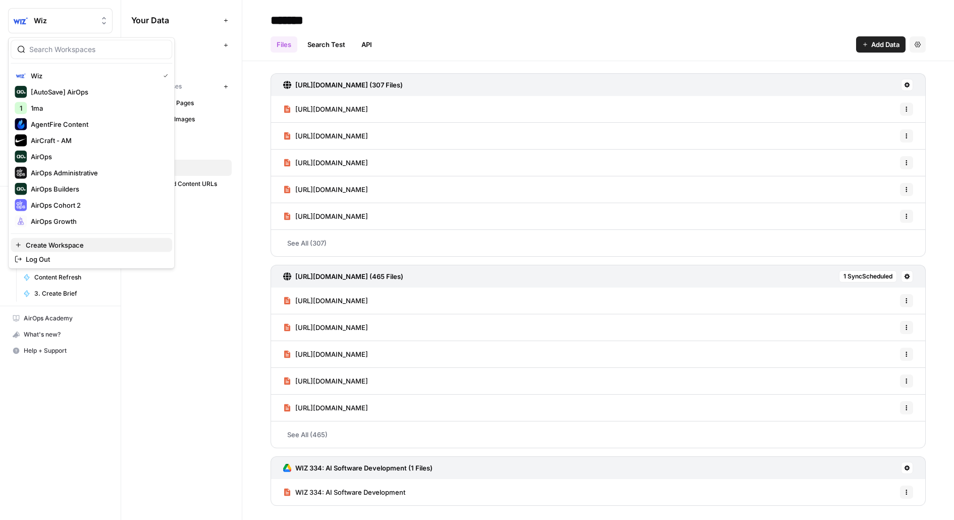
click at [49, 243] on span "Create Workspace" at bounding box center [95, 245] width 138 height 10
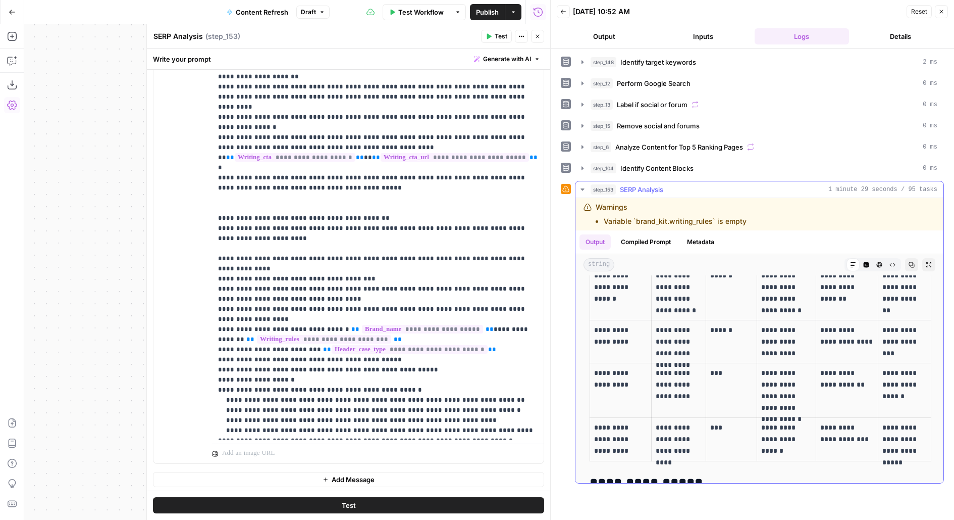
scroll to position [980, 0]
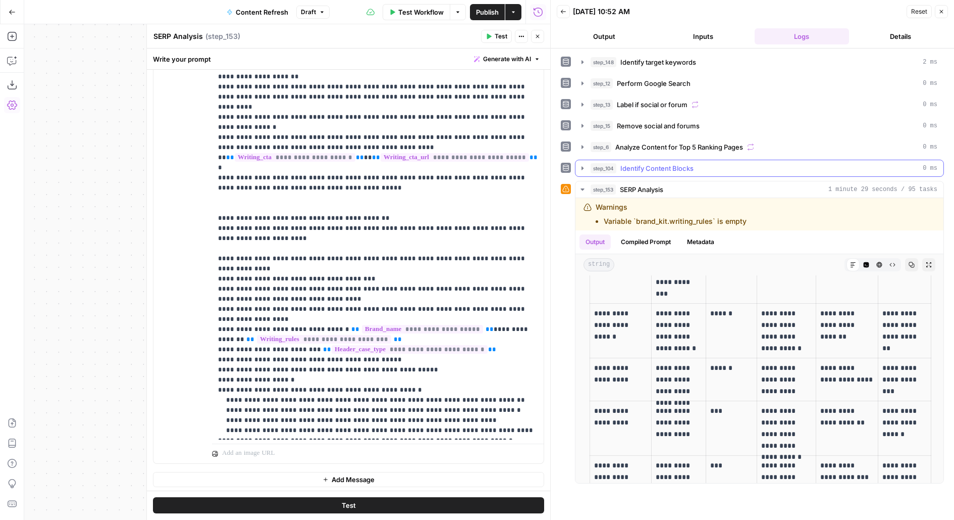
click at [709, 163] on div "step_104 Identify Content Blocks 0 ms" at bounding box center [764, 168] width 347 height 10
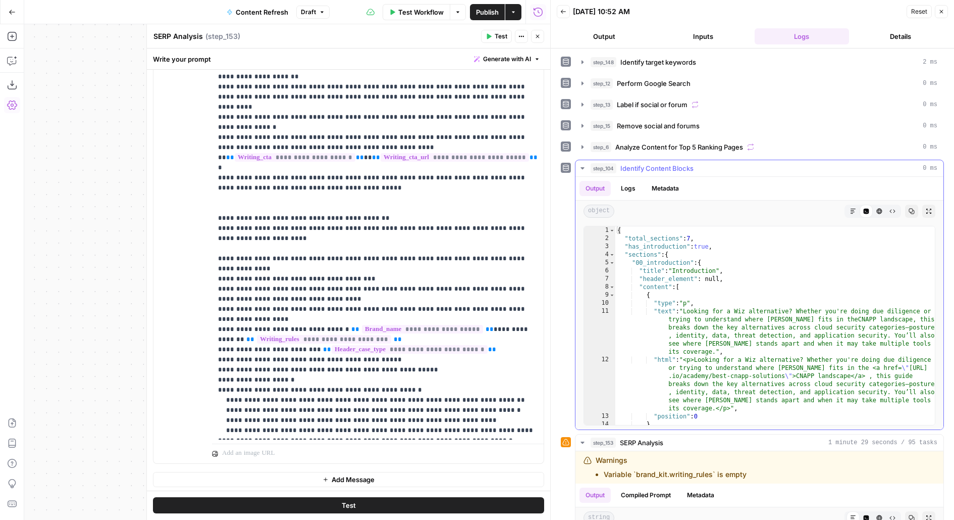
click at [709, 163] on div "step_104 Identify Content Blocks 0 ms" at bounding box center [764, 168] width 347 height 10
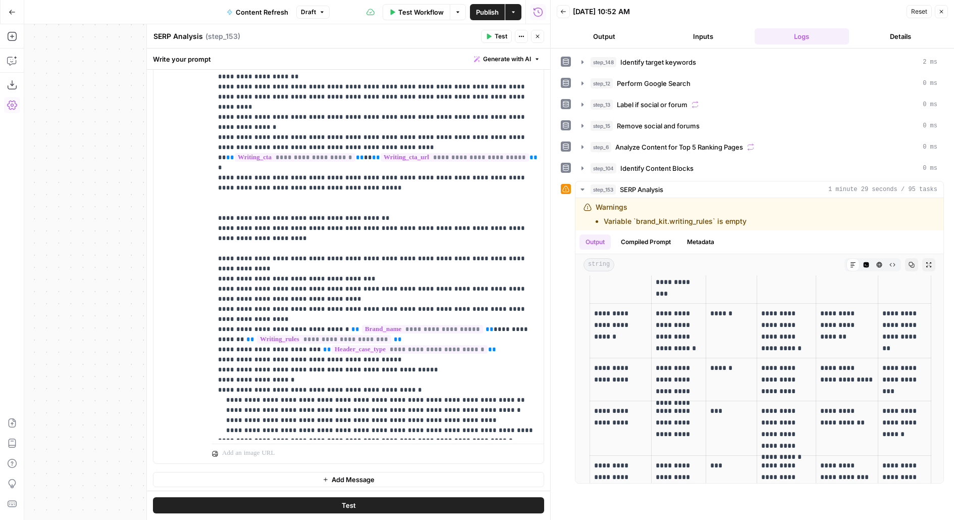
click at [710, 37] on button "Inputs" at bounding box center [703, 36] width 95 height 16
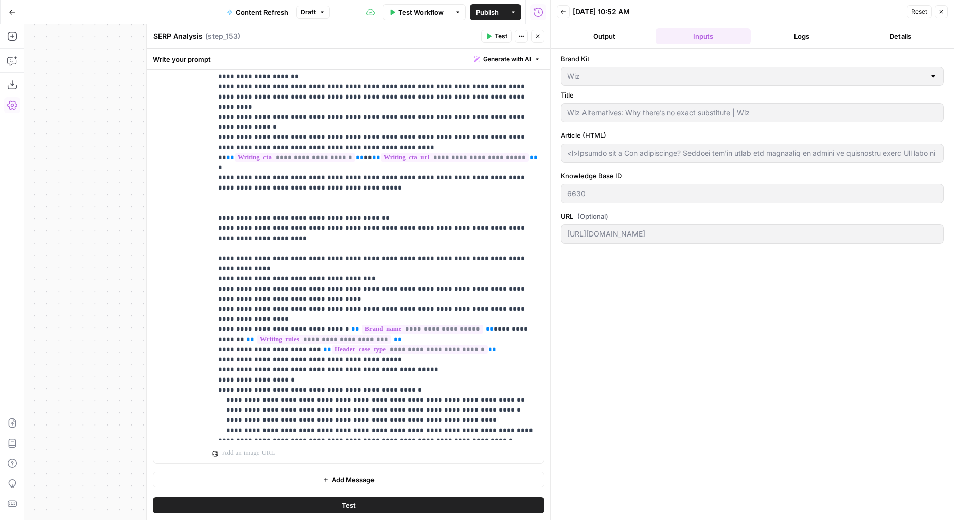
click at [811, 44] on header "Back 08/26/25 at 10:52 AM Reset Close Output Inputs Logs Details" at bounding box center [752, 24] width 403 height 48
click at [808, 38] on button "Logs" at bounding box center [802, 36] width 95 height 16
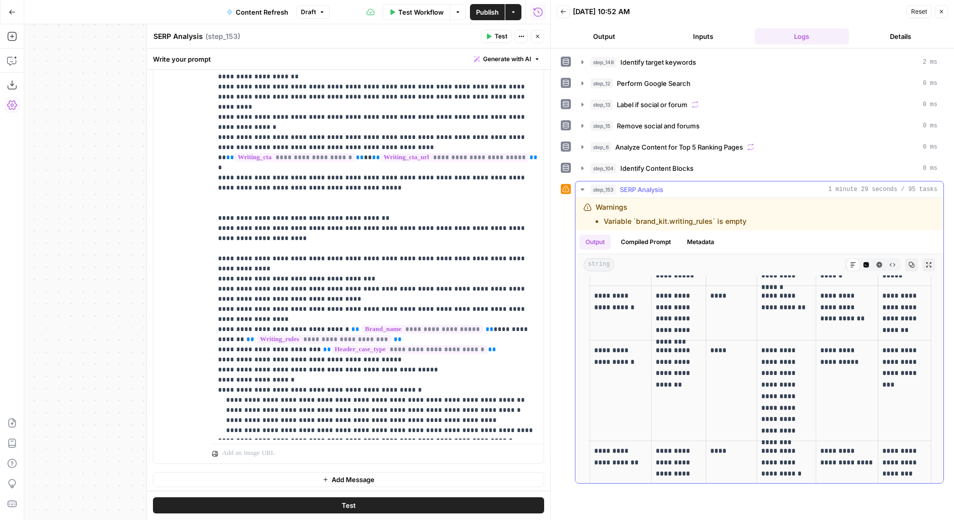
scroll to position [635, 0]
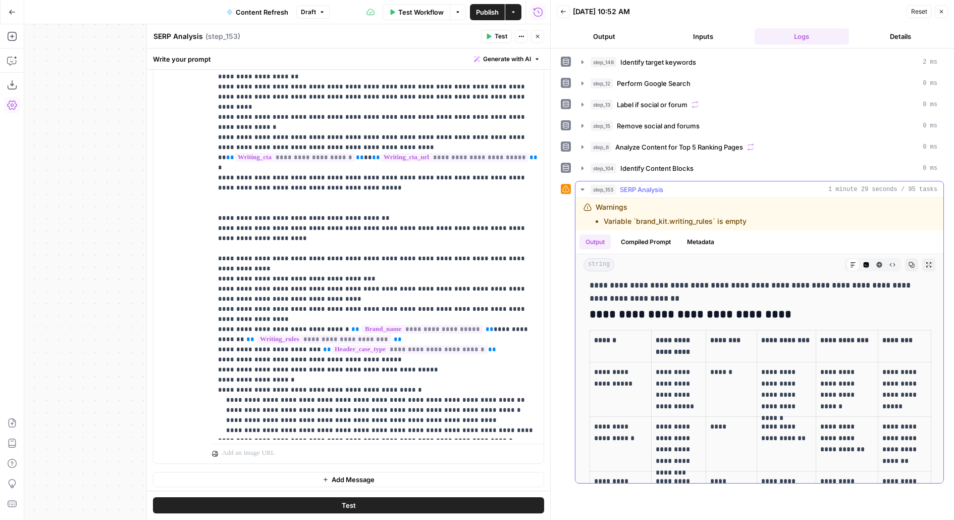
click at [928, 263] on icon "button" at bounding box center [929, 264] width 5 height 5
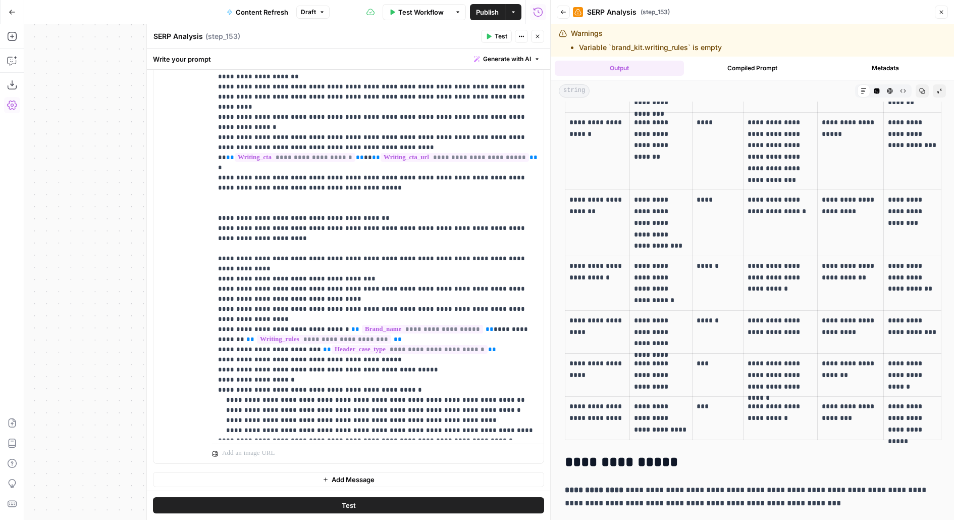
scroll to position [800, 0]
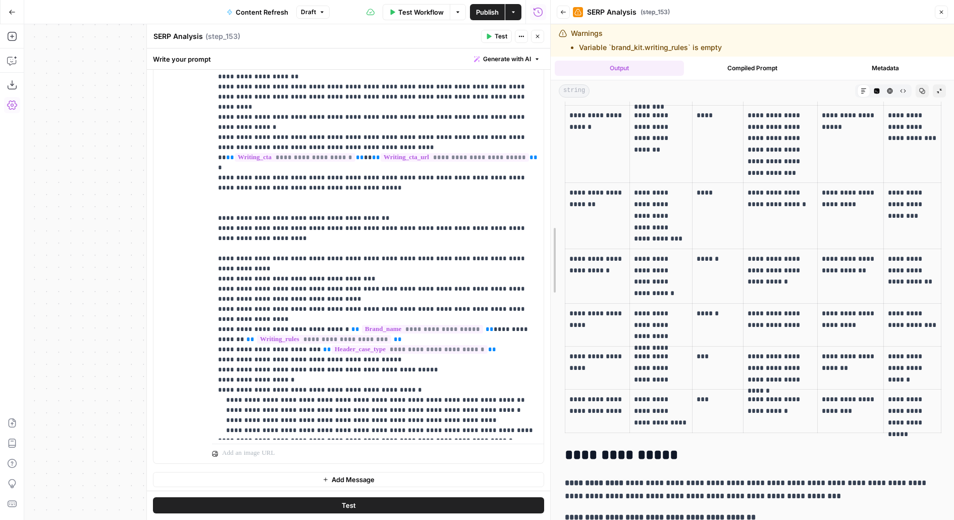
drag, startPoint x: 546, startPoint y: 316, endPoint x: 393, endPoint y: 327, distance: 153.9
click at [394, 327] on body "Wiz New Home Browse Insights Opportunities Your Data Usage Flightpath Settings …" at bounding box center [477, 260] width 954 height 520
drag, startPoint x: 546, startPoint y: 267, endPoint x: 415, endPoint y: 254, distance: 131.4
click at [415, 254] on body "Wiz New Home Browse Insights Opportunities Your Data Usage Flightpath Settings …" at bounding box center [477, 260] width 954 height 520
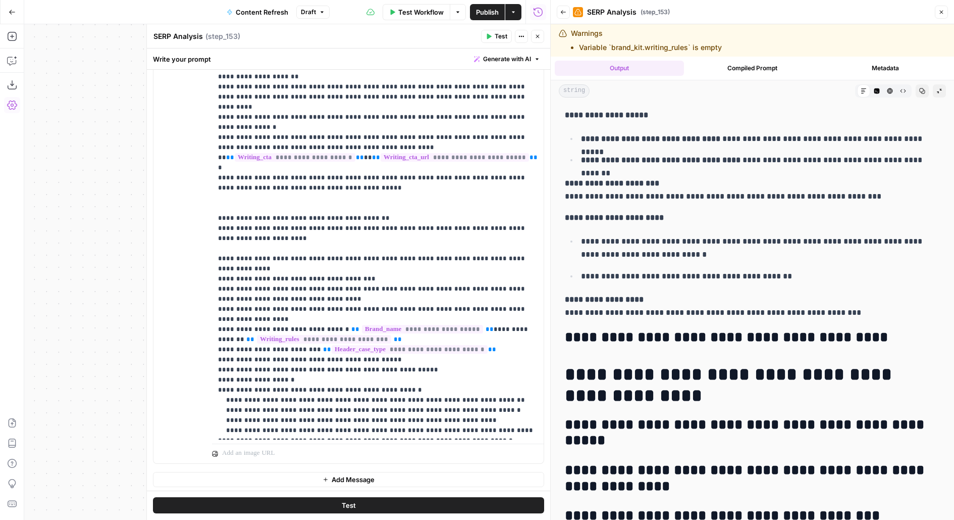
scroll to position [1378, 0]
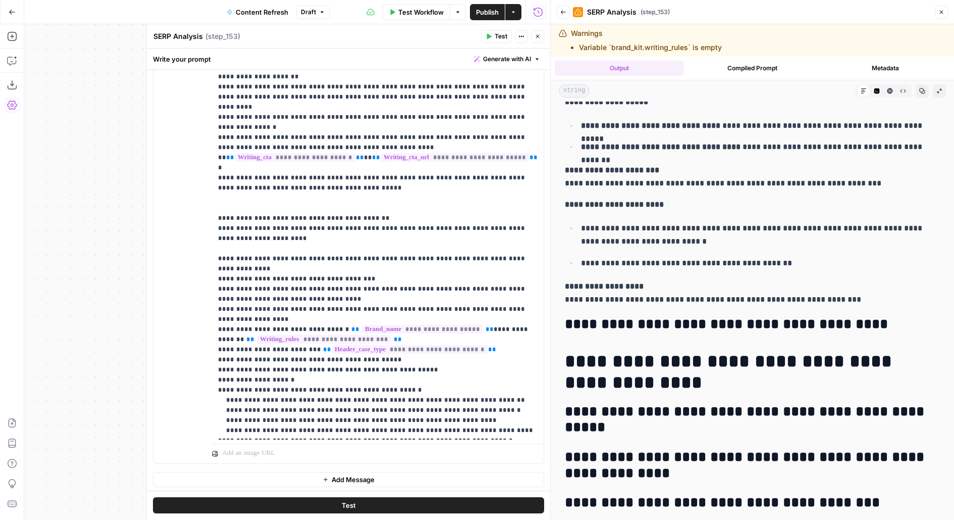
click at [681, 260] on p "**********" at bounding box center [760, 263] width 359 height 13
click at [537, 37] on icon "button" at bounding box center [538, 36] width 6 height 6
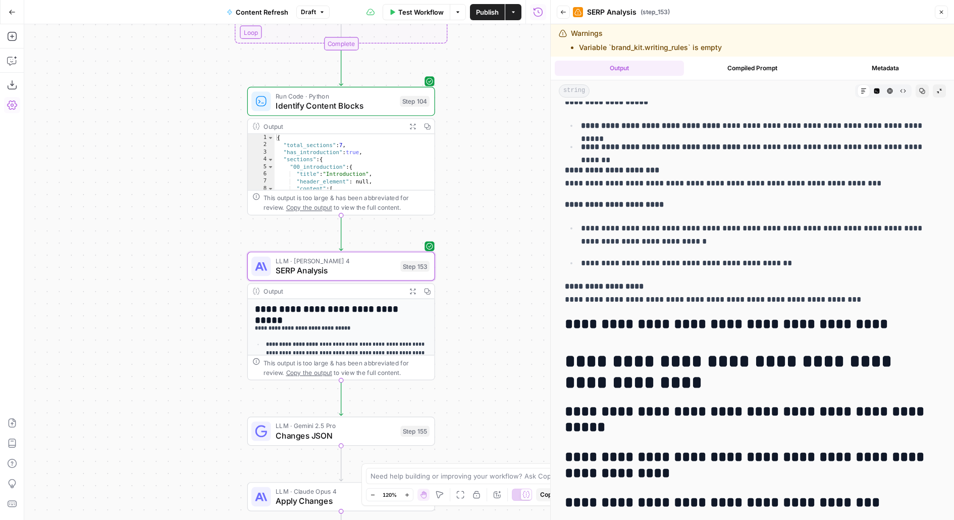
drag, startPoint x: 476, startPoint y: 283, endPoint x: 476, endPoint y: 99, distance: 184.3
click at [476, 99] on div "true false false true false true Workflow Set Inputs Inputs Power Agent Identif…" at bounding box center [287, 271] width 526 height 495
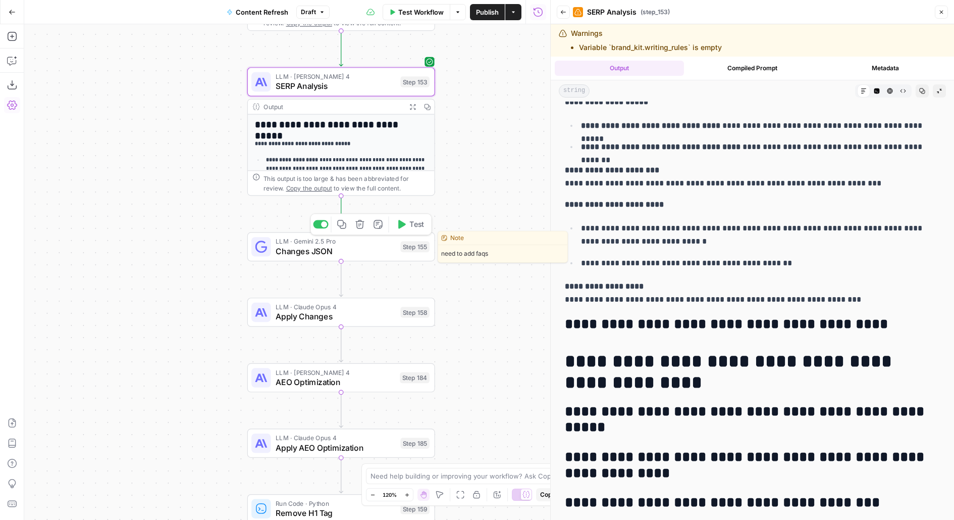
click at [412, 220] on span "Test" at bounding box center [417, 224] width 15 height 11
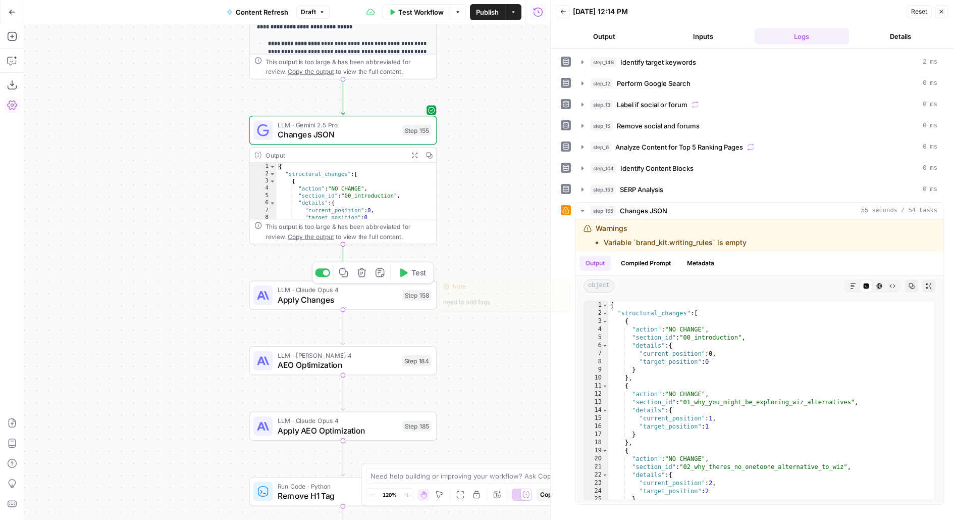
click at [410, 277] on button "Test" at bounding box center [411, 273] width 37 height 16
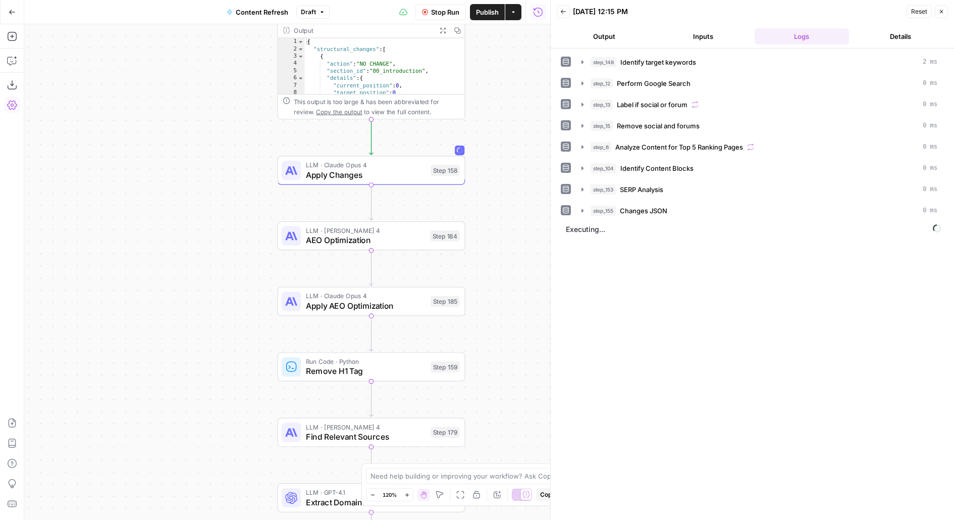
drag, startPoint x: 527, startPoint y: 288, endPoint x: 561, endPoint y: 154, distance: 138.6
click at [562, 154] on body "Wiz New Home Browse Insights Opportunities Your Data Usage Flightpath Settings …" at bounding box center [477, 260] width 954 height 520
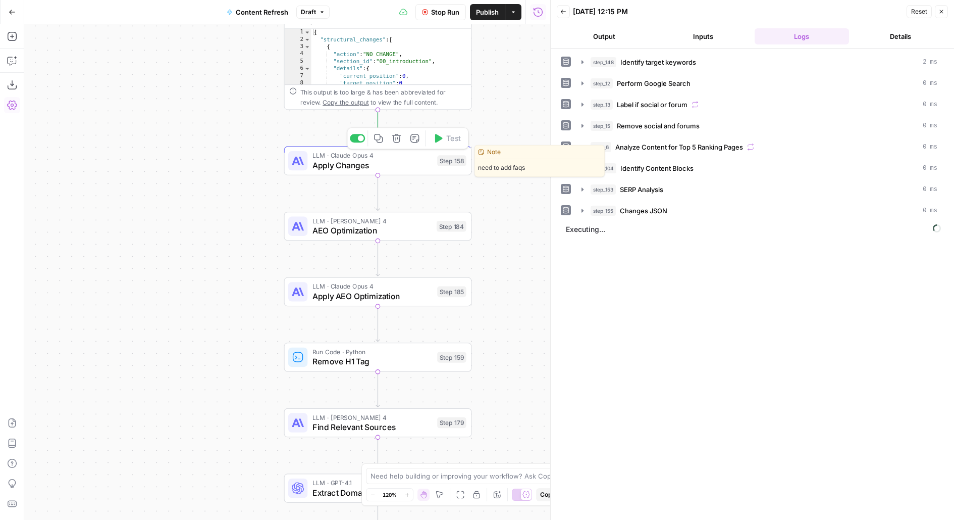
click at [437, 159] on div "Step 158" at bounding box center [451, 160] width 29 height 11
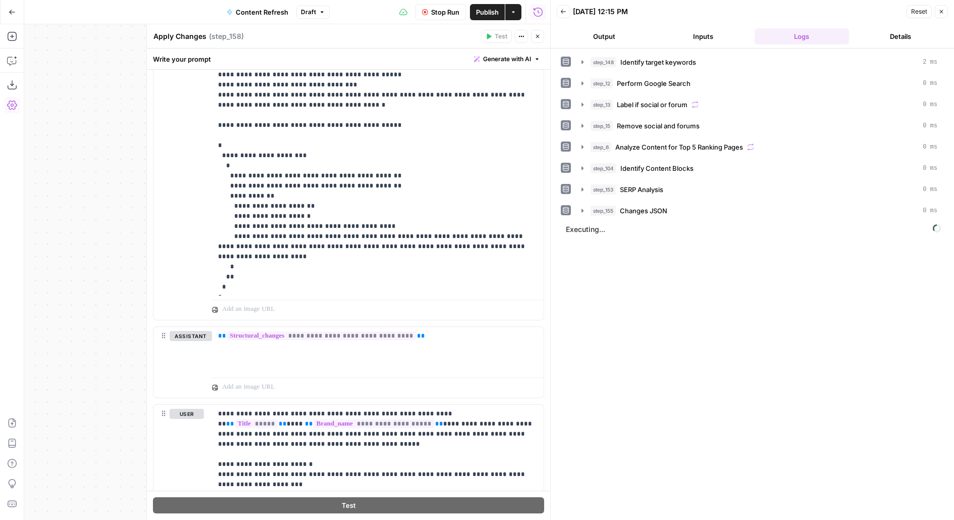
scroll to position [961, 0]
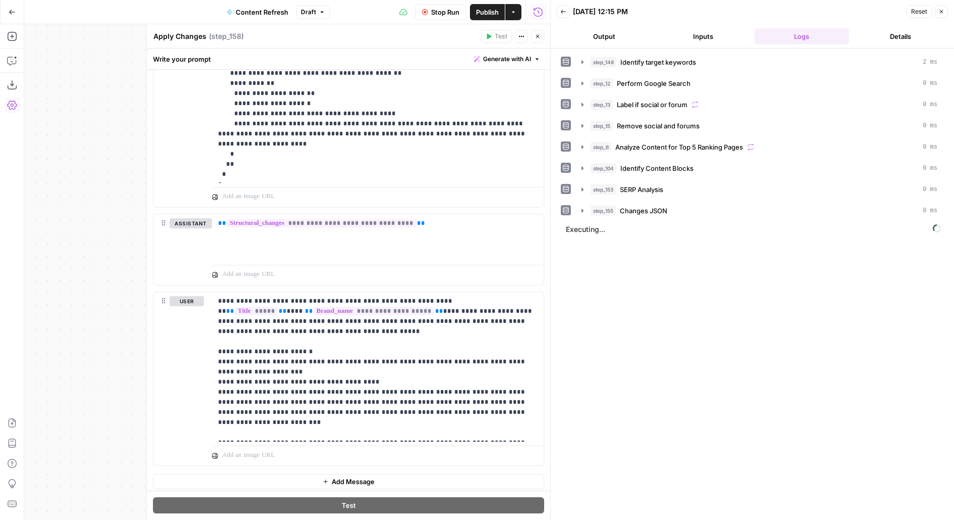
click at [540, 38] on icon "button" at bounding box center [538, 36] width 6 height 6
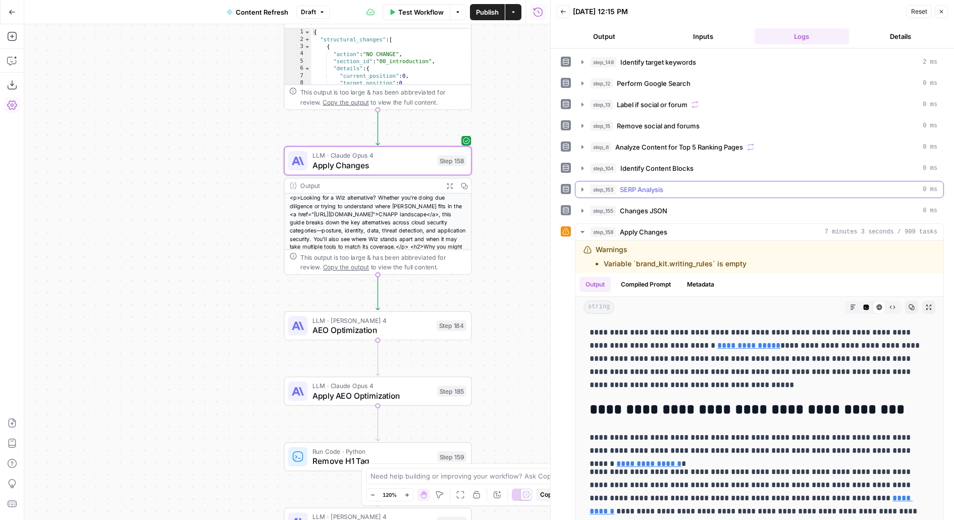
scroll to position [7, 0]
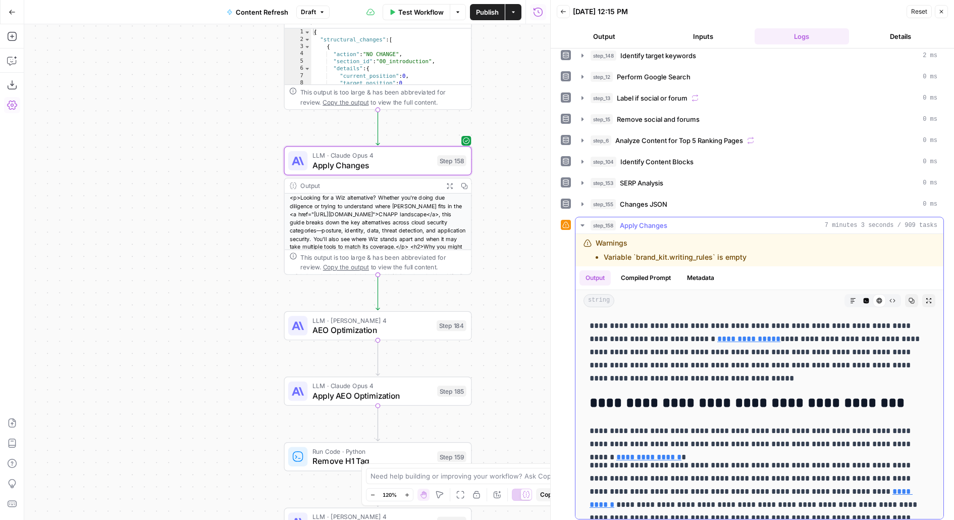
click at [929, 299] on button "Expand Output" at bounding box center [929, 300] width 13 height 13
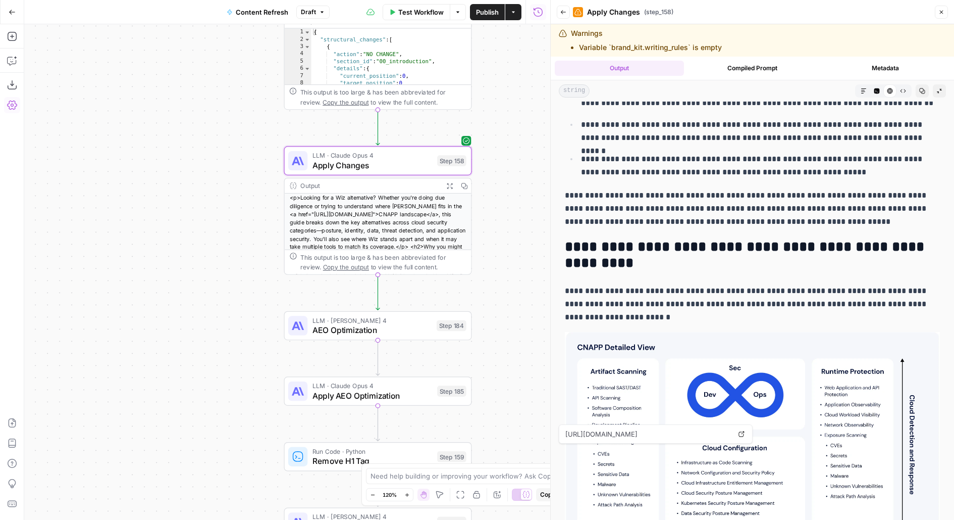
scroll to position [4200, 0]
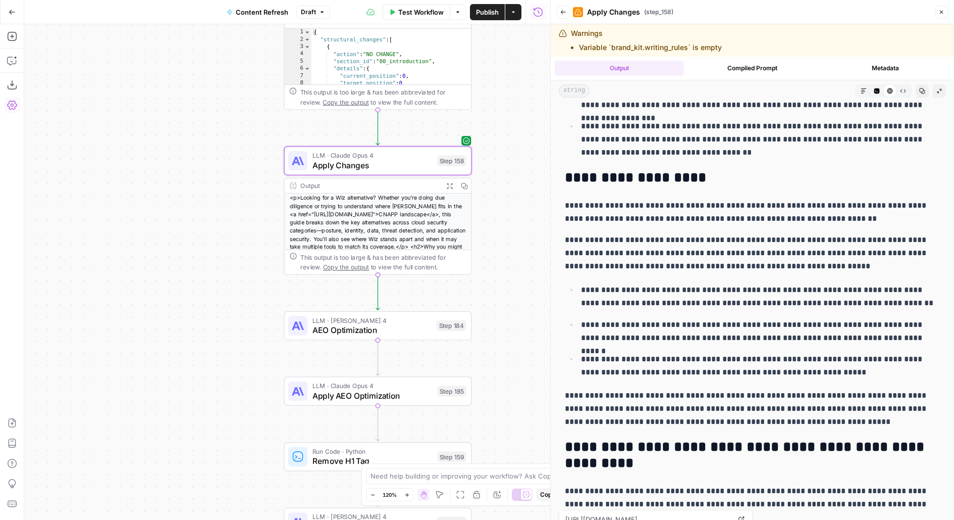
drag, startPoint x: 502, startPoint y: 245, endPoint x: 467, endPoint y: 105, distance: 144.3
click at [467, 107] on div "true false false true false true Workflow Set Inputs Inputs Power Agent Identif…" at bounding box center [287, 271] width 526 height 495
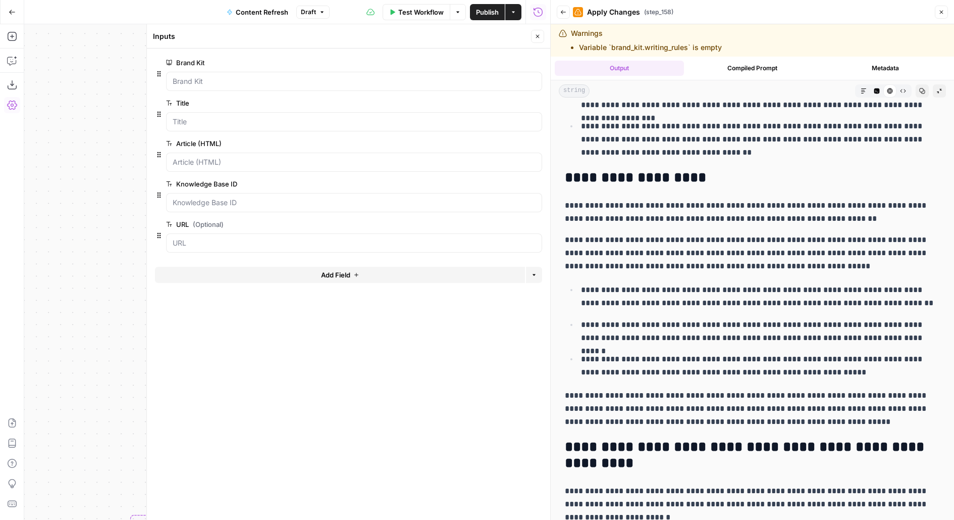
click at [538, 42] on button "Close" at bounding box center [537, 36] width 13 height 13
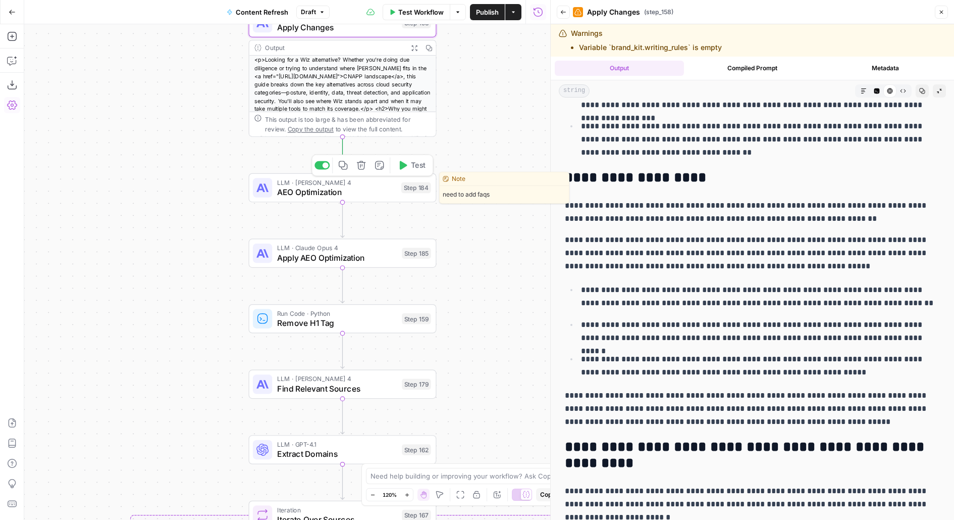
click at [415, 166] on span "Test" at bounding box center [418, 165] width 15 height 11
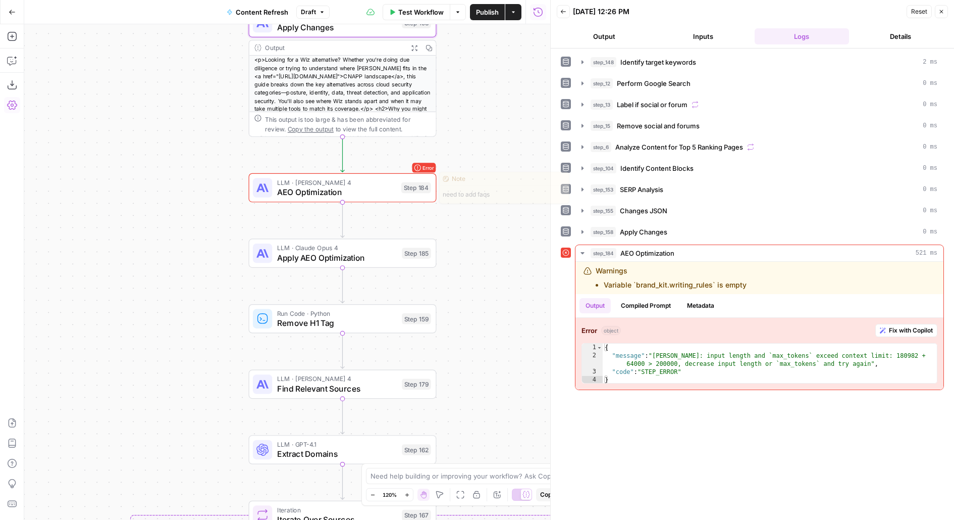
click at [416, 190] on div "Step 184" at bounding box center [416, 187] width 30 height 11
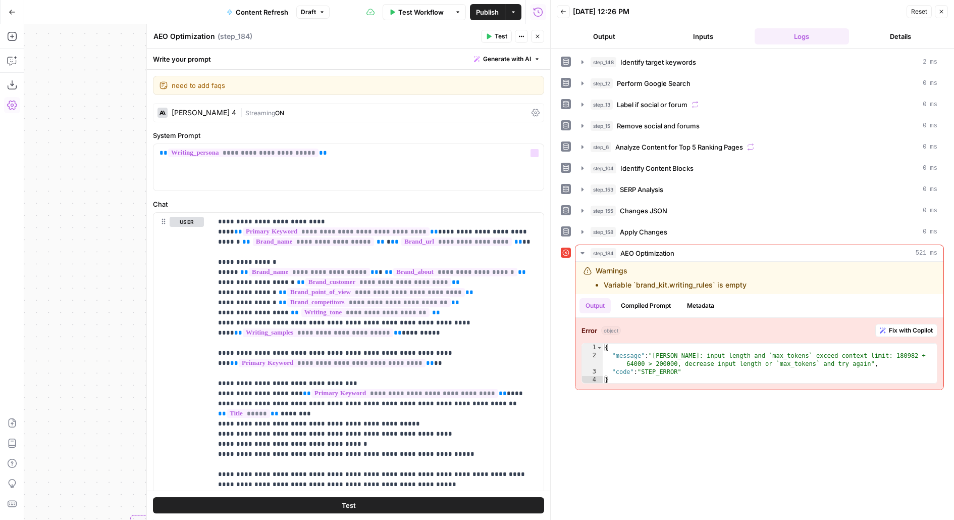
click at [376, 118] on div "Claude Sonnet 4 | Streaming ON" at bounding box center [348, 112] width 391 height 19
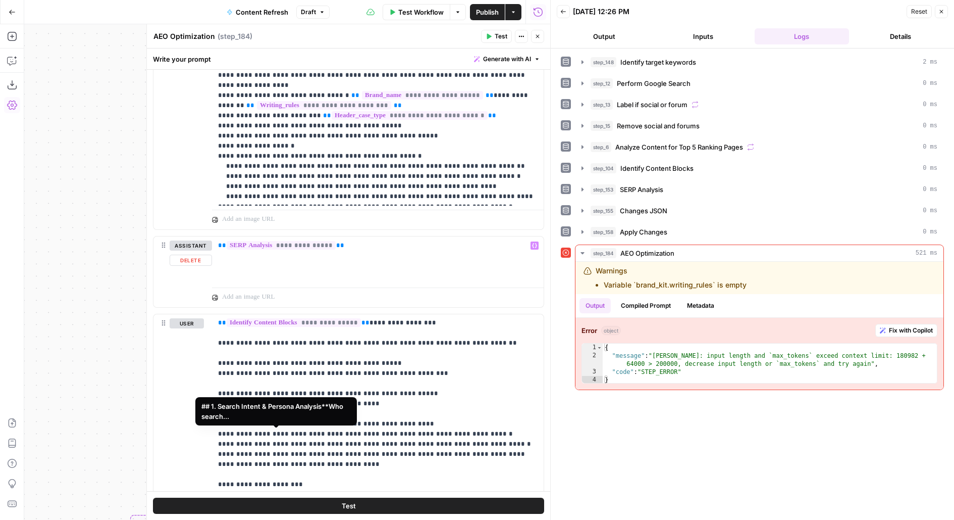
scroll to position [904, 0]
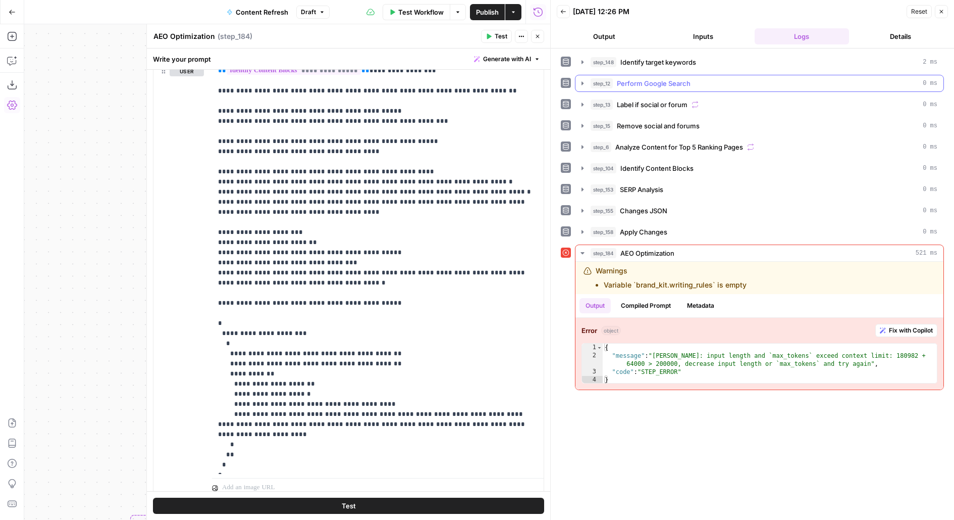
click at [657, 86] on span "Perform Google Search" at bounding box center [654, 83] width 74 height 10
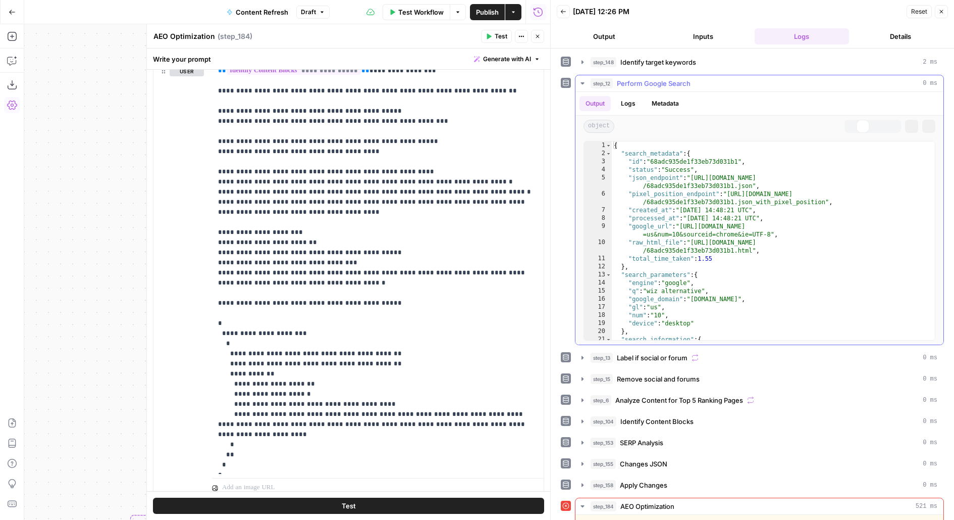
click at [656, 83] on span "Perform Google Search" at bounding box center [654, 83] width 74 height 10
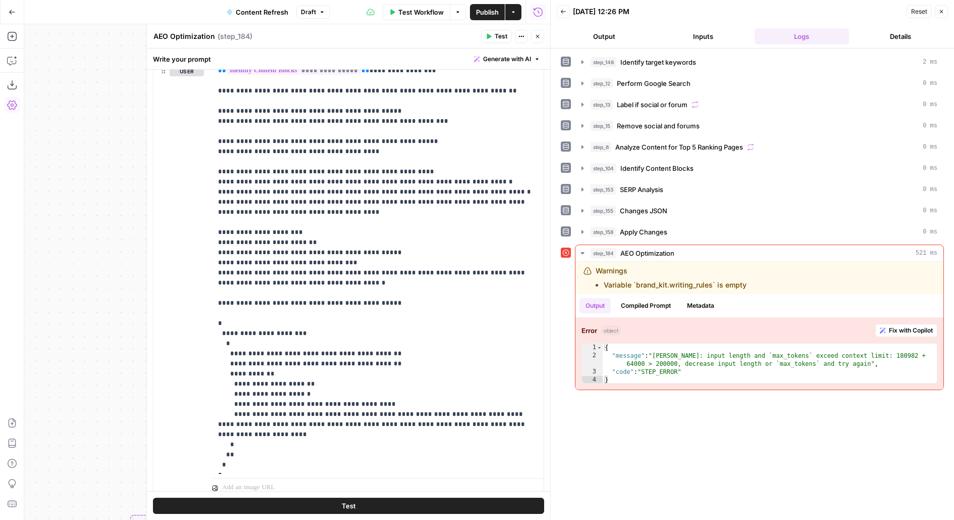
click at [640, 134] on div "step_148 Identify target keywords 2 ms step_12 Perform Google Search 0 ms step_…" at bounding box center [752, 222] width 383 height 336
click at [641, 144] on span "Analyze Content for Top 5 Ranking Pages" at bounding box center [680, 147] width 128 height 10
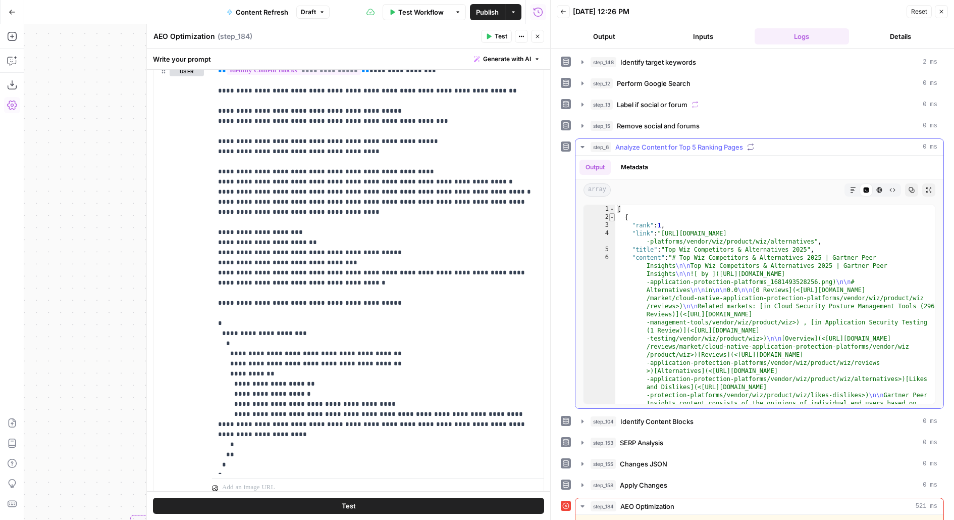
type textarea "*"
click at [610, 213] on span "Toggle code folding, rows 2 through 924" at bounding box center [612, 217] width 6 height 8
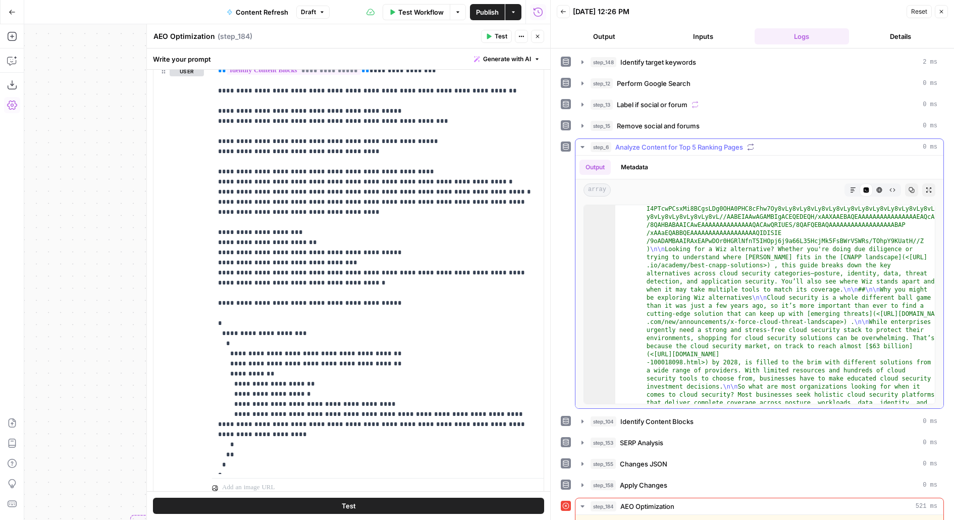
scroll to position [0, 0]
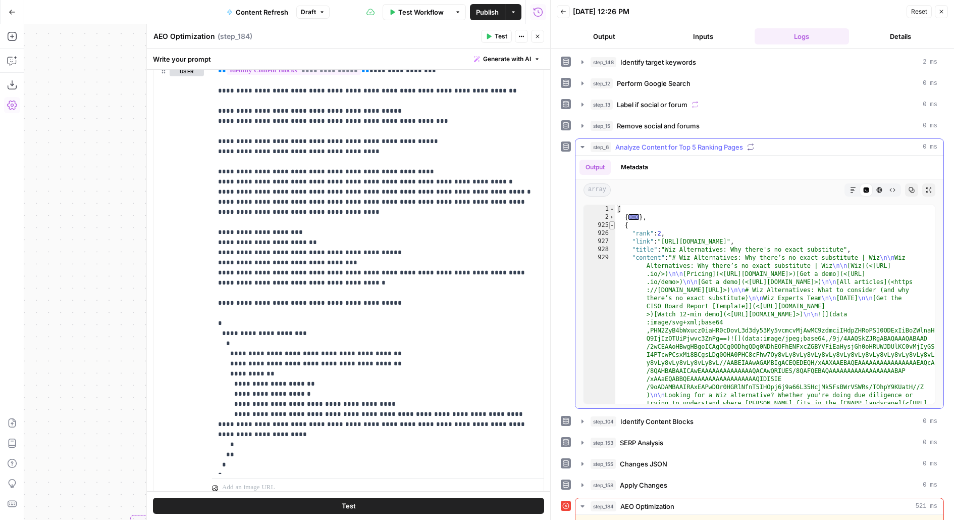
click at [612, 222] on span "Toggle code folding, rows 925 through 1179" at bounding box center [612, 225] width 6 height 8
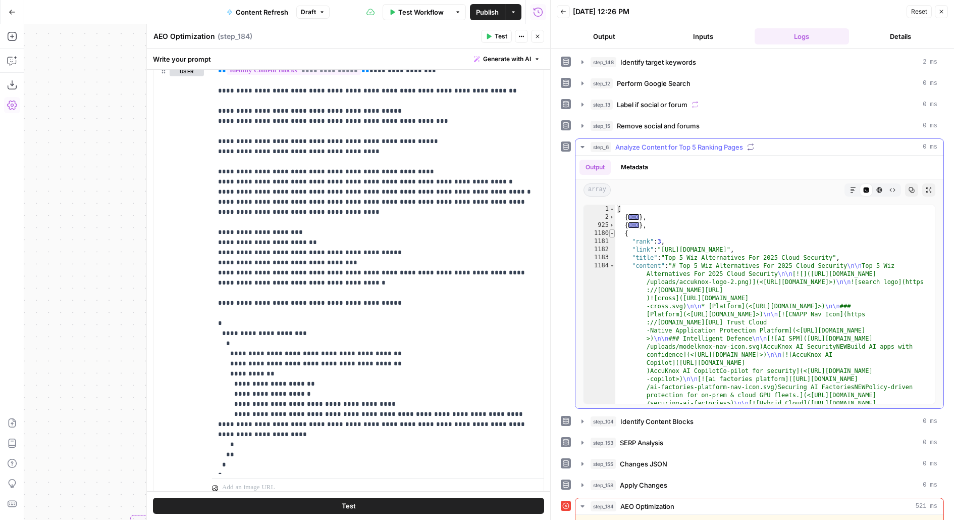
click at [612, 231] on span "Toggle code folding, rows 1180 through 1336" at bounding box center [612, 233] width 6 height 8
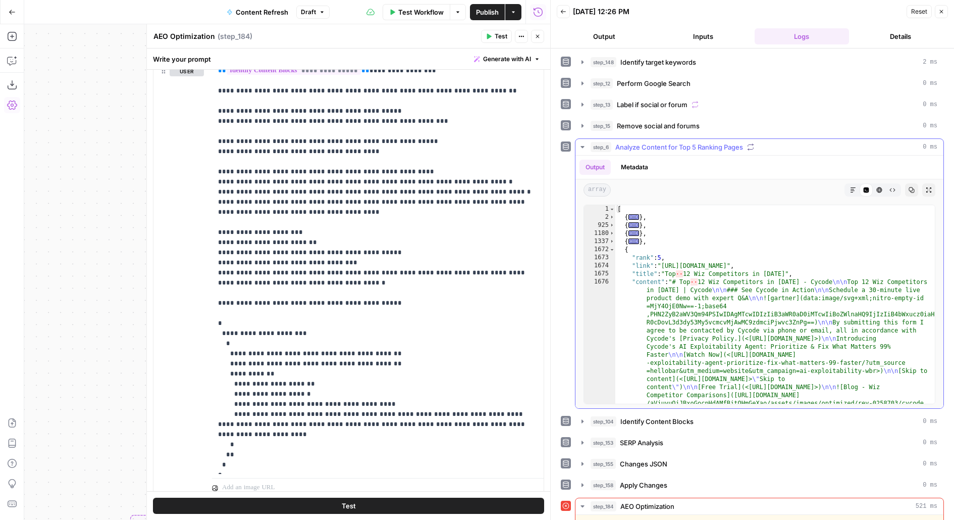
click at [614, 253] on div "1673" at bounding box center [599, 257] width 31 height 8
click at [612, 249] on span "Toggle code folding, rows 1672 through 1937" at bounding box center [612, 249] width 6 height 8
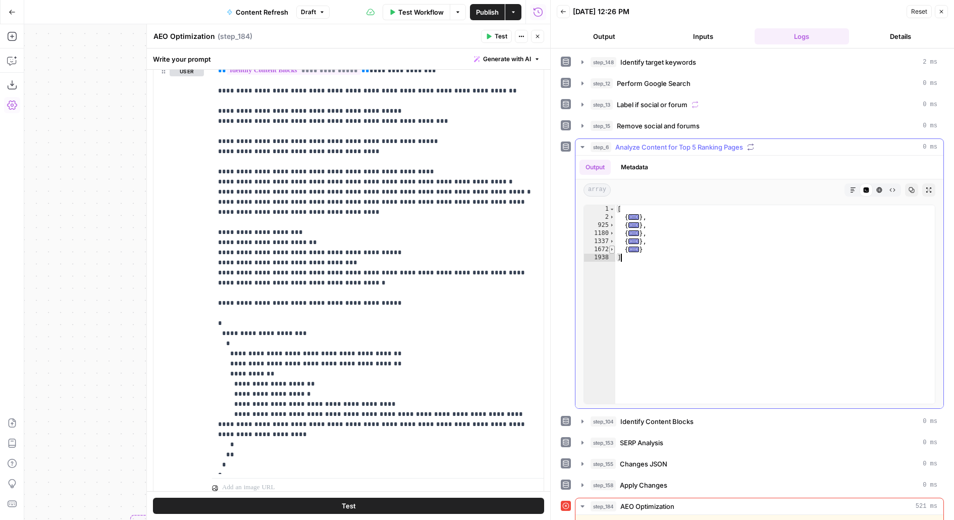
click at [613, 247] on span "Toggle code folding, rows 1672 through 1937" at bounding box center [612, 249] width 6 height 8
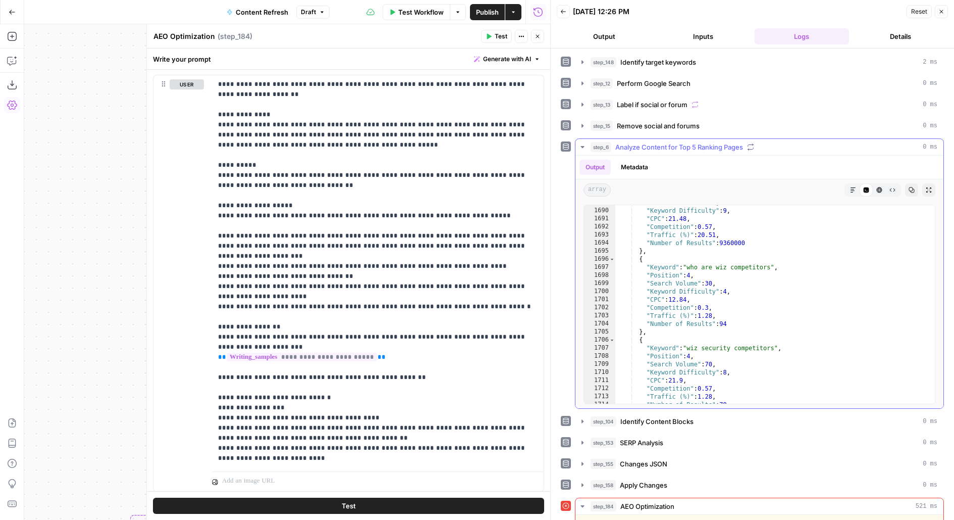
click at [695, 142] on span "Analyze Content for Top 5 Ranking Pages" at bounding box center [680, 147] width 128 height 10
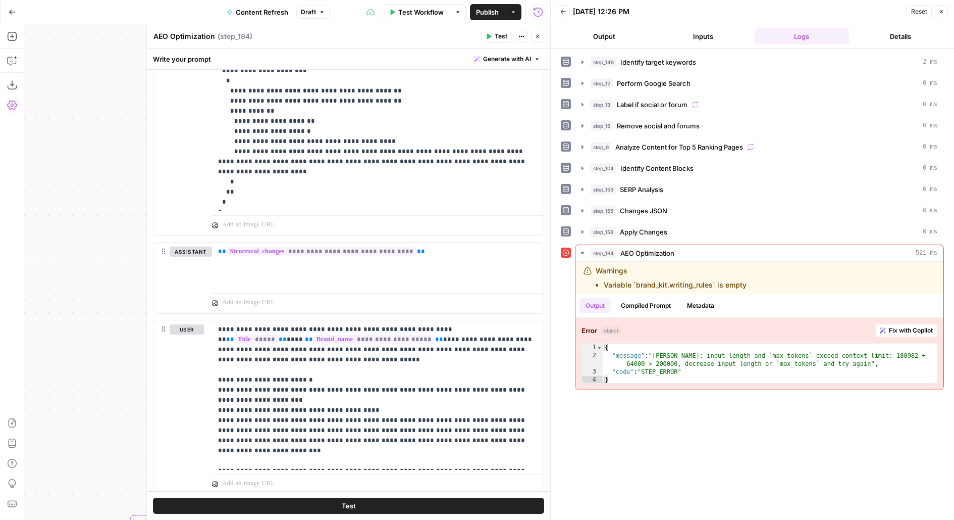
scroll to position [1171, 0]
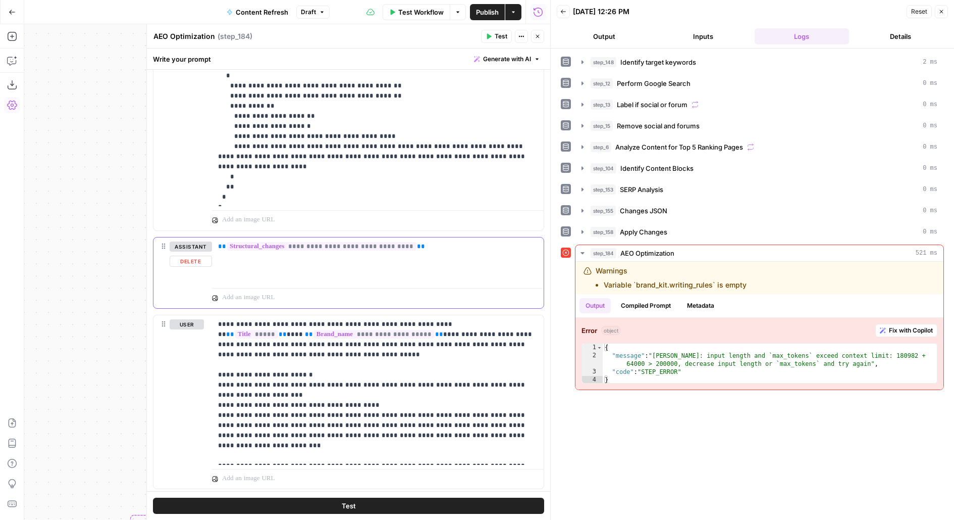
click at [194, 258] on button "Delete" at bounding box center [191, 260] width 42 height 11
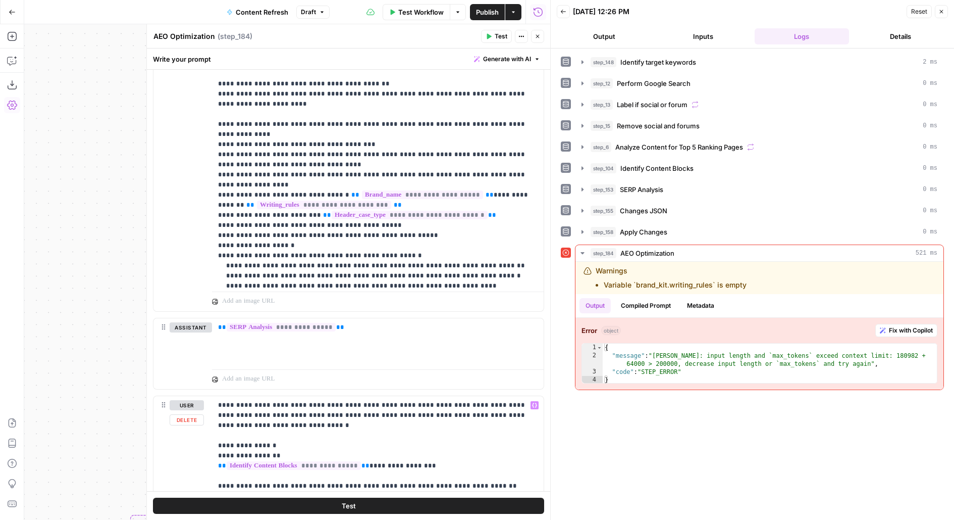
scroll to position [537, 0]
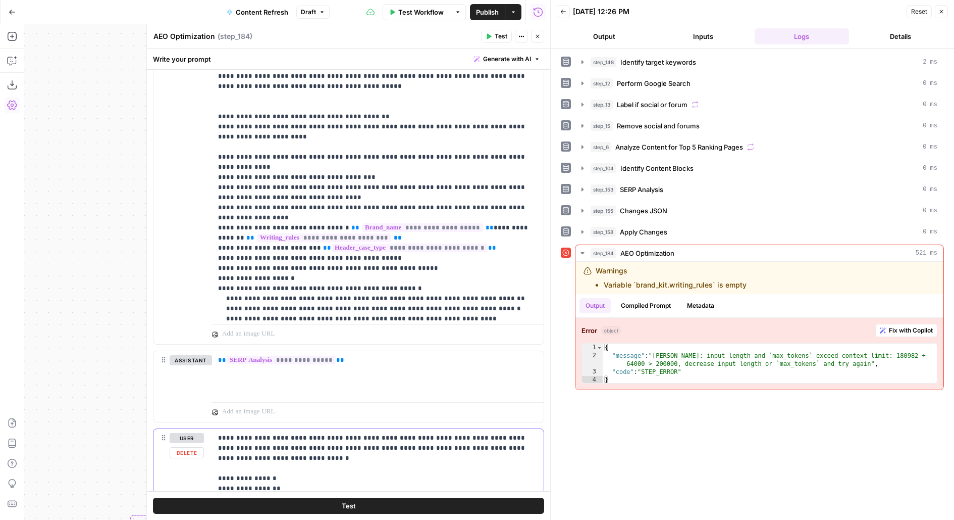
click at [179, 454] on button "Delete" at bounding box center [187, 452] width 34 height 11
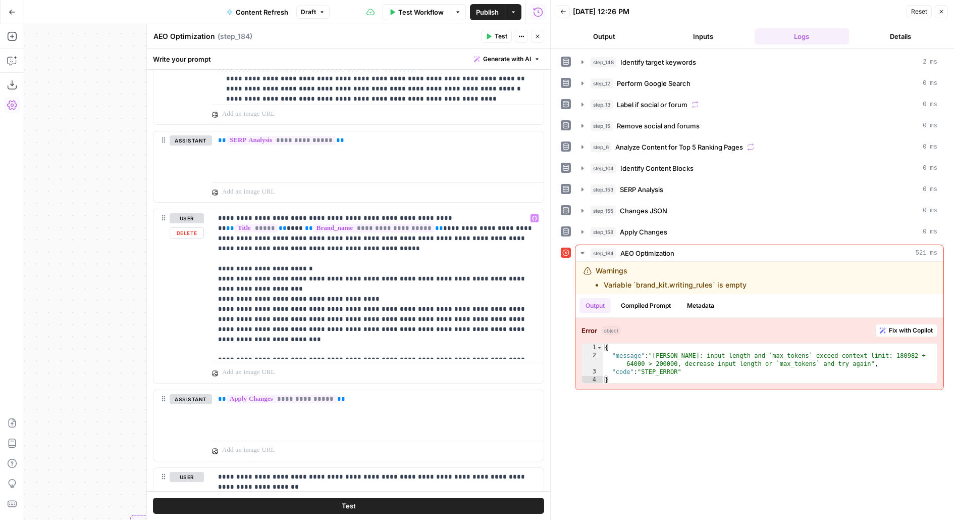
scroll to position [764, 0]
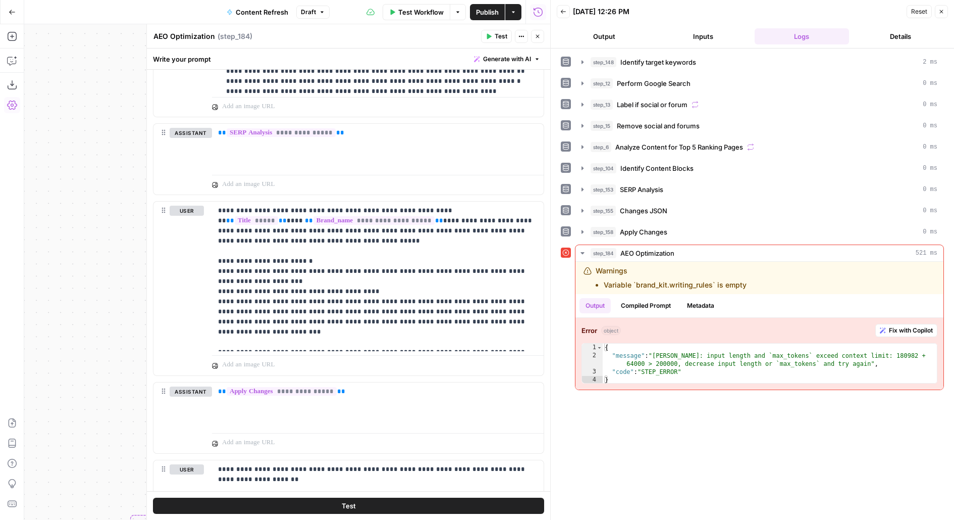
click at [231, 505] on button "Test" at bounding box center [348, 505] width 391 height 16
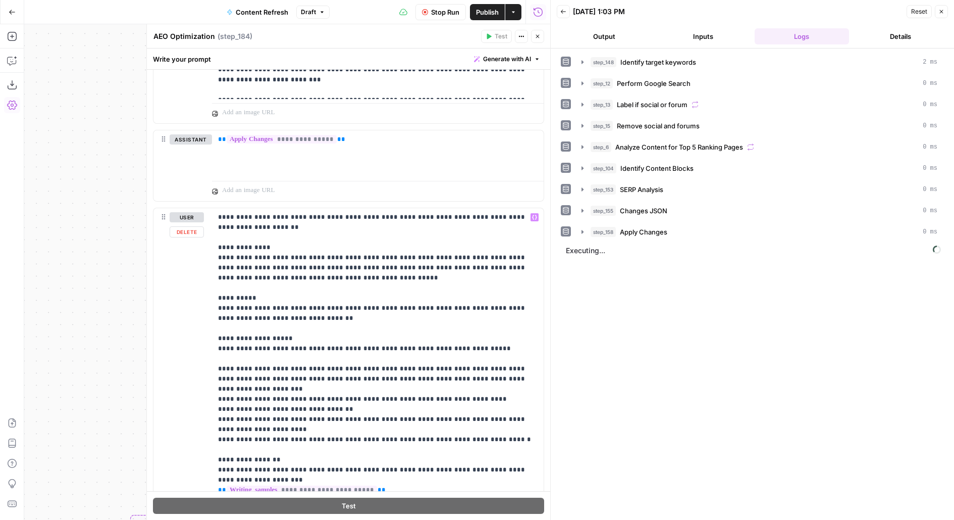
scroll to position [1174, 0]
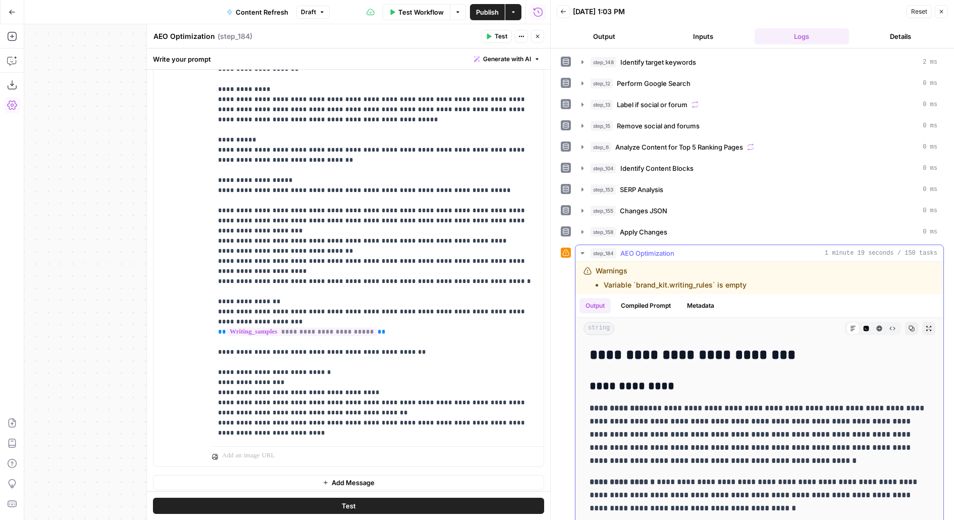
click at [927, 322] on button "Expand Output" at bounding box center [929, 328] width 13 height 13
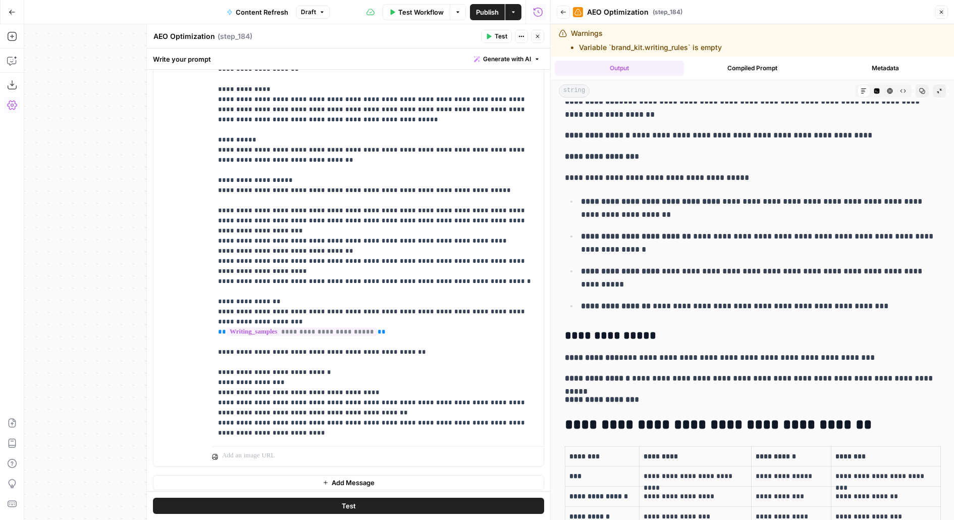
scroll to position [32, 0]
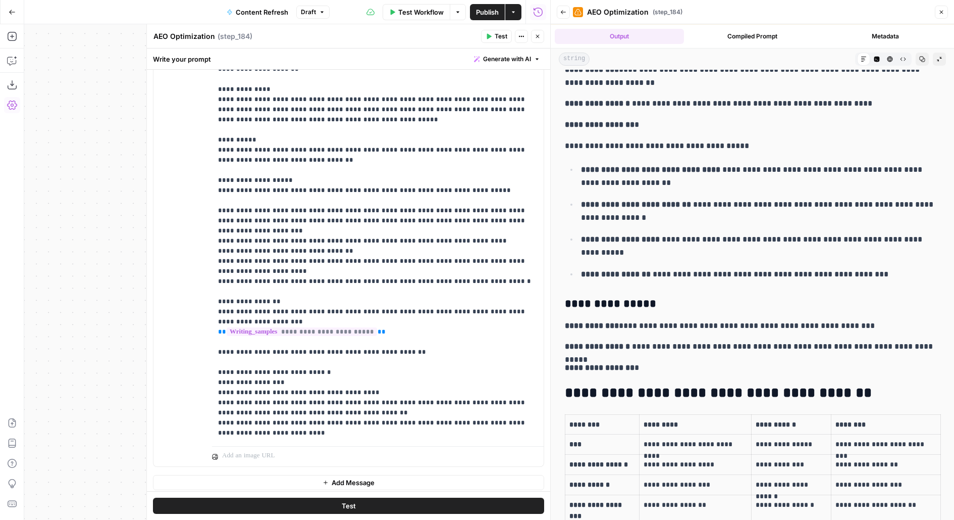
click at [609, 385] on h2 "**********" at bounding box center [752, 393] width 375 height 16
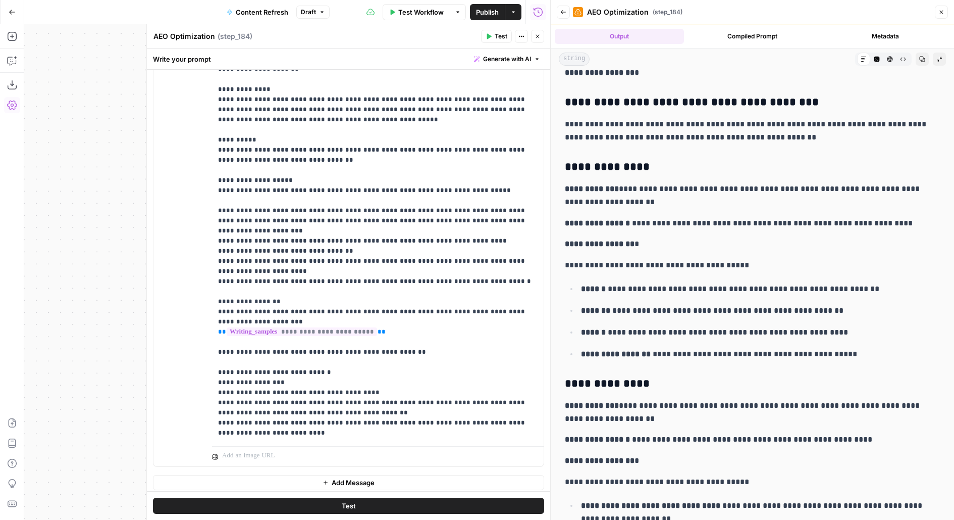
scroll to position [1648, 0]
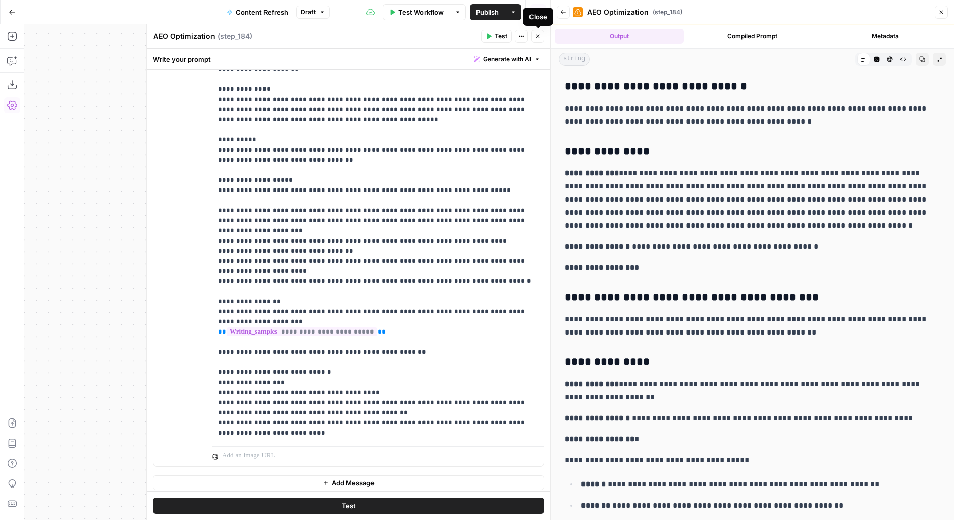
click at [538, 35] on icon "button" at bounding box center [538, 36] width 6 height 6
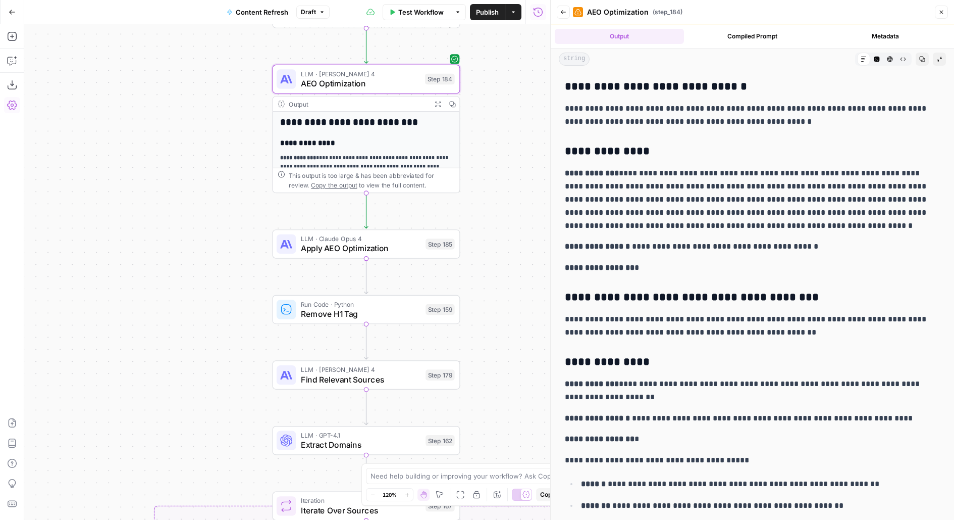
drag, startPoint x: 483, startPoint y: 294, endPoint x: 502, endPoint y: 189, distance: 107.4
click at [502, 189] on div "true false false true false true Workflow Set Inputs Inputs Power Agent Identif…" at bounding box center [287, 271] width 526 height 495
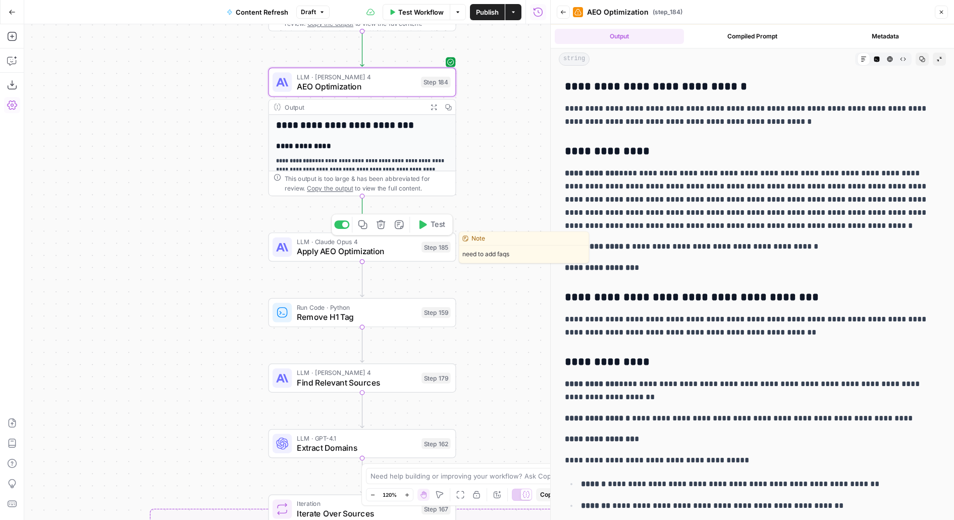
click at [439, 226] on span "Test" at bounding box center [438, 224] width 15 height 11
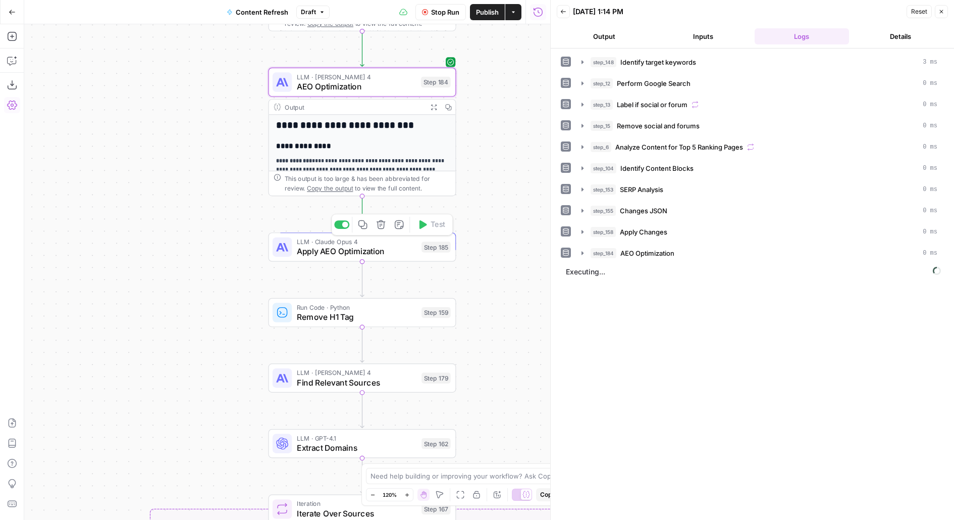
click at [426, 251] on div "Step 185" at bounding box center [436, 246] width 29 height 11
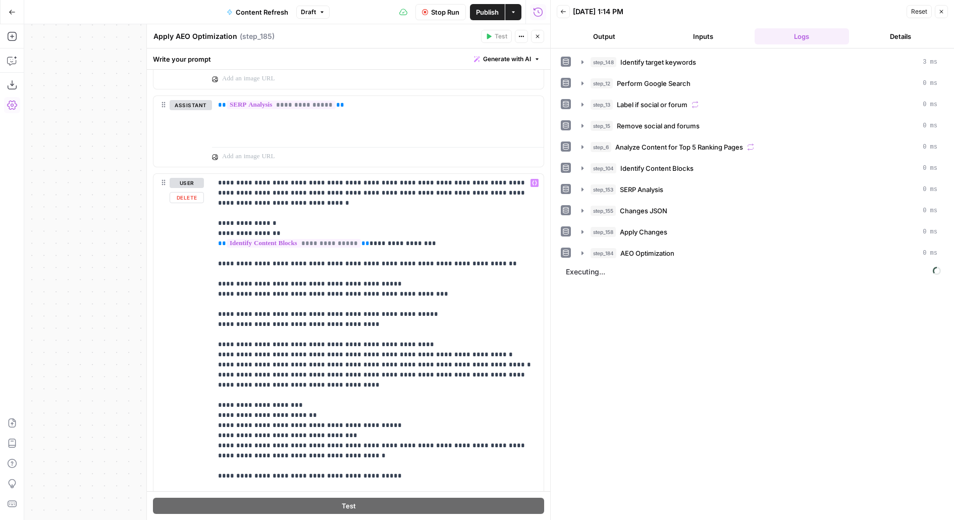
scroll to position [534, 0]
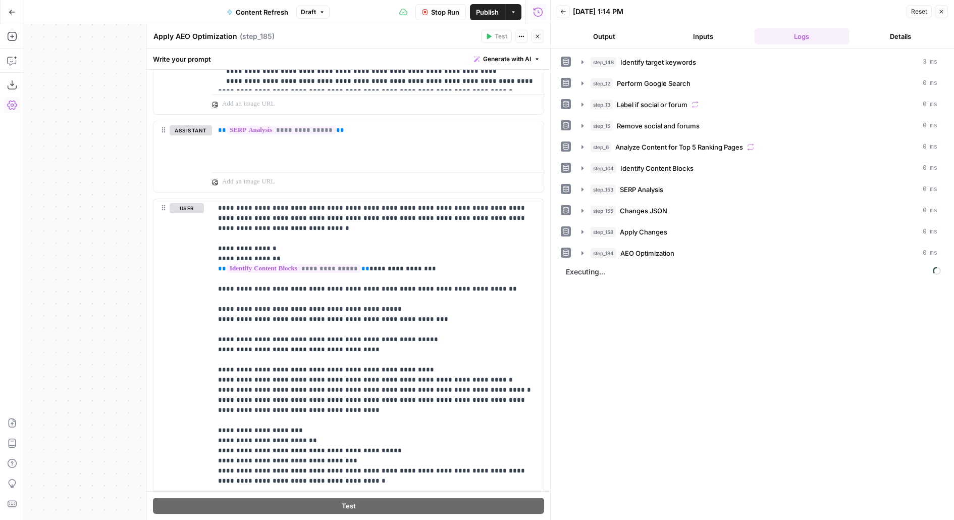
click at [448, 10] on span "Stop Run" at bounding box center [445, 12] width 28 height 10
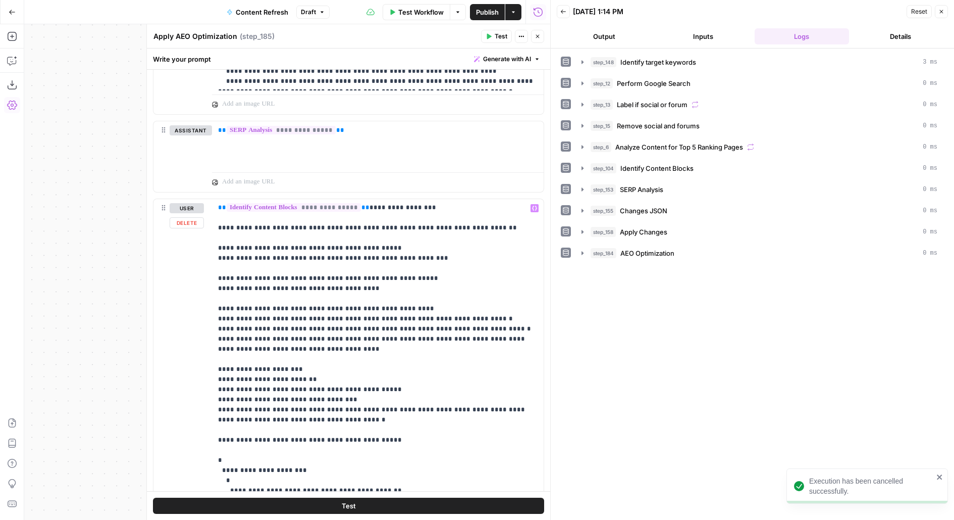
scroll to position [561, 0]
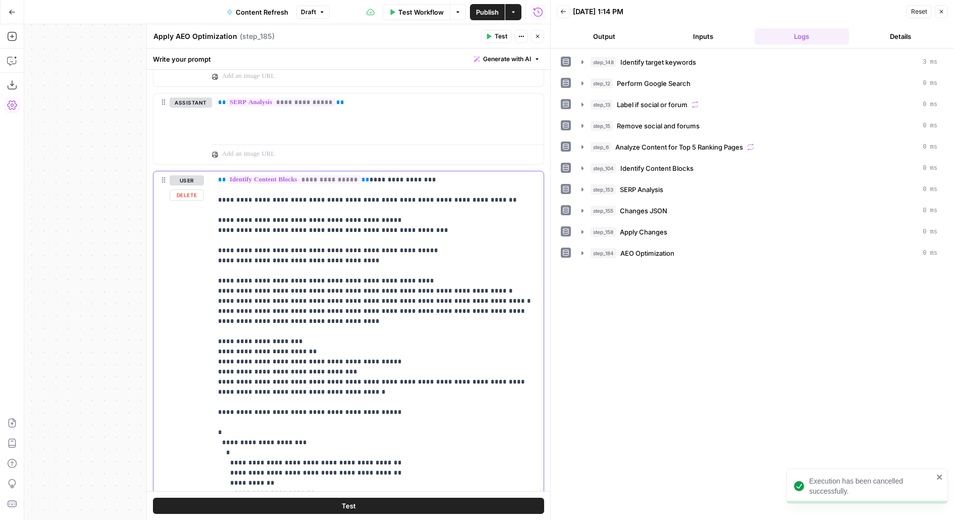
click at [197, 195] on button "Delete" at bounding box center [187, 194] width 34 height 11
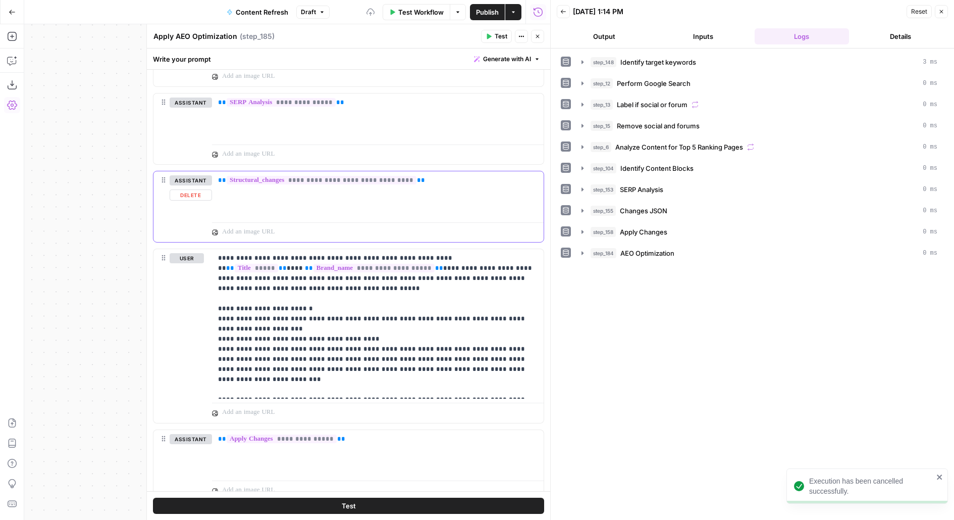
click at [198, 190] on button "Delete" at bounding box center [191, 194] width 42 height 11
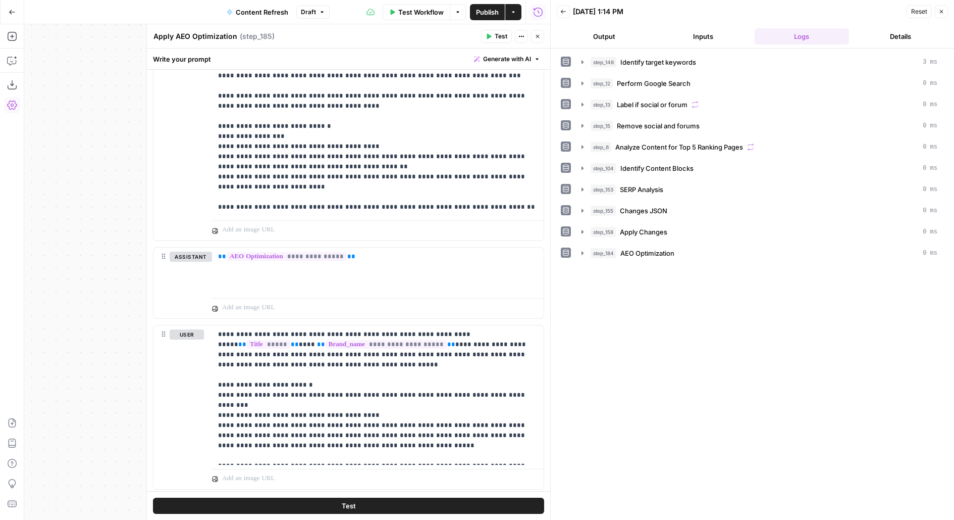
scroll to position [977, 0]
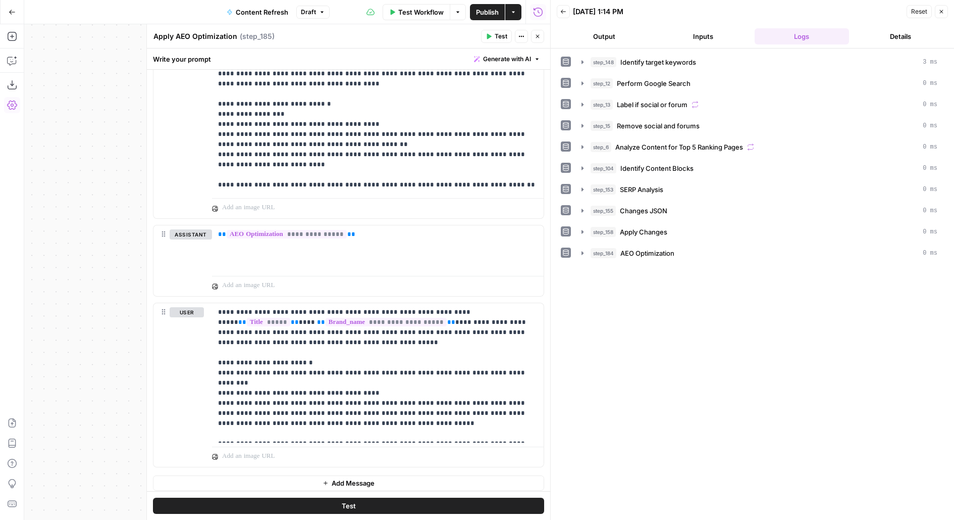
click at [262, 502] on button "Test" at bounding box center [348, 505] width 391 height 16
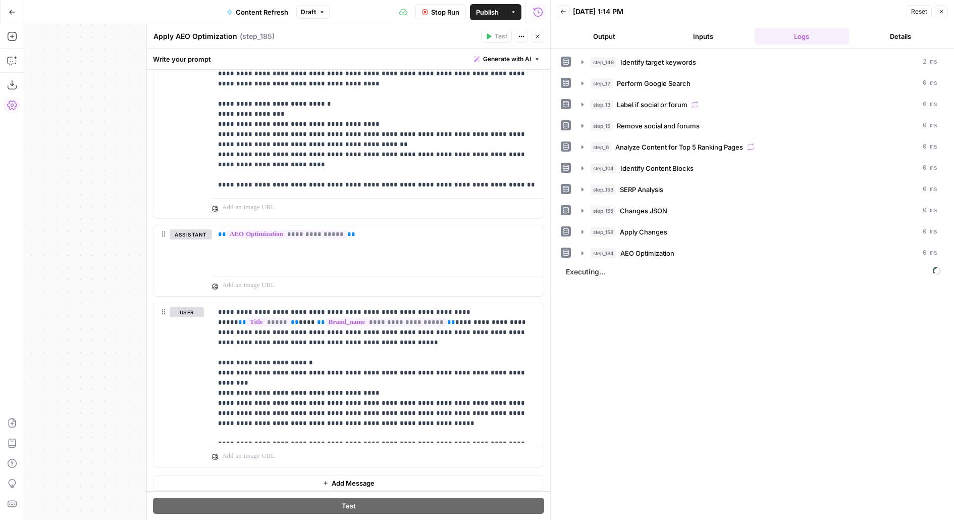
click at [535, 35] on icon "button" at bounding box center [538, 36] width 6 height 6
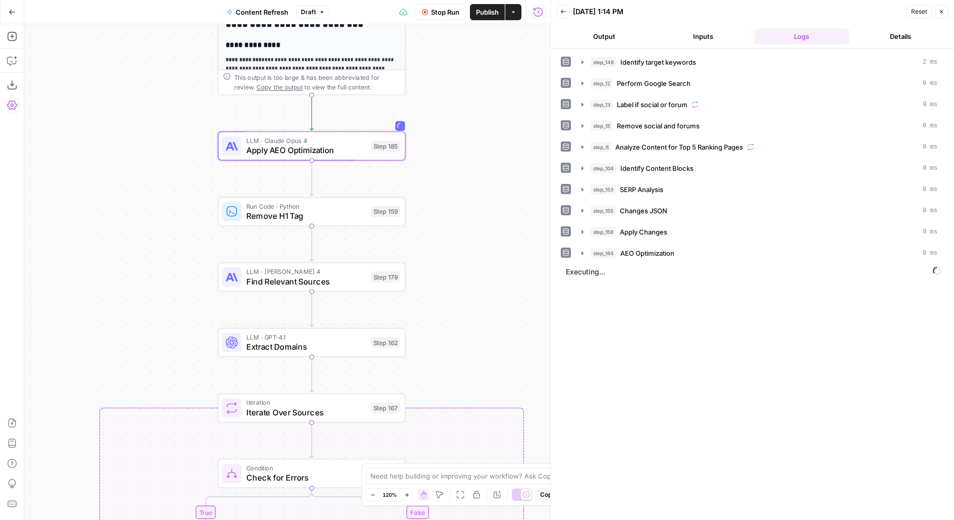
drag, startPoint x: 507, startPoint y: 290, endPoint x: 456, endPoint y: 176, distance: 125.0
click at [456, 176] on div "true false false true false true Workflow Set Inputs Inputs Power Agent Identif…" at bounding box center [287, 271] width 526 height 495
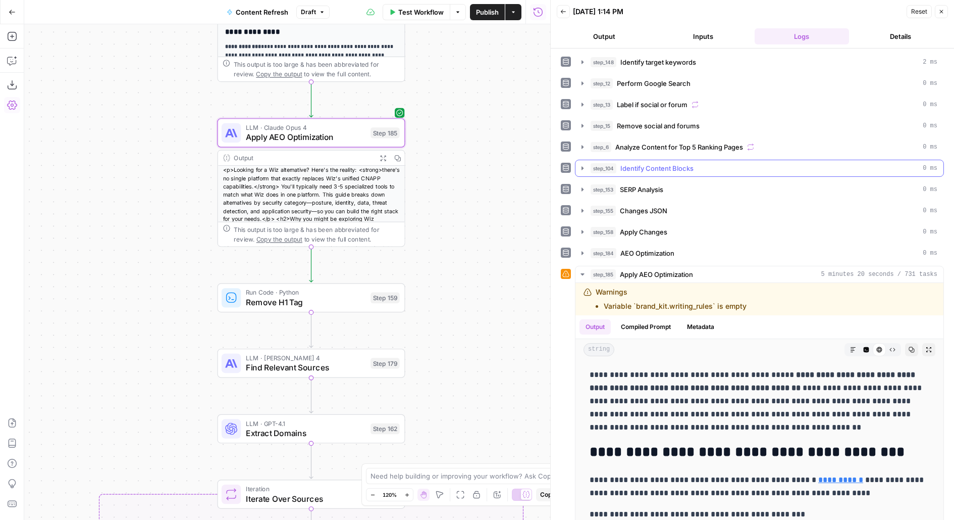
scroll to position [48, 0]
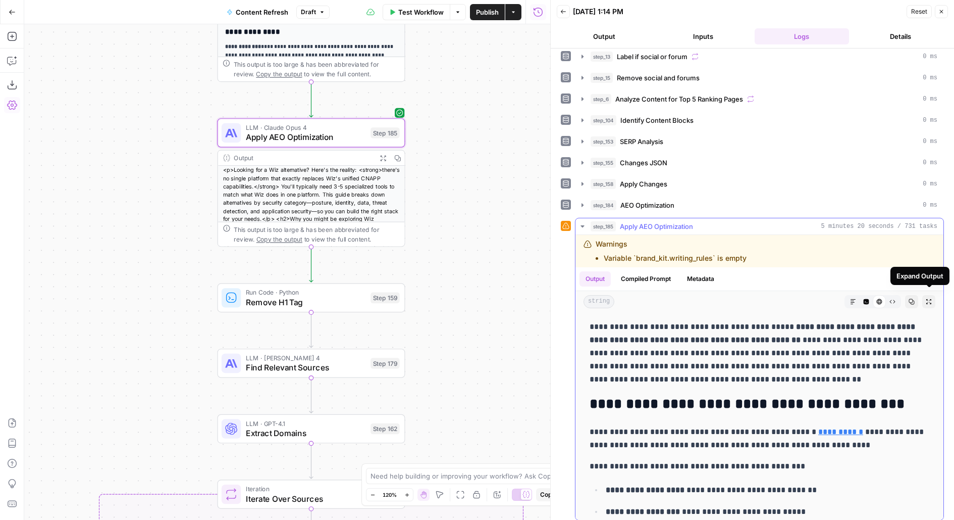
click at [933, 296] on button "Expand Output" at bounding box center [929, 301] width 13 height 13
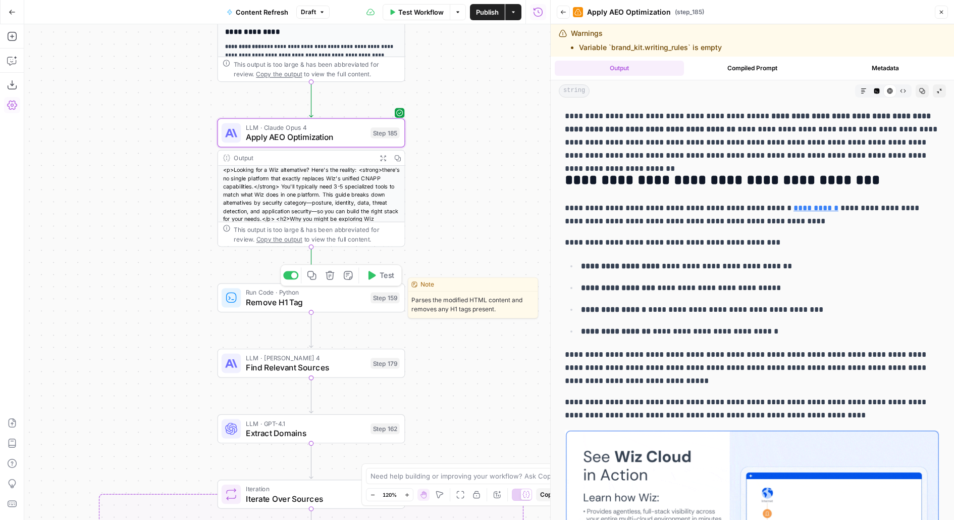
click at [390, 275] on span "Test" at bounding box center [387, 275] width 15 height 11
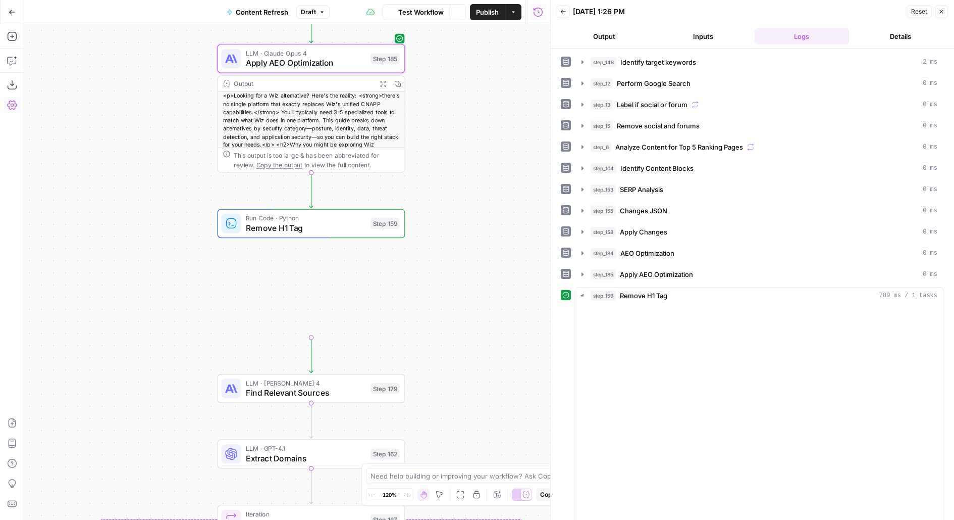
drag, startPoint x: 479, startPoint y: 292, endPoint x: 478, endPoint y: 97, distance: 195.4
click at [479, 97] on div "true false false true false true Workflow Set Inputs Inputs Power Agent Identif…" at bounding box center [287, 271] width 526 height 495
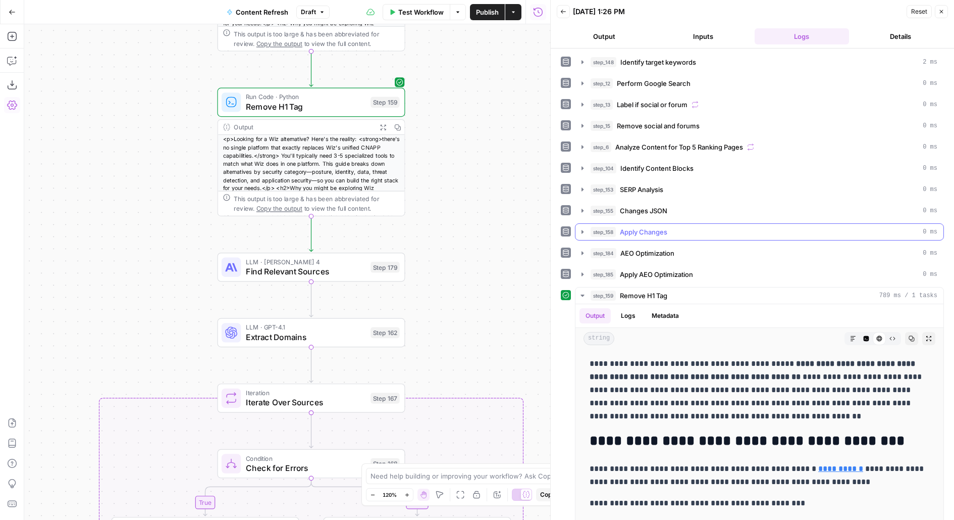
scroll to position [37, 0]
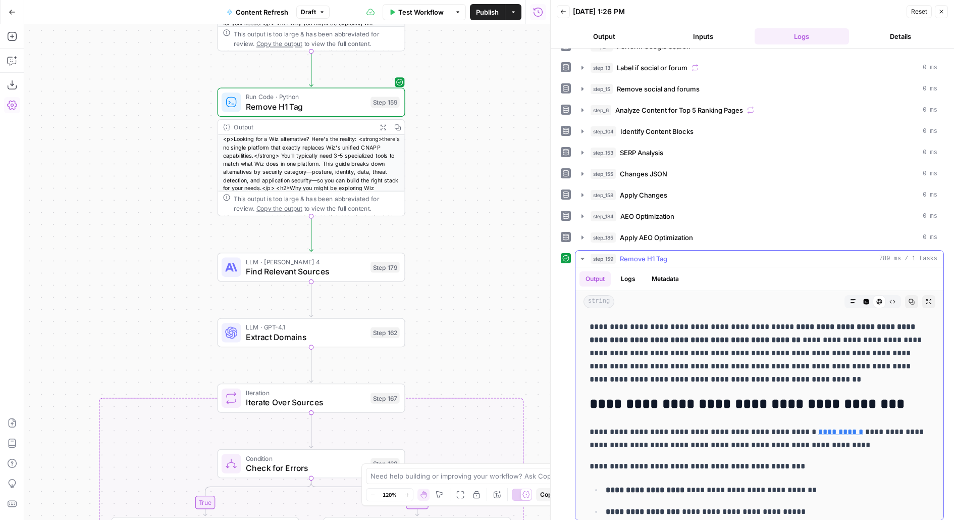
click at [925, 299] on button "Expand Output" at bounding box center [929, 301] width 13 height 13
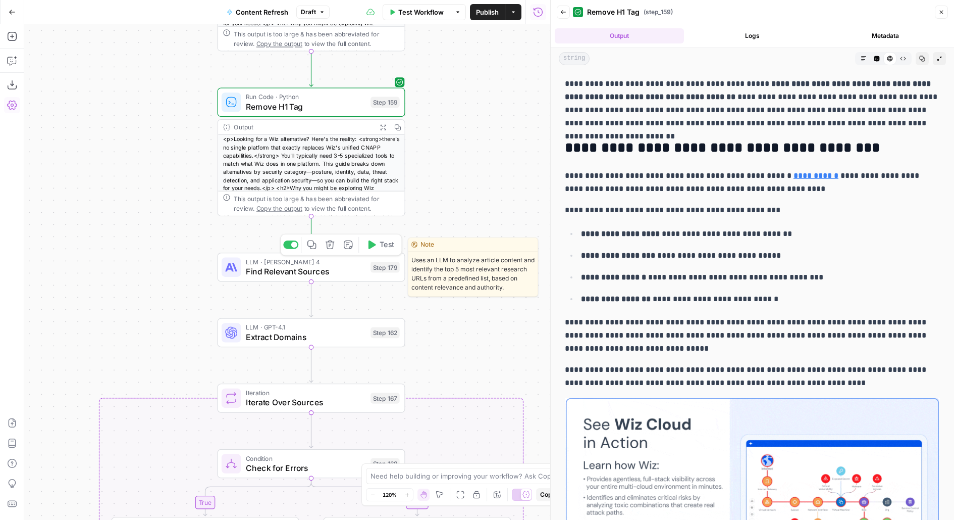
click at [388, 243] on span "Test" at bounding box center [387, 244] width 15 height 11
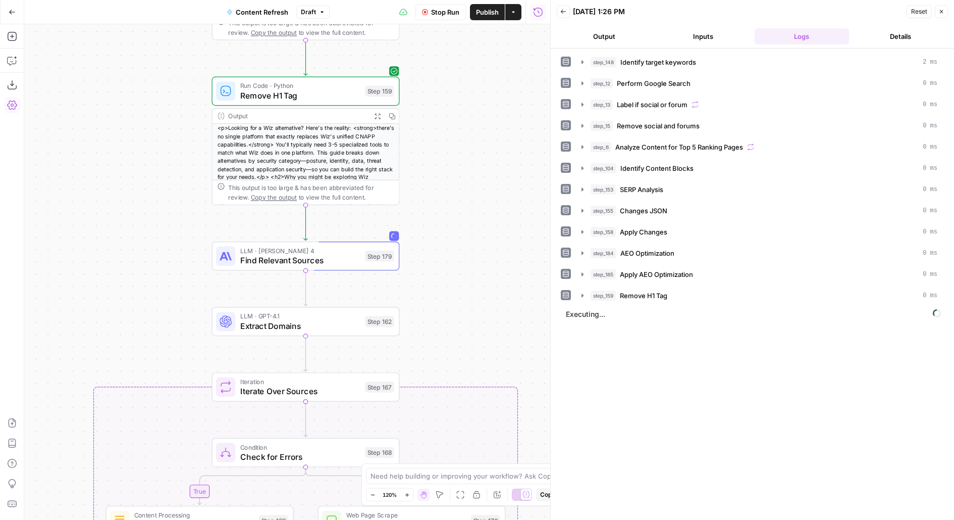
drag, startPoint x: 488, startPoint y: 265, endPoint x: 441, endPoint y: 193, distance: 85.9
click at [442, 193] on div "true false false true false true Workflow Set Inputs Inputs Power Agent Identif…" at bounding box center [287, 271] width 526 height 495
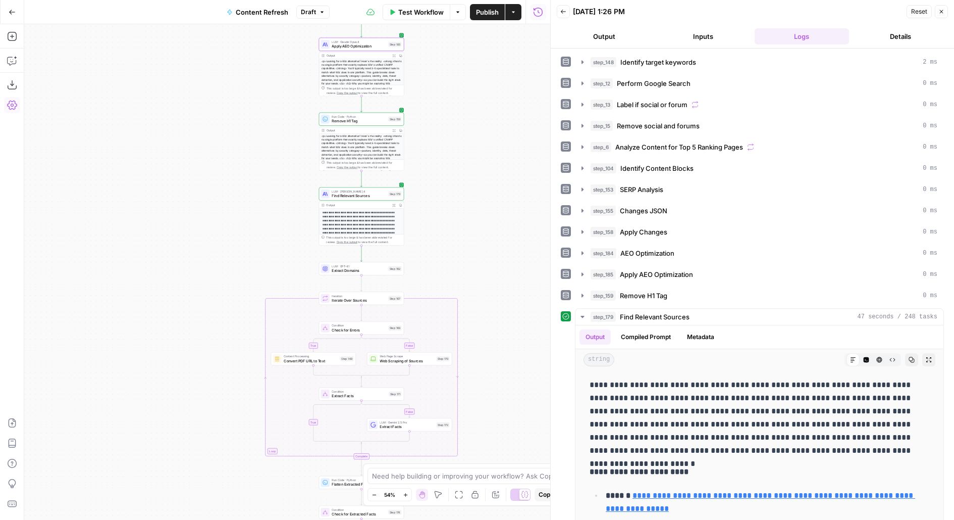
drag, startPoint x: 456, startPoint y: 165, endPoint x: 456, endPoint y: 110, distance: 55.0
click at [456, 110] on div "true false false true false true Workflow Set Inputs Inputs Power Agent Identif…" at bounding box center [287, 271] width 526 height 495
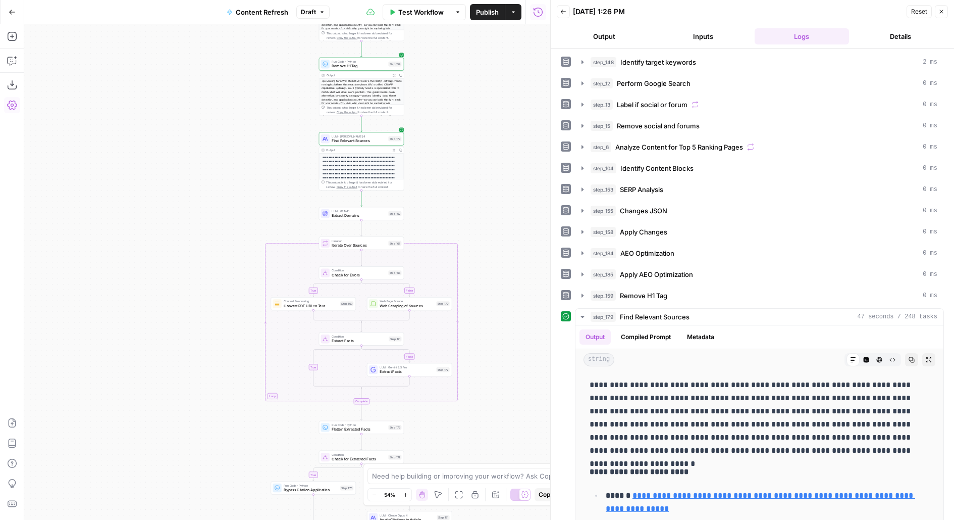
drag, startPoint x: 481, startPoint y: 184, endPoint x: 460, endPoint y: 47, distance: 138.3
click at [460, 47] on div "true false false true false true Workflow Set Inputs Inputs Power Agent Identif…" at bounding box center [287, 271] width 526 height 495
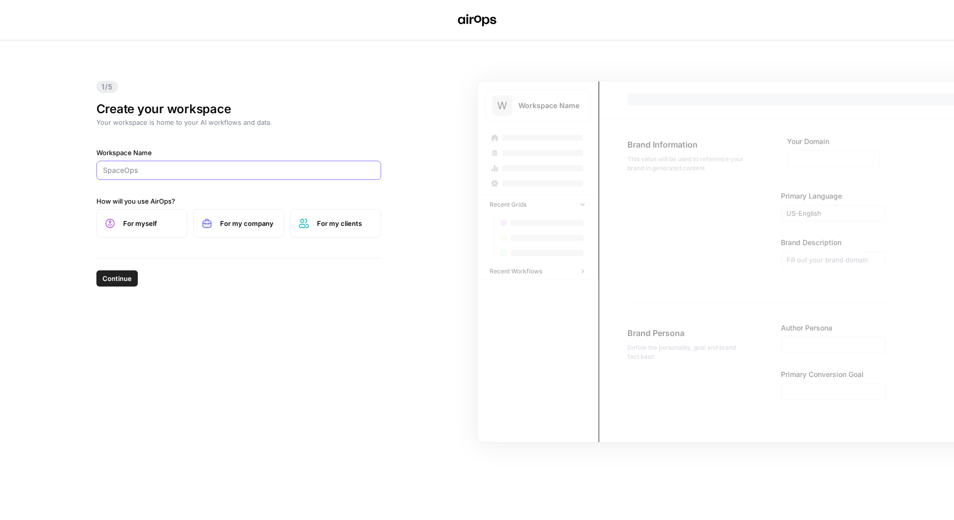
click at [159, 175] on input "Workspace Name" at bounding box center [239, 170] width 272 height 10
type input "Rhino Africa"
click at [258, 219] on span "For my company" at bounding box center [248, 223] width 56 height 10
click at [113, 281] on span "Continue" at bounding box center [117, 278] width 29 height 10
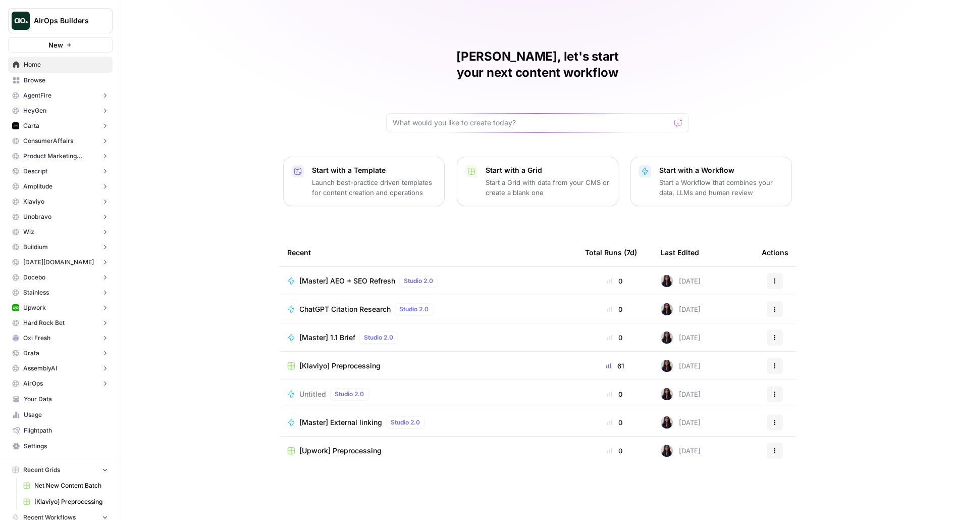
click at [62, 80] on span "Browse" at bounding box center [66, 80] width 84 height 9
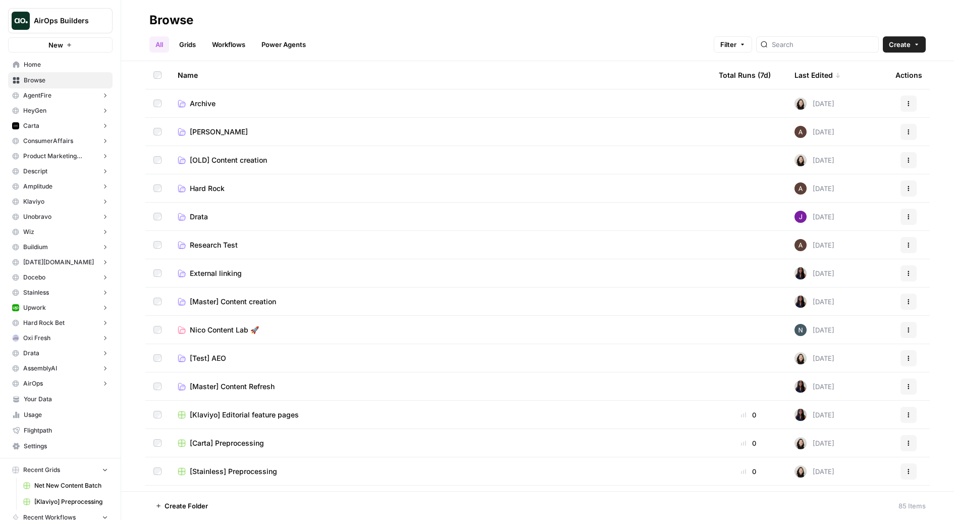
click at [211, 390] on span "[Master] Content Refresh" at bounding box center [232, 386] width 85 height 10
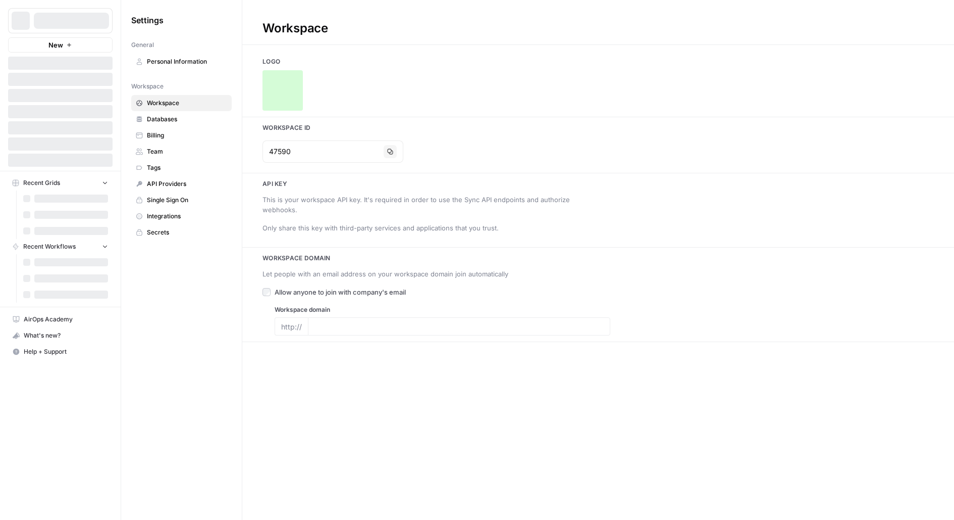
type input "[URL][DOMAIN_NAME]"
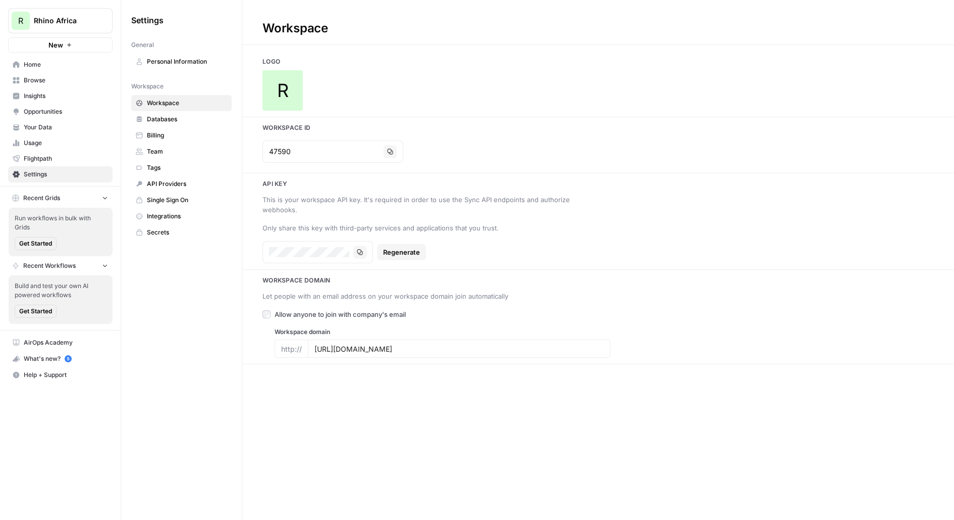
click at [152, 151] on span "Team" at bounding box center [187, 151] width 80 height 9
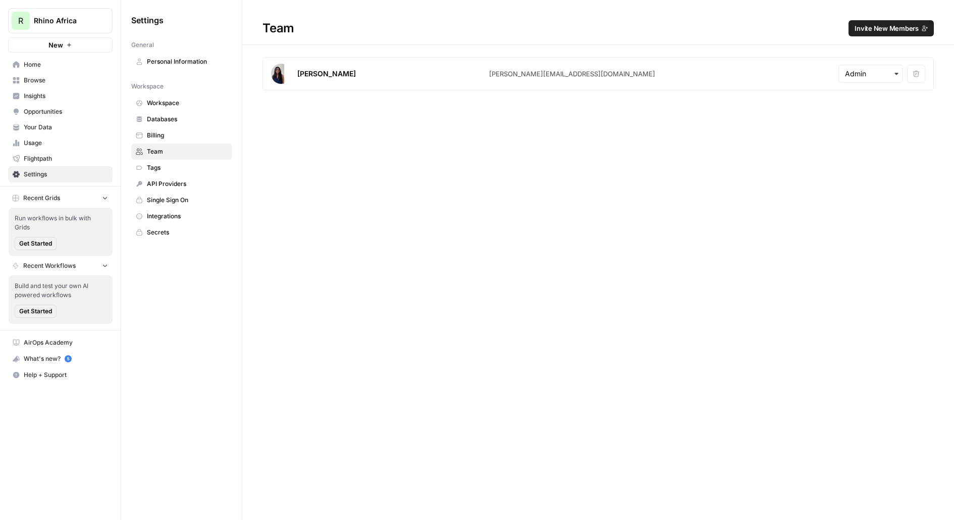
click at [859, 36] on button "Invite New Members" at bounding box center [891, 28] width 85 height 16
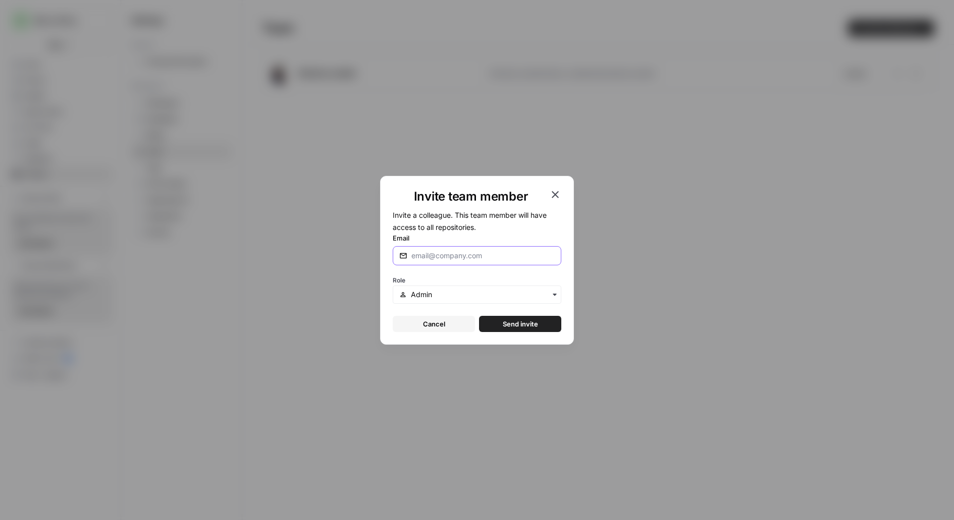
click at [445, 254] on input "Email" at bounding box center [483, 255] width 143 height 10
paste input "[PERSON_NAME][EMAIL_ADDRESS][PERSON_NAME][DOMAIN_NAME]"
type input "[PERSON_NAME][EMAIL_ADDRESS][PERSON_NAME][DOMAIN_NAME]"
click at [505, 323] on span "Send invite" at bounding box center [520, 324] width 35 height 10
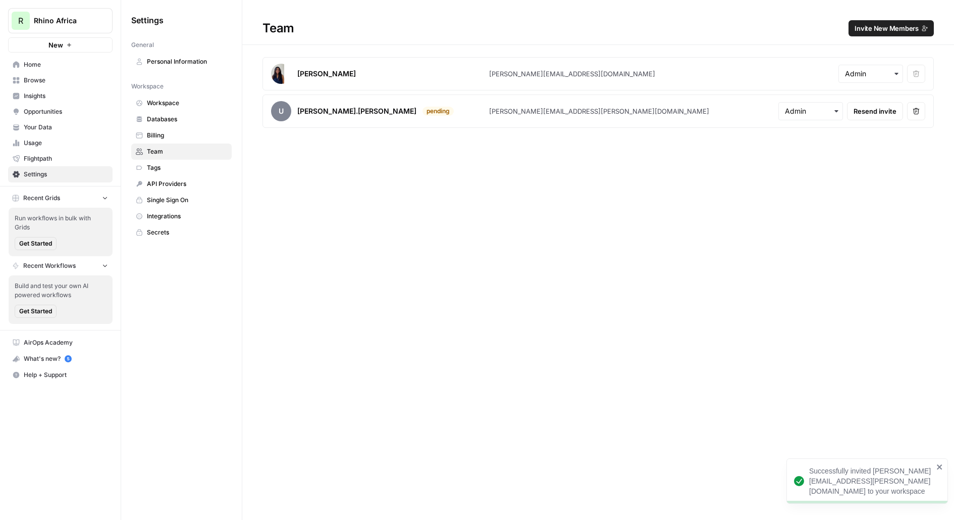
click at [889, 28] on span "Invite New Members" at bounding box center [887, 28] width 64 height 10
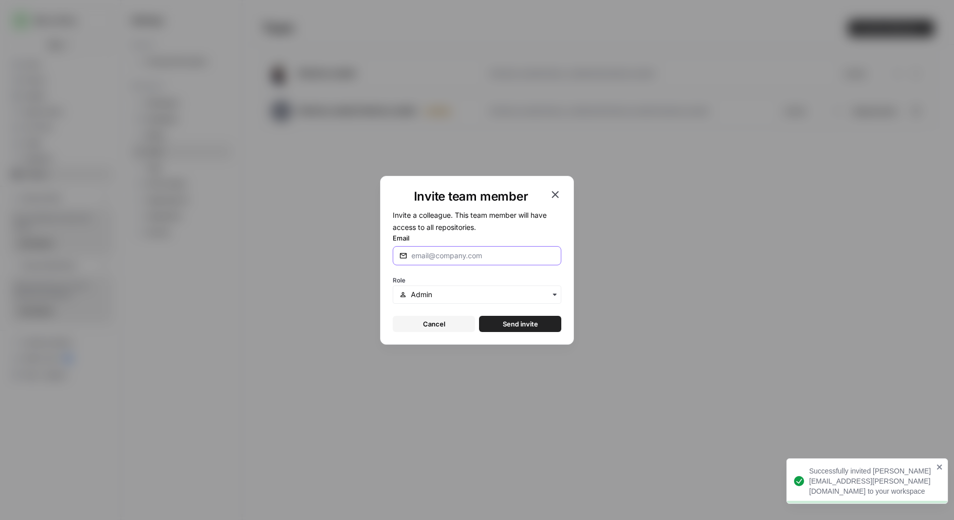
click at [413, 255] on input "Email" at bounding box center [483, 255] width 143 height 10
paste input "[EMAIL_ADDRESS][DOMAIN_NAME]"
type input "[EMAIL_ADDRESS][DOMAIN_NAME]"
click at [535, 324] on span "Send invite" at bounding box center [520, 324] width 35 height 10
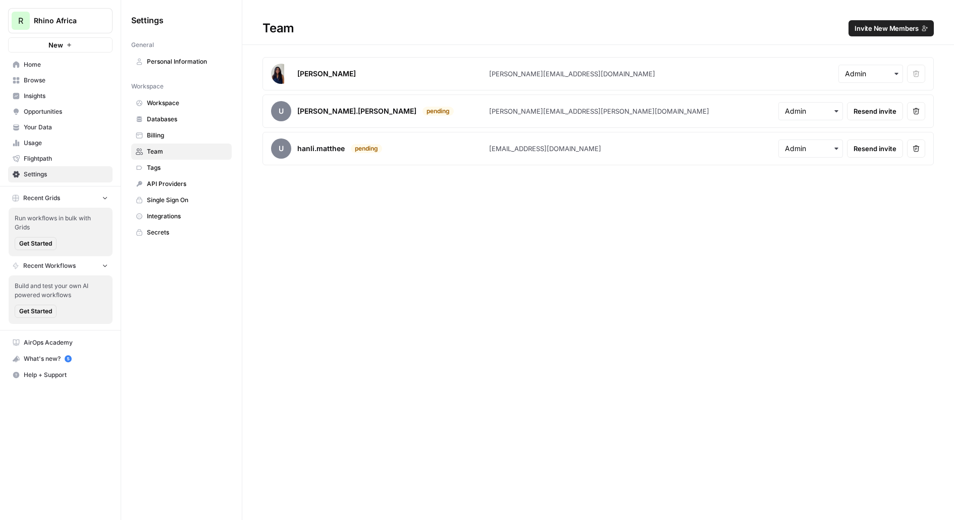
click at [875, 34] on button "Invite New Members" at bounding box center [891, 28] width 85 height 16
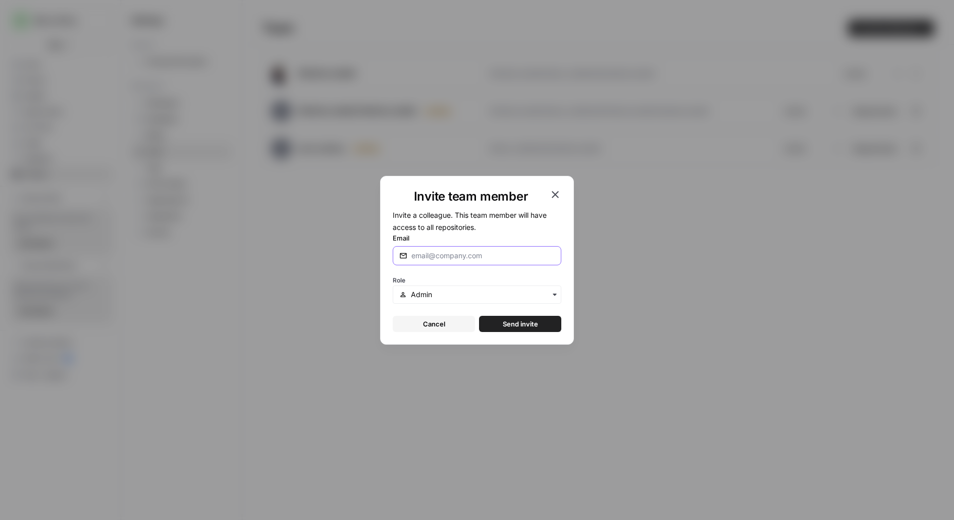
click at [472, 252] on input "Email" at bounding box center [483, 255] width 143 height 10
paste input "[EMAIL_ADDRESS][DOMAIN_NAME]"
type input "[EMAIL_ADDRESS][DOMAIN_NAME]"
click at [530, 318] on button "Send invite" at bounding box center [520, 324] width 82 height 16
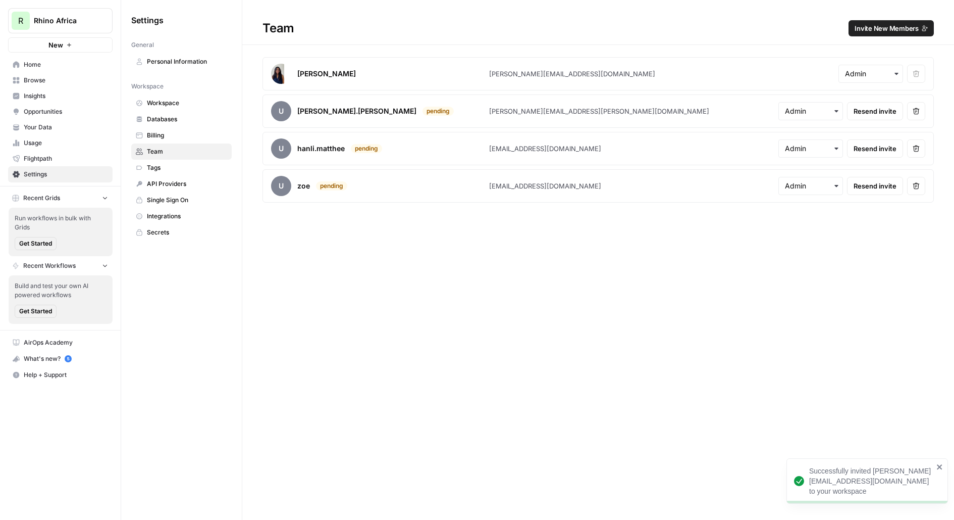
click at [862, 33] on span "Invite New Members" at bounding box center [887, 28] width 64 height 10
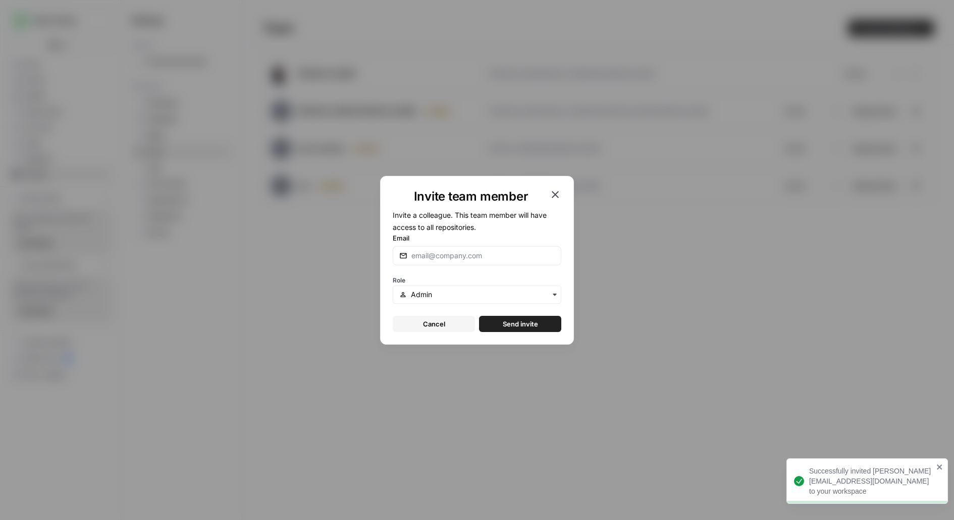
click at [477, 240] on label "Email" at bounding box center [477, 238] width 169 height 10
click at [477, 250] on input "Email" at bounding box center [483, 255] width 143 height 10
click at [464, 253] on input "Email" at bounding box center [483, 255] width 143 height 10
paste input "[EMAIL_ADDRESS][DOMAIN_NAME]"
type input "[EMAIL_ADDRESS][DOMAIN_NAME]"
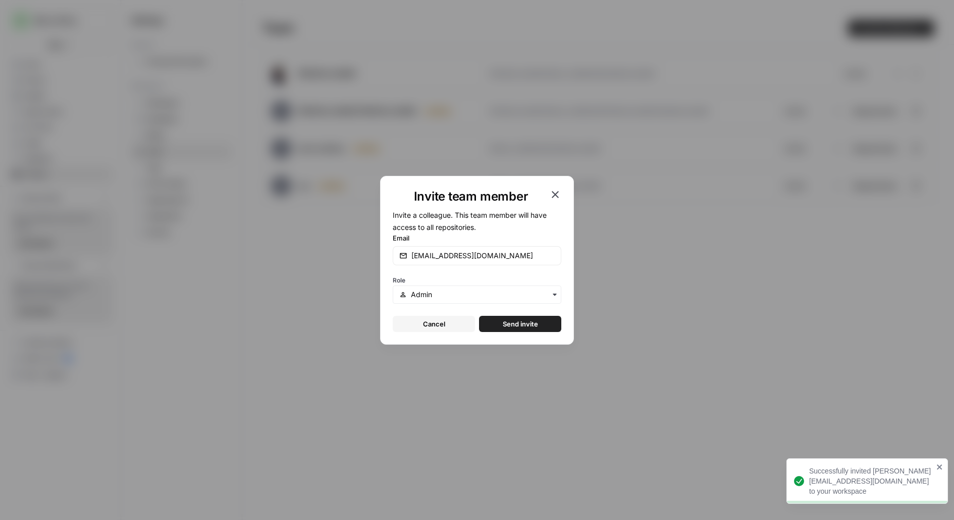
click at [541, 318] on button "Send invite" at bounding box center [520, 324] width 82 height 16
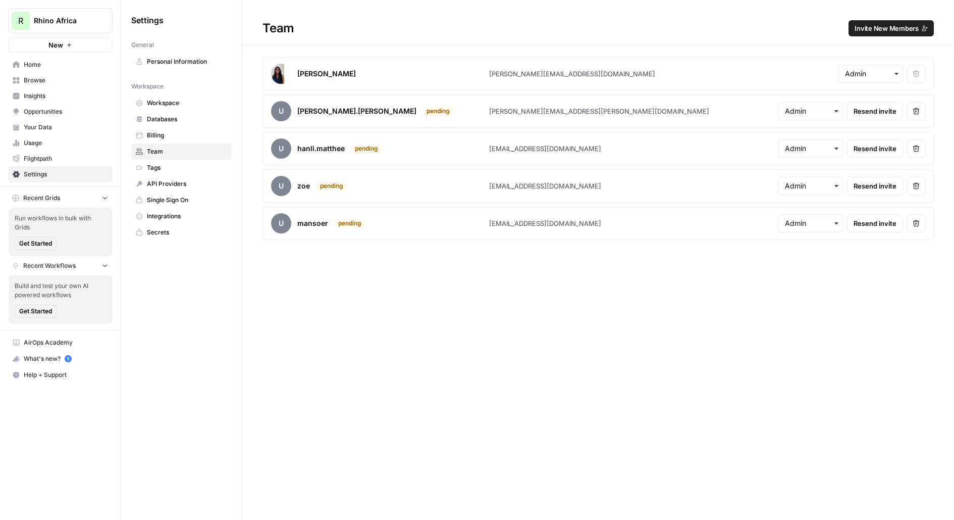
click at [172, 109] on link "Workspace" at bounding box center [181, 103] width 100 height 16
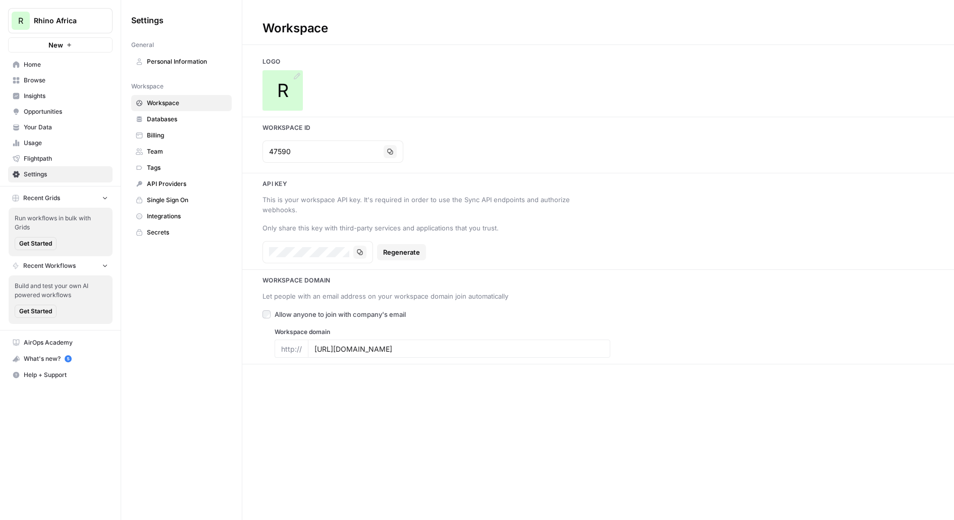
click at [292, 93] on div "R" at bounding box center [283, 90] width 40 height 40
click at [284, 85] on img at bounding box center [283, 90] width 40 height 40
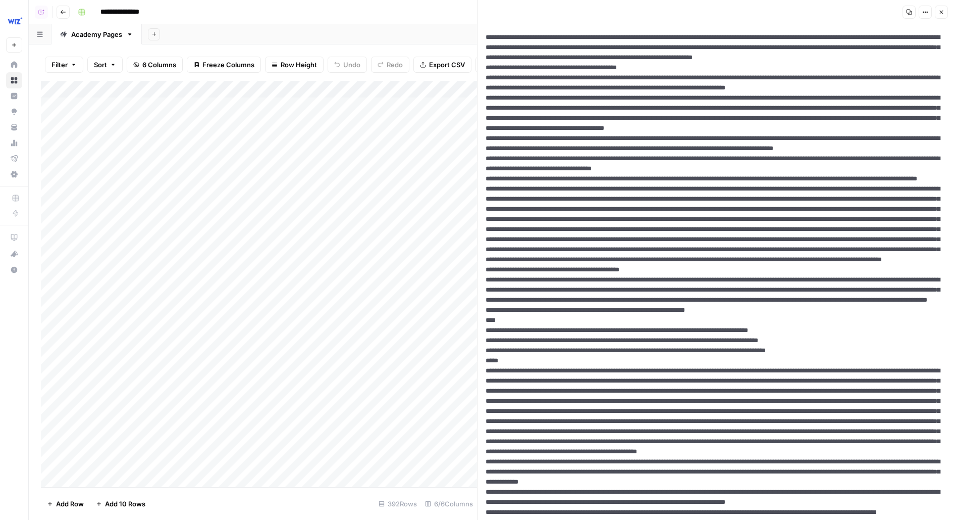
click at [929, 9] on icon "button" at bounding box center [926, 12] width 6 height 6
click at [896, 72] on button "HTML" at bounding box center [892, 79] width 72 height 14
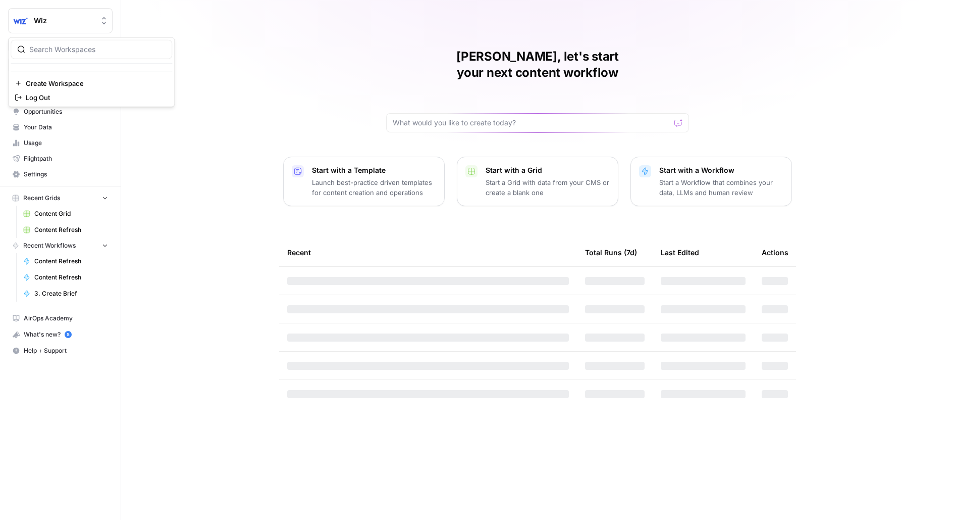
click at [89, 22] on span "Wiz" at bounding box center [64, 21] width 61 height 10
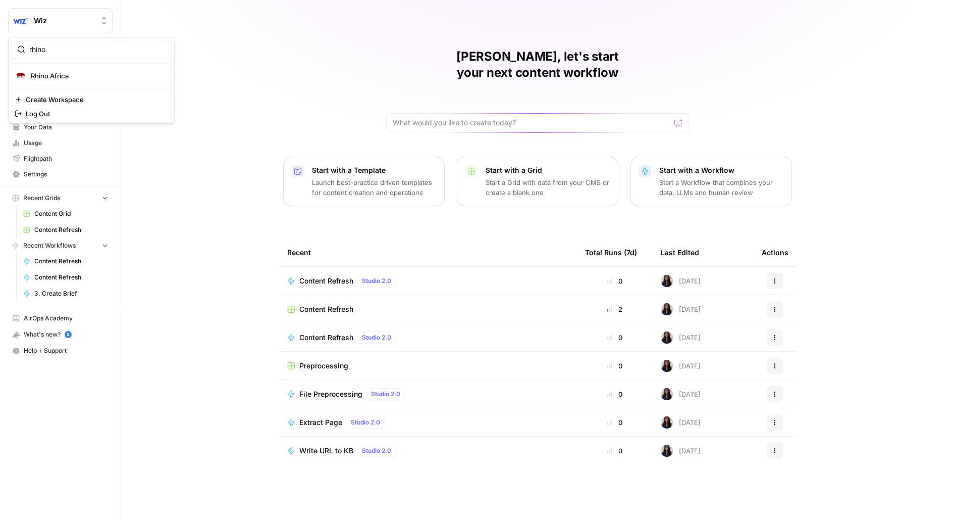
type input "rhino"
click button "Rhino Africa" at bounding box center [92, 76] width 162 height 16
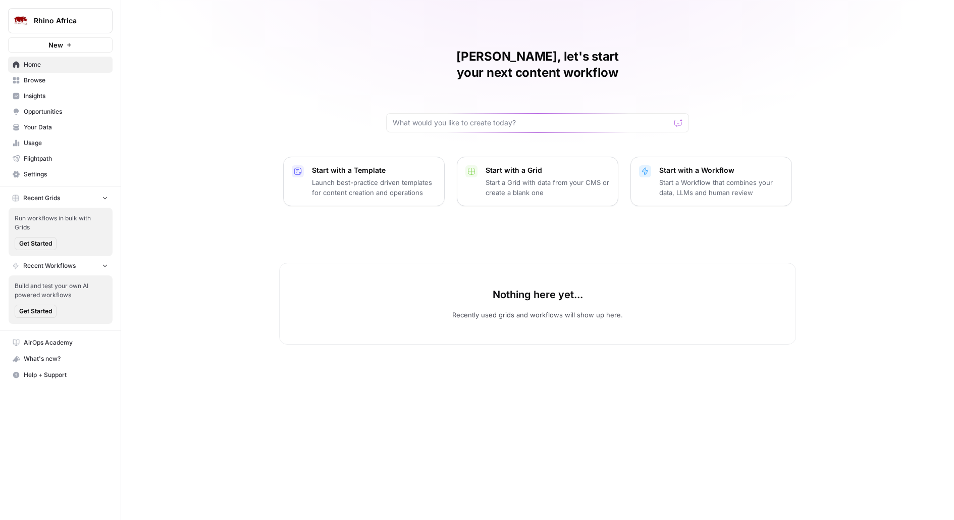
click at [52, 176] on span "Settings" at bounding box center [66, 174] width 84 height 9
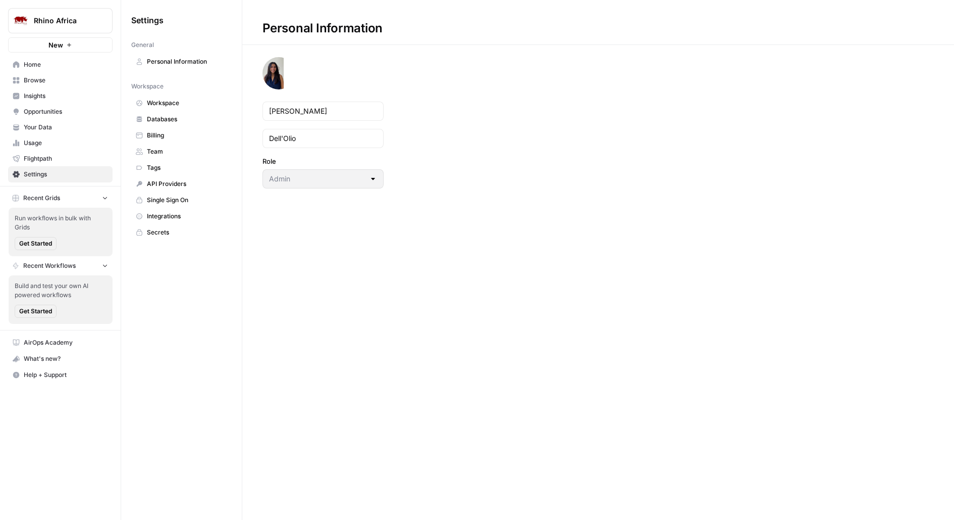
click at [153, 140] on link "Billing" at bounding box center [181, 135] width 100 height 16
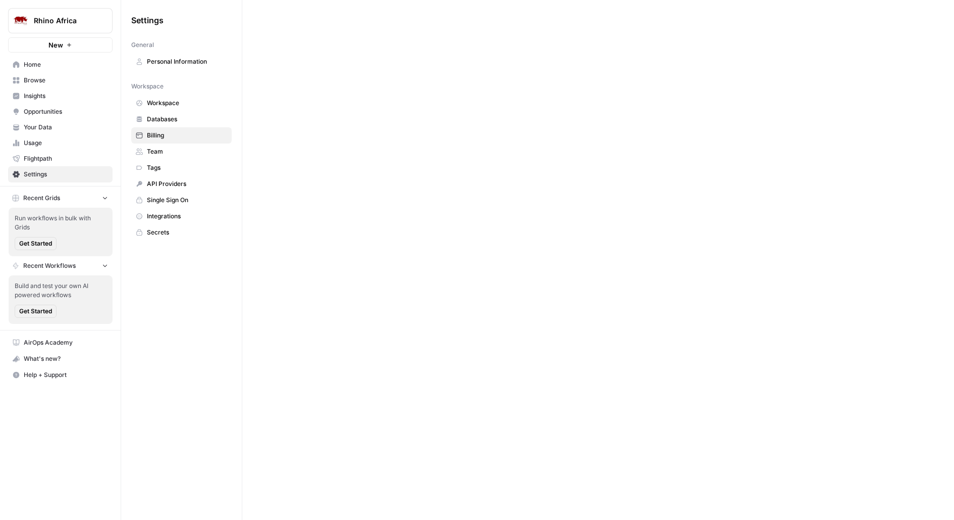
click at [155, 149] on span "Team" at bounding box center [187, 151] width 80 height 9
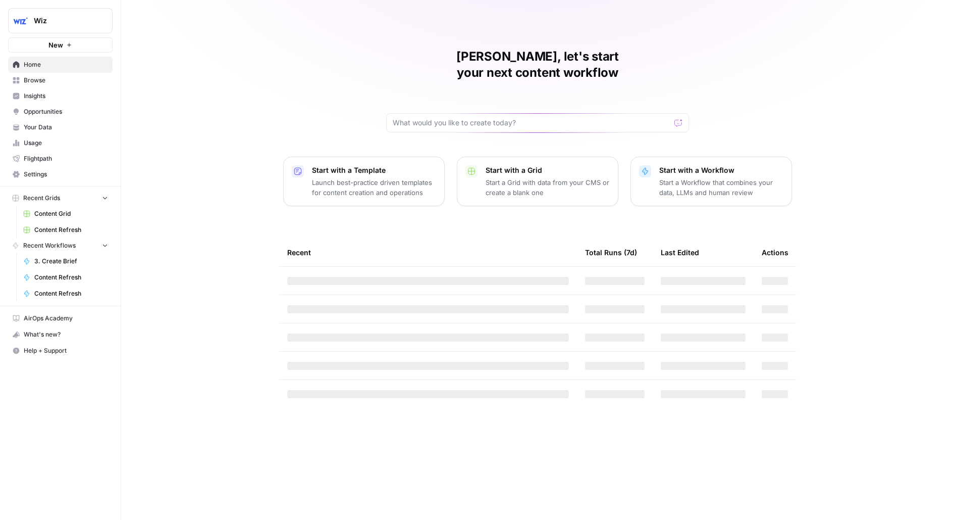
click at [83, 21] on span "Wiz" at bounding box center [64, 21] width 61 height 10
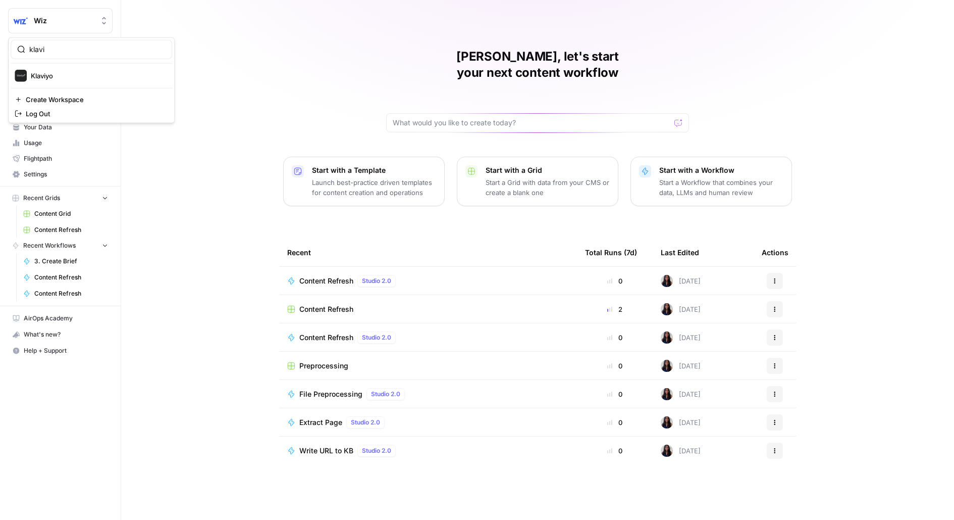
type input "klavi"
click button "Klaviyo" at bounding box center [92, 76] width 162 height 16
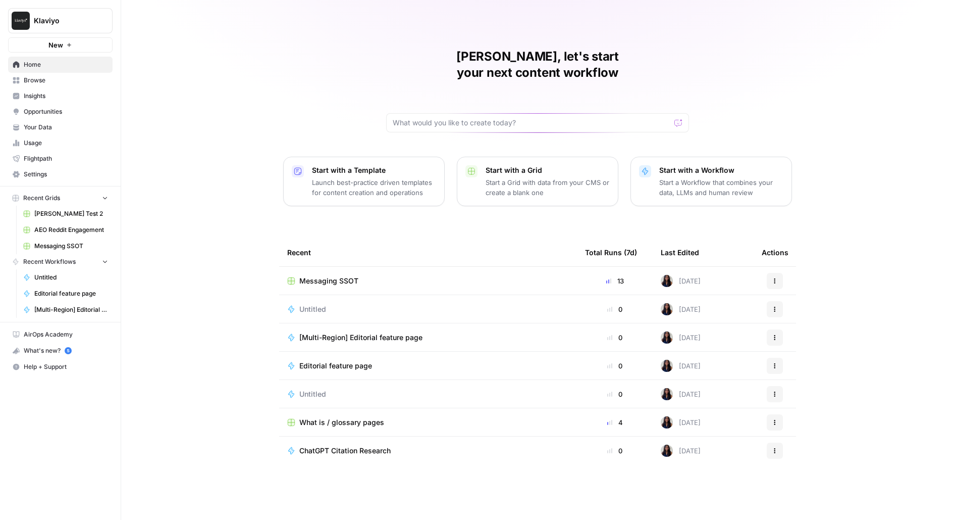
click at [32, 178] on span "Settings" at bounding box center [66, 174] width 84 height 9
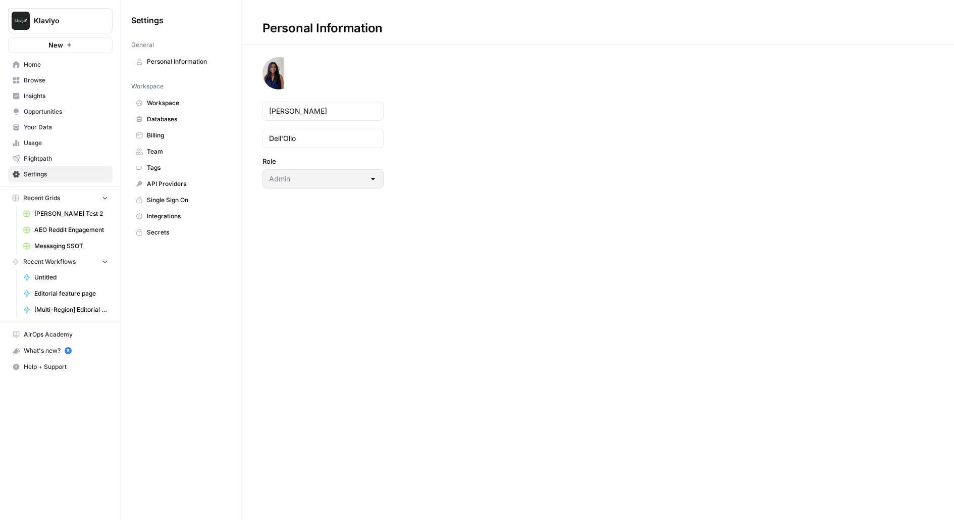
click at [178, 215] on span "Integrations" at bounding box center [187, 216] width 80 height 9
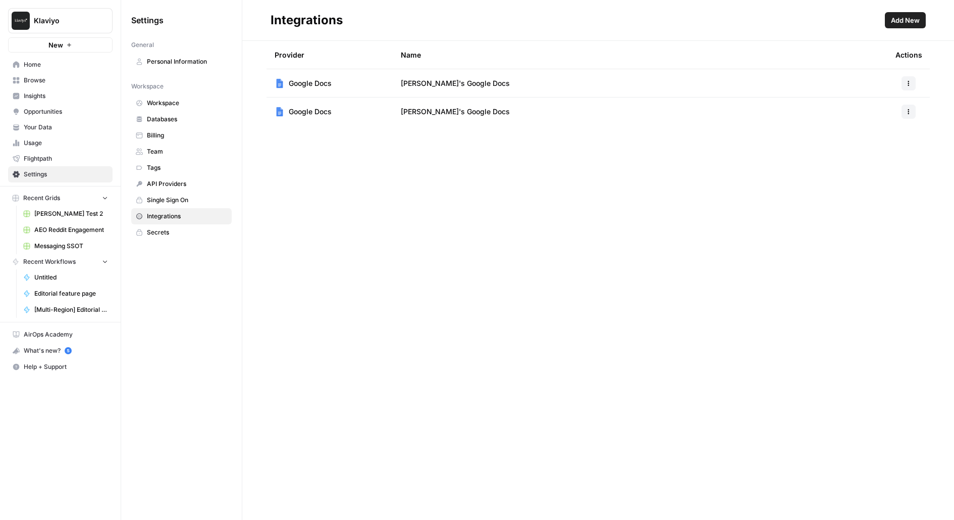
click at [39, 18] on span "Klaviyo" at bounding box center [64, 21] width 61 height 10
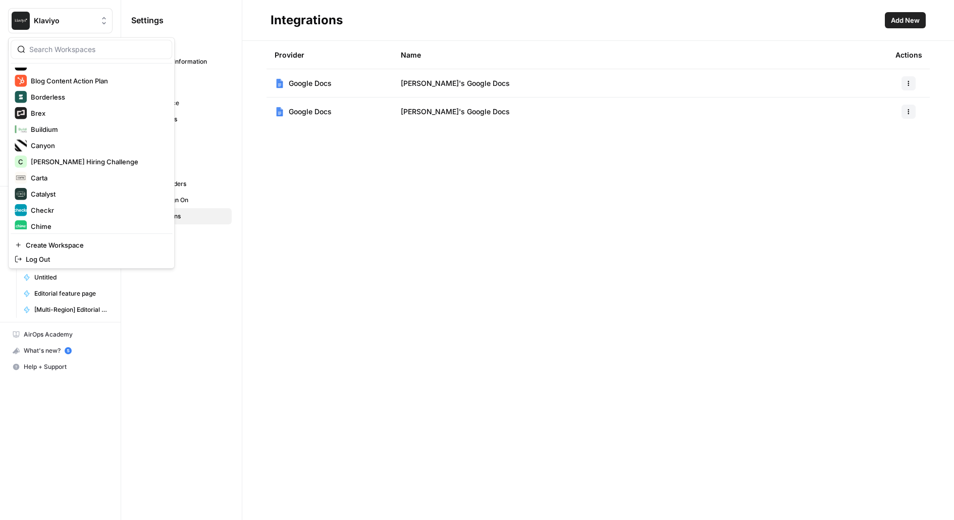
scroll to position [438, 0]
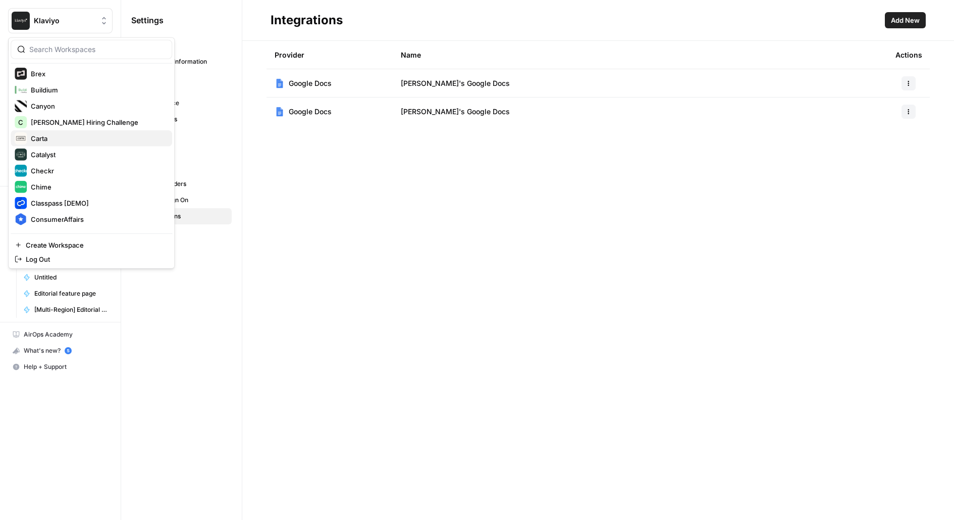
click at [47, 137] on span "Carta" at bounding box center [97, 138] width 133 height 10
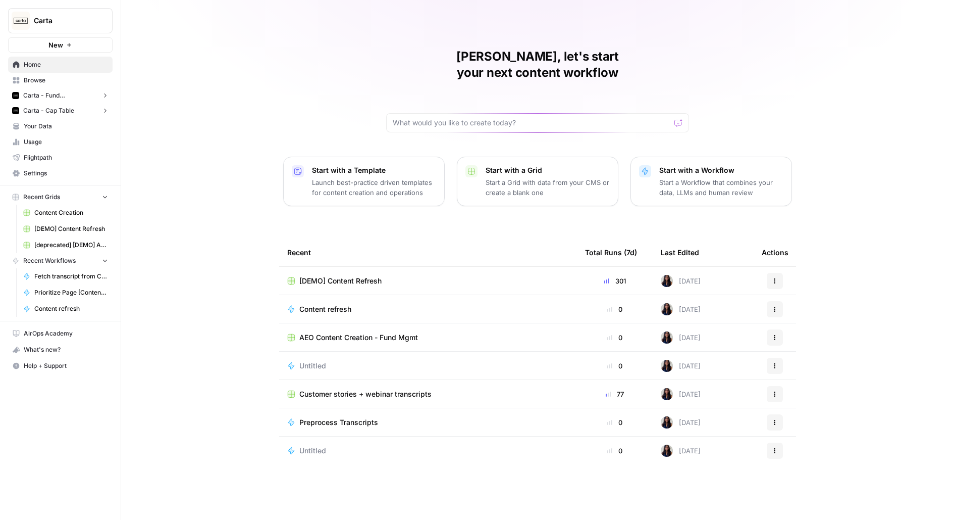
click at [345, 276] on span "[DEMO] Content Refresh" at bounding box center [340, 281] width 82 height 10
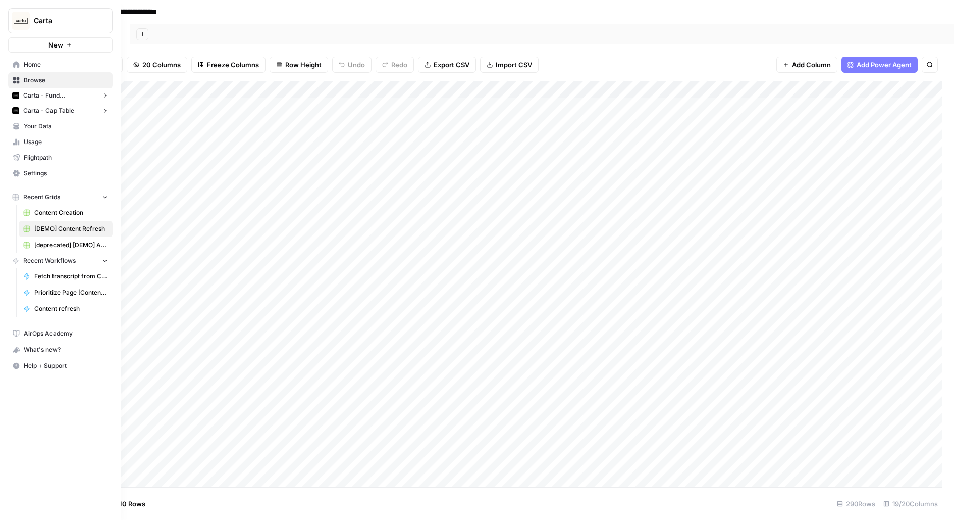
click at [52, 169] on span "Settings" at bounding box center [66, 173] width 84 height 9
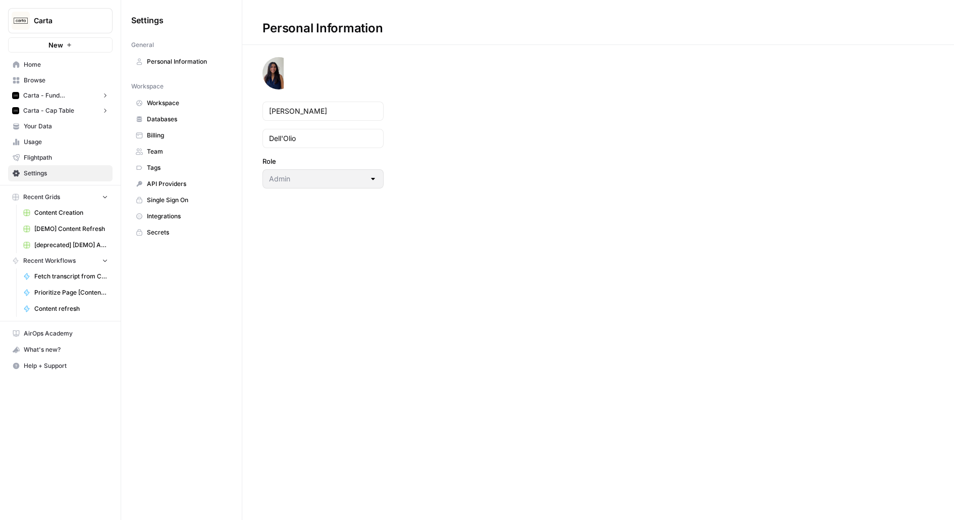
click at [177, 152] on span "Team" at bounding box center [187, 151] width 80 height 9
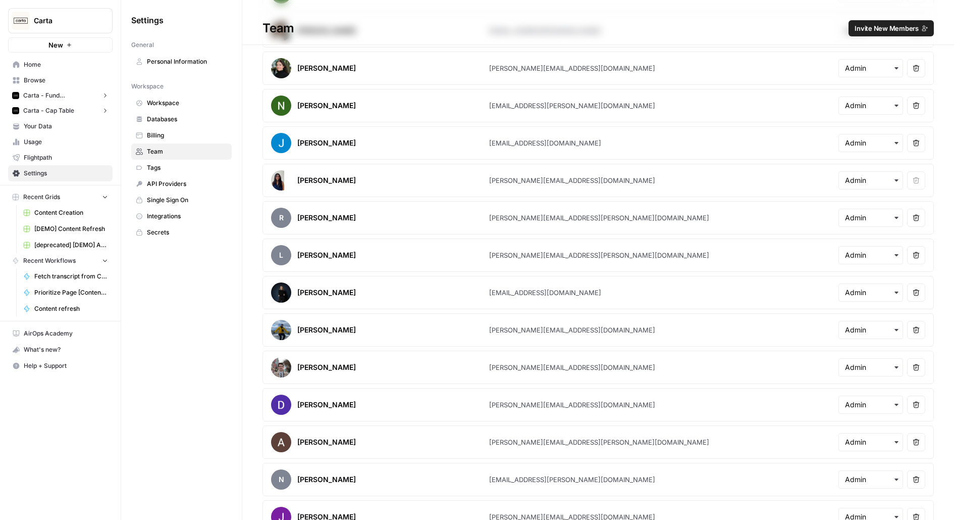
scroll to position [224, 0]
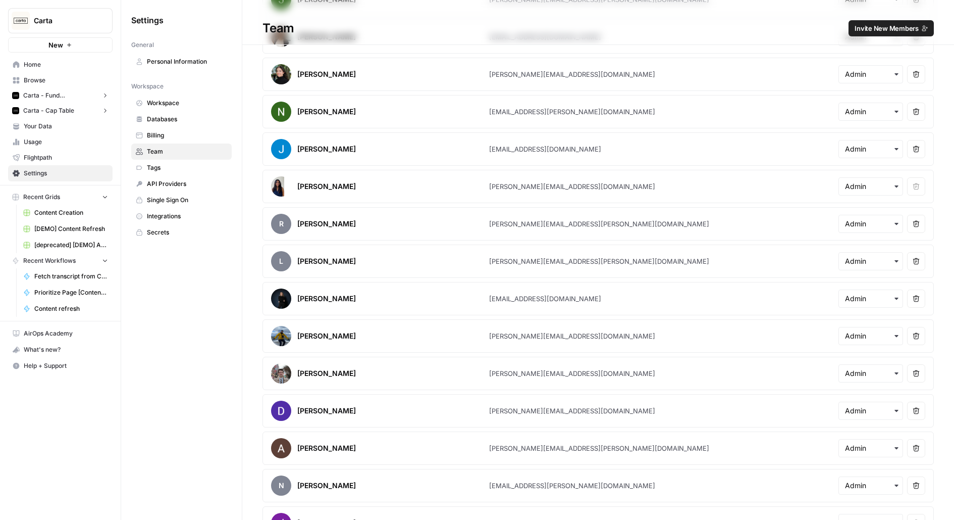
click at [888, 24] on span "Invite New Members" at bounding box center [887, 28] width 64 height 10
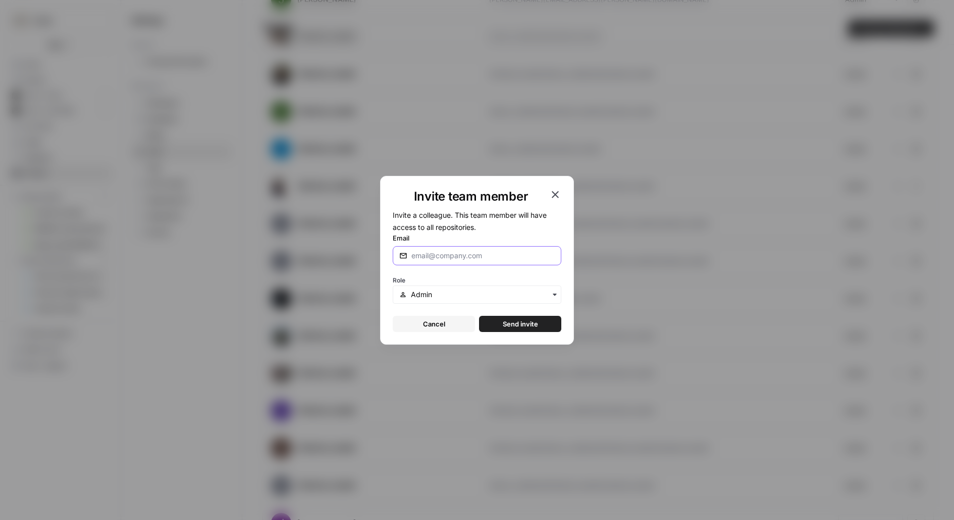
click at [429, 255] on input "Email" at bounding box center [483, 255] width 143 height 10
click at [479, 316] on button "Send invite" at bounding box center [520, 324] width 82 height 16
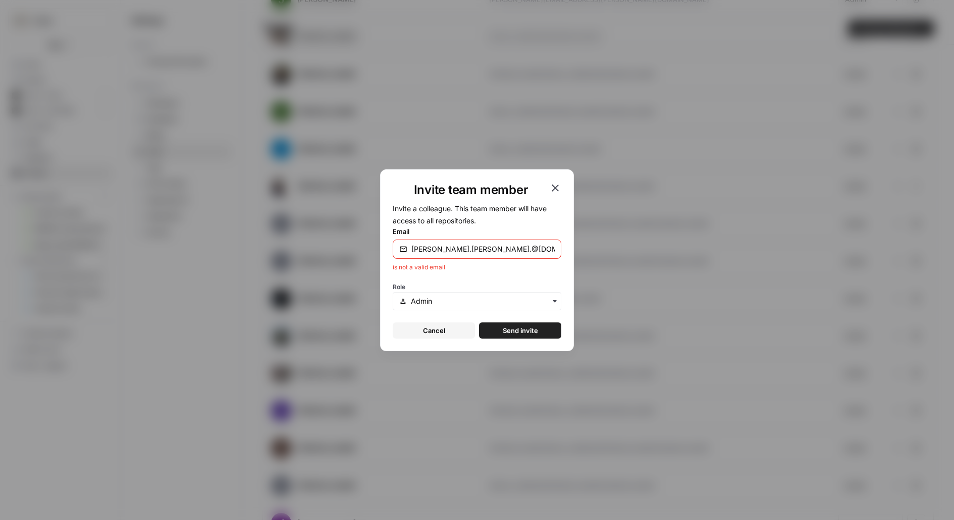
click at [440, 253] on input "[PERSON_NAME].[PERSON_NAME].@[DOMAIN_NAME]" at bounding box center [483, 249] width 143 height 10
click at [450, 247] on input "[PERSON_NAME].[PERSON_NAME].@[DOMAIN_NAME]" at bounding box center [483, 249] width 143 height 10
paste input "email"
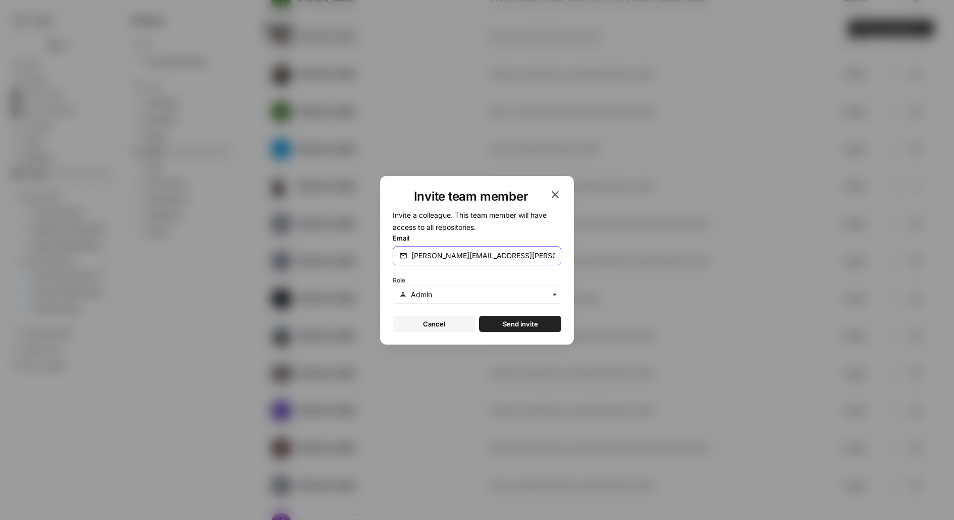
type input "[PERSON_NAME][EMAIL_ADDRESS][PERSON_NAME][DOMAIN_NAME]"
click at [522, 325] on span "Send invite" at bounding box center [520, 324] width 35 height 10
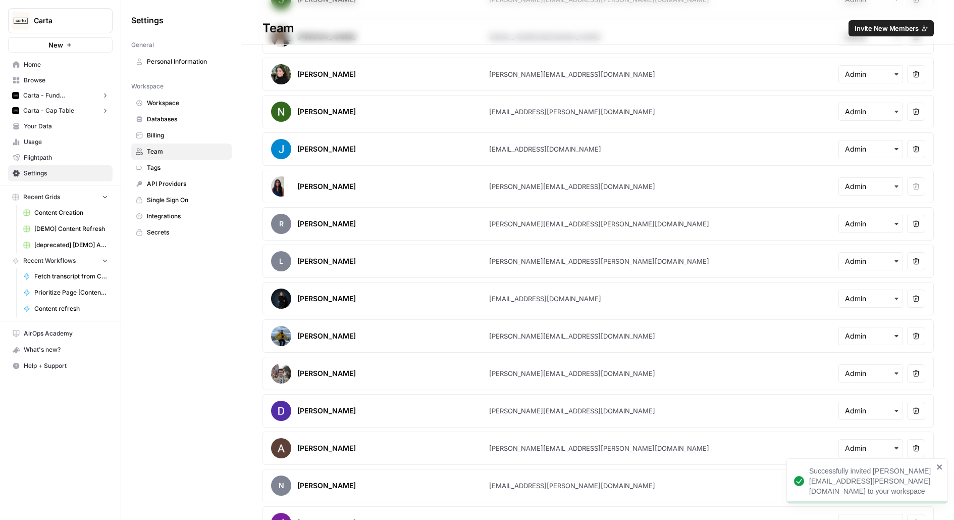
click at [51, 75] on link "Browse" at bounding box center [60, 80] width 105 height 16
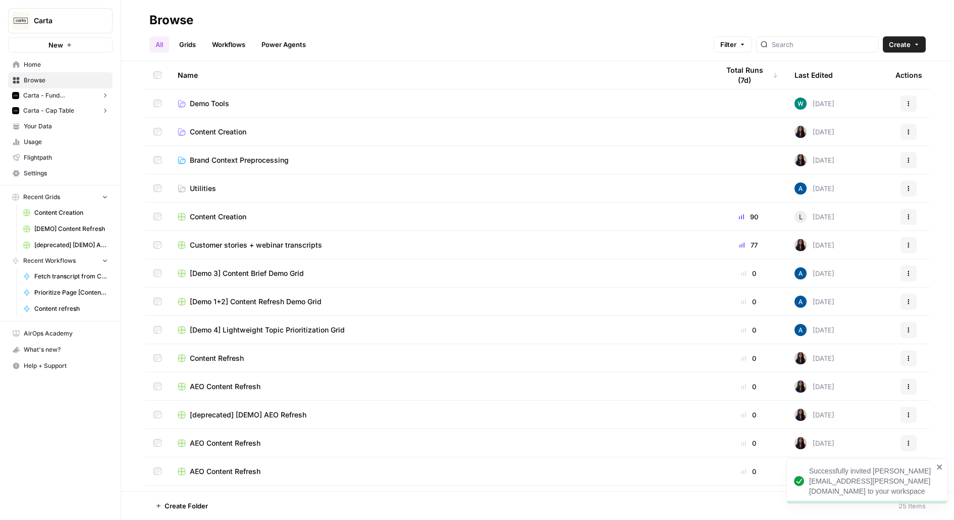
click at [73, 230] on span "[DEMO] Content Refresh" at bounding box center [71, 228] width 74 height 9
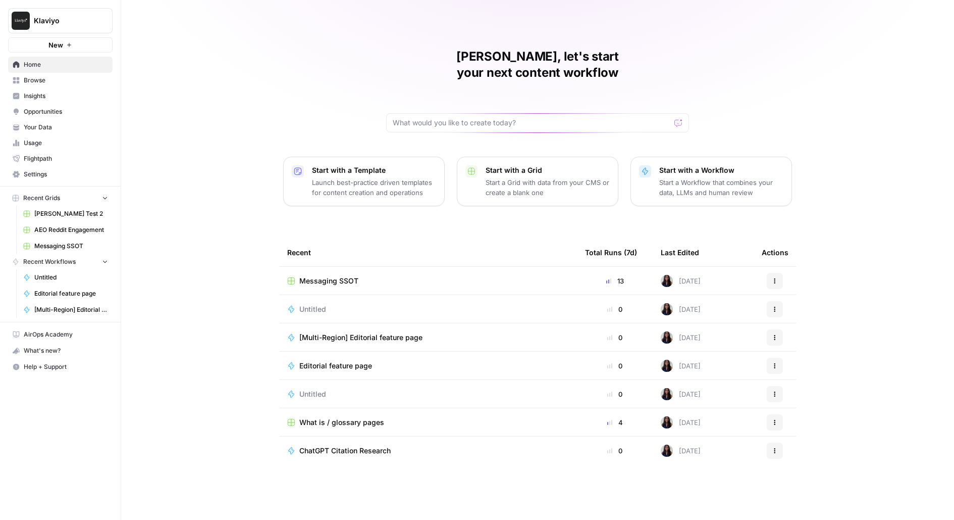
click at [48, 15] on button "Klaviyo" at bounding box center [60, 20] width 105 height 25
type input "upwork"
click button "Upwork" at bounding box center [92, 76] width 162 height 16
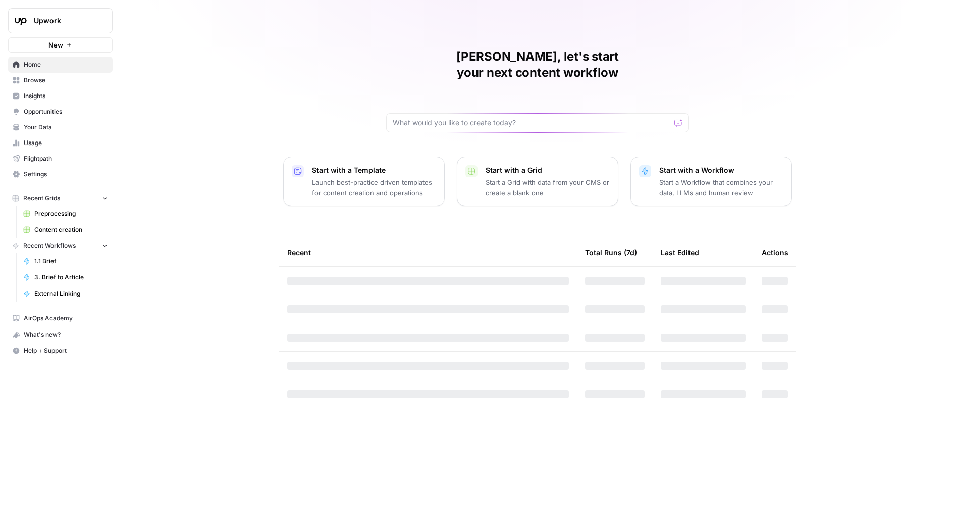
click at [47, 33] on button "Upwork" at bounding box center [60, 20] width 105 height 25
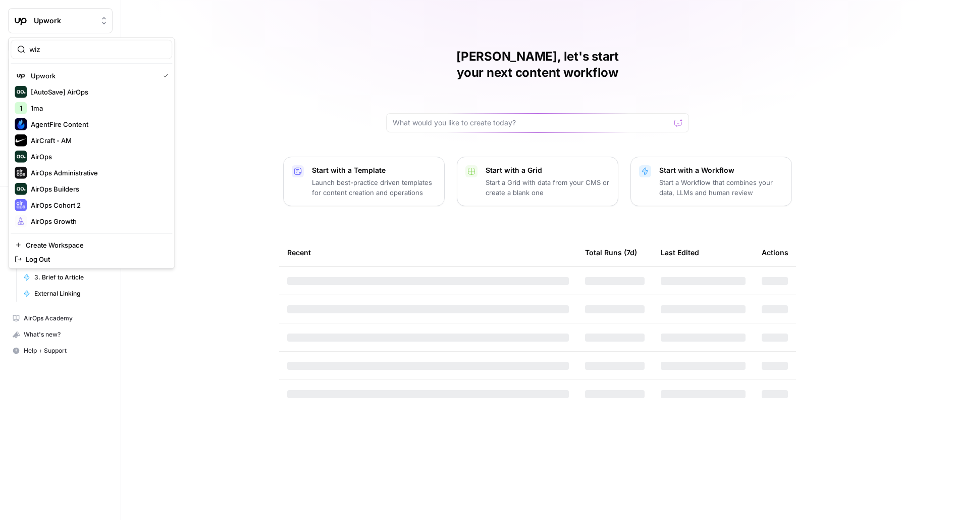
type input "wiz"
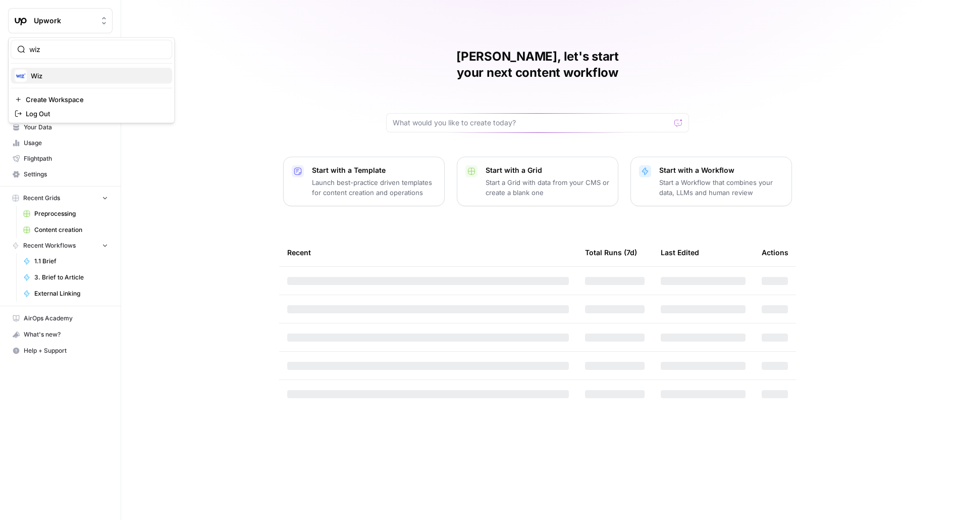
click button "Wiz" at bounding box center [92, 76] width 162 height 16
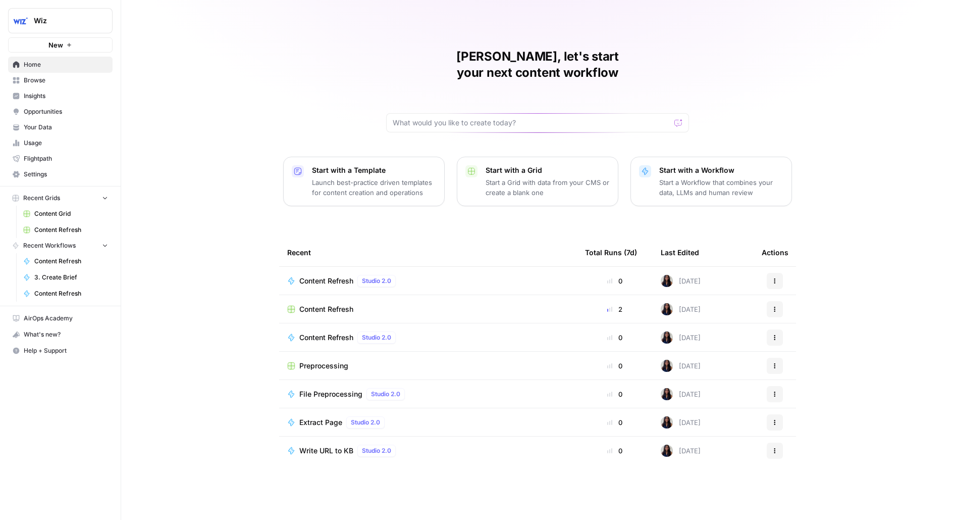
click at [68, 171] on span "Settings" at bounding box center [66, 174] width 84 height 9
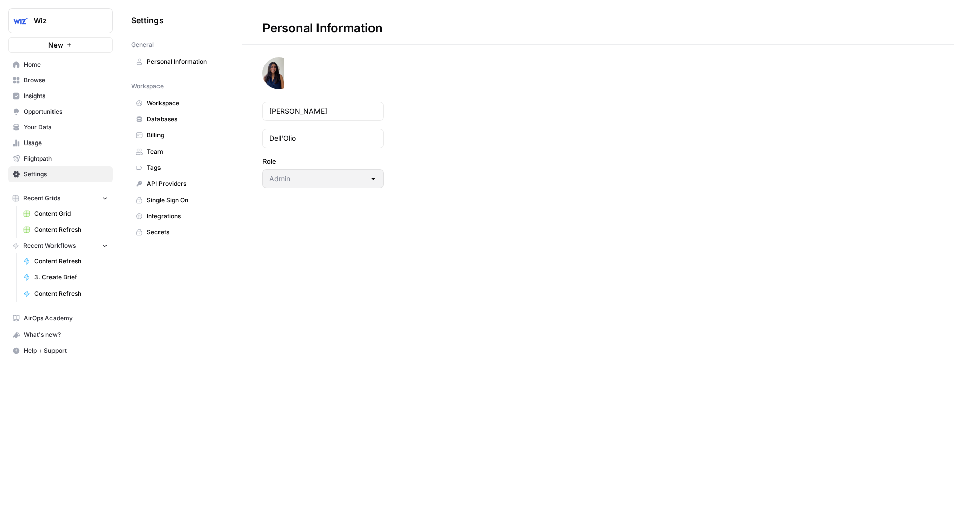
click at [194, 150] on span "Team" at bounding box center [187, 151] width 80 height 9
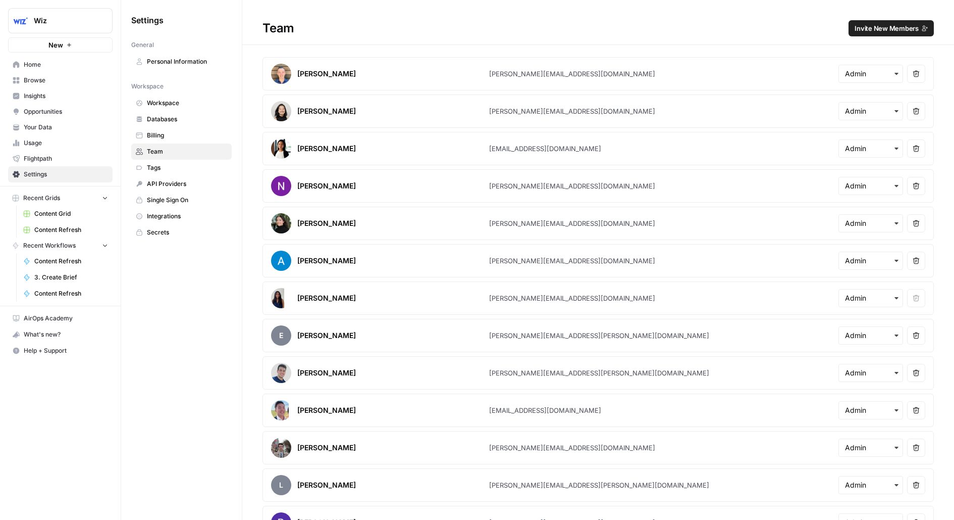
scroll to position [92, 0]
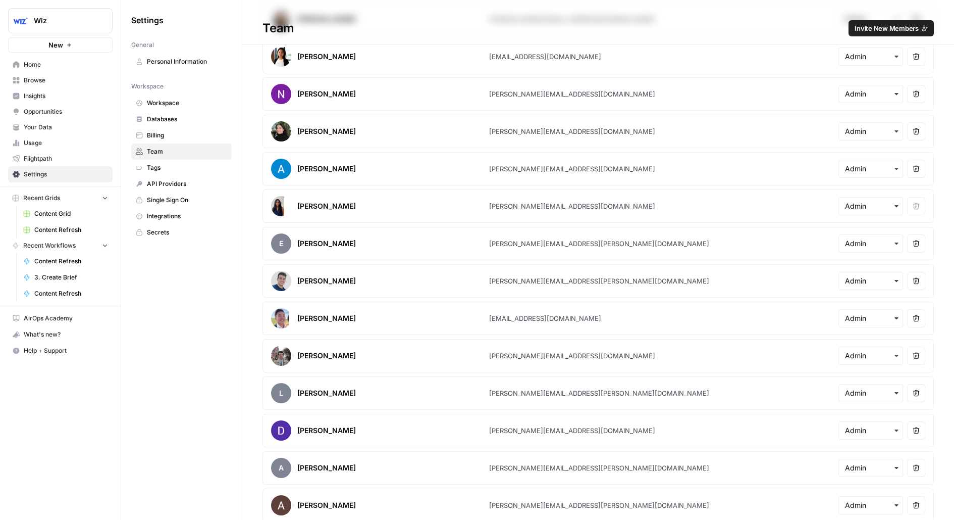
click at [887, 41] on h1 "Team Invite New Members" at bounding box center [598, 22] width 712 height 45
click at [884, 32] on span "Invite New Members" at bounding box center [887, 28] width 64 height 10
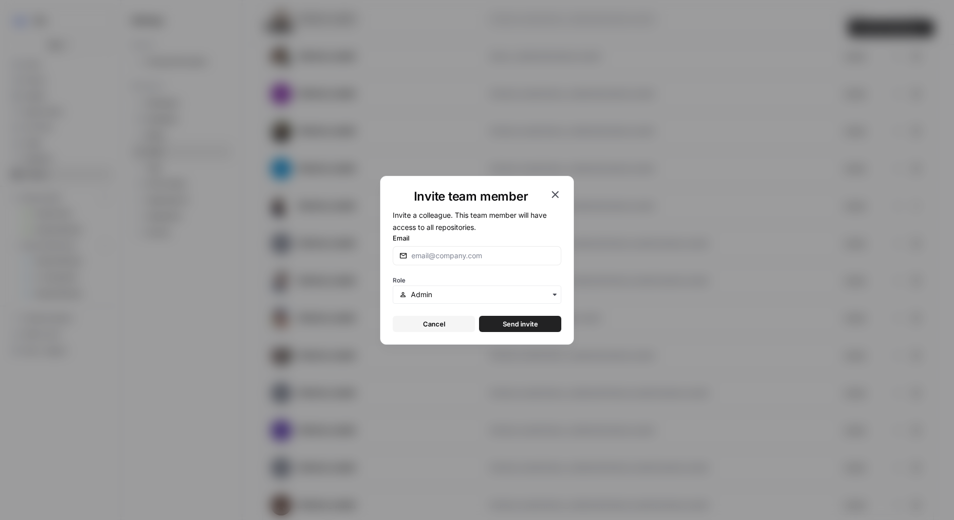
click at [427, 261] on div at bounding box center [477, 255] width 169 height 19
type input "[EMAIL_ADDRESS][DOMAIN_NAME]"
click at [479, 316] on button "Send invite" at bounding box center [520, 324] width 82 height 16
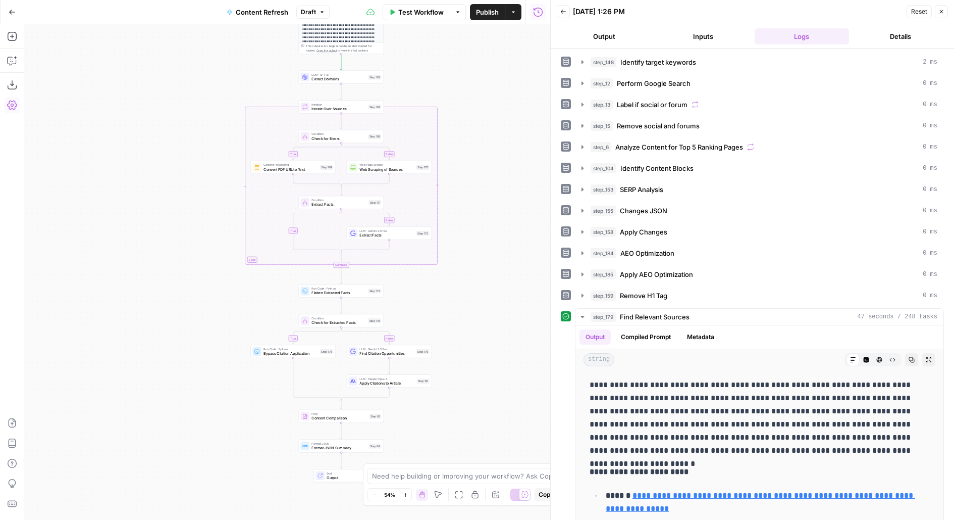
click at [484, 14] on span "Publish" at bounding box center [487, 12] width 23 height 10
